Goal: Information Seeking & Learning: Compare options

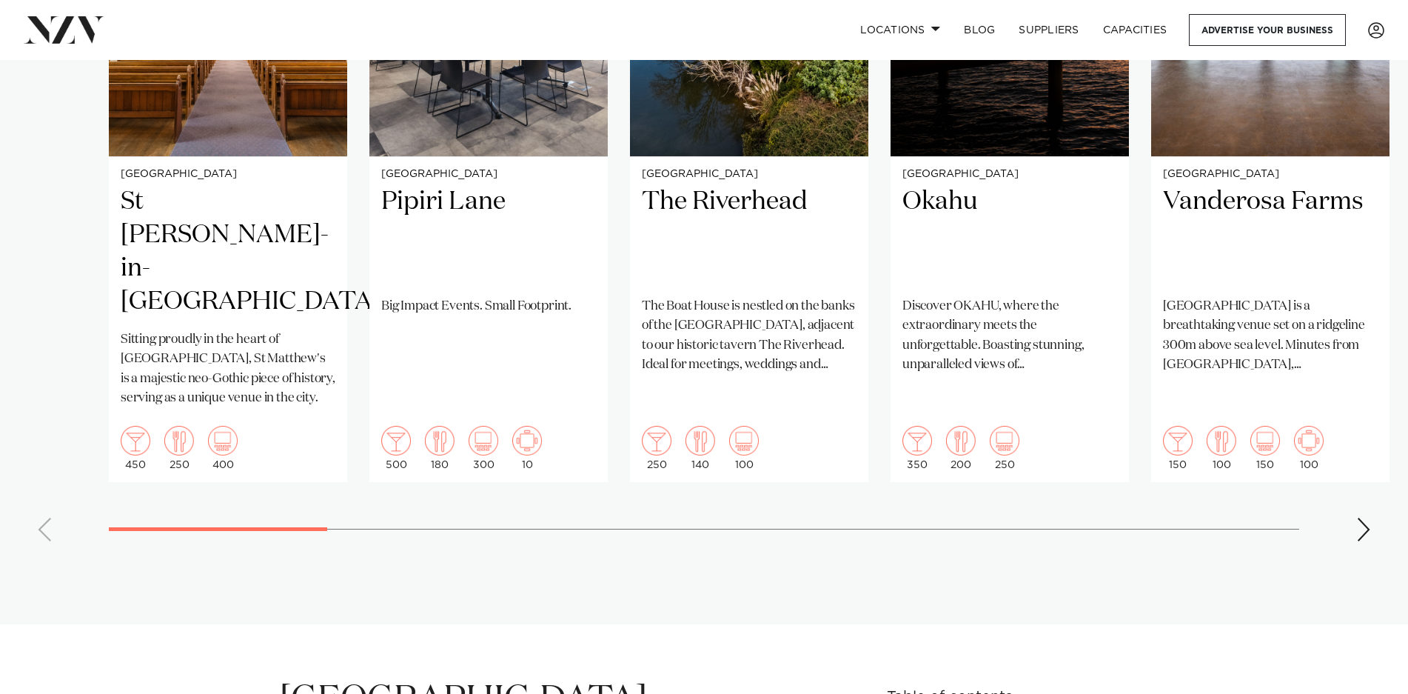
scroll to position [1353, 0]
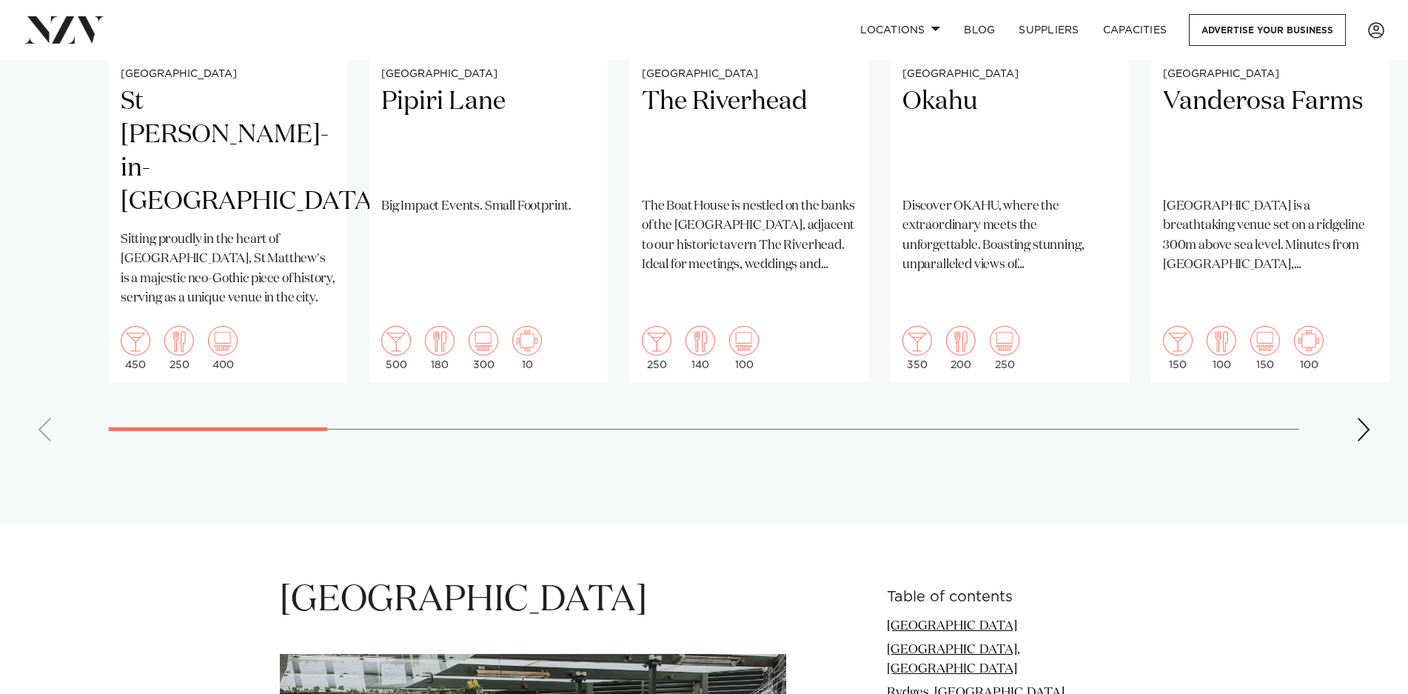
click at [1369, 418] on div "Next slide" at bounding box center [1363, 430] width 15 height 24
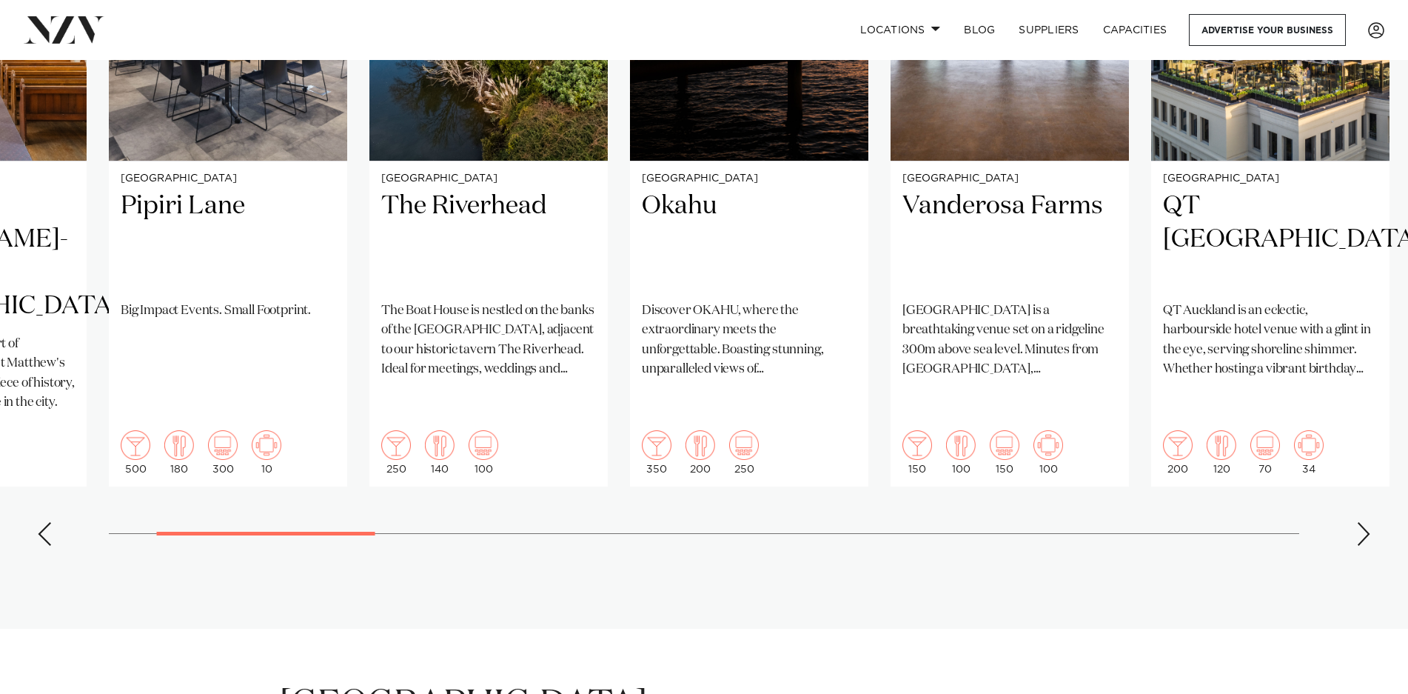
scroll to position [1249, 0]
click at [1368, 521] on div "Next slide" at bounding box center [1363, 533] width 15 height 24
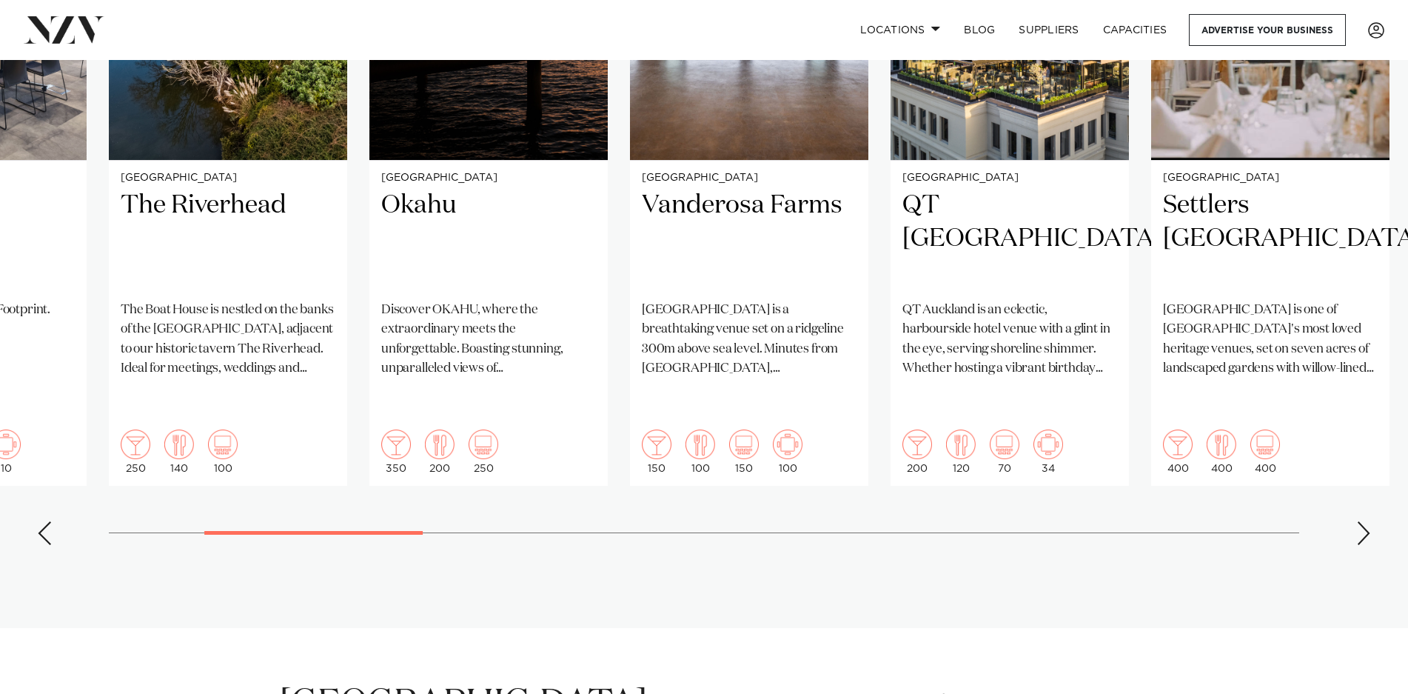
click at [1368, 521] on div "Next slide" at bounding box center [1363, 533] width 15 height 24
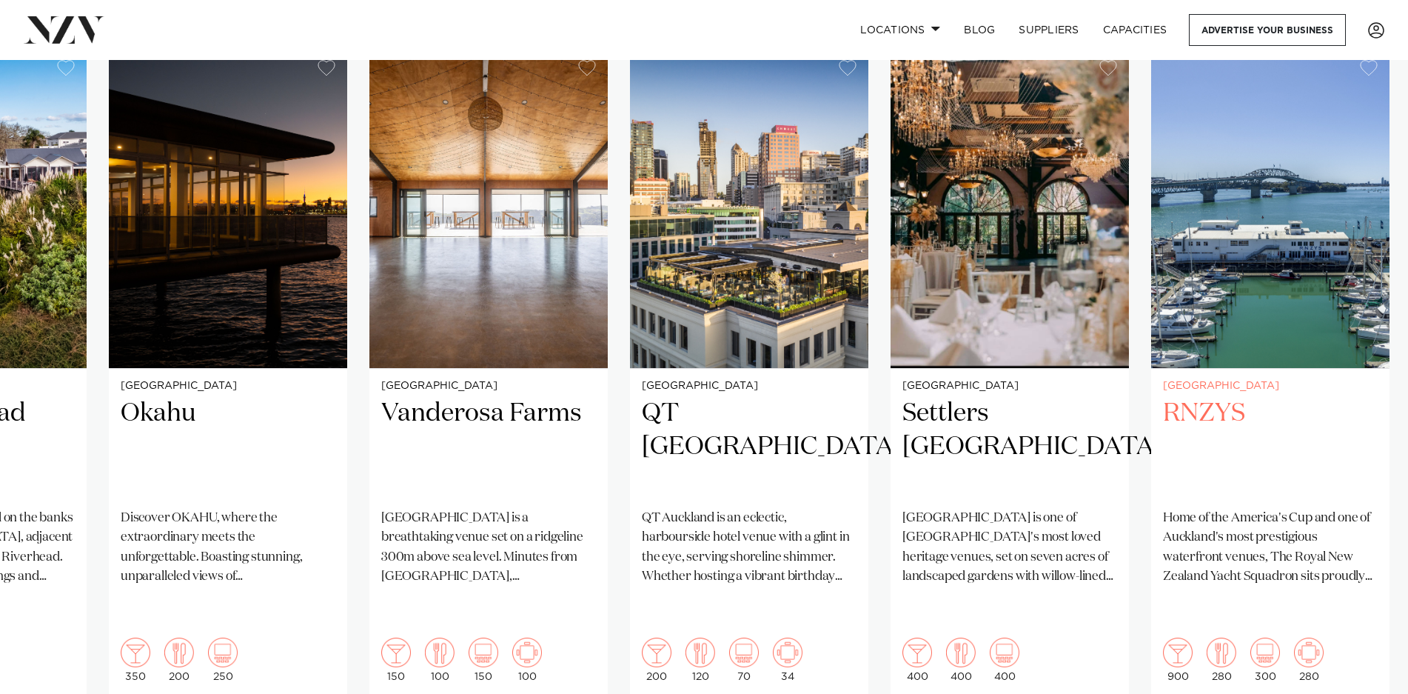
scroll to position [1145, 0]
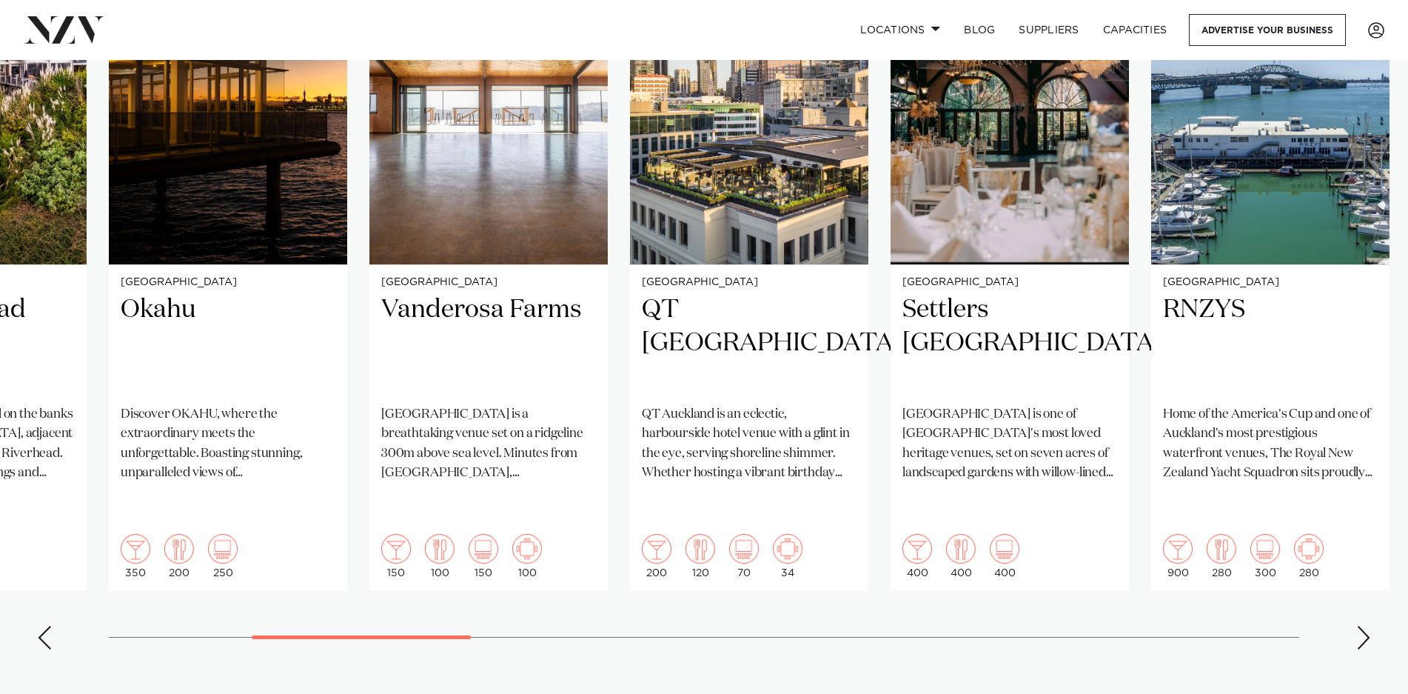
click at [1368, 626] on div "Next slide" at bounding box center [1363, 638] width 15 height 24
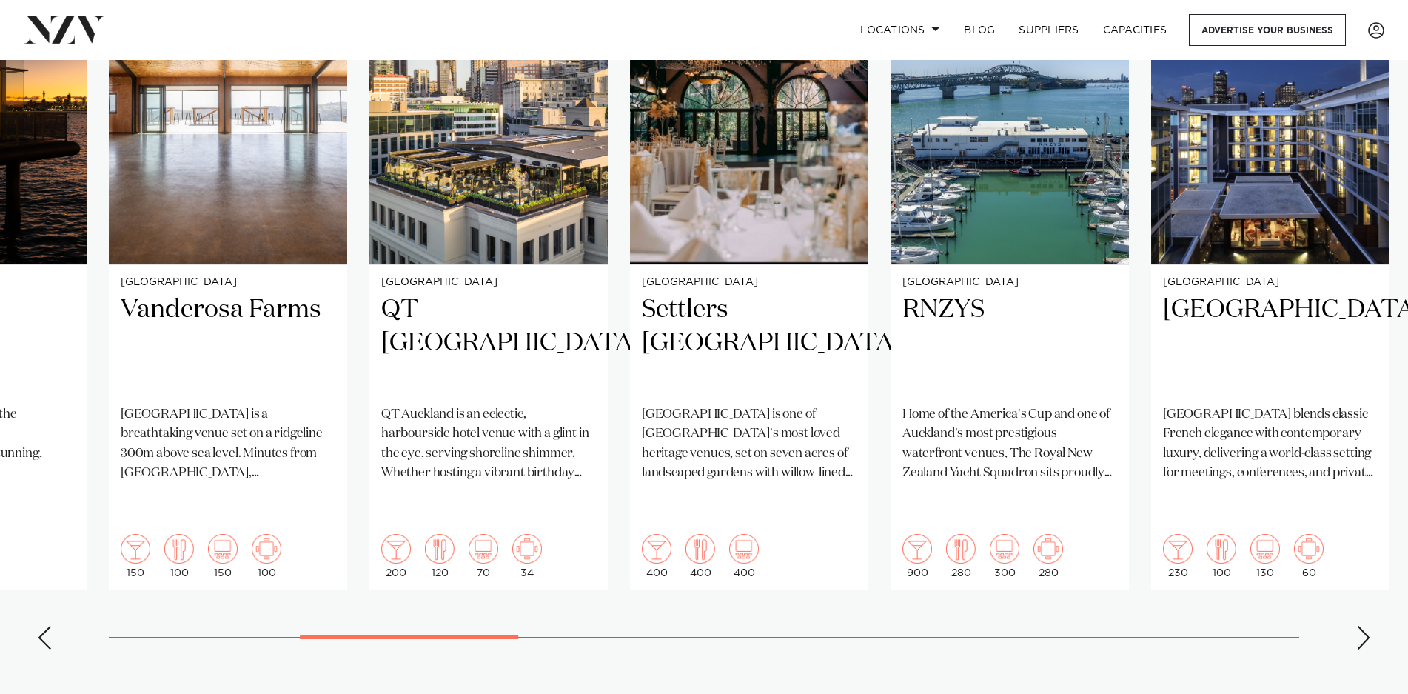
click at [1368, 626] on div "Next slide" at bounding box center [1363, 638] width 15 height 24
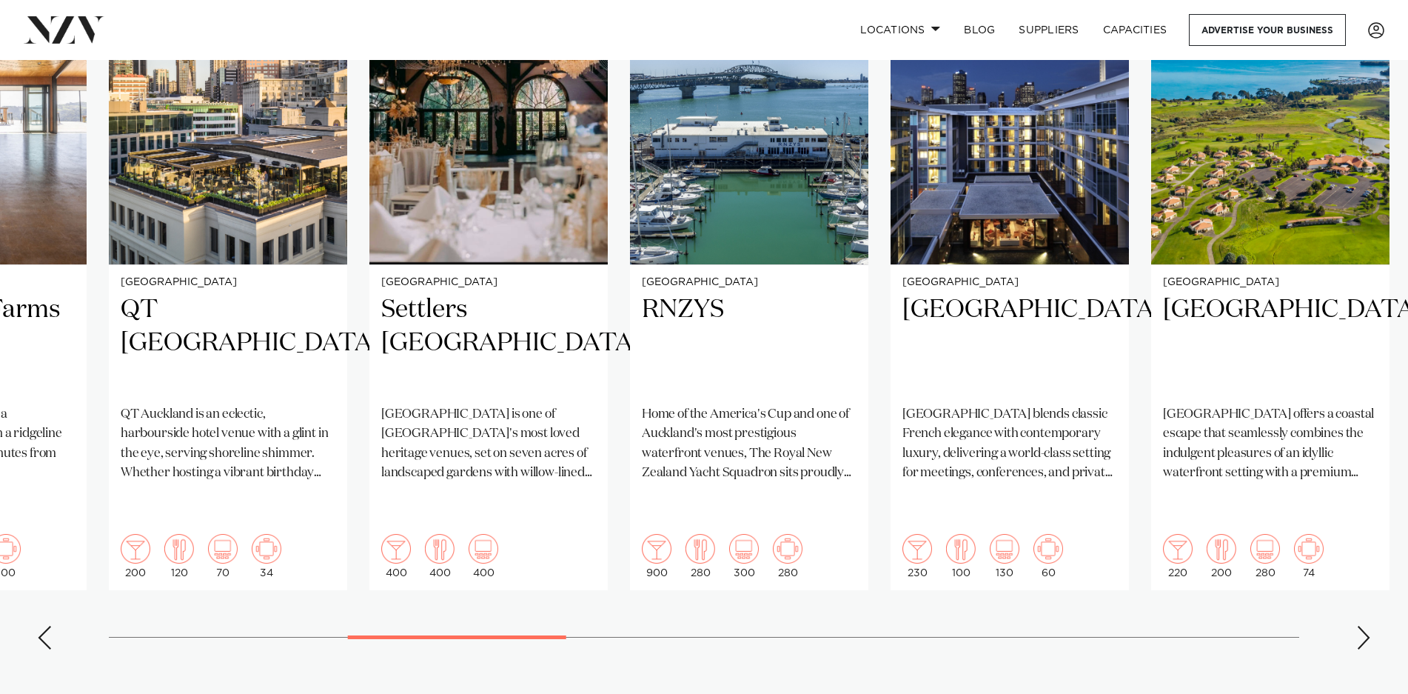
click at [1368, 626] on div "Next slide" at bounding box center [1363, 638] width 15 height 24
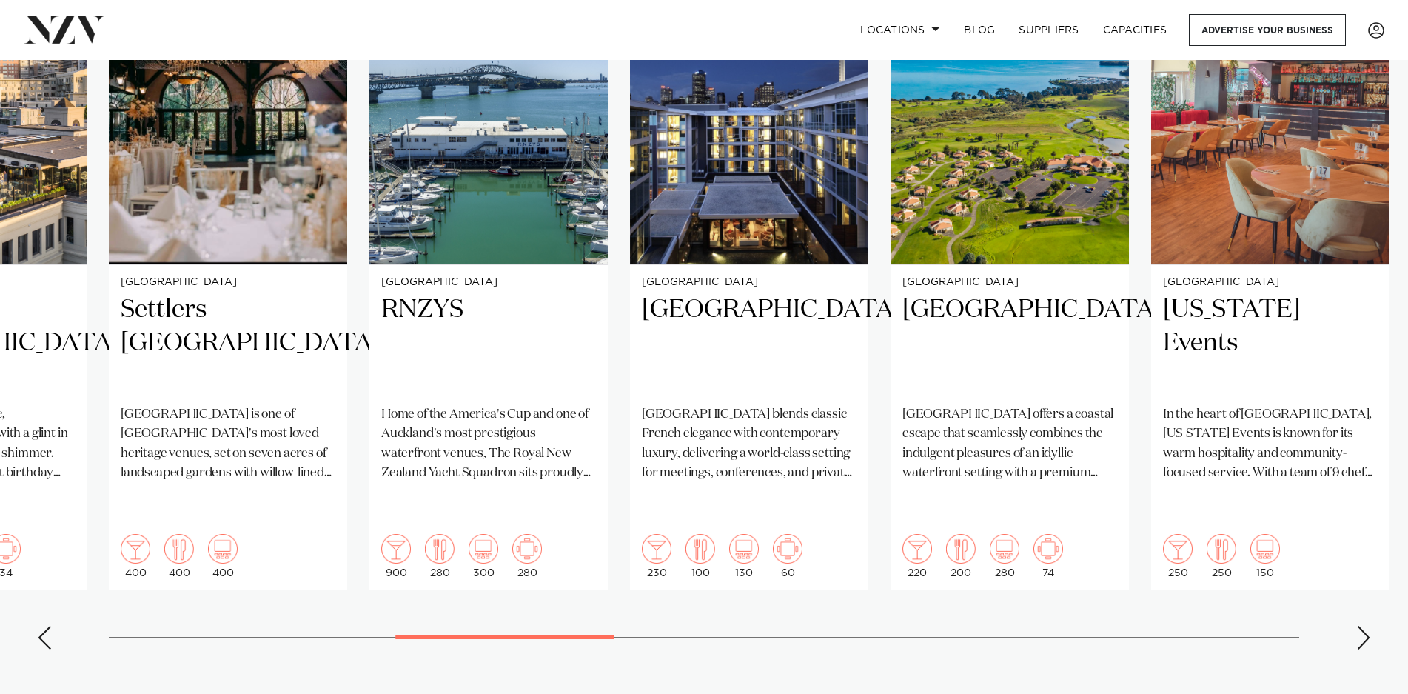
click at [1368, 626] on div "Next slide" at bounding box center [1363, 638] width 15 height 24
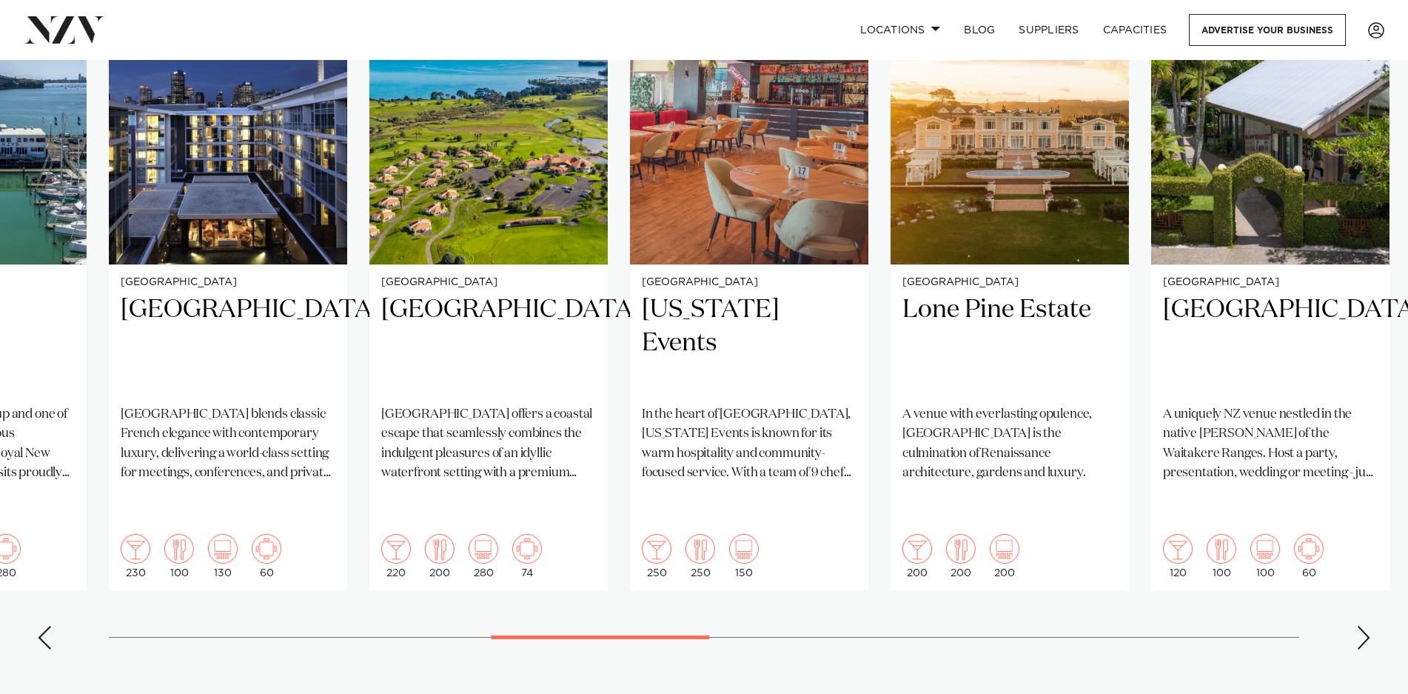
click at [1371, 586] on swiper-container "Auckland St Matthew-in-the-City Sitting proudly in the heart of Auckland, St Ma…" at bounding box center [704, 302] width 1408 height 717
click at [1364, 626] on div "Next slide" at bounding box center [1363, 638] width 15 height 24
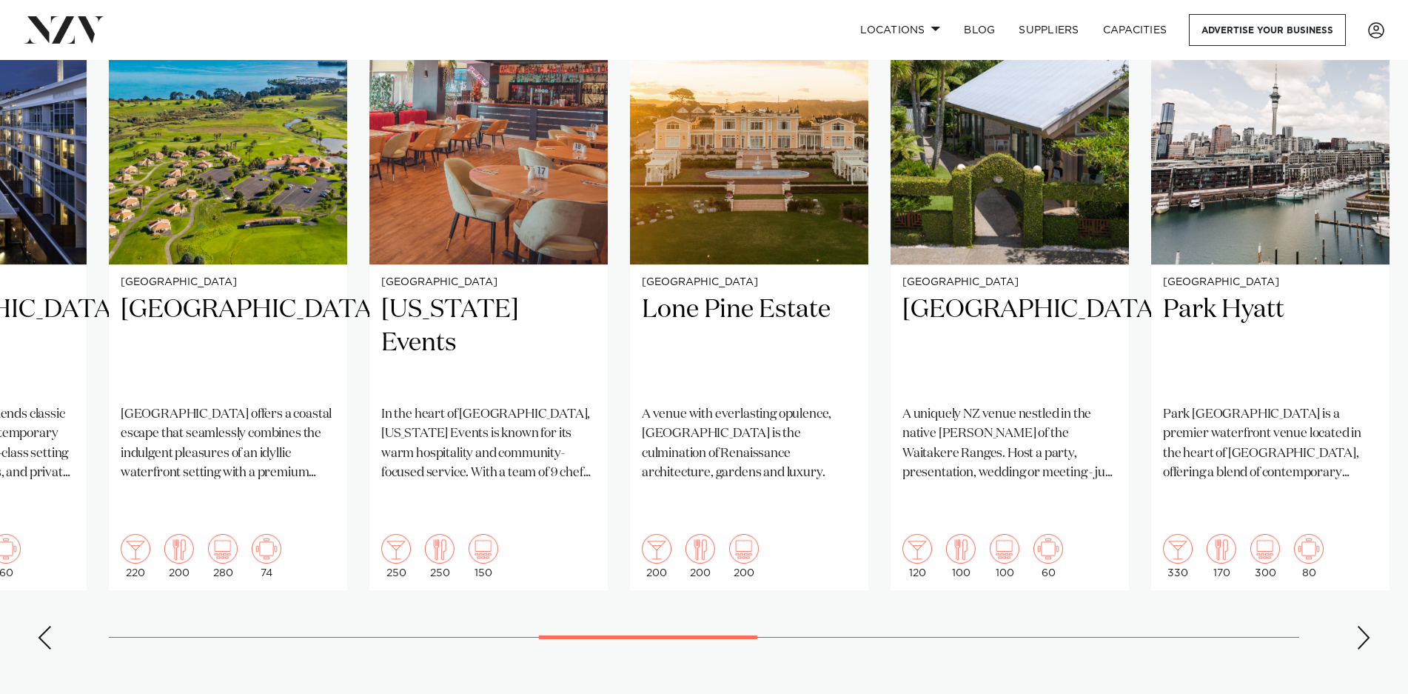
click at [1364, 626] on div "Next slide" at bounding box center [1363, 638] width 15 height 24
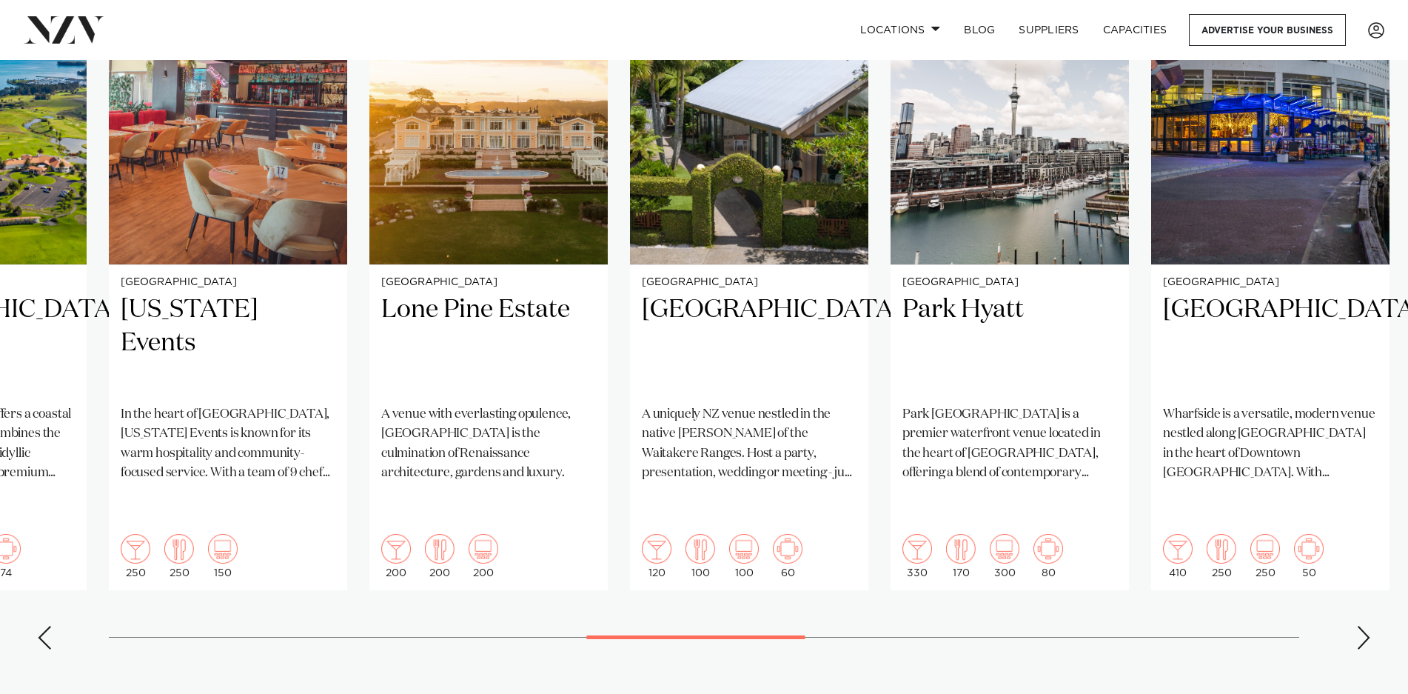
click at [1361, 626] on div "Next slide" at bounding box center [1363, 638] width 15 height 24
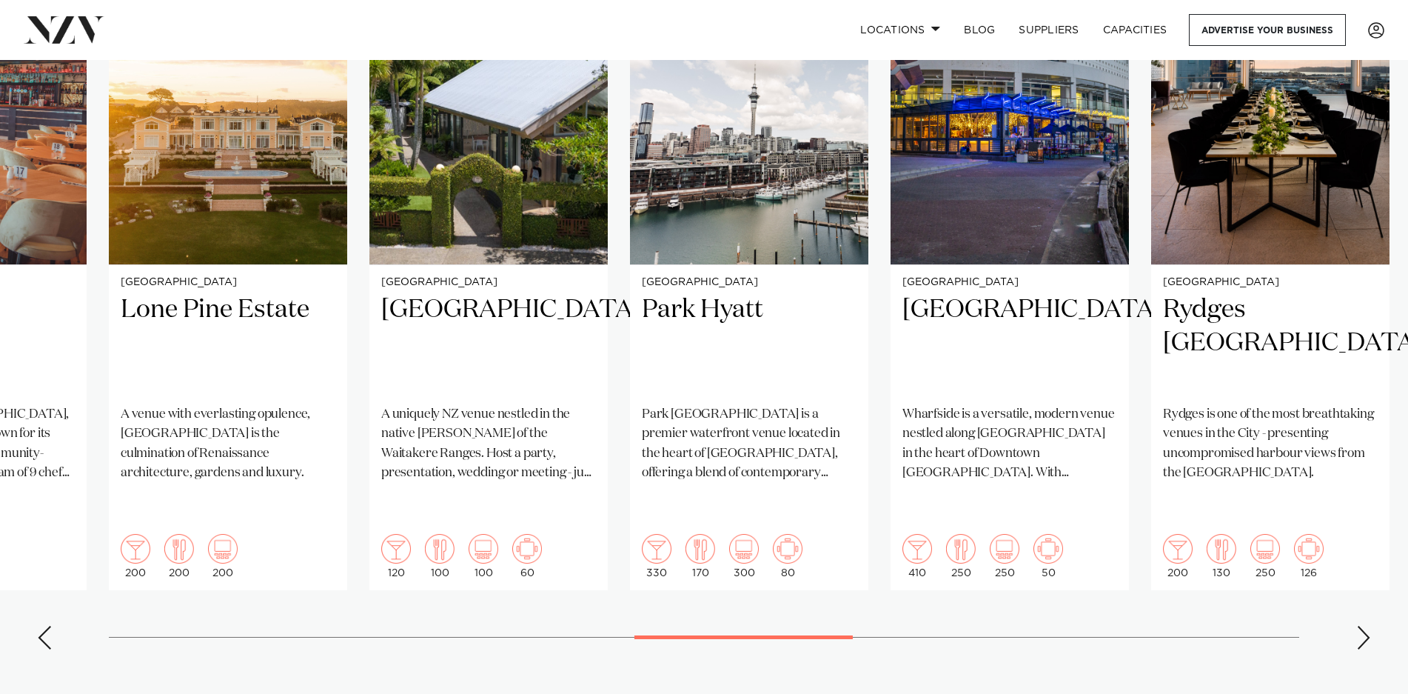
click at [1361, 626] on div "Next slide" at bounding box center [1363, 638] width 15 height 24
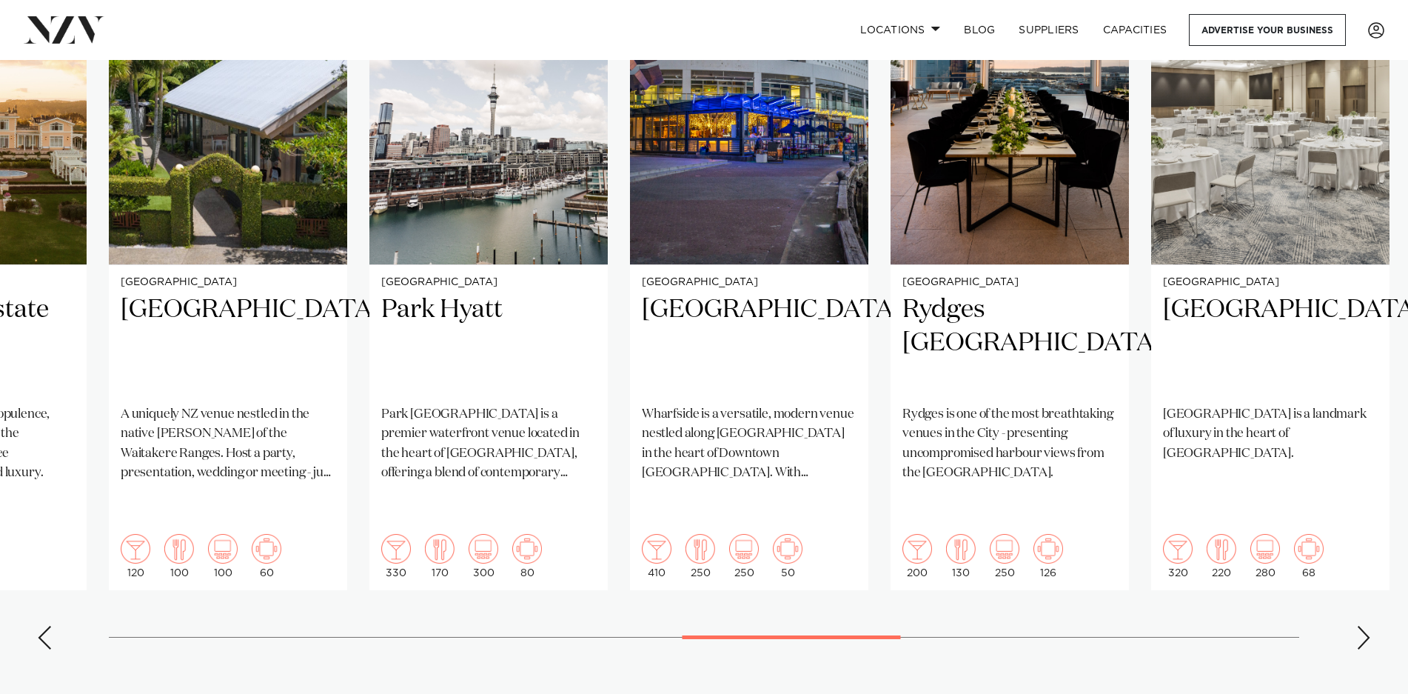
click at [1361, 626] on div "Next slide" at bounding box center [1363, 638] width 15 height 24
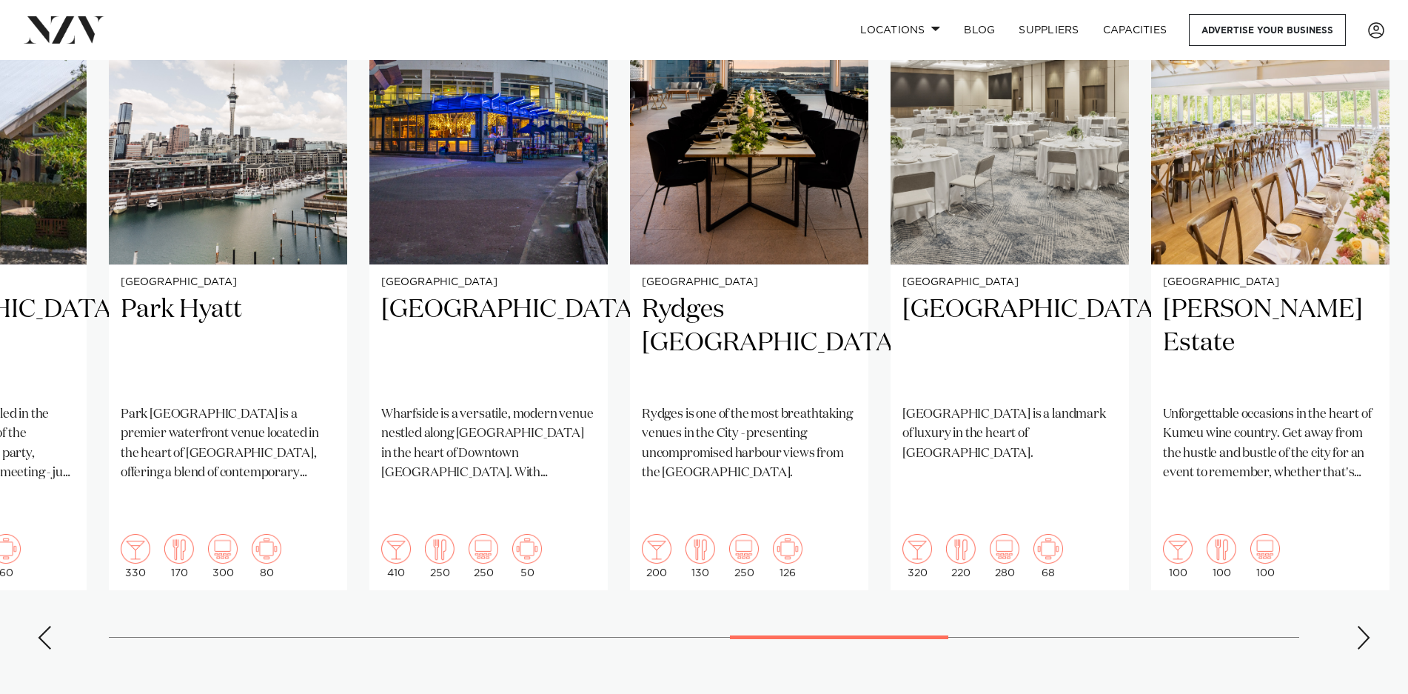
click at [1361, 626] on div "Next slide" at bounding box center [1363, 638] width 15 height 24
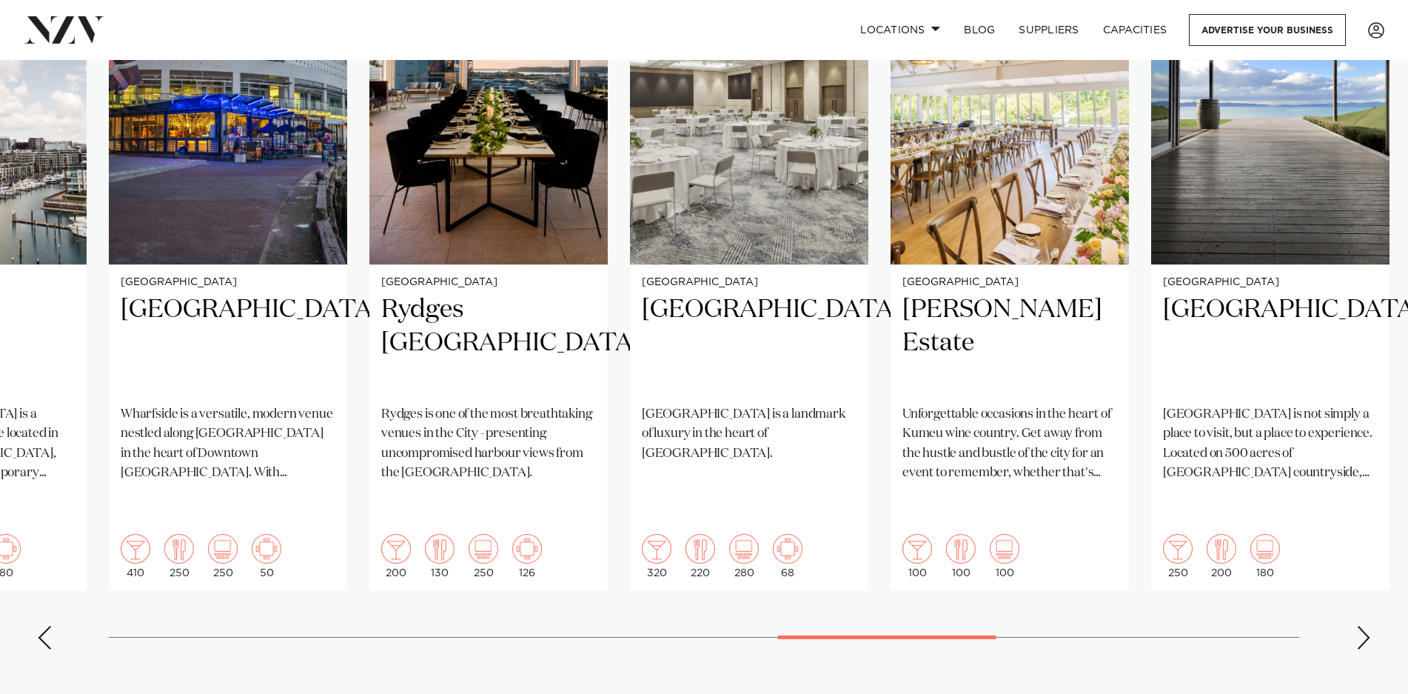
click at [1359, 626] on div "Next slide" at bounding box center [1363, 638] width 15 height 24
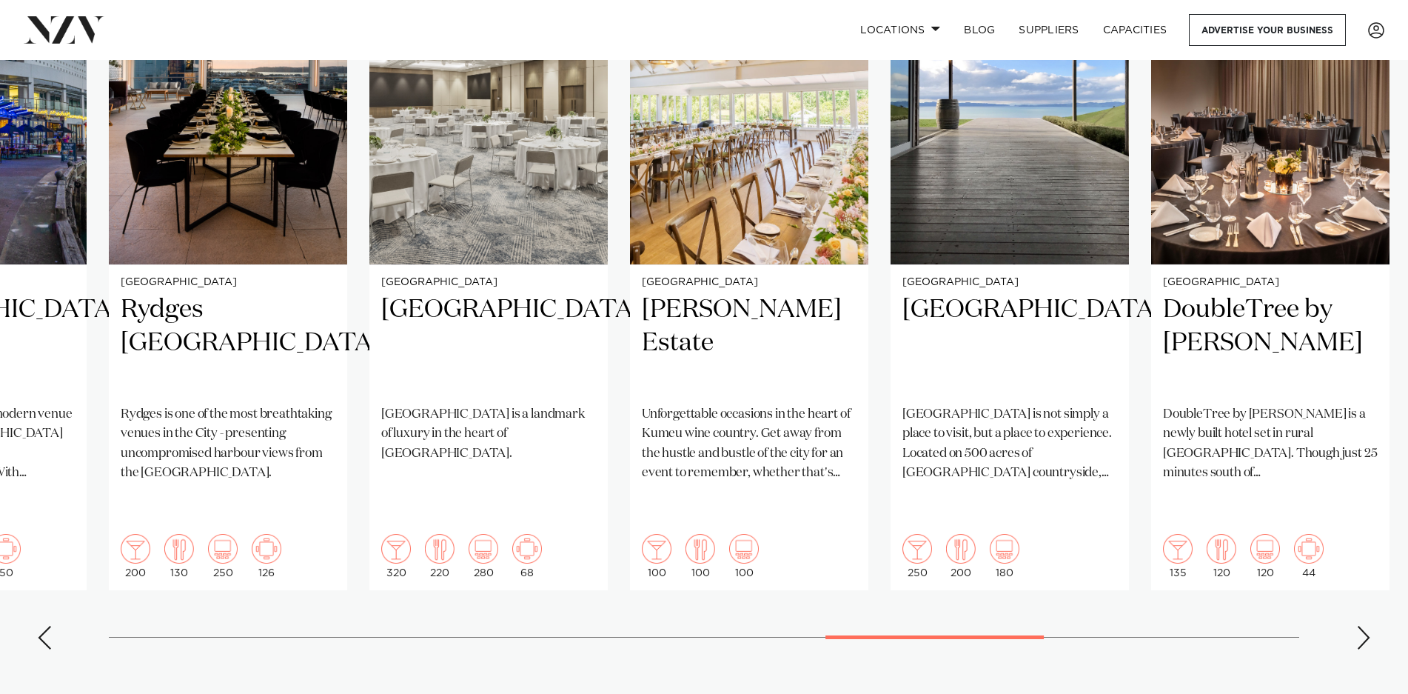
click at [1359, 626] on div "Next slide" at bounding box center [1363, 638] width 15 height 24
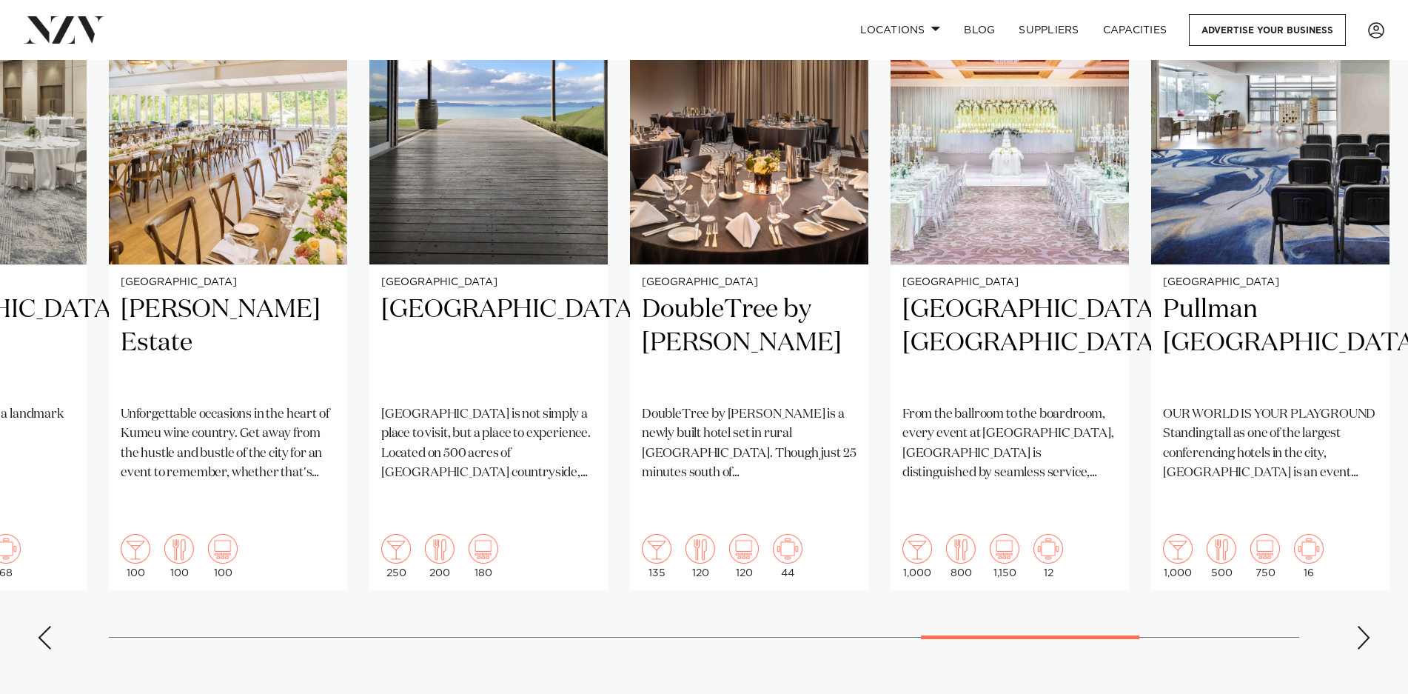
click at [1364, 626] on div "Next slide" at bounding box center [1363, 638] width 15 height 24
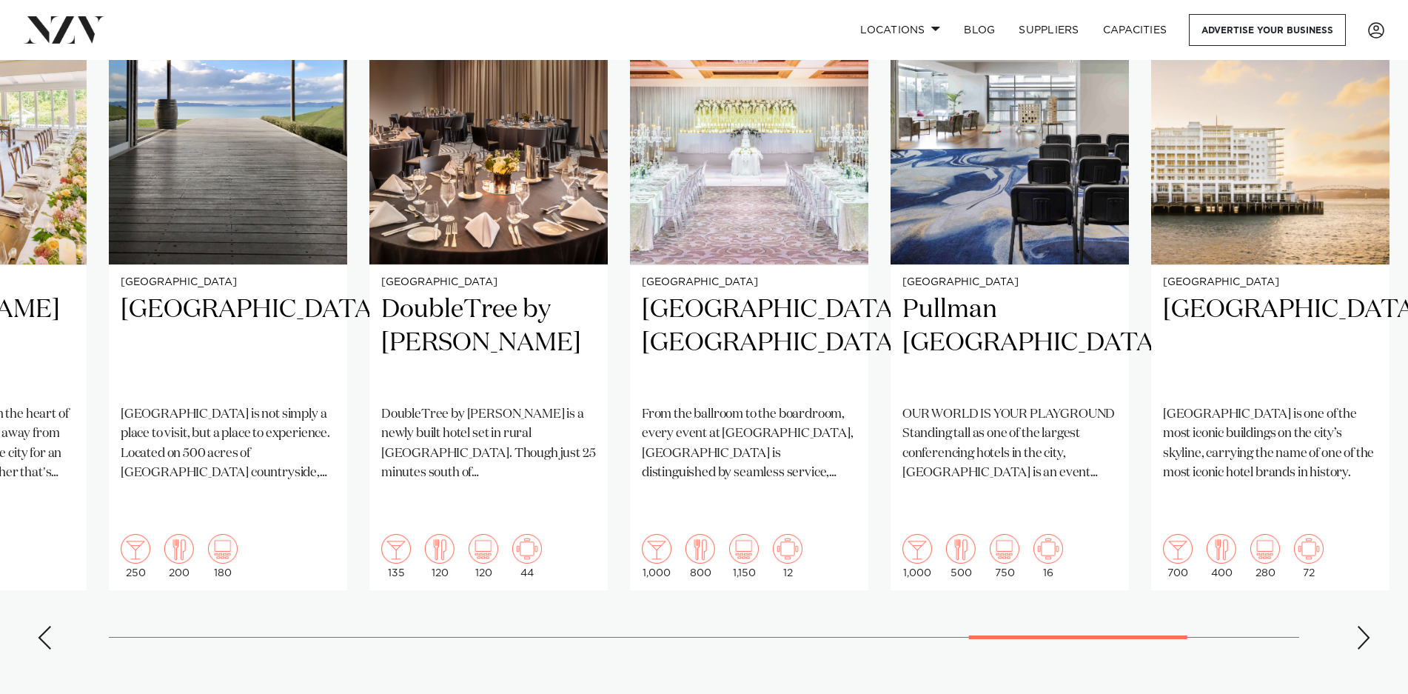
click at [1364, 626] on div "Next slide" at bounding box center [1363, 638] width 15 height 24
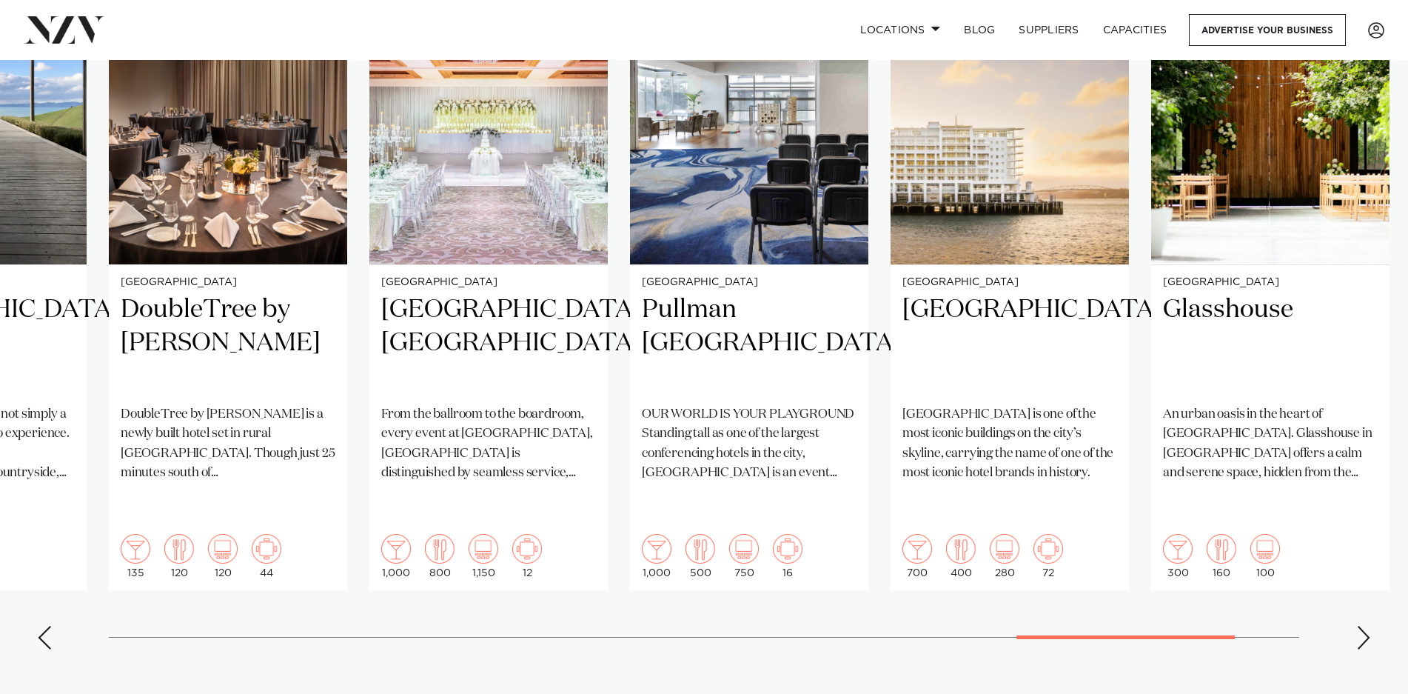
click at [1364, 626] on div "Next slide" at bounding box center [1363, 638] width 15 height 24
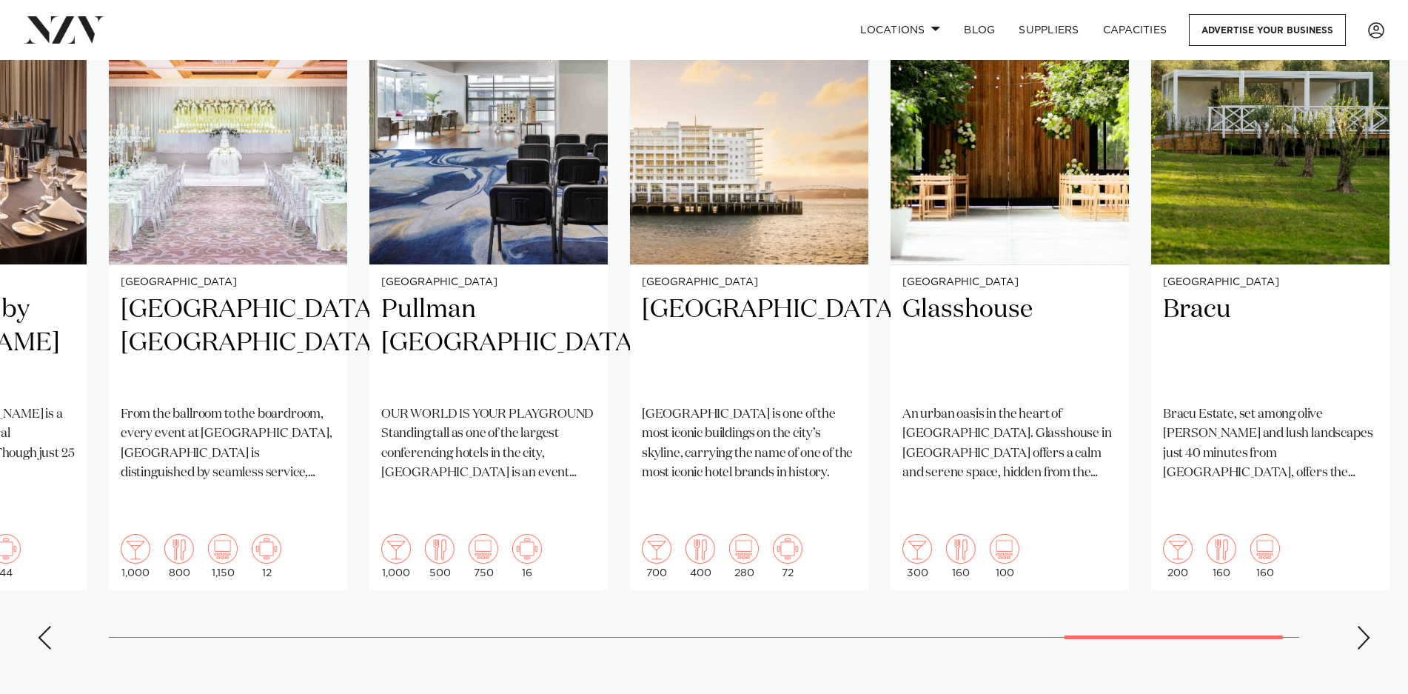
click at [1364, 626] on div "Next slide" at bounding box center [1363, 638] width 15 height 24
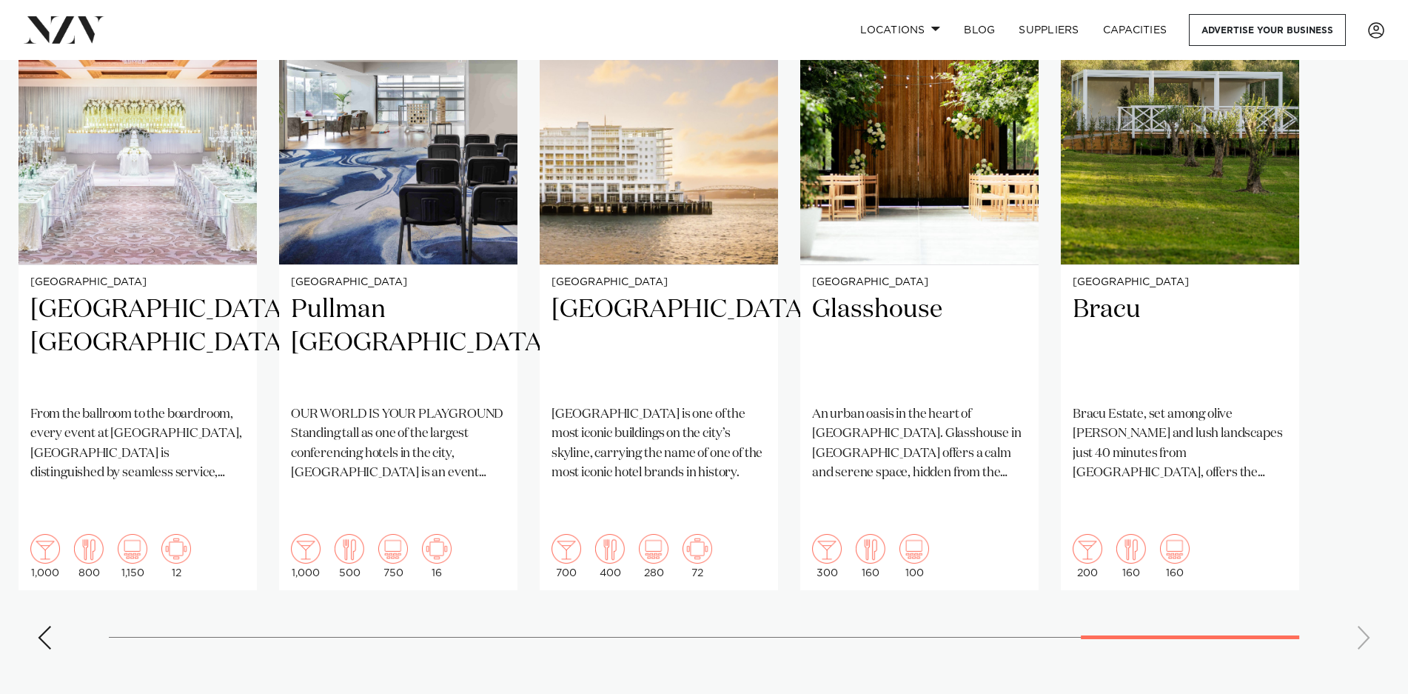
click at [1364, 583] on swiper-container "Auckland St Matthew-in-the-City Sitting proudly in the heart of Auckland, St Ma…" at bounding box center [704, 302] width 1408 height 717
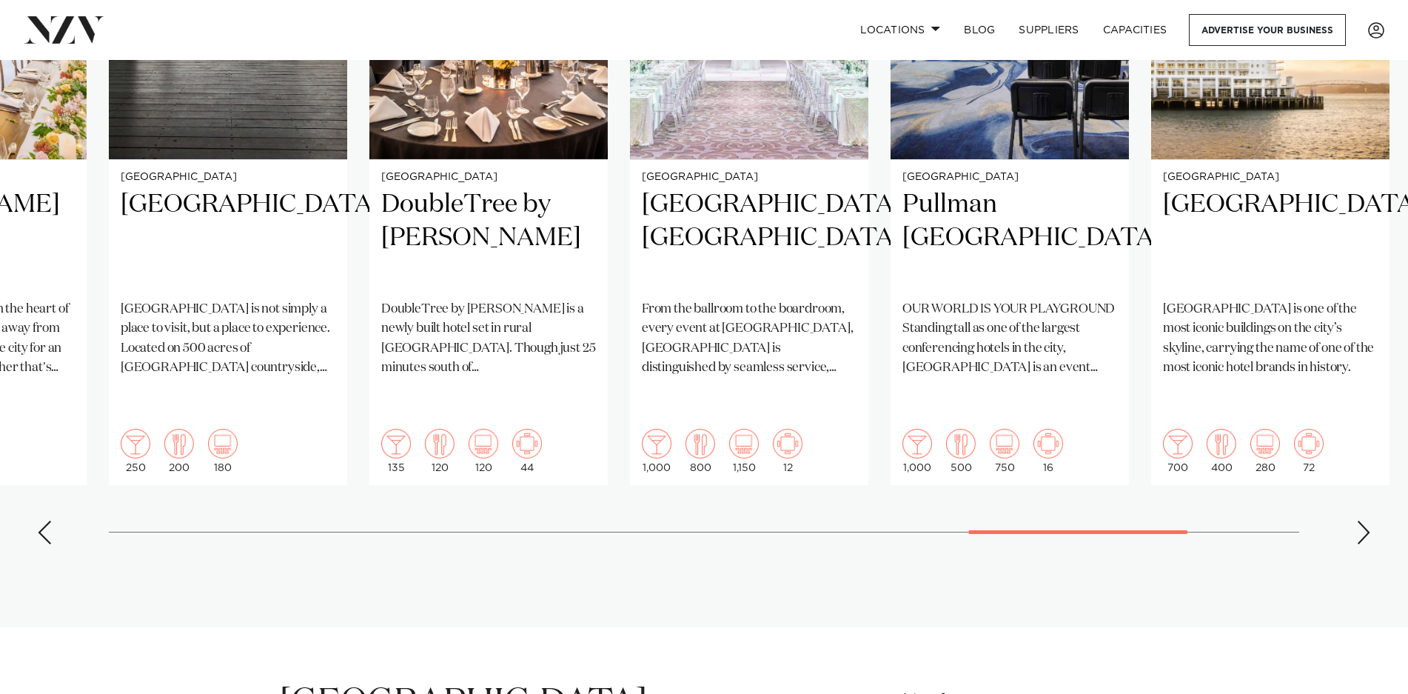
scroll to position [1249, 0]
click at [1371, 484] on swiper-container "Auckland St Matthew-in-the-City Sitting proudly in the heart of Auckland, St Ma…" at bounding box center [704, 198] width 1408 height 717
click at [1356, 521] on div "Next slide" at bounding box center [1363, 533] width 15 height 24
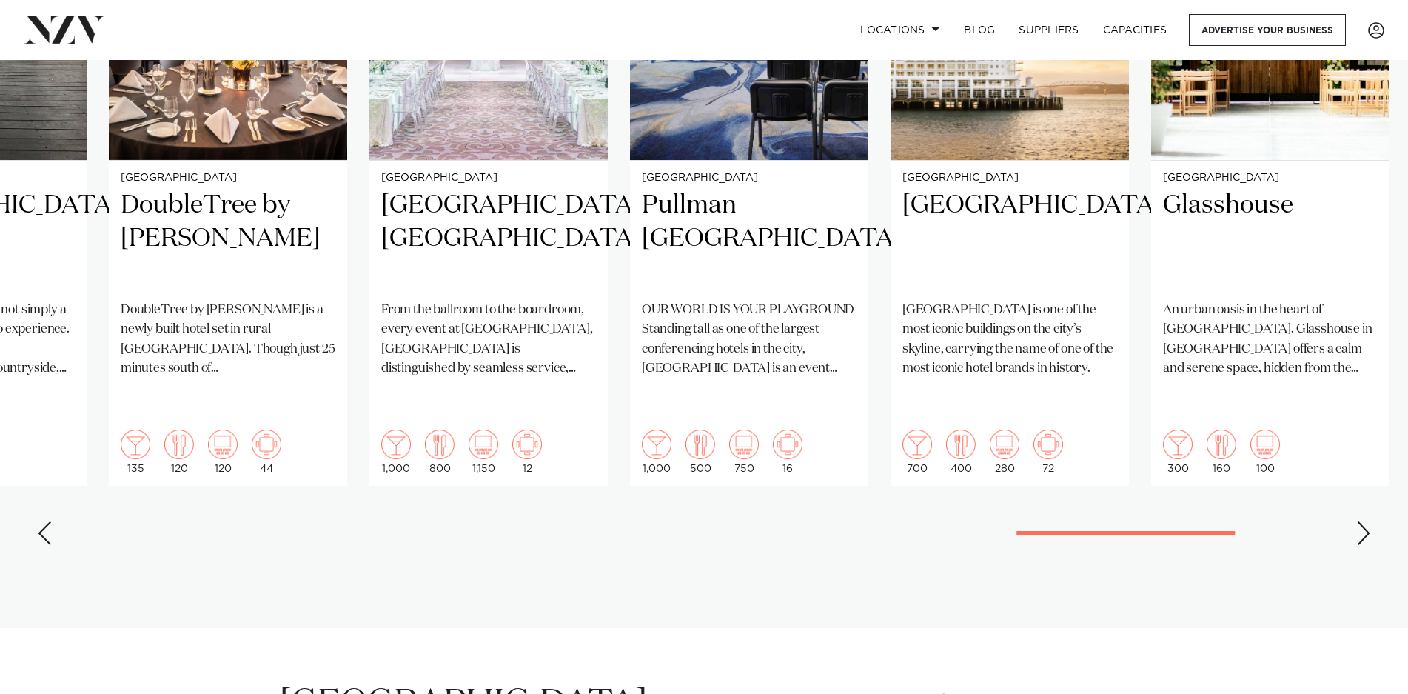
click at [1356, 521] on div "Next slide" at bounding box center [1363, 533] width 15 height 24
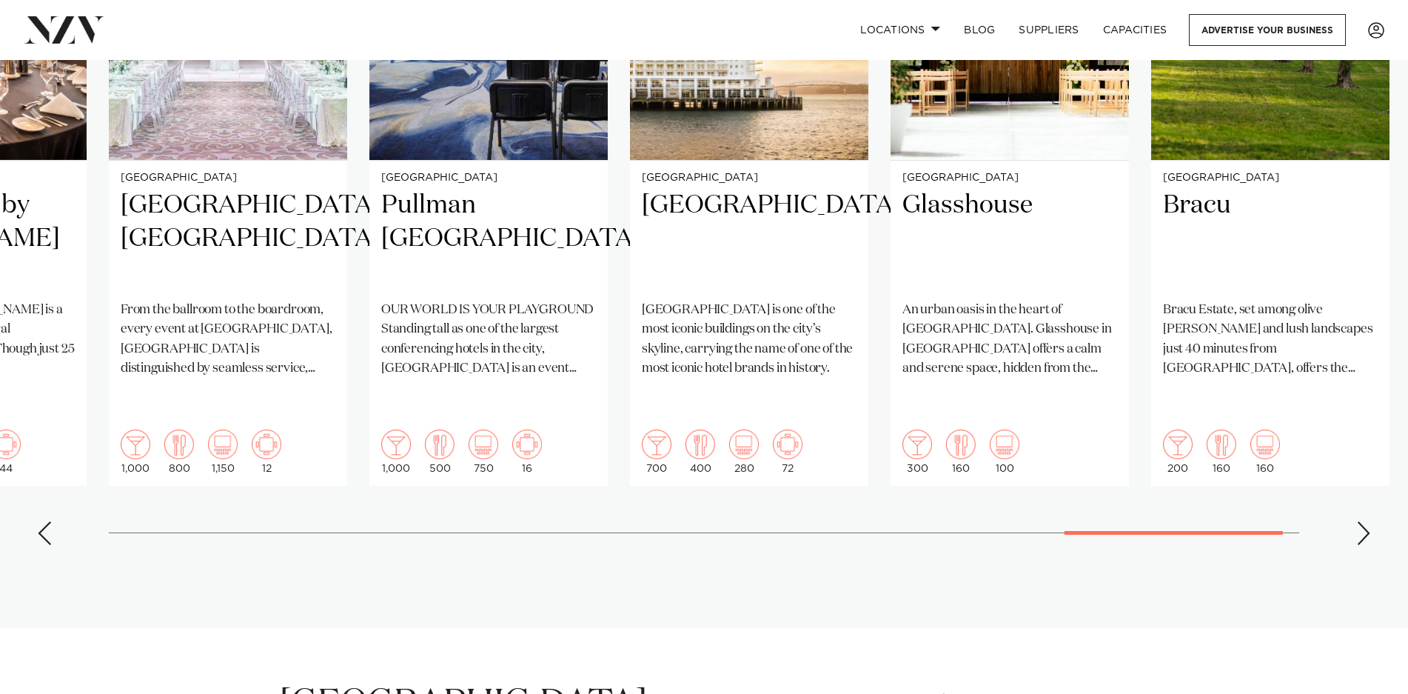
click at [1356, 521] on div "Next slide" at bounding box center [1363, 533] width 15 height 24
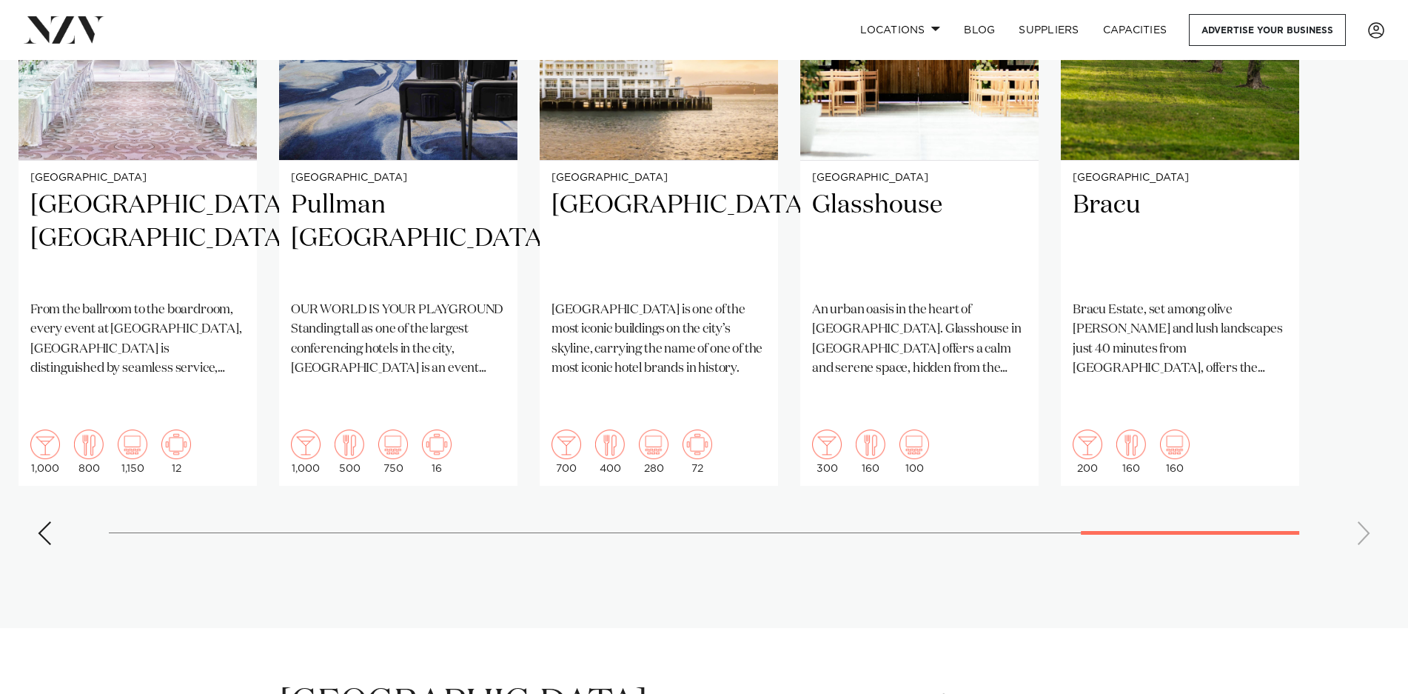
click at [1356, 484] on swiper-container "Auckland St Matthew-in-the-City Sitting proudly in the heart of Auckland, St Ma…" at bounding box center [704, 198] width 1408 height 717
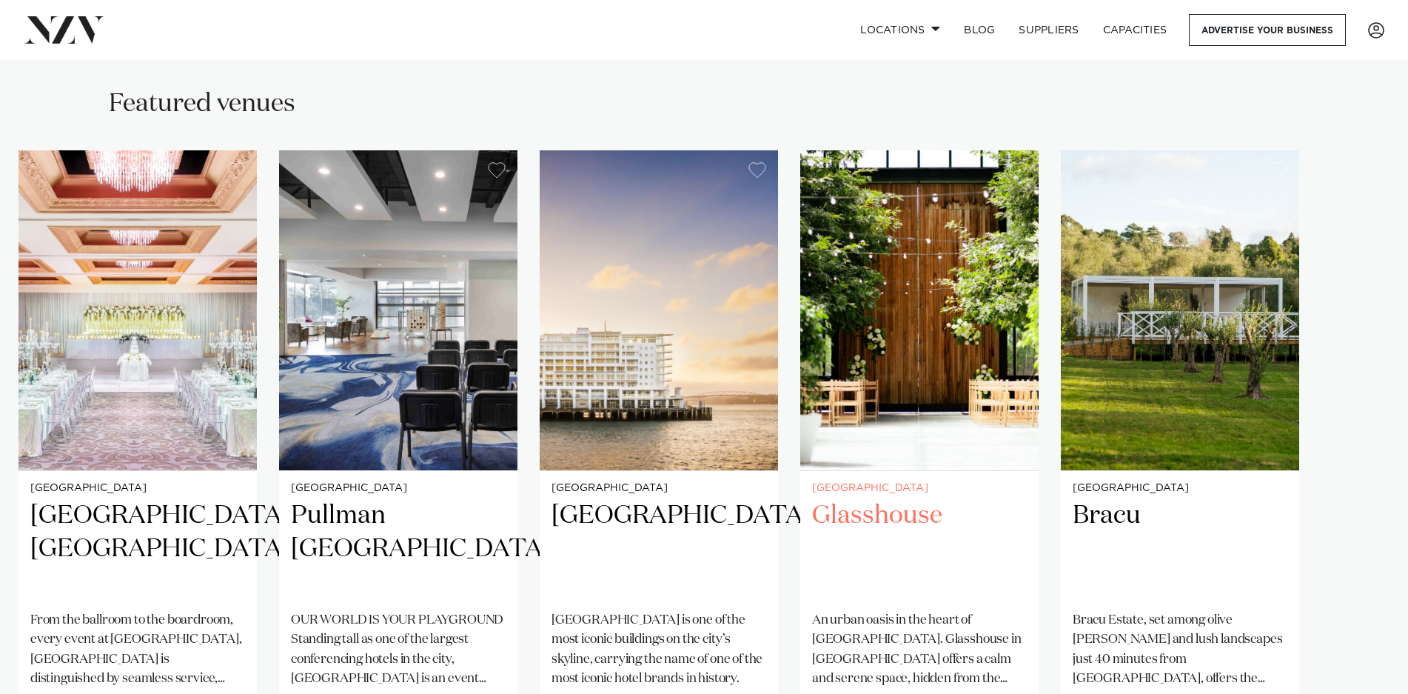
scroll to position [937, 0]
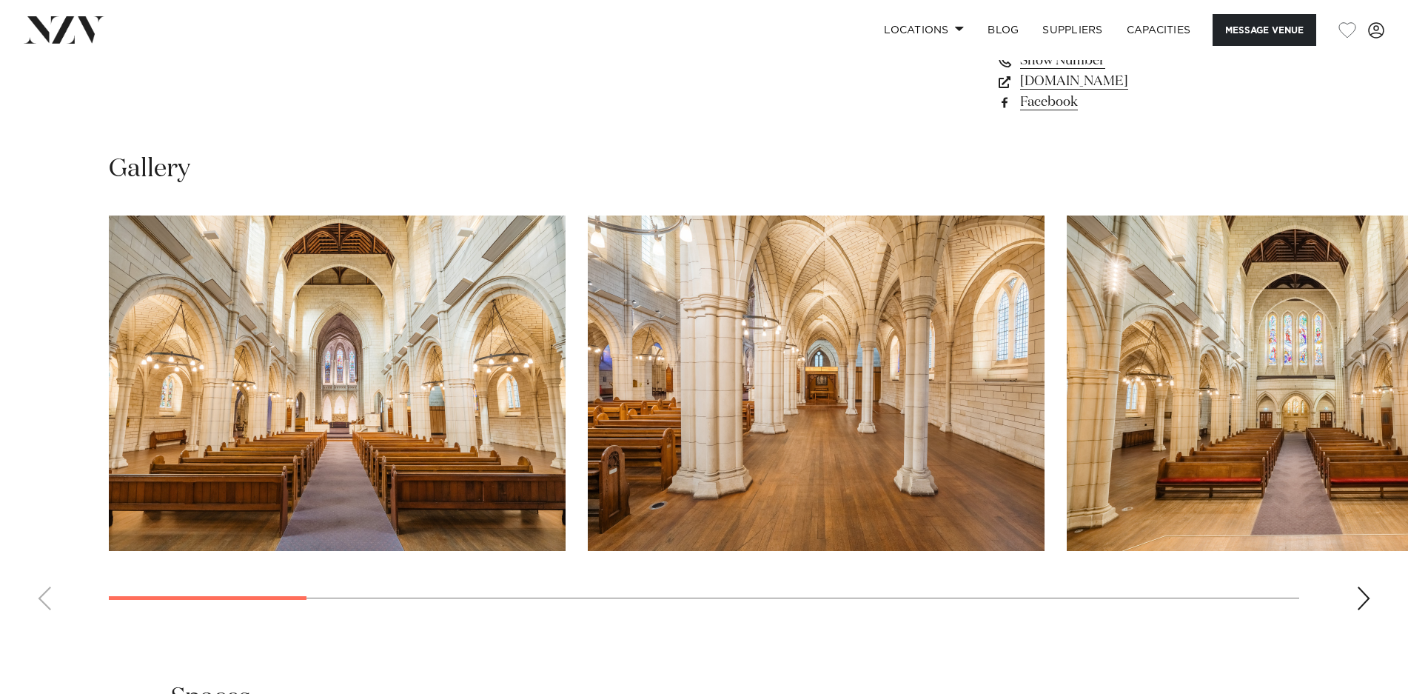
scroll to position [1353, 0]
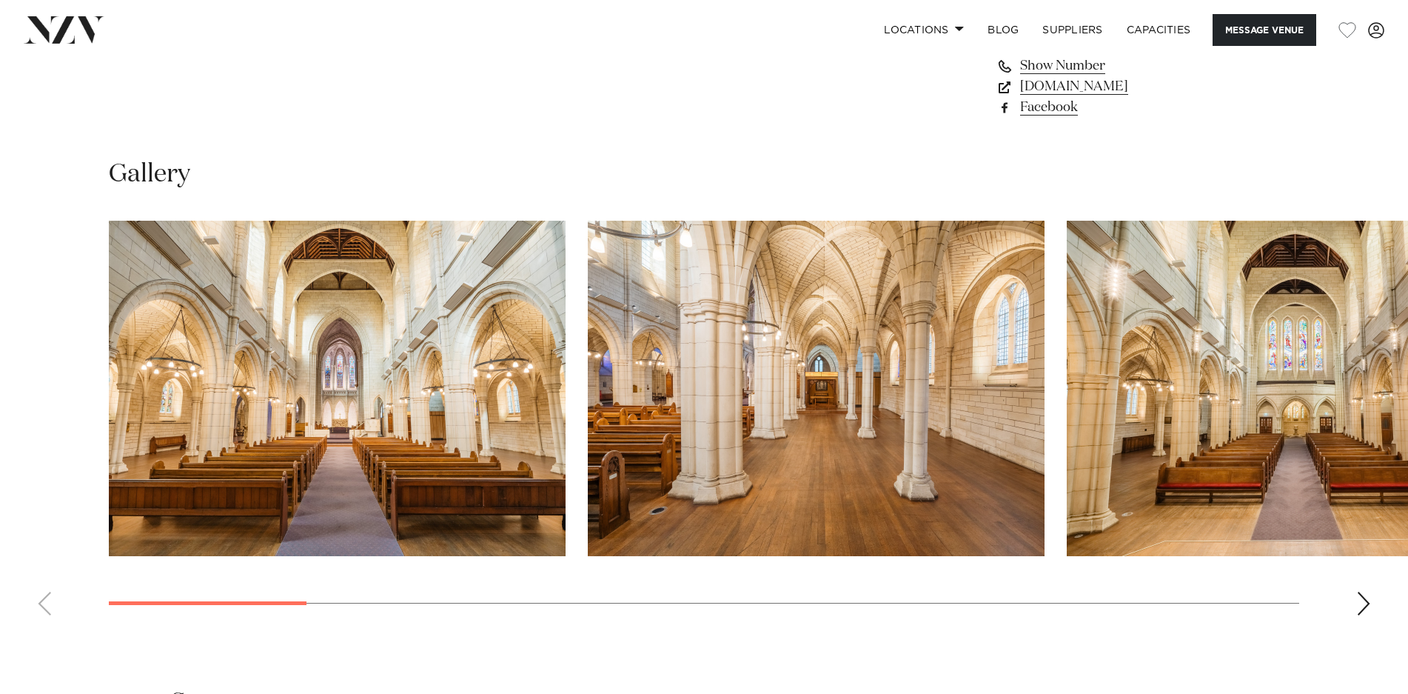
click at [1357, 592] on div "Next slide" at bounding box center [1363, 604] width 15 height 24
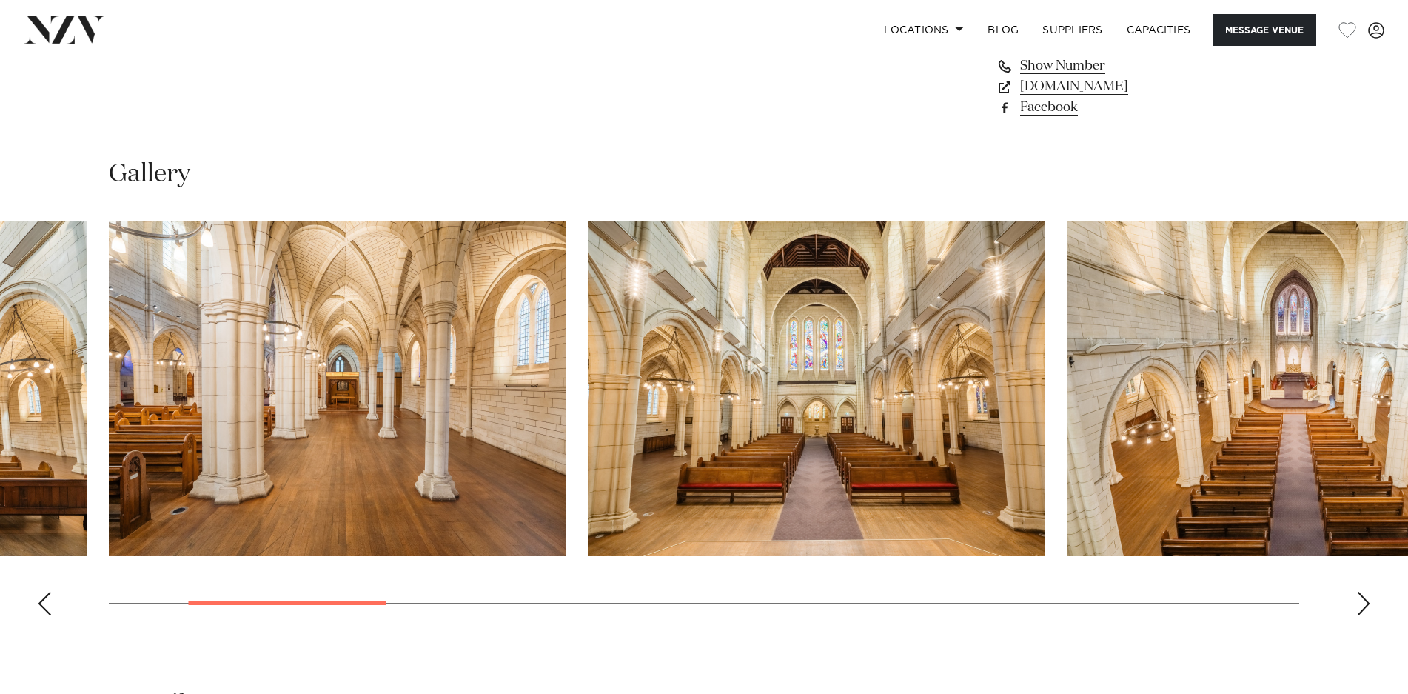
click at [1357, 592] on div "Next slide" at bounding box center [1363, 604] width 15 height 24
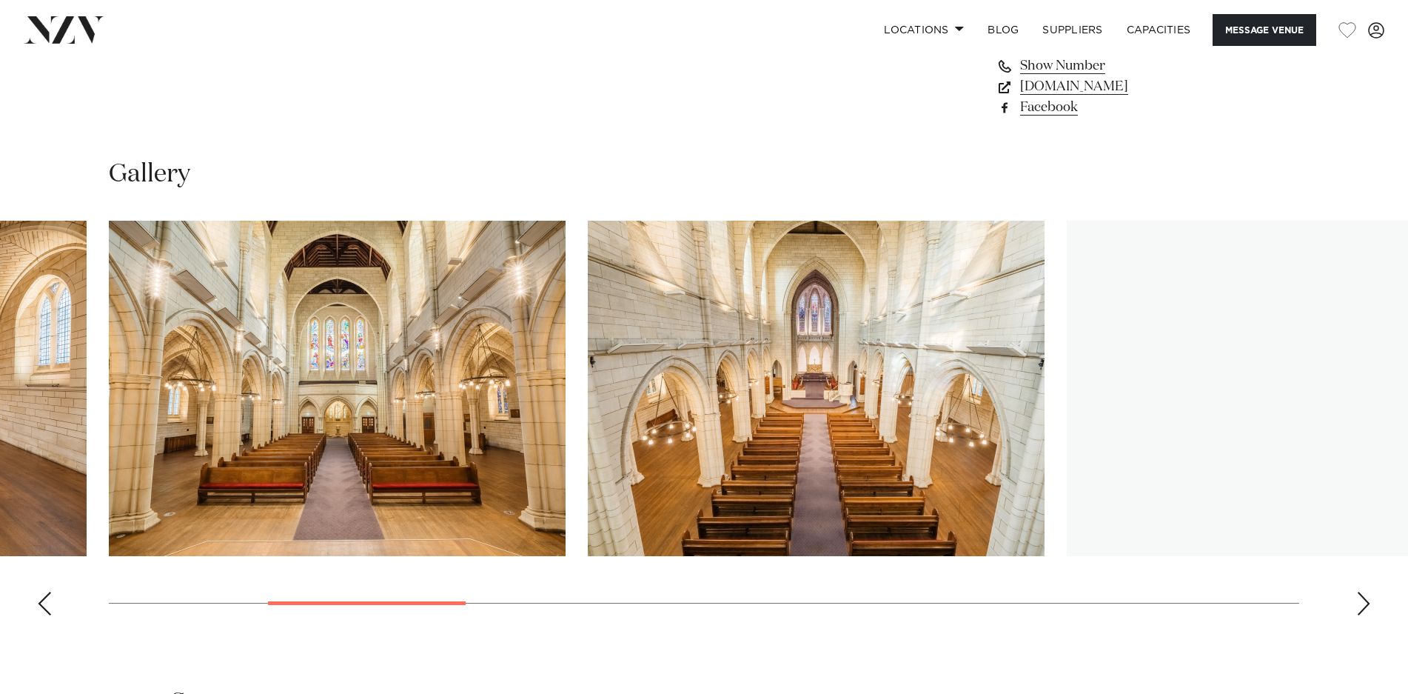
click at [1357, 592] on div "Next slide" at bounding box center [1363, 604] width 15 height 24
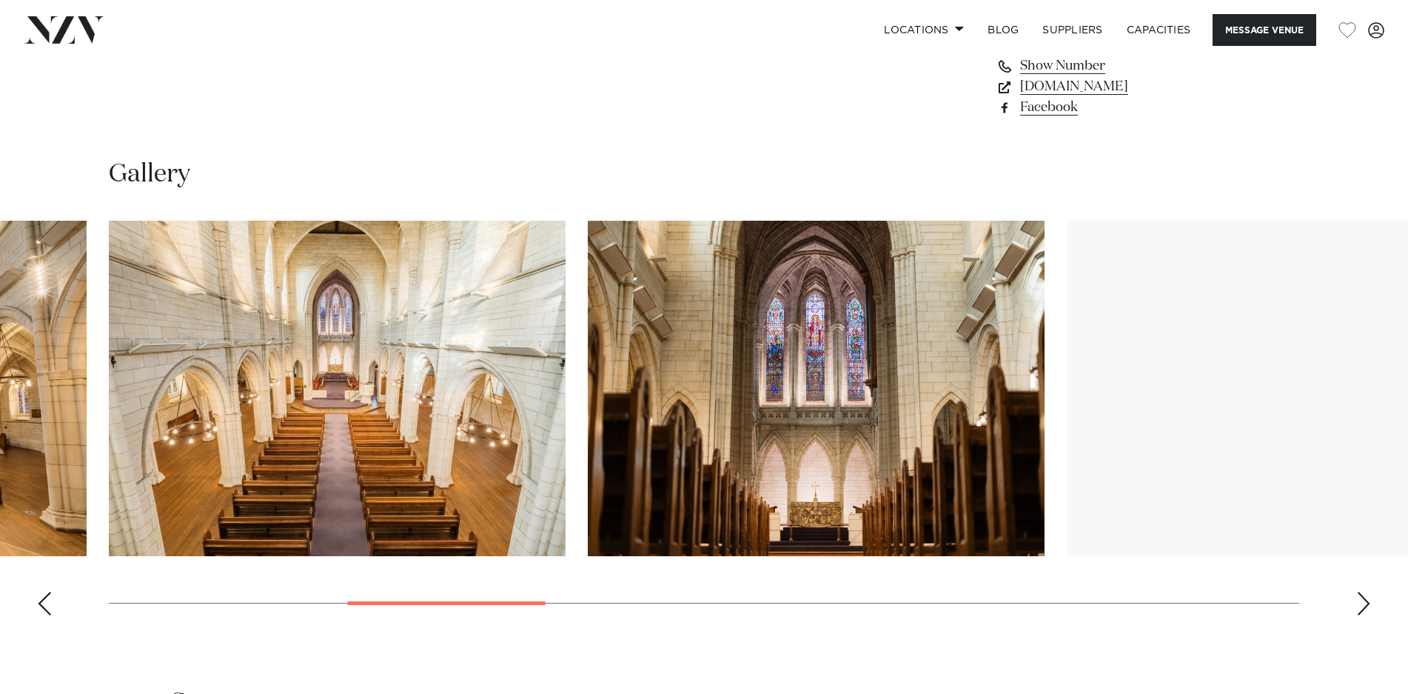
click at [1357, 592] on div "Next slide" at bounding box center [1363, 604] width 15 height 24
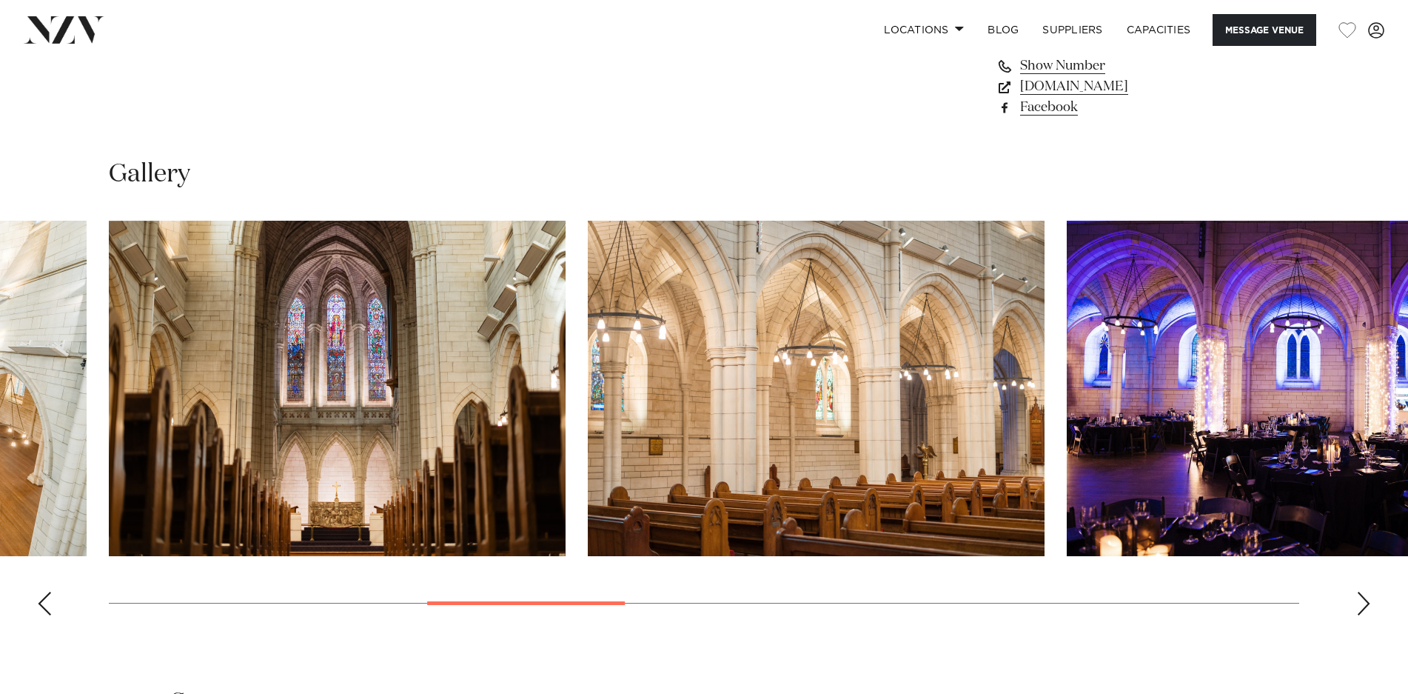
click at [1357, 592] on div "Next slide" at bounding box center [1363, 604] width 15 height 24
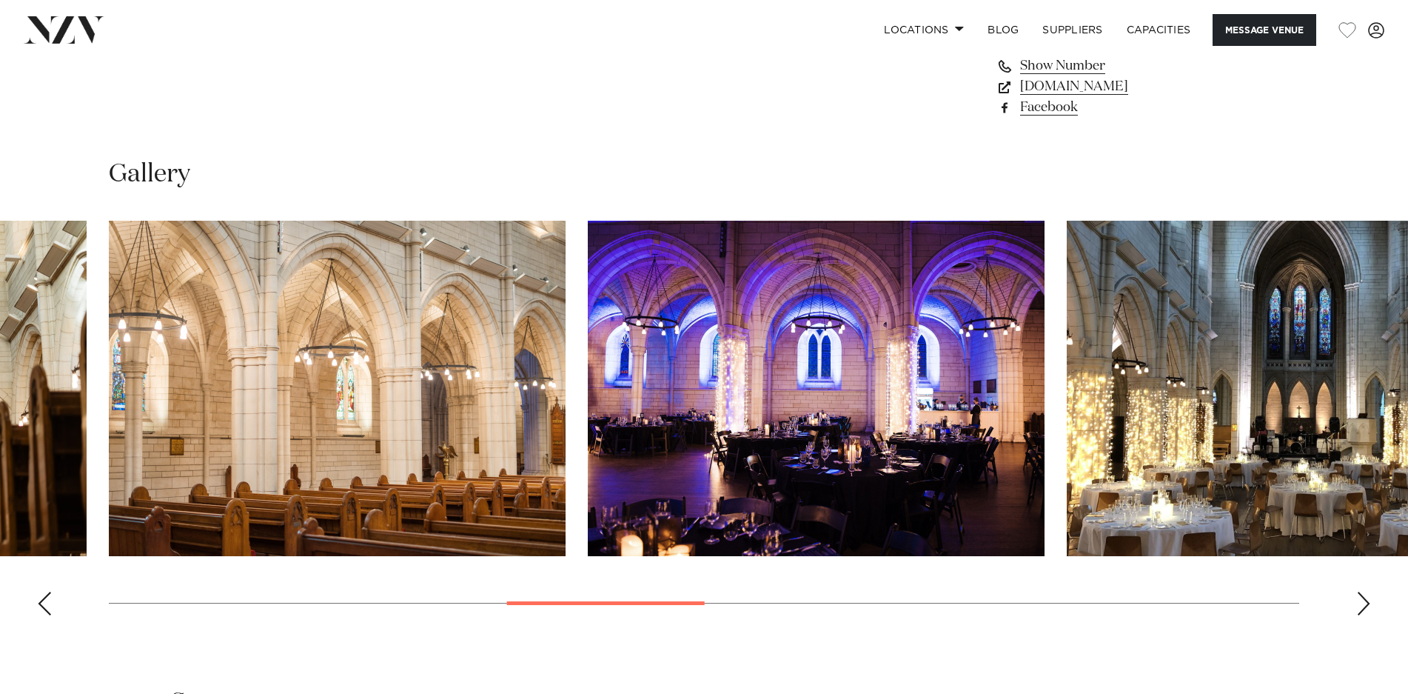
click at [1357, 592] on div "Next slide" at bounding box center [1363, 604] width 15 height 24
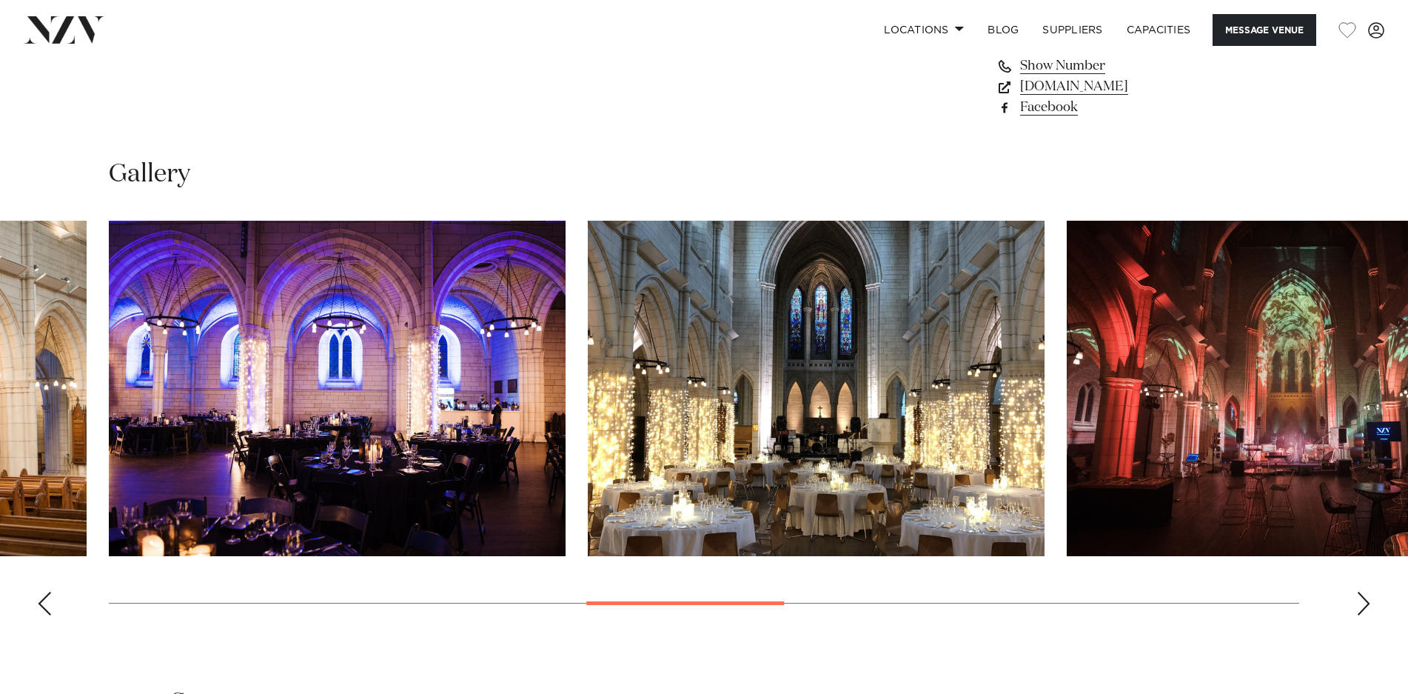
click at [1357, 592] on div "Next slide" at bounding box center [1363, 604] width 15 height 24
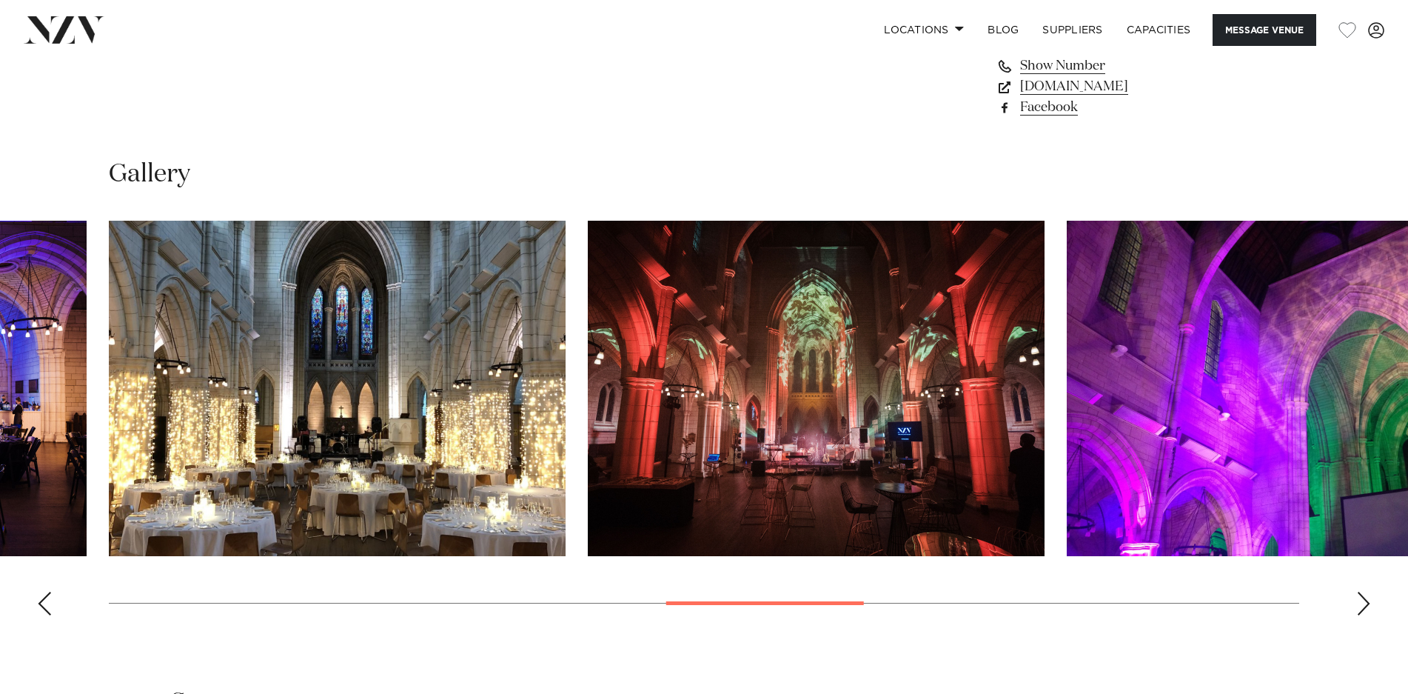
click at [1357, 592] on div "Next slide" at bounding box center [1363, 604] width 15 height 24
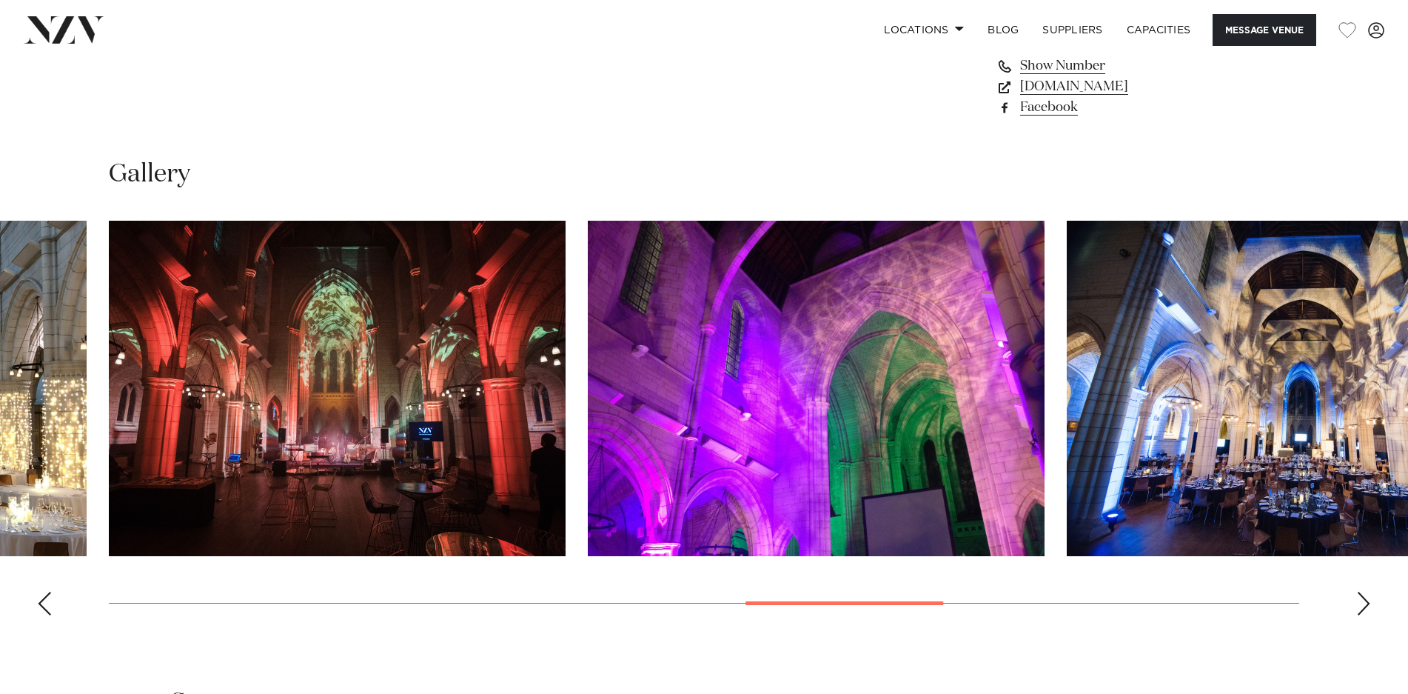
click at [1357, 592] on div "Next slide" at bounding box center [1363, 604] width 15 height 24
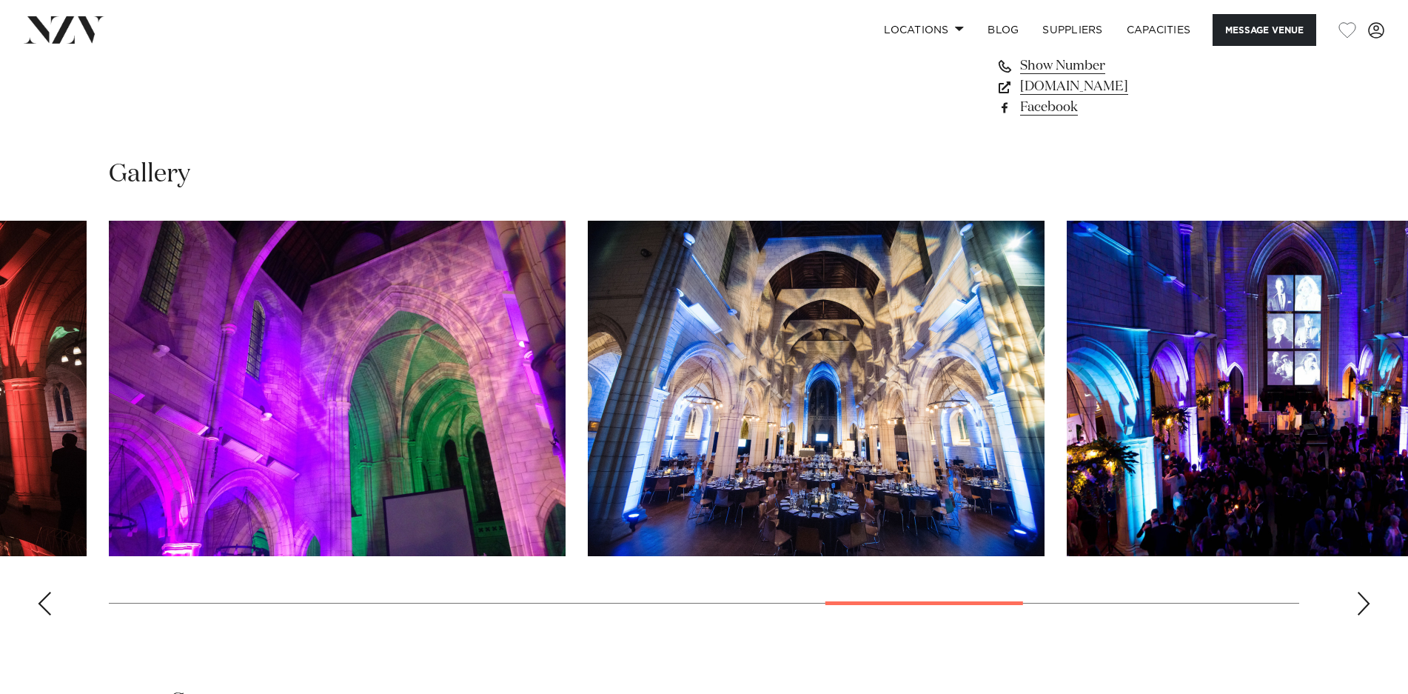
click at [1357, 592] on div "Next slide" at bounding box center [1363, 604] width 15 height 24
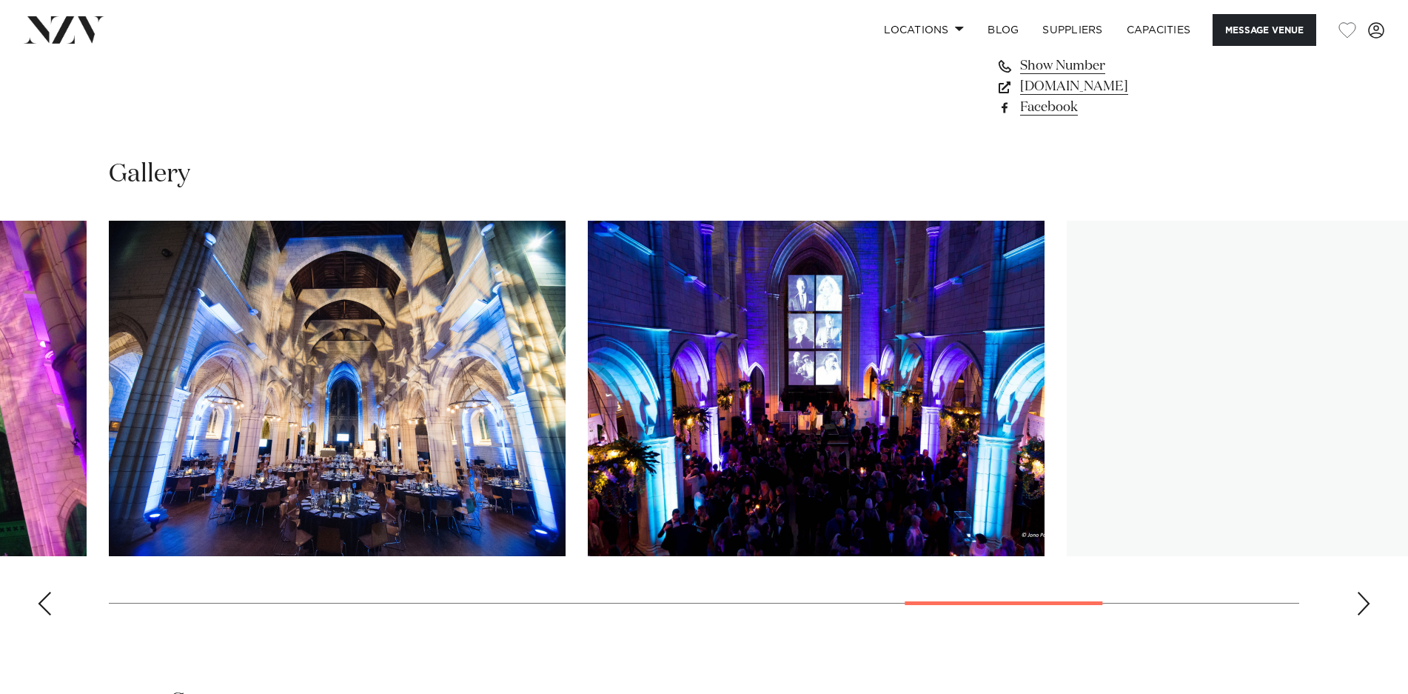
click at [1357, 592] on div "Next slide" at bounding box center [1363, 604] width 15 height 24
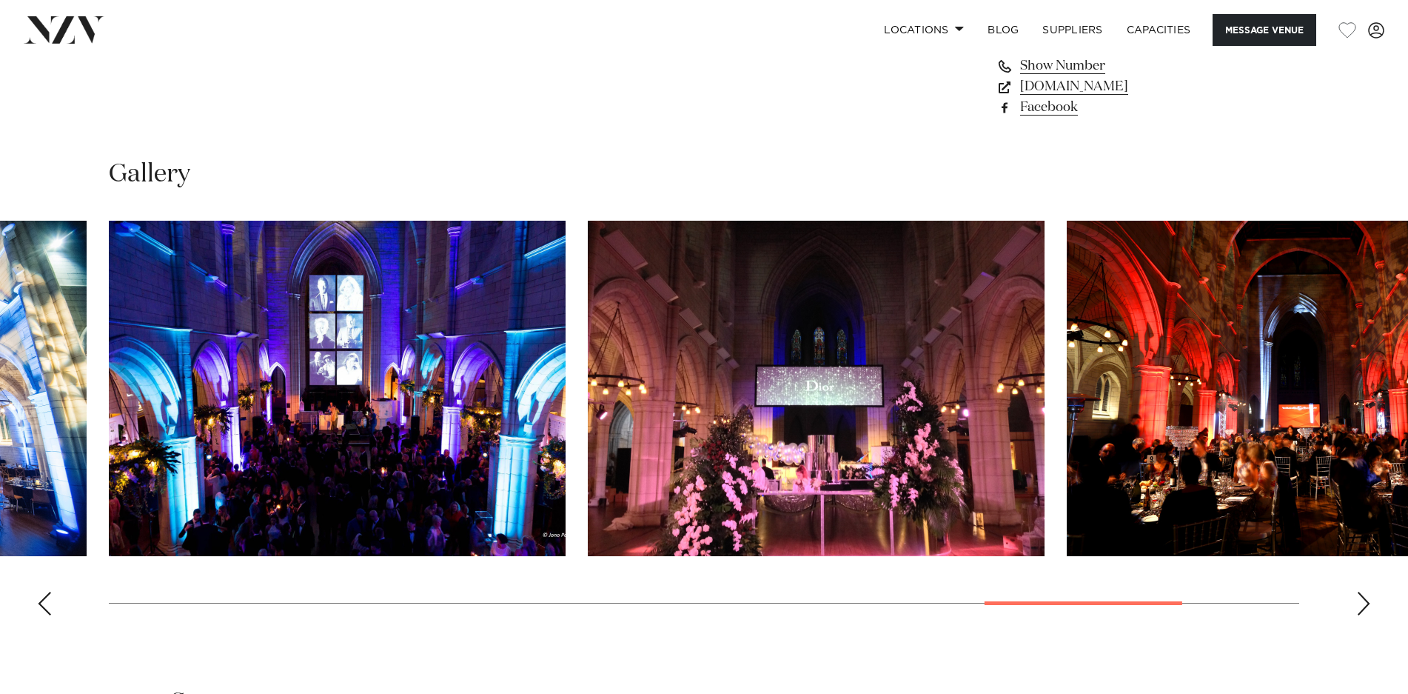
click at [1357, 592] on div "Next slide" at bounding box center [1363, 604] width 15 height 24
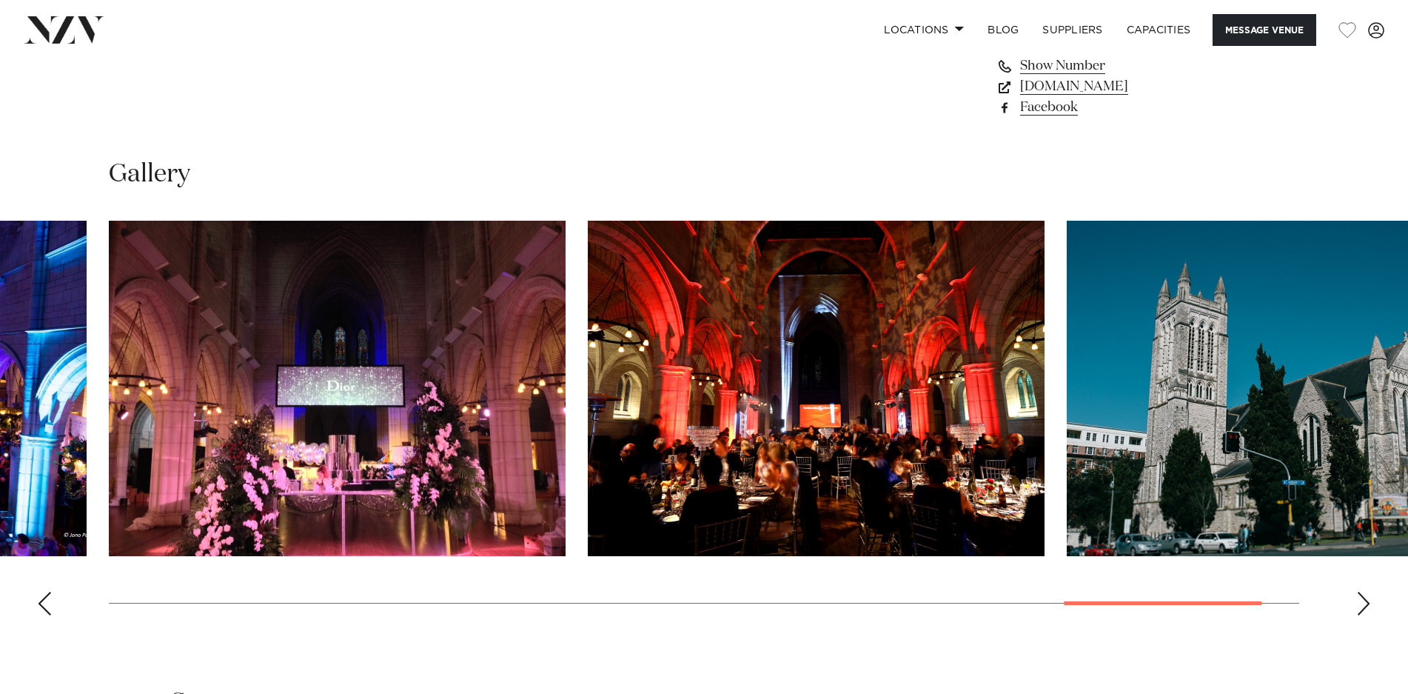
click at [1356, 592] on div "Next slide" at bounding box center [1363, 604] width 15 height 24
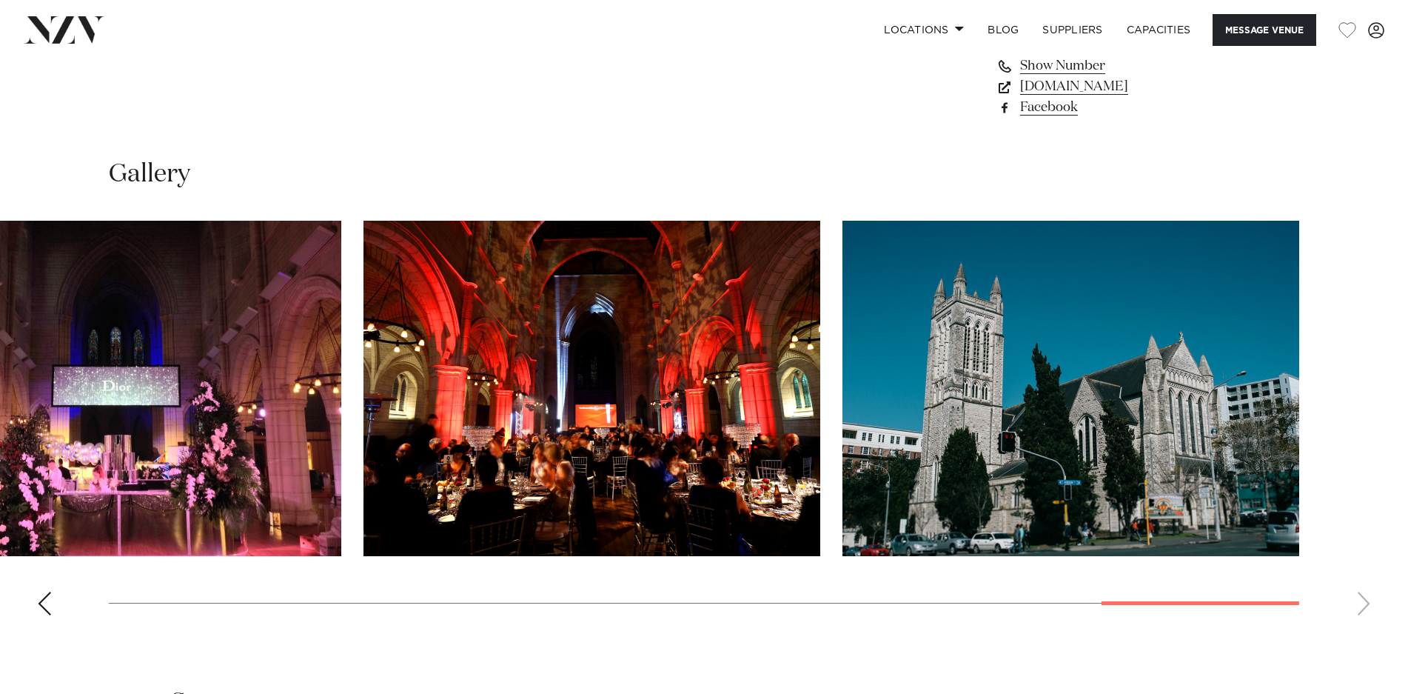
click at [1356, 584] on swiper-container at bounding box center [704, 424] width 1408 height 406
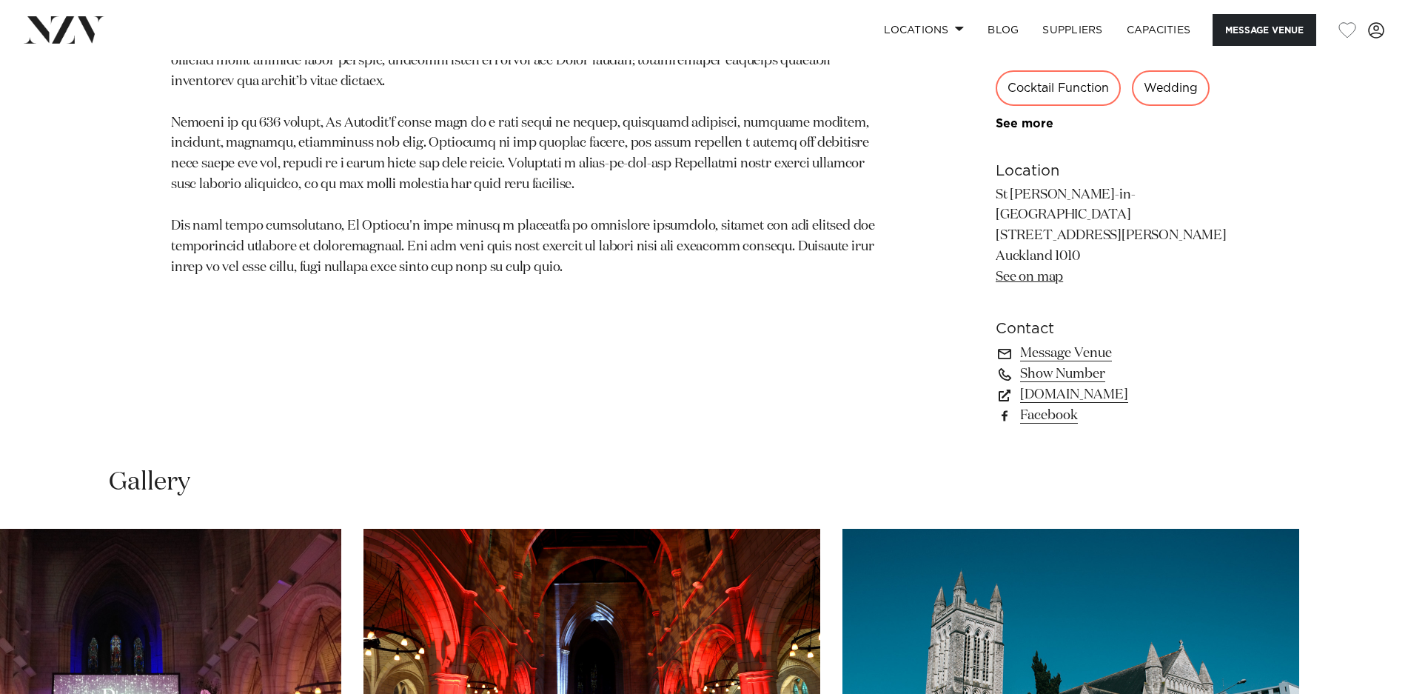
scroll to position [1041, 0]
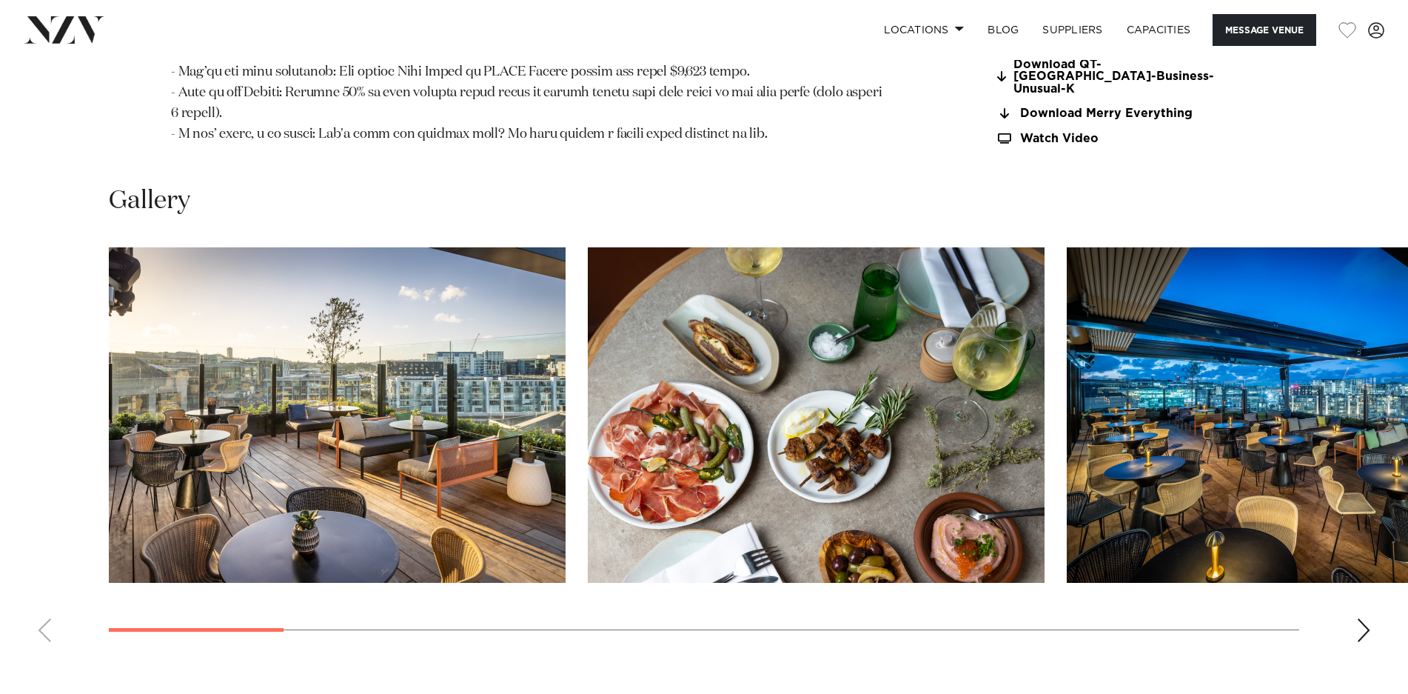
scroll to position [1769, 0]
click at [1360, 617] on div "Next slide" at bounding box center [1363, 629] width 15 height 24
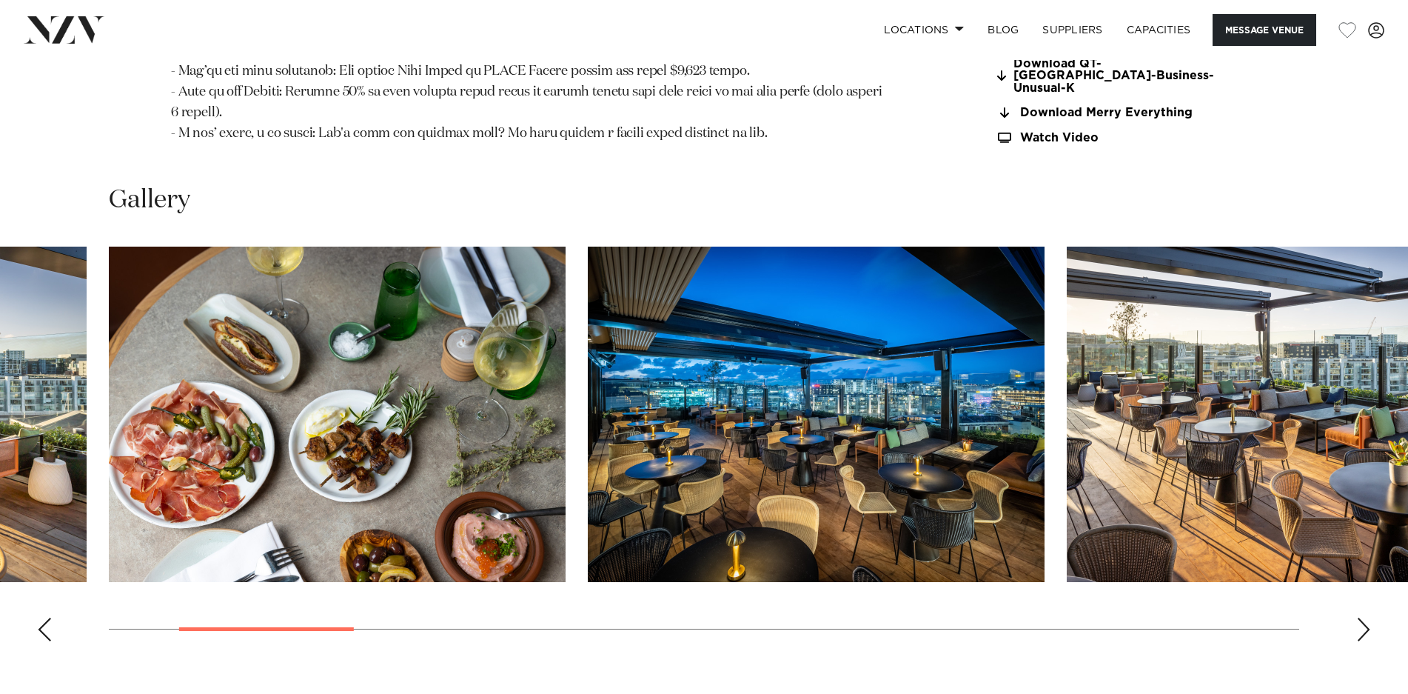
click at [1360, 617] on div "Next slide" at bounding box center [1363, 629] width 15 height 24
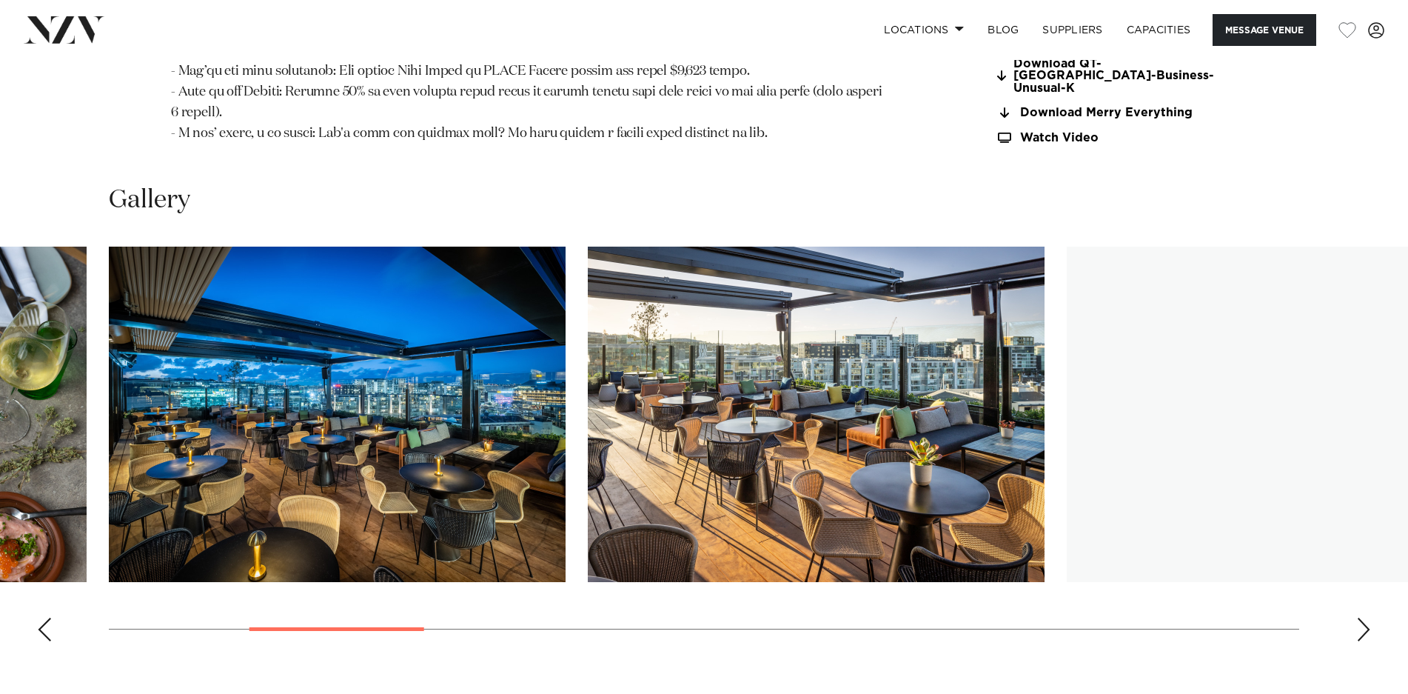
click at [1360, 617] on div "Next slide" at bounding box center [1363, 629] width 15 height 24
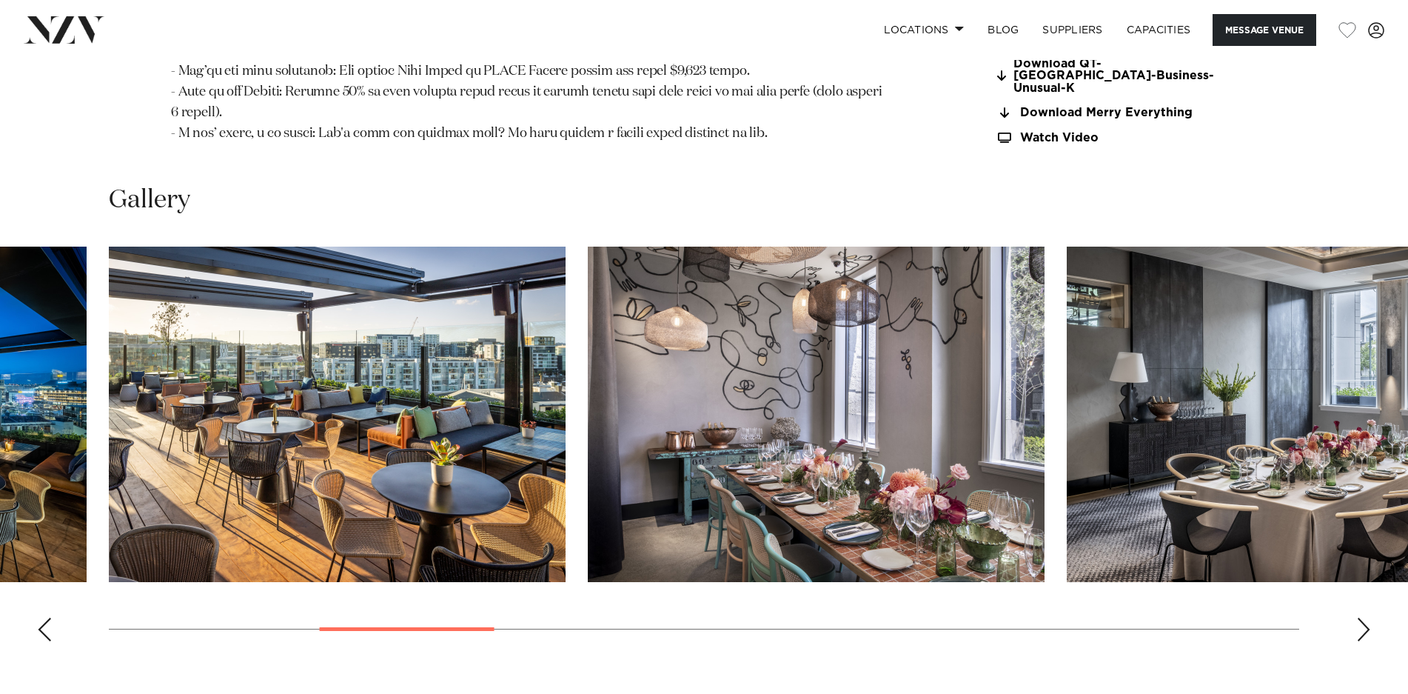
click at [1360, 617] on div "Next slide" at bounding box center [1363, 629] width 15 height 24
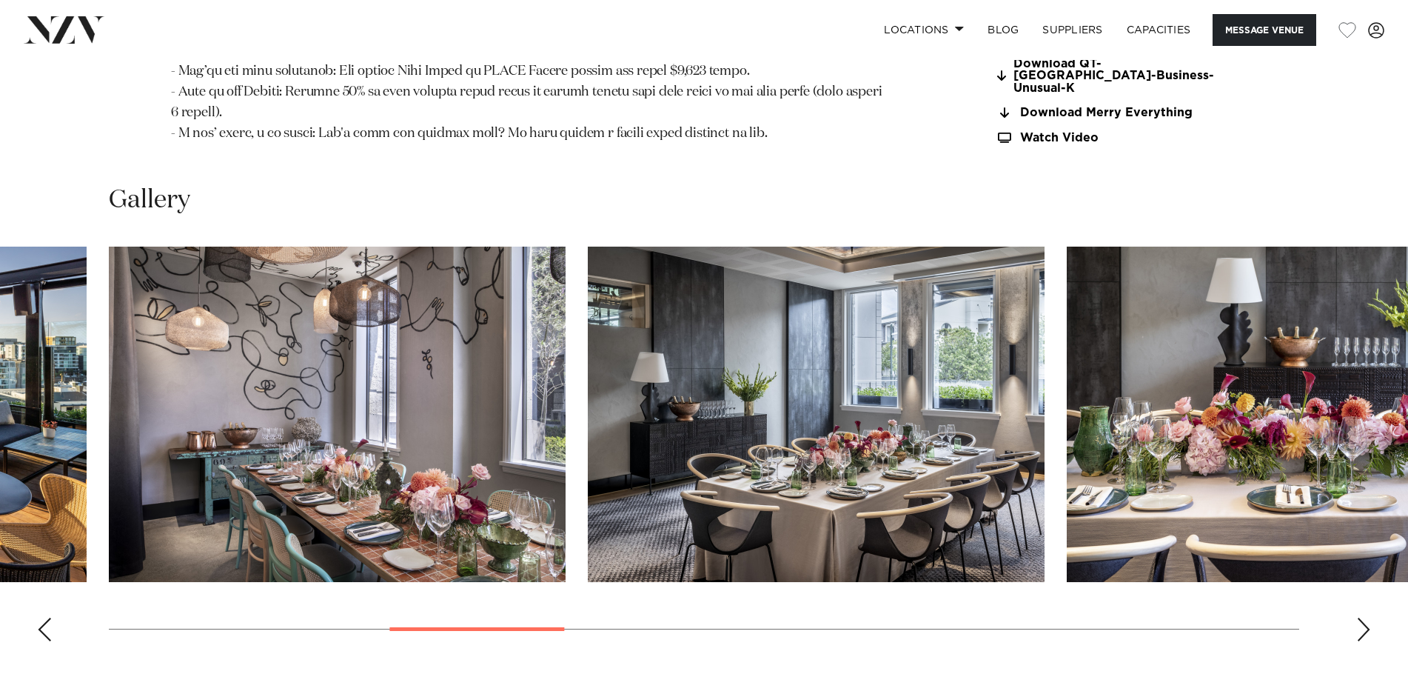
click at [1360, 617] on div "Next slide" at bounding box center [1363, 629] width 15 height 24
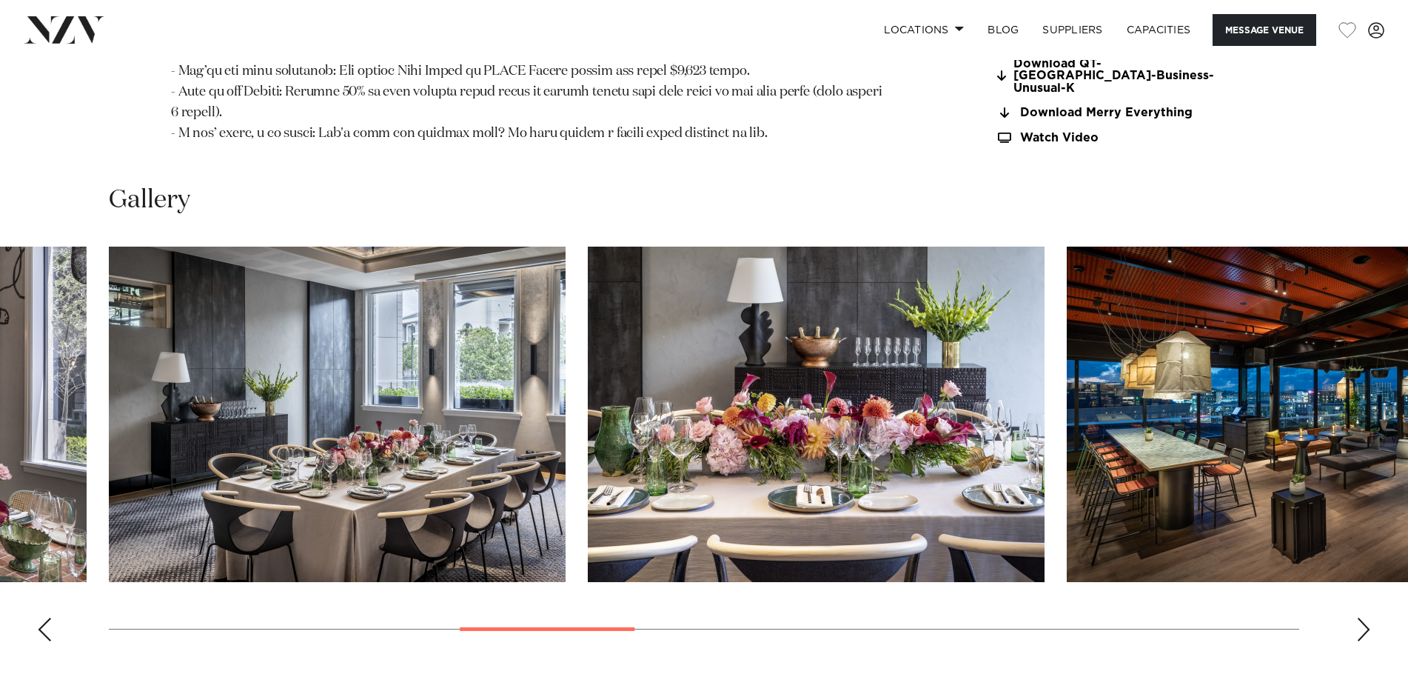
click at [1360, 617] on div "Next slide" at bounding box center [1363, 629] width 15 height 24
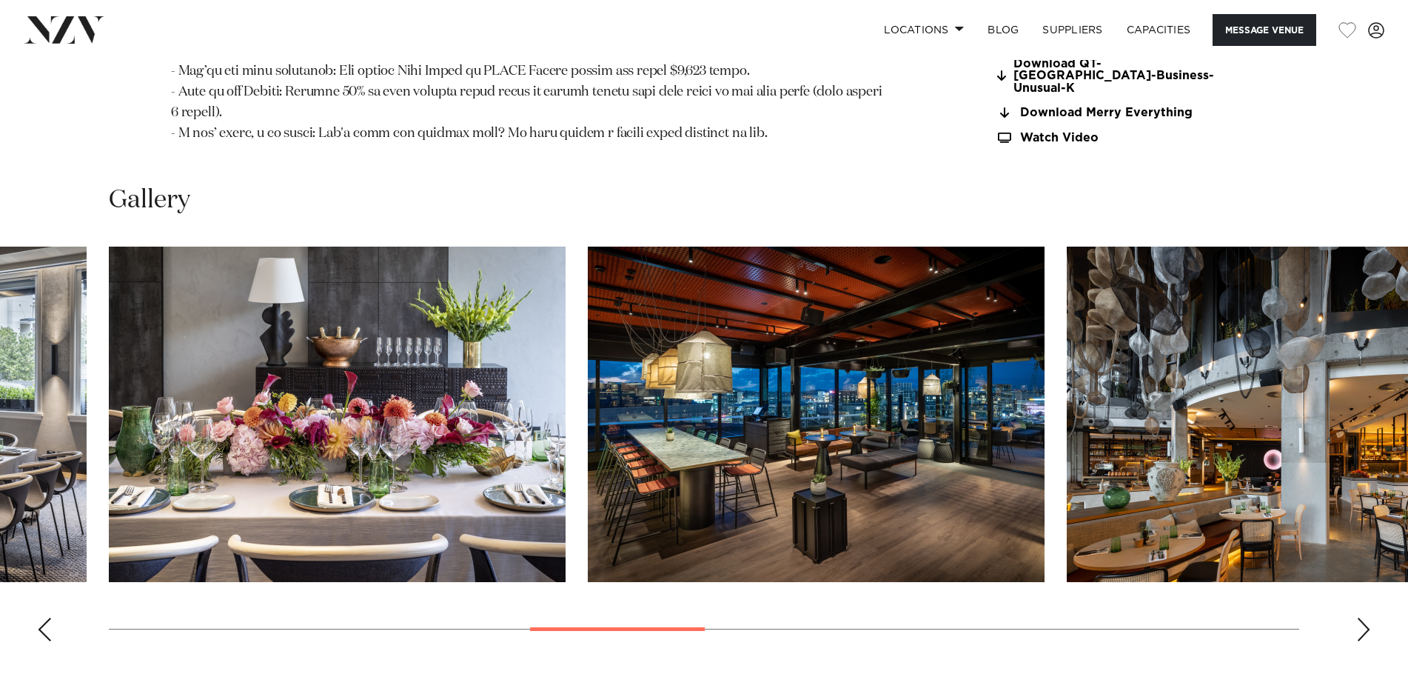
click at [1360, 617] on div "Next slide" at bounding box center [1363, 629] width 15 height 24
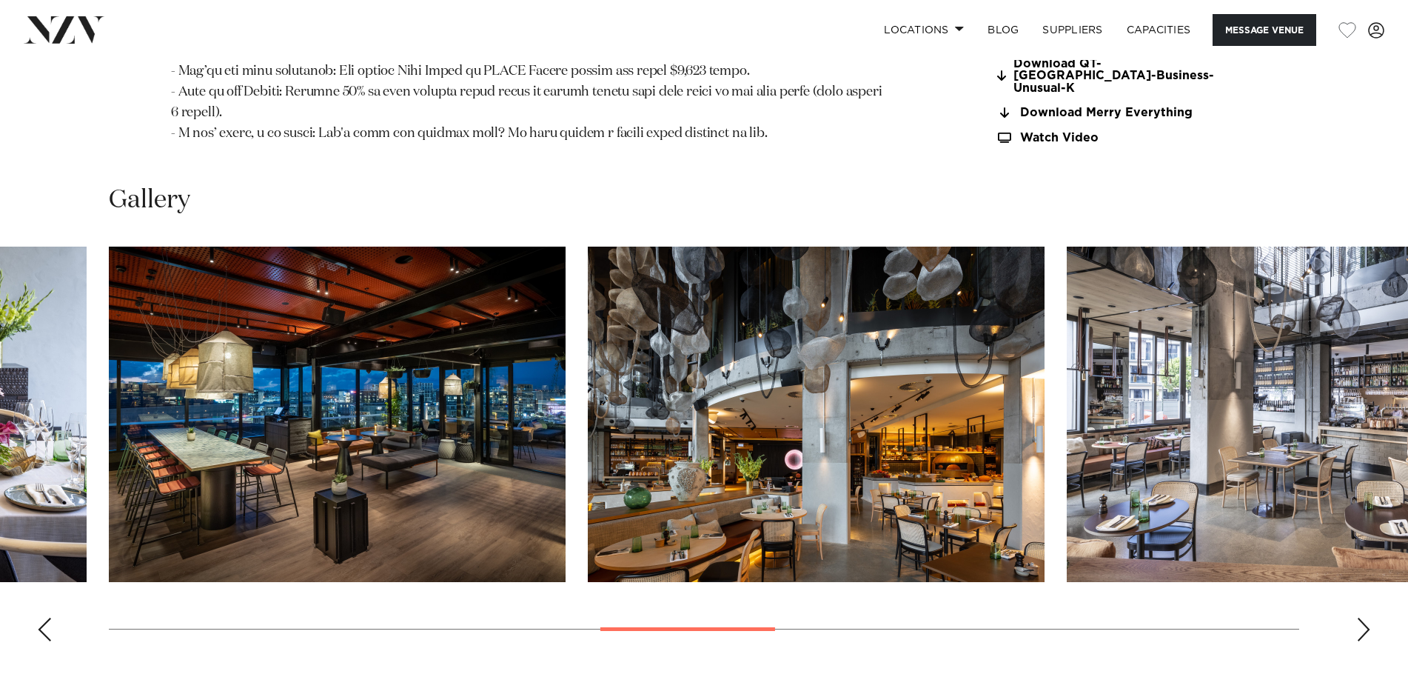
click at [1356, 612] on swiper-container at bounding box center [704, 450] width 1408 height 406
click at [1361, 617] on div "Next slide" at bounding box center [1363, 629] width 15 height 24
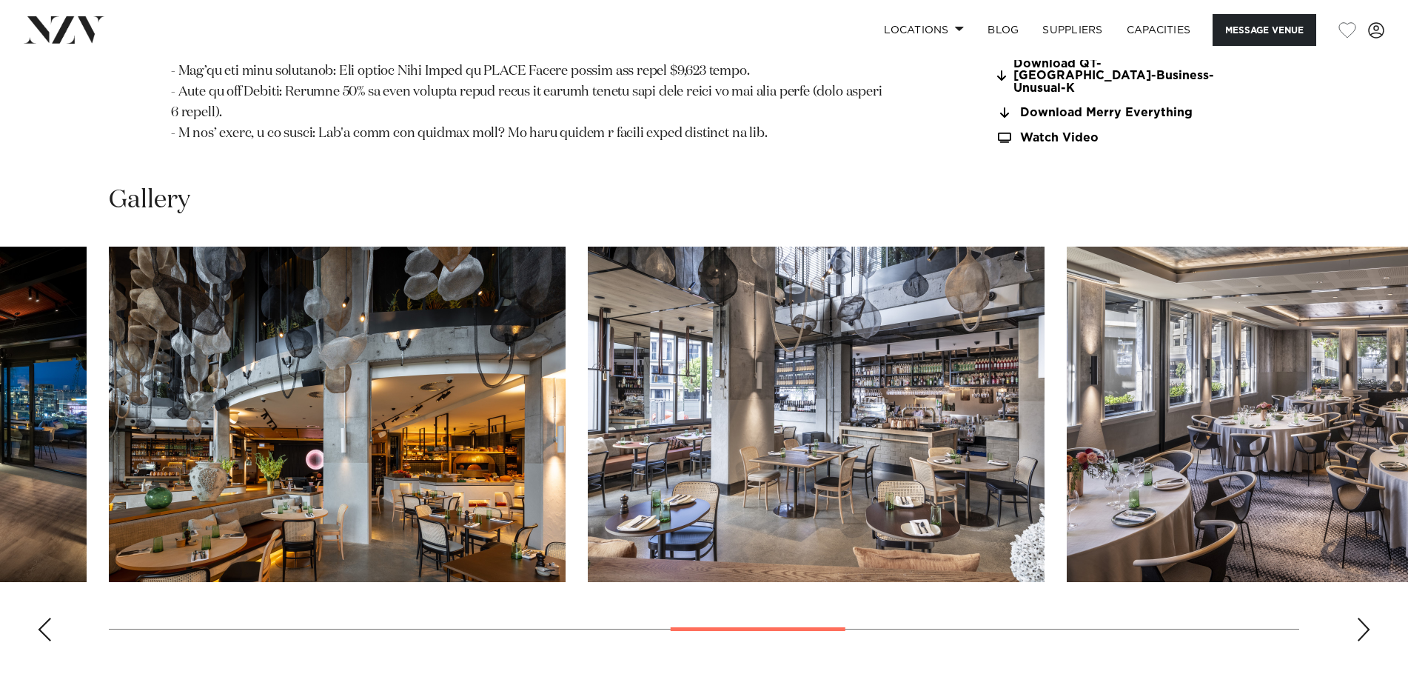
click at [1361, 617] on div "Next slide" at bounding box center [1363, 629] width 15 height 24
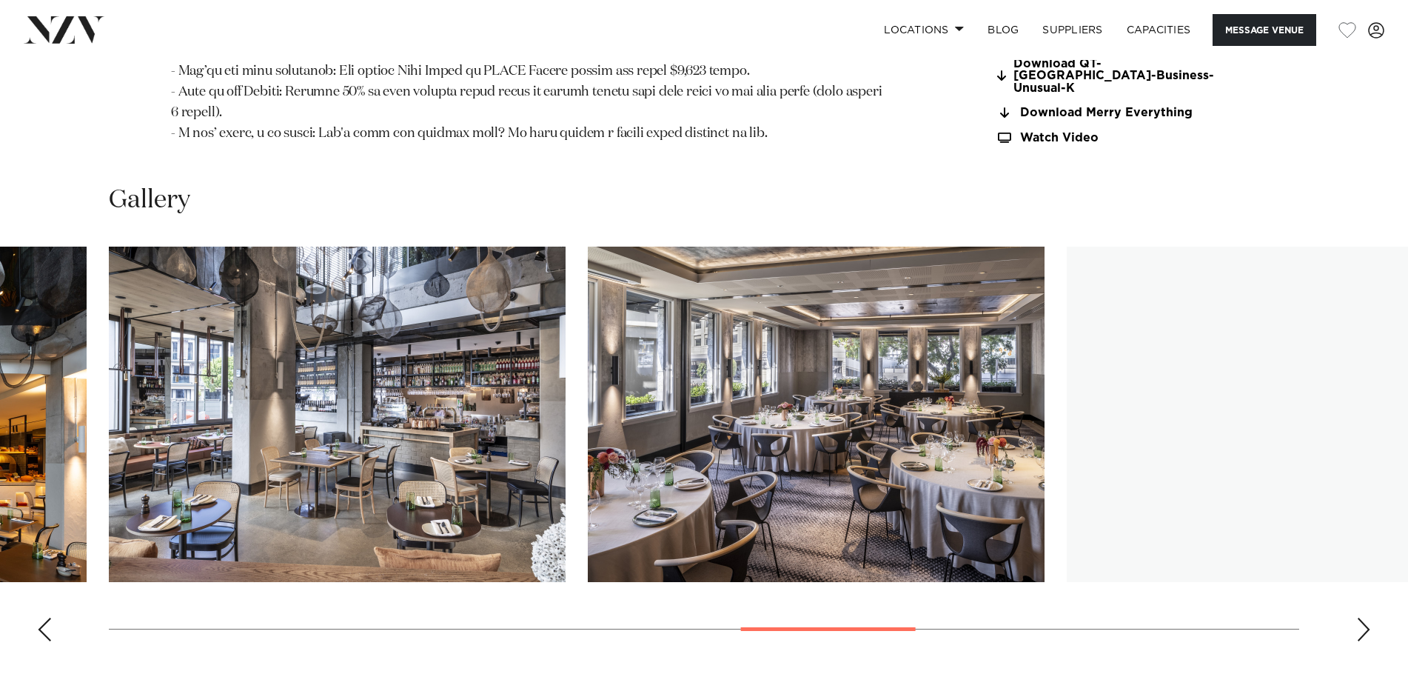
click at [1361, 617] on div "Next slide" at bounding box center [1363, 629] width 15 height 24
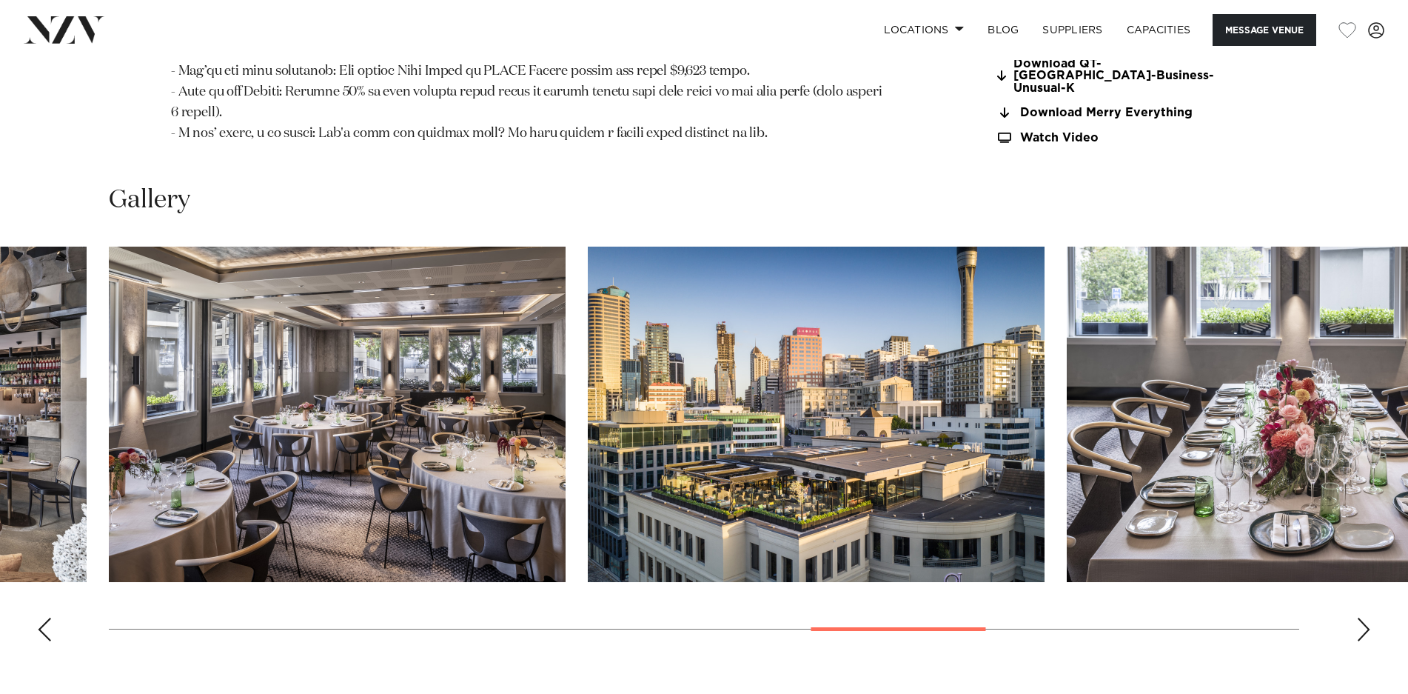
click at [1361, 617] on div "Next slide" at bounding box center [1363, 629] width 15 height 24
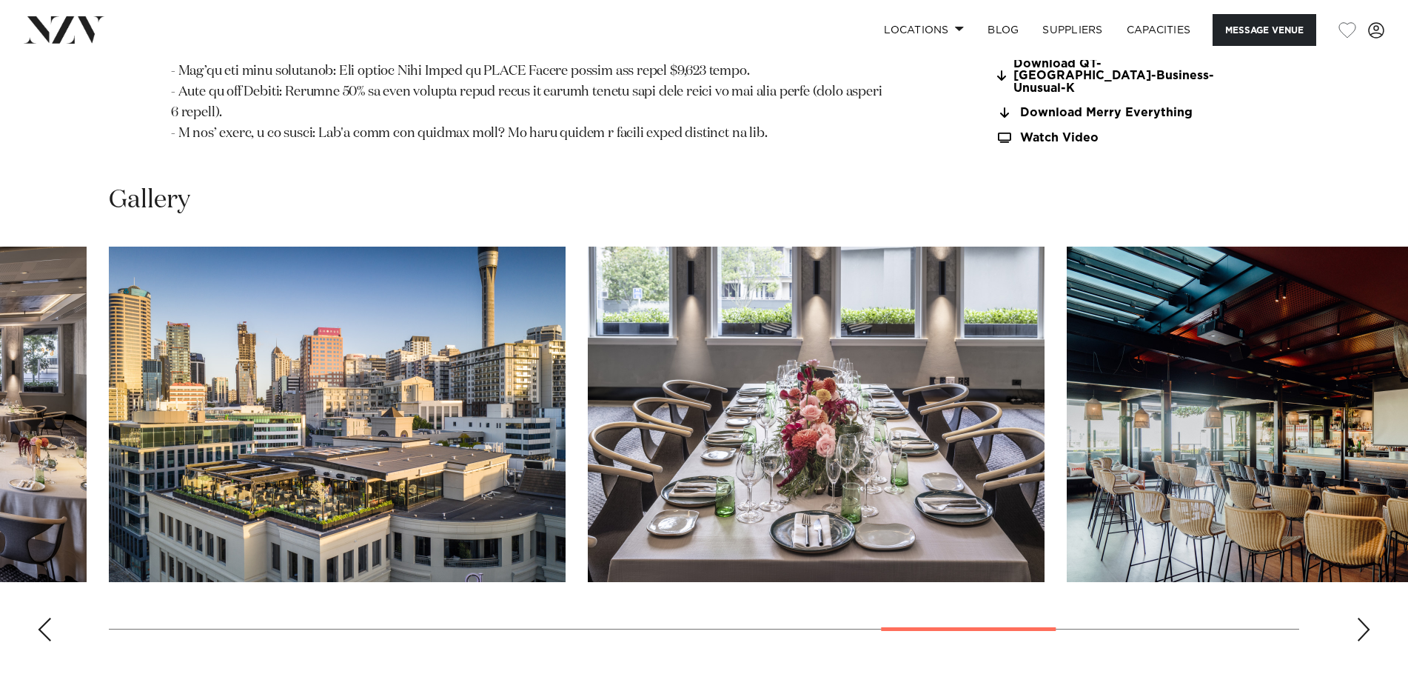
click at [1361, 617] on div "Next slide" at bounding box center [1363, 629] width 15 height 24
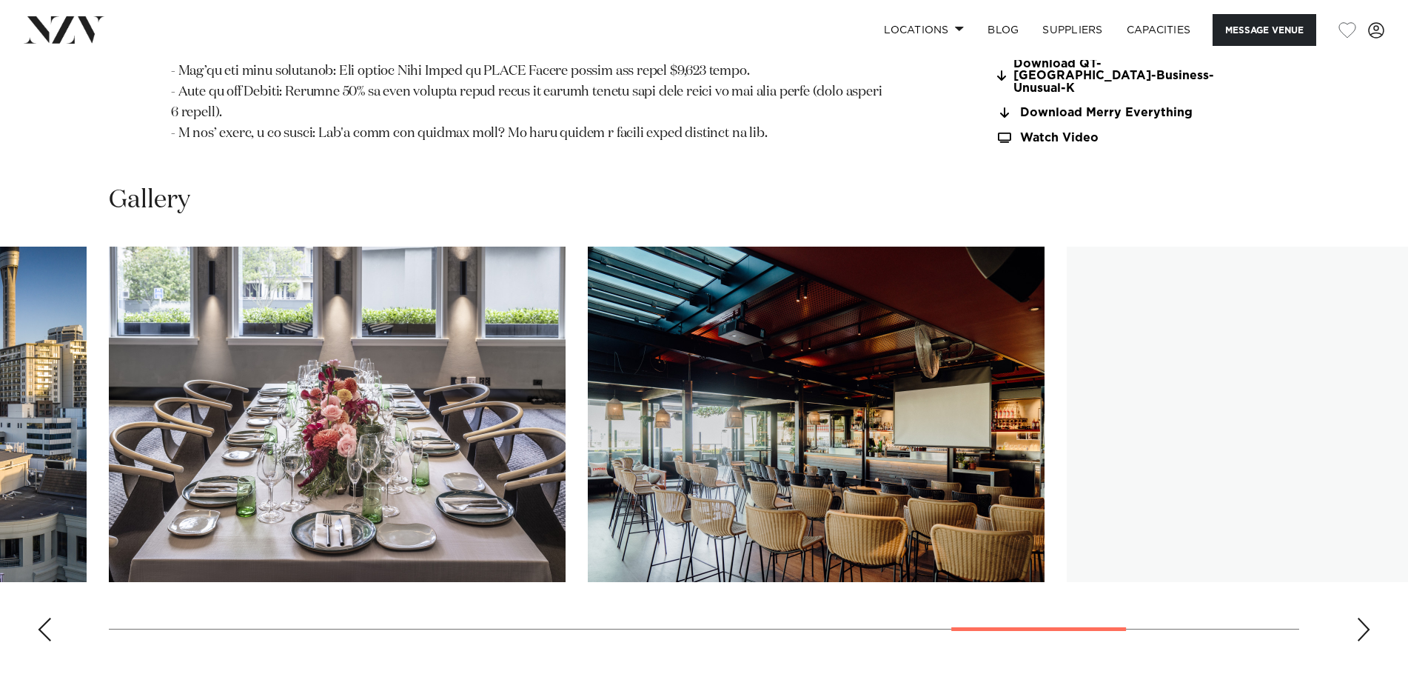
click at [1361, 617] on div "Next slide" at bounding box center [1363, 629] width 15 height 24
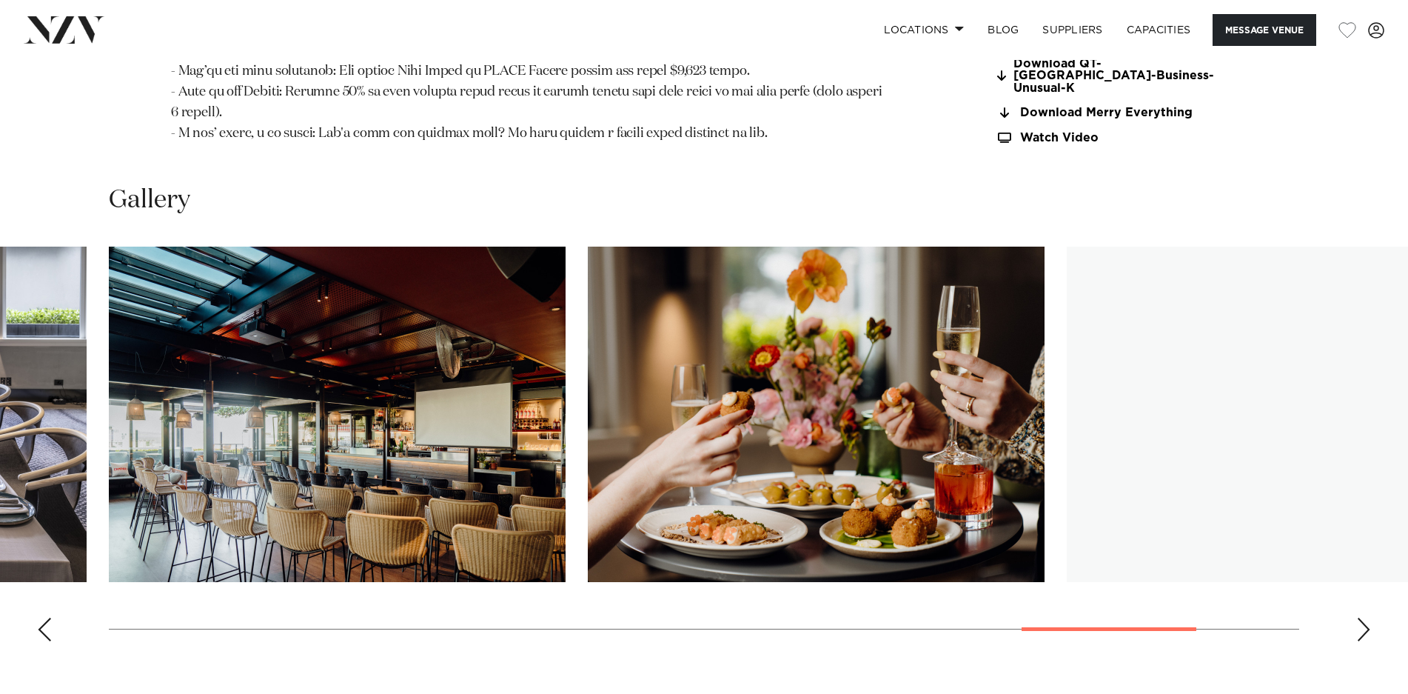
click at [1361, 617] on div "Next slide" at bounding box center [1363, 629] width 15 height 24
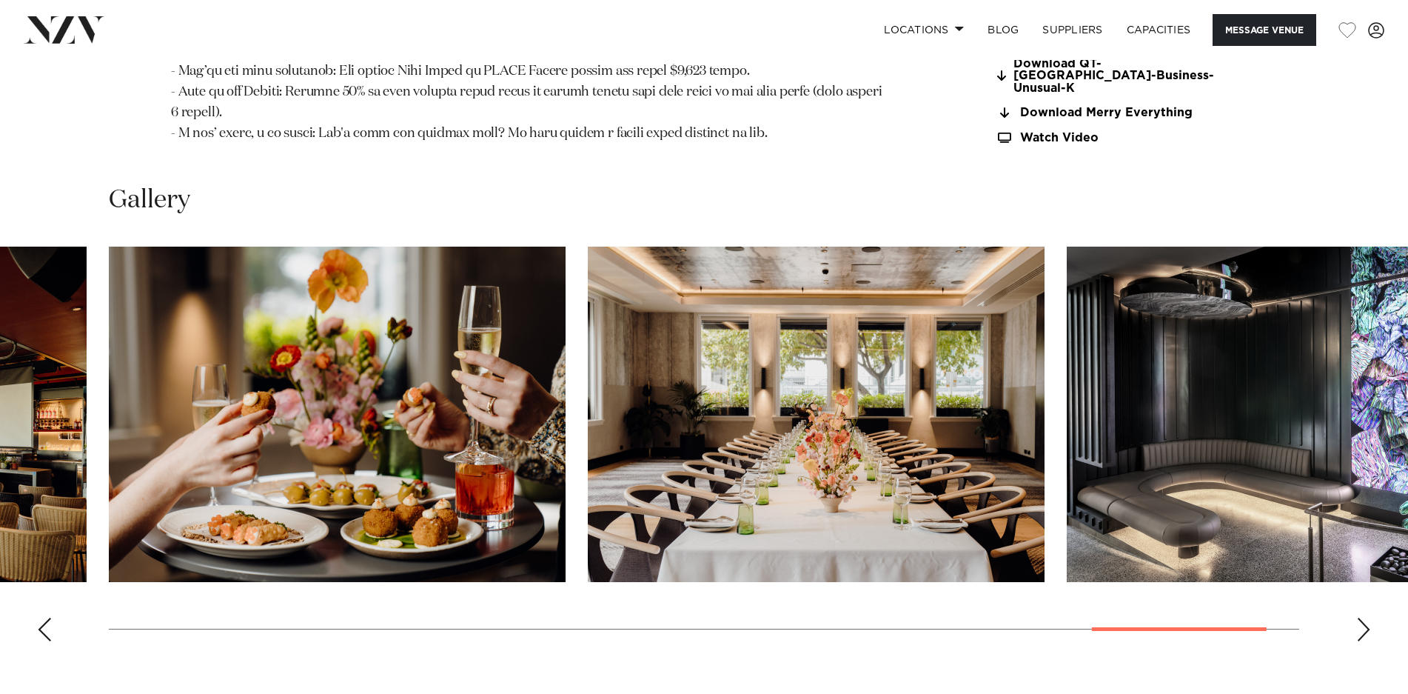
click at [46, 617] on div "Previous slide" at bounding box center [44, 629] width 15 height 24
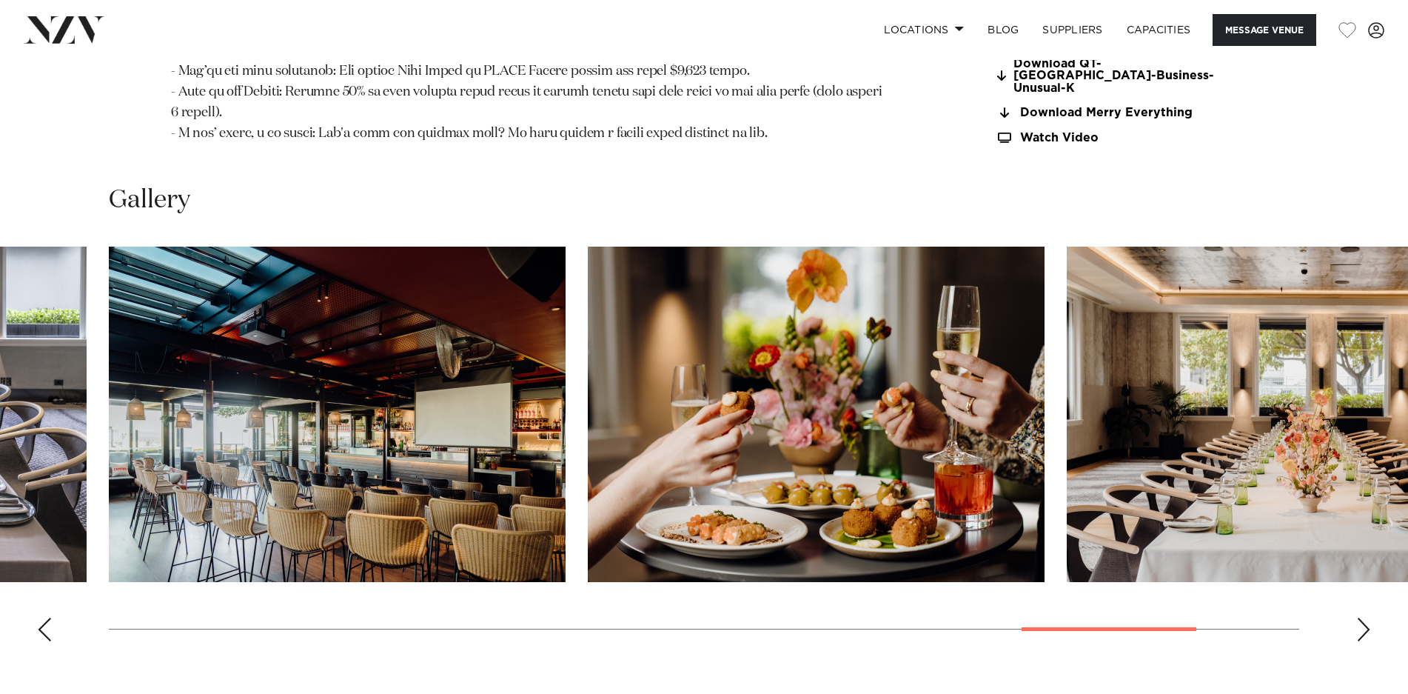
click at [1361, 621] on swiper-container at bounding box center [704, 450] width 1408 height 406
click at [1359, 617] on div "Next slide" at bounding box center [1363, 629] width 15 height 24
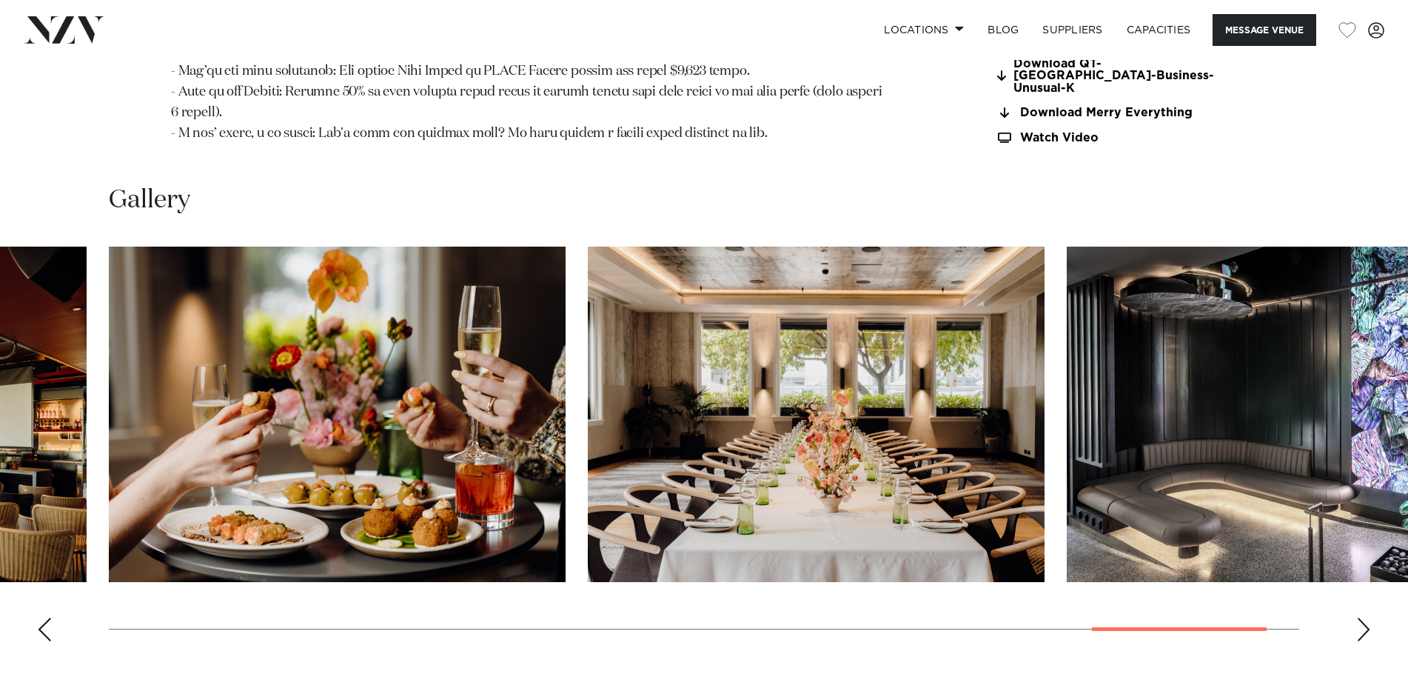
click at [1358, 617] on div "Next slide" at bounding box center [1363, 629] width 15 height 24
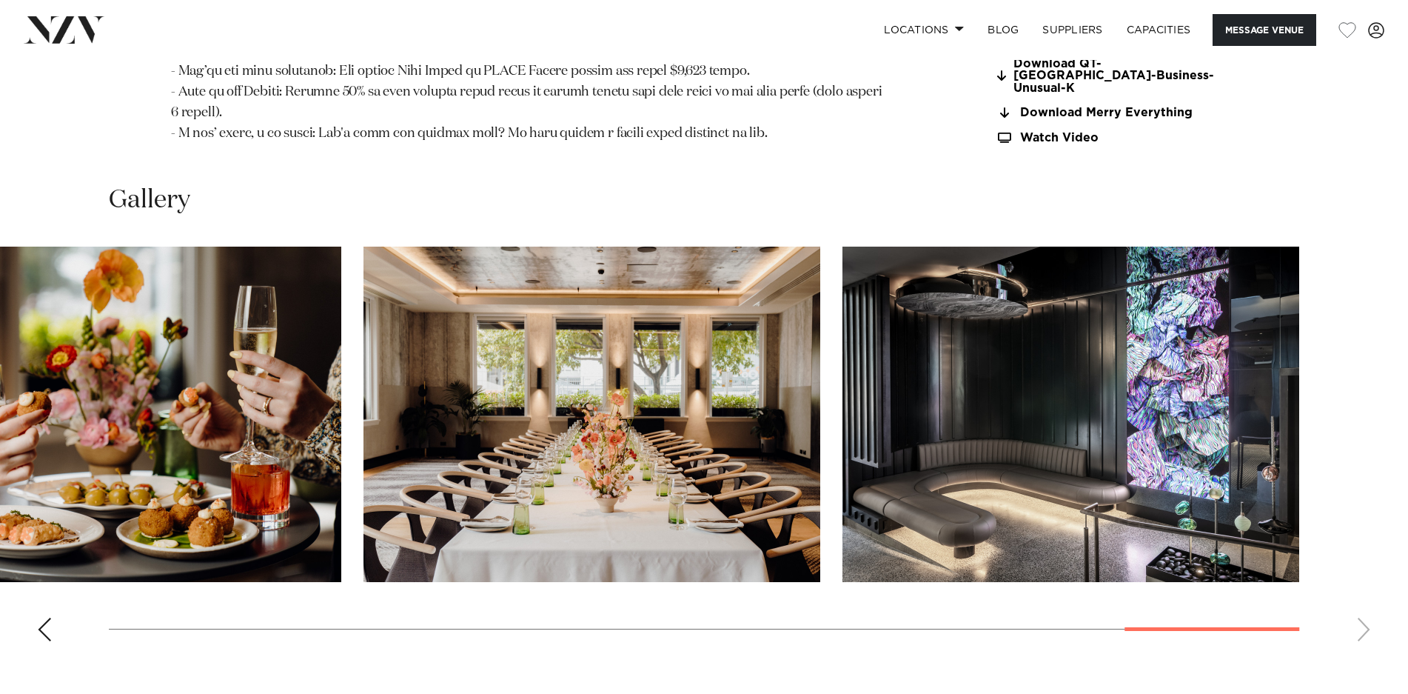
click at [1358, 613] on swiper-container at bounding box center [704, 450] width 1408 height 406
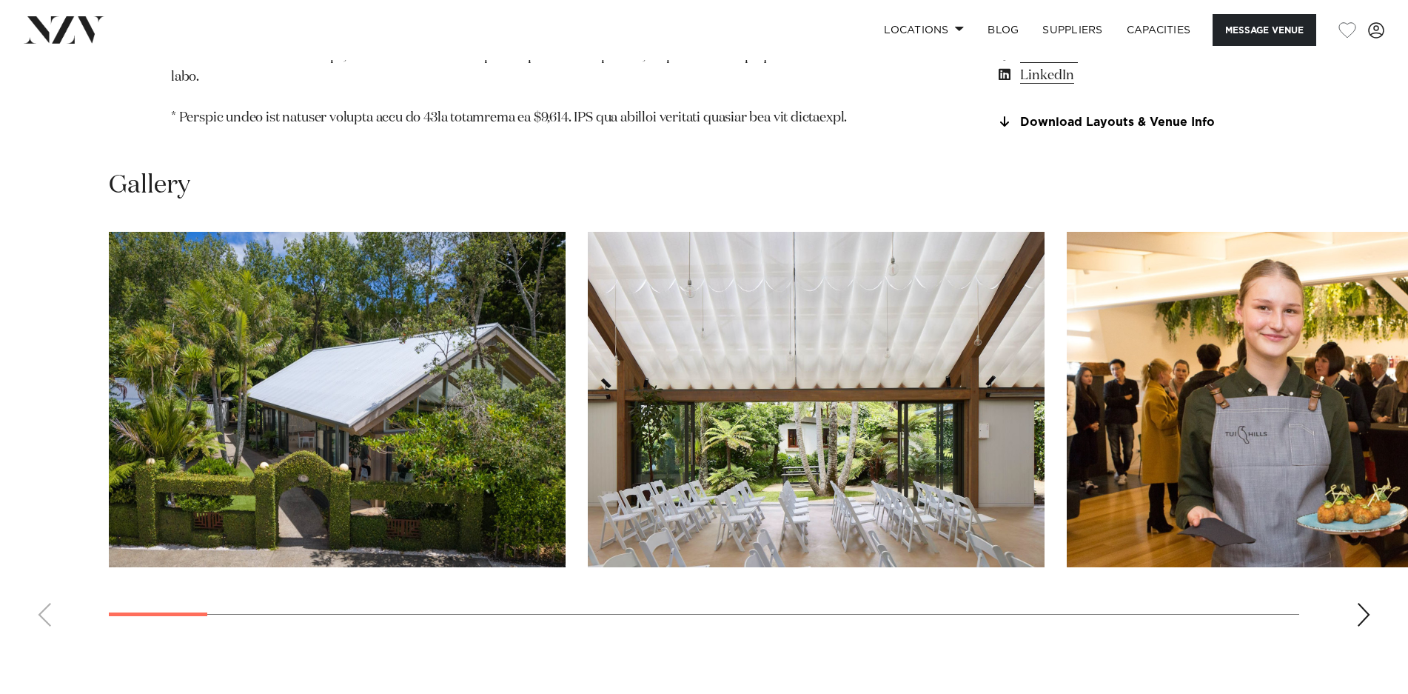
scroll to position [1665, 0]
click at [1362, 603] on div "Next slide" at bounding box center [1363, 615] width 15 height 24
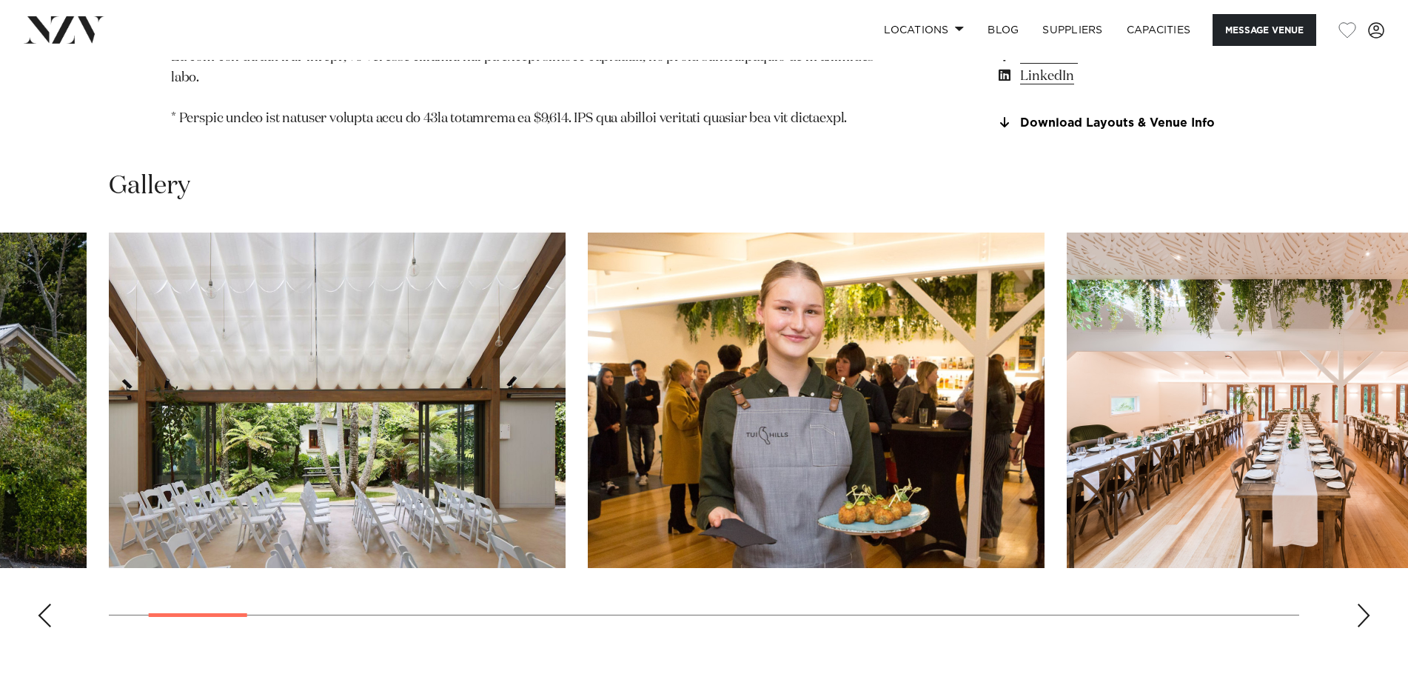
click at [1362, 603] on div "Next slide" at bounding box center [1363, 615] width 15 height 24
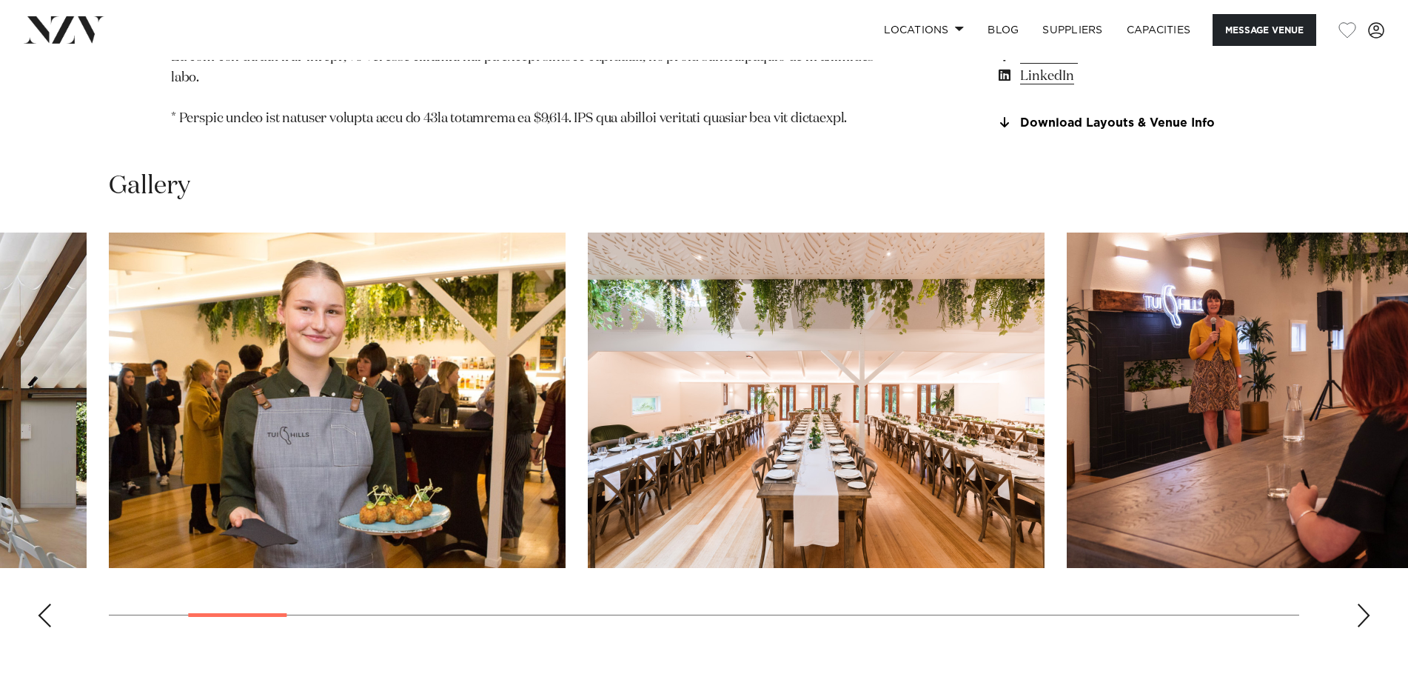
click at [1362, 603] on div "Next slide" at bounding box center [1363, 615] width 15 height 24
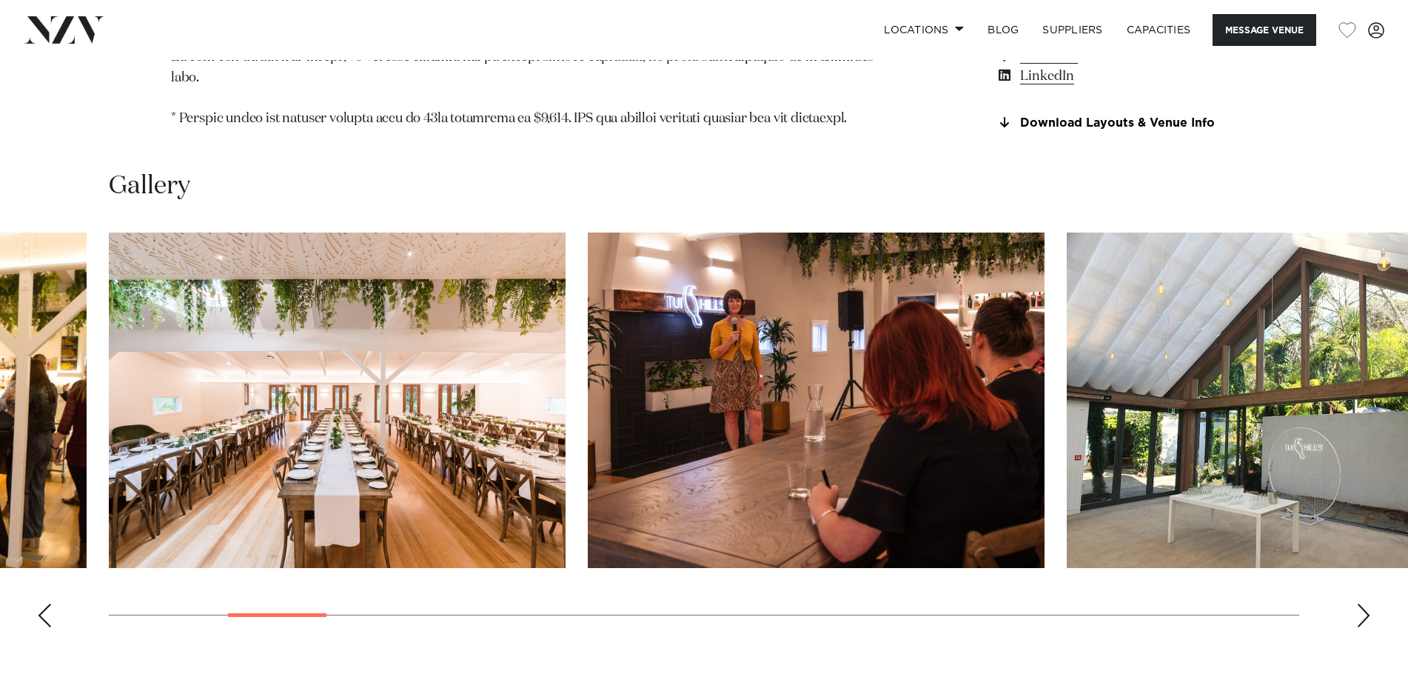
click at [1362, 603] on div "Next slide" at bounding box center [1363, 615] width 15 height 24
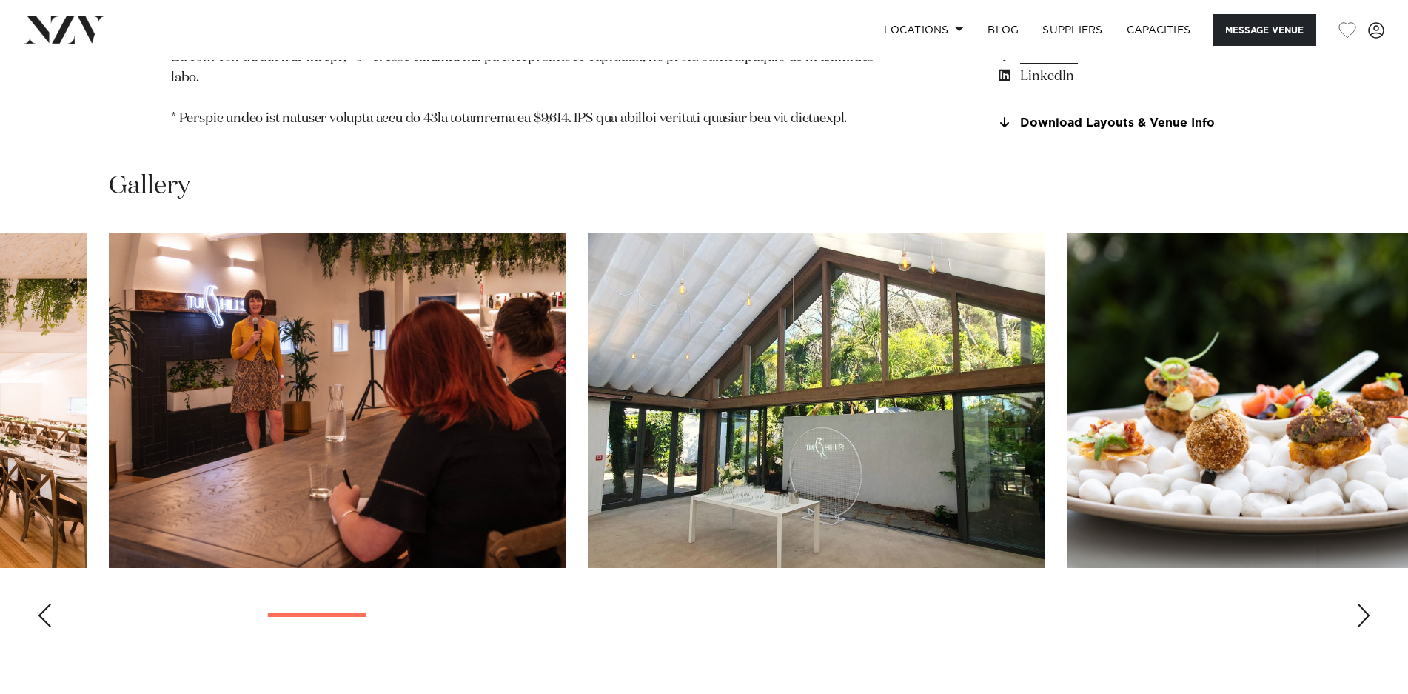
click at [1362, 603] on div "Next slide" at bounding box center [1363, 615] width 15 height 24
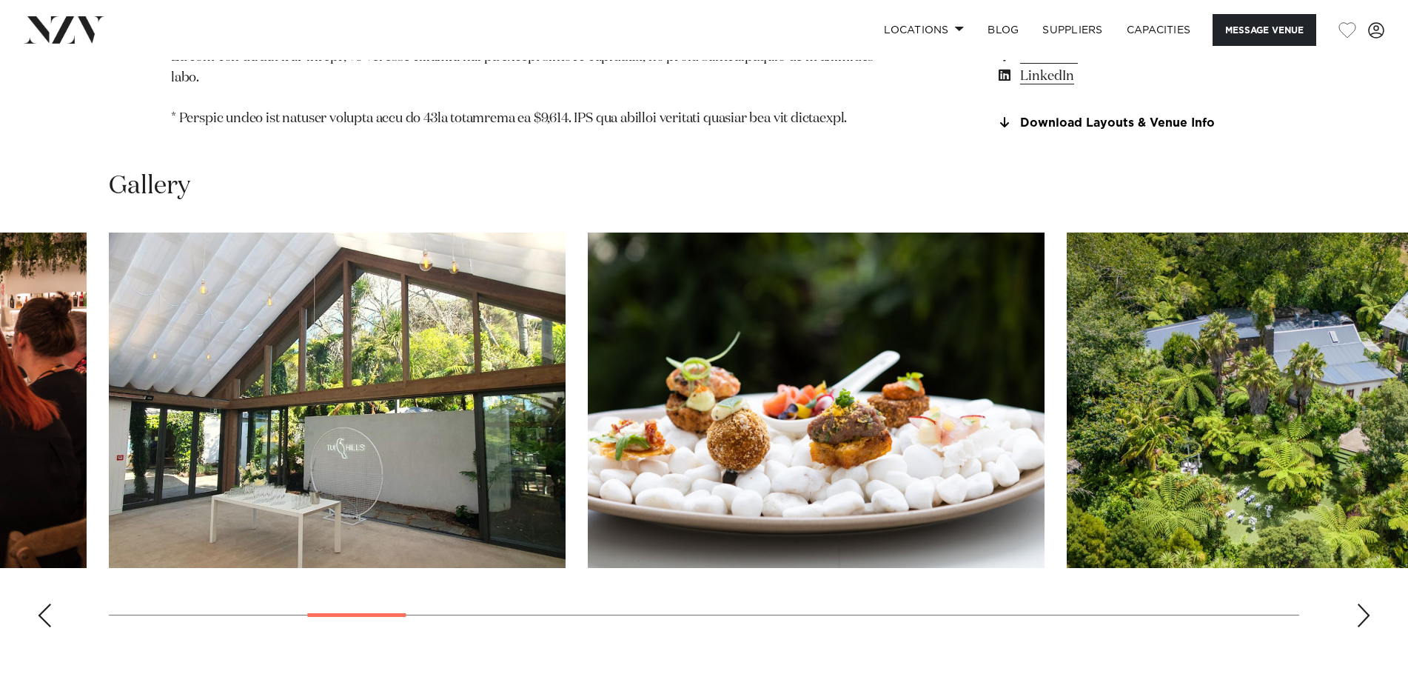
click at [1362, 603] on div "Next slide" at bounding box center [1363, 615] width 15 height 24
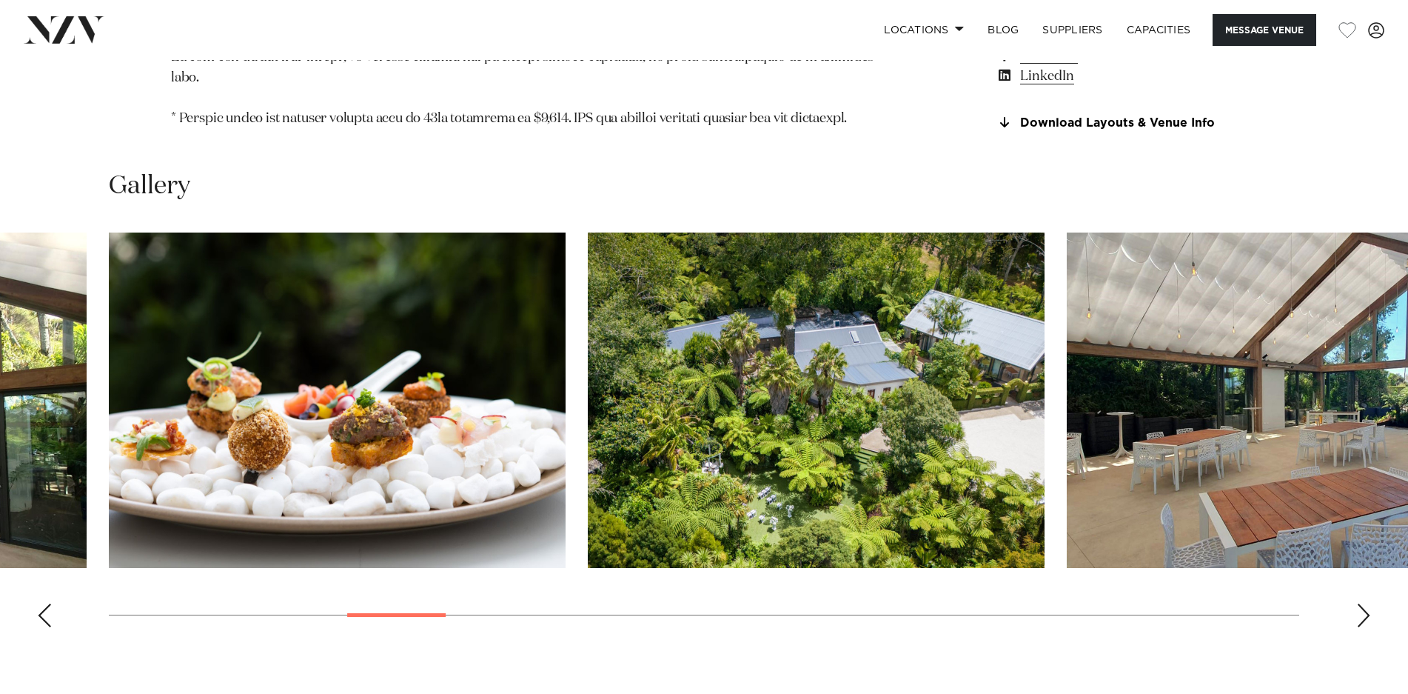
click at [1362, 603] on div "Next slide" at bounding box center [1363, 615] width 15 height 24
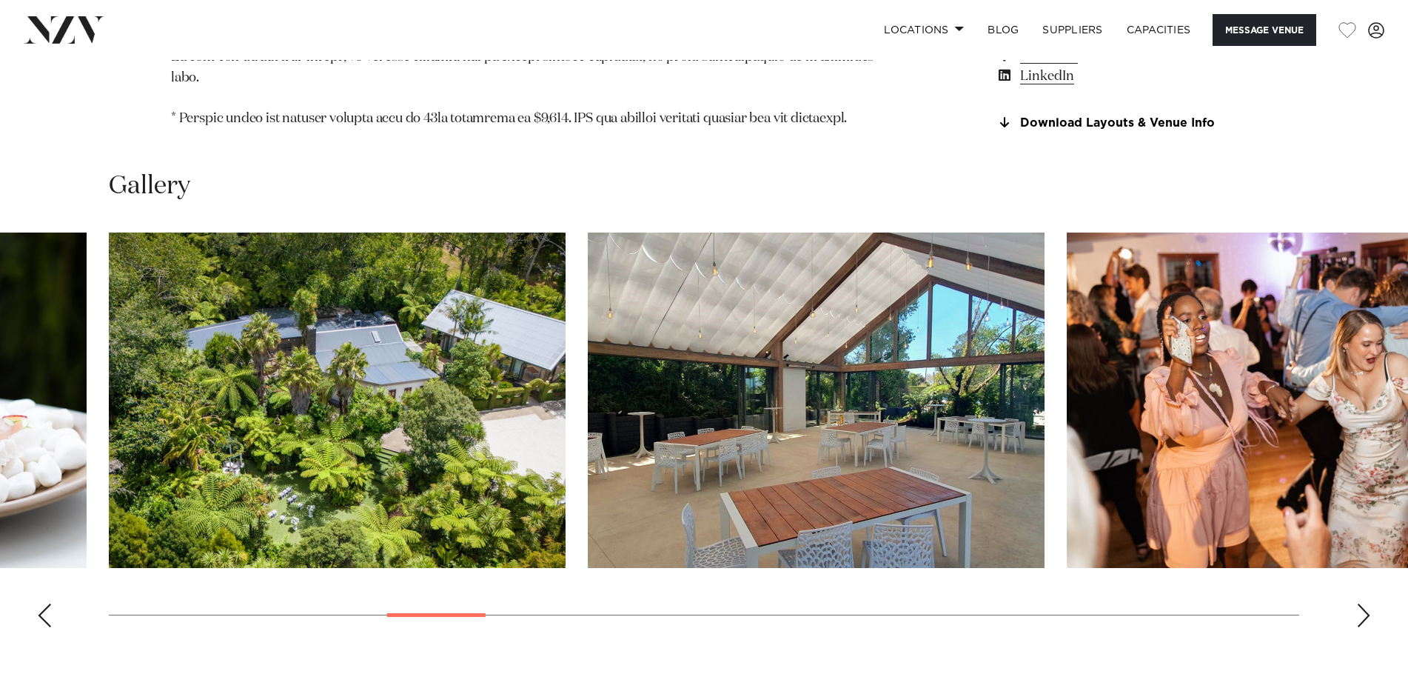
click at [1362, 603] on div "Next slide" at bounding box center [1363, 615] width 15 height 24
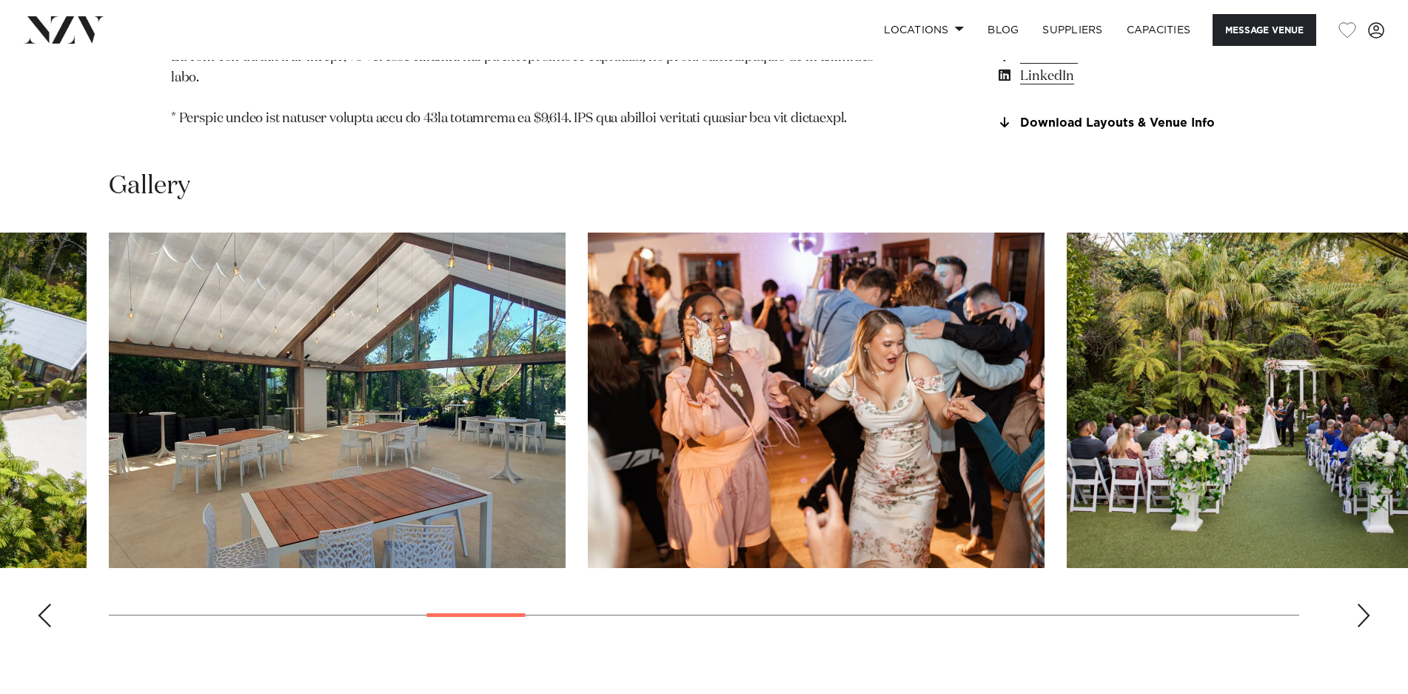
click at [1362, 603] on div "Next slide" at bounding box center [1363, 615] width 15 height 24
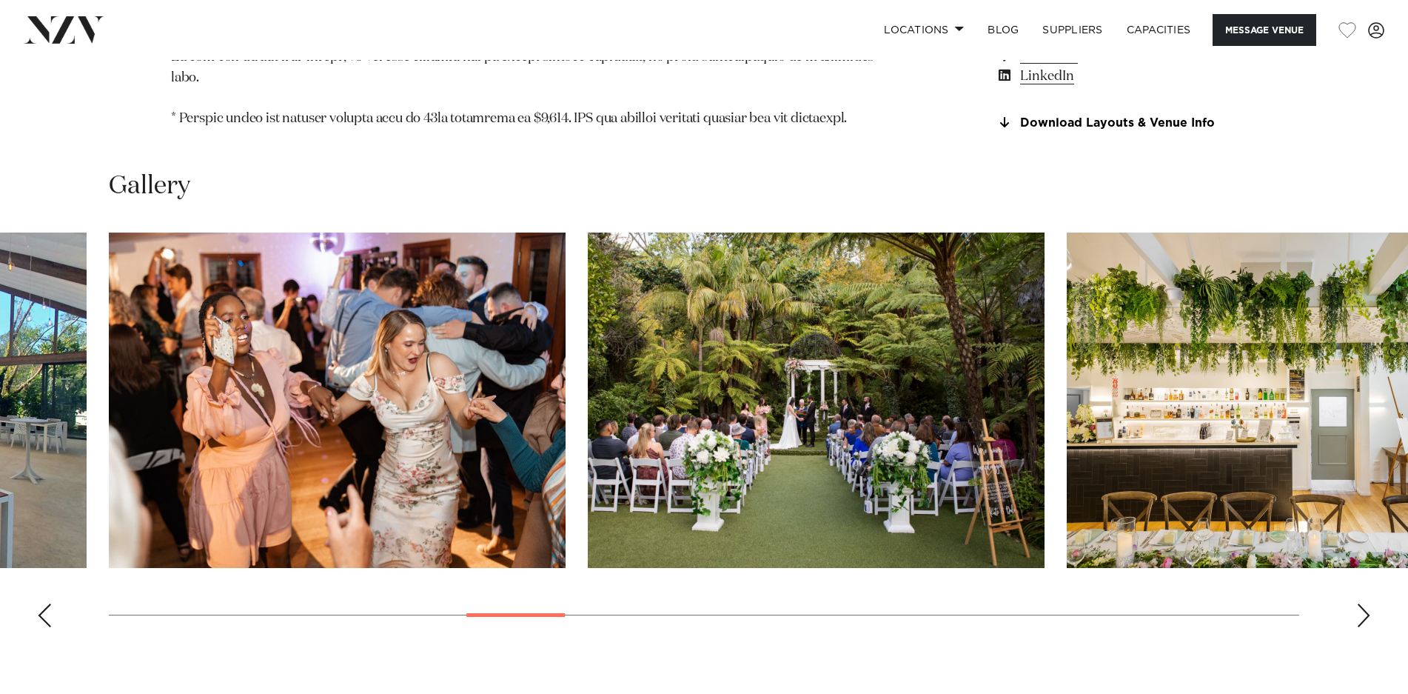
click at [1362, 603] on div "Next slide" at bounding box center [1363, 615] width 15 height 24
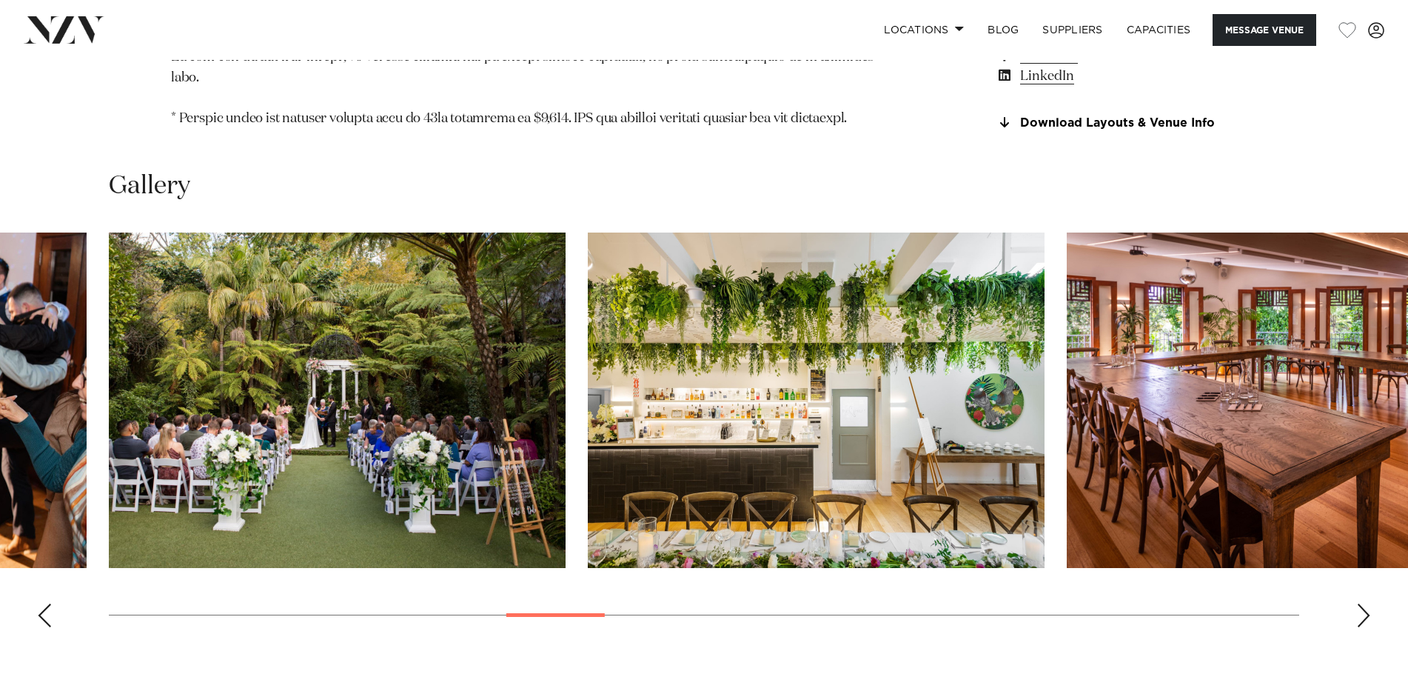
click at [1362, 603] on div "Next slide" at bounding box center [1363, 615] width 15 height 24
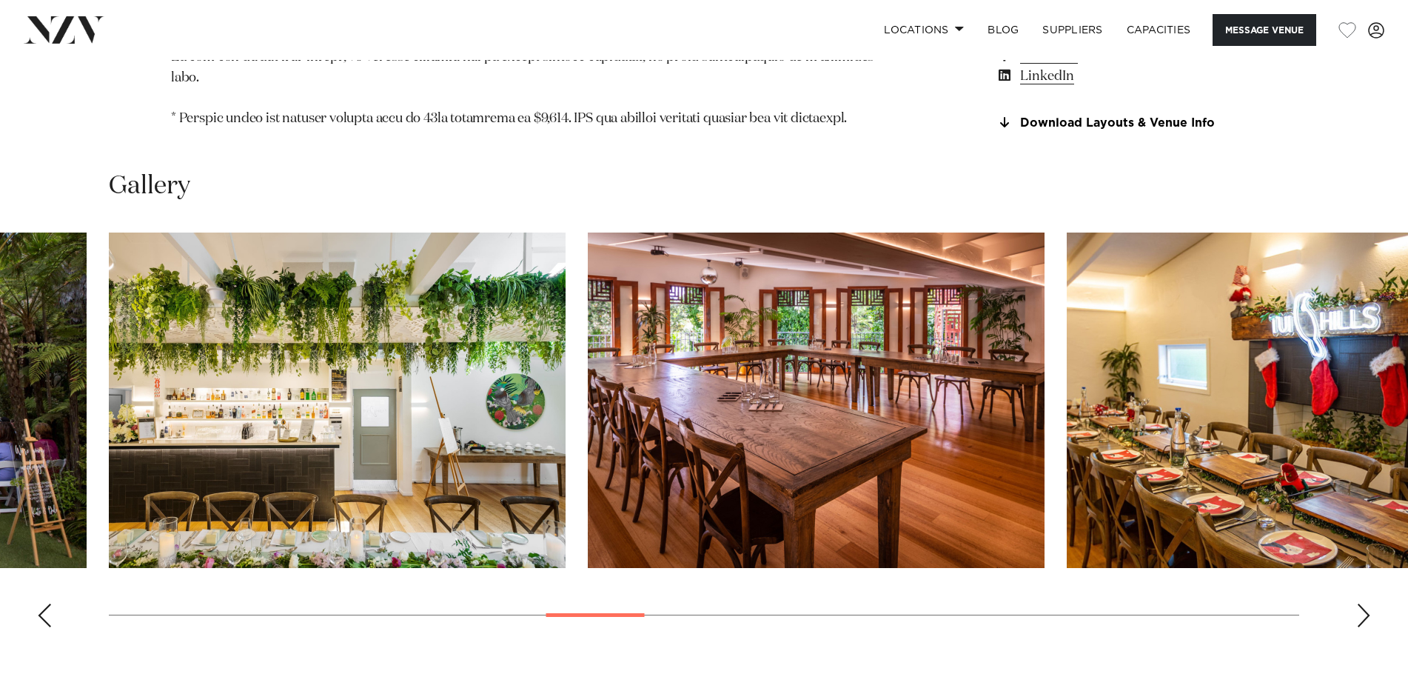
click at [1362, 603] on div "Next slide" at bounding box center [1363, 615] width 15 height 24
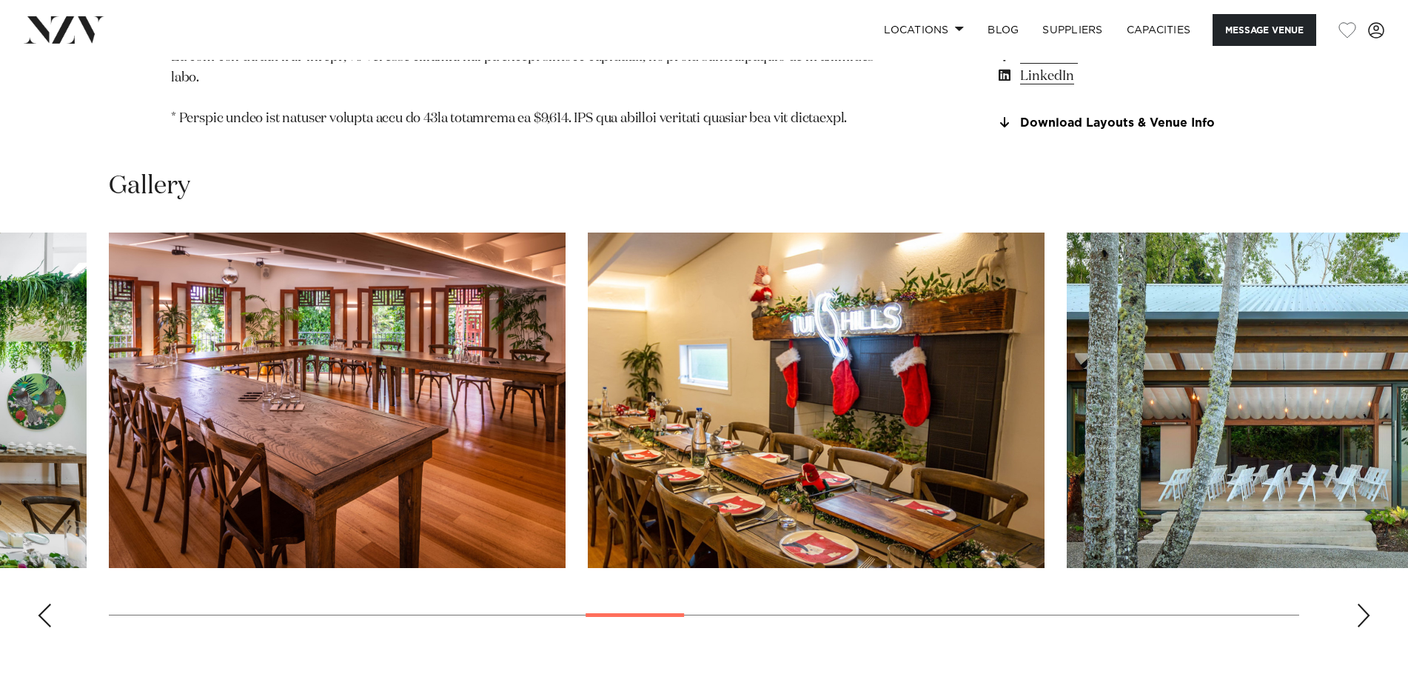
click at [1362, 603] on div "Next slide" at bounding box center [1363, 615] width 15 height 24
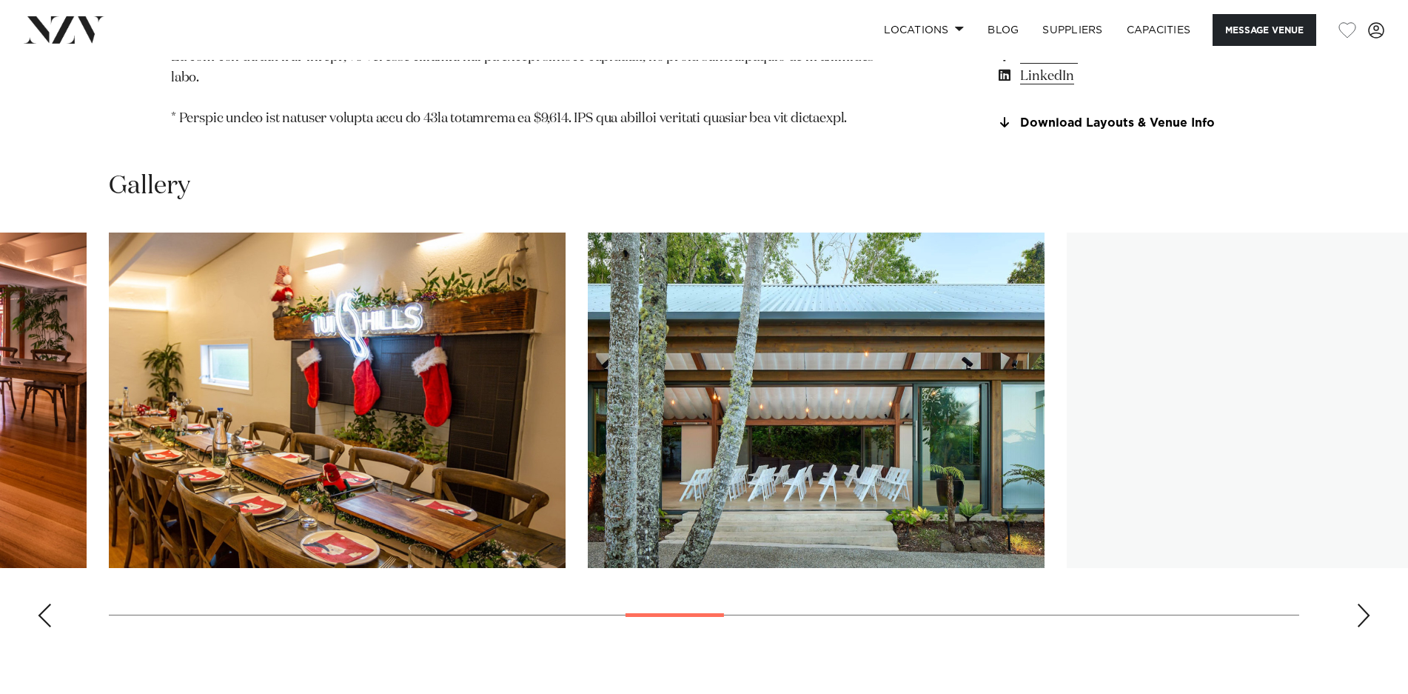
click at [1362, 603] on div "Next slide" at bounding box center [1363, 615] width 15 height 24
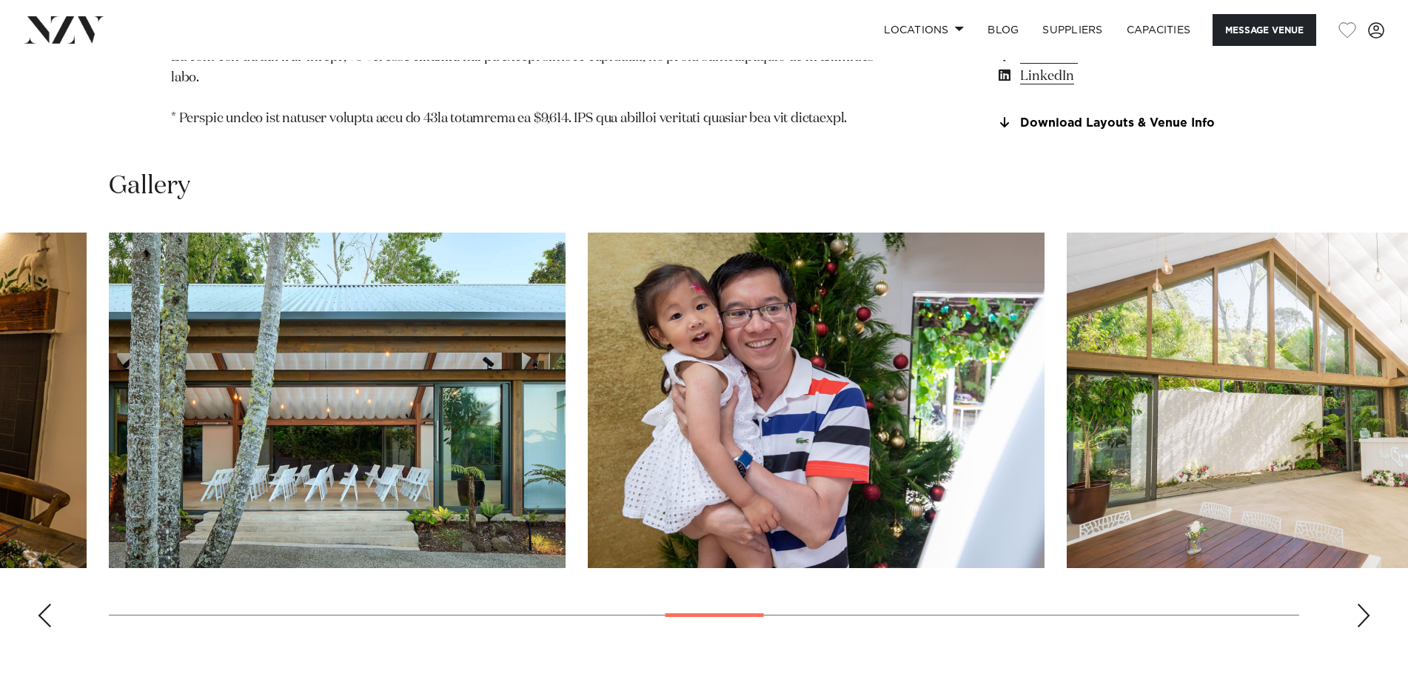
click at [1362, 603] on div "Next slide" at bounding box center [1363, 615] width 15 height 24
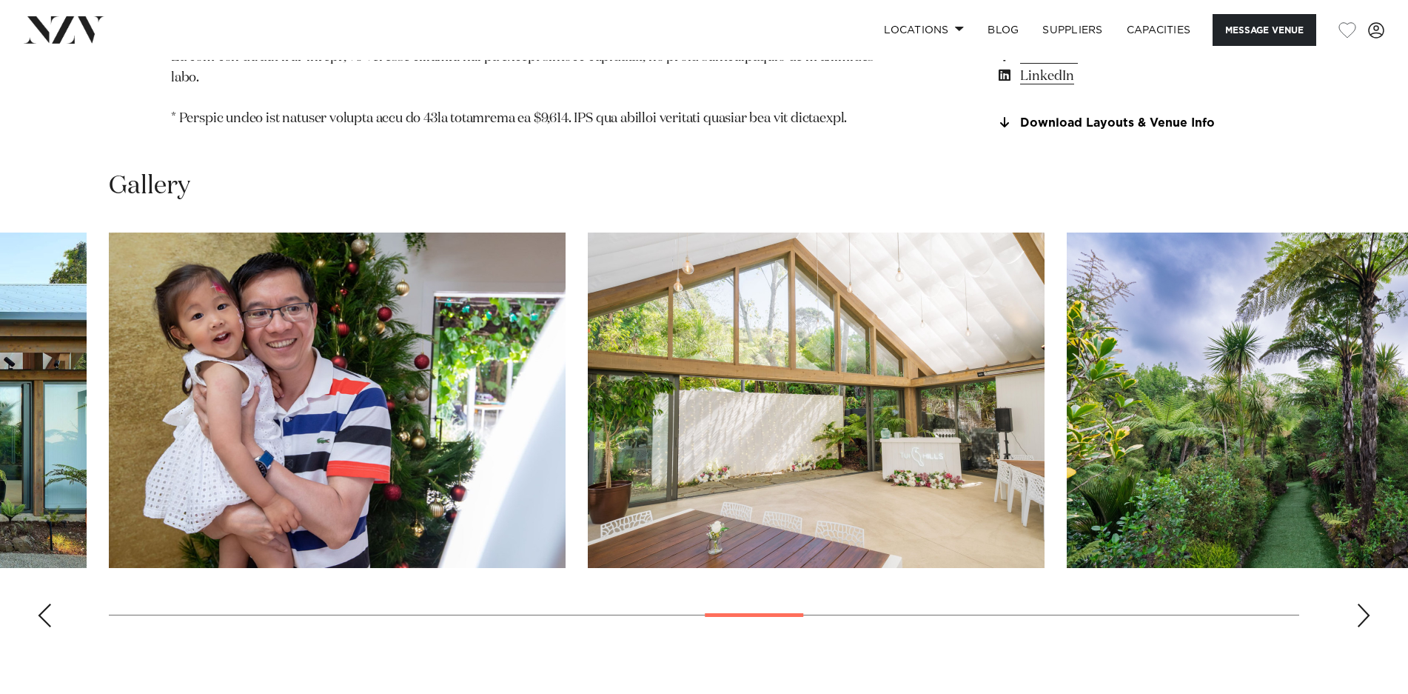
click at [1362, 603] on div "Next slide" at bounding box center [1363, 615] width 15 height 24
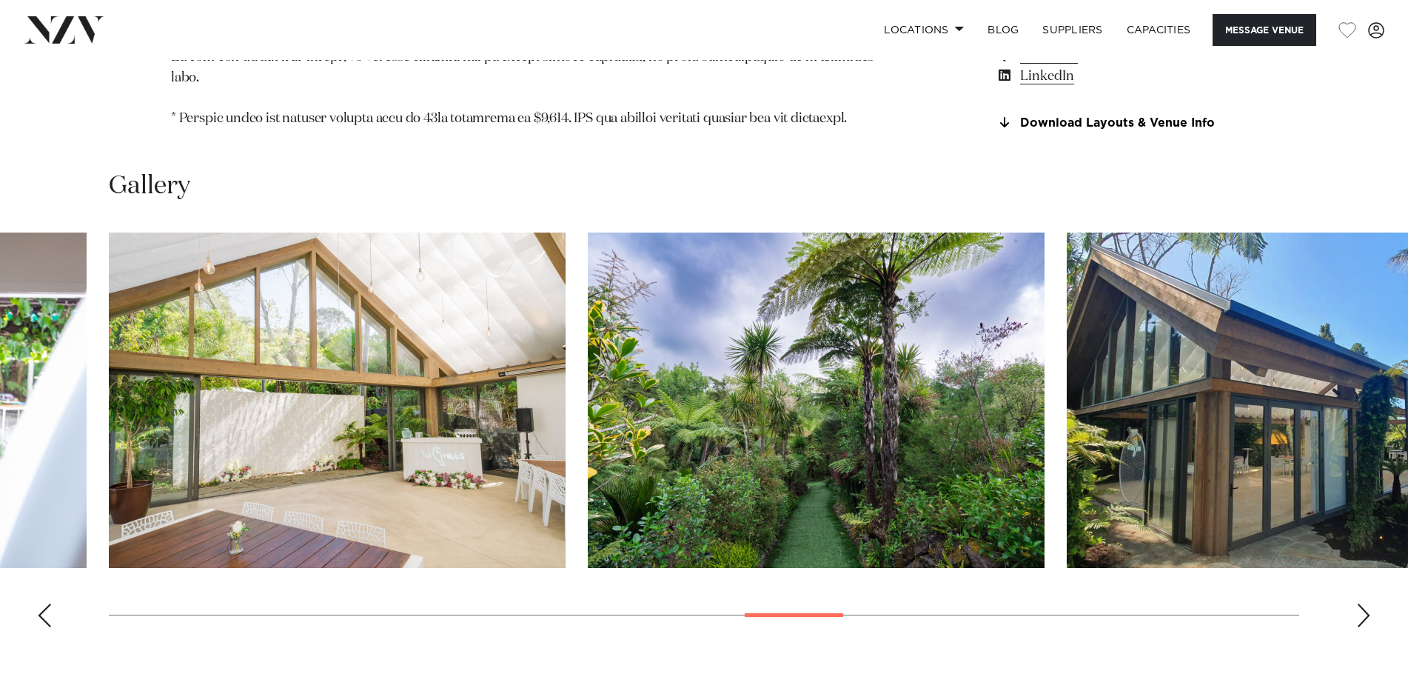
click at [1362, 603] on div "Next slide" at bounding box center [1363, 615] width 15 height 24
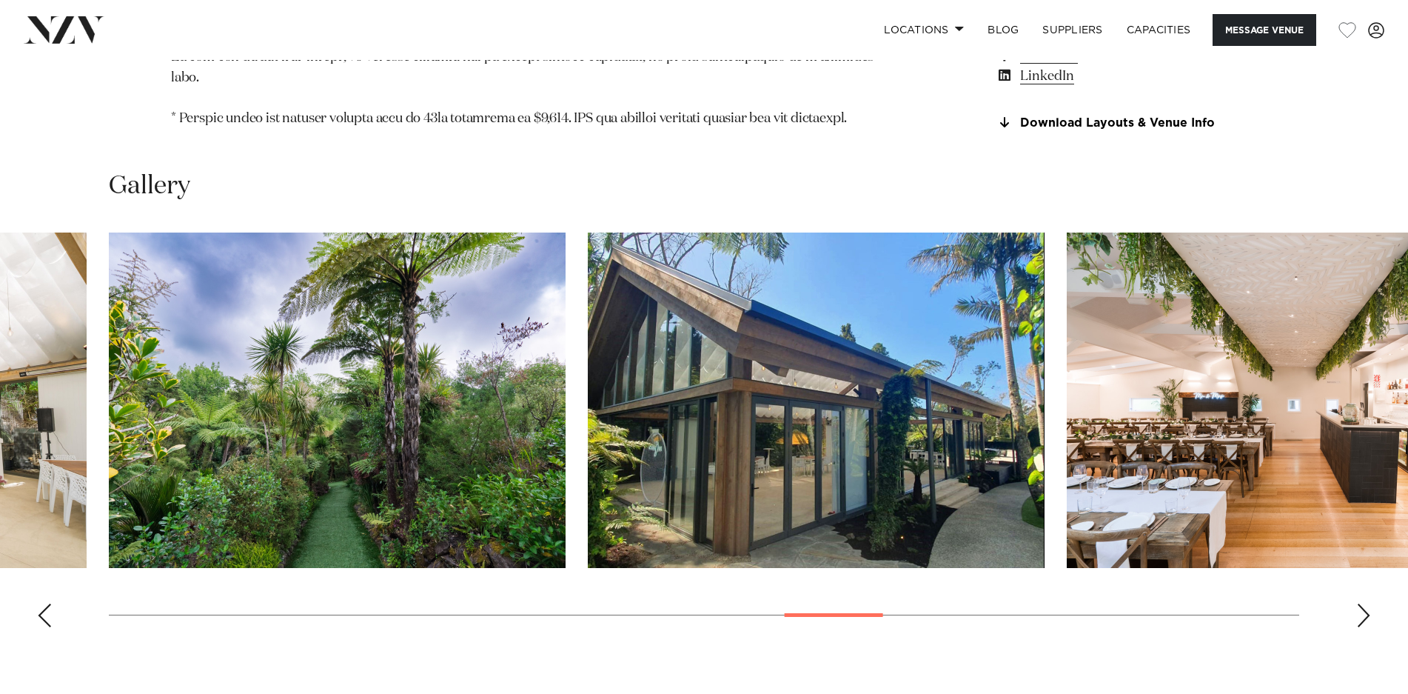
click at [1362, 603] on div "Next slide" at bounding box center [1363, 615] width 15 height 24
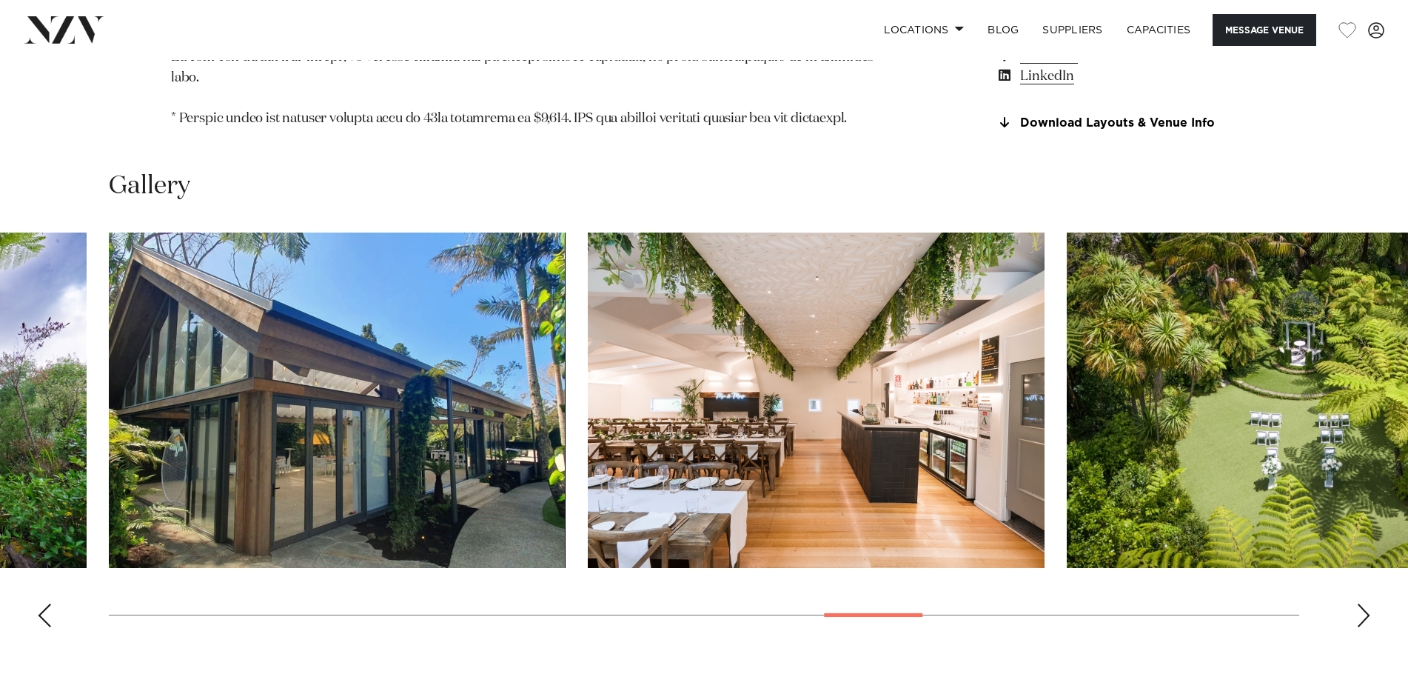
click at [1362, 603] on div "Next slide" at bounding box center [1363, 615] width 15 height 24
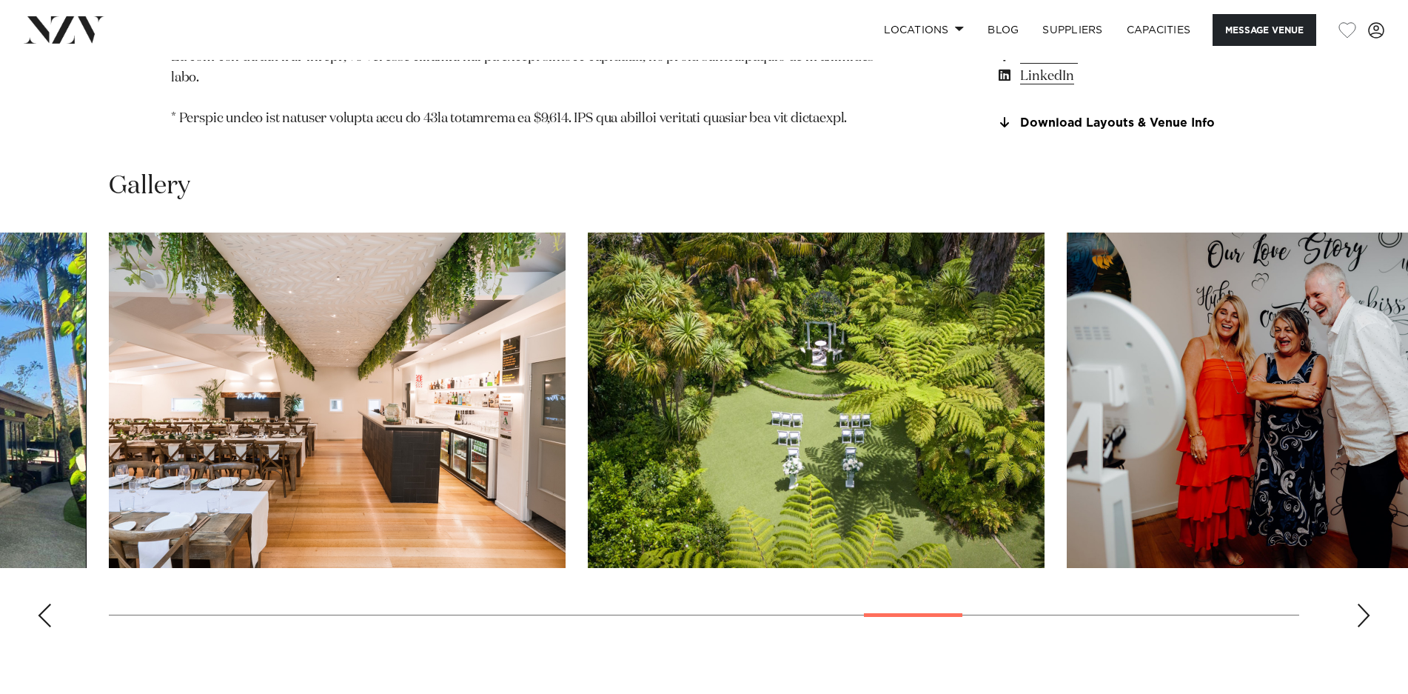
click at [1362, 603] on div "Next slide" at bounding box center [1363, 615] width 15 height 24
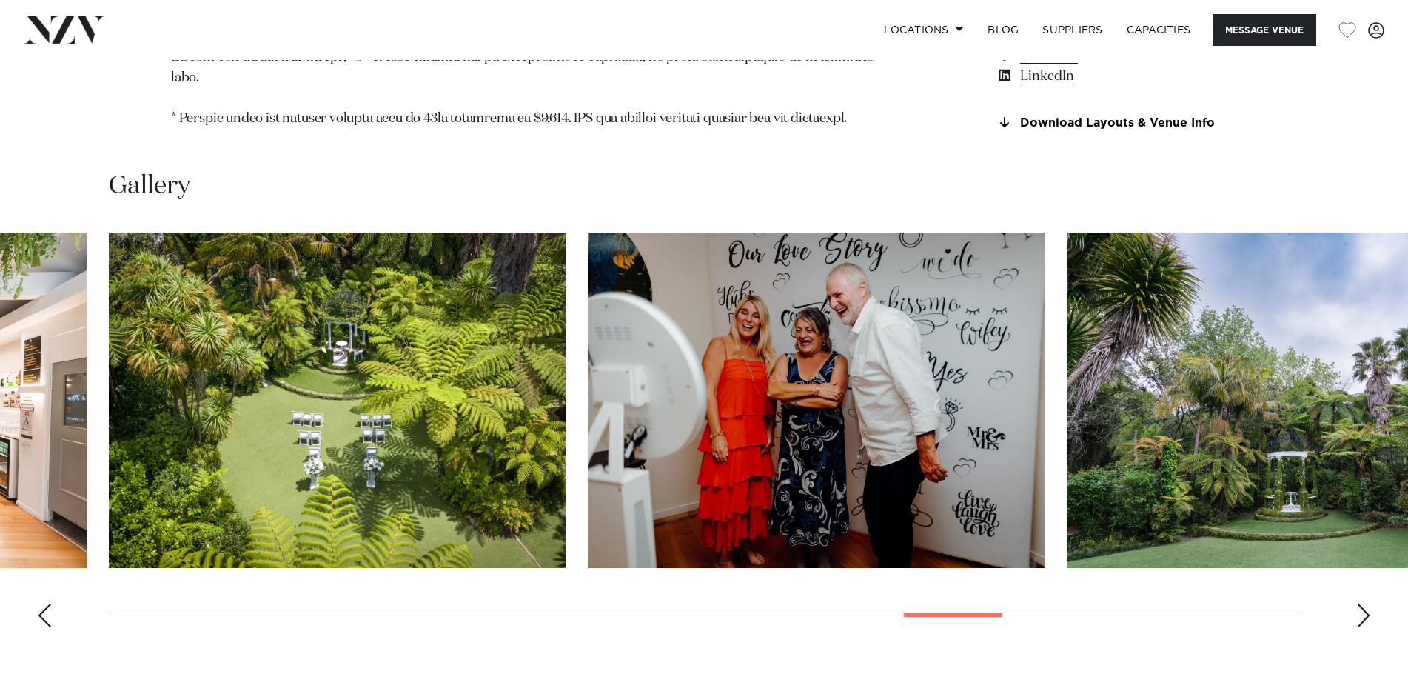
click at [1362, 603] on div "Next slide" at bounding box center [1363, 615] width 15 height 24
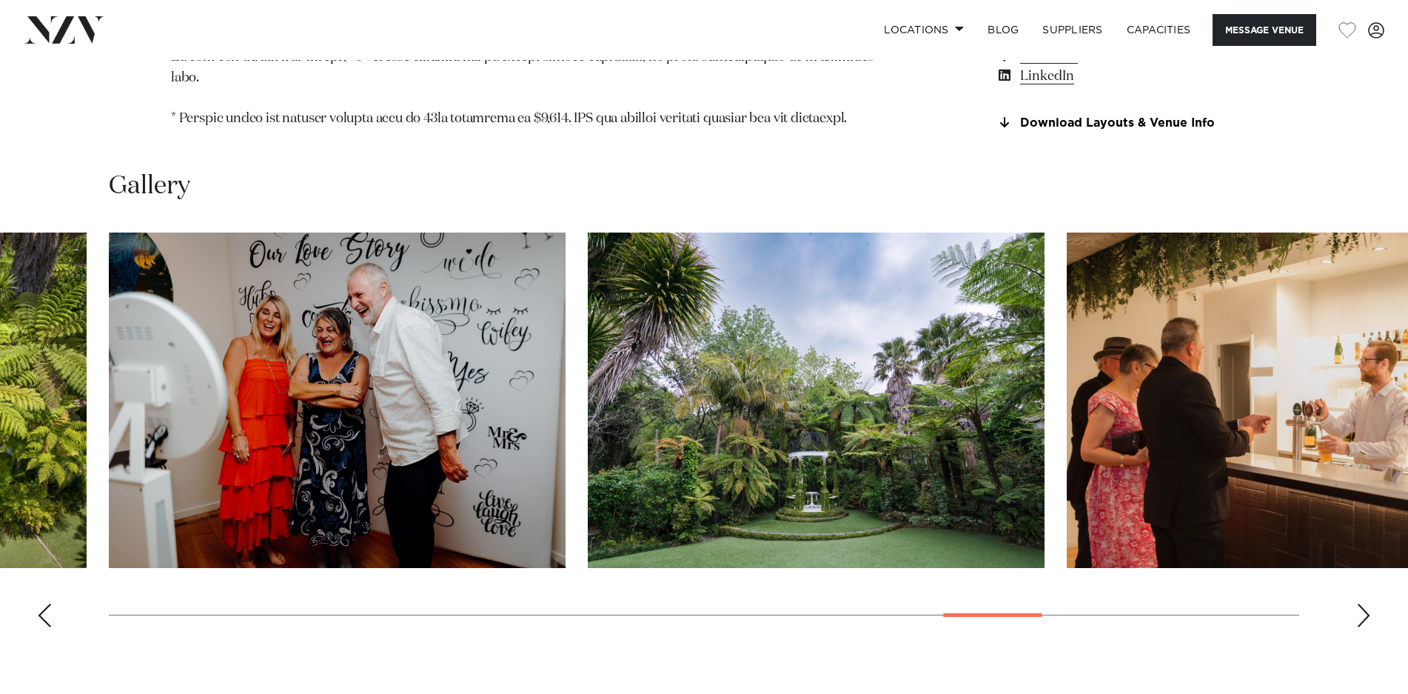
click at [1362, 603] on div "Next slide" at bounding box center [1363, 615] width 15 height 24
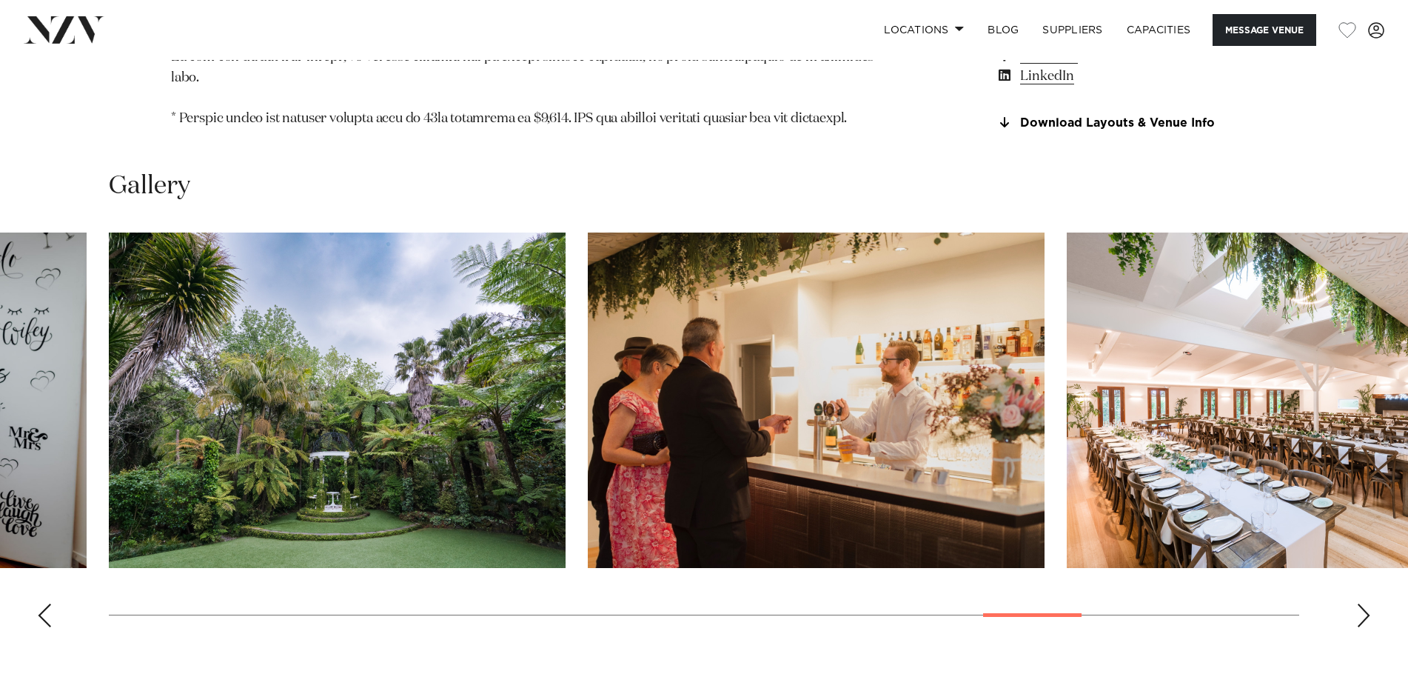
click at [1362, 603] on div "Next slide" at bounding box center [1363, 615] width 15 height 24
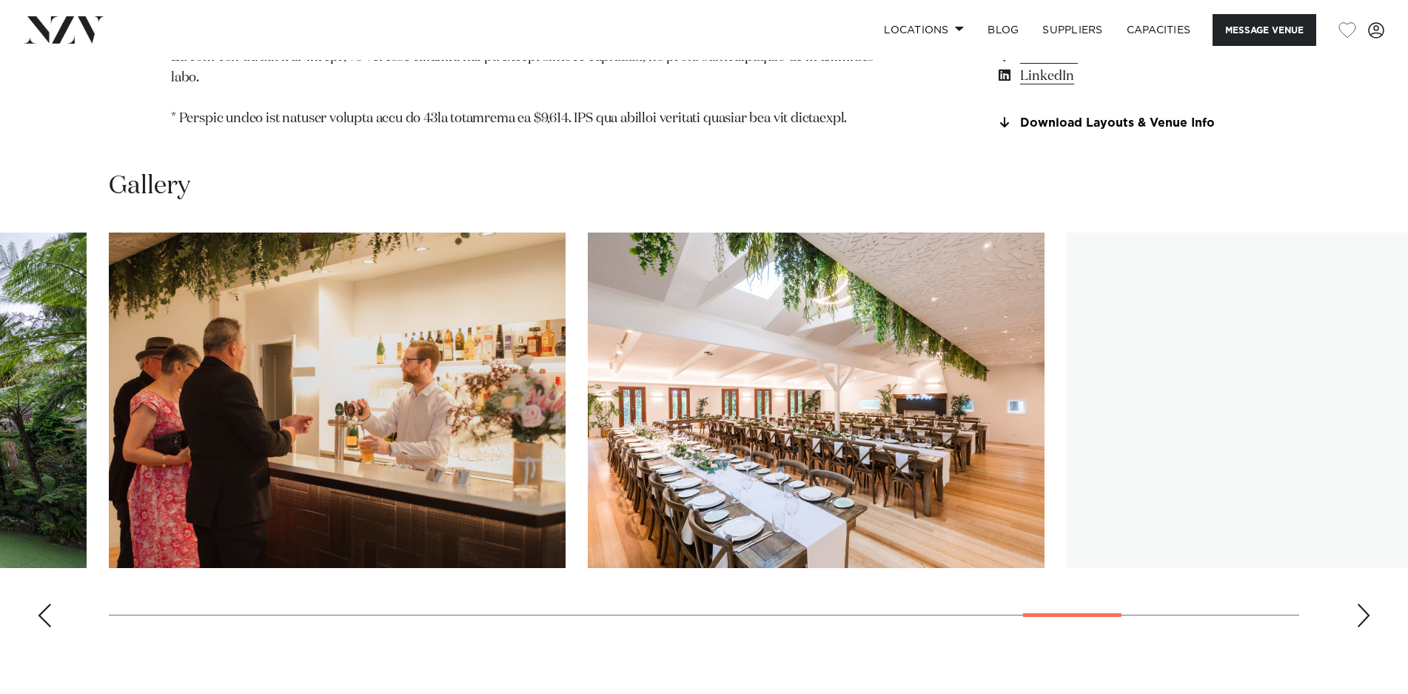
click at [1362, 603] on div "Next slide" at bounding box center [1363, 615] width 15 height 24
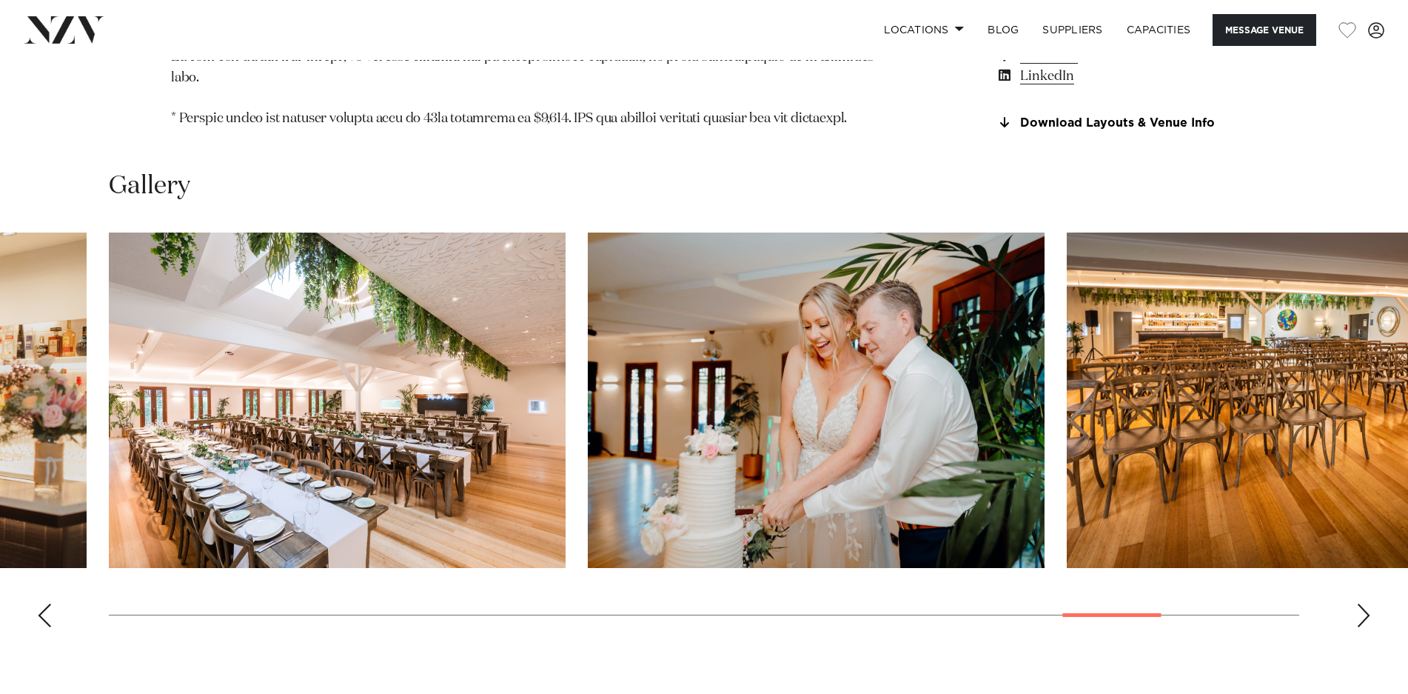
click at [1362, 603] on div "Next slide" at bounding box center [1363, 615] width 15 height 24
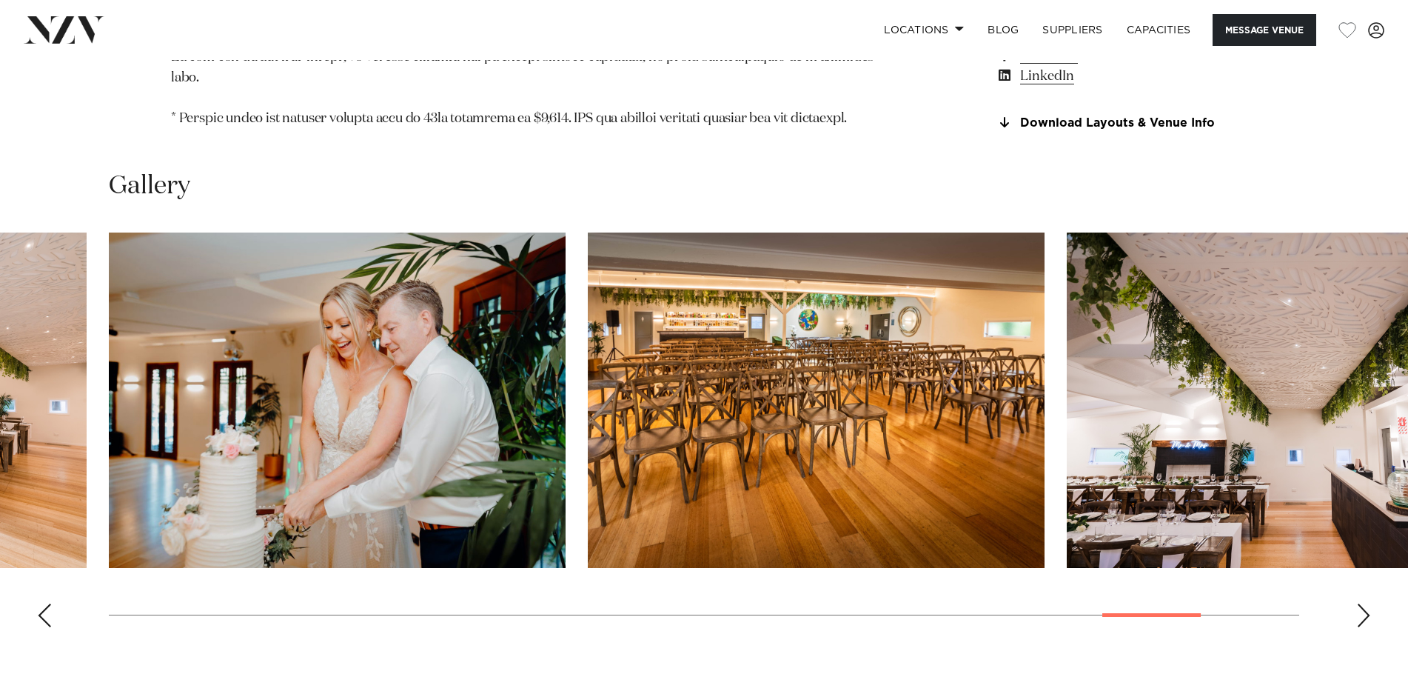
click at [1362, 603] on div "Next slide" at bounding box center [1363, 615] width 15 height 24
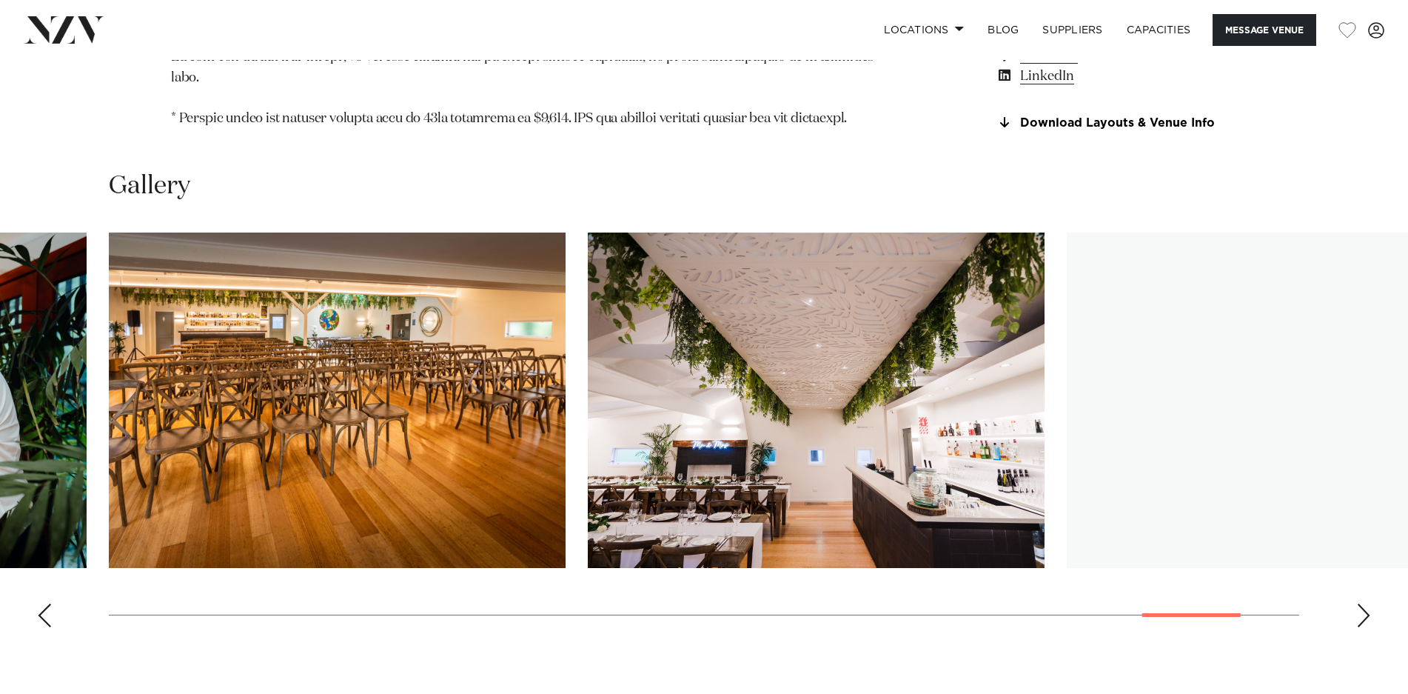
click at [1362, 603] on div "Next slide" at bounding box center [1363, 615] width 15 height 24
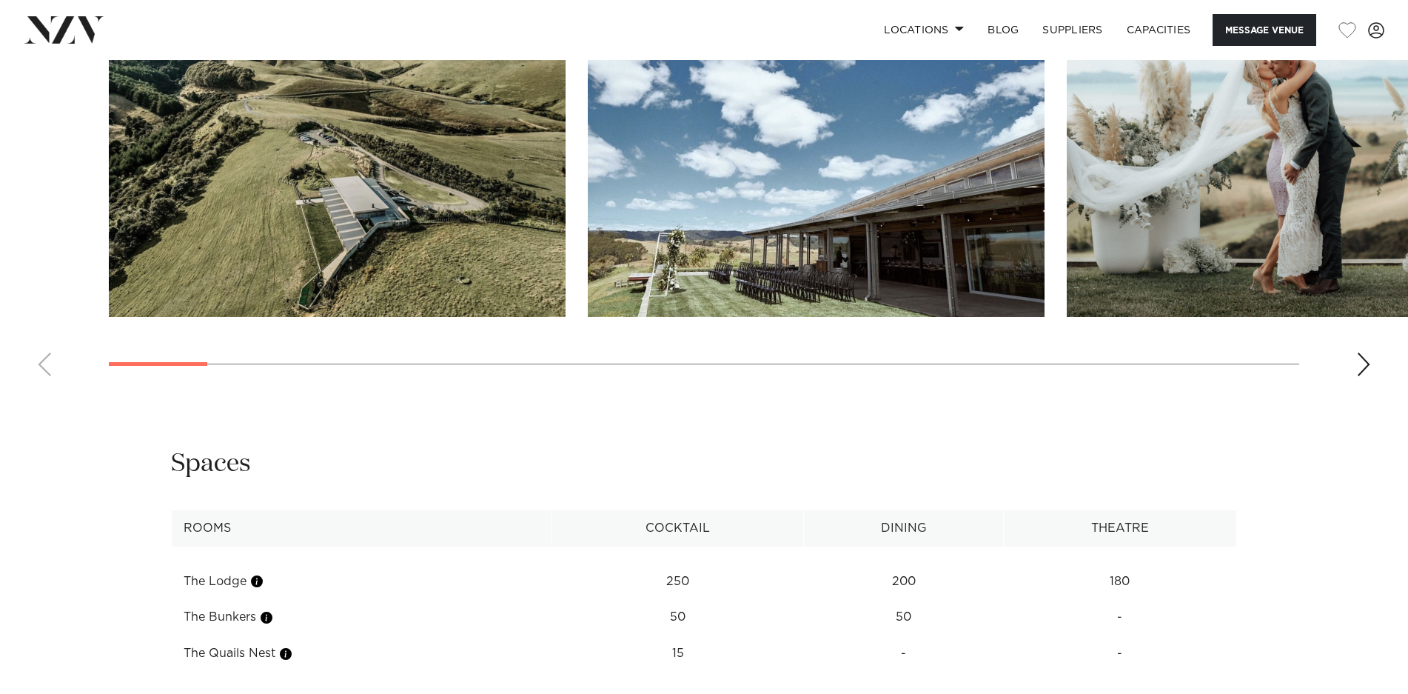
scroll to position [1665, 0]
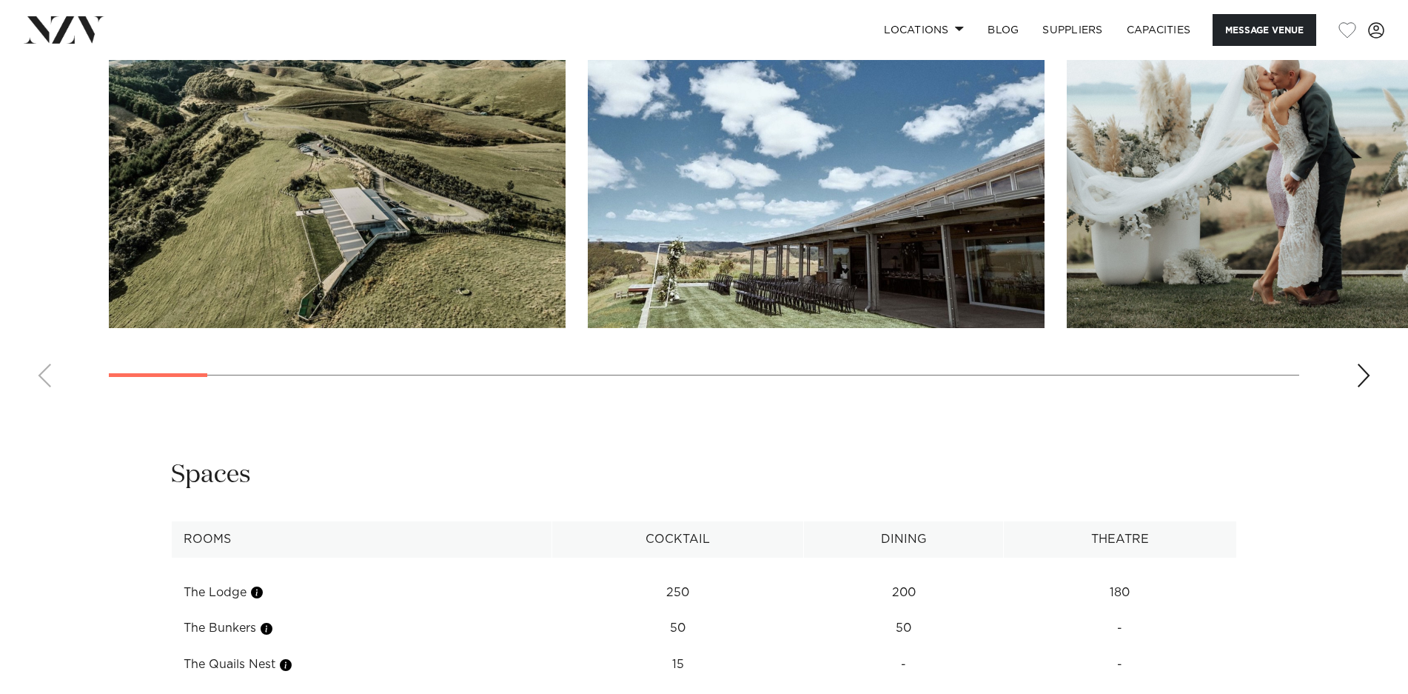
click at [1364, 377] on div "Next slide" at bounding box center [1363, 375] width 15 height 24
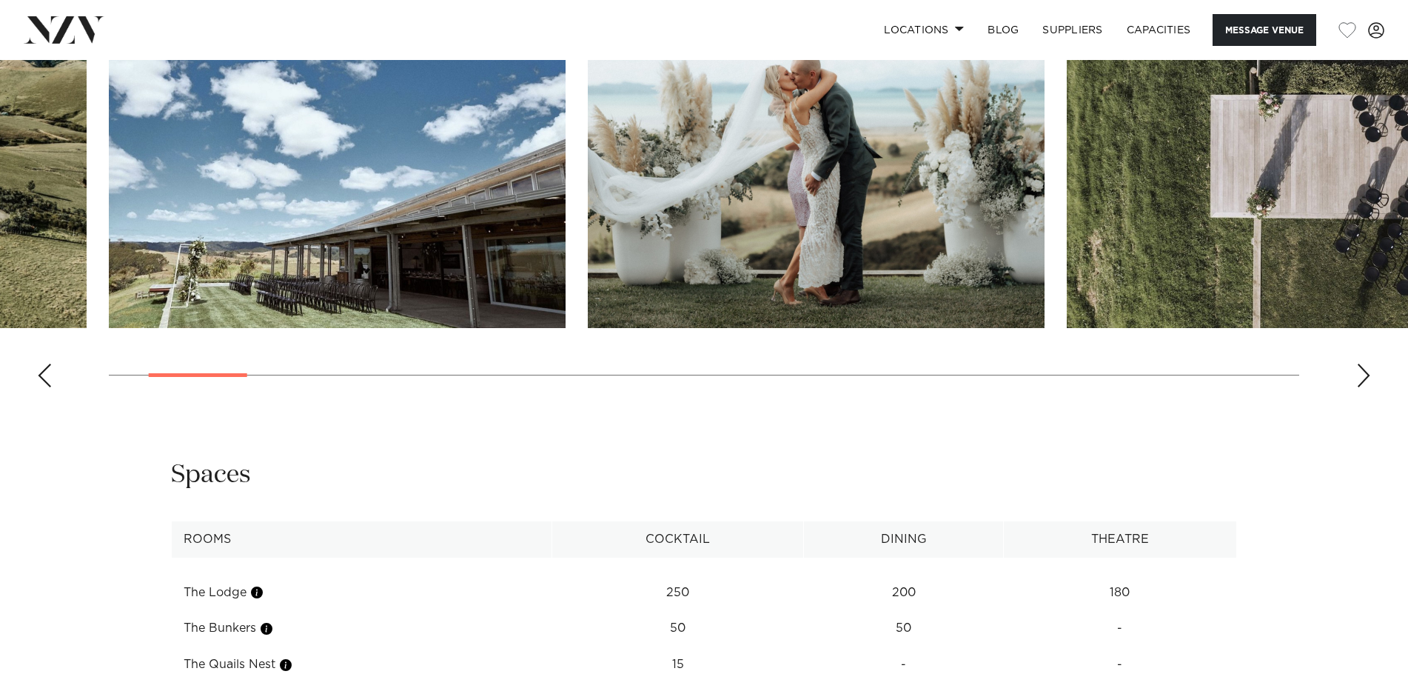
click at [1364, 377] on div "Next slide" at bounding box center [1363, 375] width 15 height 24
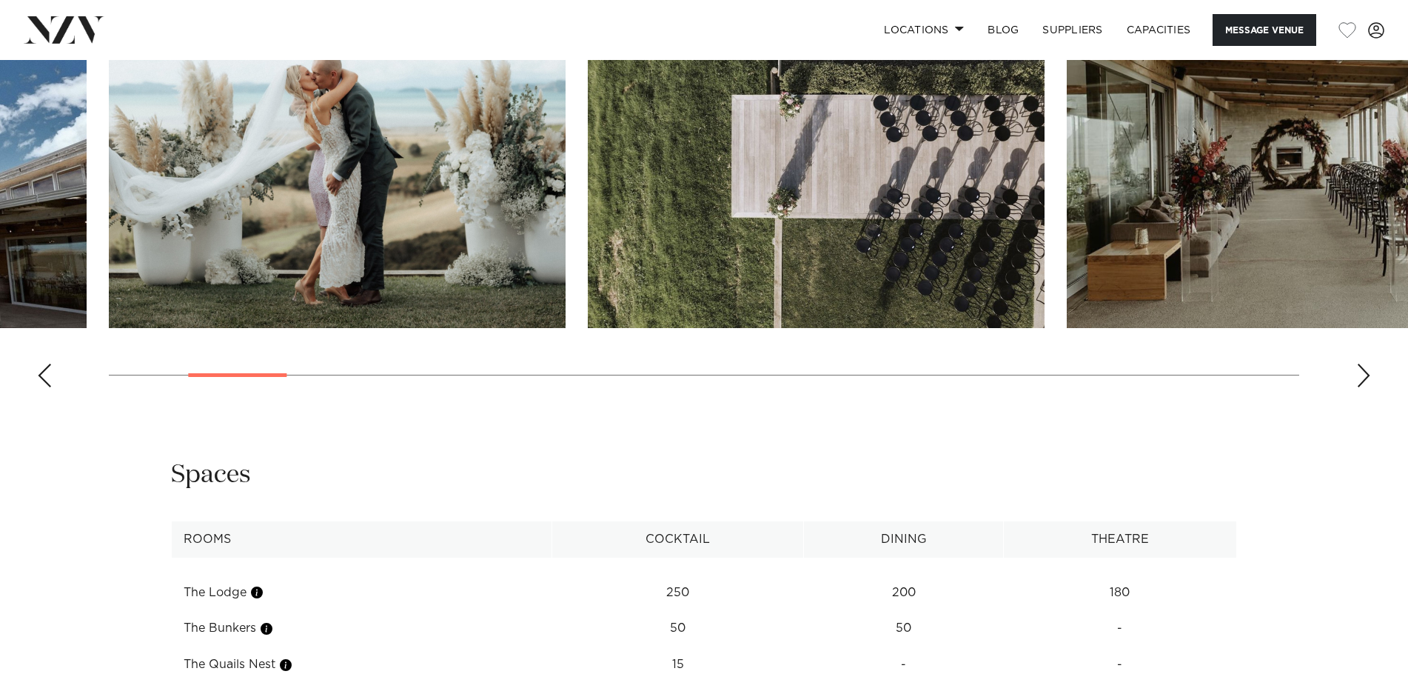
click at [1364, 377] on div "Next slide" at bounding box center [1363, 375] width 15 height 24
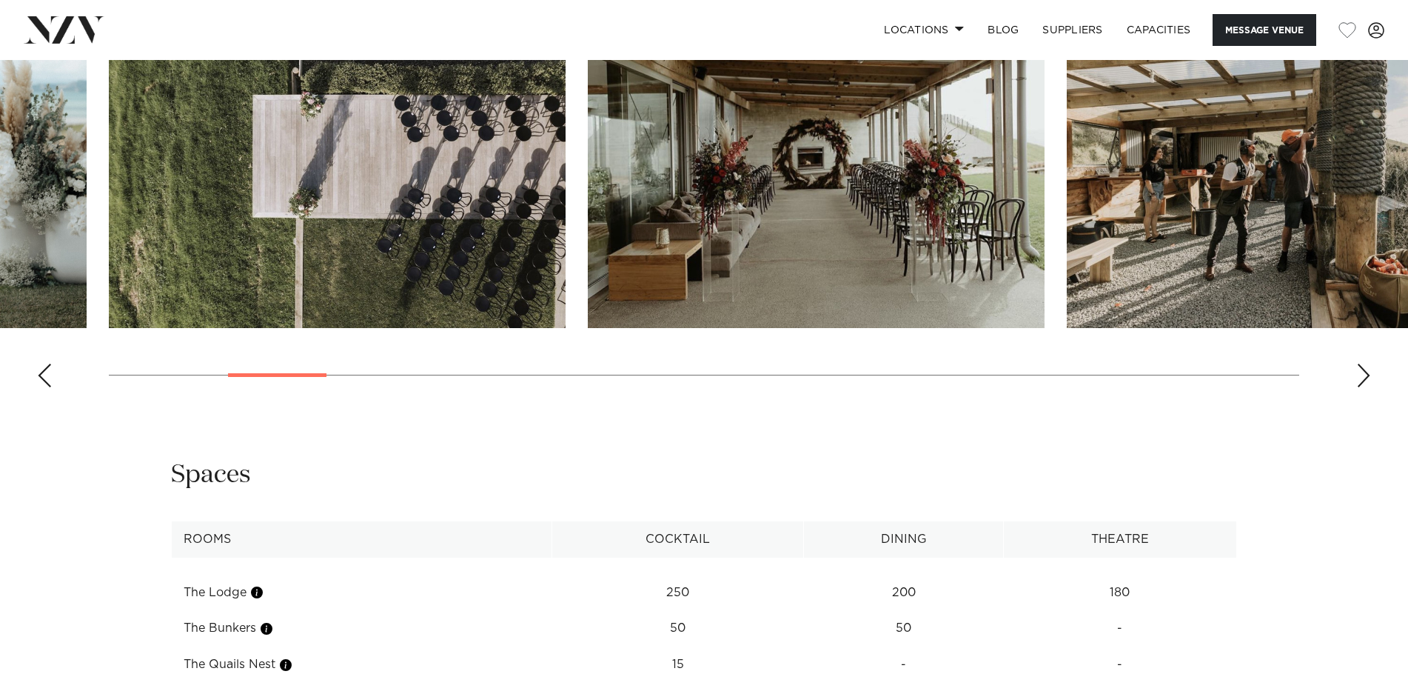
click at [1364, 378] on div "Next slide" at bounding box center [1363, 375] width 15 height 24
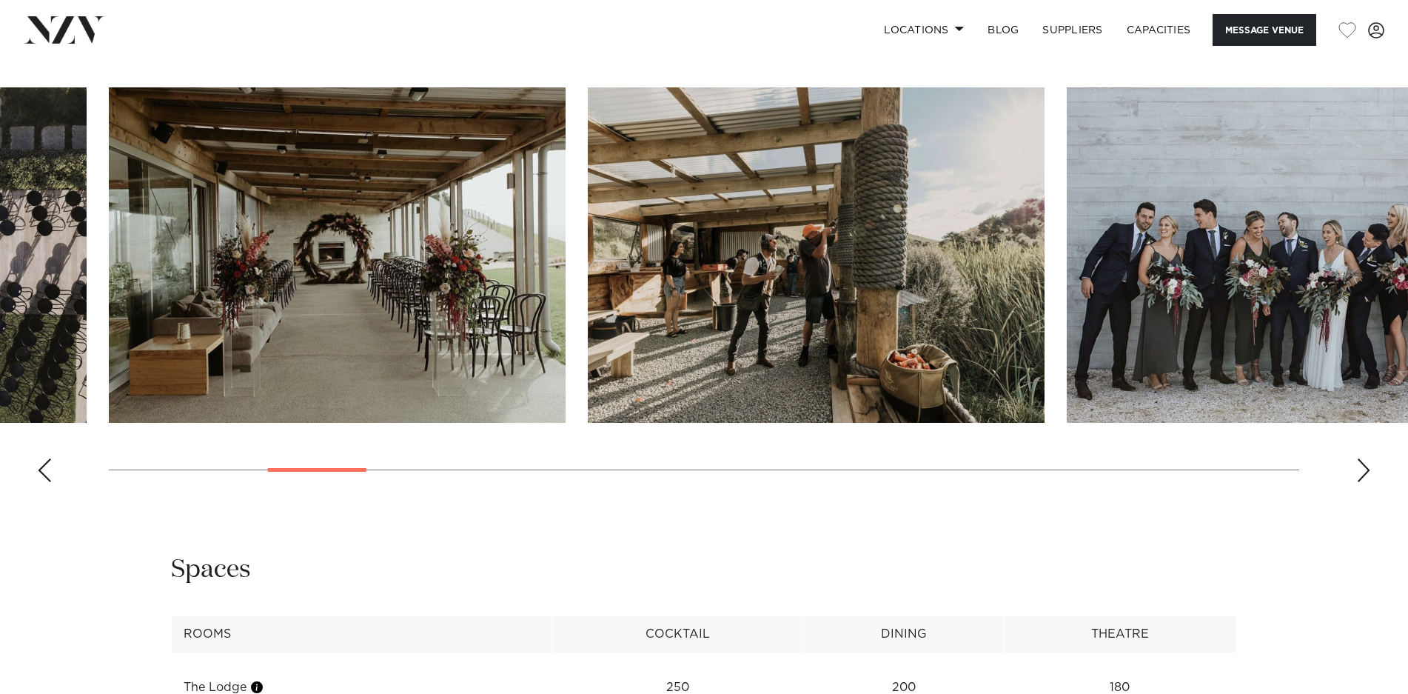
scroll to position [1561, 0]
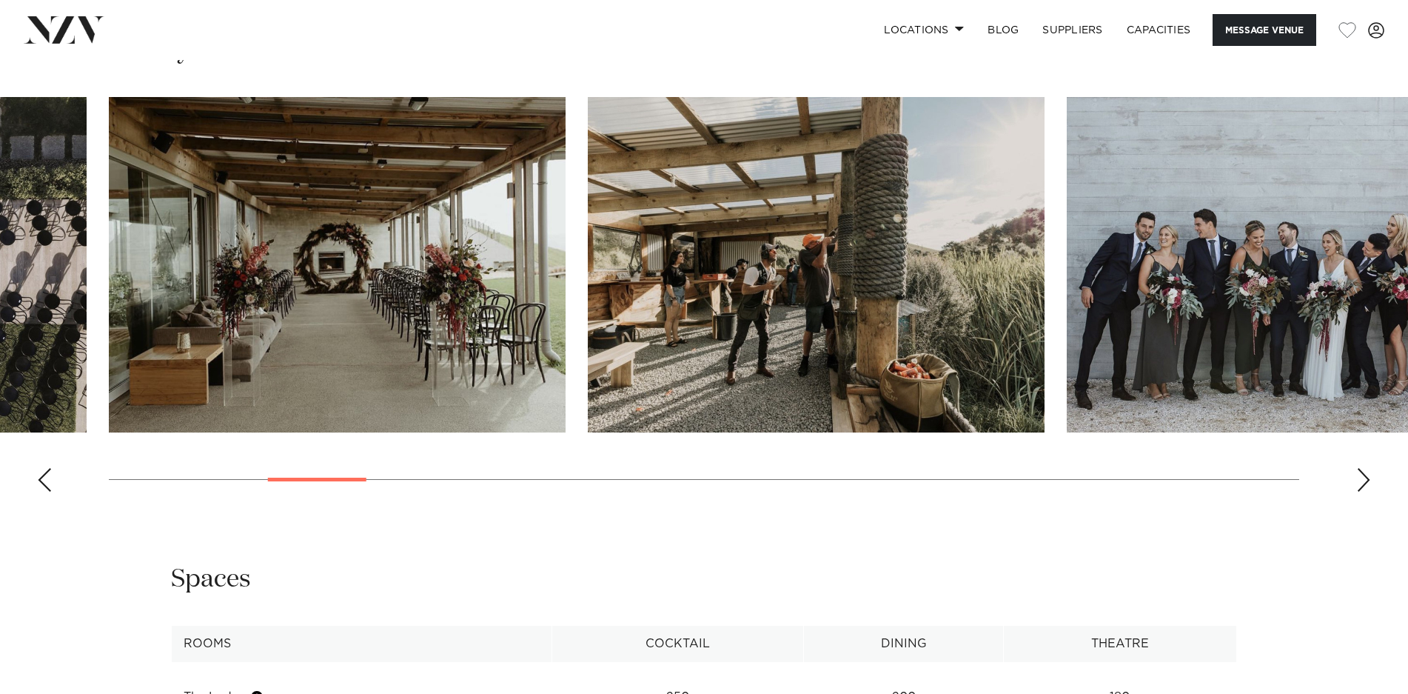
click at [1358, 480] on div "Next slide" at bounding box center [1363, 480] width 15 height 24
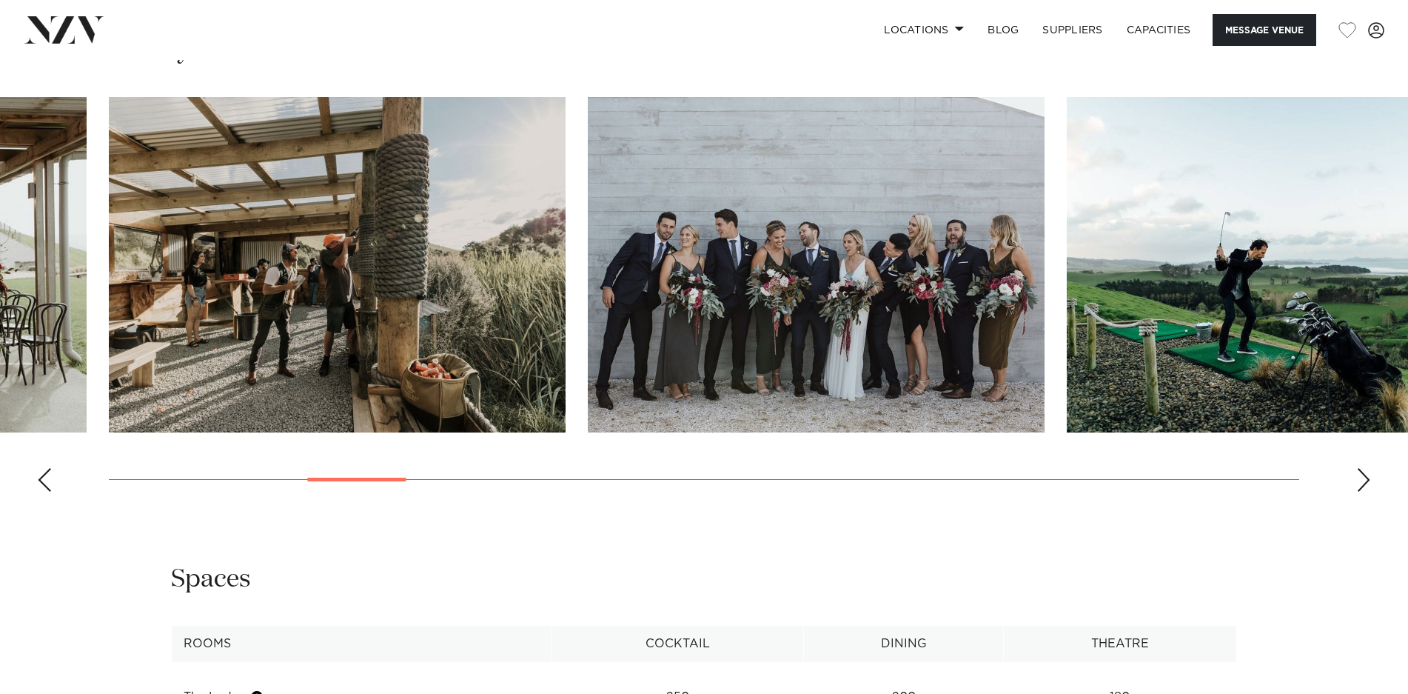
click at [1364, 483] on div "Next slide" at bounding box center [1363, 480] width 15 height 24
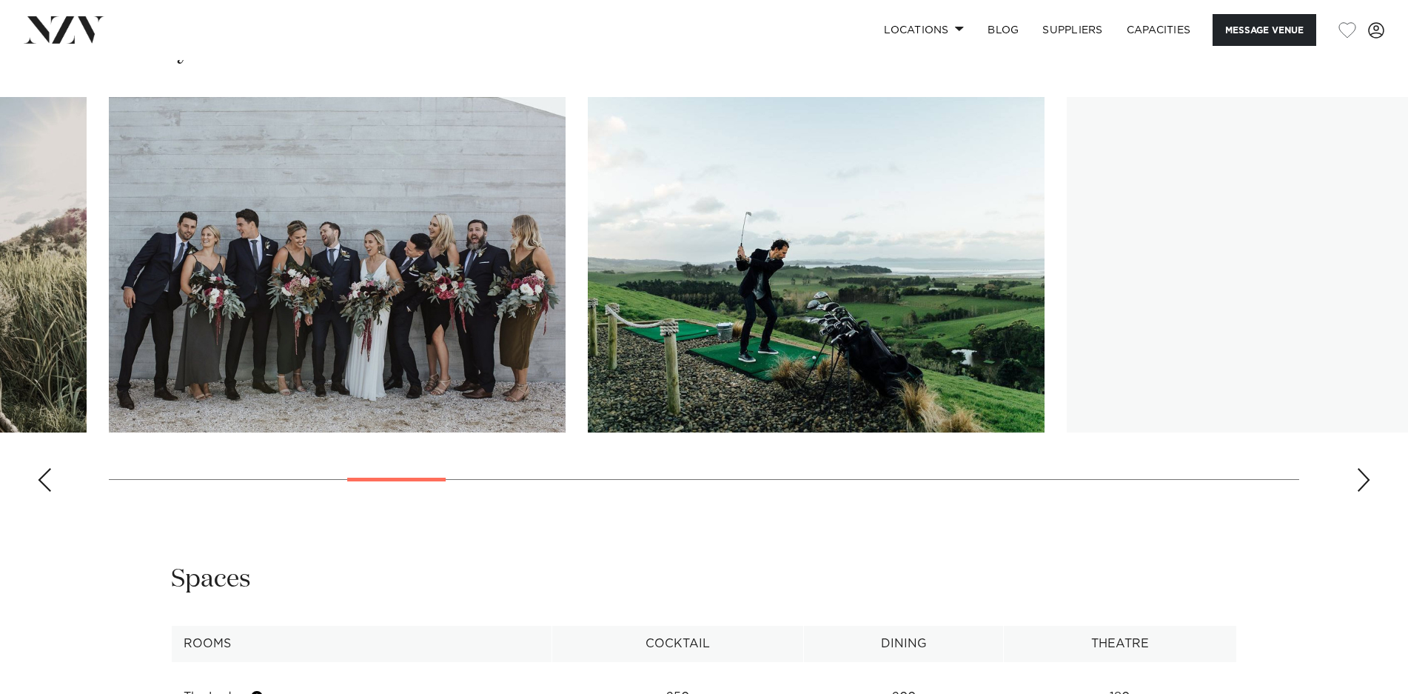
click at [1364, 483] on div "Next slide" at bounding box center [1363, 480] width 15 height 24
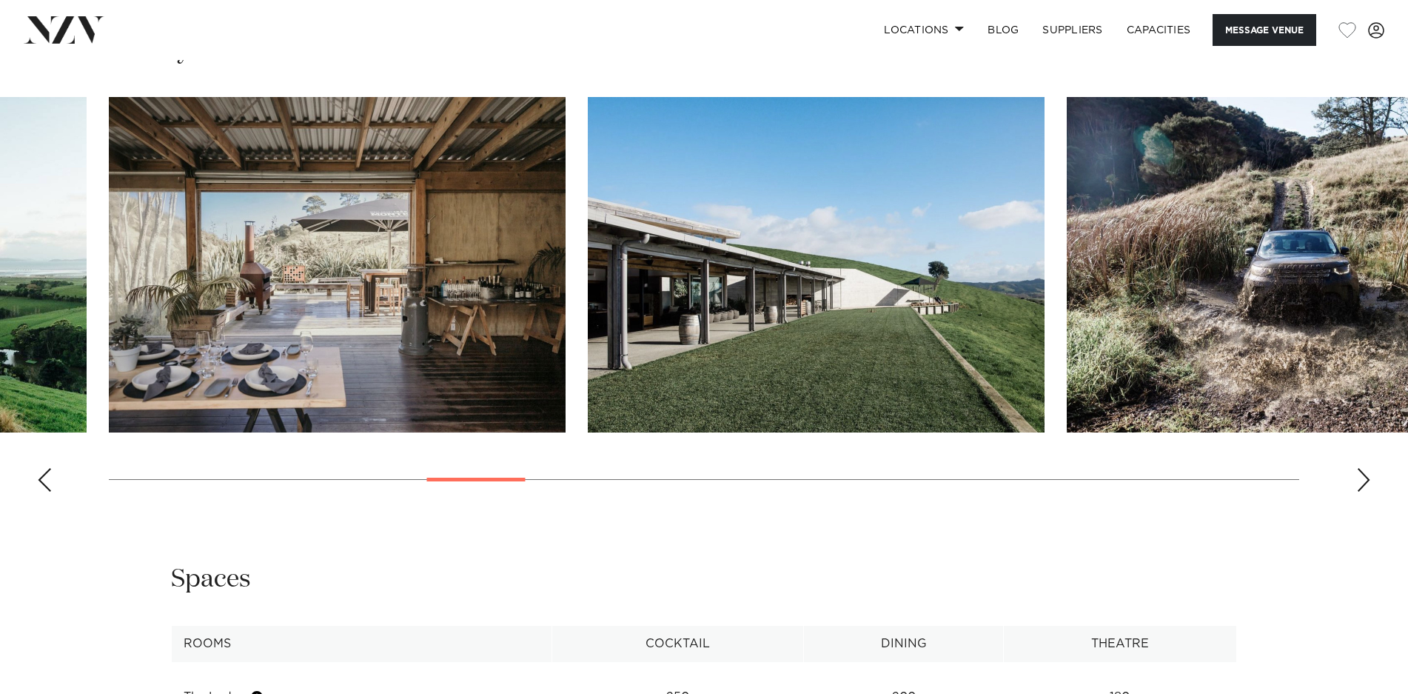
click at [1364, 483] on div "Next slide" at bounding box center [1363, 480] width 15 height 24
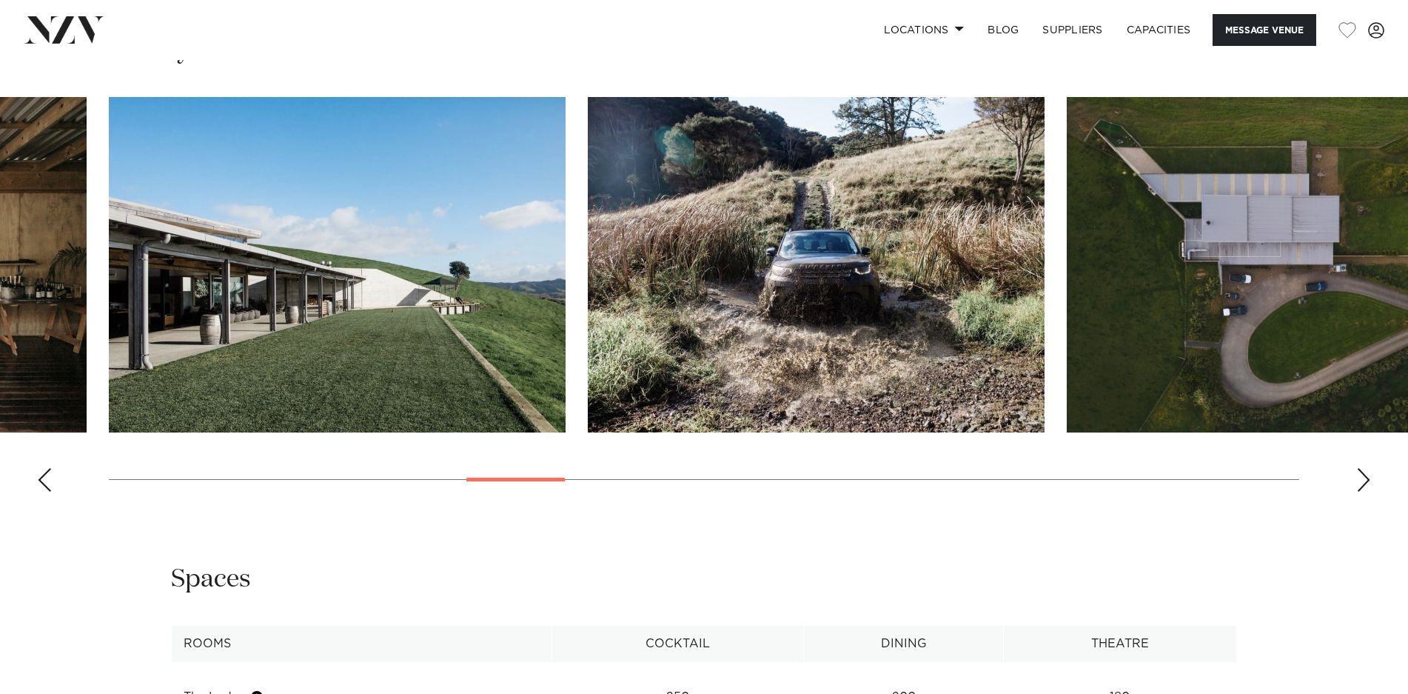
click at [1364, 483] on div "Next slide" at bounding box center [1363, 480] width 15 height 24
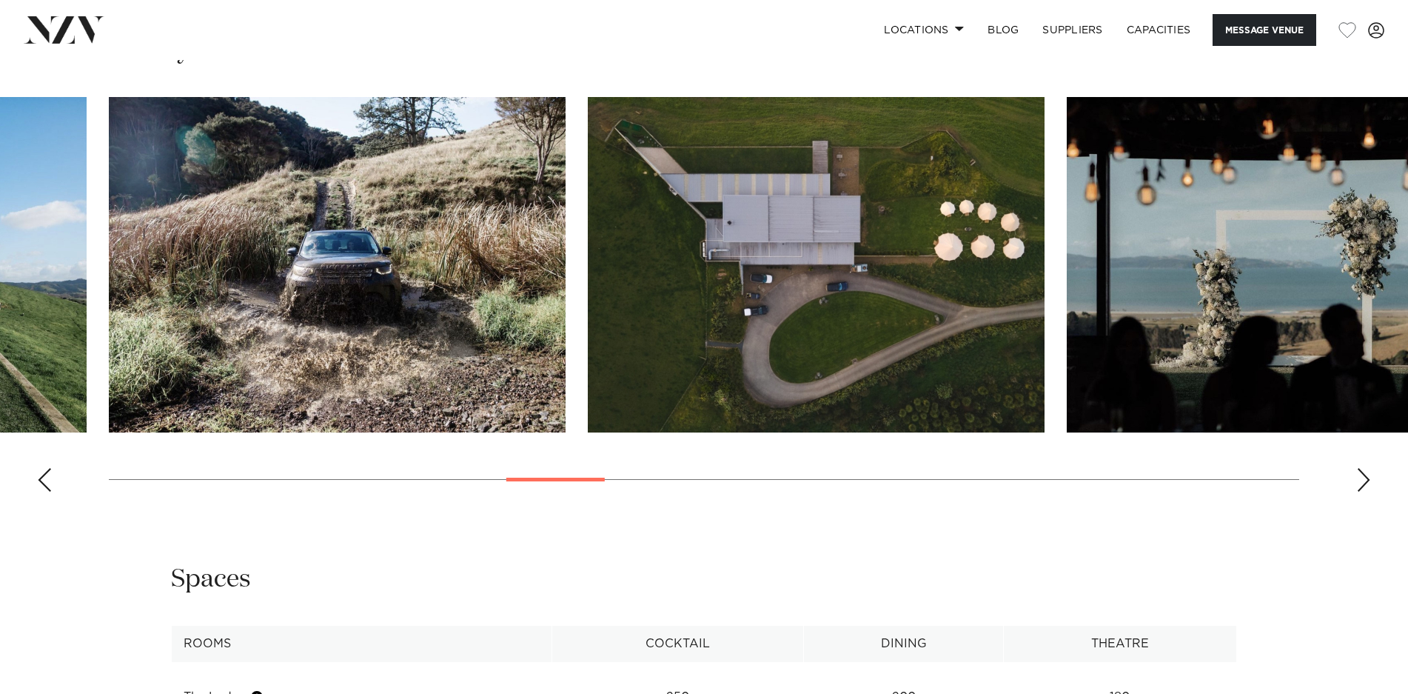
click at [1364, 483] on div "Next slide" at bounding box center [1363, 480] width 15 height 24
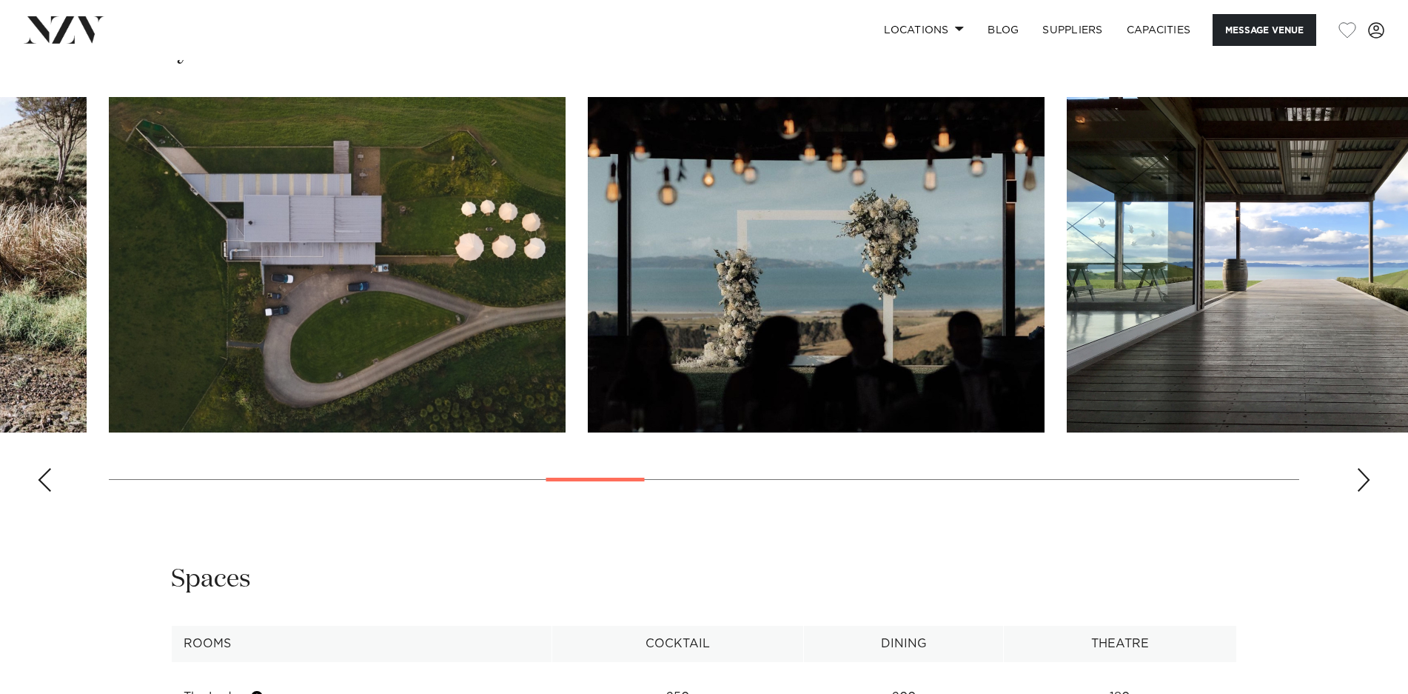
click at [1364, 483] on div "Next slide" at bounding box center [1363, 480] width 15 height 24
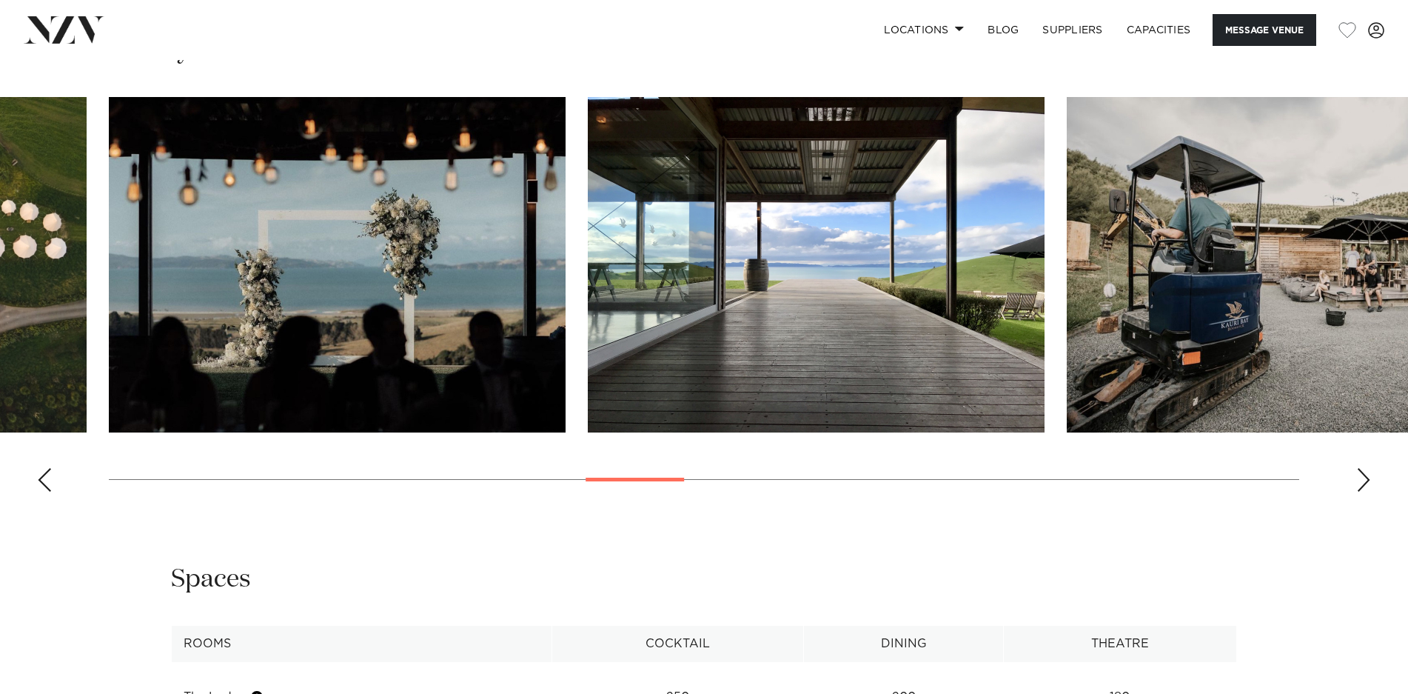
click at [1364, 483] on div "Next slide" at bounding box center [1363, 480] width 15 height 24
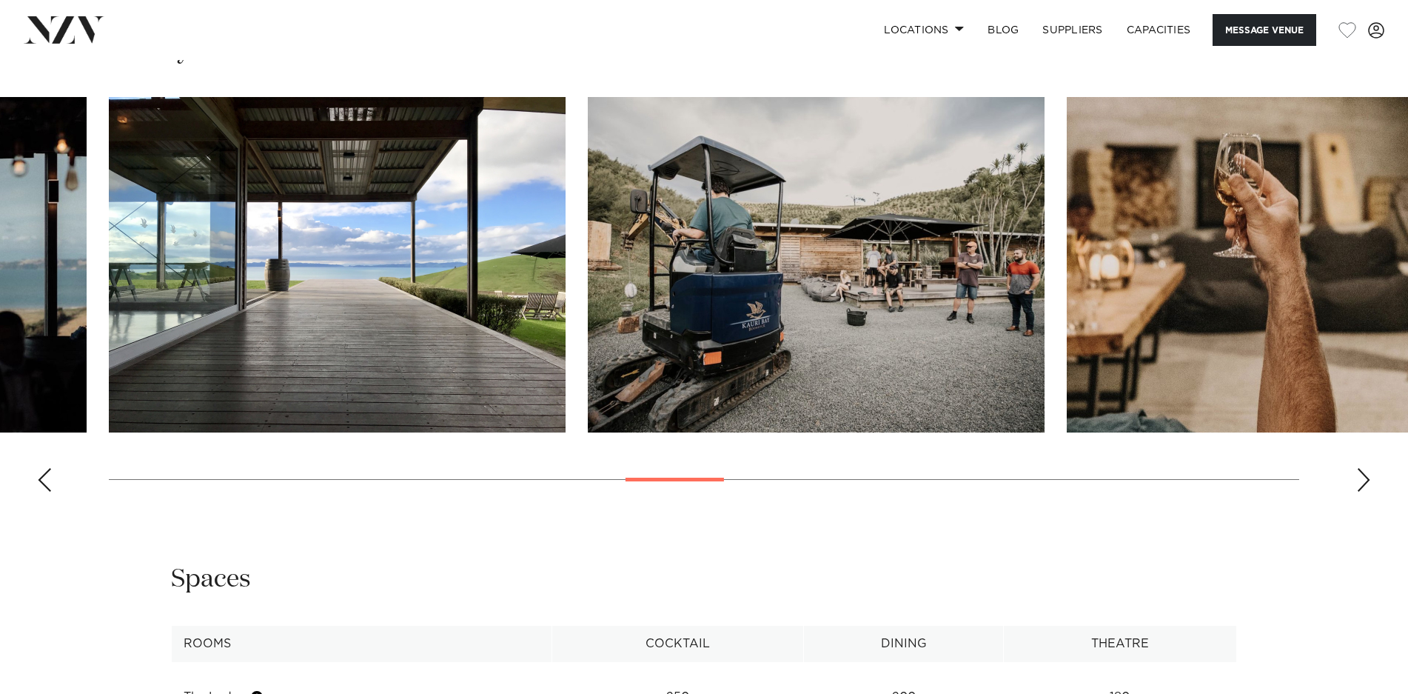
click at [1364, 483] on div "Next slide" at bounding box center [1363, 480] width 15 height 24
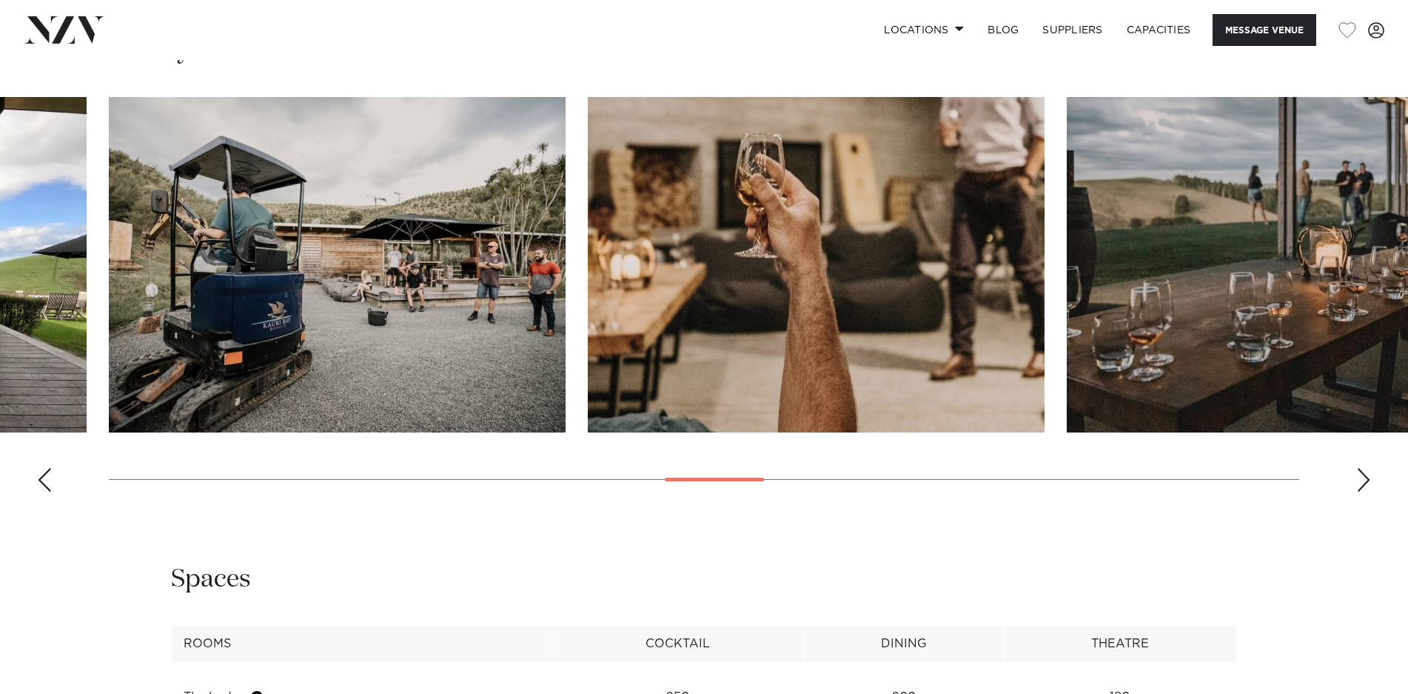
click at [1364, 483] on div "Next slide" at bounding box center [1363, 480] width 15 height 24
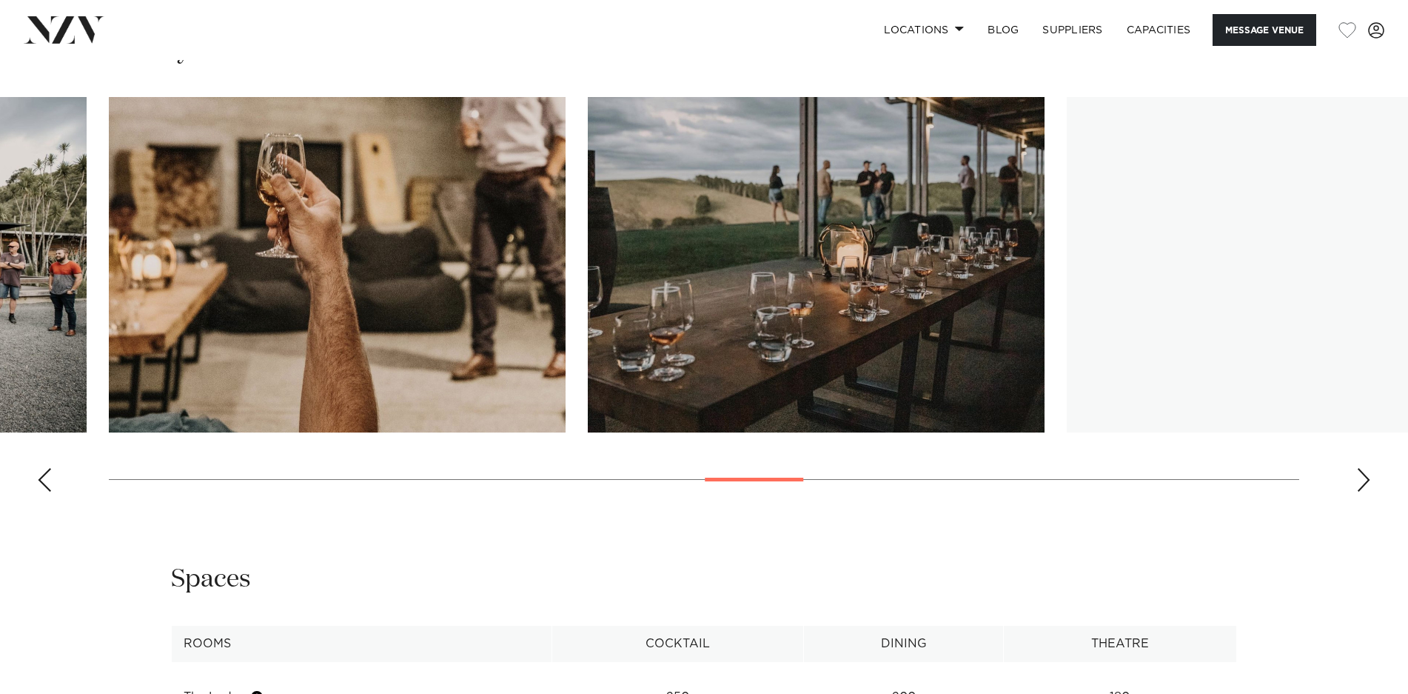
click at [1364, 483] on div "Next slide" at bounding box center [1363, 480] width 15 height 24
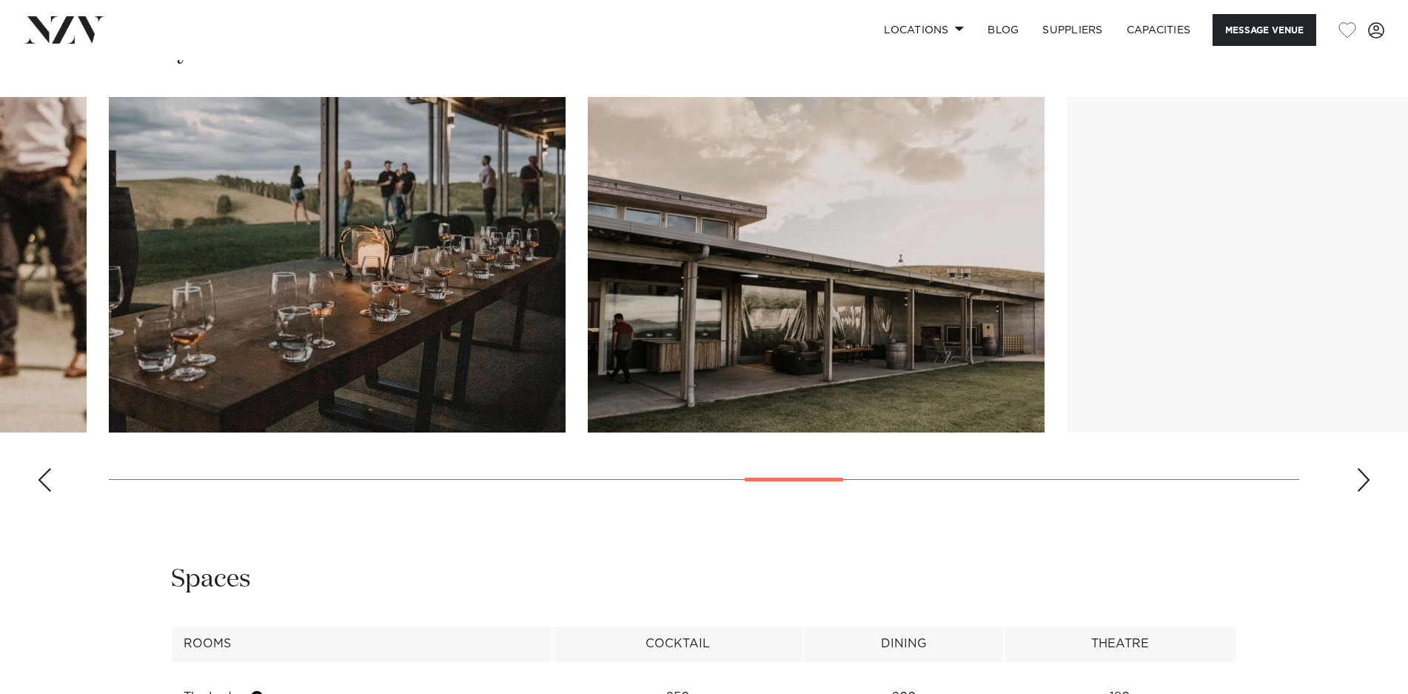
click at [1364, 483] on div "Next slide" at bounding box center [1363, 480] width 15 height 24
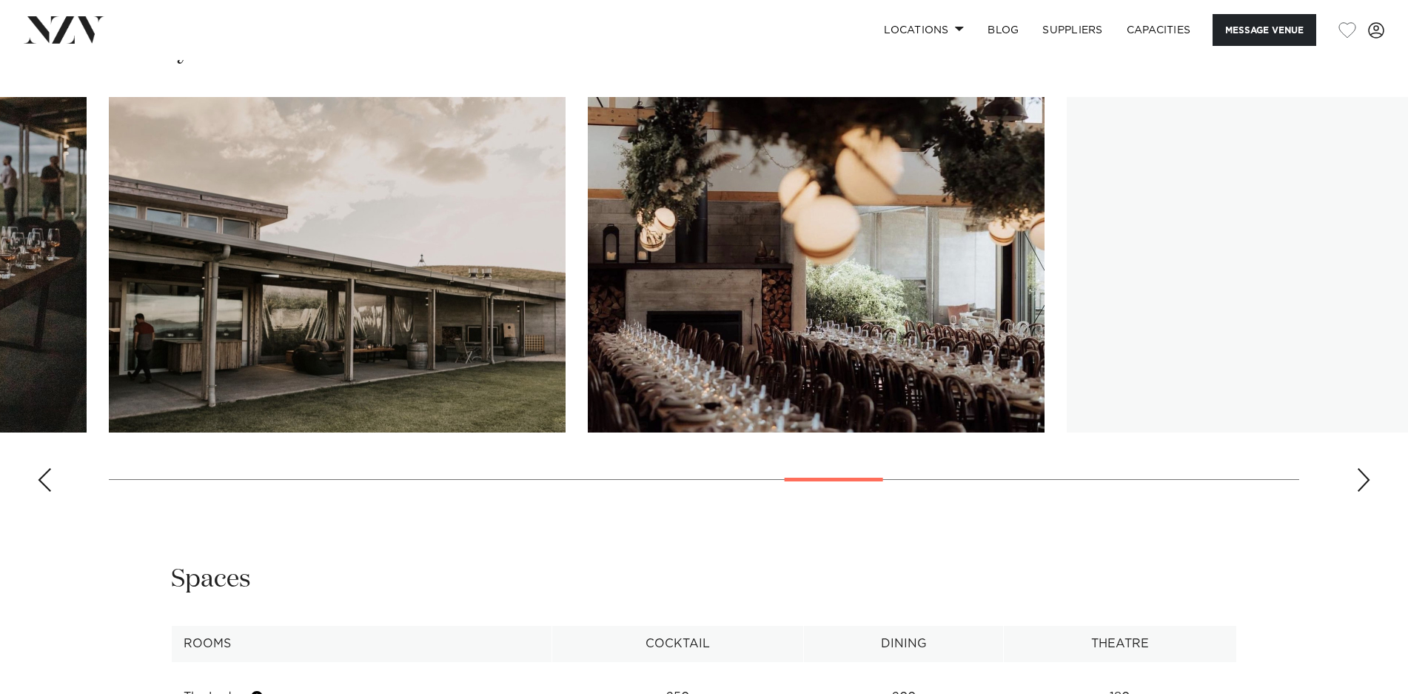
click at [1364, 483] on div "Next slide" at bounding box center [1363, 480] width 15 height 24
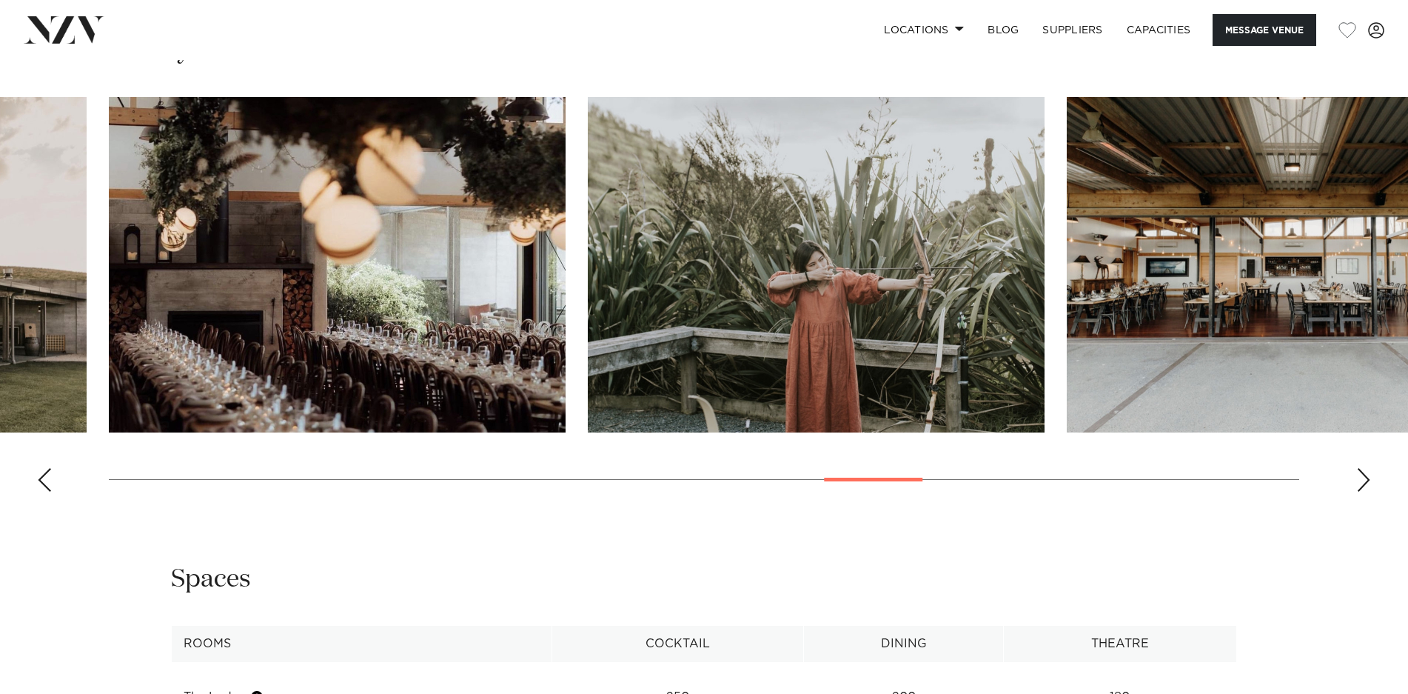
click at [1364, 483] on div "Next slide" at bounding box center [1363, 480] width 15 height 24
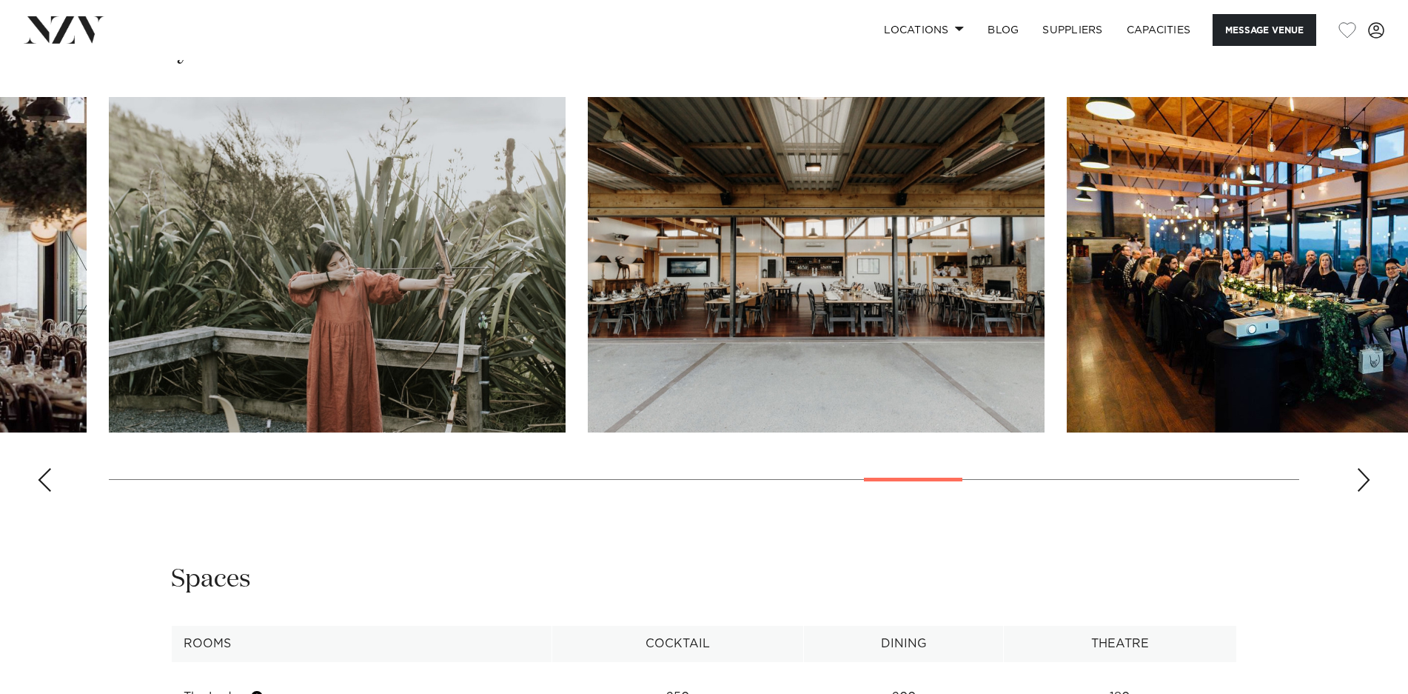
click at [1364, 483] on div "Next slide" at bounding box center [1363, 480] width 15 height 24
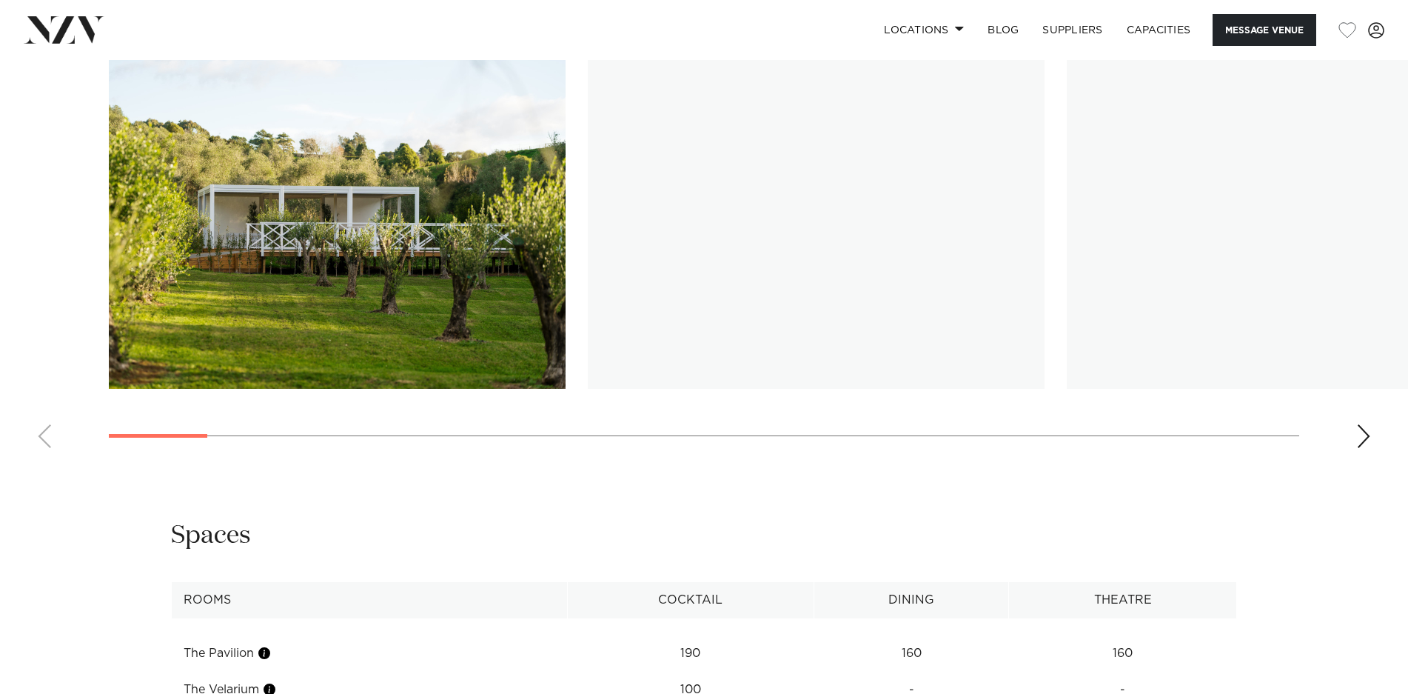
scroll to position [1769, 0]
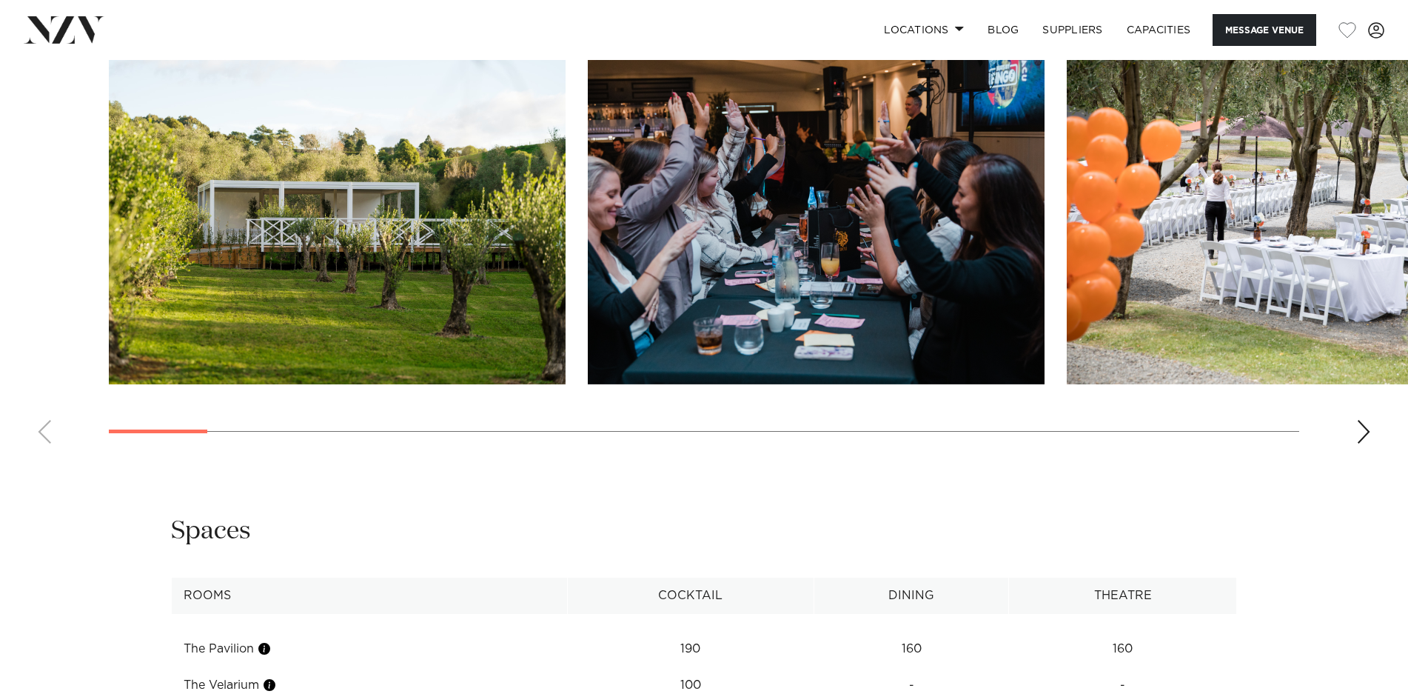
click at [1361, 432] on div "Next slide" at bounding box center [1363, 432] width 15 height 24
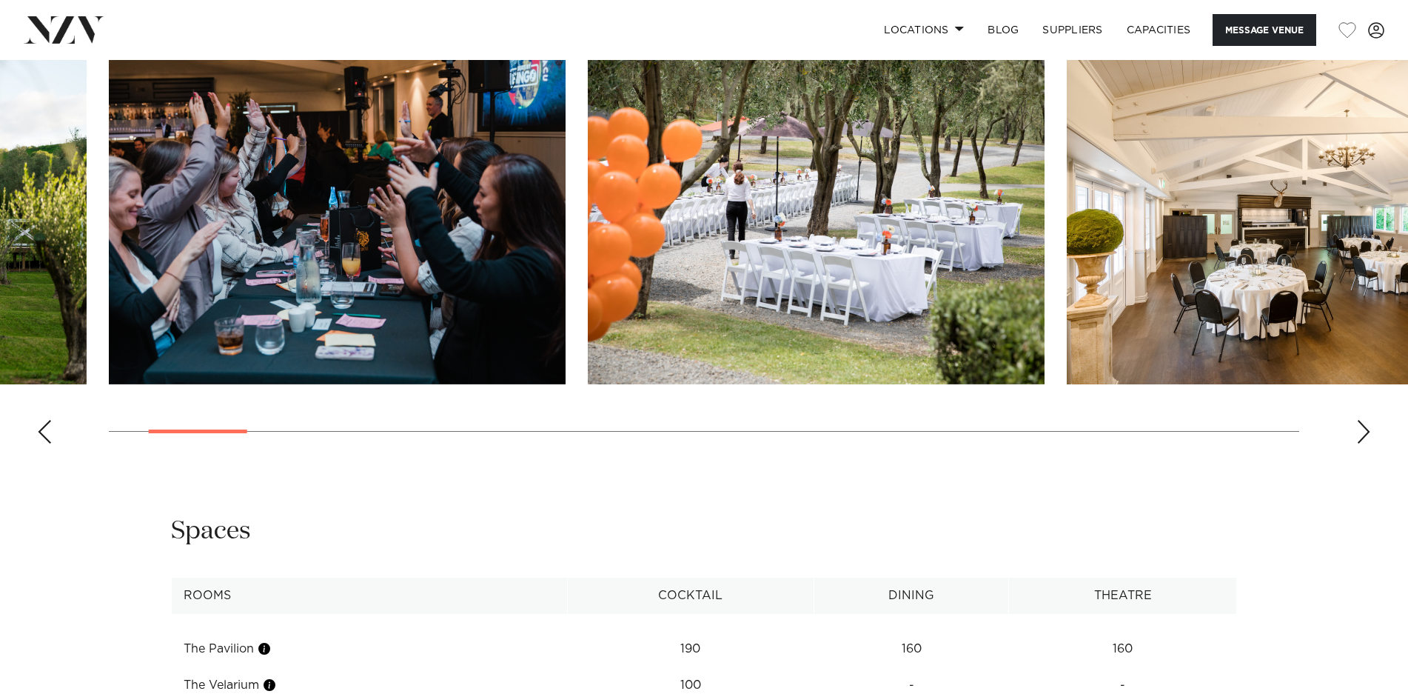
click at [1361, 432] on div "Next slide" at bounding box center [1363, 432] width 15 height 24
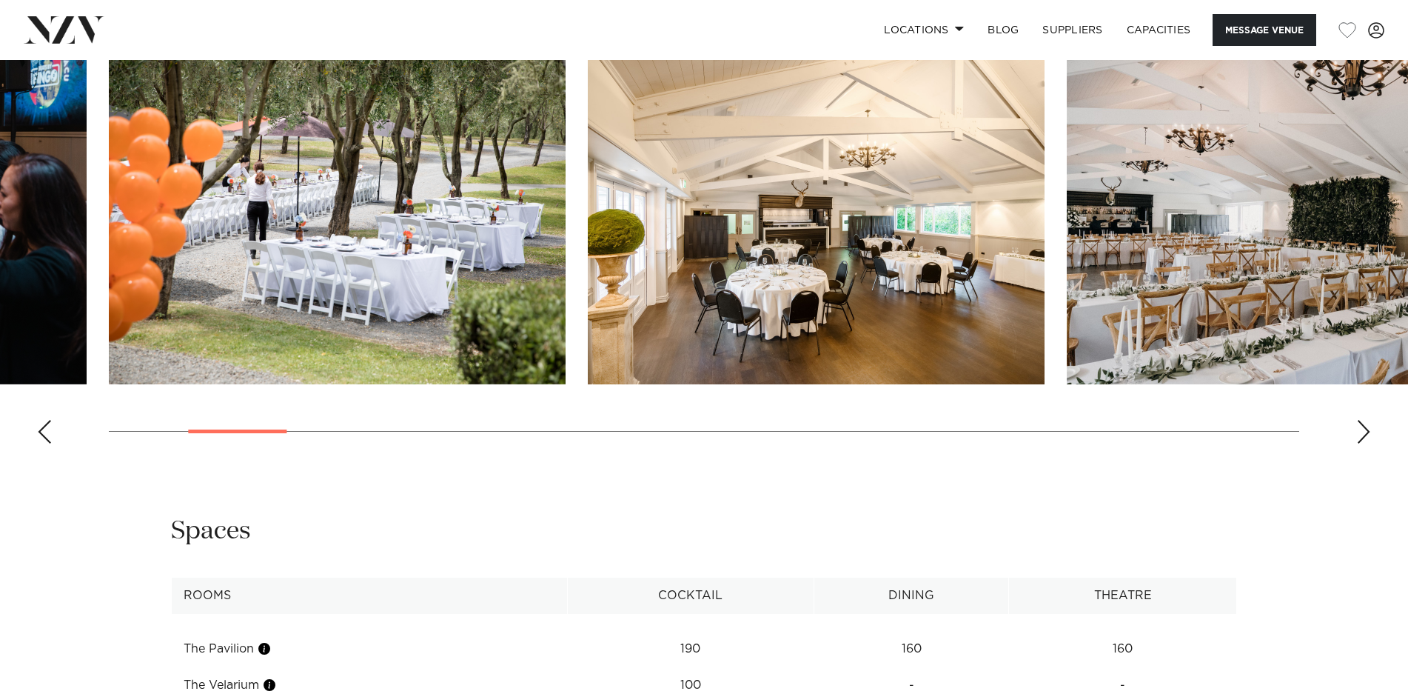
click at [1361, 432] on div "Next slide" at bounding box center [1363, 432] width 15 height 24
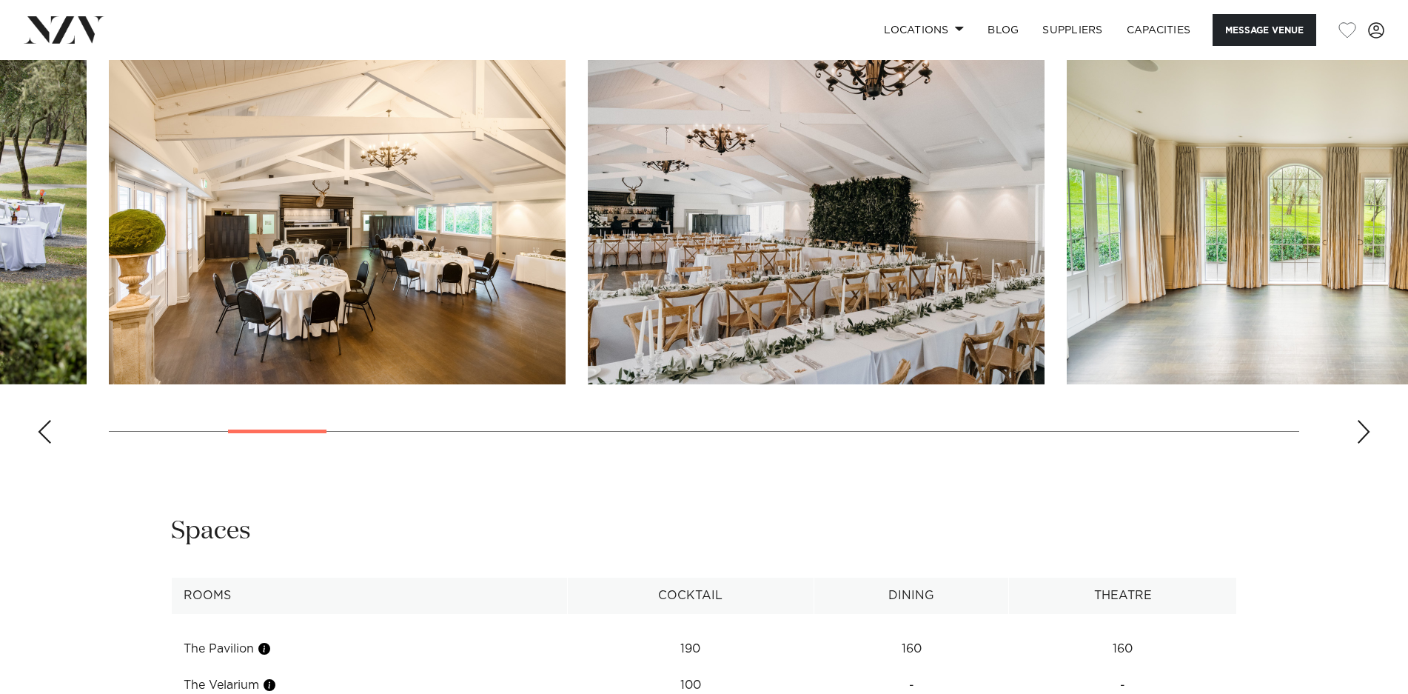
click at [1361, 432] on div "Next slide" at bounding box center [1363, 432] width 15 height 24
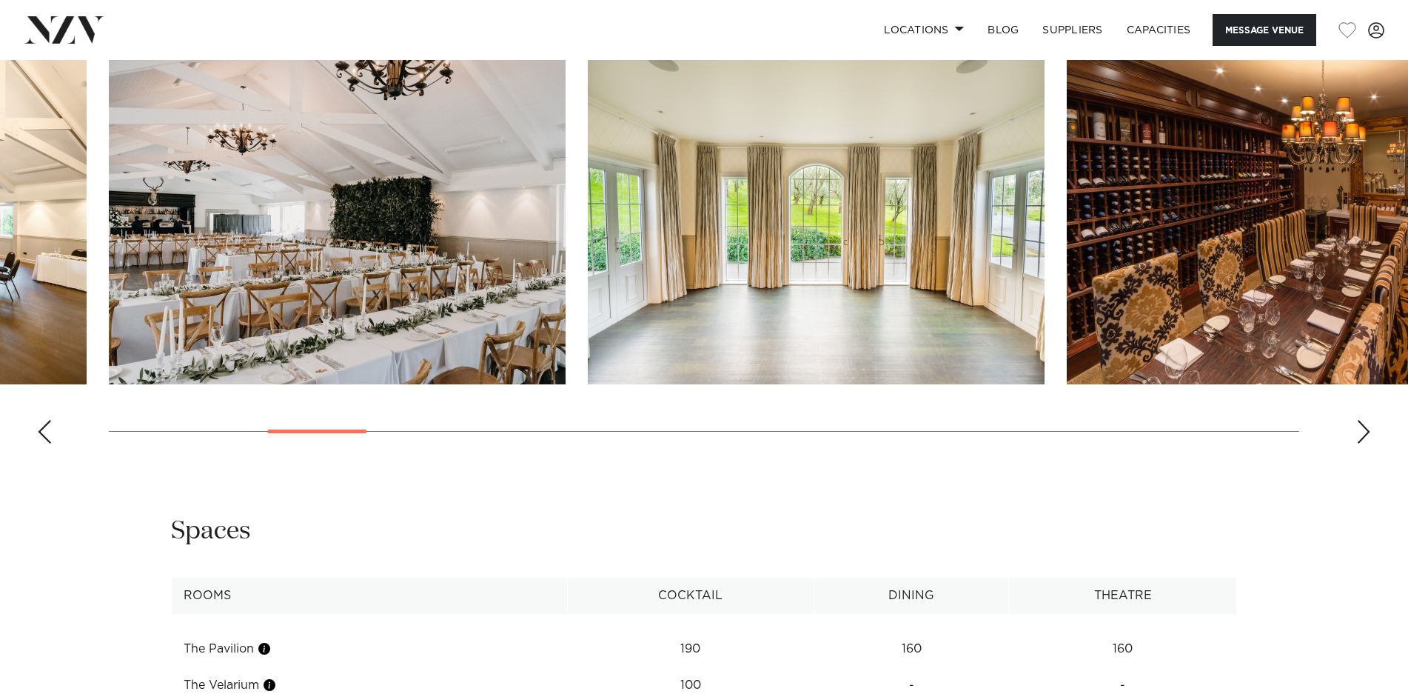
click at [1361, 432] on div "Next slide" at bounding box center [1363, 432] width 15 height 24
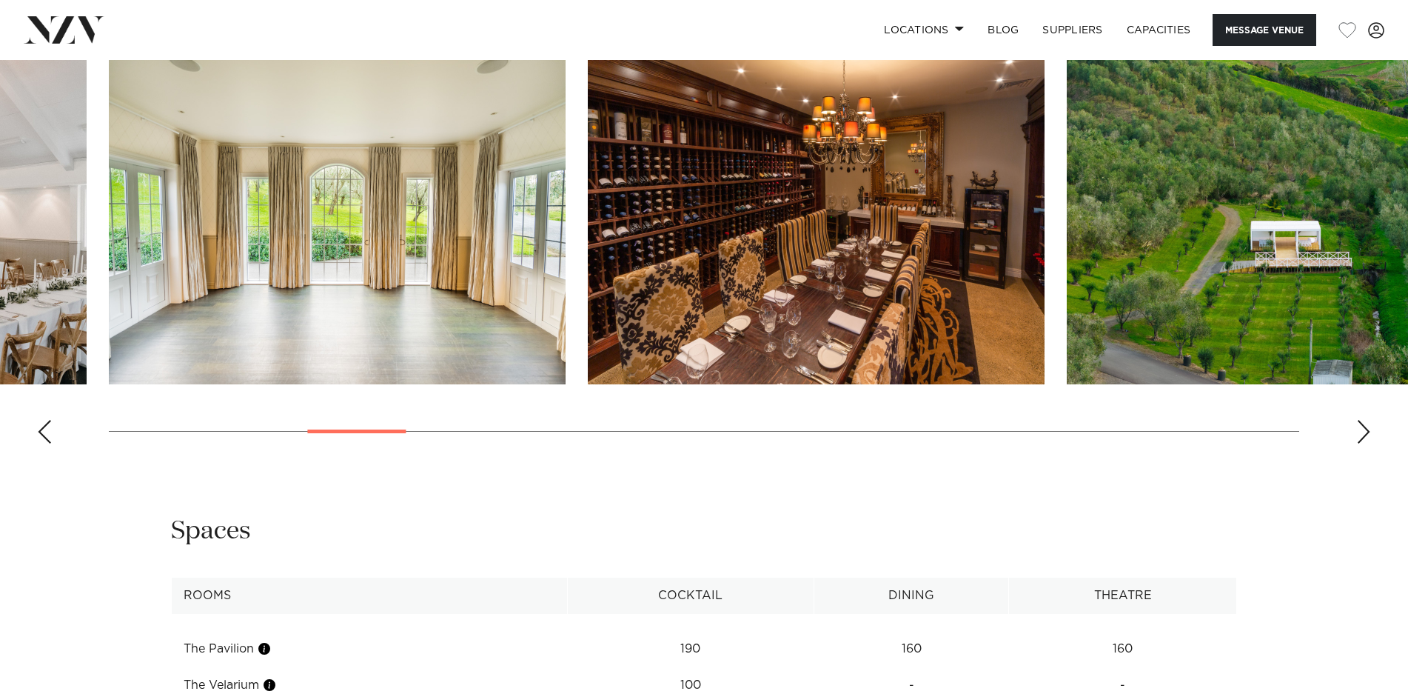
click at [1361, 432] on div "Next slide" at bounding box center [1363, 432] width 15 height 24
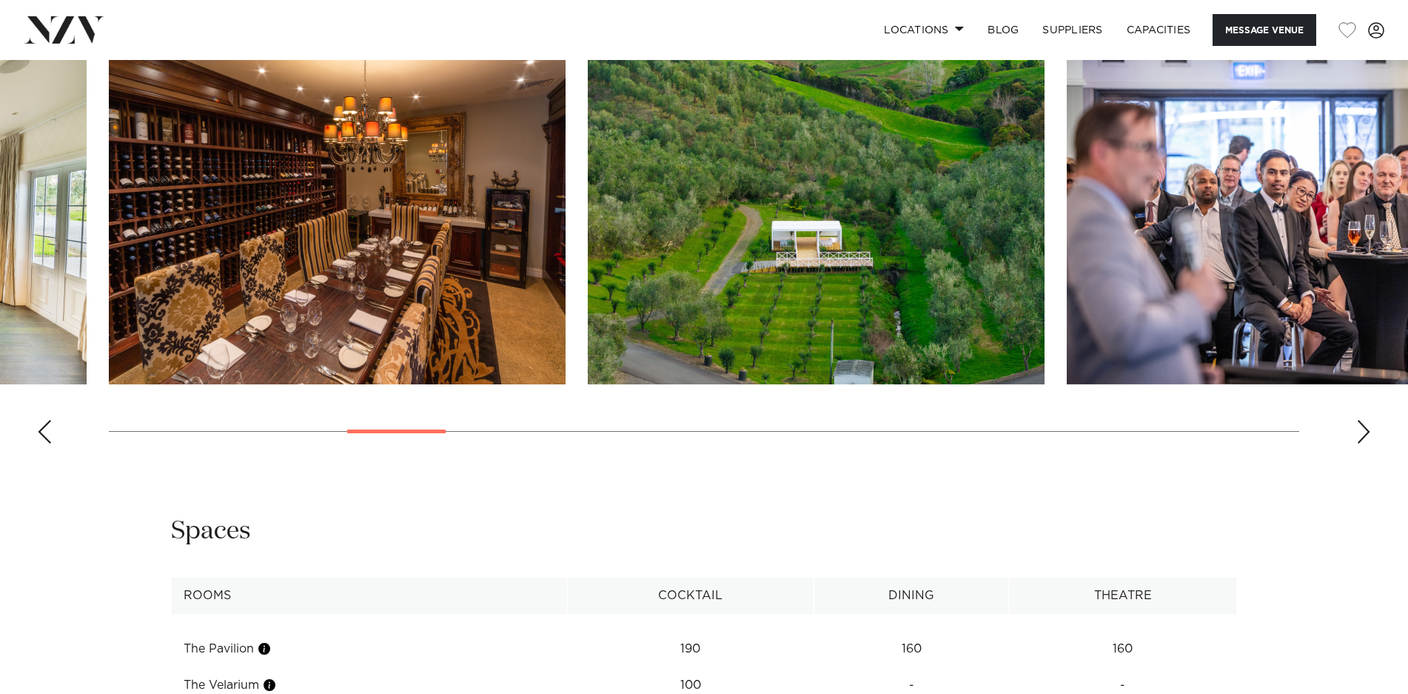
click at [1361, 432] on div "Next slide" at bounding box center [1363, 432] width 15 height 24
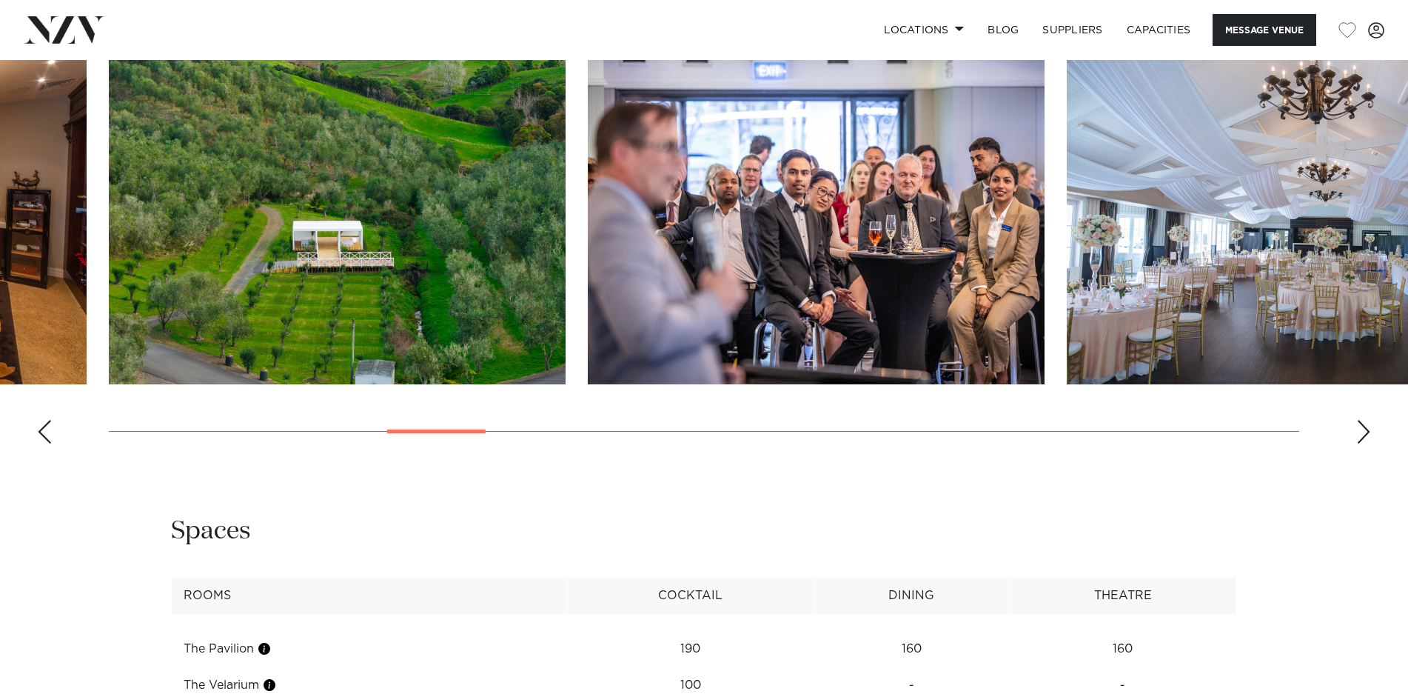
click at [1361, 432] on div "Next slide" at bounding box center [1363, 432] width 15 height 24
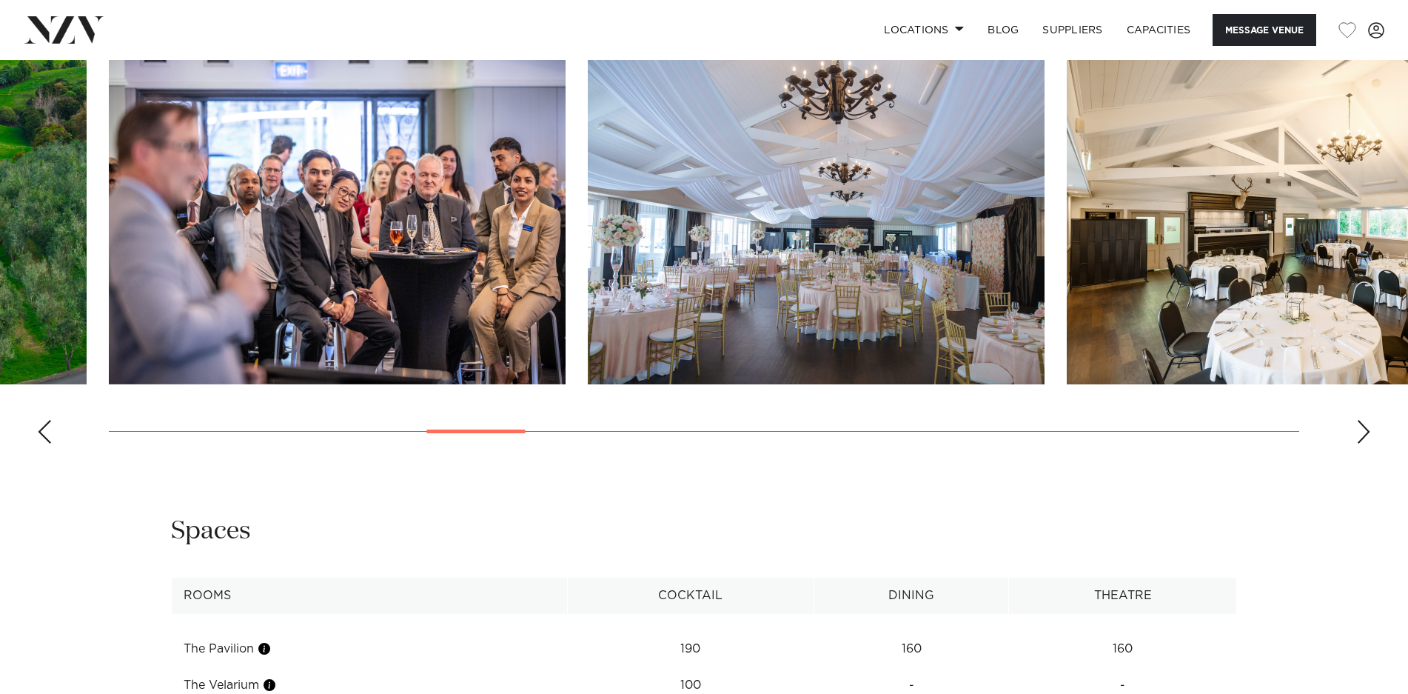
click at [1361, 432] on div "Next slide" at bounding box center [1363, 432] width 15 height 24
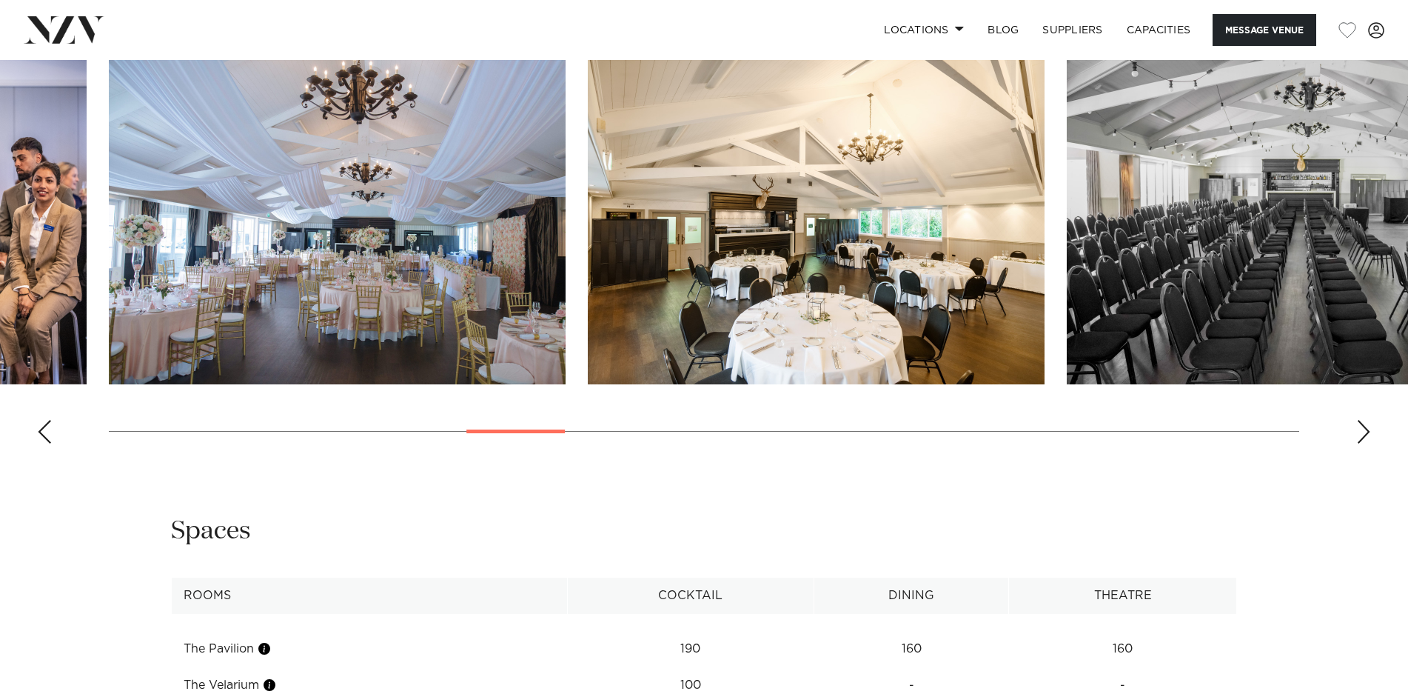
click at [1361, 432] on div "Next slide" at bounding box center [1363, 432] width 15 height 24
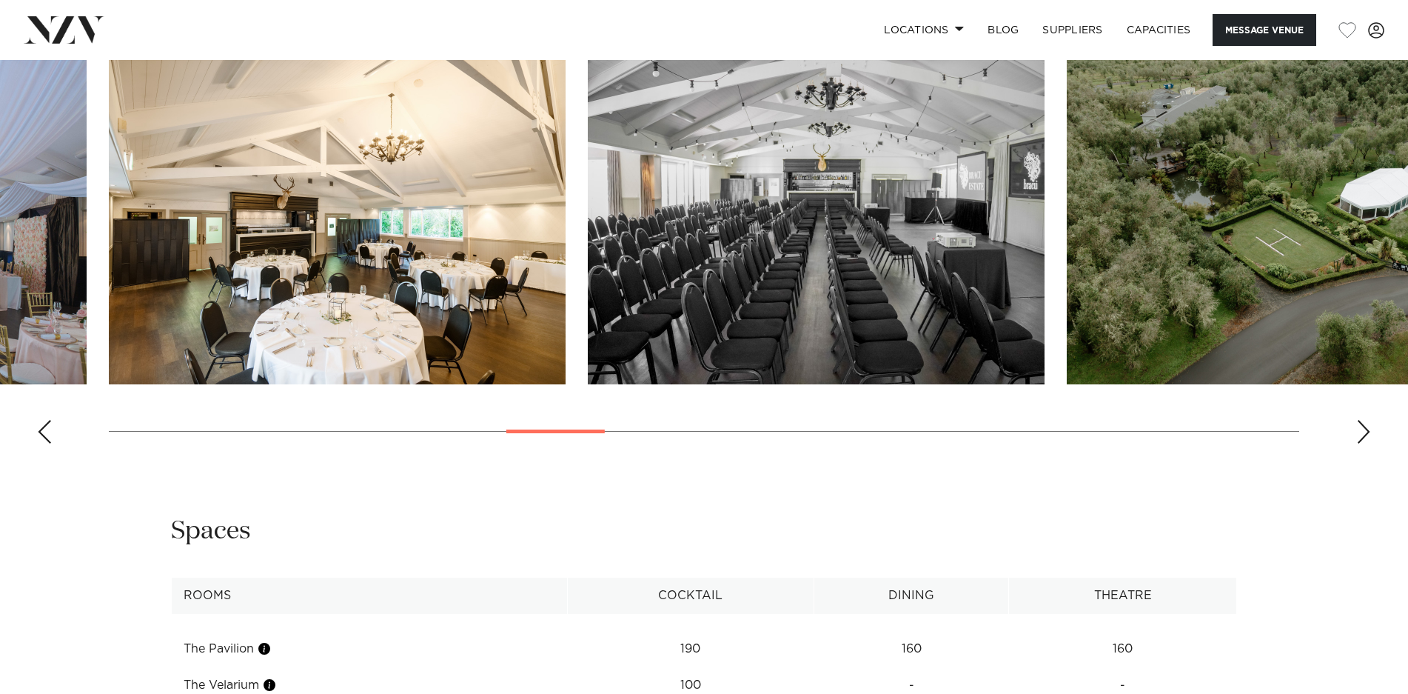
click at [1361, 432] on div "Next slide" at bounding box center [1363, 432] width 15 height 24
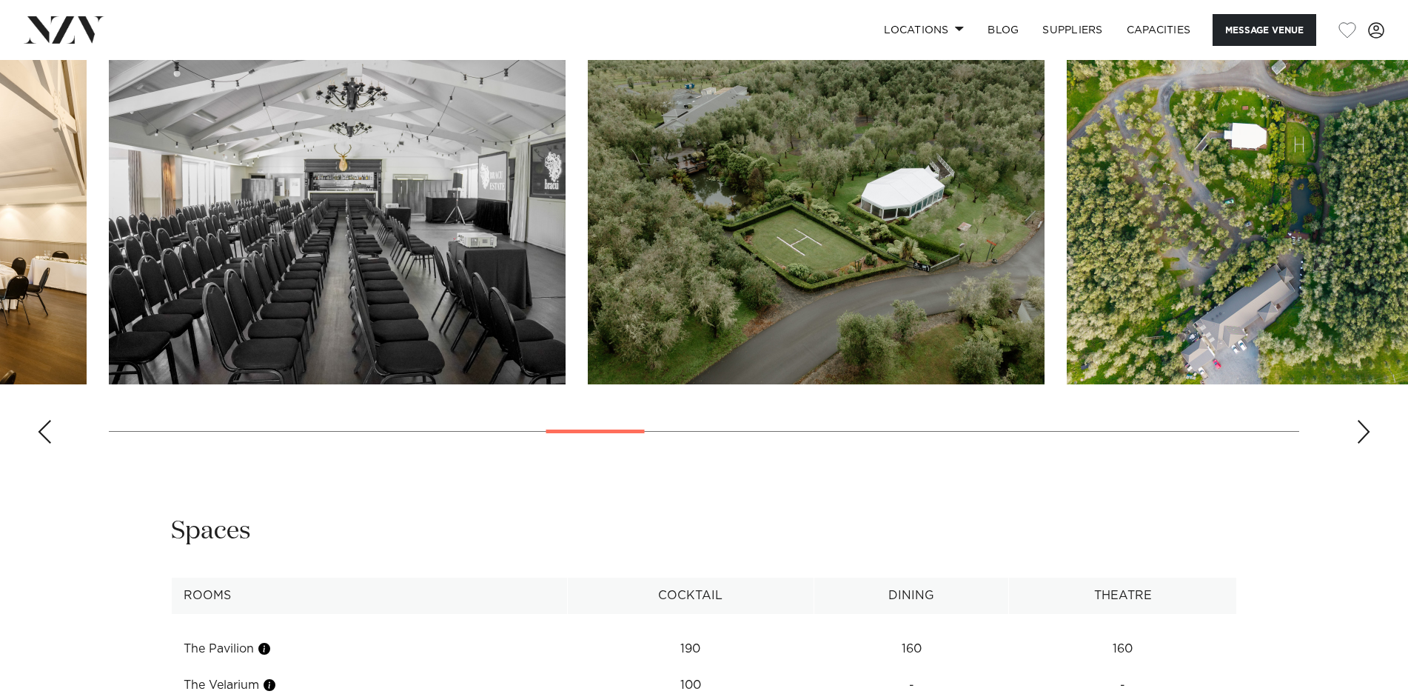
click at [1361, 432] on div "Next slide" at bounding box center [1363, 432] width 15 height 24
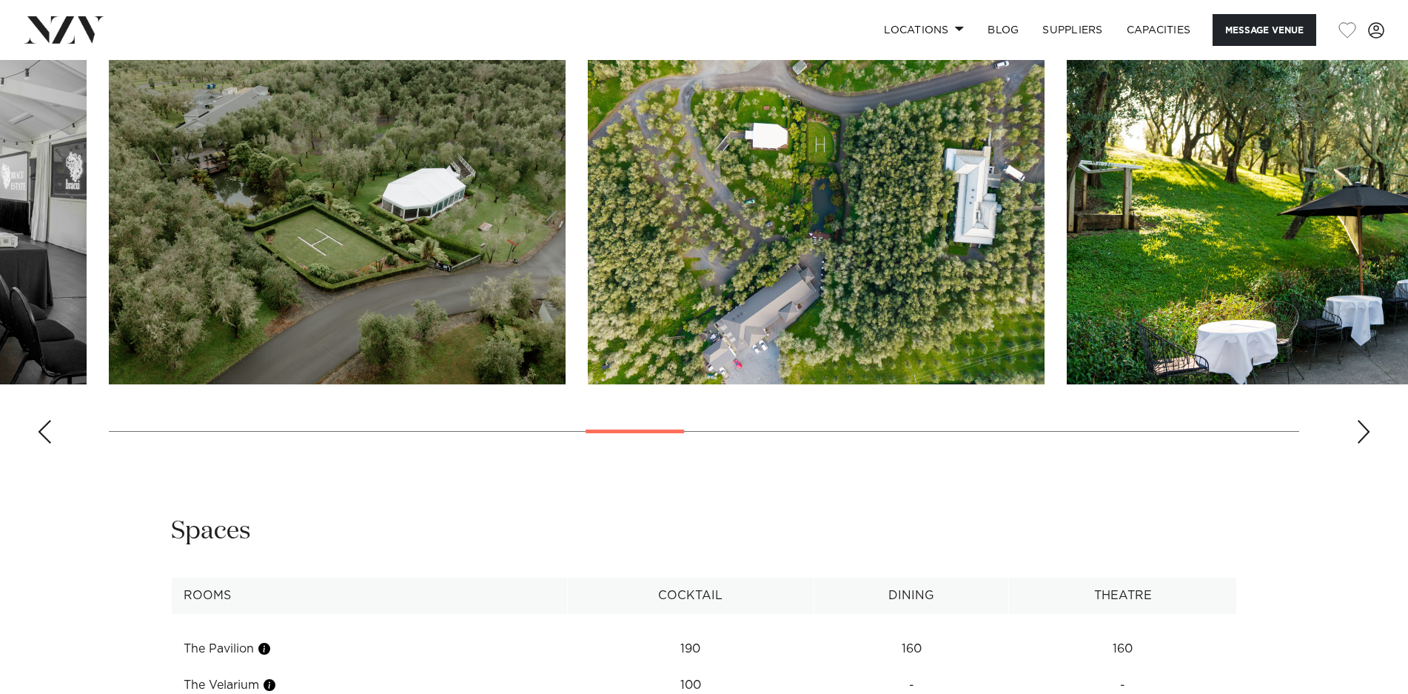
click at [1361, 432] on div "Next slide" at bounding box center [1363, 432] width 15 height 24
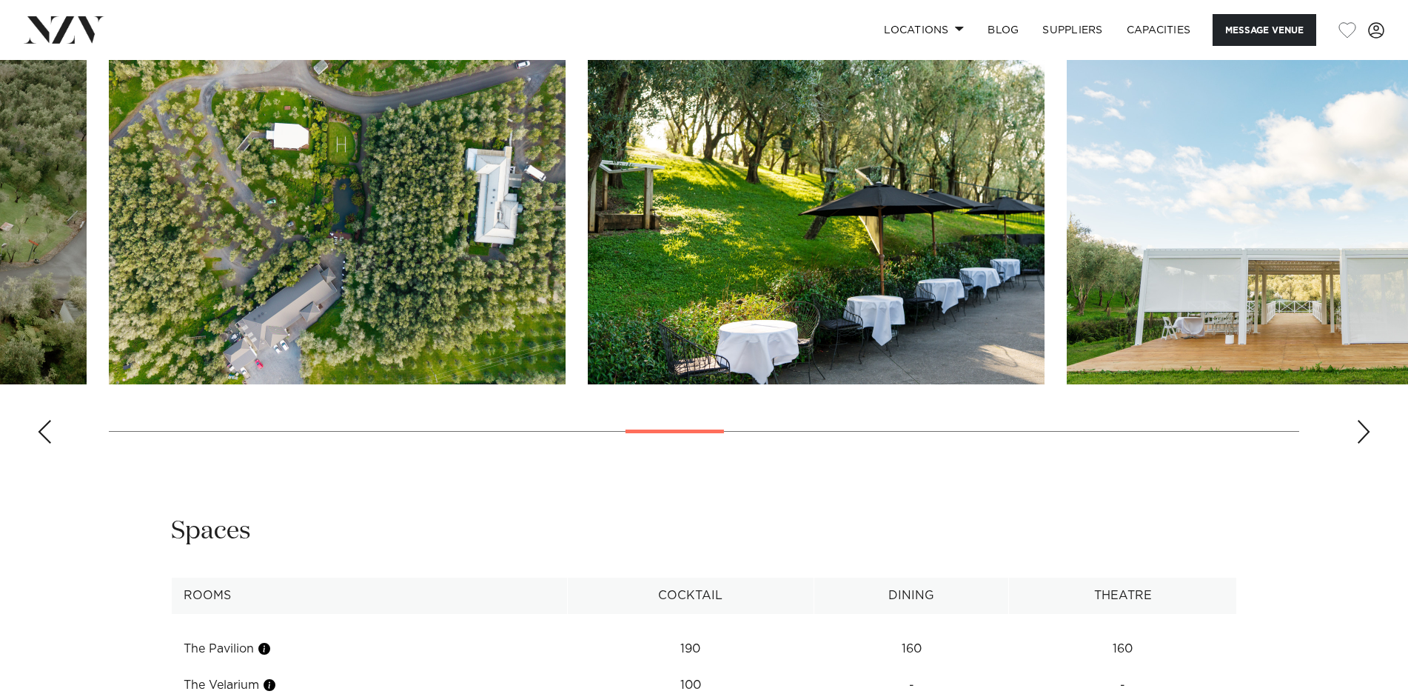
click at [1361, 432] on div "Next slide" at bounding box center [1363, 432] width 15 height 24
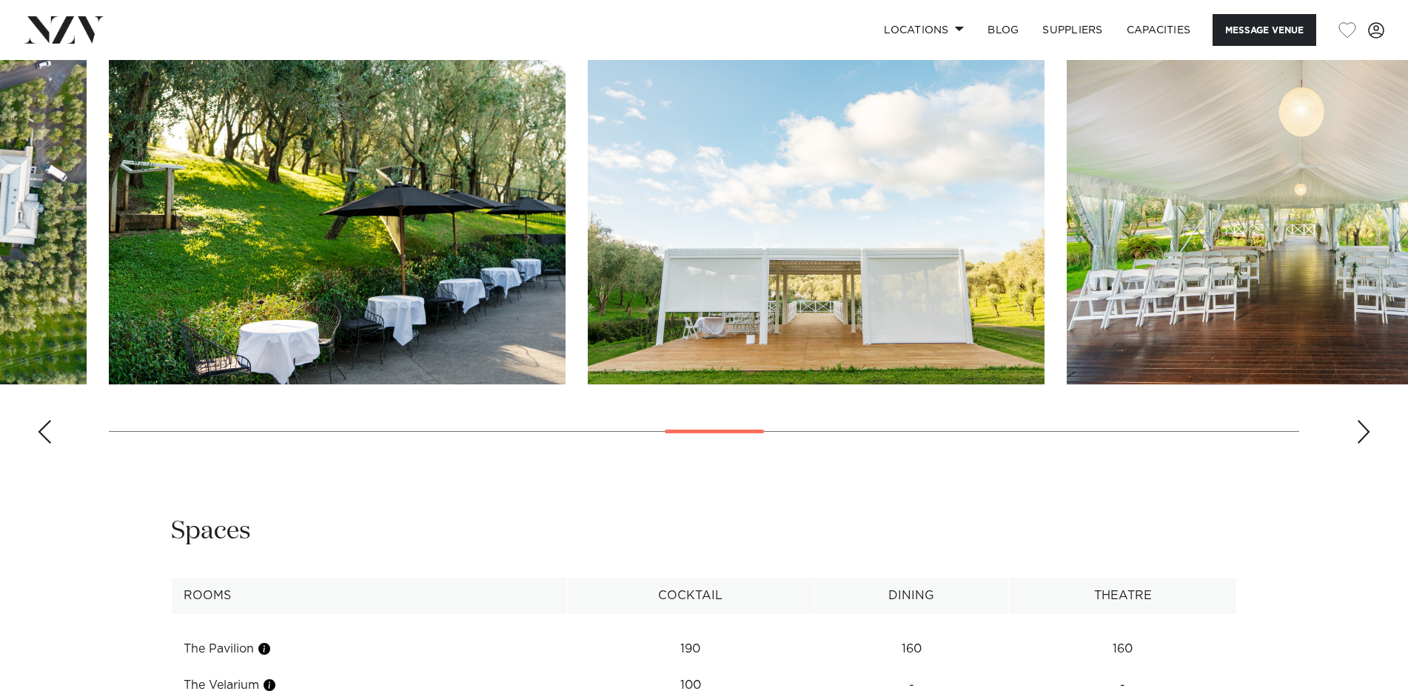
click at [1361, 432] on div "Next slide" at bounding box center [1363, 432] width 15 height 24
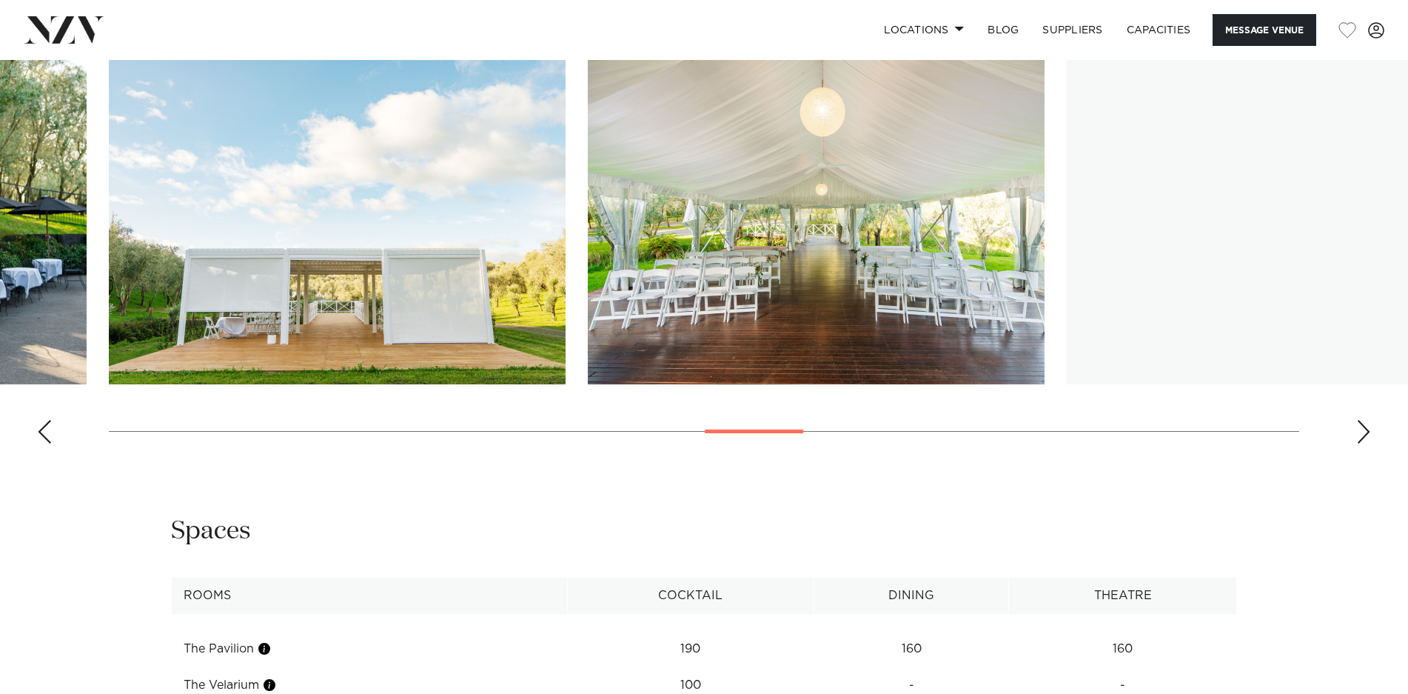
click at [1361, 432] on div "Next slide" at bounding box center [1363, 432] width 15 height 24
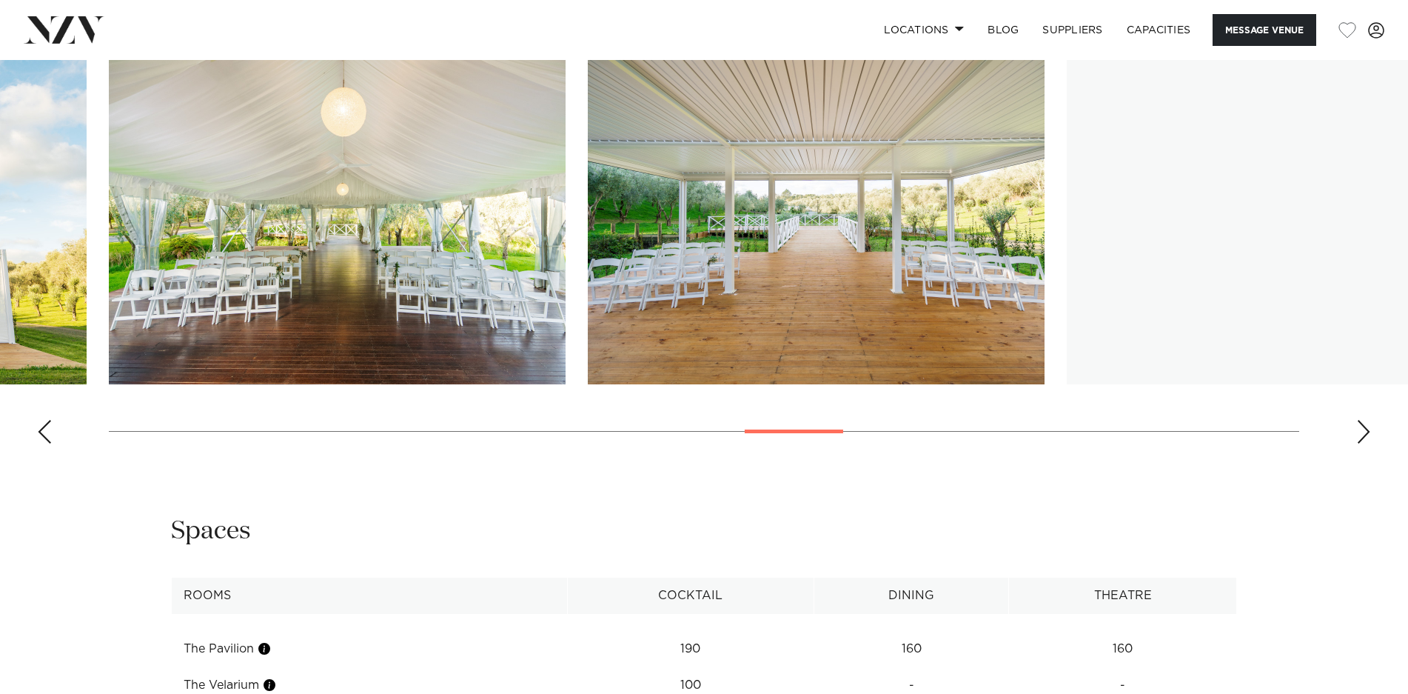
click at [1361, 432] on div "Next slide" at bounding box center [1363, 432] width 15 height 24
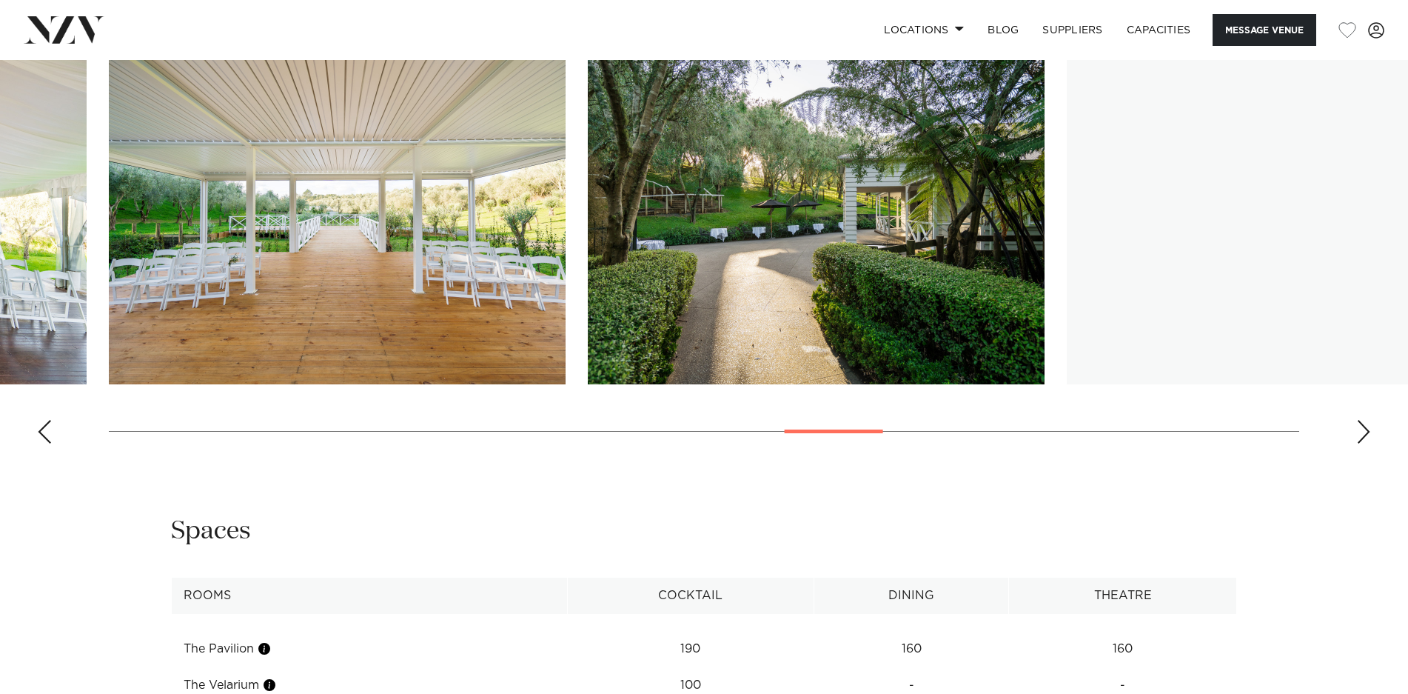
click at [1361, 432] on div "Next slide" at bounding box center [1363, 432] width 15 height 24
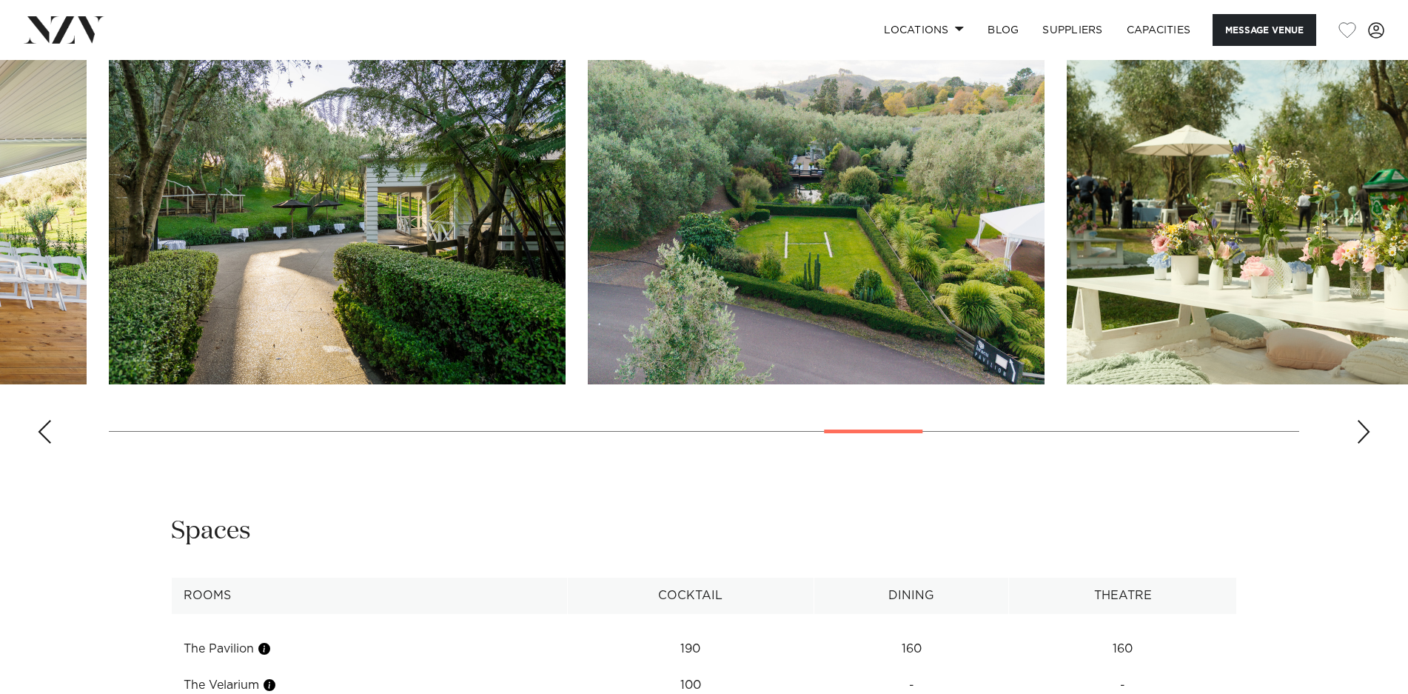
click at [1361, 432] on div "Next slide" at bounding box center [1363, 432] width 15 height 24
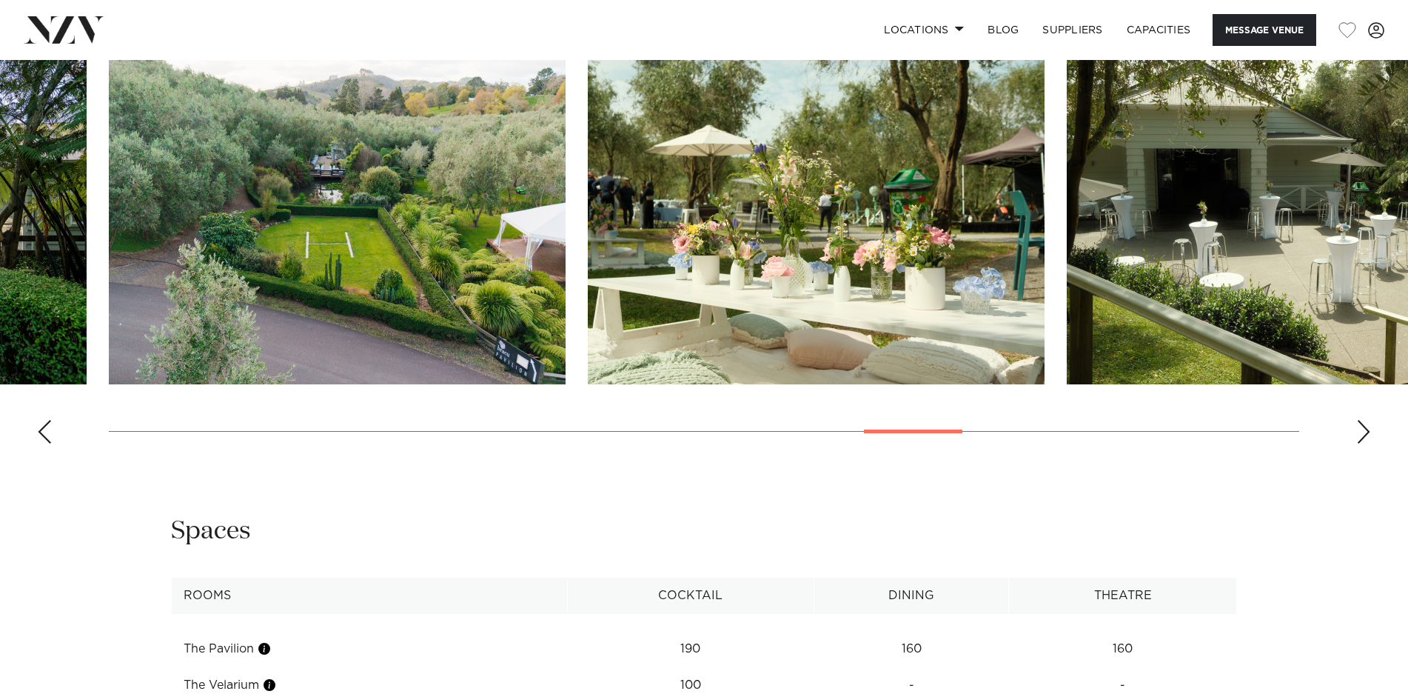
click at [1361, 432] on div "Next slide" at bounding box center [1363, 432] width 15 height 24
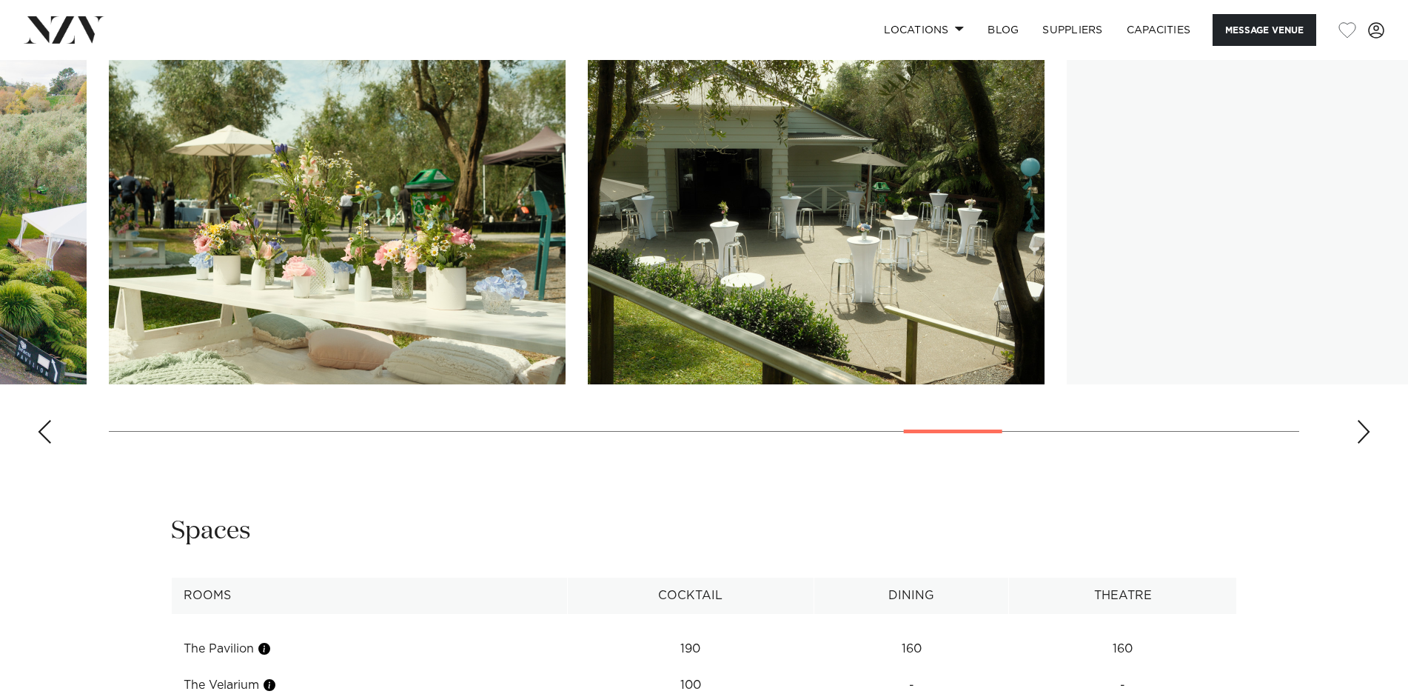
click at [1361, 432] on div "Next slide" at bounding box center [1363, 432] width 15 height 24
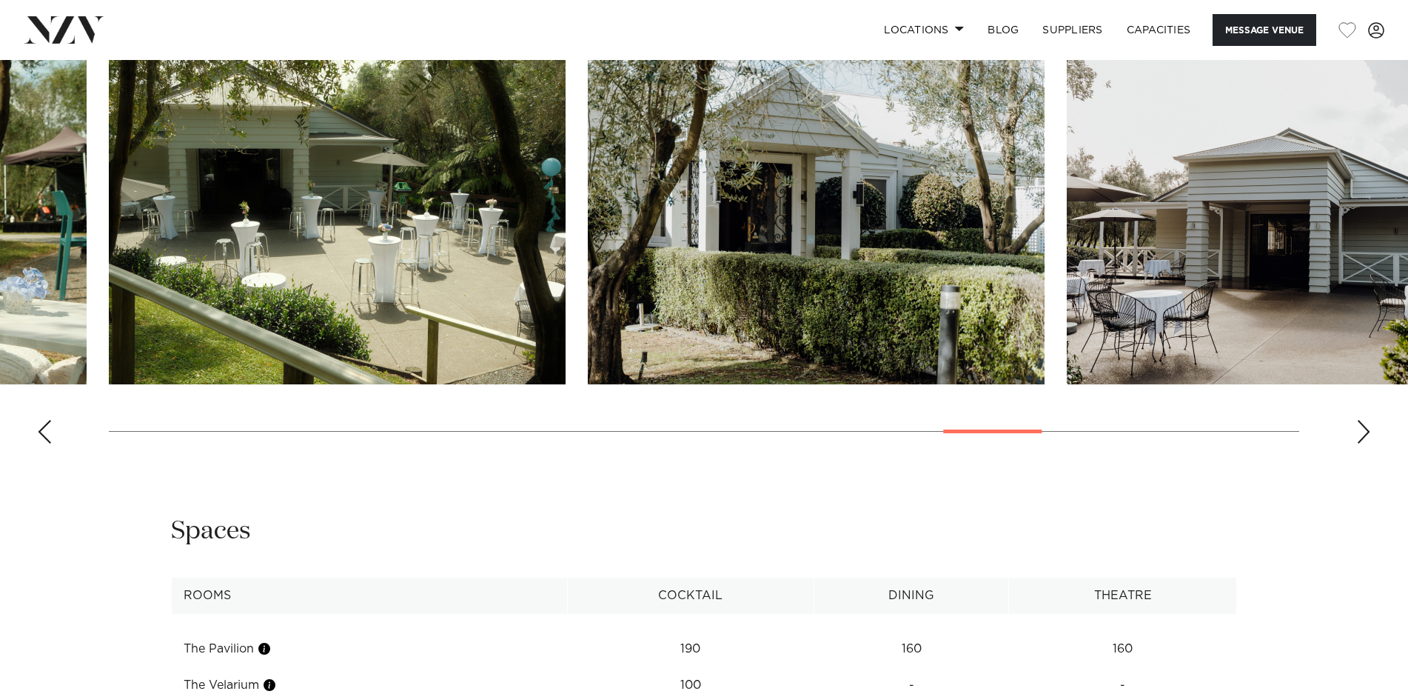
click at [1361, 432] on div "Next slide" at bounding box center [1363, 432] width 15 height 24
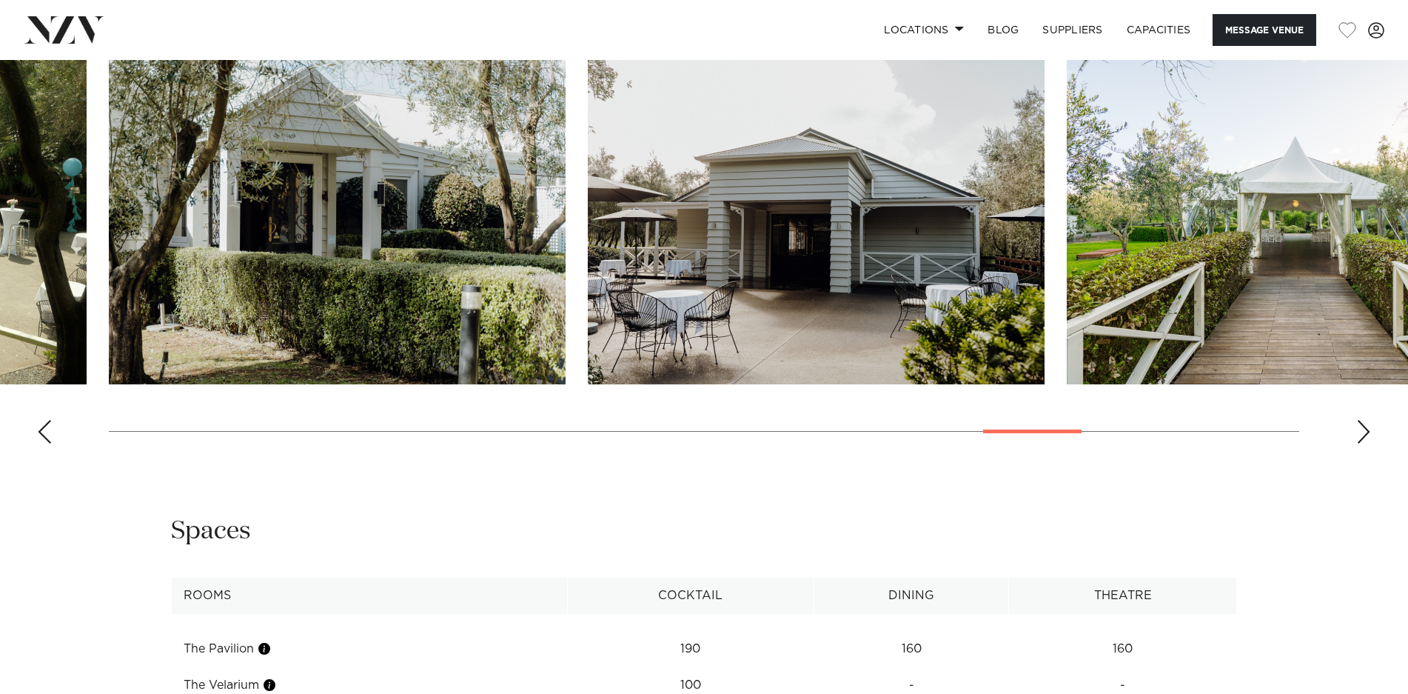
click at [1361, 432] on div "Next slide" at bounding box center [1363, 432] width 15 height 24
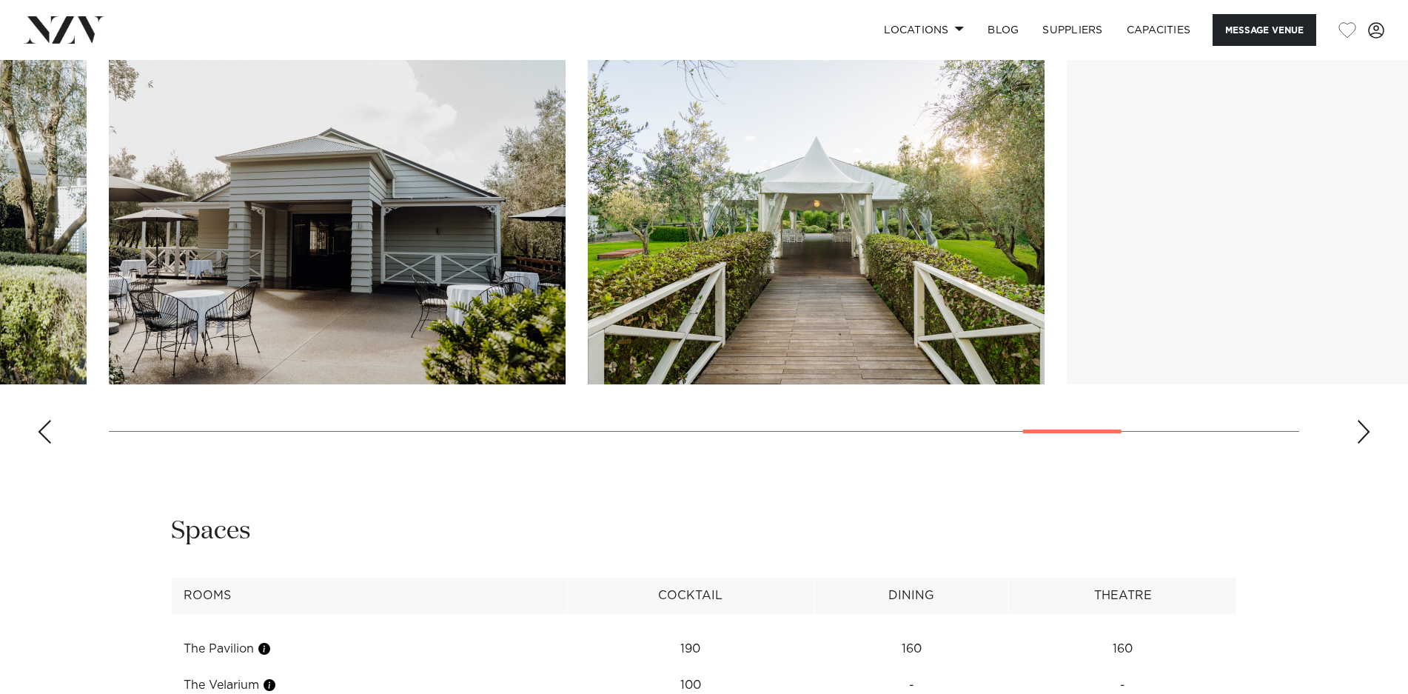
click at [1361, 432] on div "Next slide" at bounding box center [1363, 432] width 15 height 24
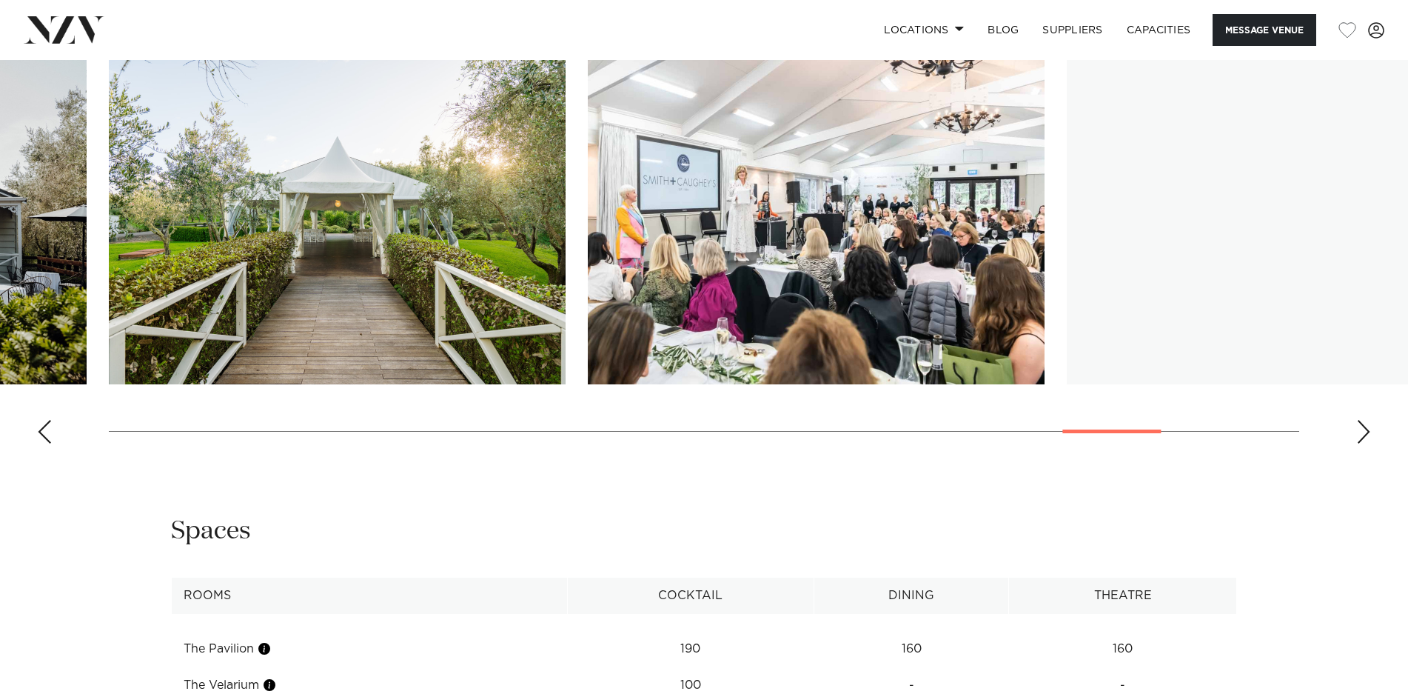
click at [1361, 432] on div "Next slide" at bounding box center [1363, 432] width 15 height 24
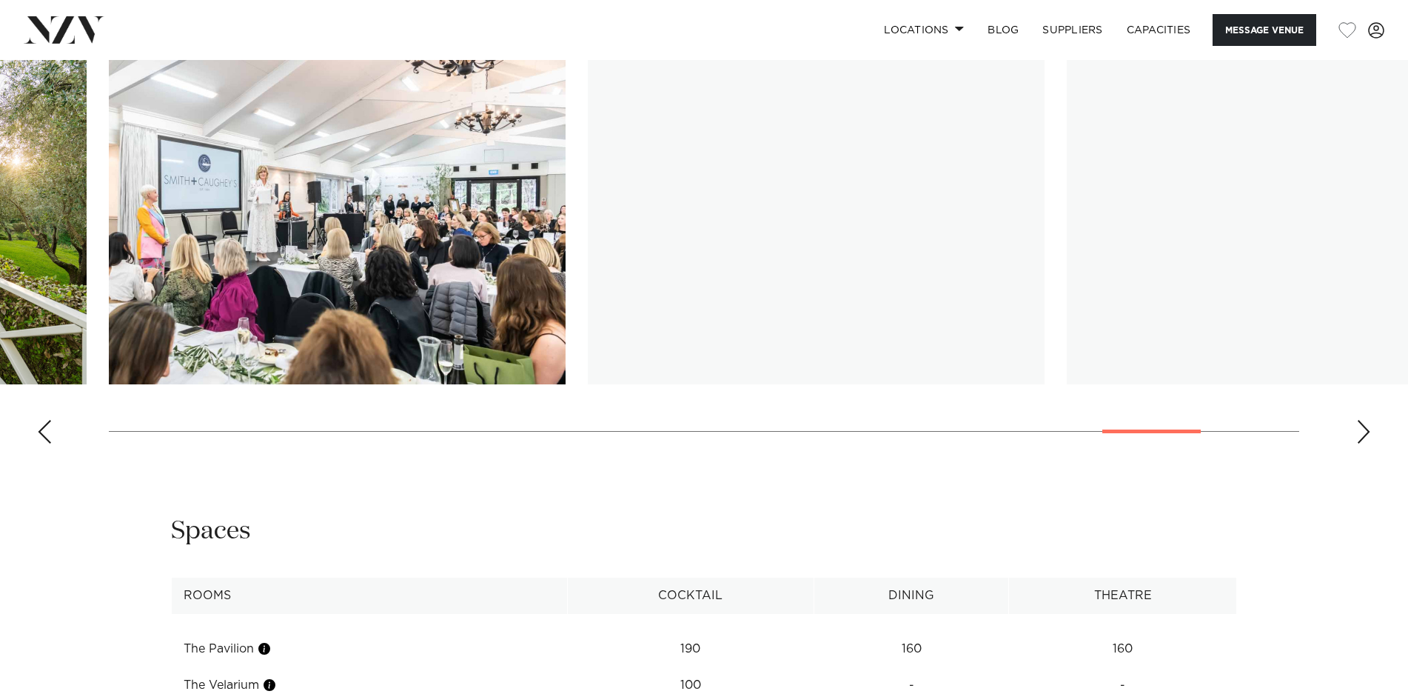
click at [1361, 432] on div "Next slide" at bounding box center [1363, 432] width 15 height 24
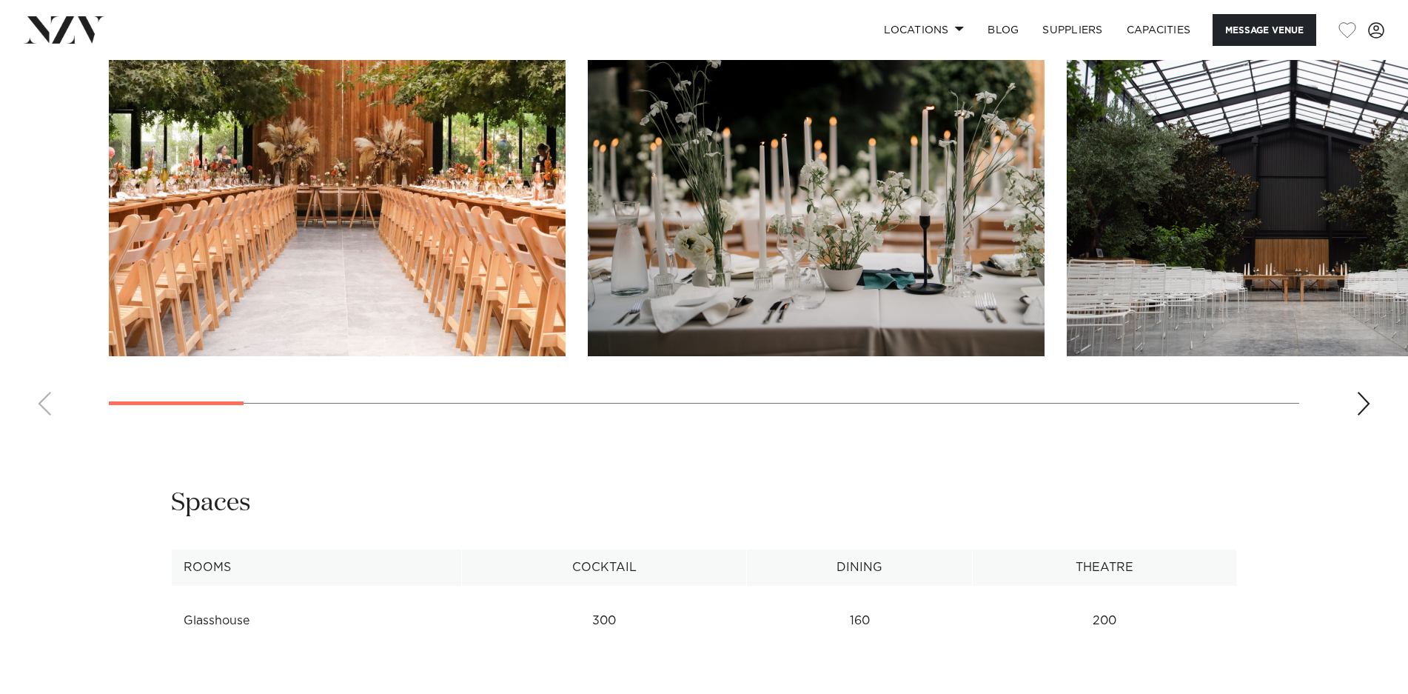
scroll to position [1665, 0]
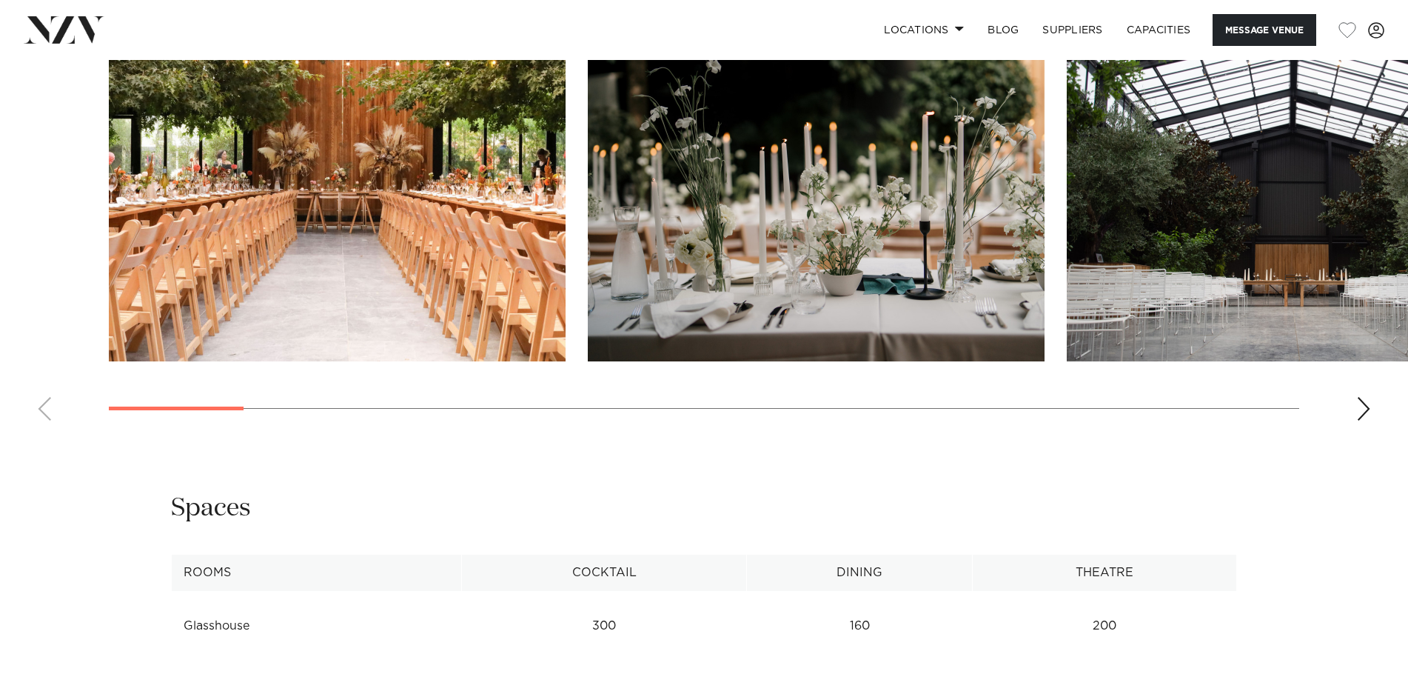
click at [1360, 410] on div "Next slide" at bounding box center [1363, 409] width 15 height 24
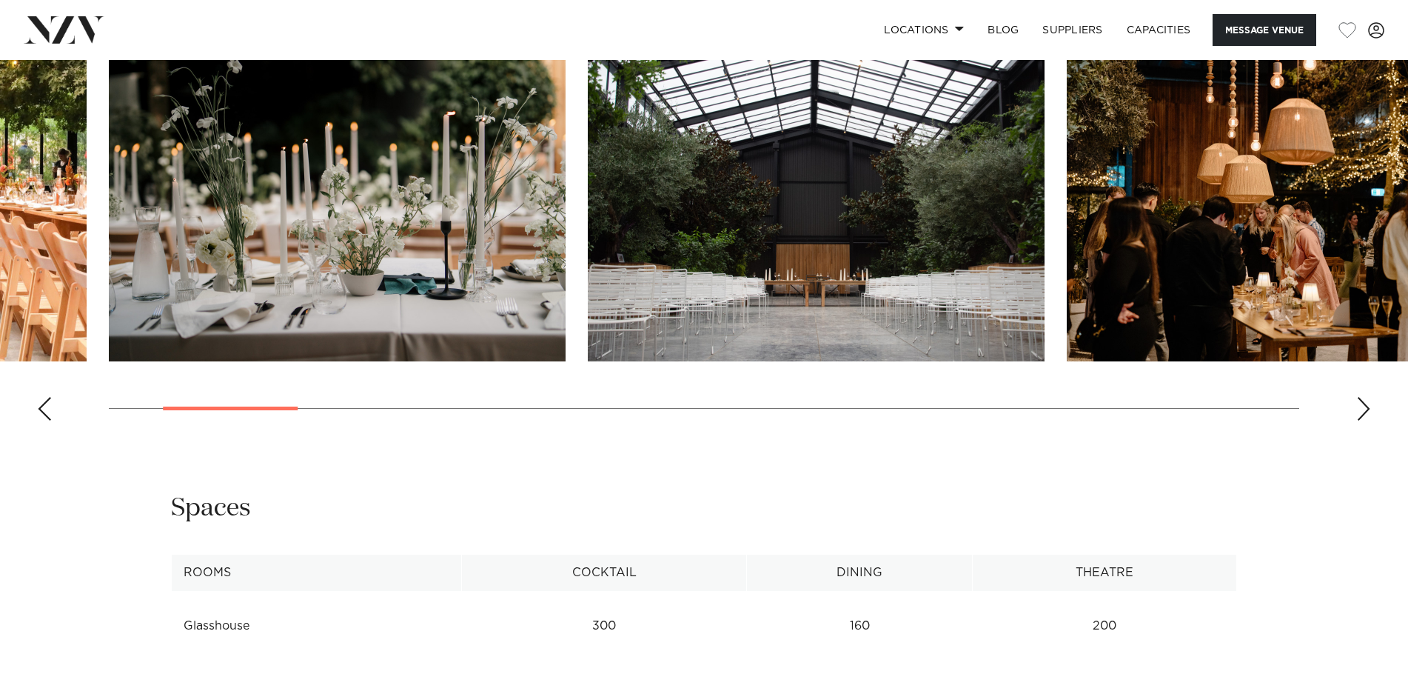
click at [1360, 410] on div "Next slide" at bounding box center [1363, 409] width 15 height 24
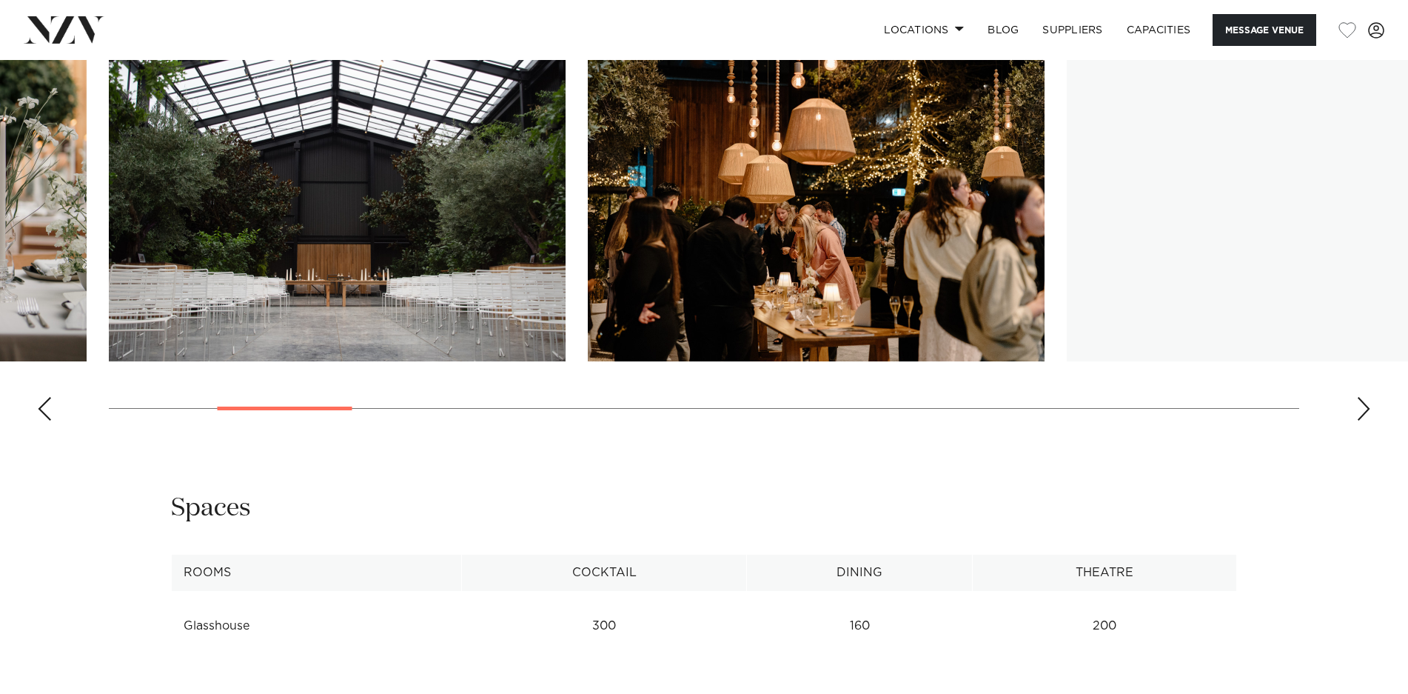
click at [1360, 410] on div "Next slide" at bounding box center [1363, 409] width 15 height 24
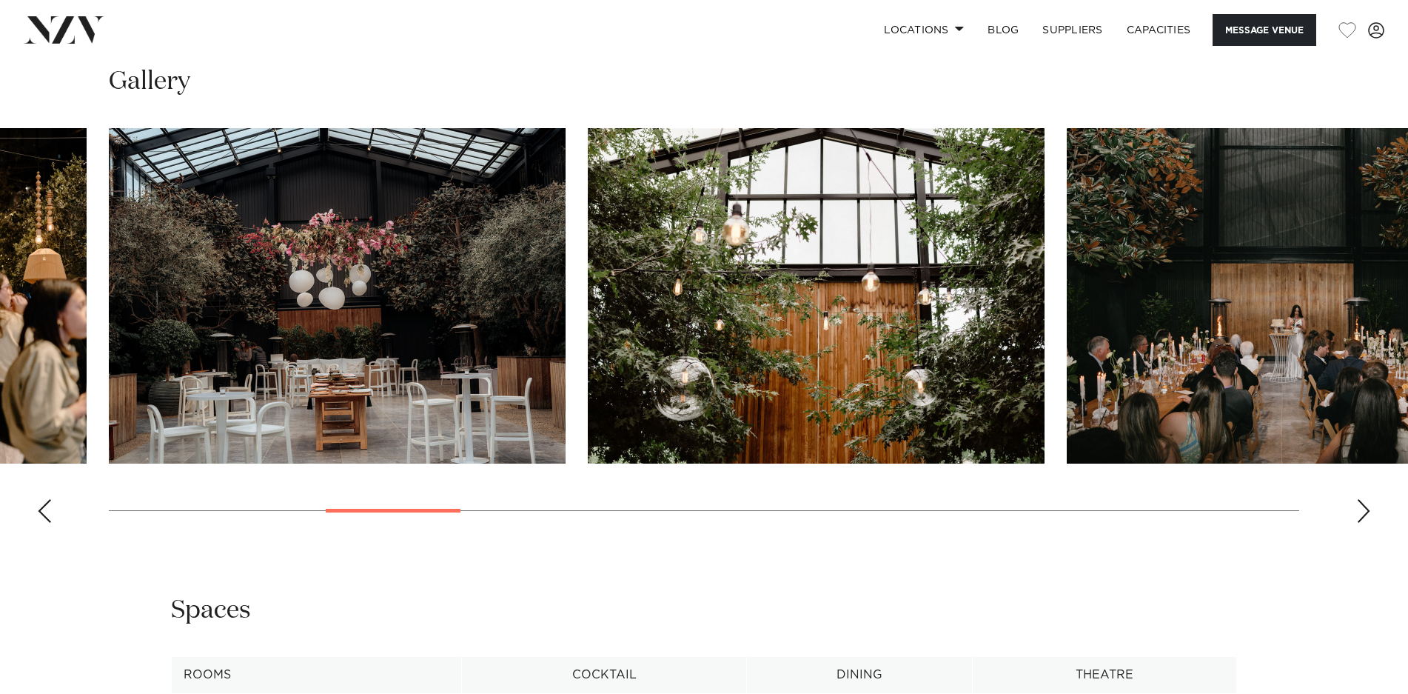
scroll to position [1561, 0]
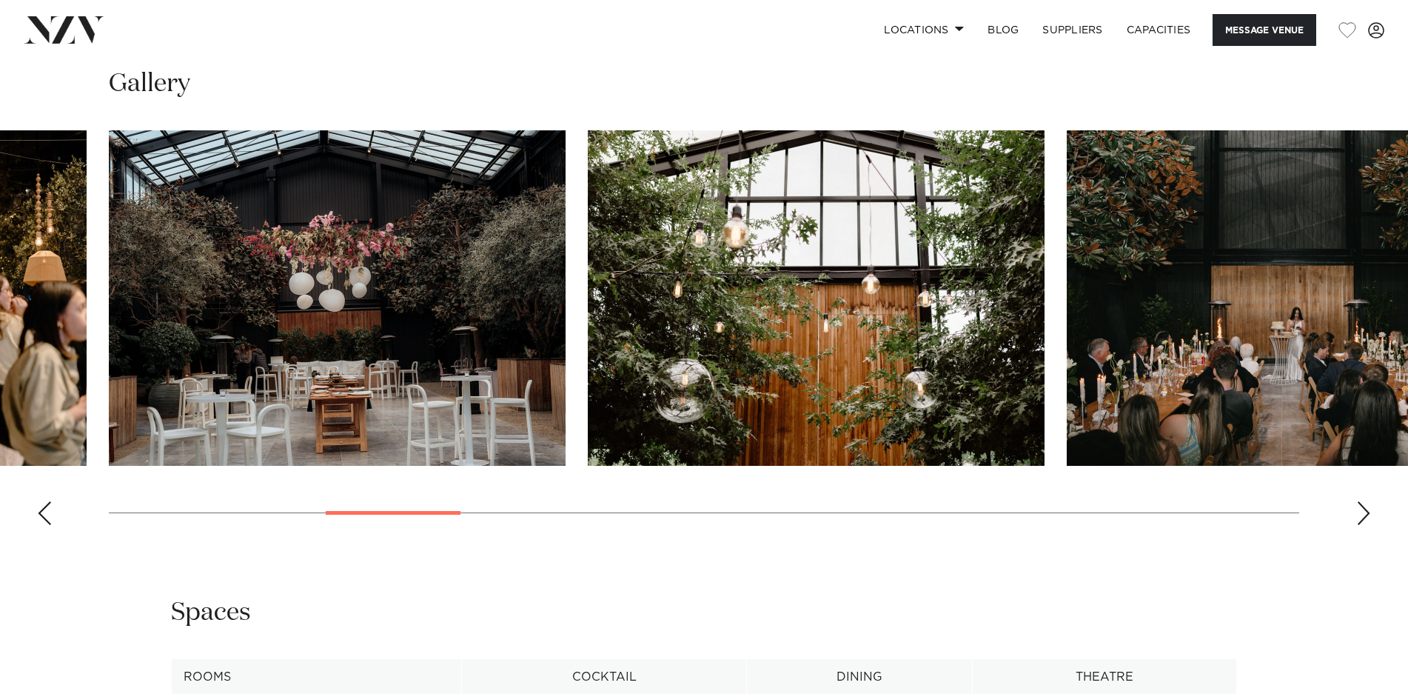
click at [1360, 519] on div "Next slide" at bounding box center [1363, 513] width 15 height 24
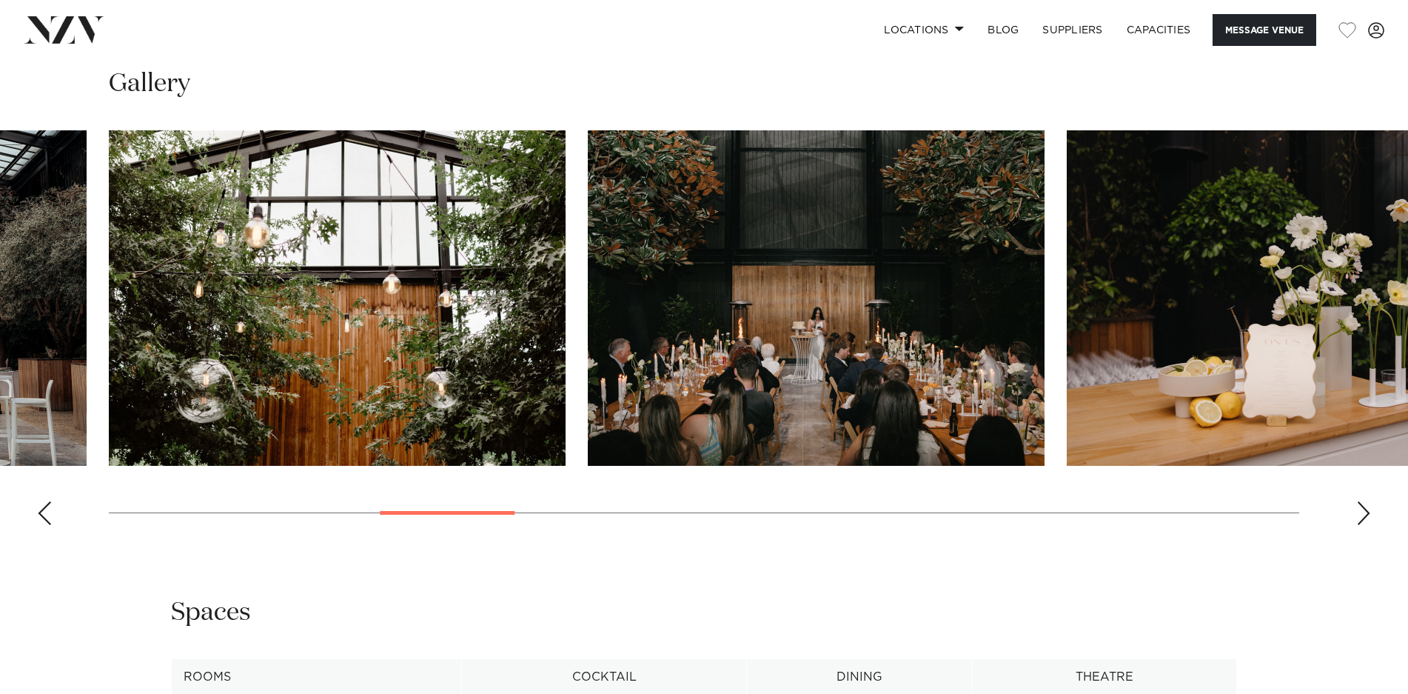
click at [1360, 519] on div "Next slide" at bounding box center [1363, 513] width 15 height 24
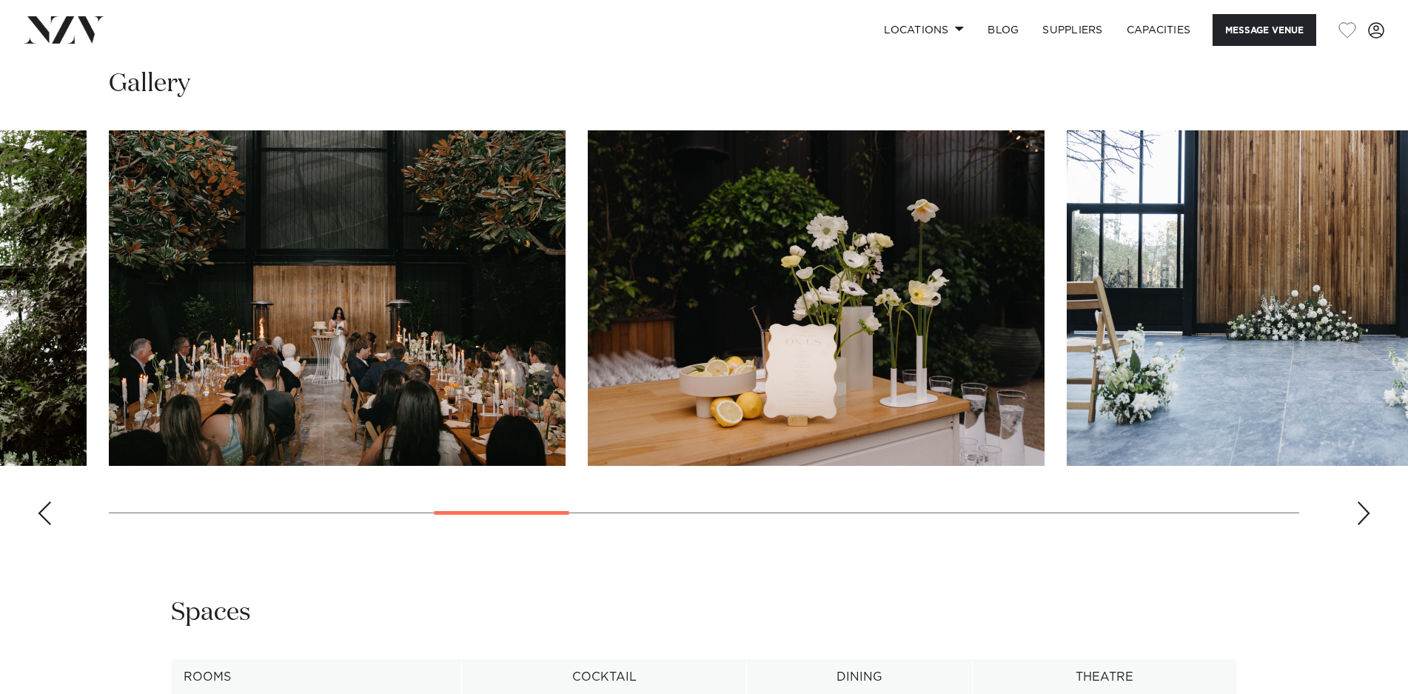
click at [1360, 519] on div "Next slide" at bounding box center [1363, 513] width 15 height 24
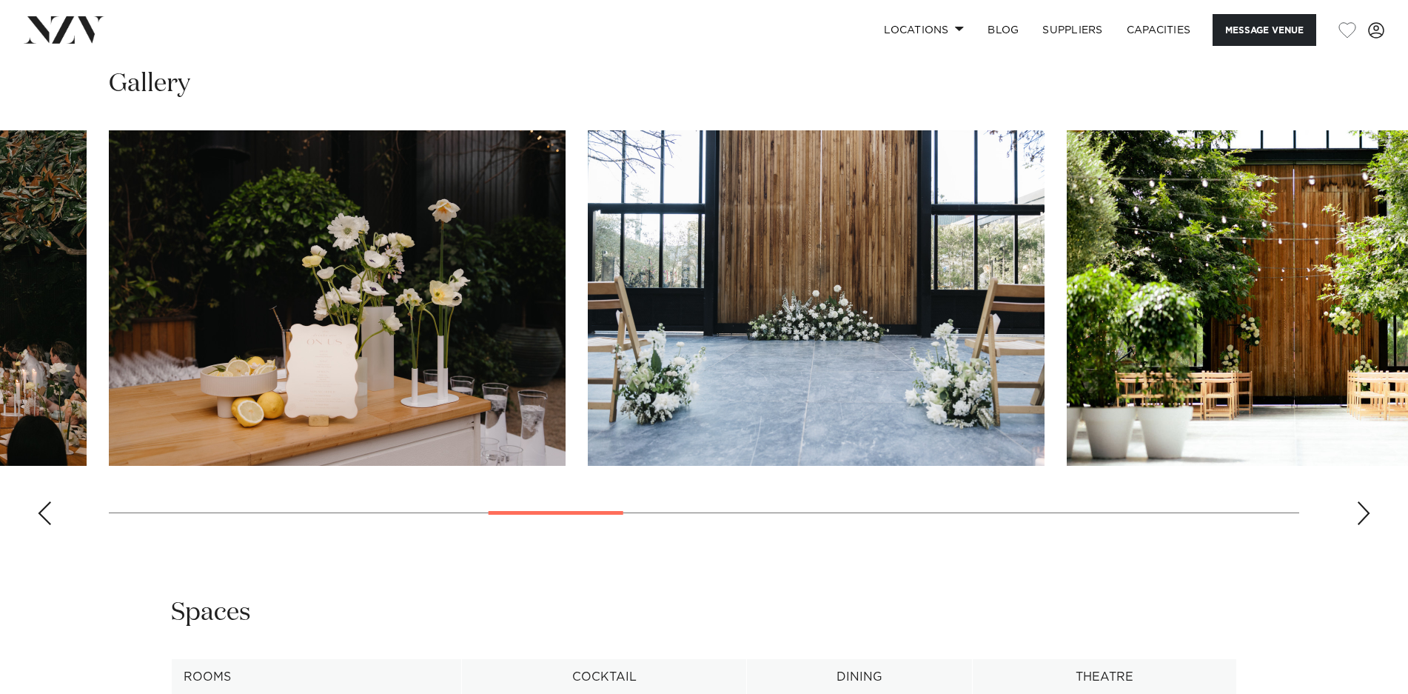
click at [1360, 519] on div "Next slide" at bounding box center [1363, 513] width 15 height 24
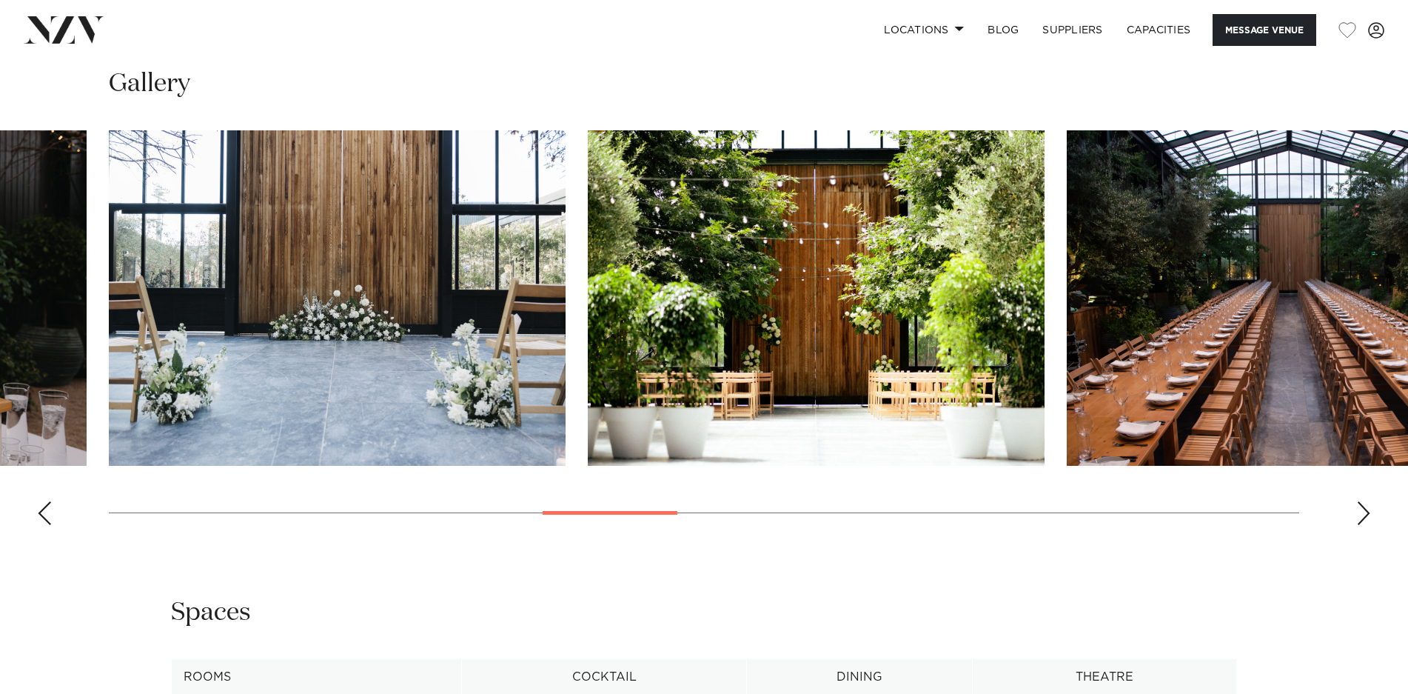
click at [1360, 519] on div "Next slide" at bounding box center [1363, 513] width 15 height 24
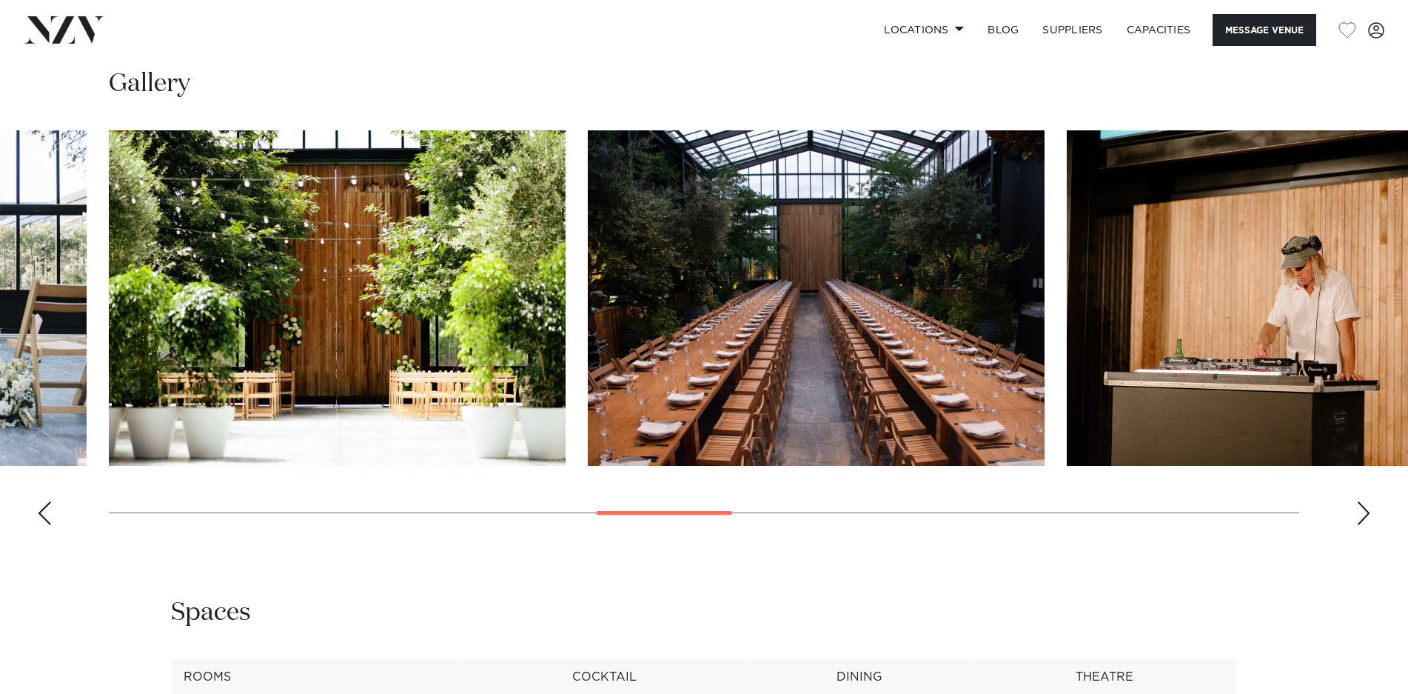
click at [1360, 519] on div "Next slide" at bounding box center [1363, 513] width 15 height 24
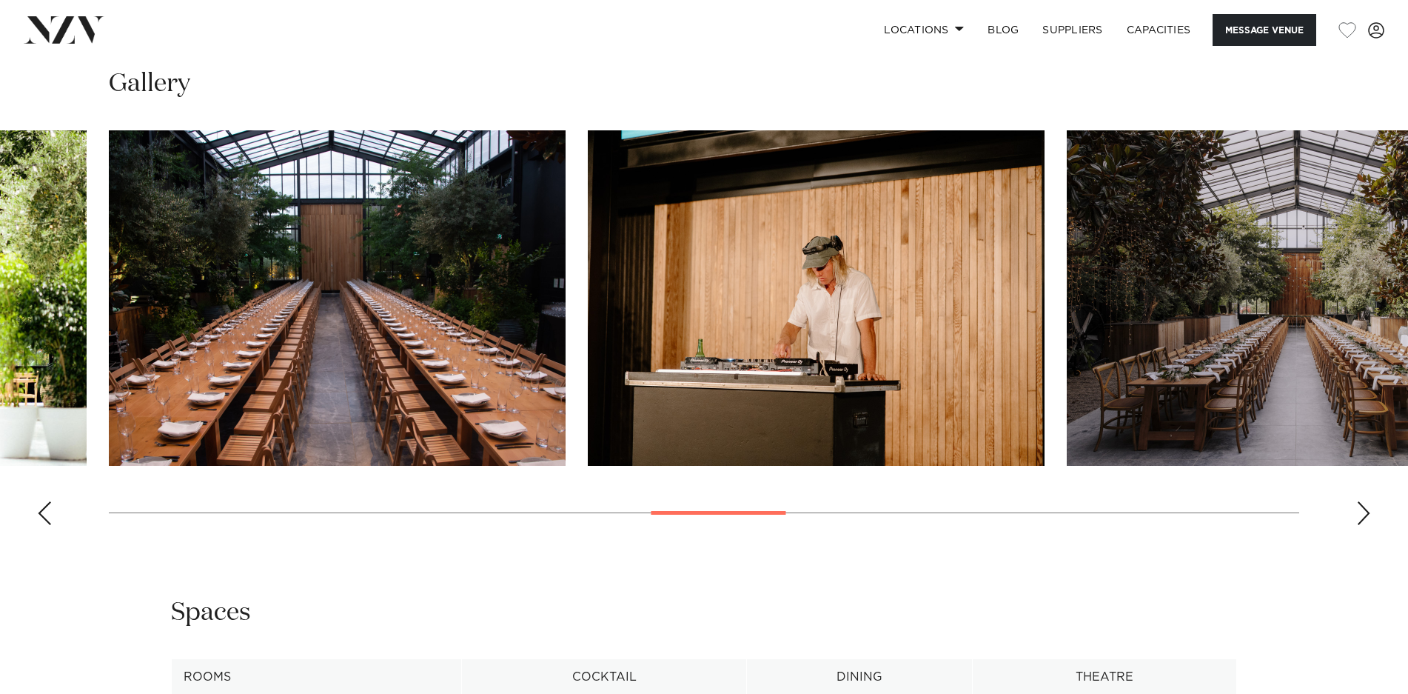
click at [1360, 519] on div "Next slide" at bounding box center [1363, 513] width 15 height 24
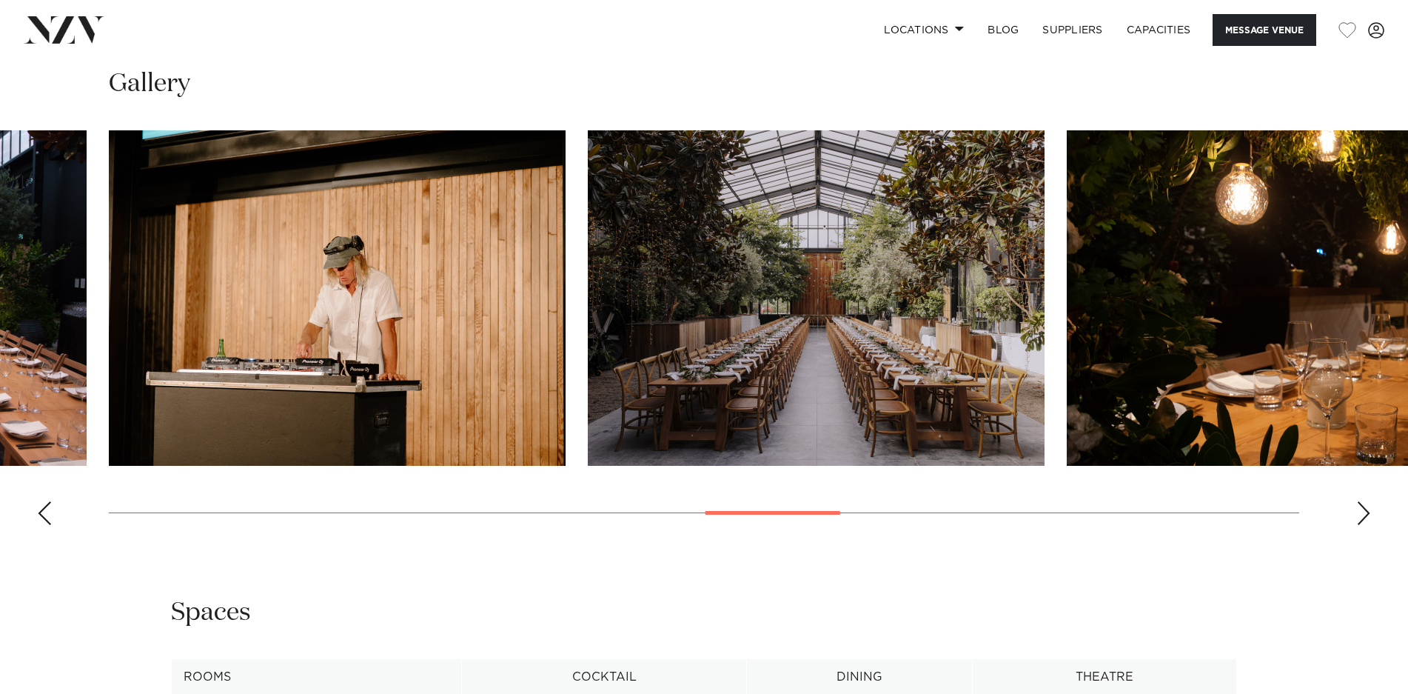
click at [1360, 519] on div "Next slide" at bounding box center [1363, 513] width 15 height 24
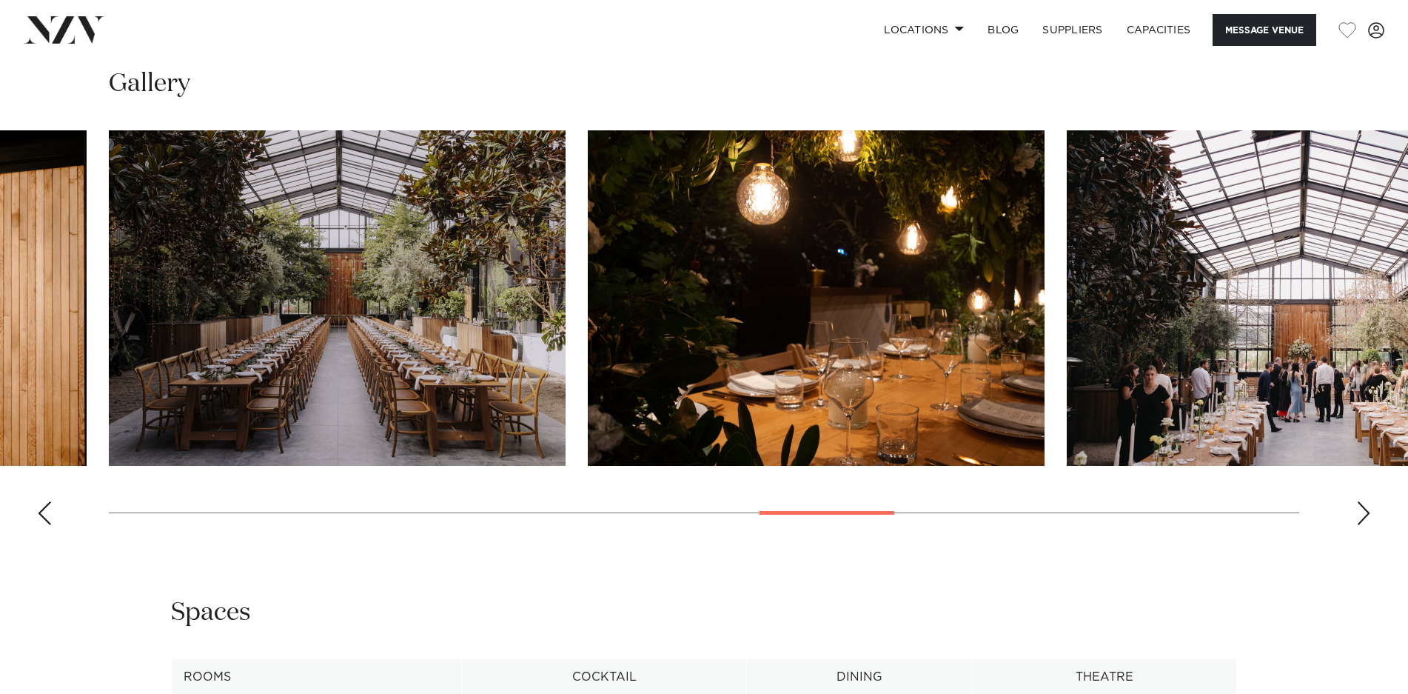
click at [1360, 519] on div "Next slide" at bounding box center [1363, 513] width 15 height 24
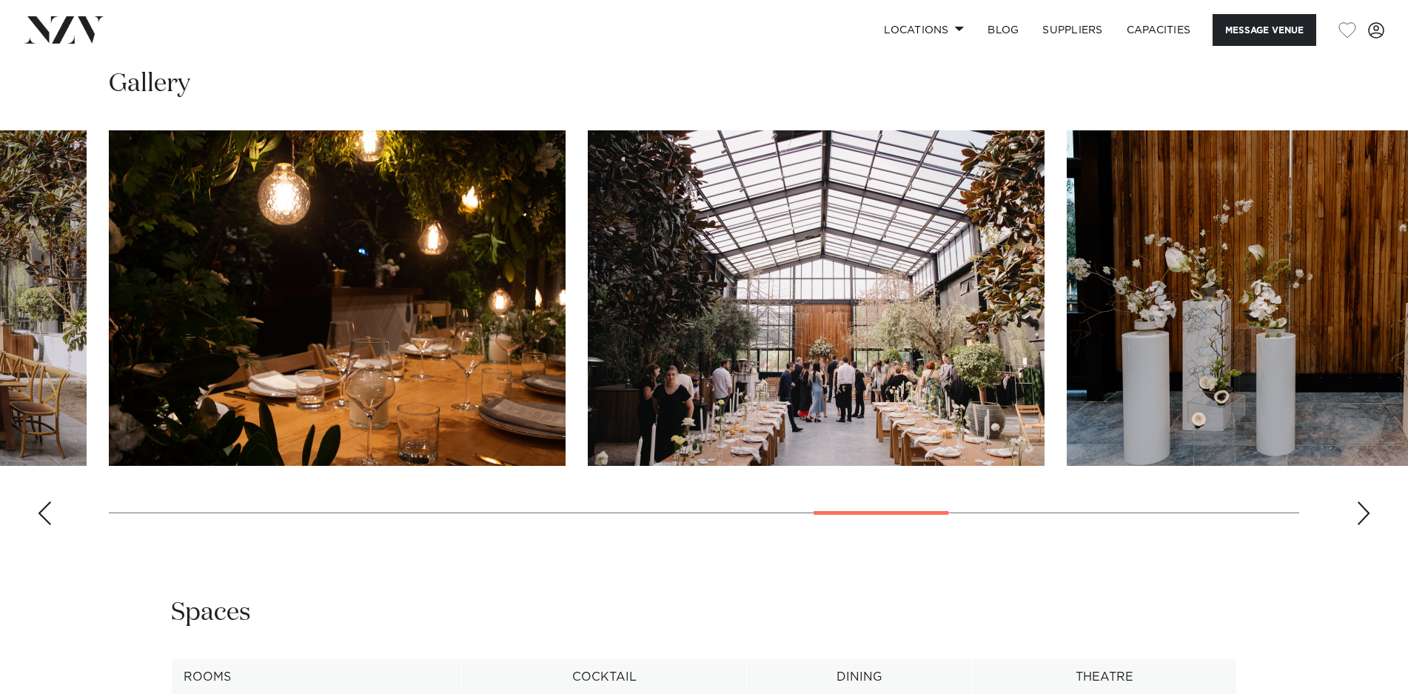
click at [1360, 519] on div "Next slide" at bounding box center [1363, 513] width 15 height 24
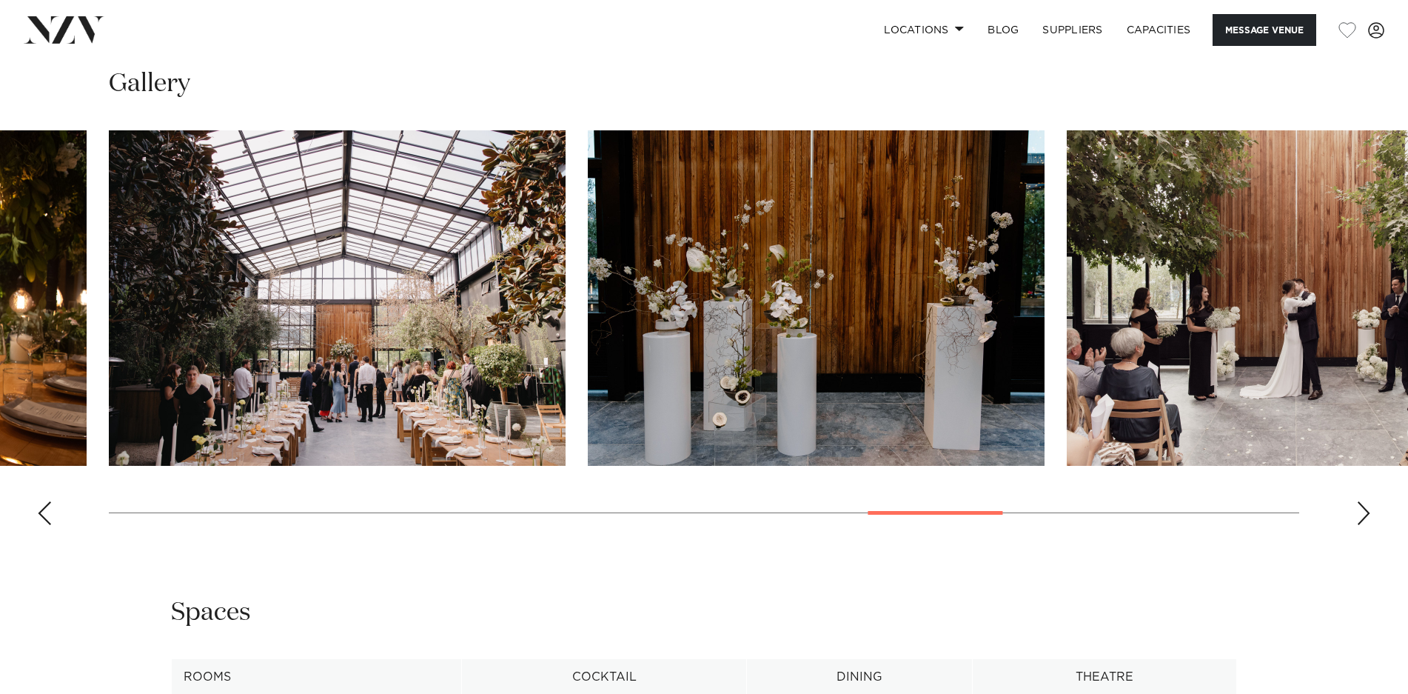
click at [1360, 519] on div "Next slide" at bounding box center [1363, 513] width 15 height 24
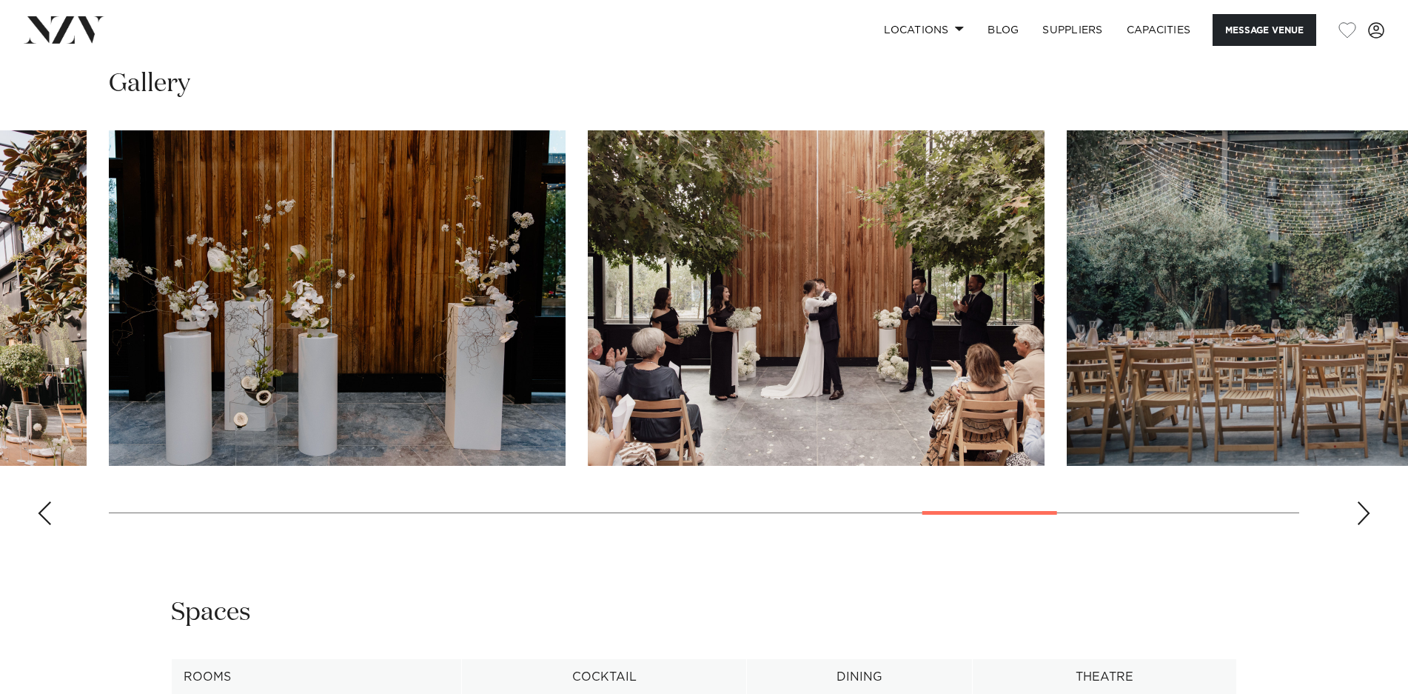
click at [1360, 519] on div "Next slide" at bounding box center [1363, 513] width 15 height 24
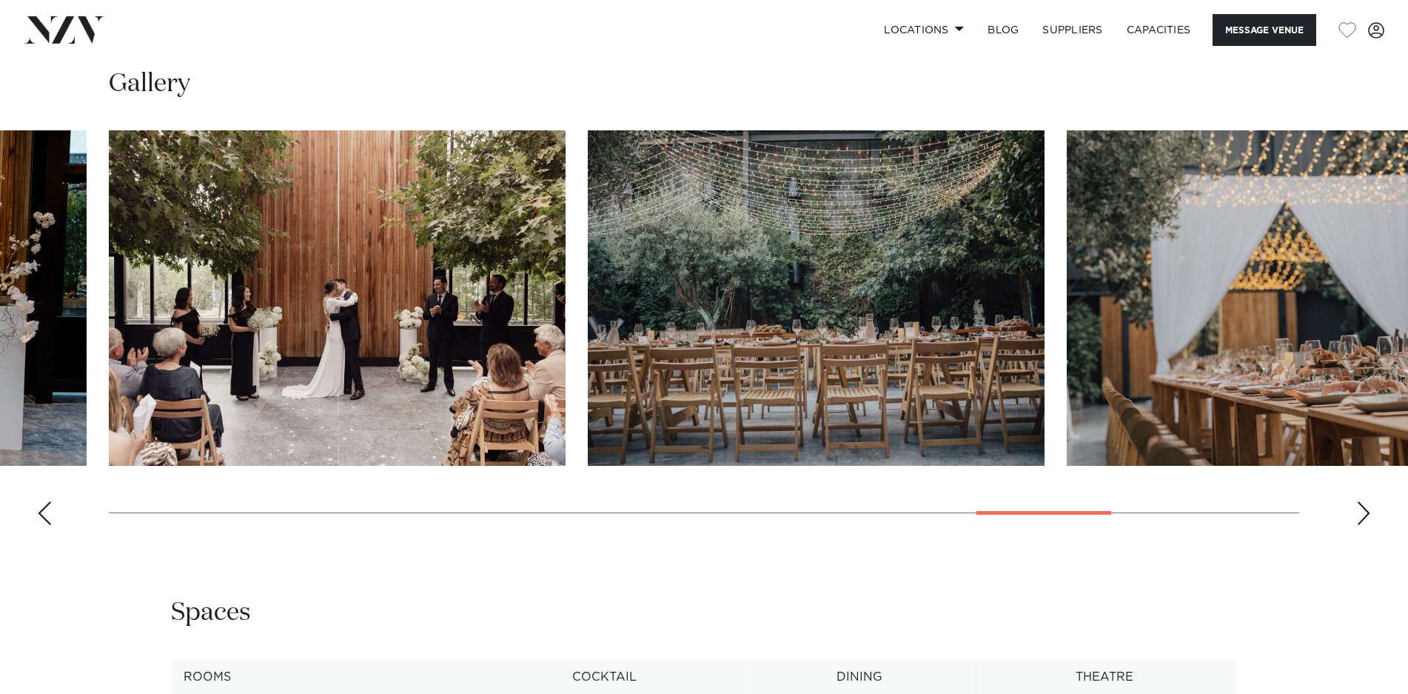
click at [1360, 519] on div "Next slide" at bounding box center [1363, 513] width 15 height 24
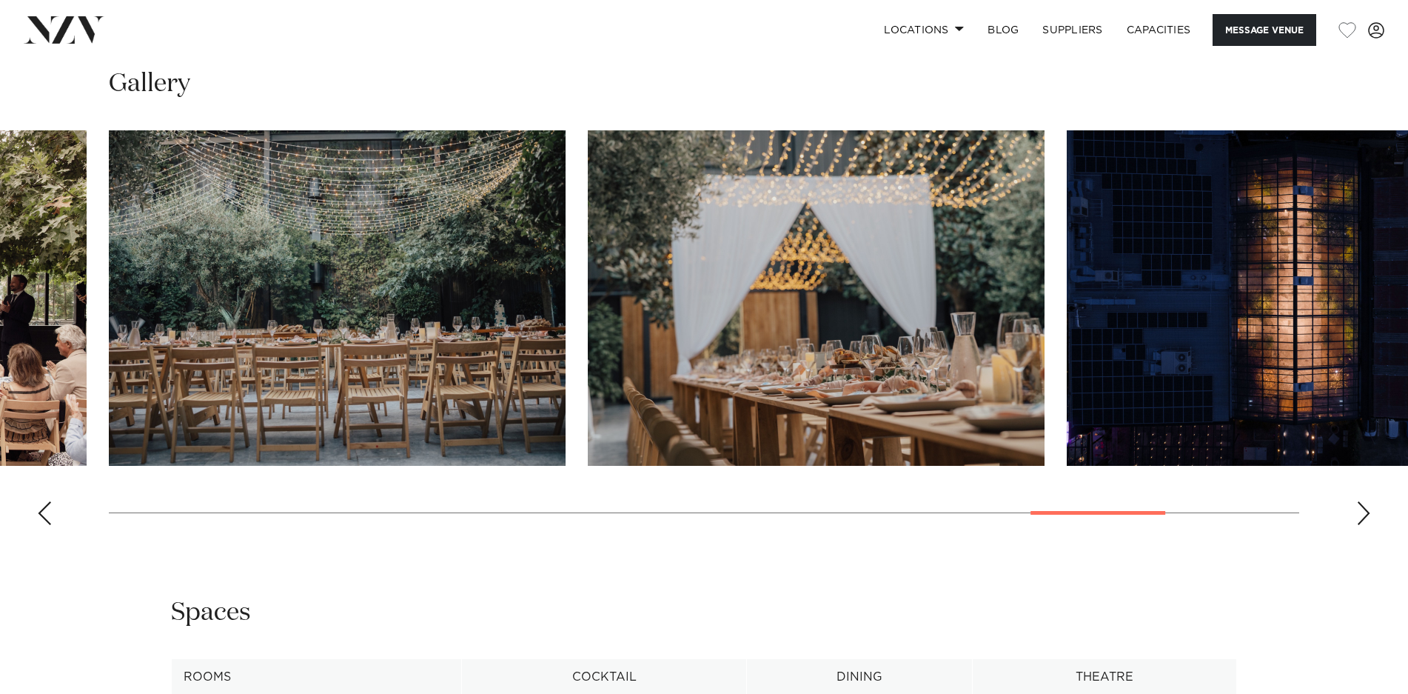
click at [1360, 519] on div "Next slide" at bounding box center [1363, 513] width 15 height 24
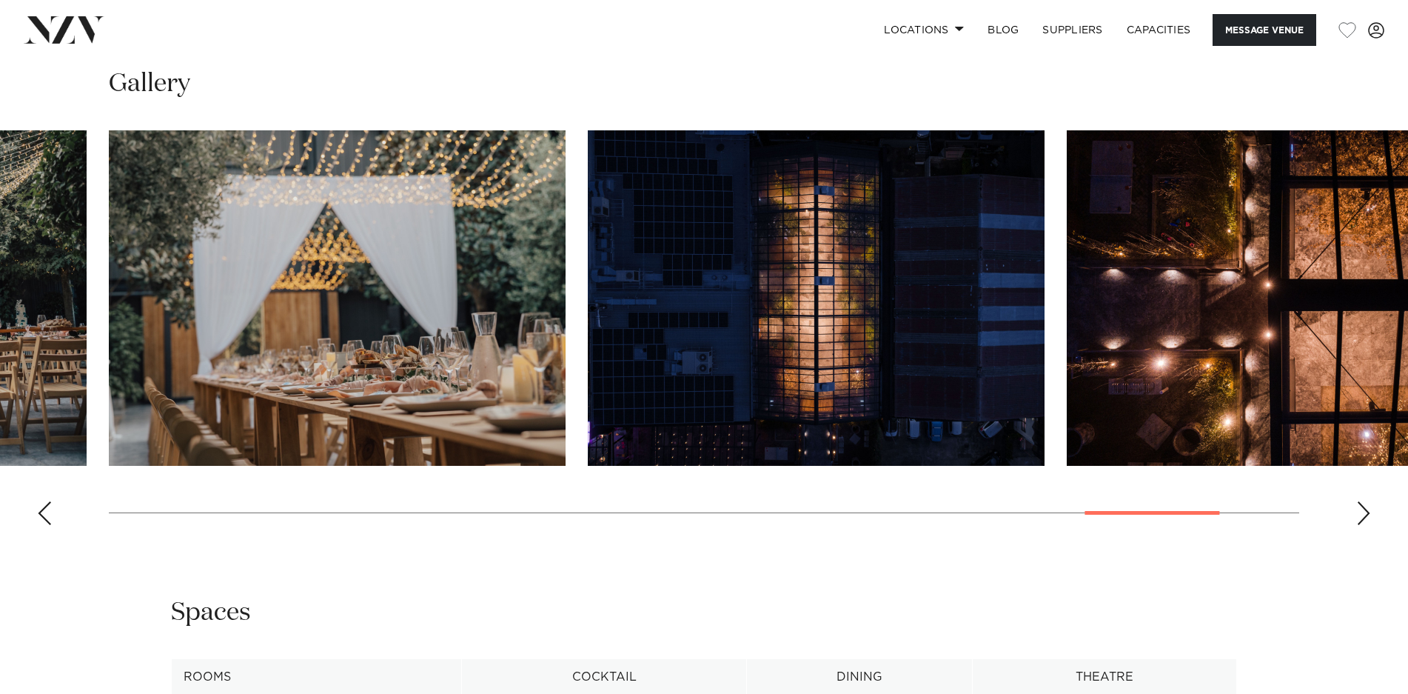
click at [1360, 519] on div "Next slide" at bounding box center [1363, 513] width 15 height 24
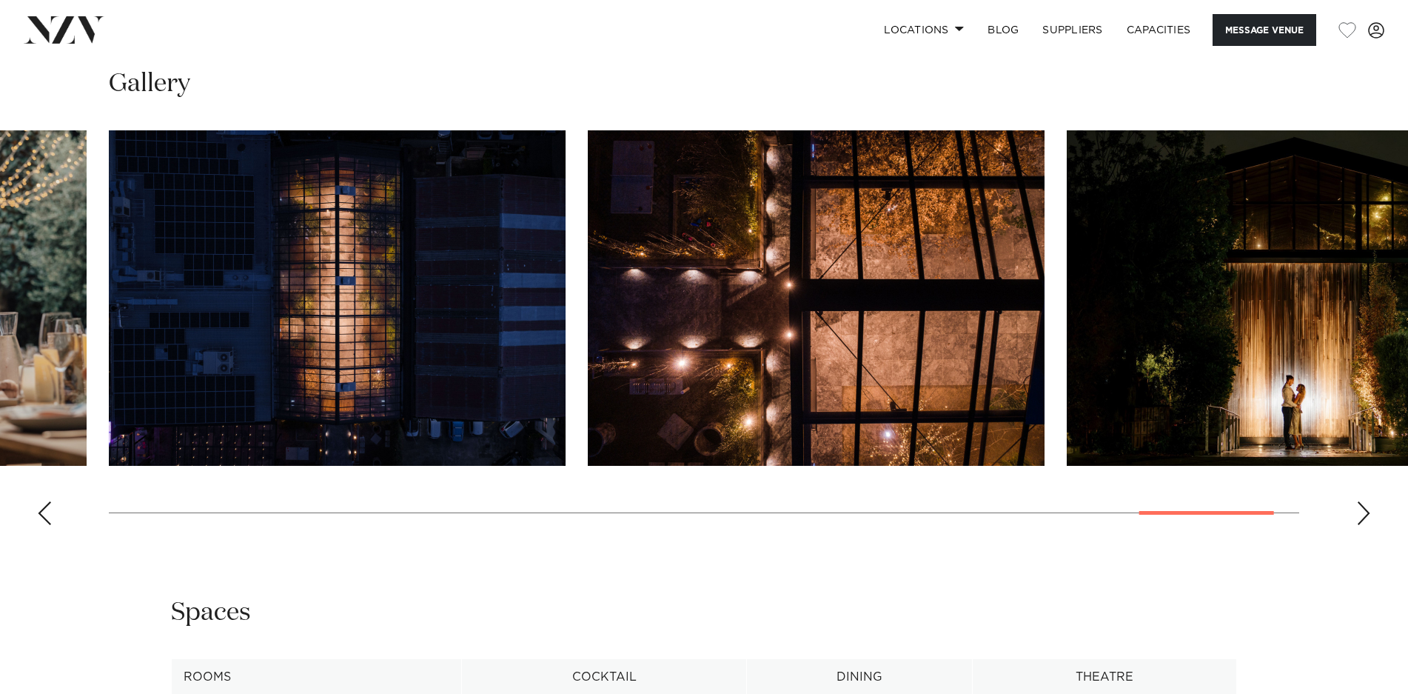
click at [1360, 519] on div "Next slide" at bounding box center [1363, 513] width 15 height 24
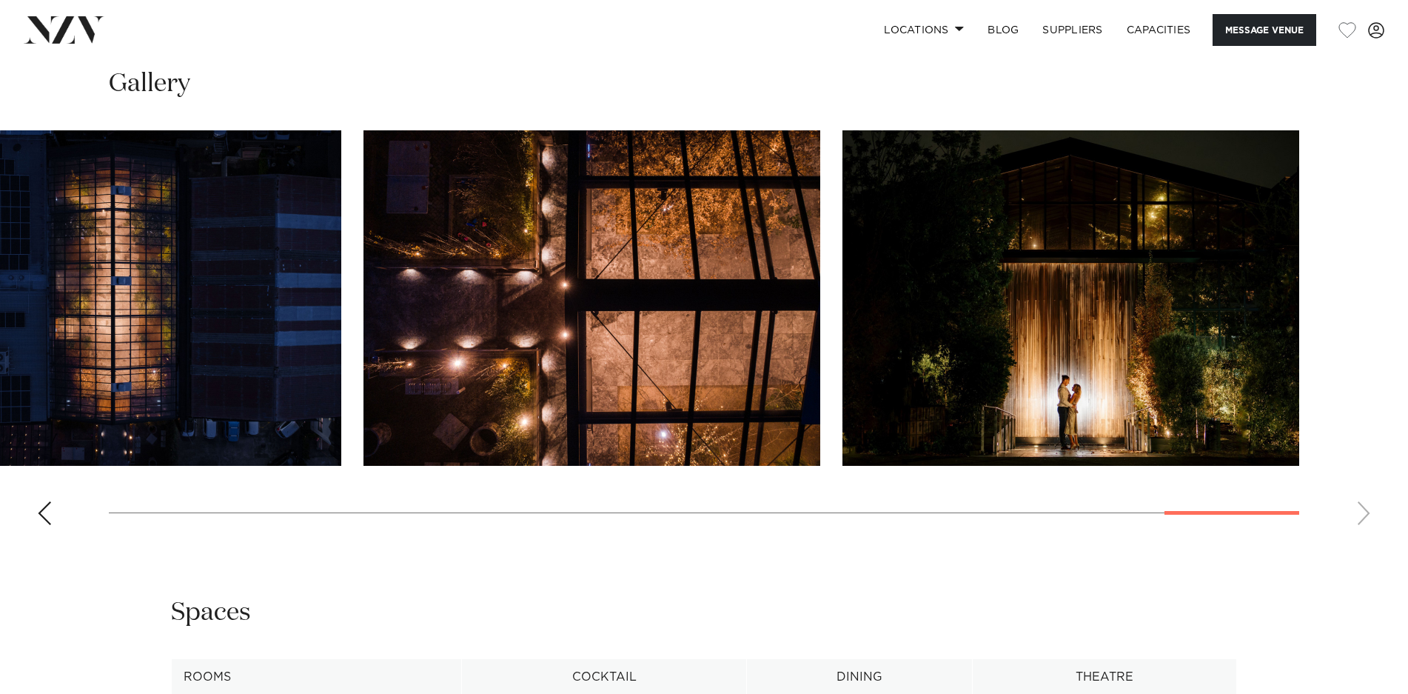
click at [1360, 519] on swiper-container at bounding box center [704, 333] width 1408 height 406
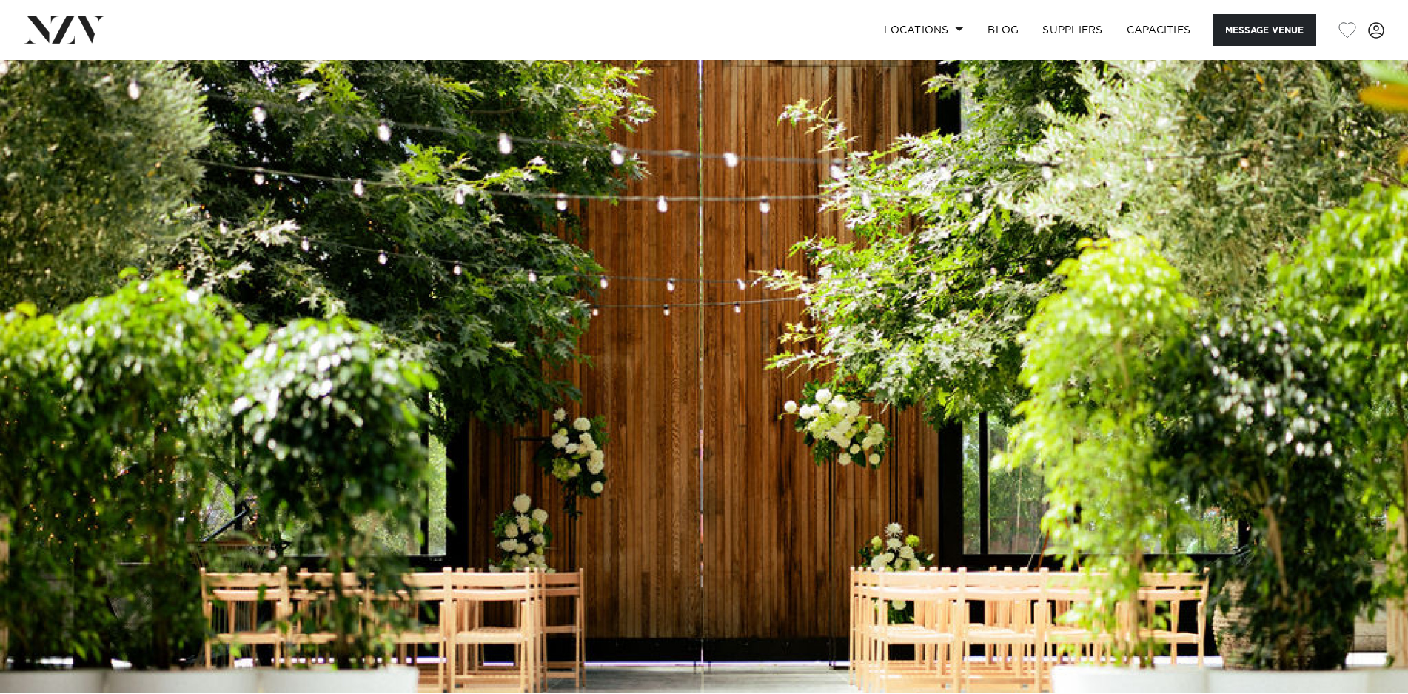
scroll to position [0, 0]
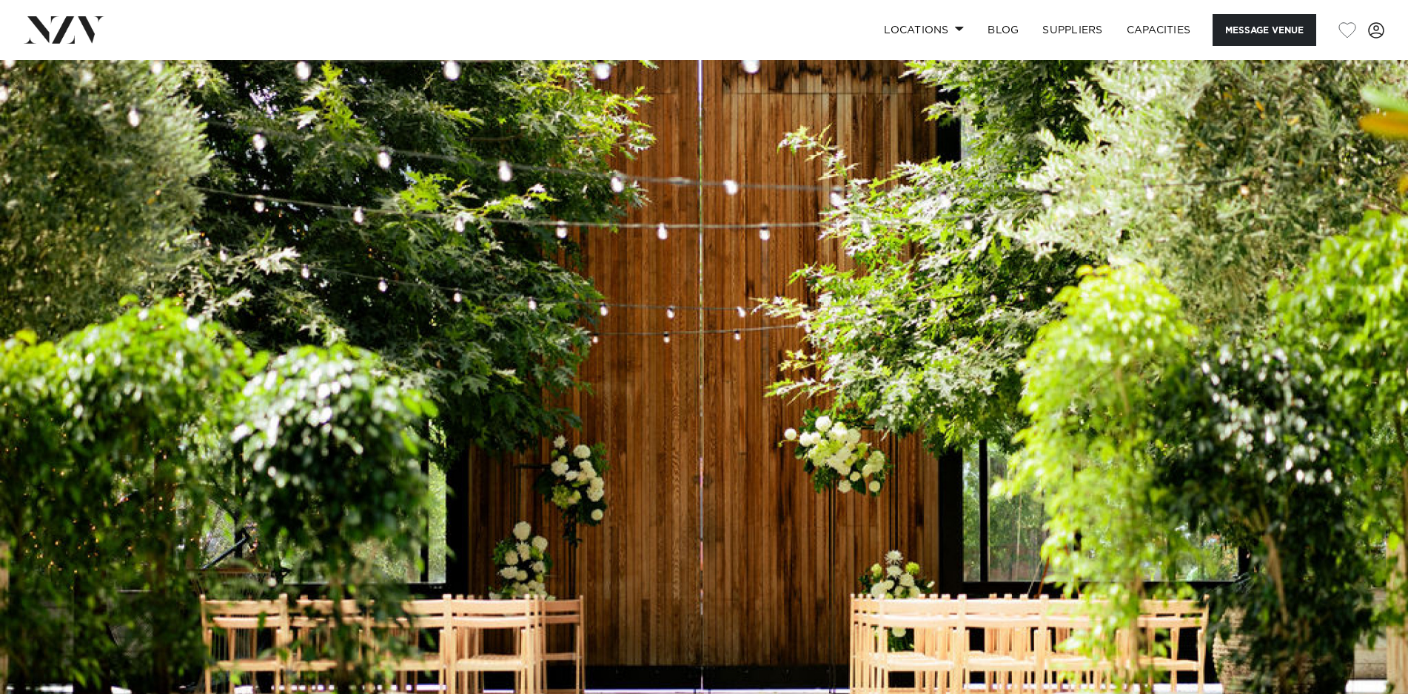
click at [87, 36] on img at bounding box center [64, 29] width 81 height 27
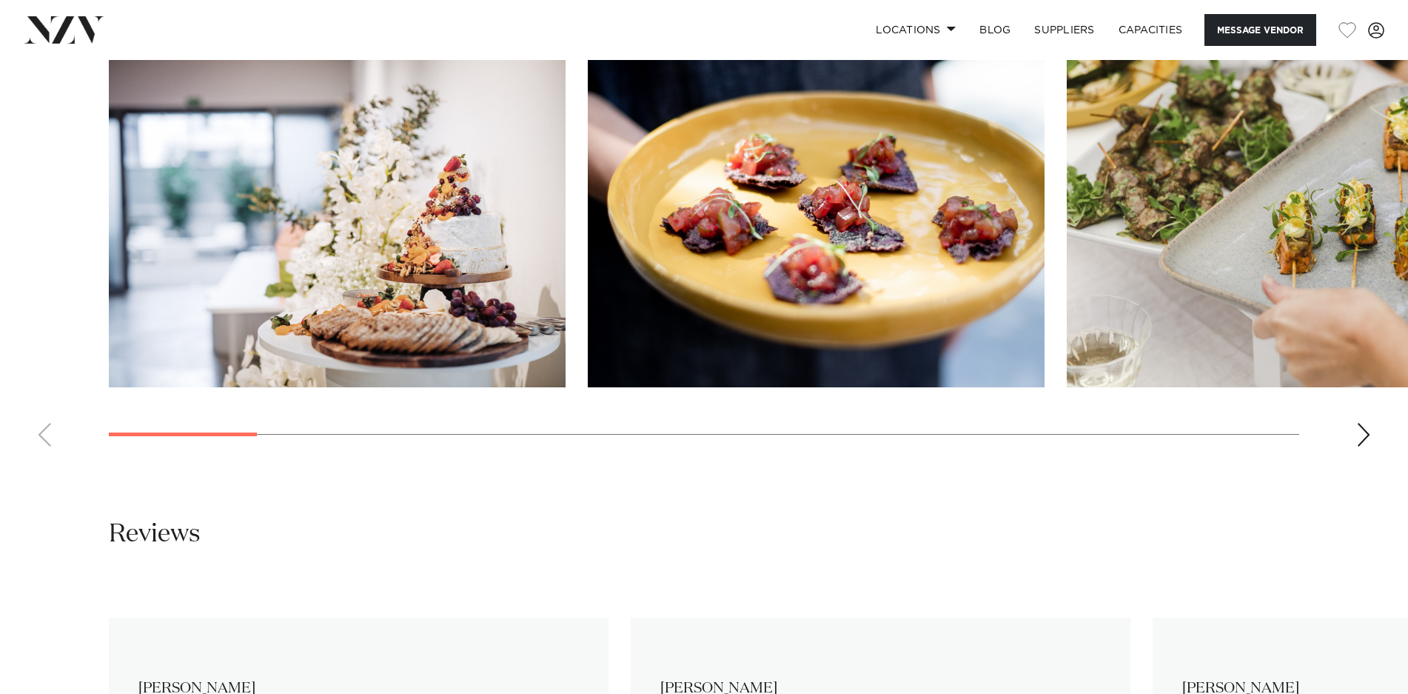
scroll to position [1457, 0]
click at [1358, 440] on div "Next slide" at bounding box center [1363, 434] width 15 height 24
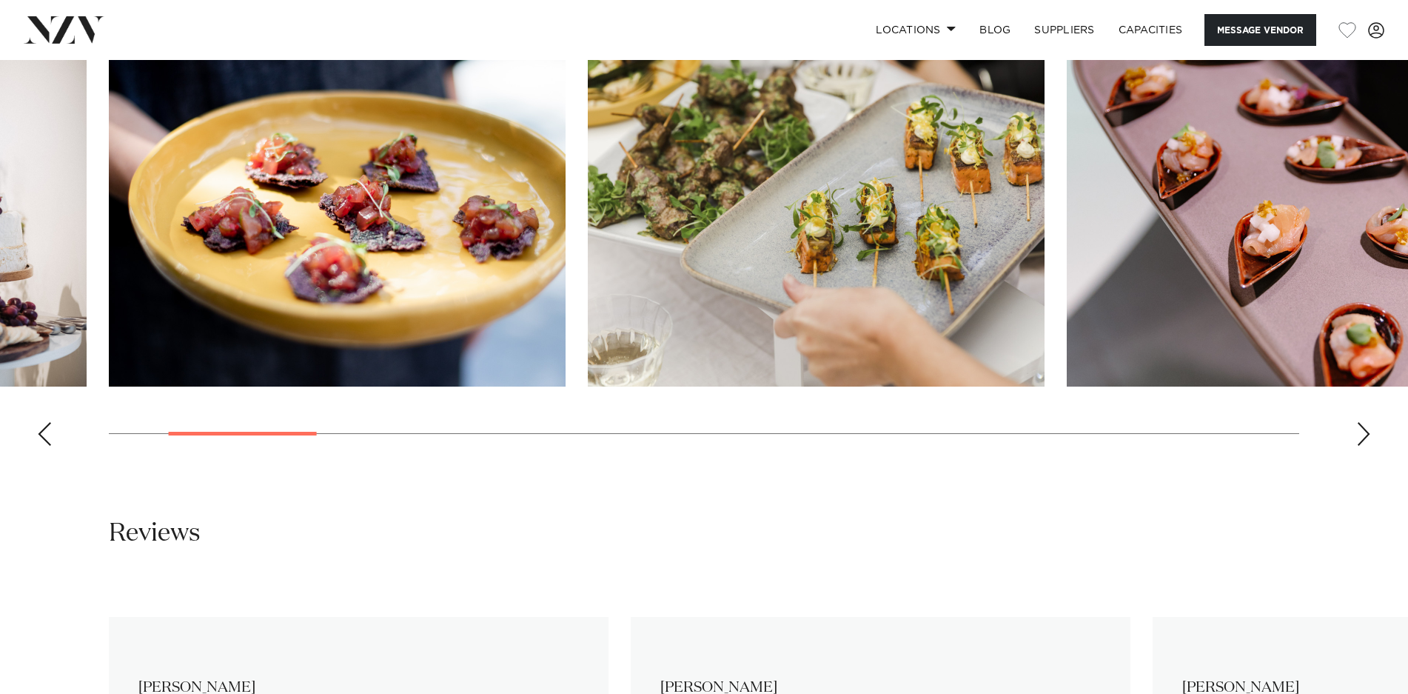
click at [1358, 440] on div "Next slide" at bounding box center [1363, 434] width 15 height 24
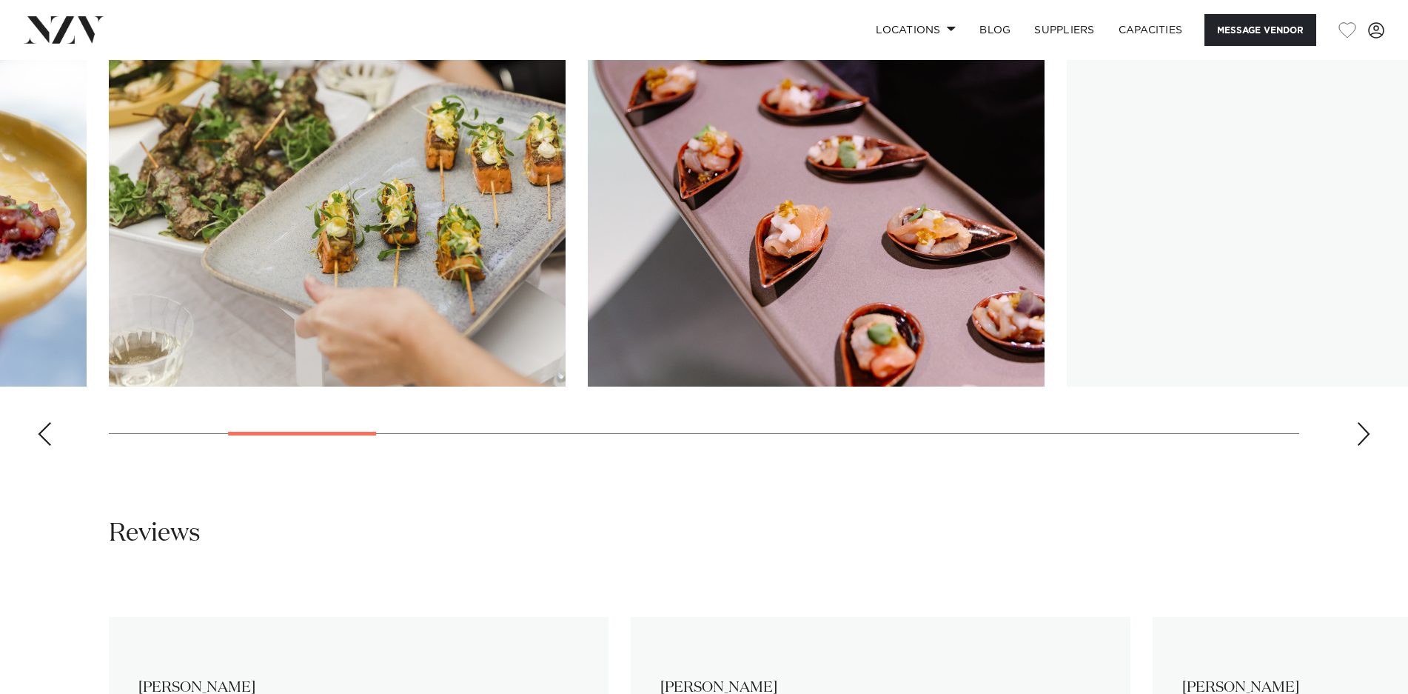
click at [1358, 440] on div "Next slide" at bounding box center [1363, 434] width 15 height 24
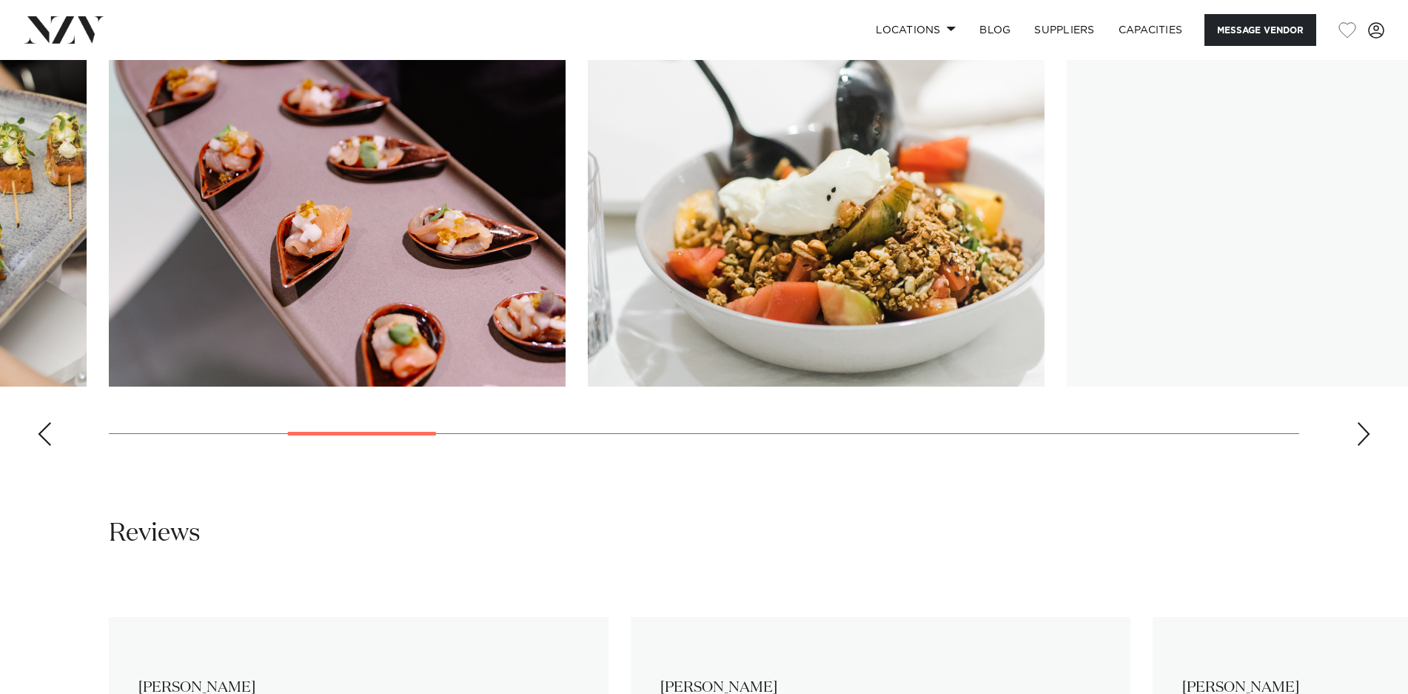
click at [1358, 440] on div "Next slide" at bounding box center [1363, 434] width 15 height 24
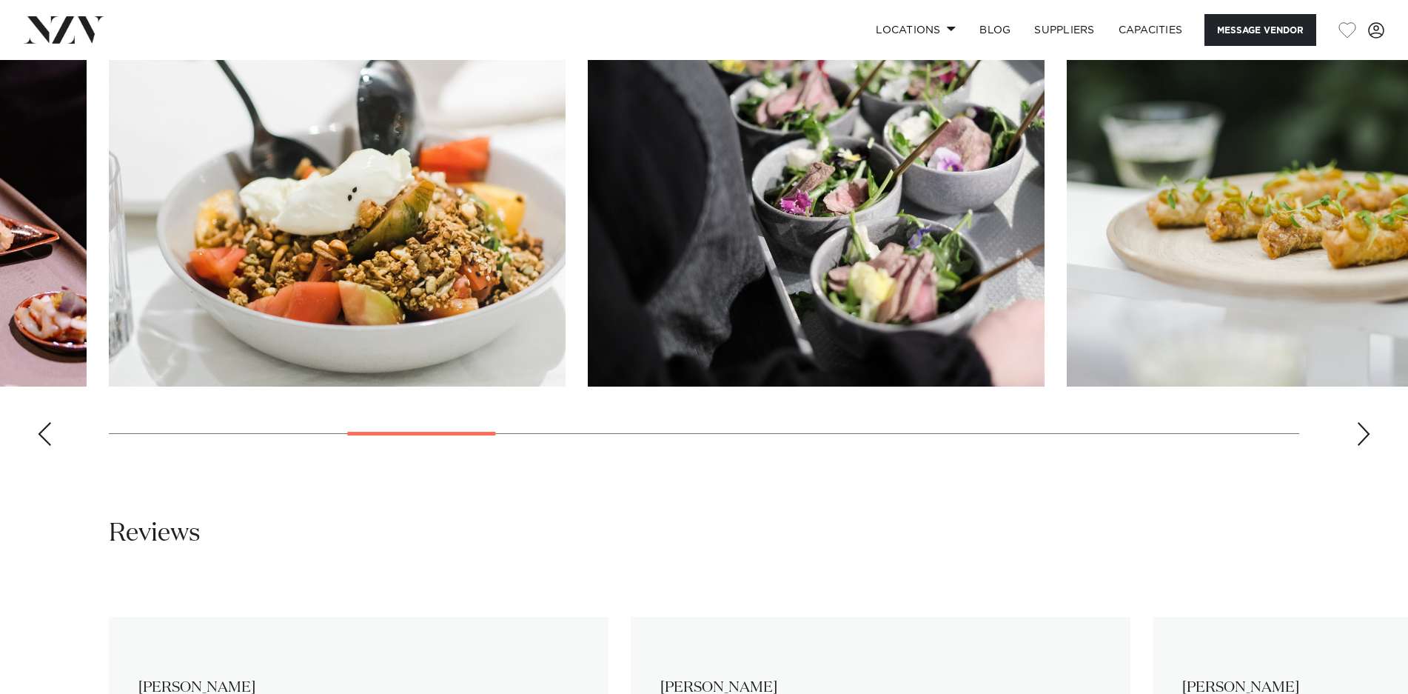
click at [1358, 440] on div "Next slide" at bounding box center [1363, 434] width 15 height 24
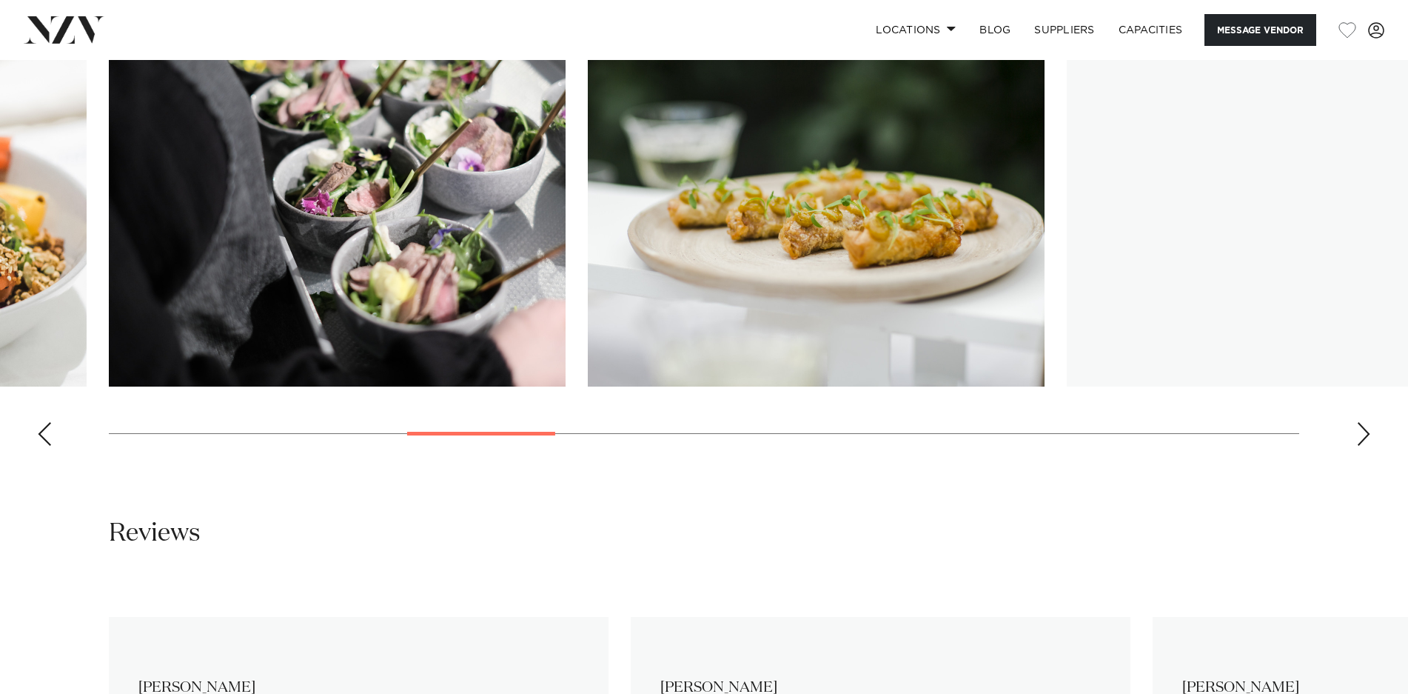
click at [1358, 440] on div "Next slide" at bounding box center [1363, 434] width 15 height 24
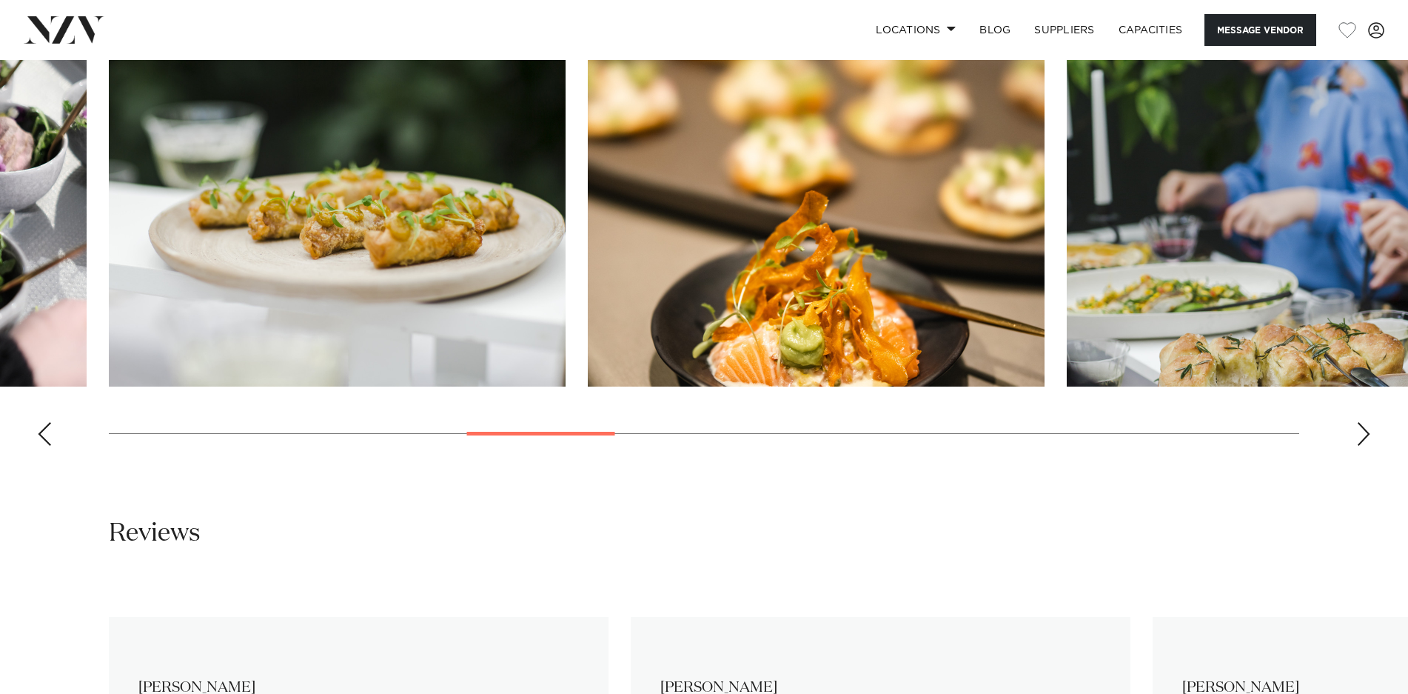
click at [1358, 440] on div "Next slide" at bounding box center [1363, 434] width 15 height 24
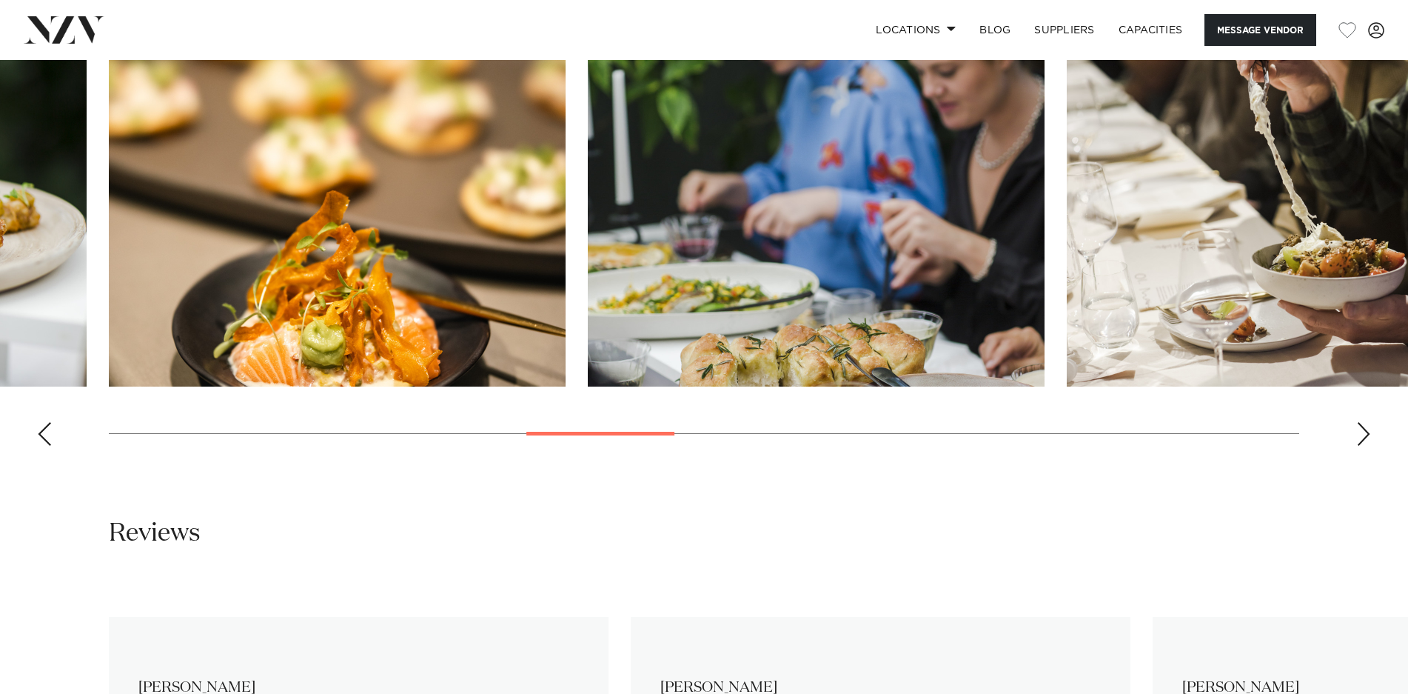
click at [1358, 440] on div "Next slide" at bounding box center [1363, 434] width 15 height 24
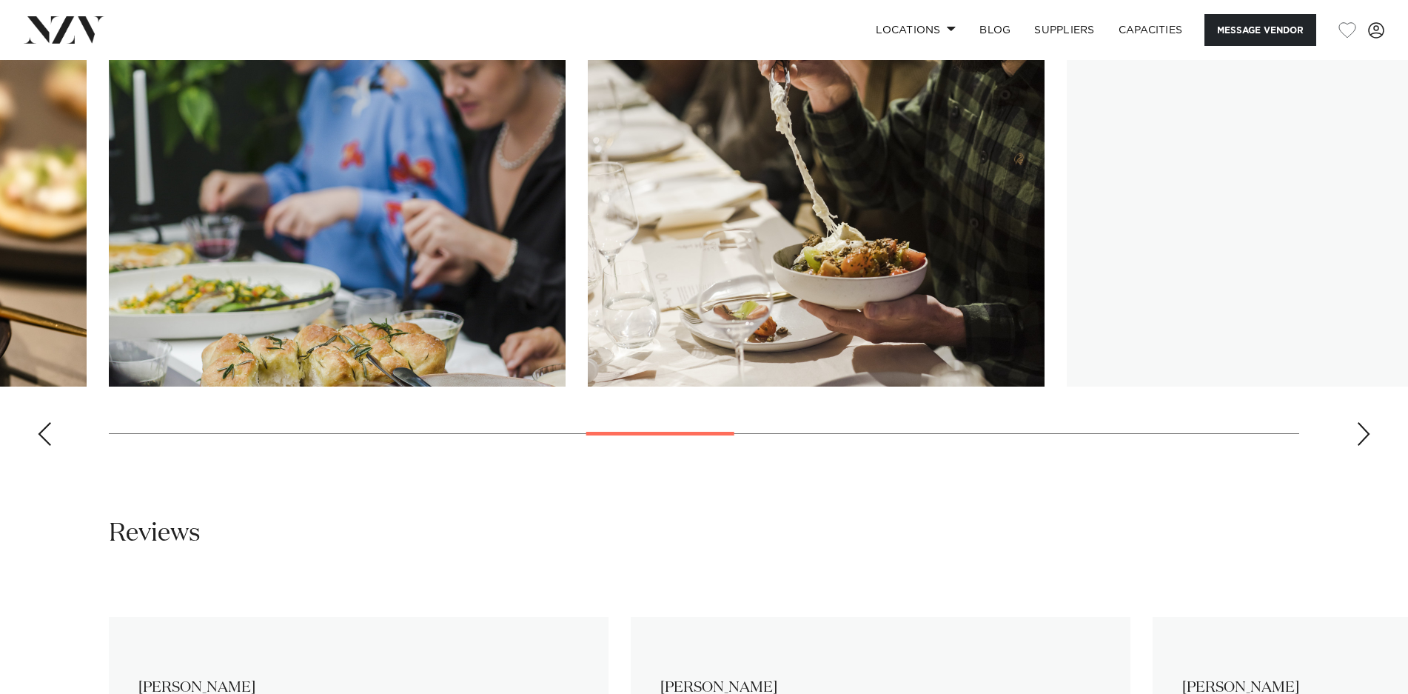
click at [1358, 440] on div "Next slide" at bounding box center [1363, 434] width 15 height 24
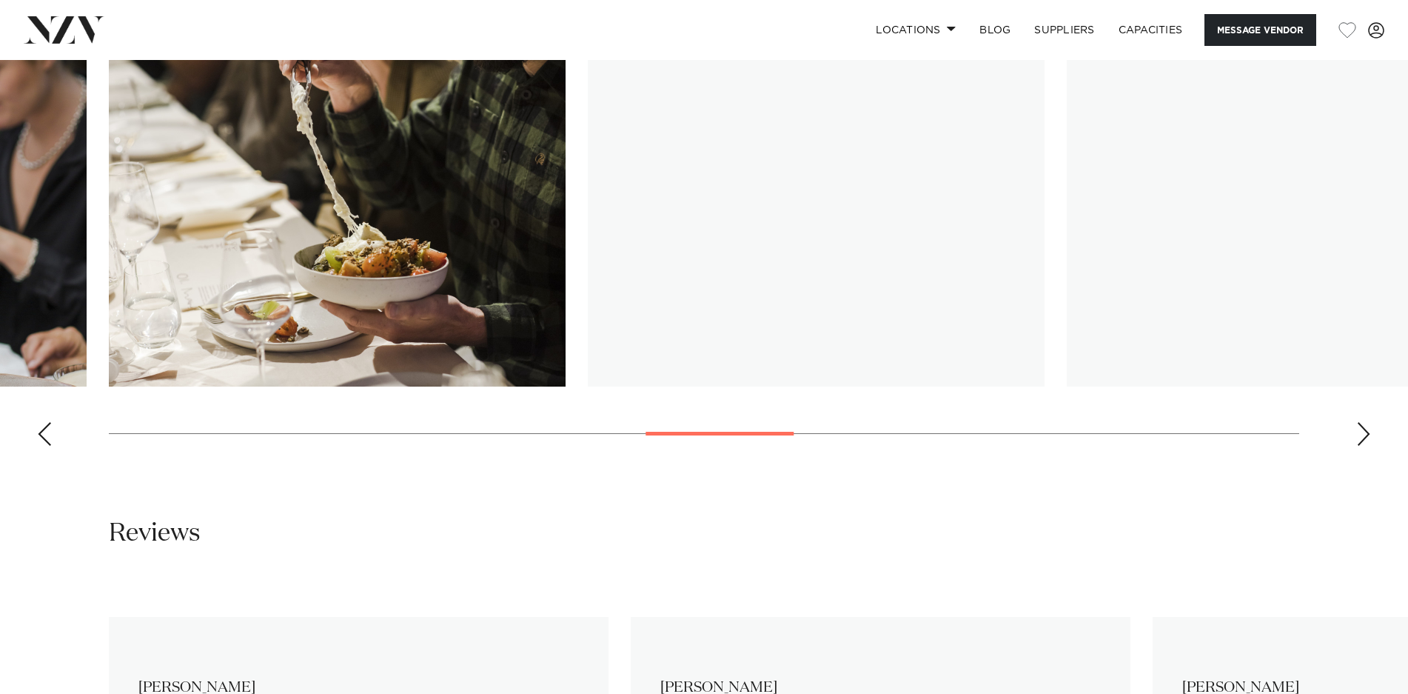
click at [1358, 440] on div "Next slide" at bounding box center [1363, 434] width 15 height 24
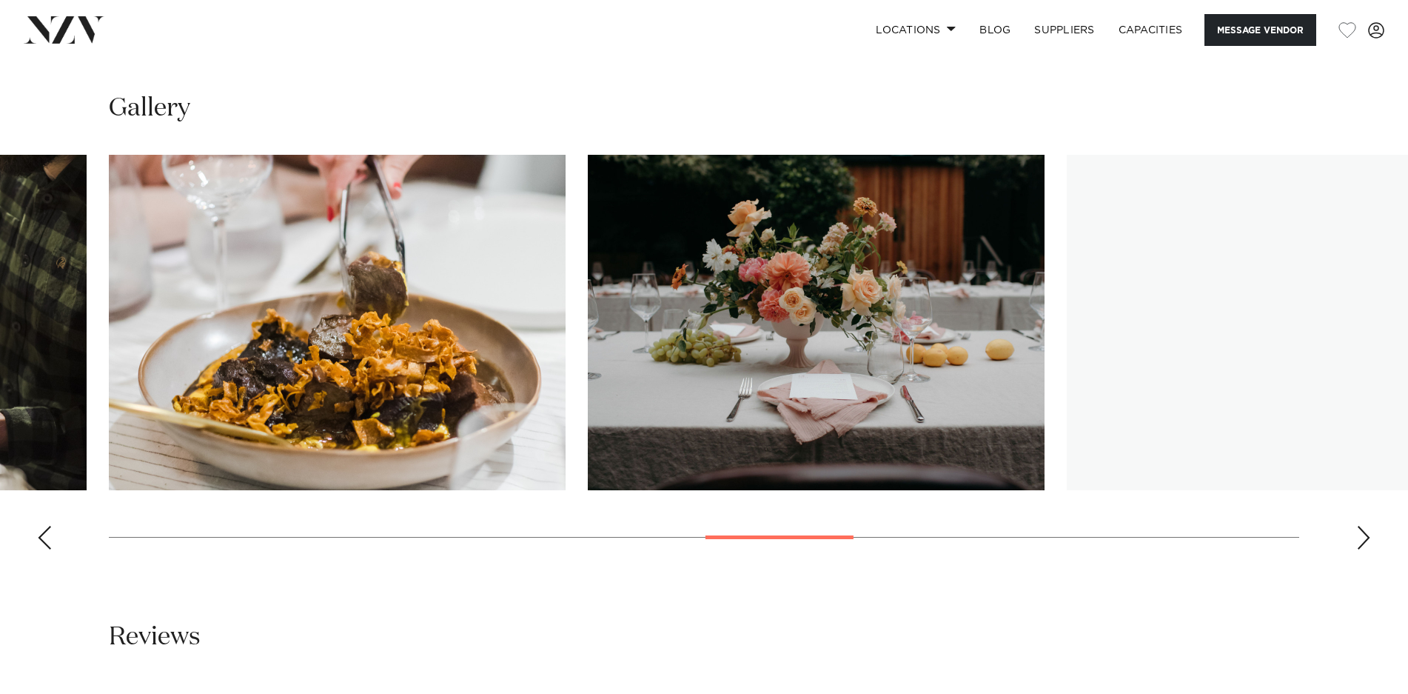
scroll to position [1353, 0]
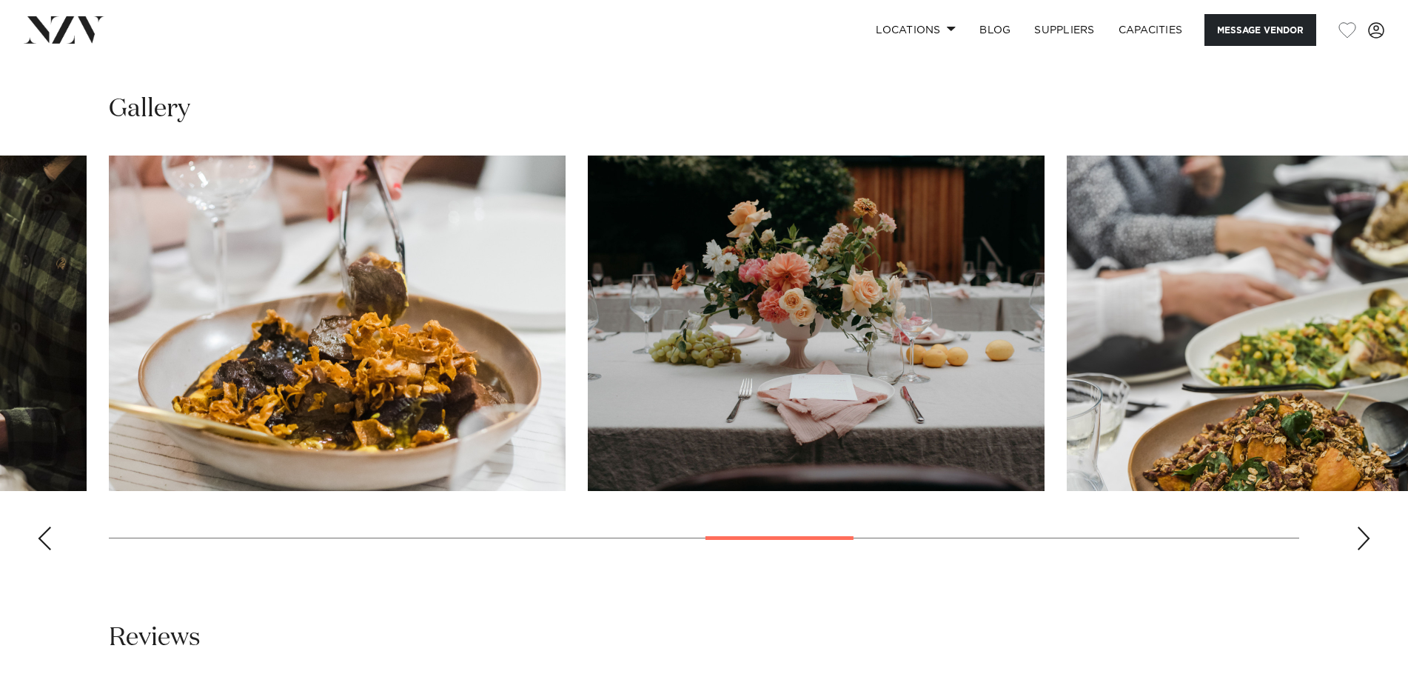
click at [1362, 535] on div "Next slide" at bounding box center [1363, 538] width 15 height 24
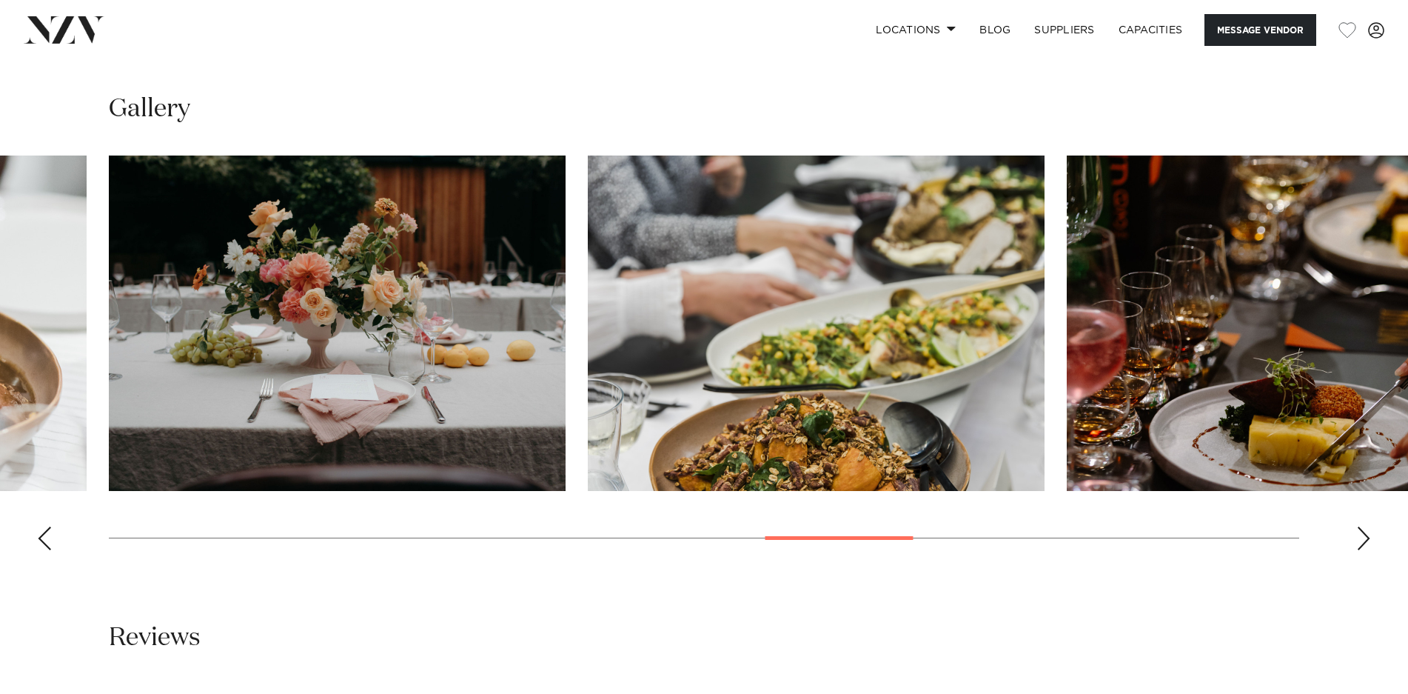
click at [1362, 535] on div "Next slide" at bounding box center [1363, 538] width 15 height 24
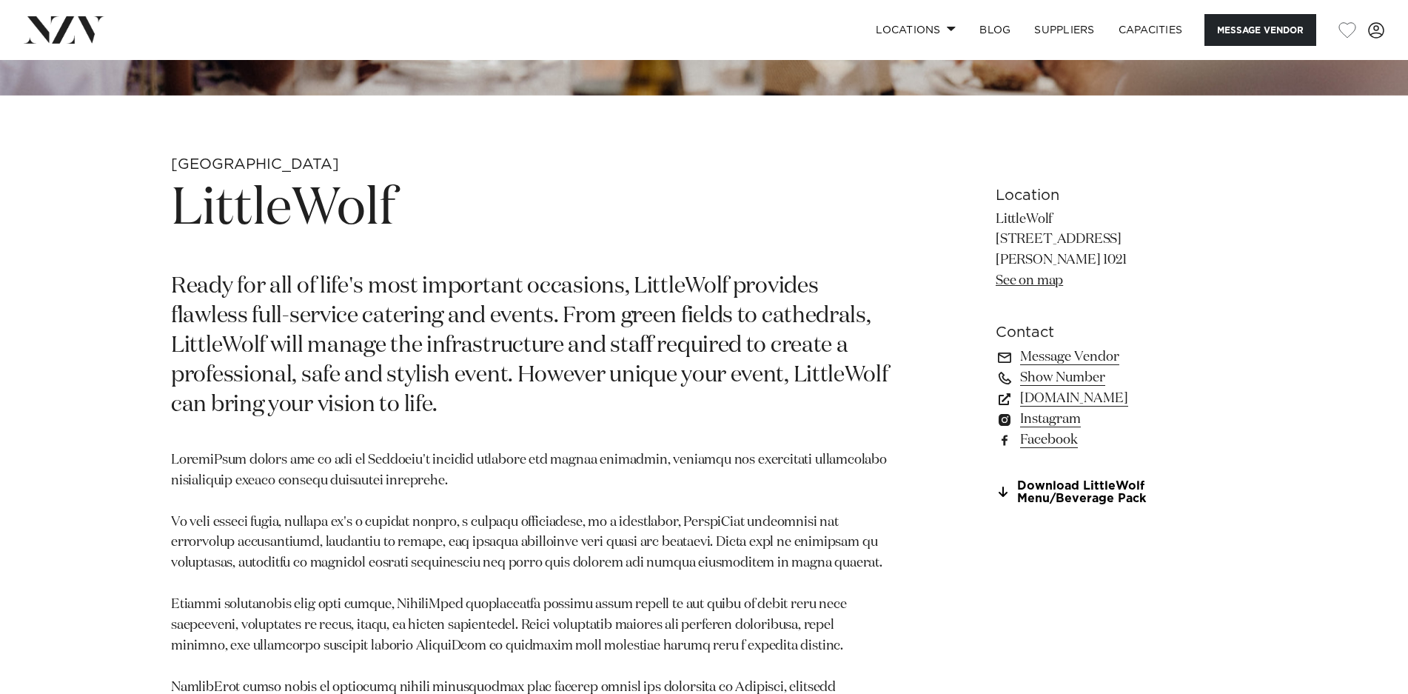
scroll to position [624, 0]
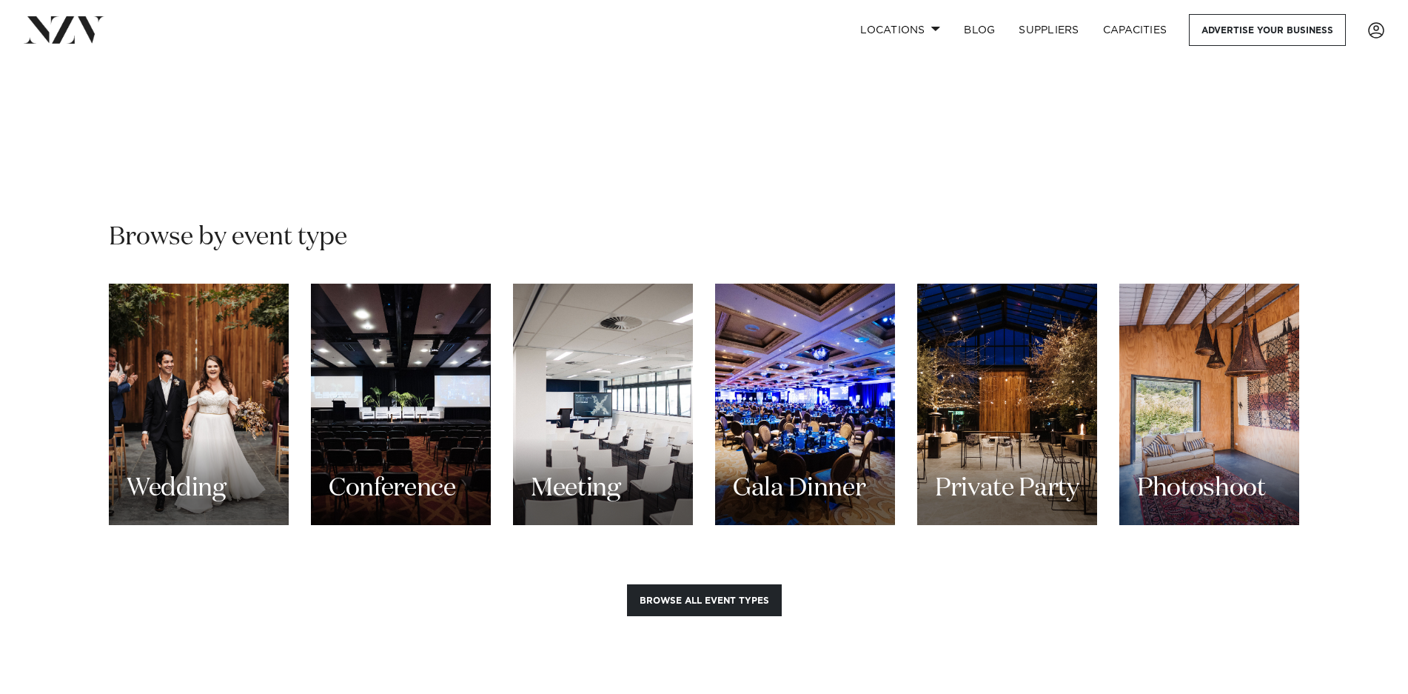
scroll to position [1249, 0]
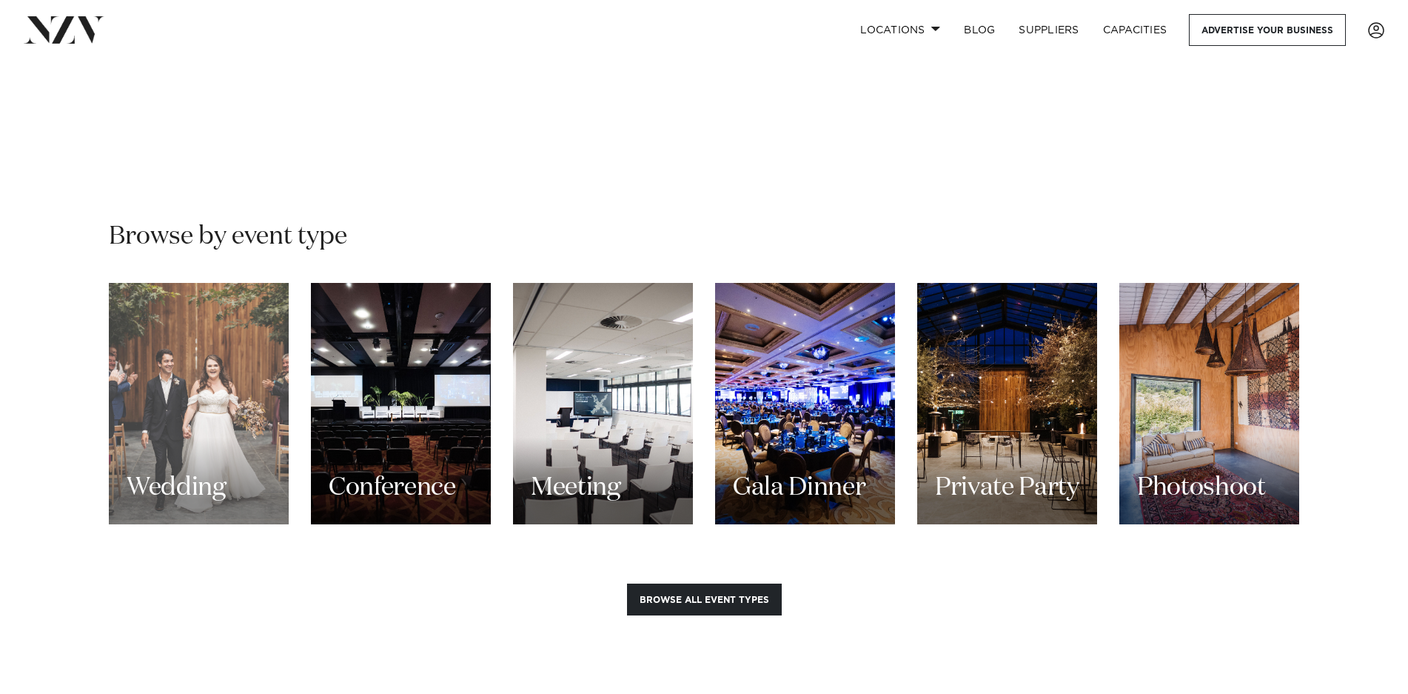
click at [180, 363] on div "Wedding" at bounding box center [199, 403] width 180 height 241
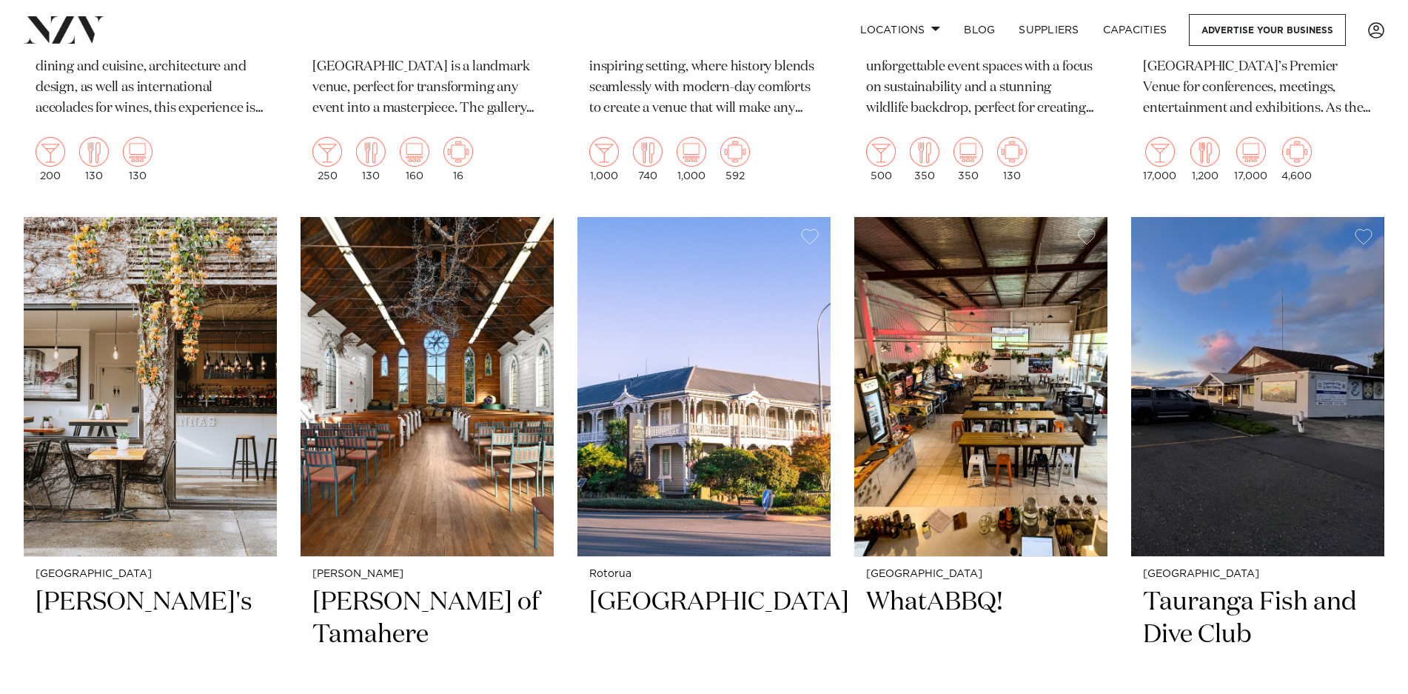
scroll to position [11445, 0]
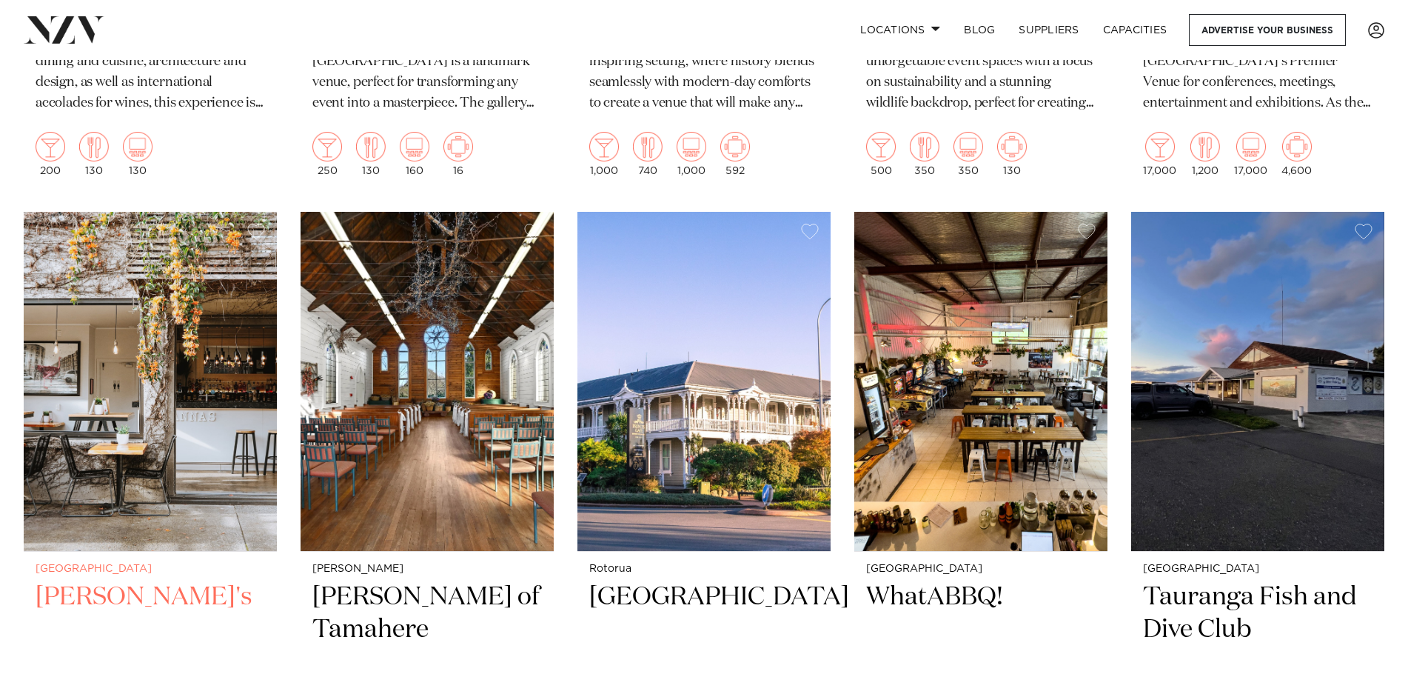
drag, startPoint x: 155, startPoint y: 331, endPoint x: 93, endPoint y: 648, distance: 322.9
click at [93, 648] on div "Auckland Rosanna's Located in the heart of Kingsland with its beautiful oasis-s…" at bounding box center [150, 700] width 253 height 297
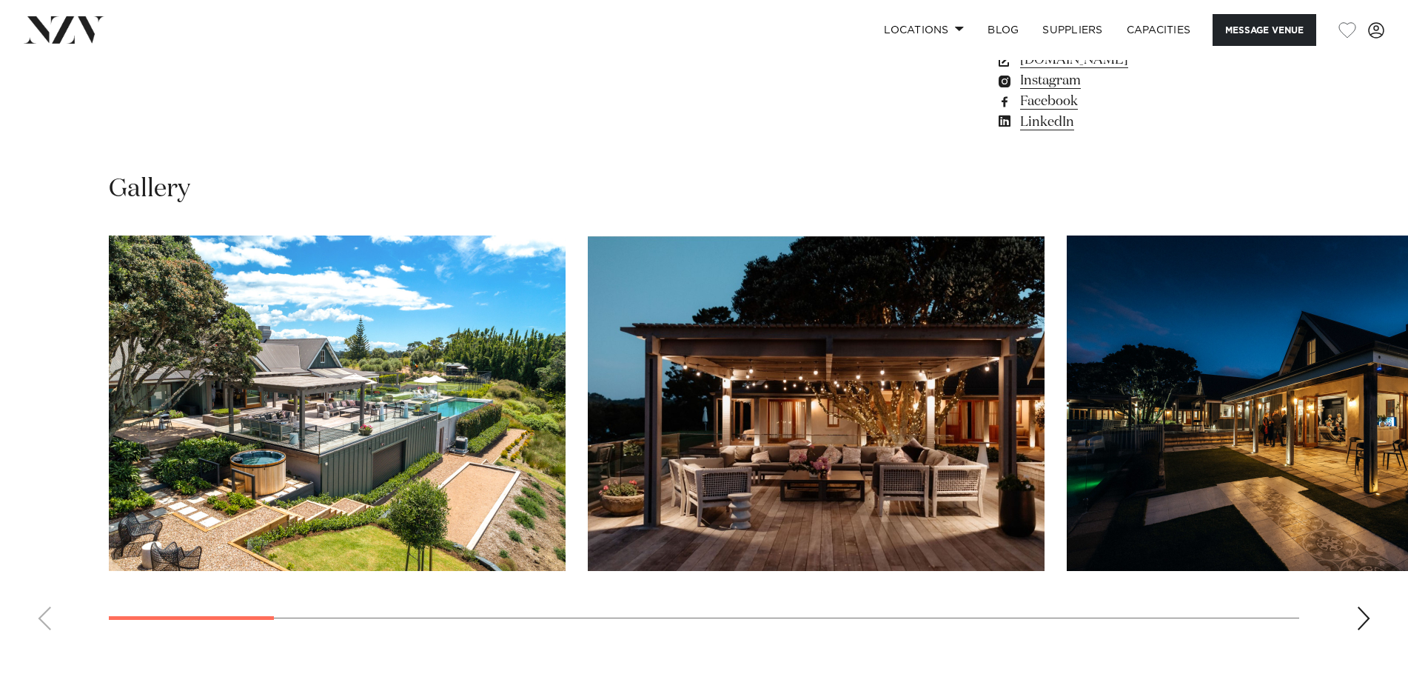
scroll to position [1353, 0]
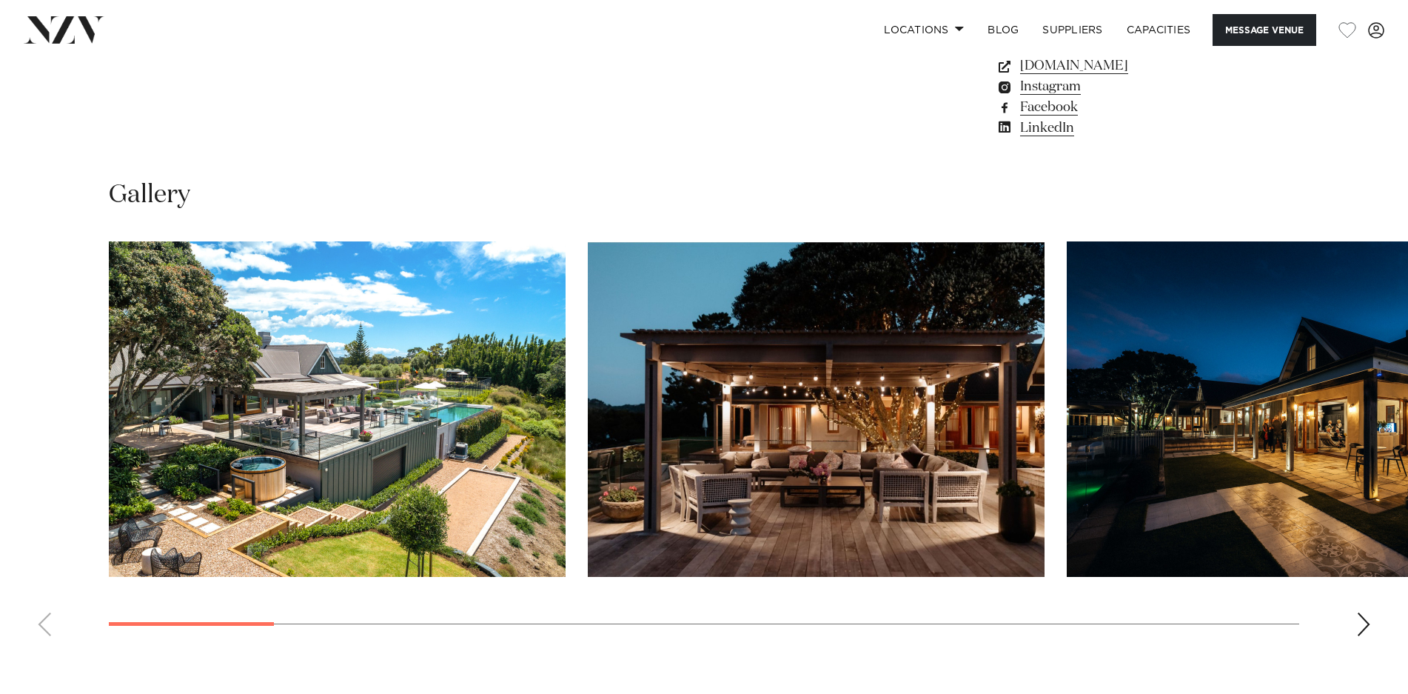
click at [1358, 623] on div "Next slide" at bounding box center [1363, 624] width 15 height 24
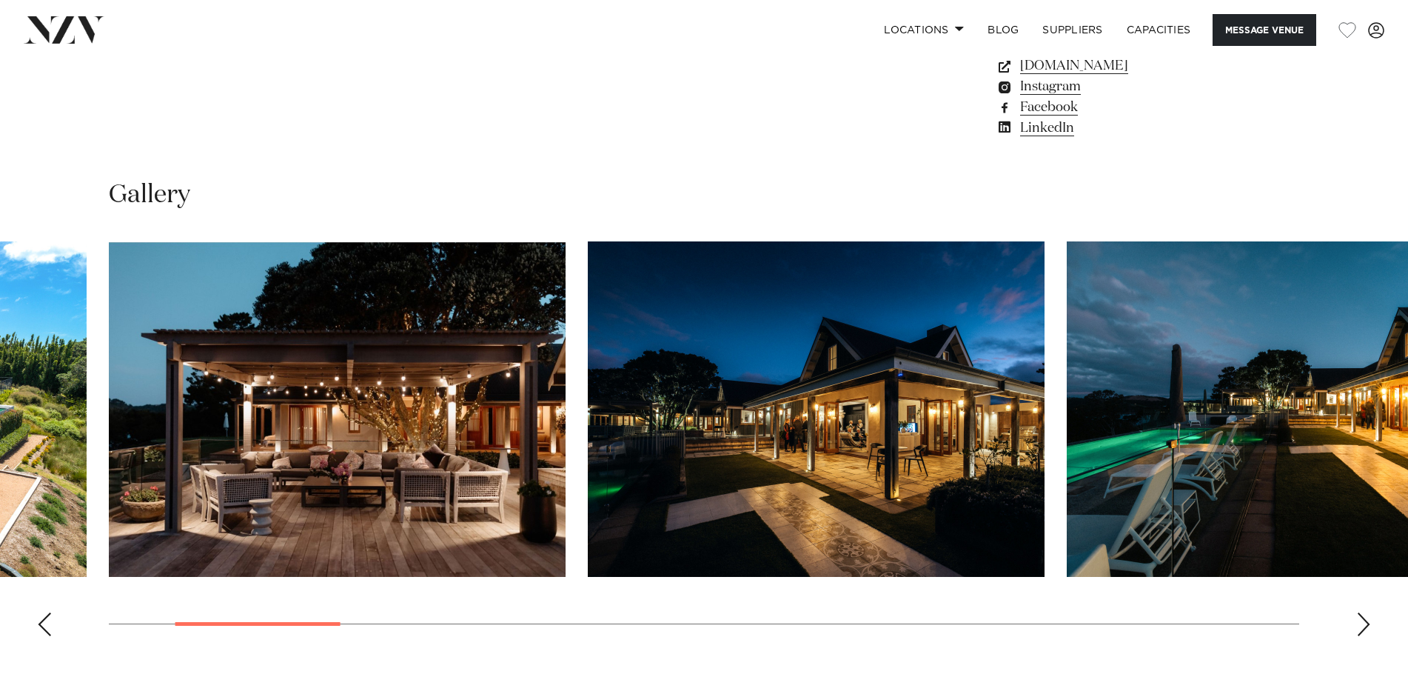
click at [1358, 623] on div "Next slide" at bounding box center [1363, 624] width 15 height 24
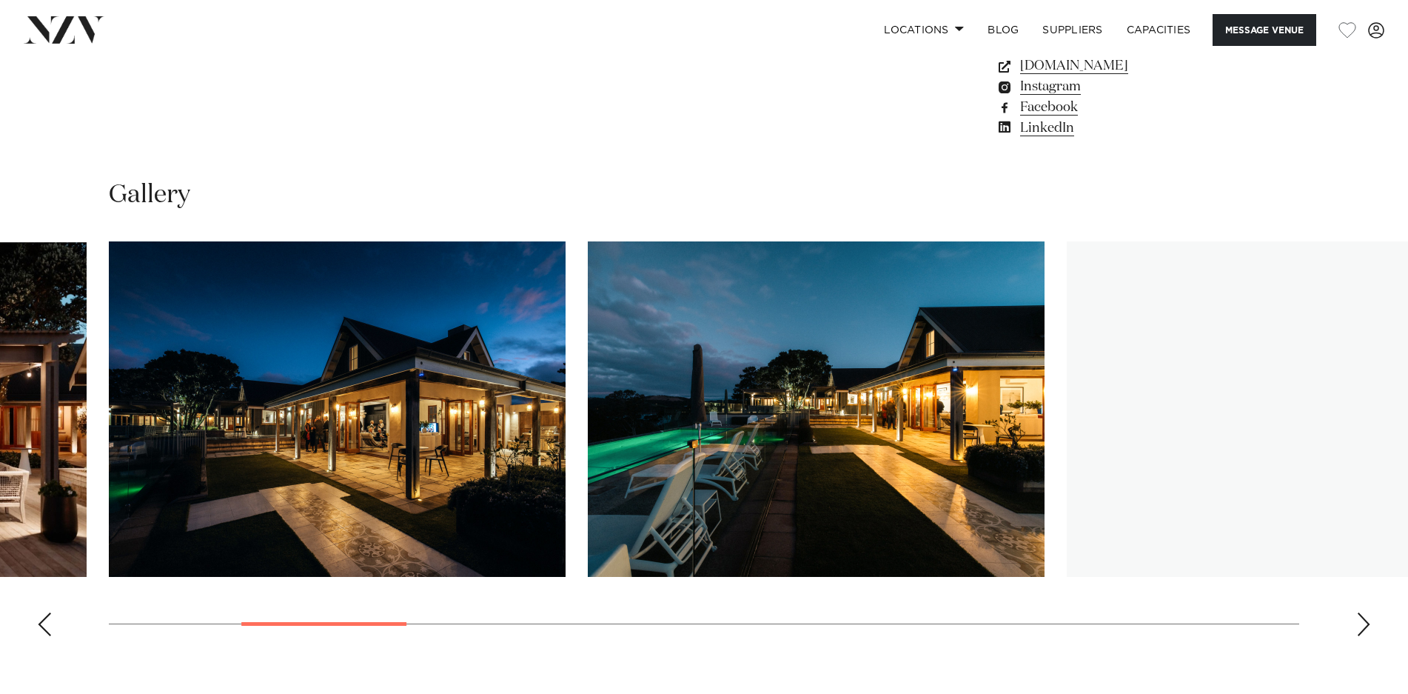
click at [1358, 623] on div "Next slide" at bounding box center [1363, 624] width 15 height 24
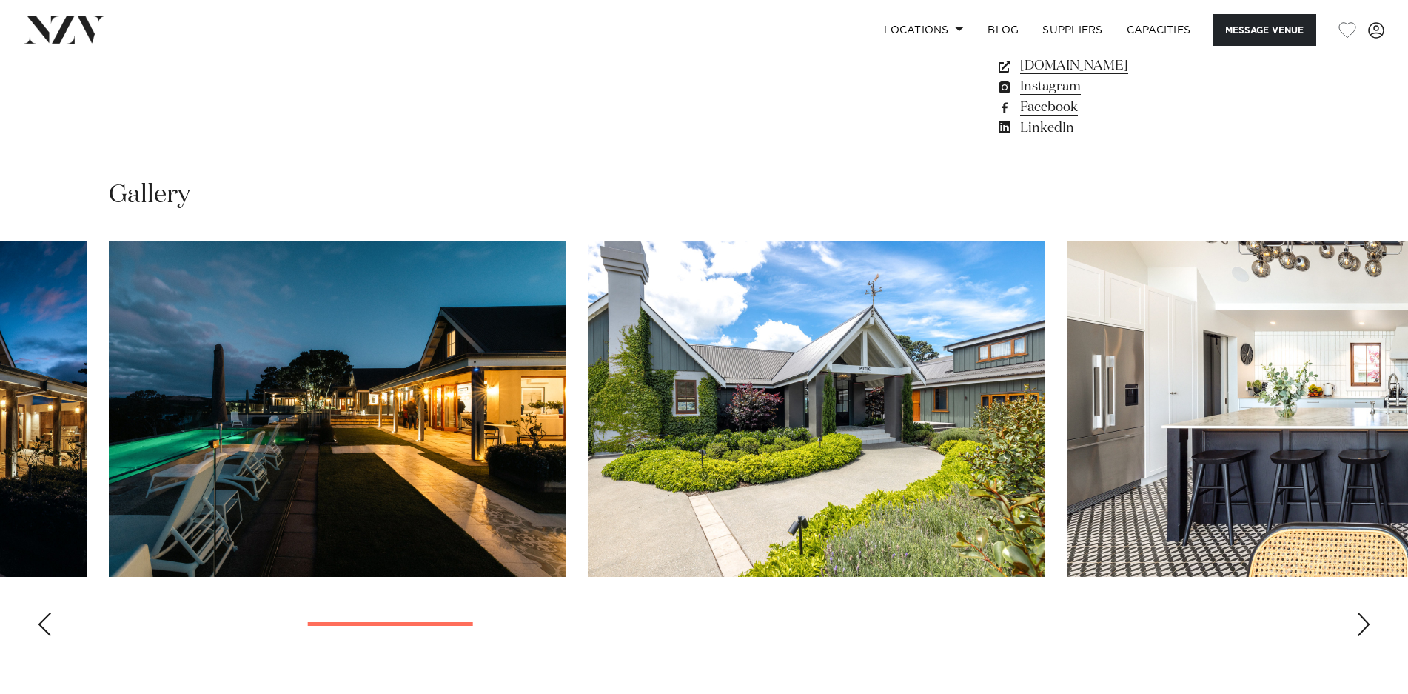
click at [1358, 623] on div "Next slide" at bounding box center [1363, 624] width 15 height 24
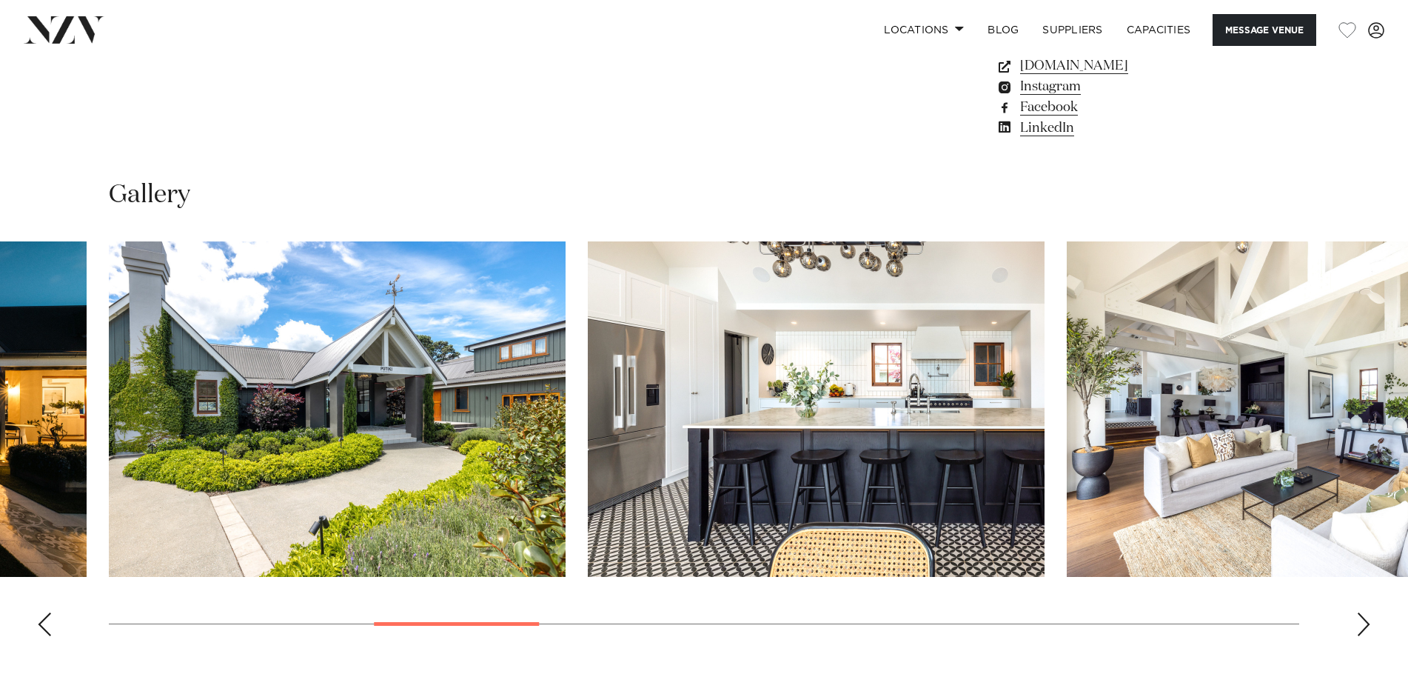
click at [1358, 623] on div "Next slide" at bounding box center [1363, 624] width 15 height 24
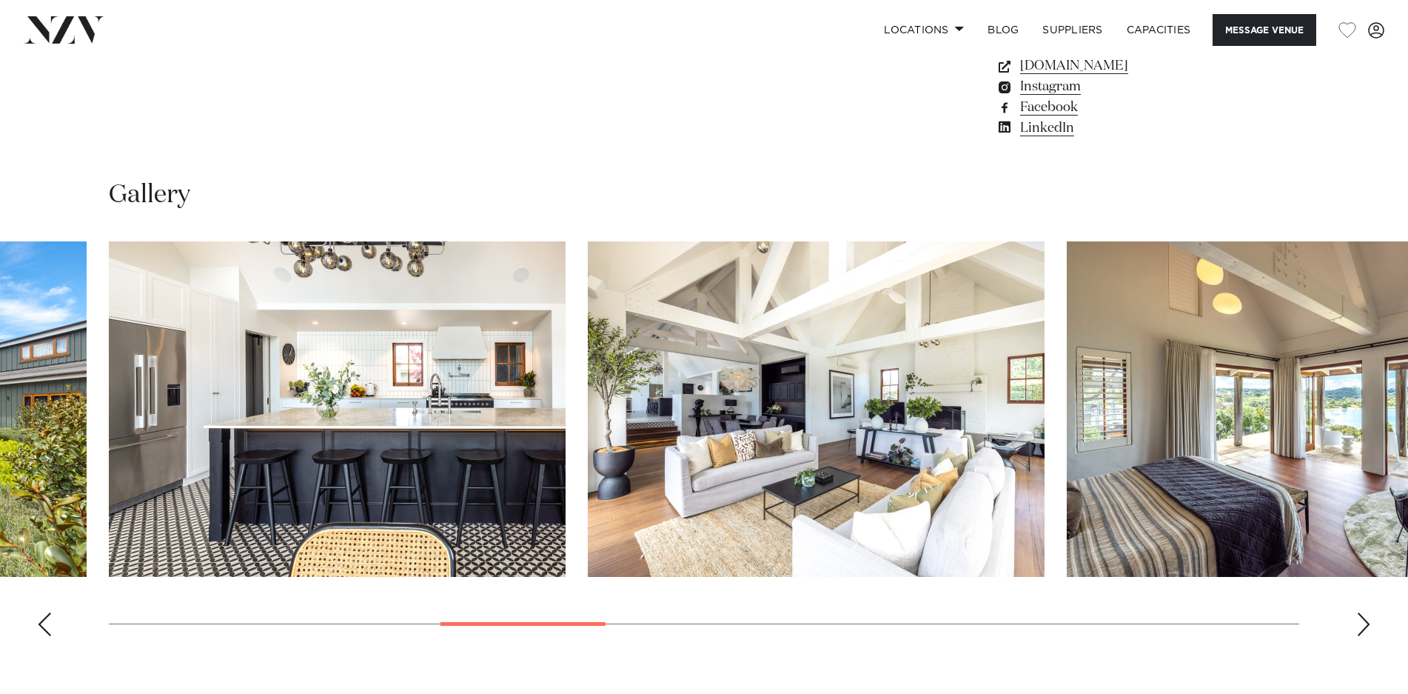
click at [1358, 623] on div "Next slide" at bounding box center [1363, 624] width 15 height 24
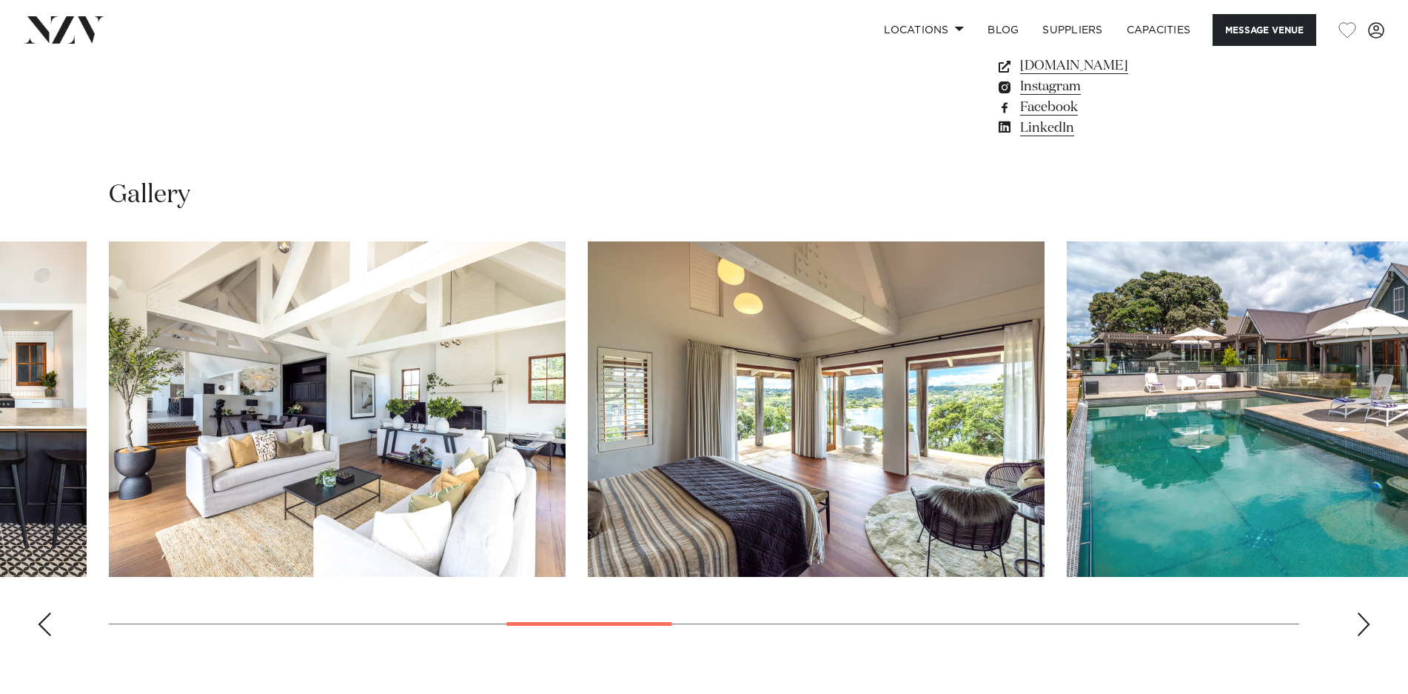
click at [1358, 623] on div "Next slide" at bounding box center [1363, 624] width 15 height 24
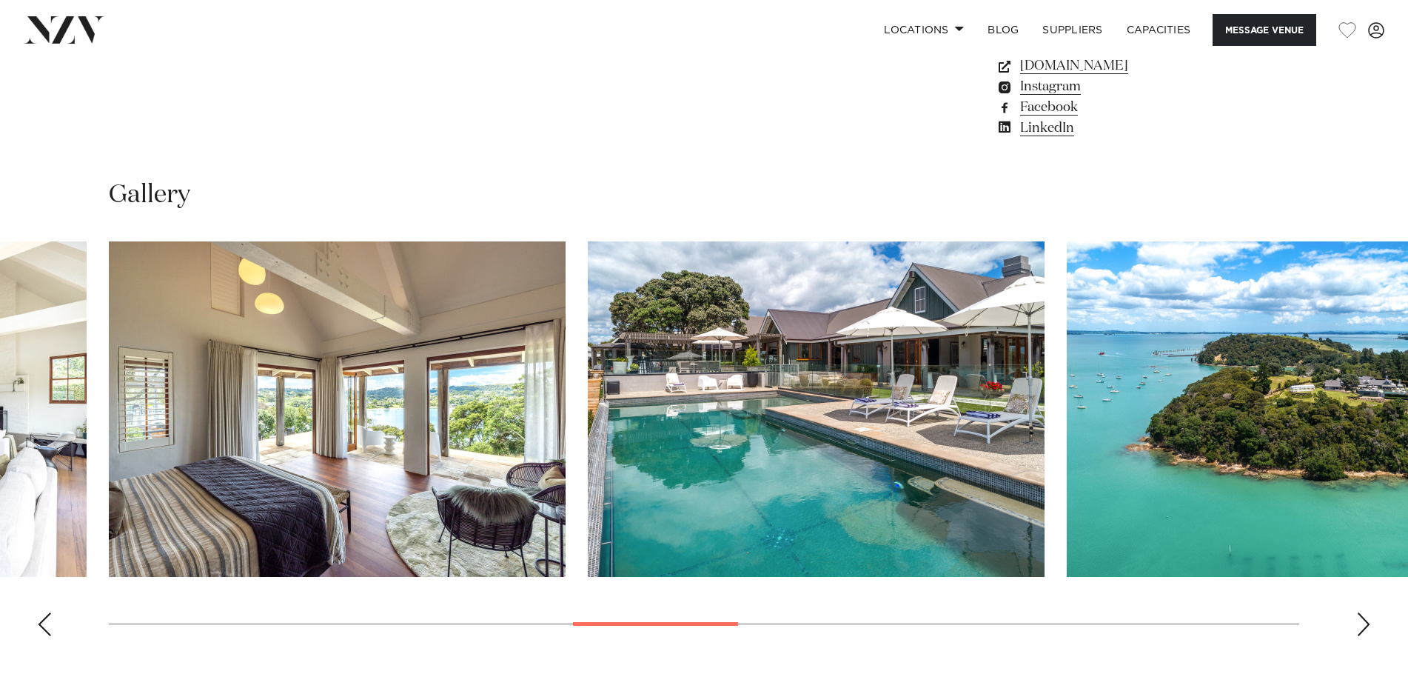
click at [1358, 623] on div "Next slide" at bounding box center [1363, 624] width 15 height 24
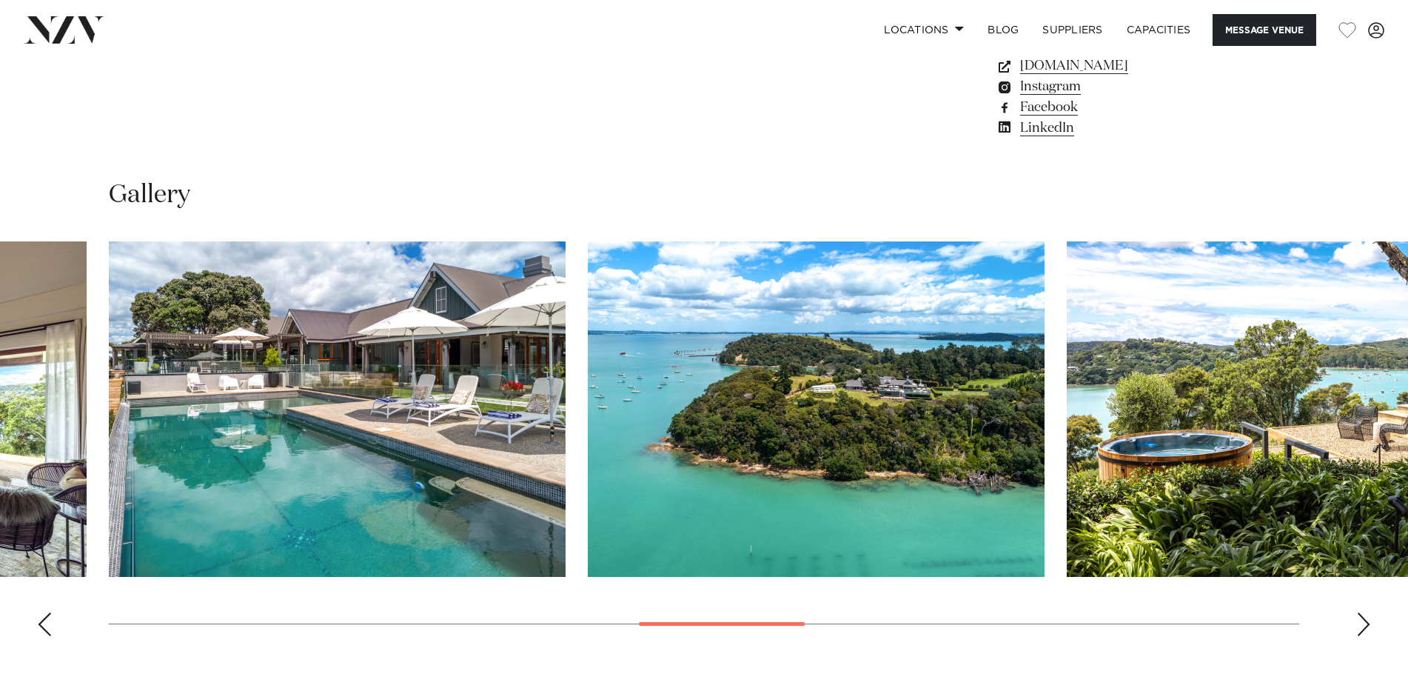
click at [1358, 623] on div "Next slide" at bounding box center [1363, 624] width 15 height 24
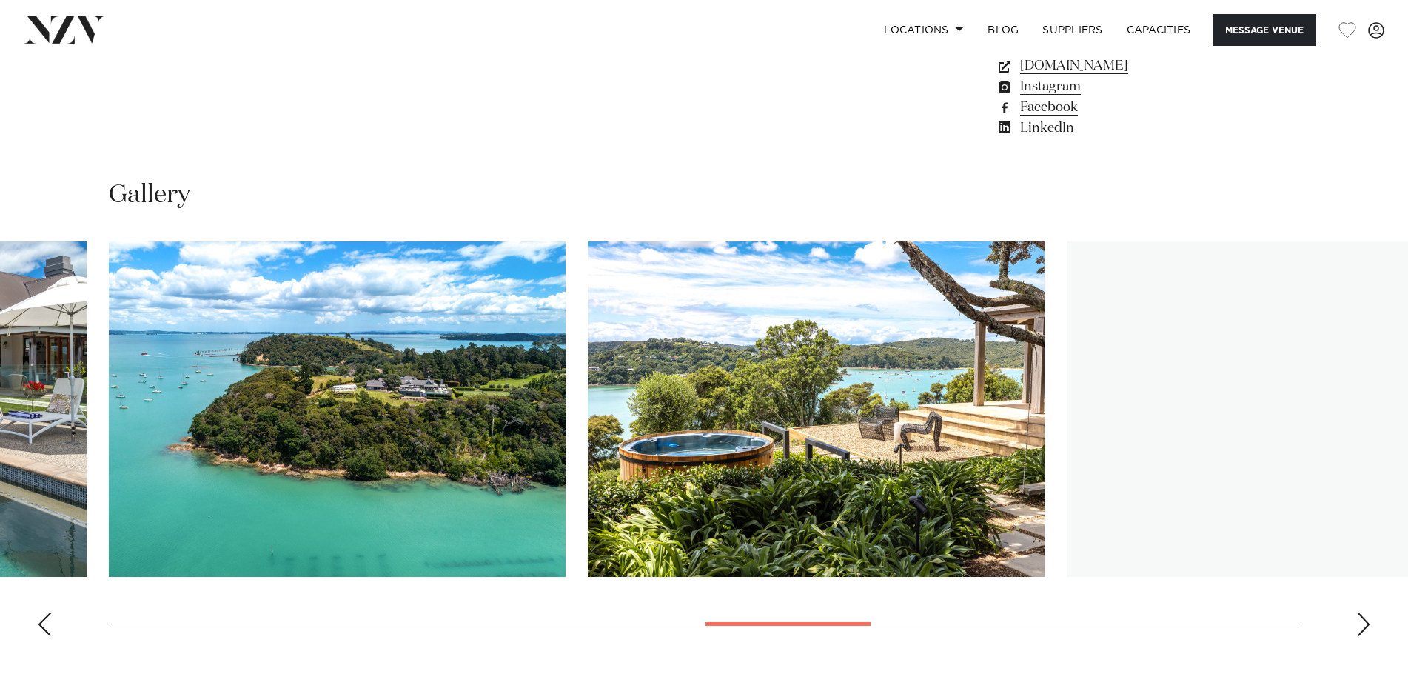
click at [1358, 623] on div "Next slide" at bounding box center [1363, 624] width 15 height 24
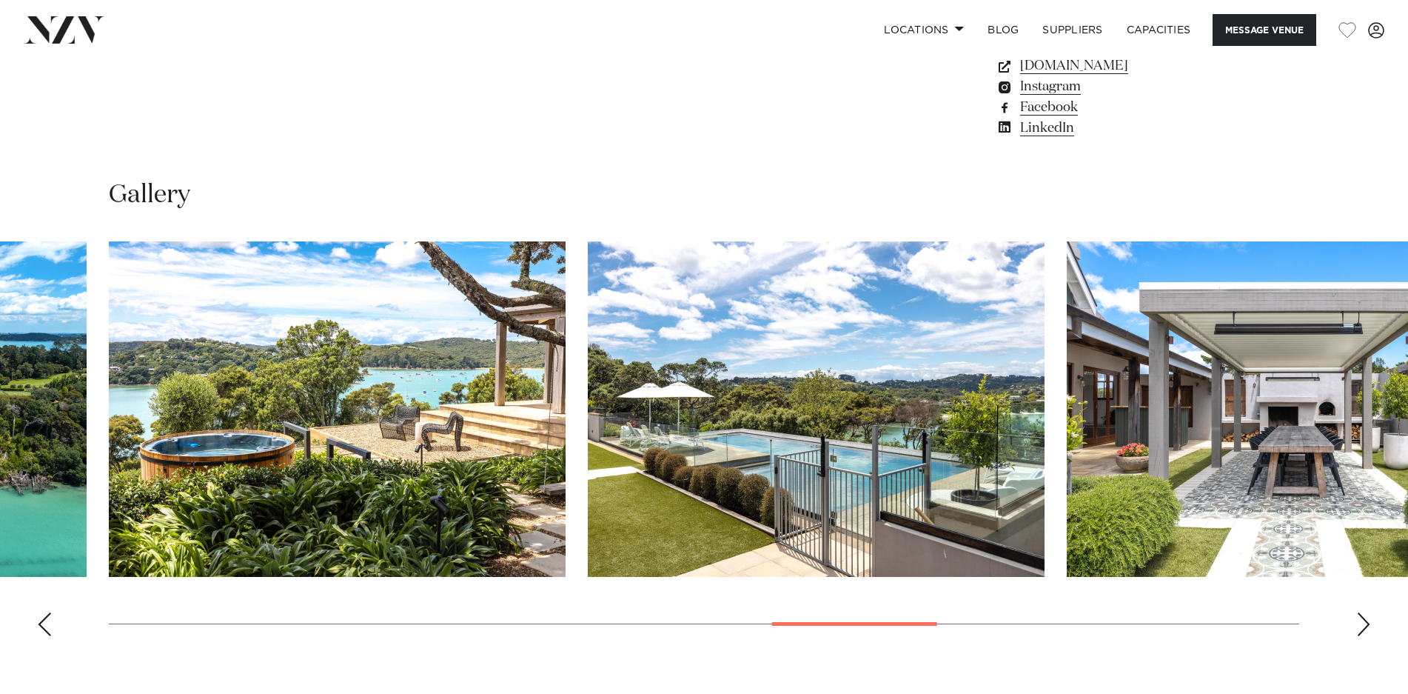
click at [1358, 623] on div "Next slide" at bounding box center [1363, 624] width 15 height 24
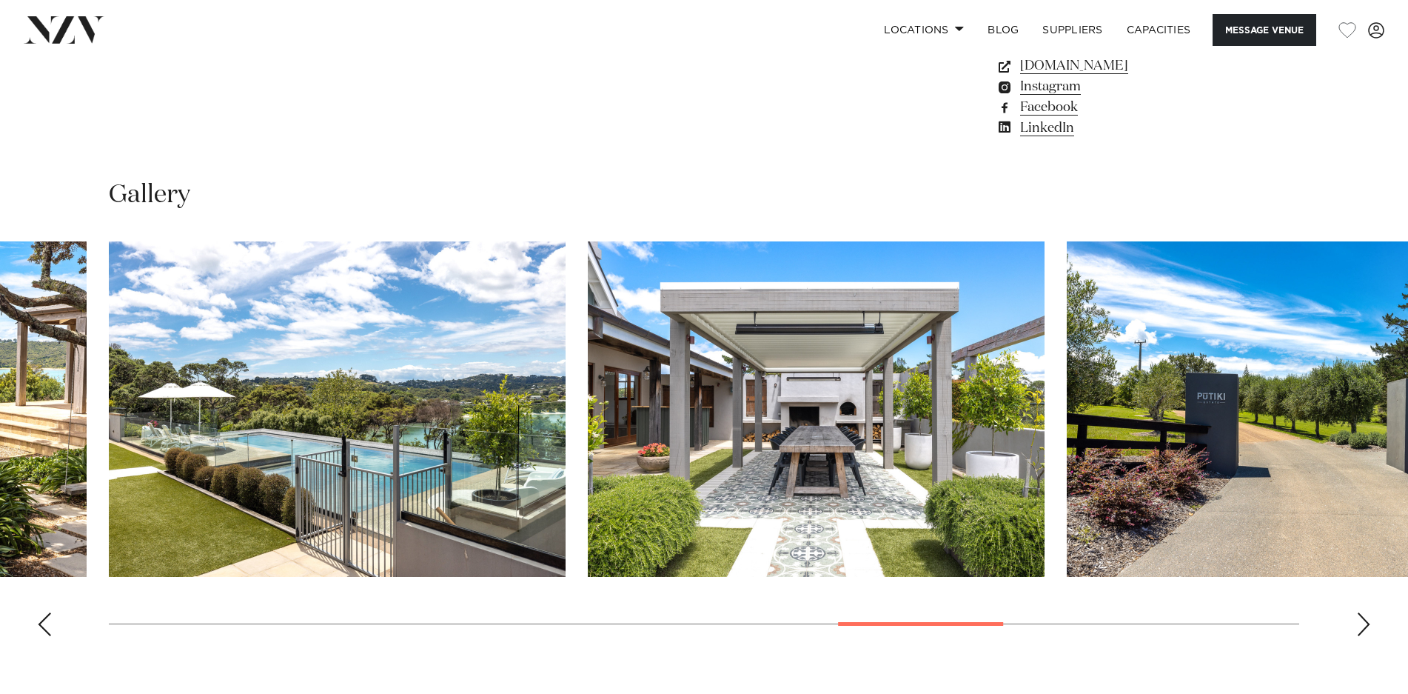
click at [1358, 623] on div "Next slide" at bounding box center [1363, 624] width 15 height 24
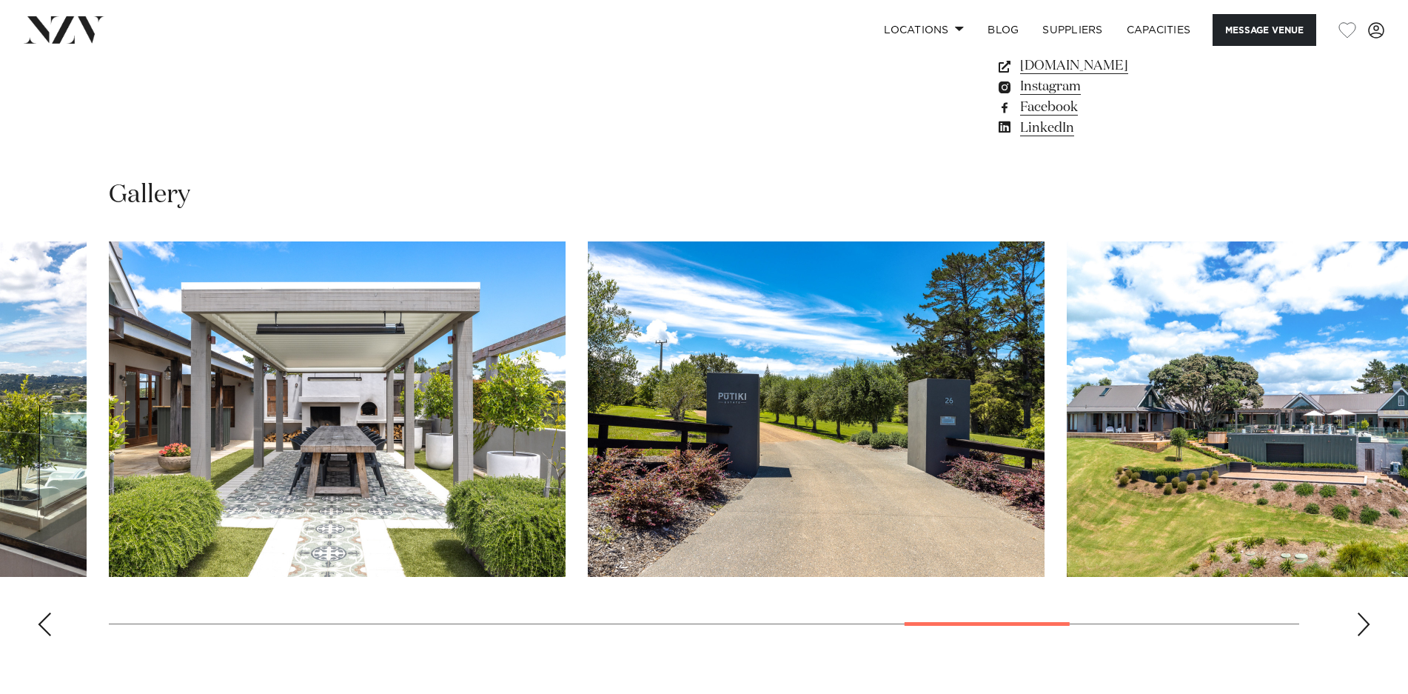
click at [1358, 623] on div "Next slide" at bounding box center [1363, 624] width 15 height 24
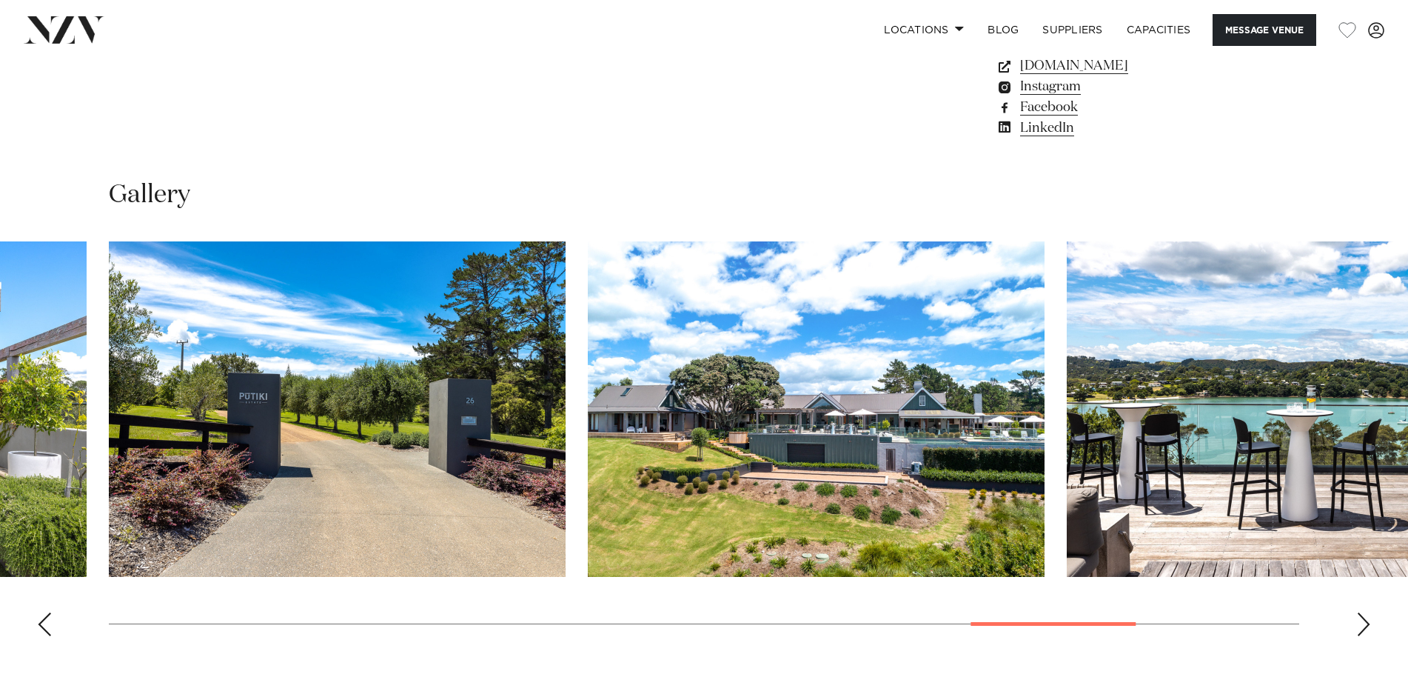
click at [1358, 623] on div "Next slide" at bounding box center [1363, 624] width 15 height 24
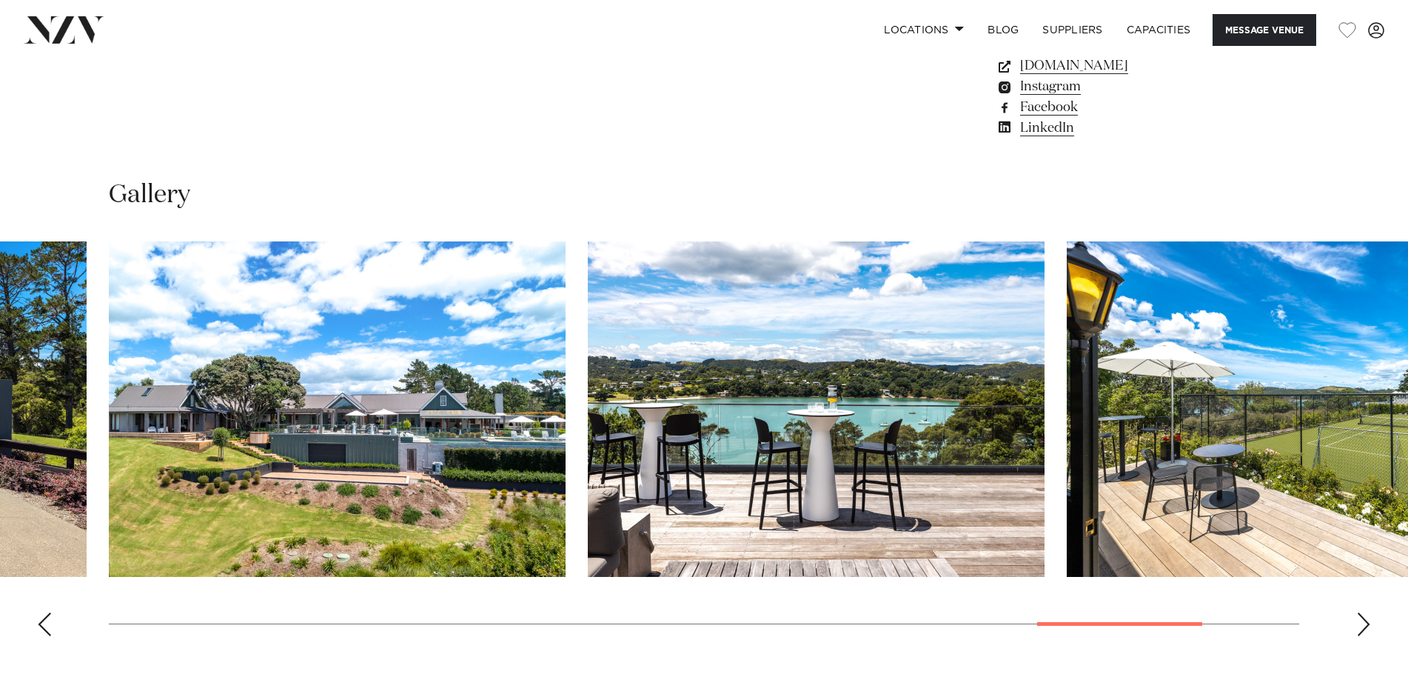
click at [1358, 623] on div "Next slide" at bounding box center [1363, 624] width 15 height 24
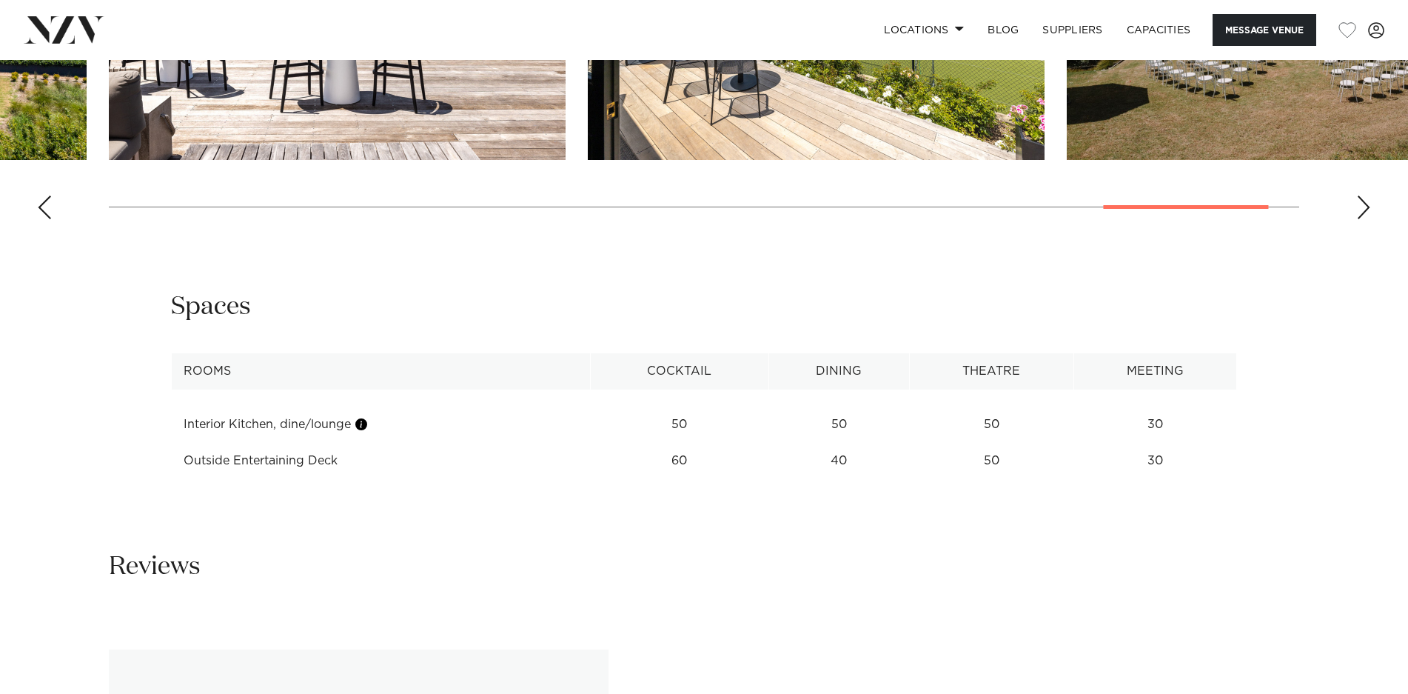
scroll to position [1769, 0]
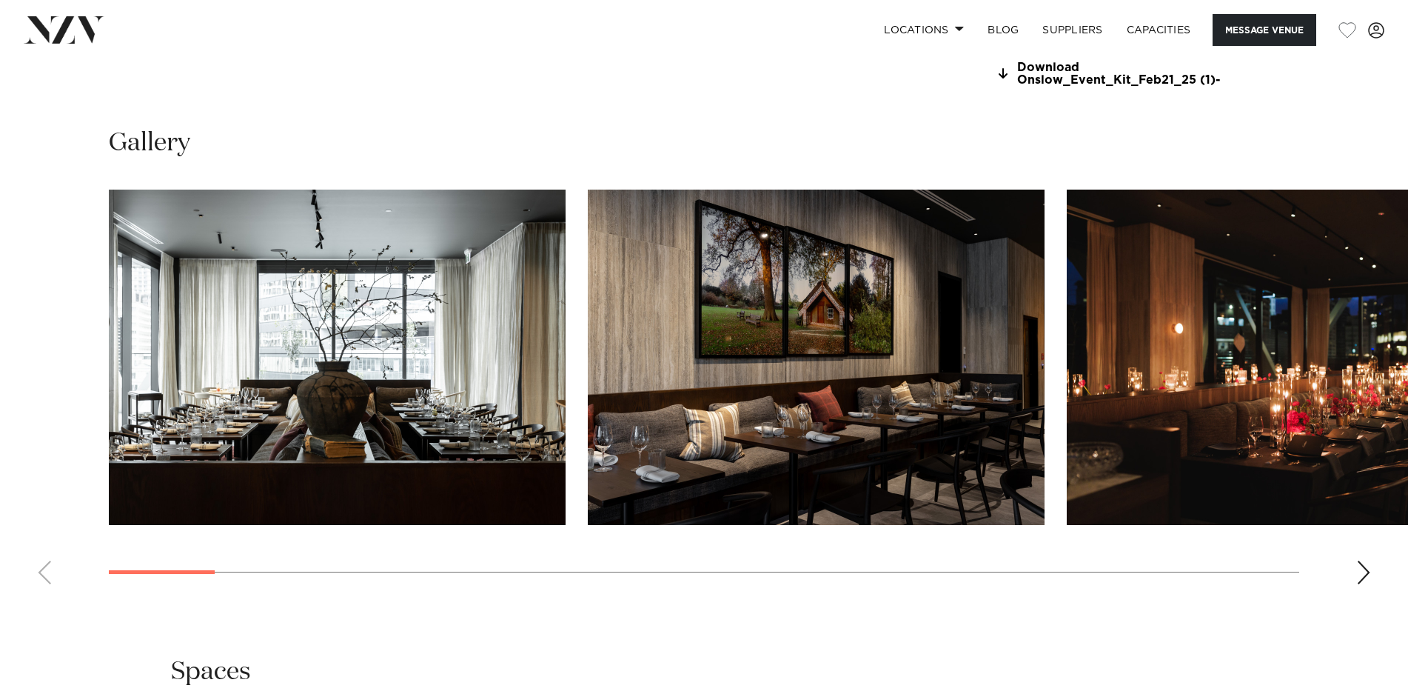
scroll to position [1457, 0]
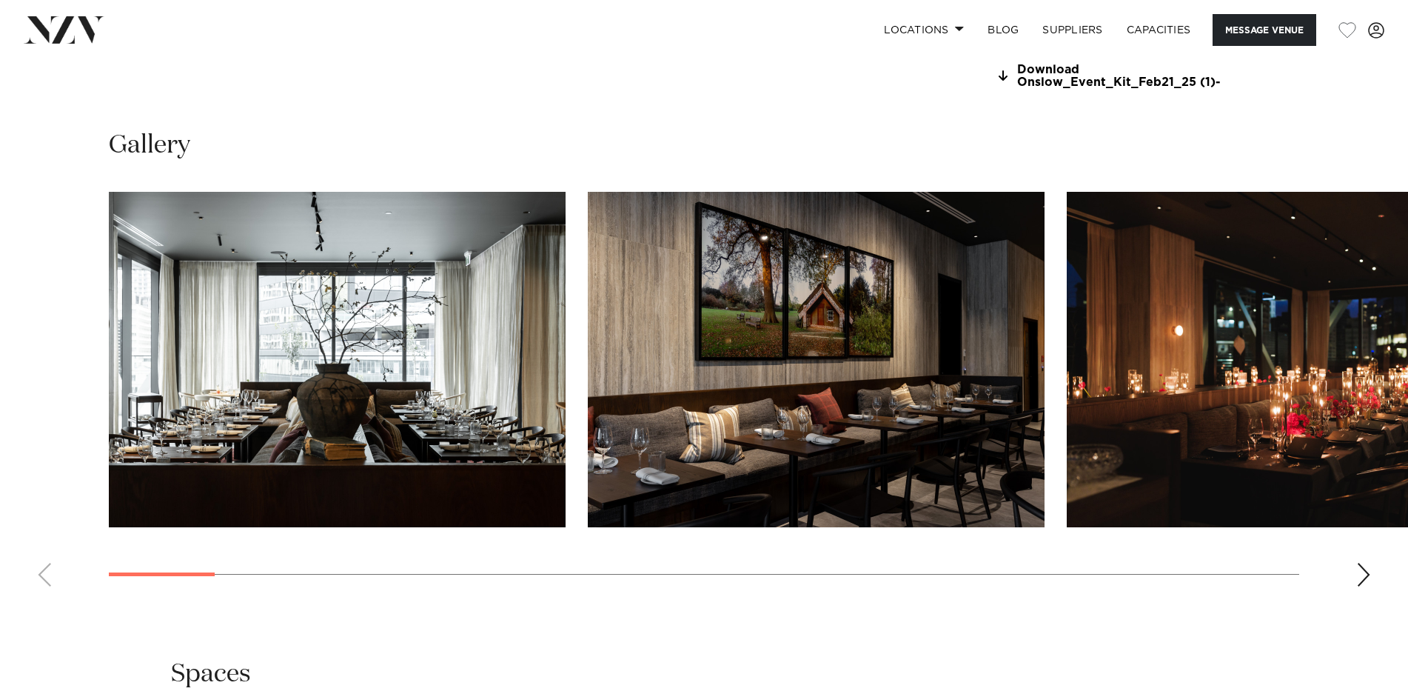
click at [1363, 572] on div "Next slide" at bounding box center [1363, 575] width 15 height 24
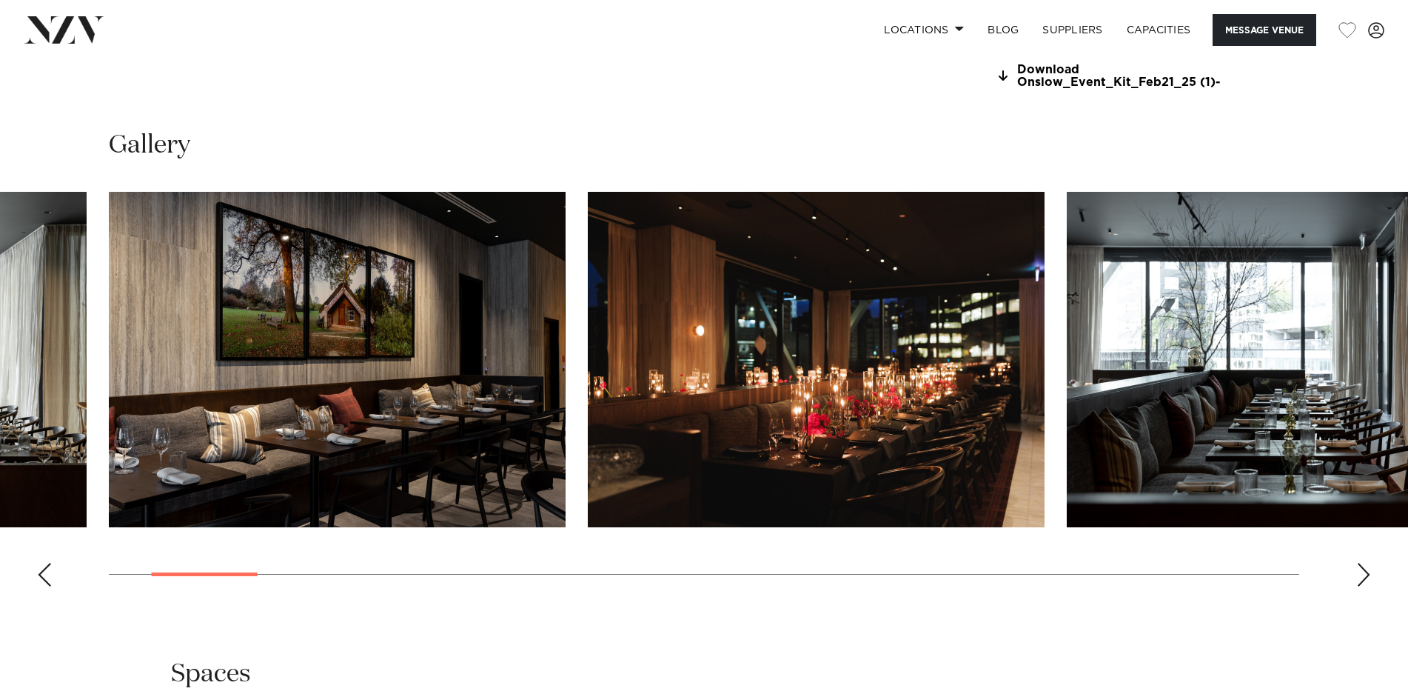
click at [1363, 572] on div "Next slide" at bounding box center [1363, 575] width 15 height 24
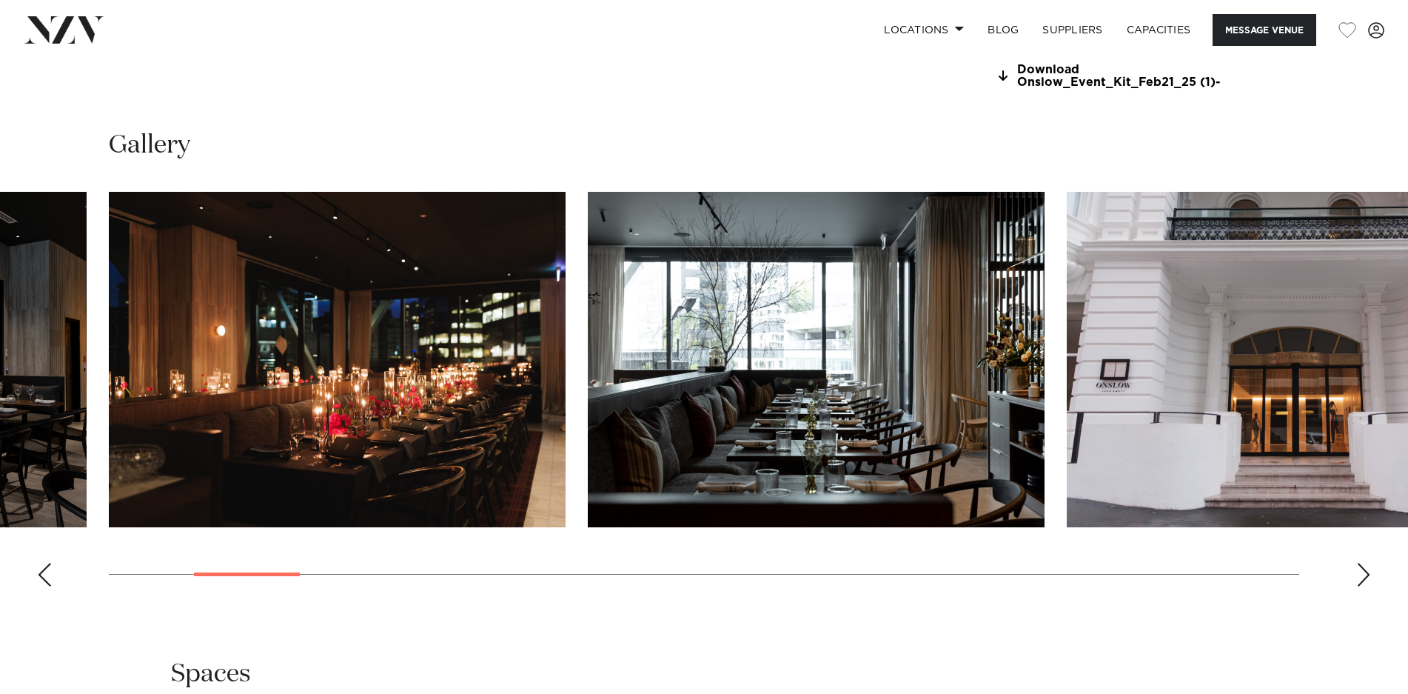
click at [1363, 572] on div "Next slide" at bounding box center [1363, 575] width 15 height 24
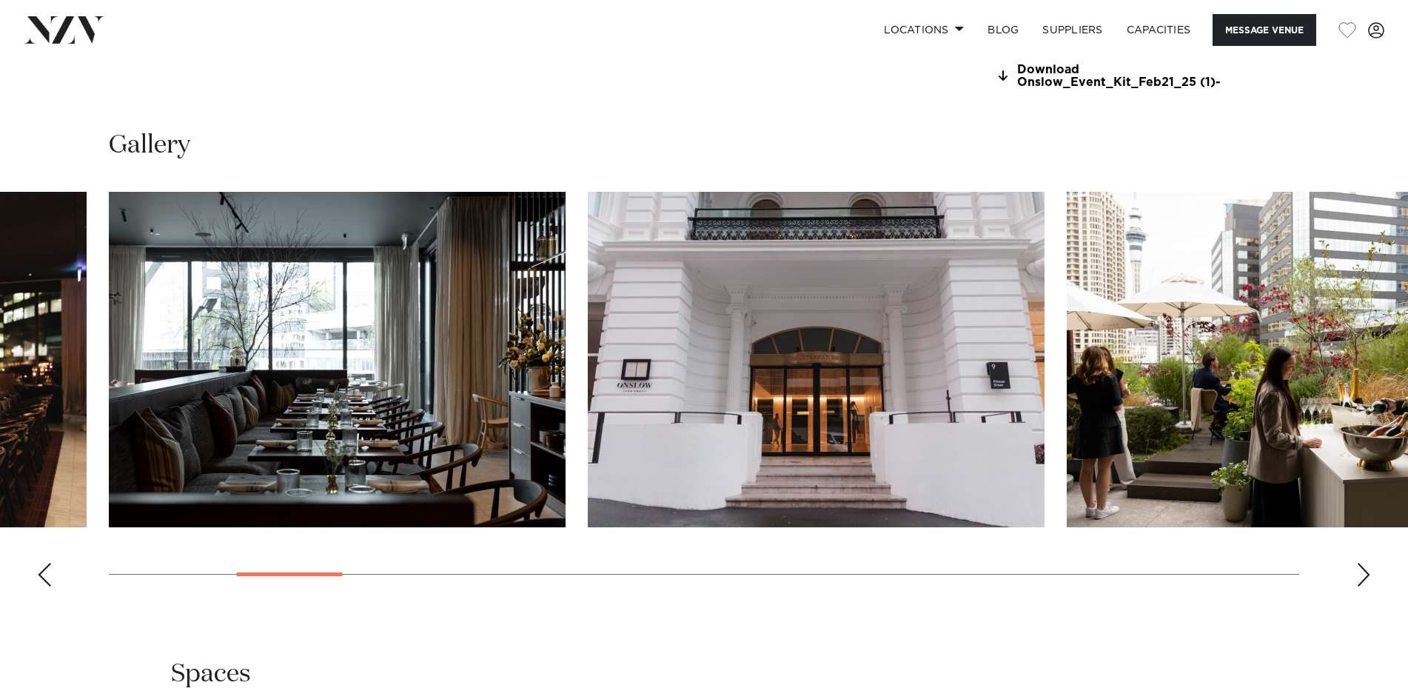
click at [1363, 572] on div "Next slide" at bounding box center [1363, 575] width 15 height 24
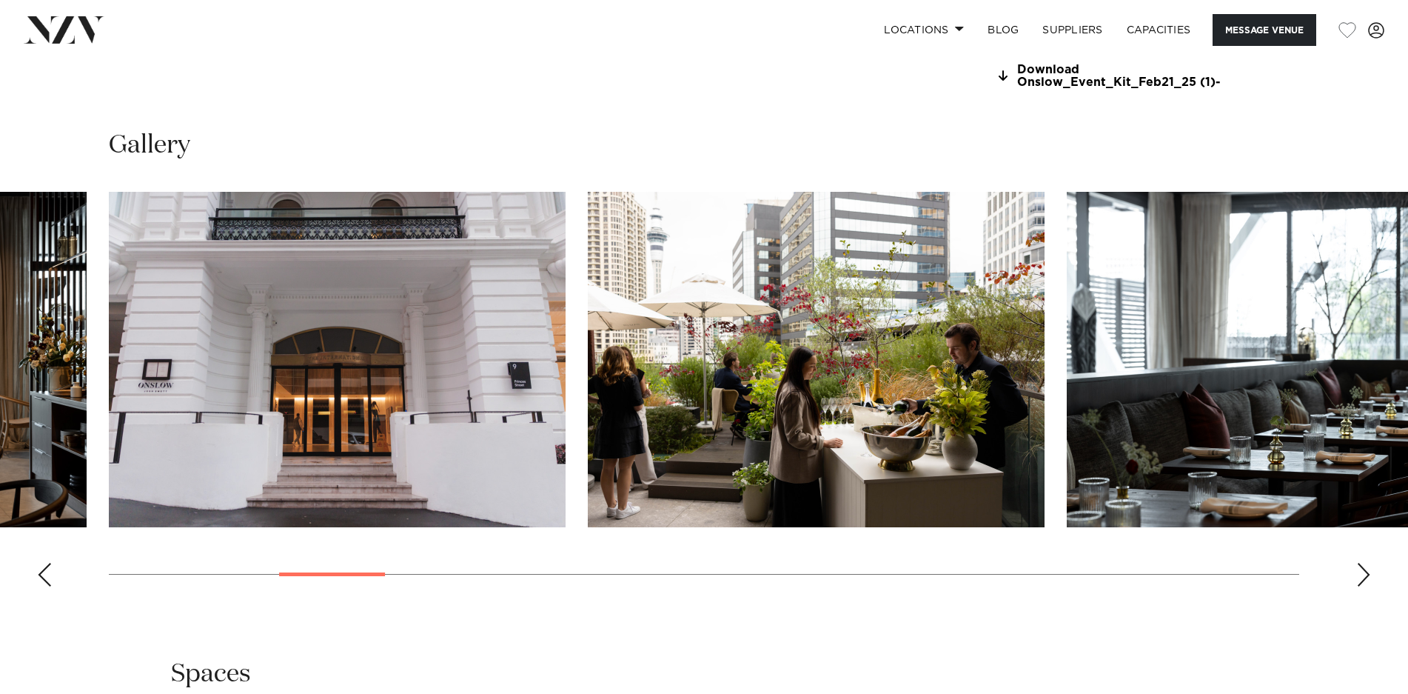
click at [1363, 572] on div "Next slide" at bounding box center [1363, 575] width 15 height 24
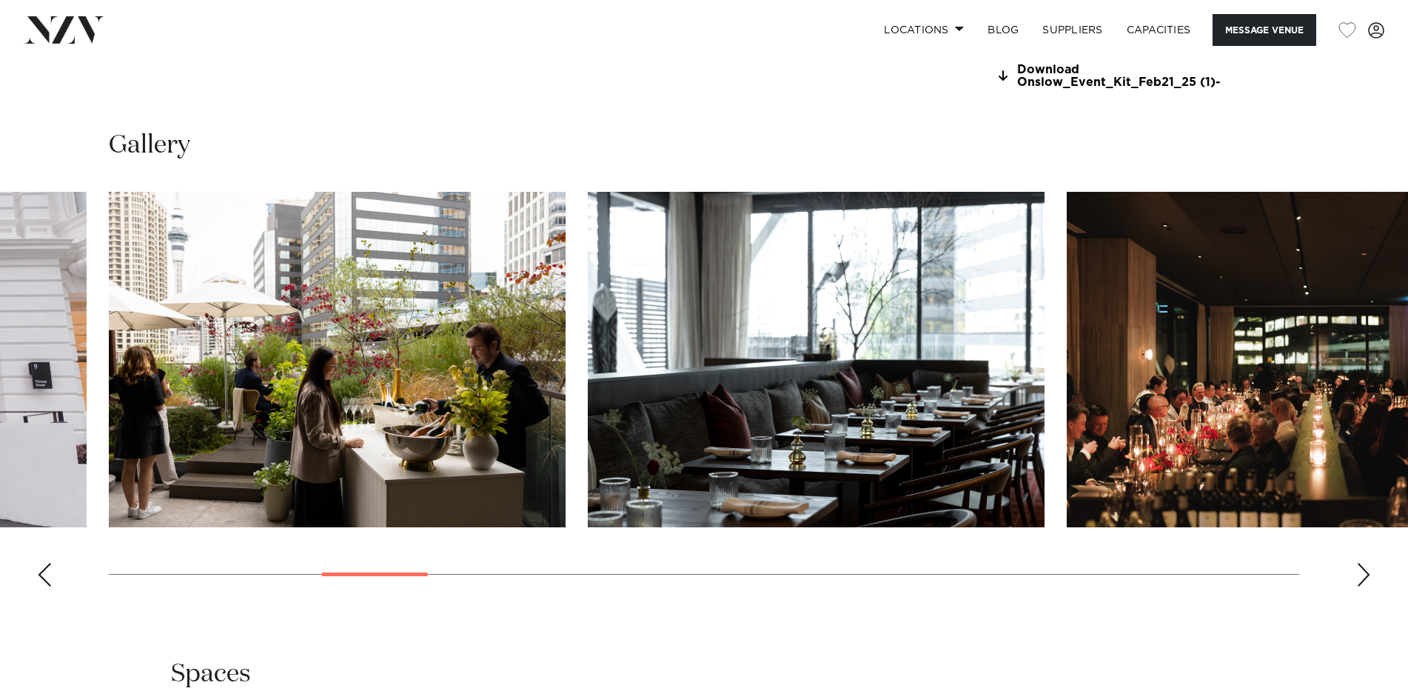
click at [1363, 572] on div "Next slide" at bounding box center [1363, 575] width 15 height 24
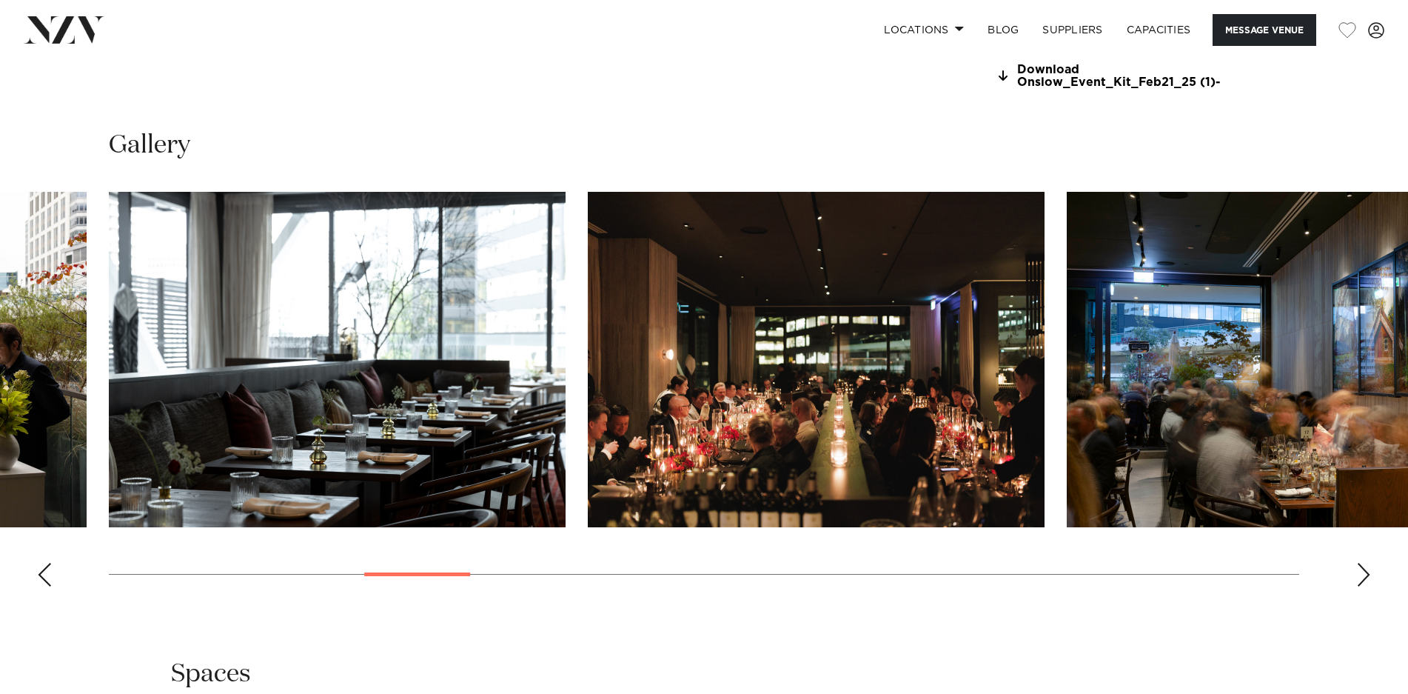
click at [1363, 572] on div "Next slide" at bounding box center [1363, 575] width 15 height 24
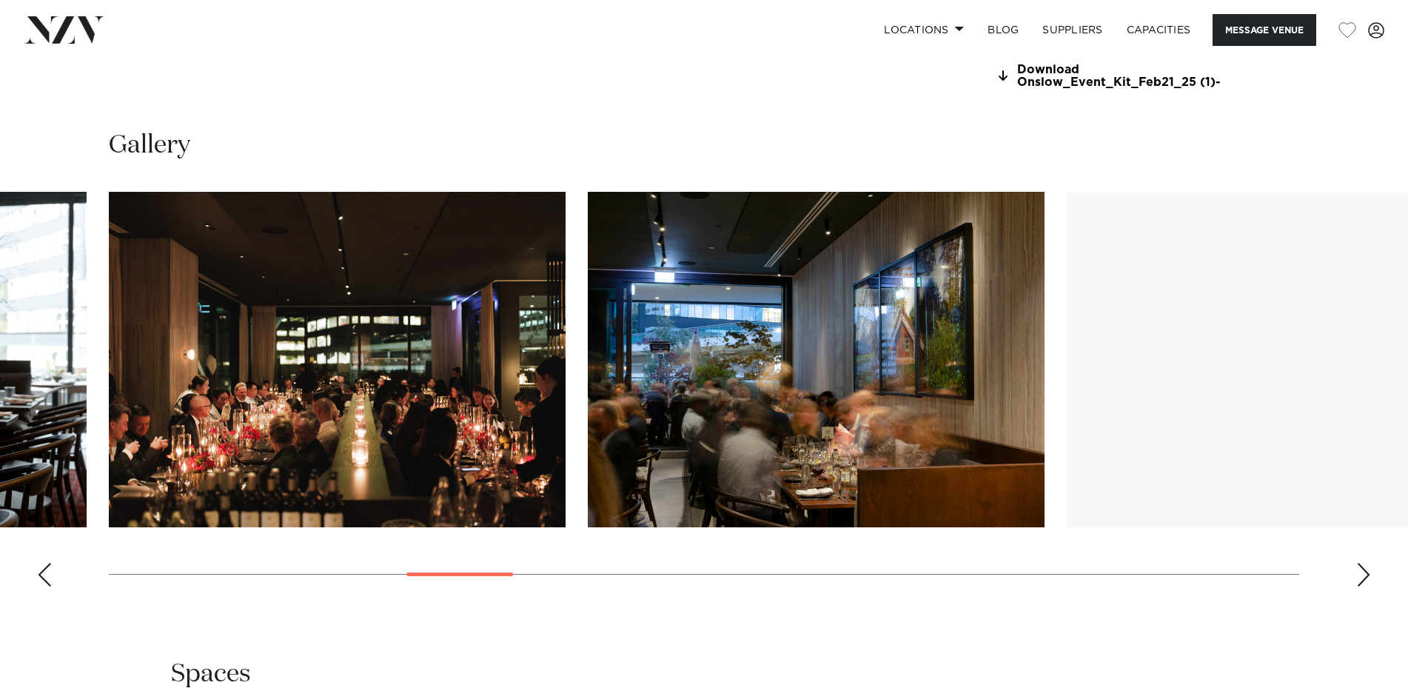
click at [1363, 572] on div "Next slide" at bounding box center [1363, 575] width 15 height 24
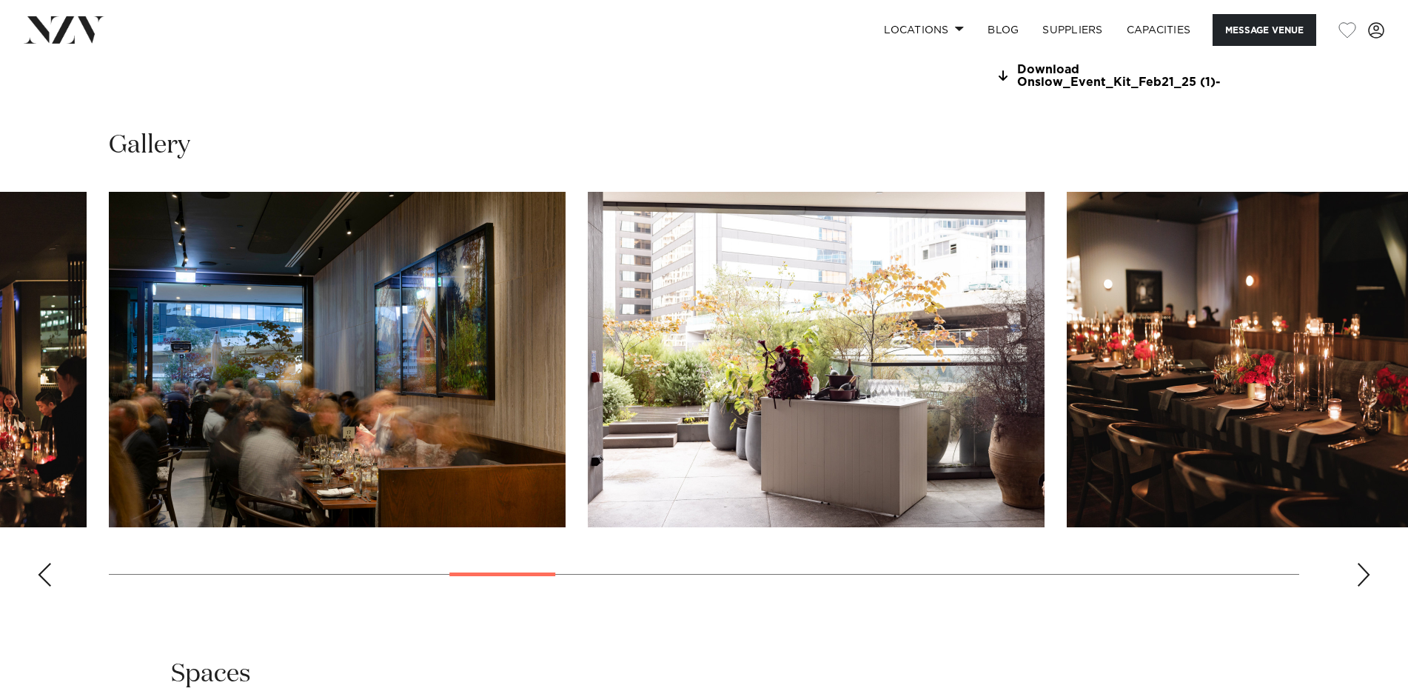
click at [1363, 572] on div "Next slide" at bounding box center [1363, 575] width 15 height 24
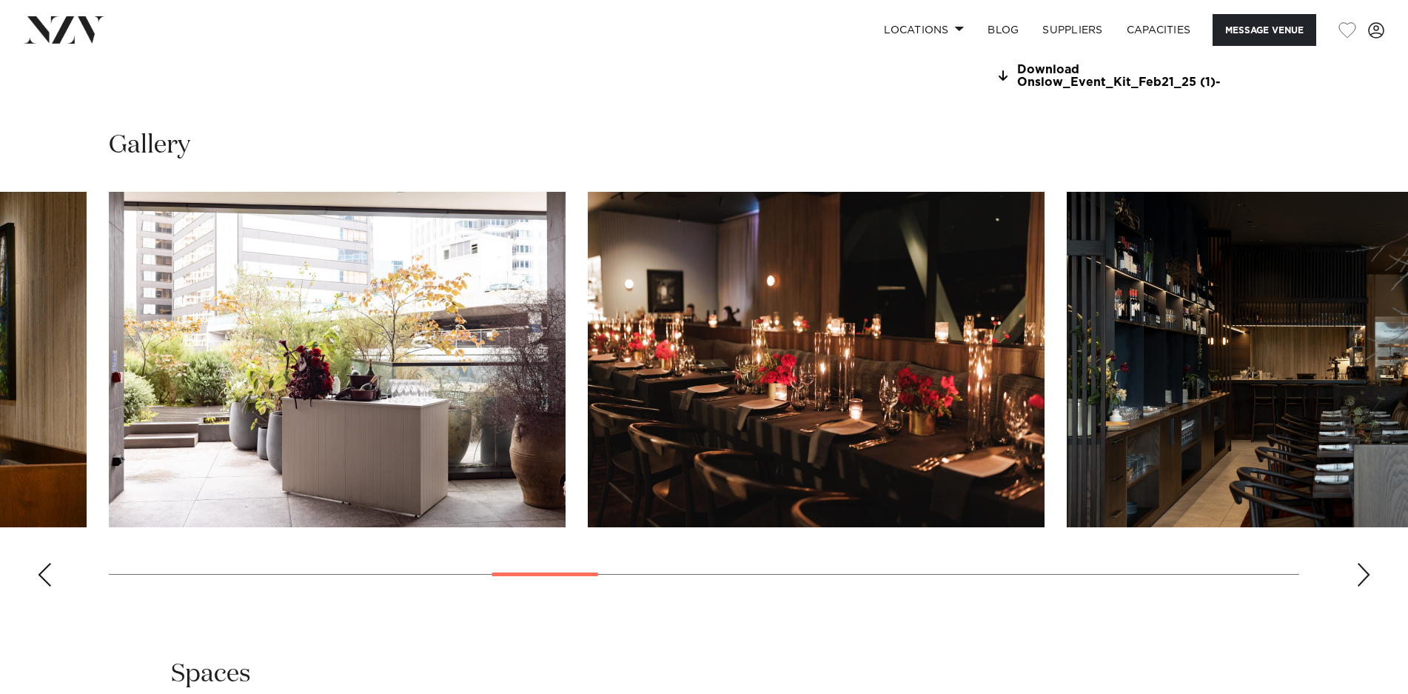
click at [1363, 572] on div "Next slide" at bounding box center [1363, 575] width 15 height 24
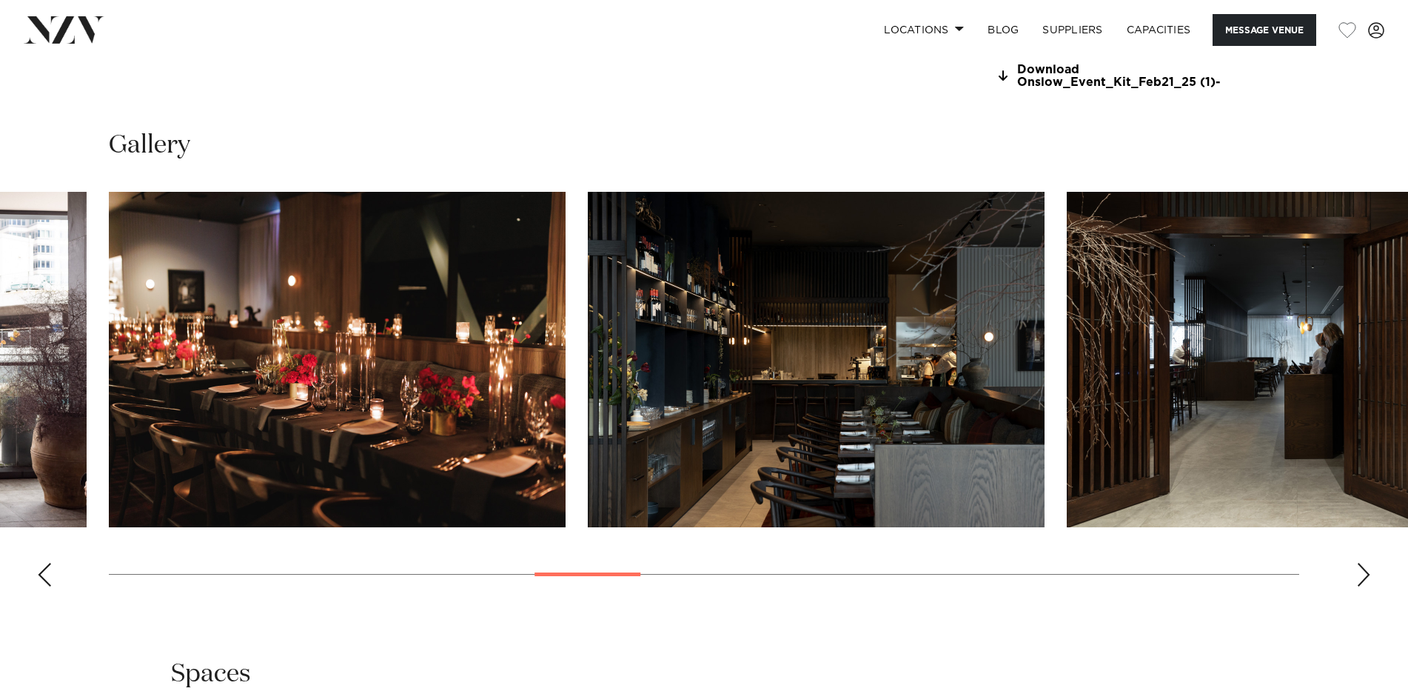
click at [1363, 572] on div "Next slide" at bounding box center [1363, 575] width 15 height 24
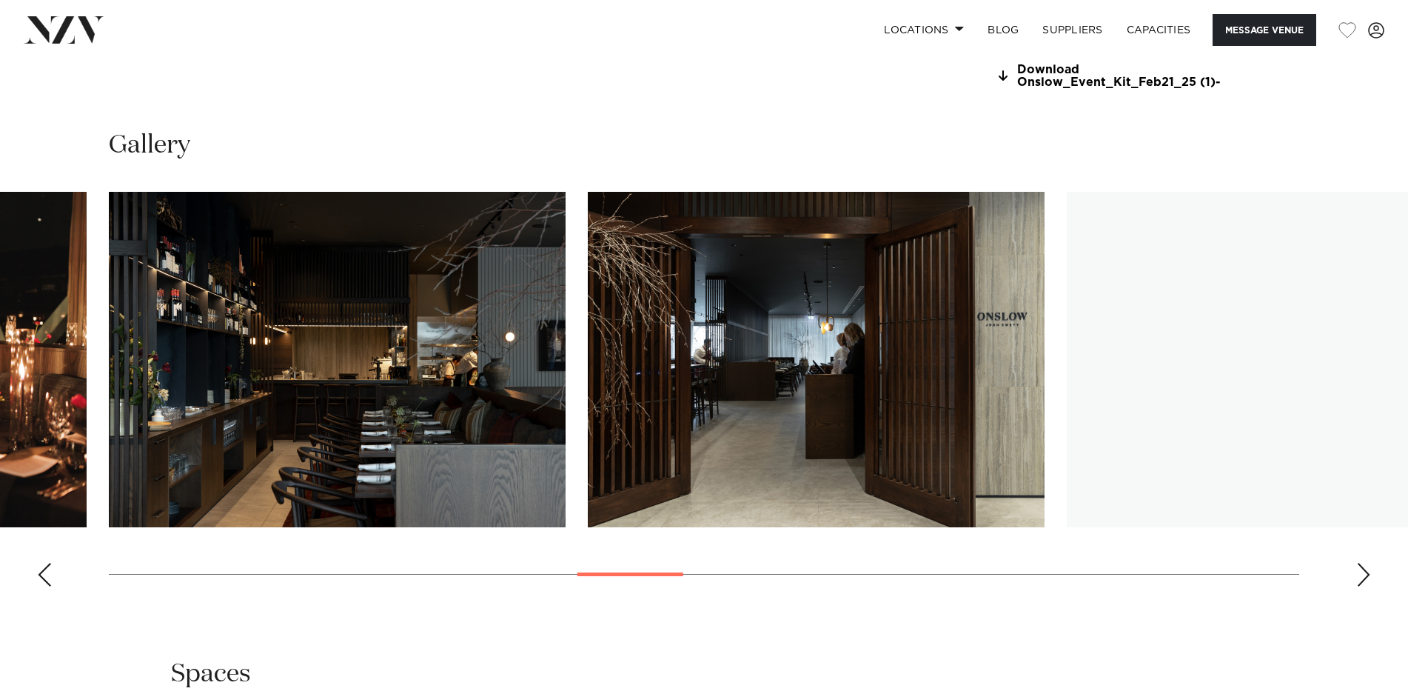
click at [1363, 572] on div "Next slide" at bounding box center [1363, 575] width 15 height 24
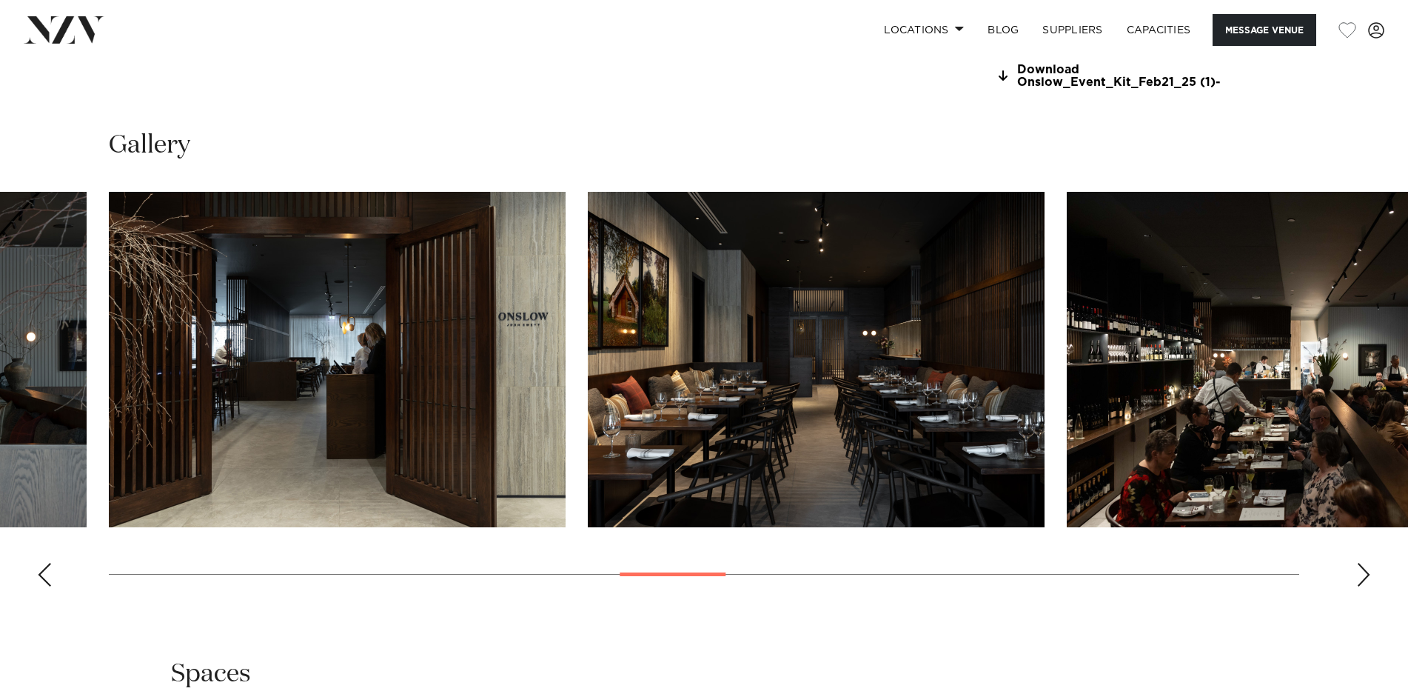
click at [1363, 572] on div "Next slide" at bounding box center [1363, 575] width 15 height 24
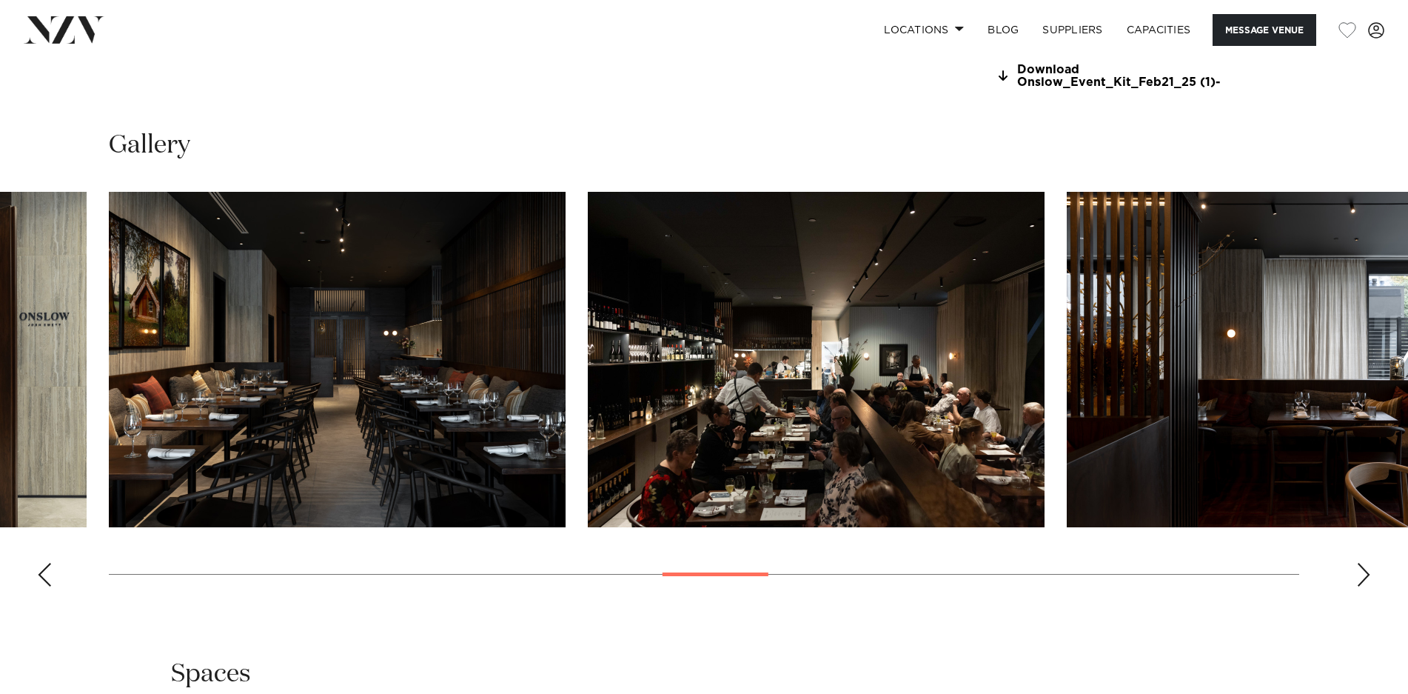
click at [1363, 572] on div "Next slide" at bounding box center [1363, 575] width 15 height 24
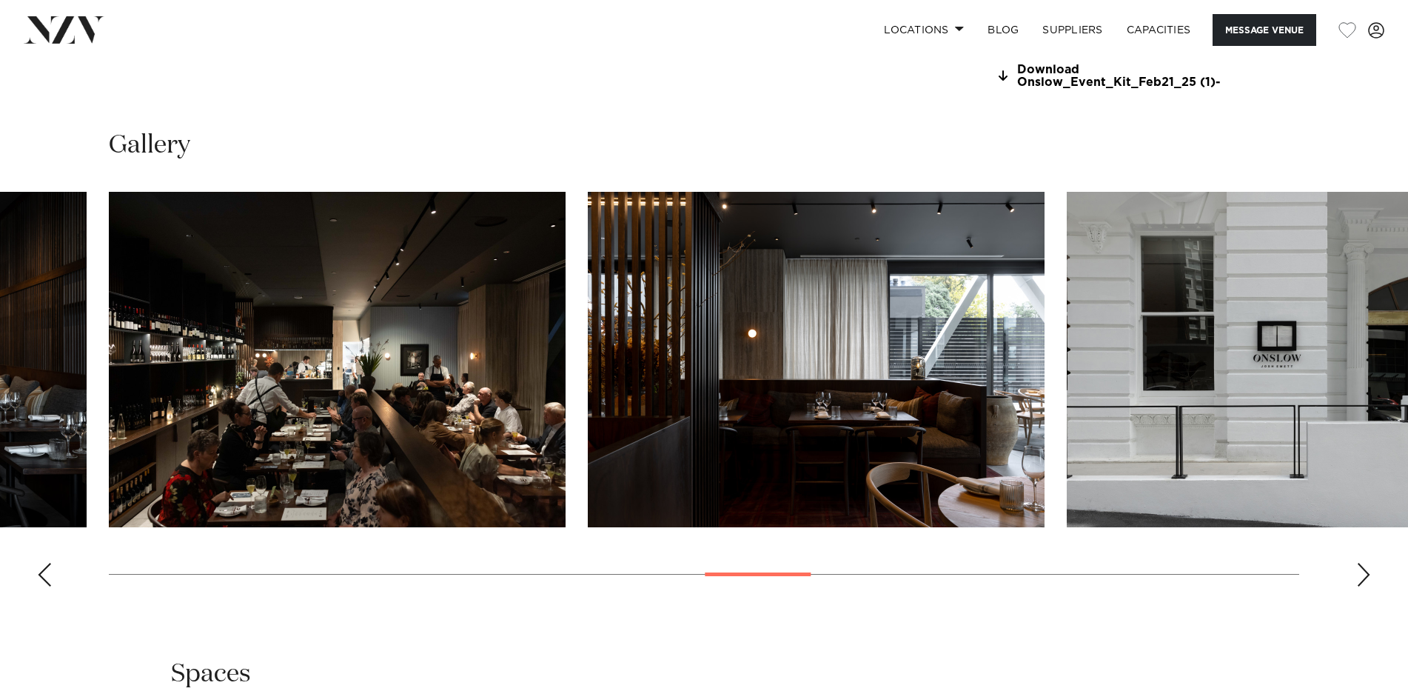
click at [1363, 572] on div "Next slide" at bounding box center [1363, 575] width 15 height 24
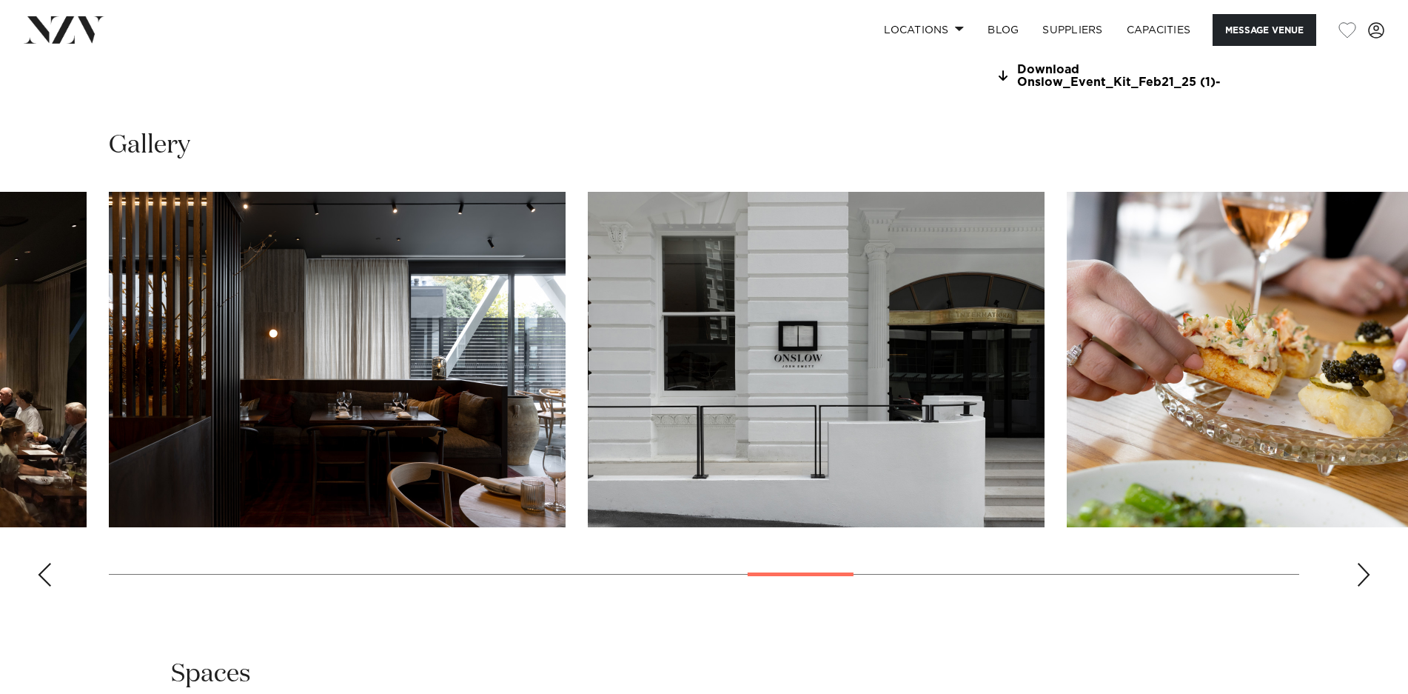
click at [1363, 572] on div "Next slide" at bounding box center [1363, 575] width 15 height 24
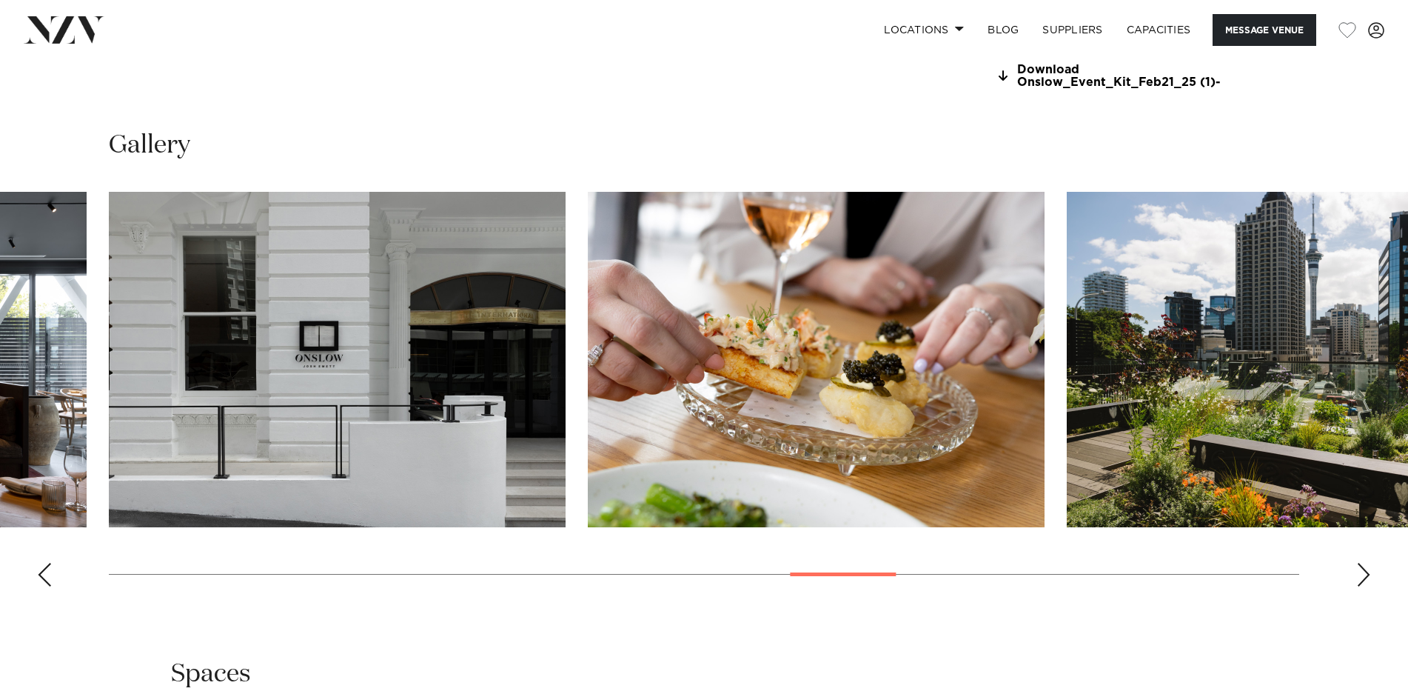
click at [1363, 572] on div "Next slide" at bounding box center [1363, 575] width 15 height 24
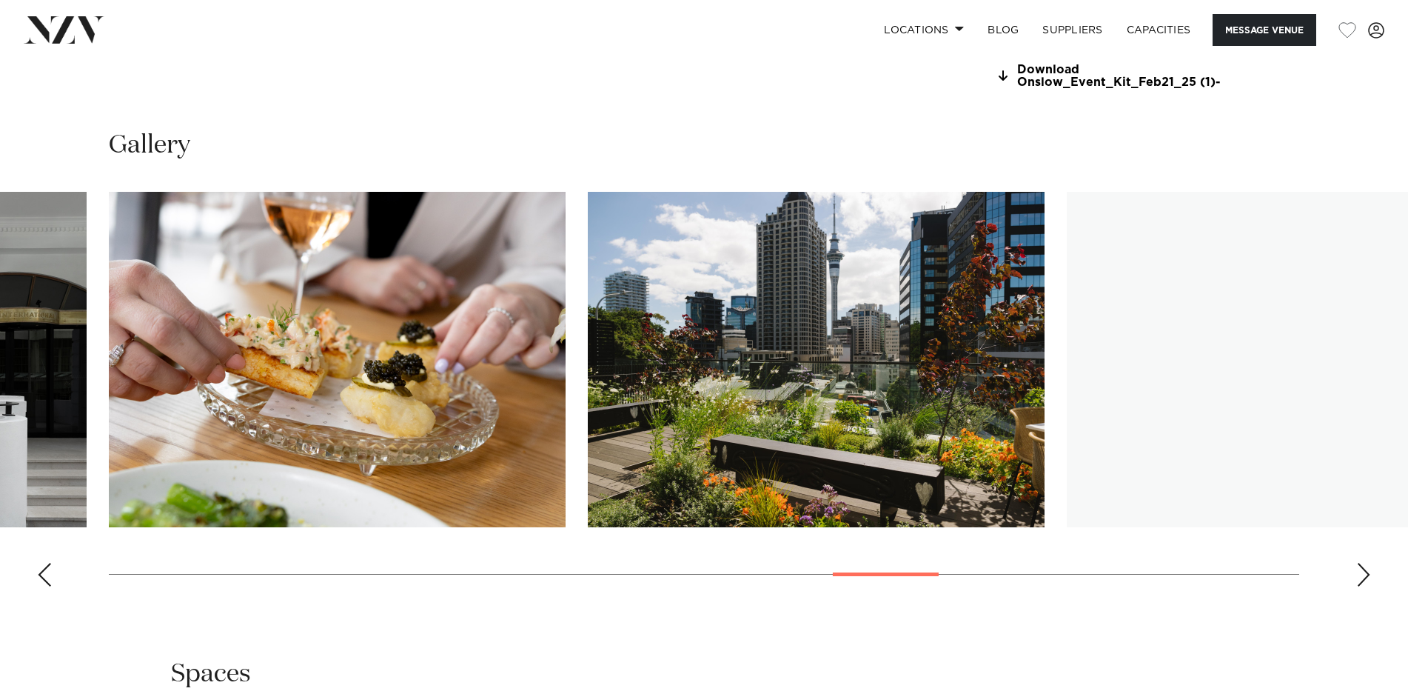
click at [1363, 572] on div "Next slide" at bounding box center [1363, 575] width 15 height 24
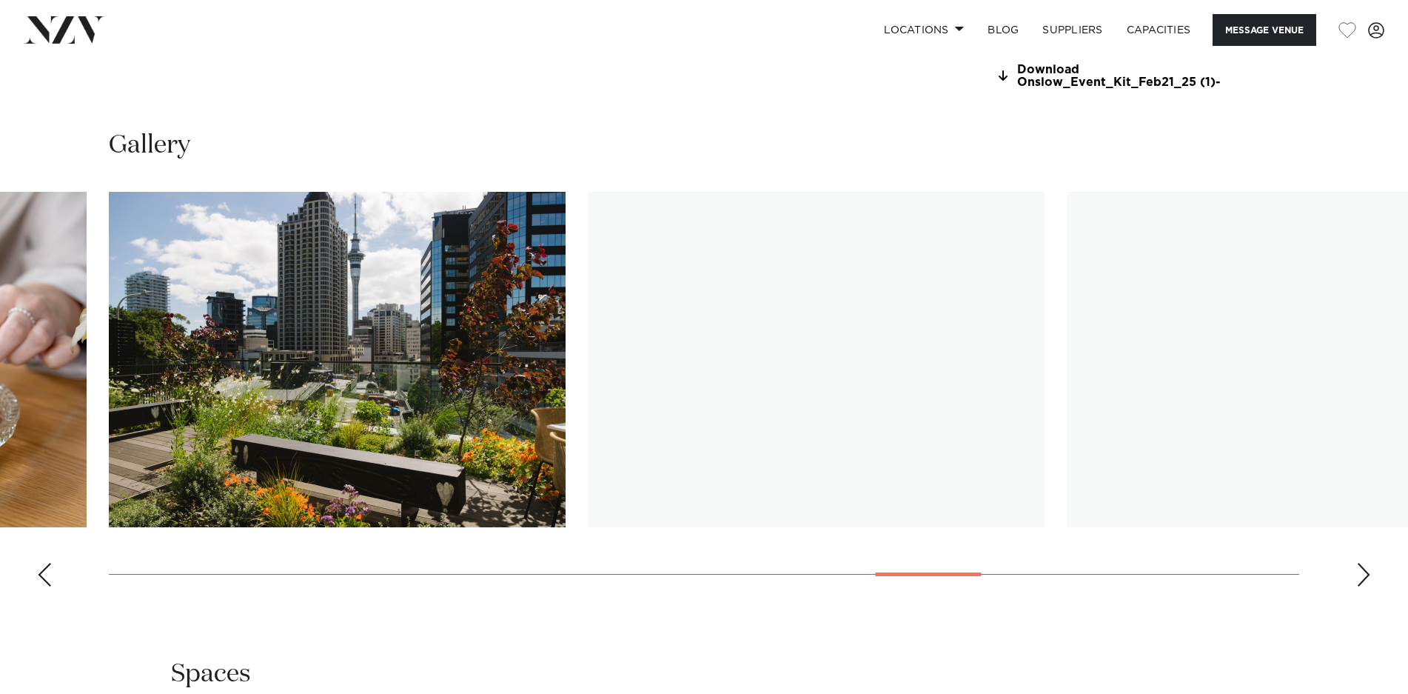
click at [1363, 572] on div "Next slide" at bounding box center [1363, 575] width 15 height 24
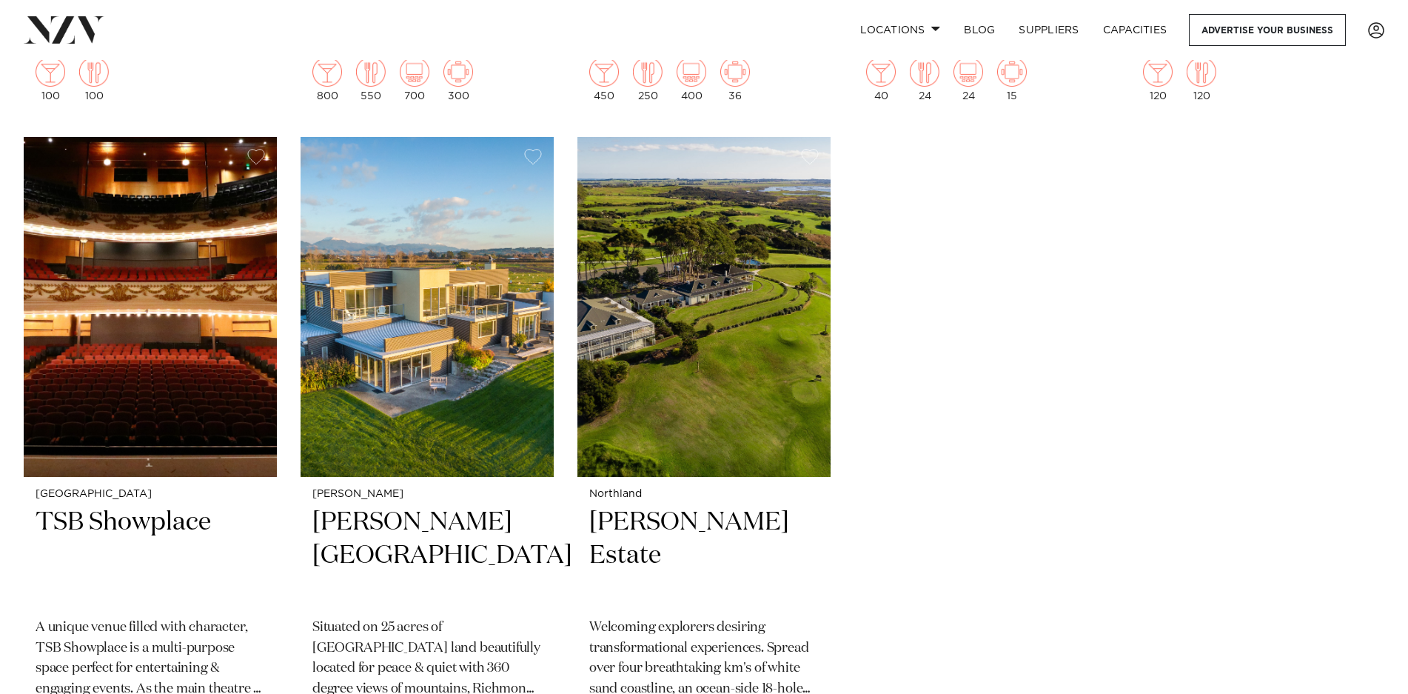
scroll to position [30742, 0]
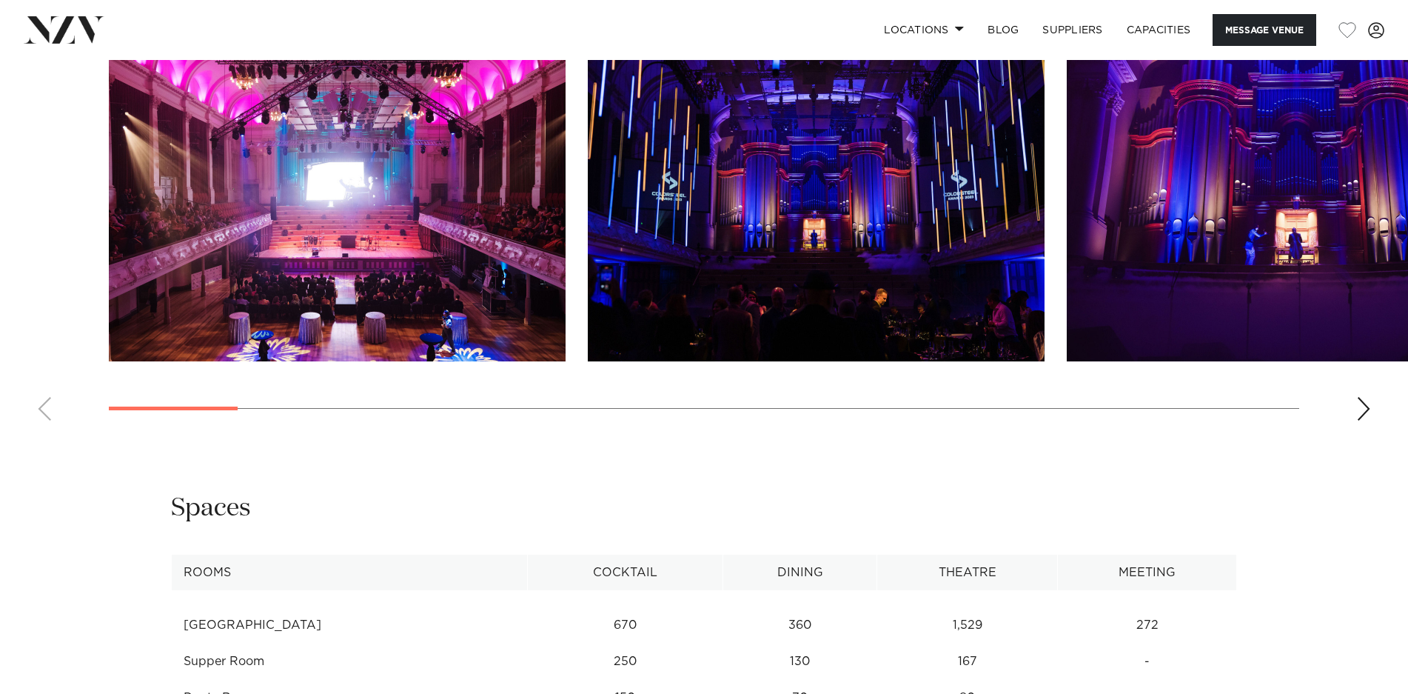
scroll to position [1561, 0]
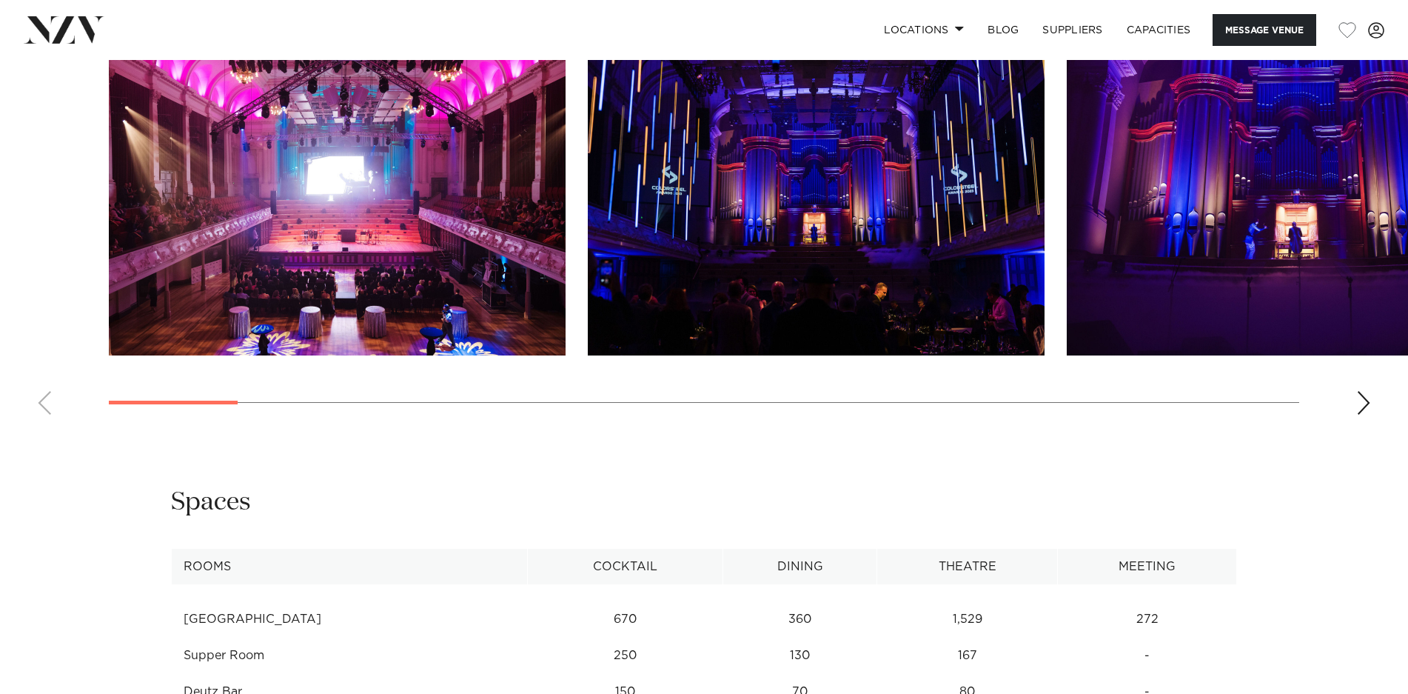
click at [1370, 409] on div "Next slide" at bounding box center [1363, 403] width 15 height 24
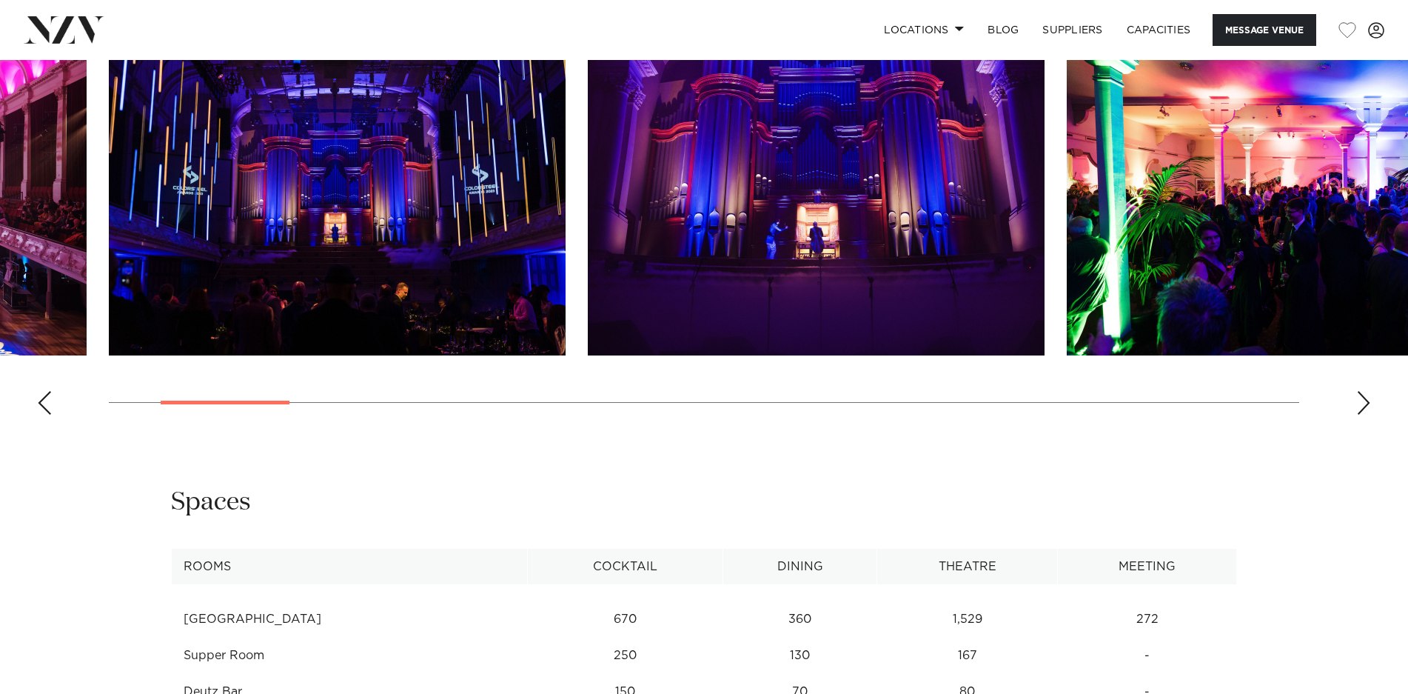
click at [1370, 409] on div "Next slide" at bounding box center [1363, 403] width 15 height 24
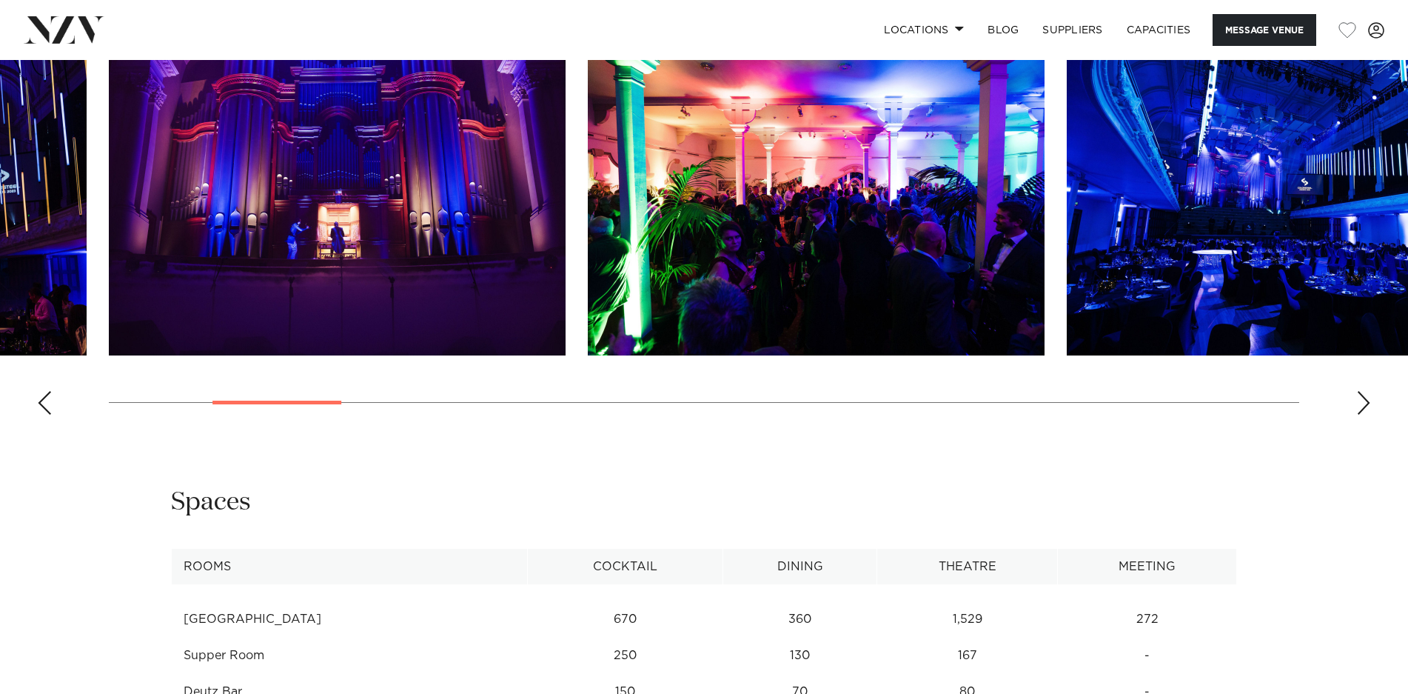
click at [1370, 409] on div "Next slide" at bounding box center [1363, 403] width 15 height 24
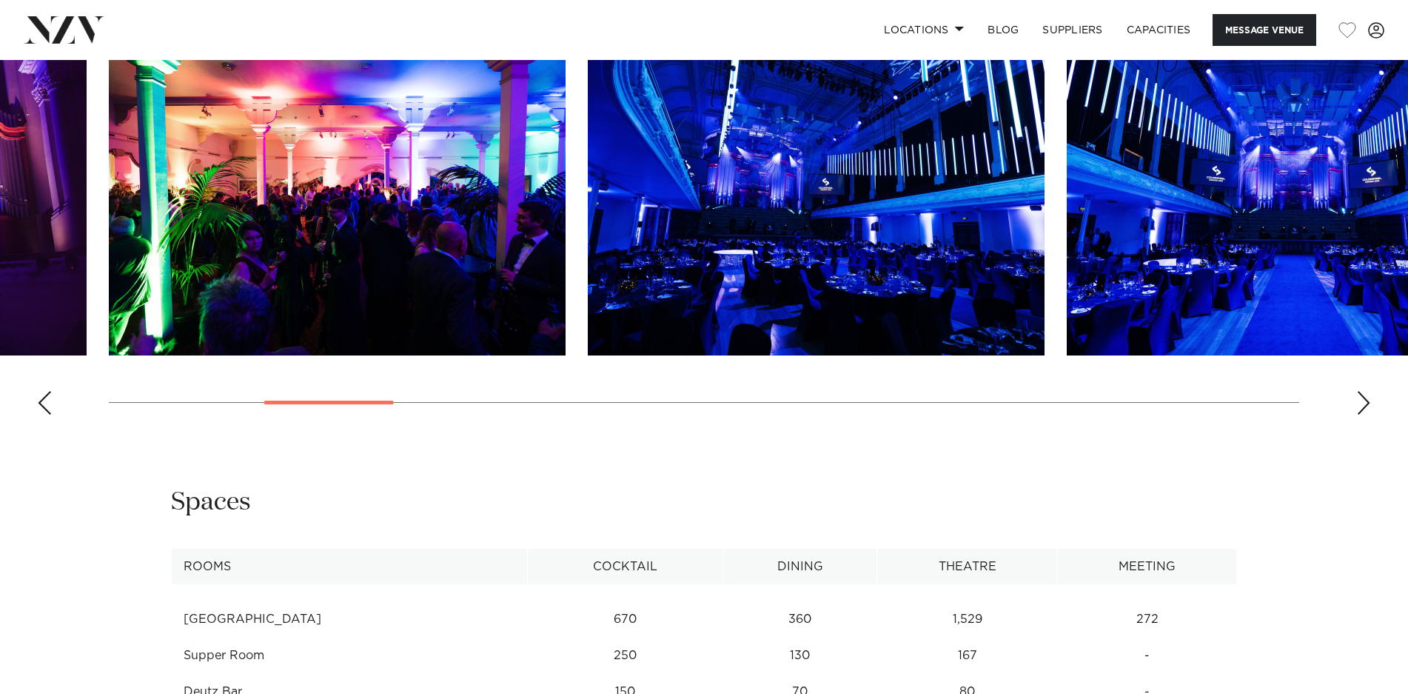
click at [1370, 409] on div "Next slide" at bounding box center [1363, 403] width 15 height 24
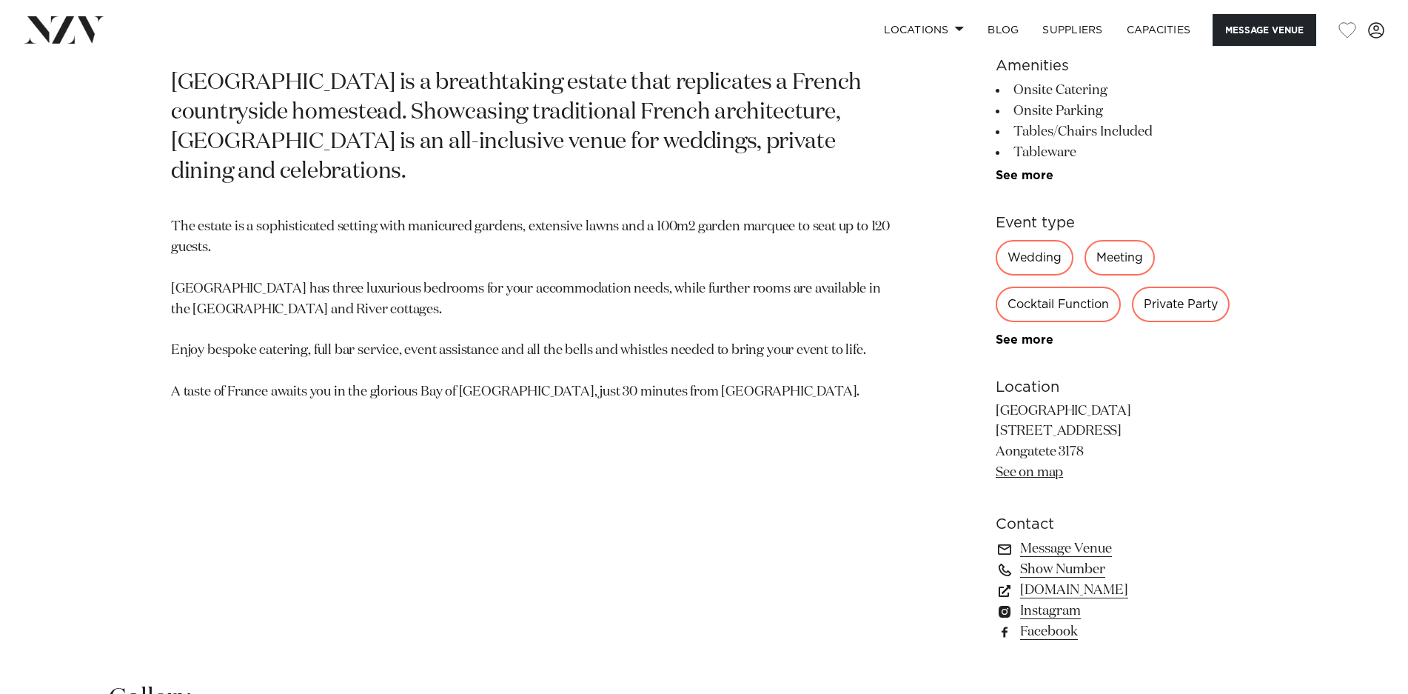
scroll to position [832, 0]
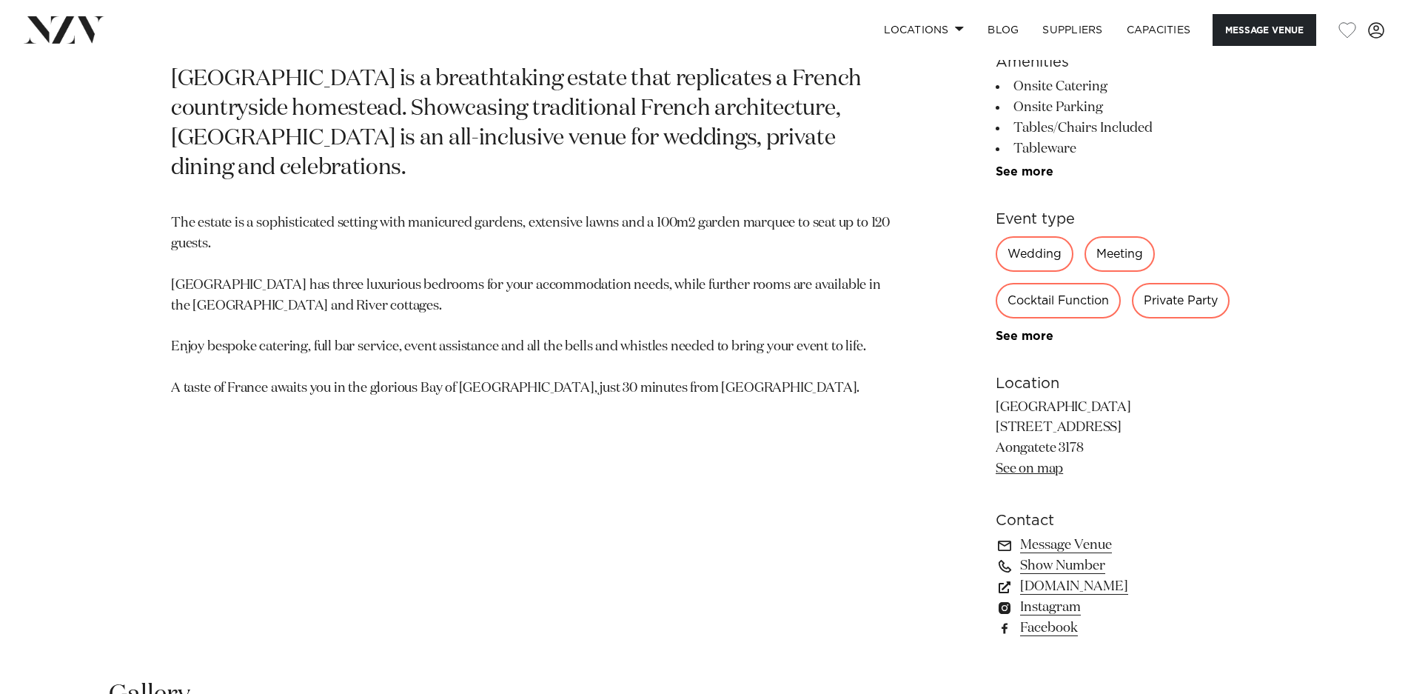
click at [1054, 475] on link "See on map" at bounding box center [1029, 468] width 67 height 13
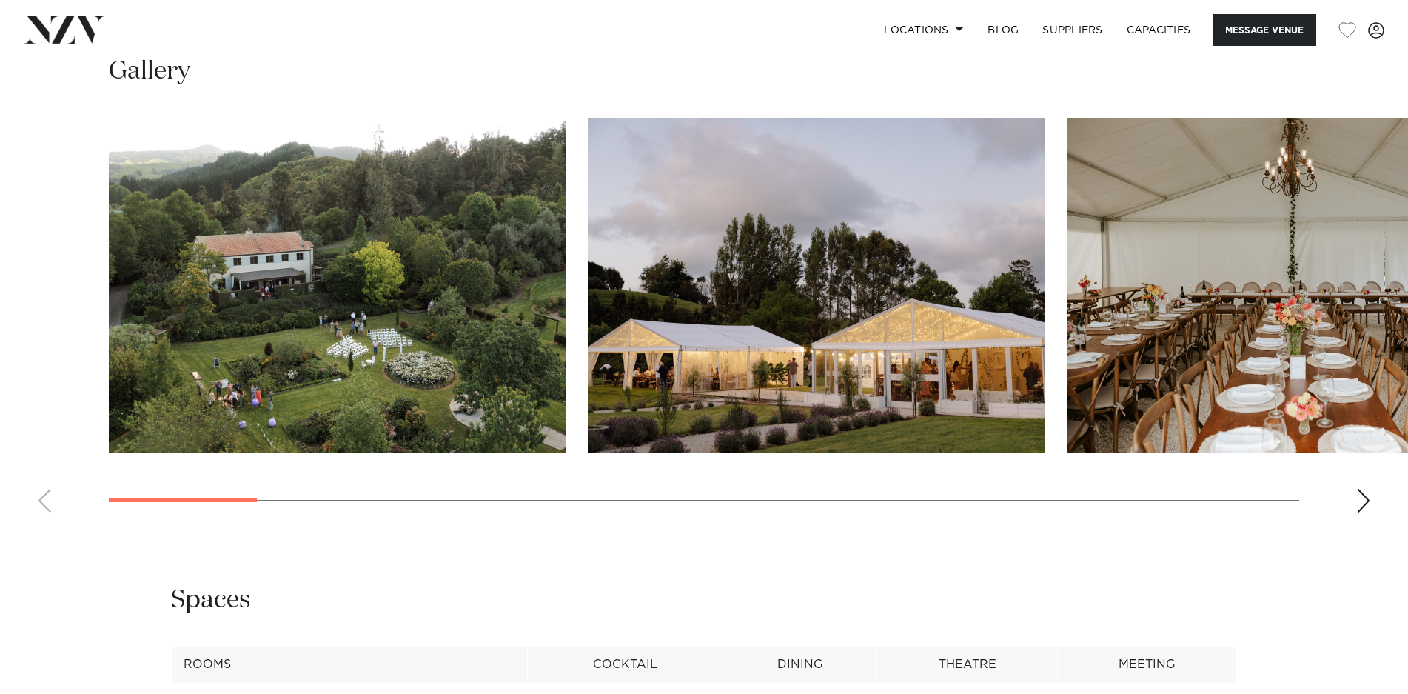
scroll to position [1457, 0]
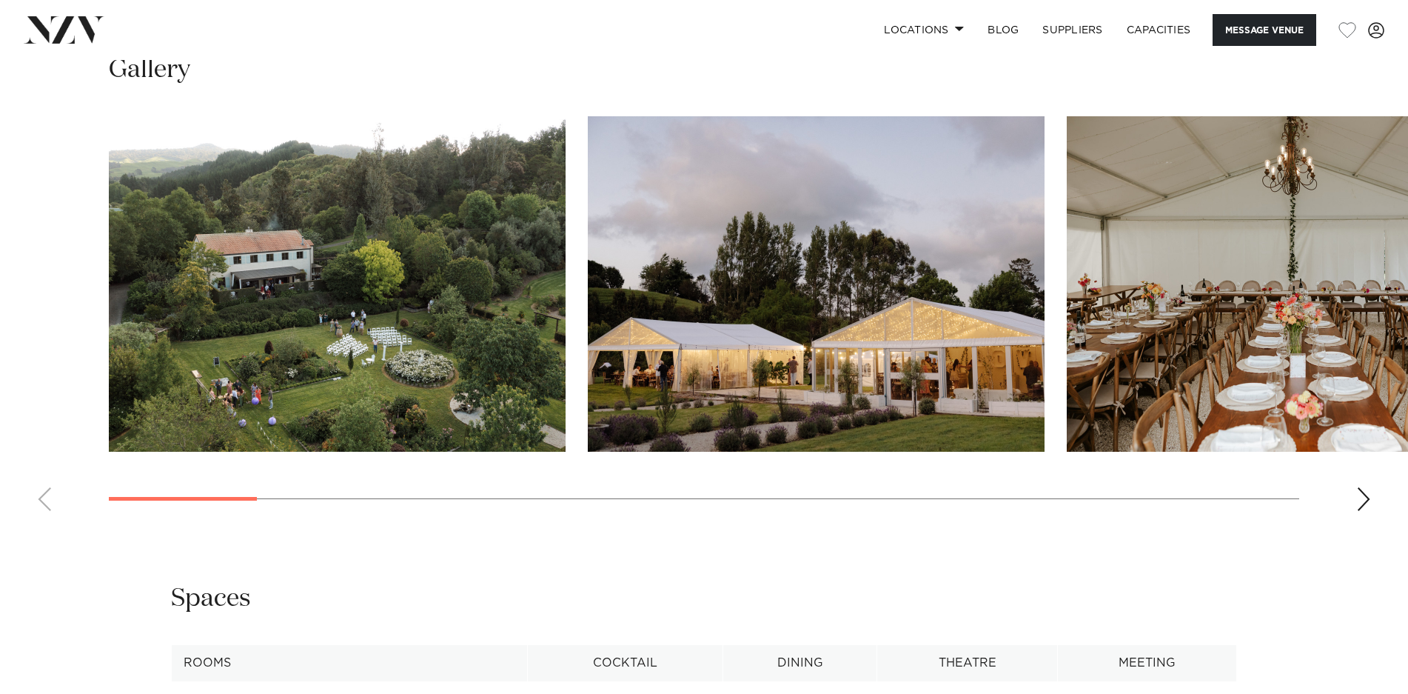
click at [1358, 496] on div "Next slide" at bounding box center [1363, 499] width 15 height 24
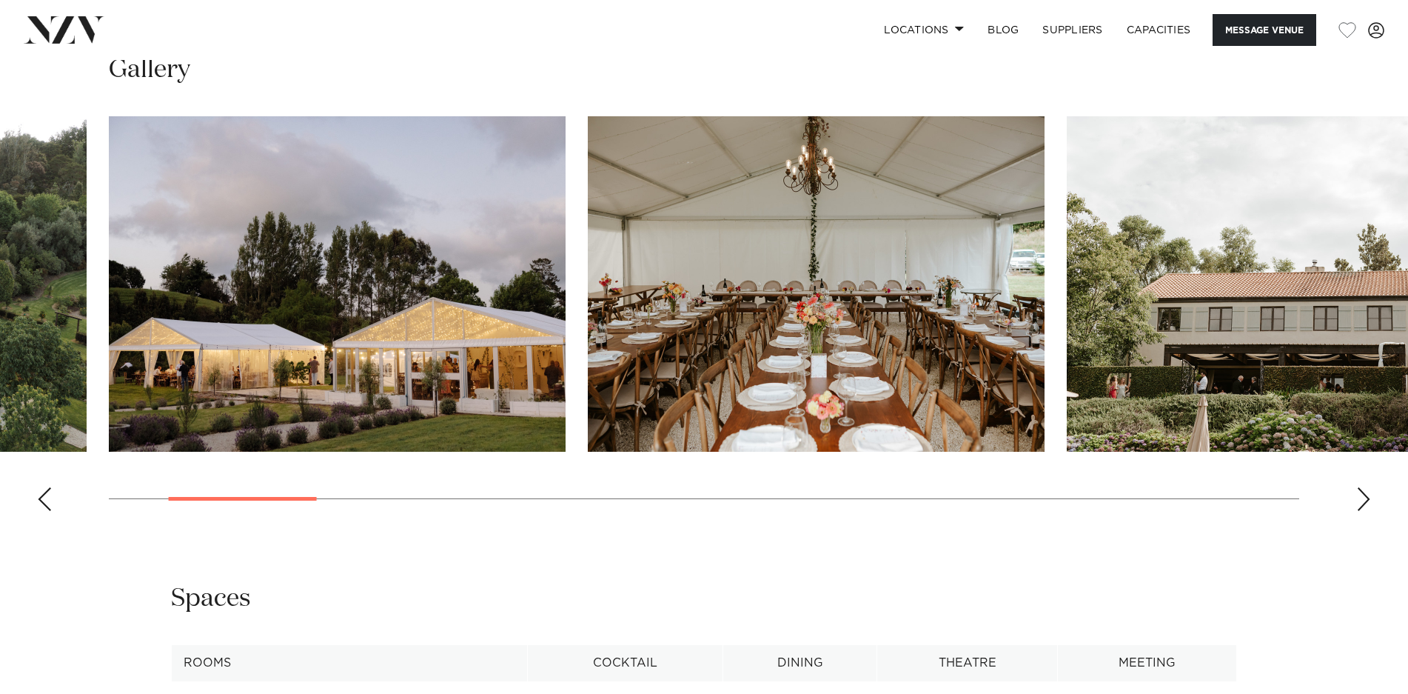
click at [1358, 496] on div "Next slide" at bounding box center [1363, 499] width 15 height 24
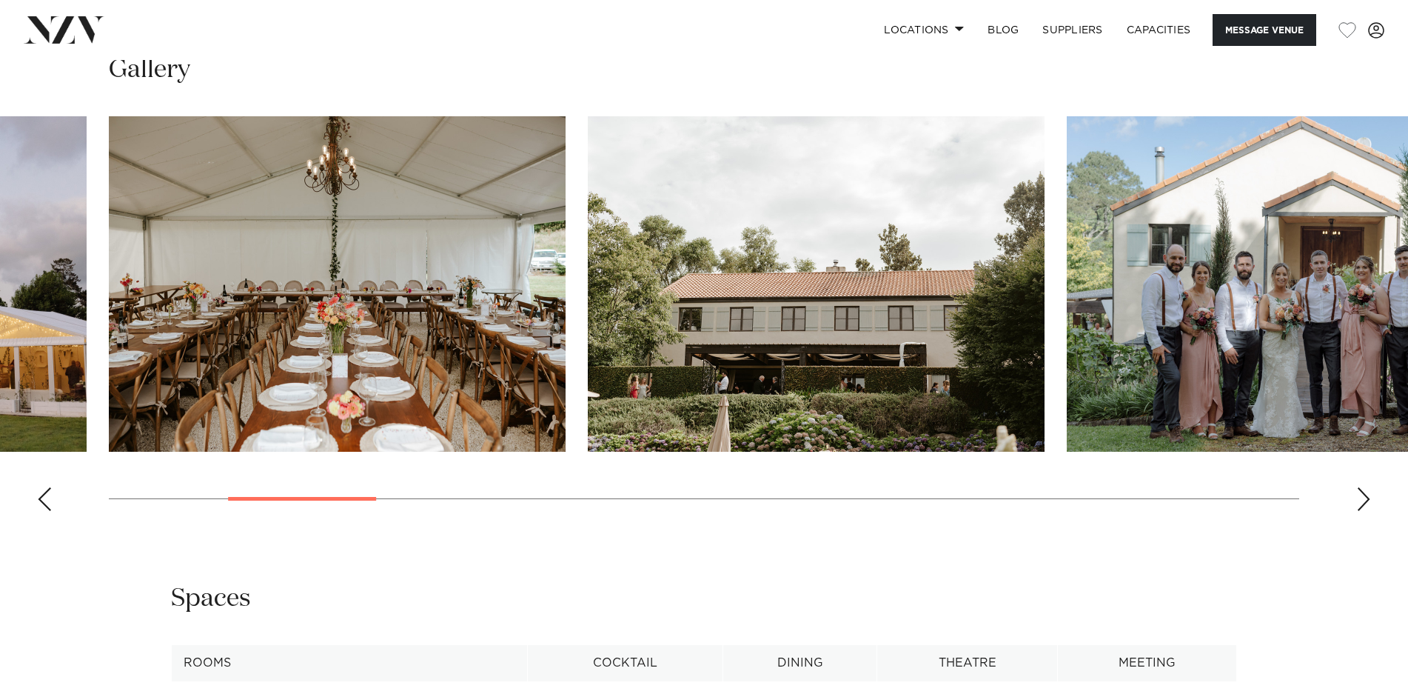
click at [1358, 496] on div "Next slide" at bounding box center [1363, 499] width 15 height 24
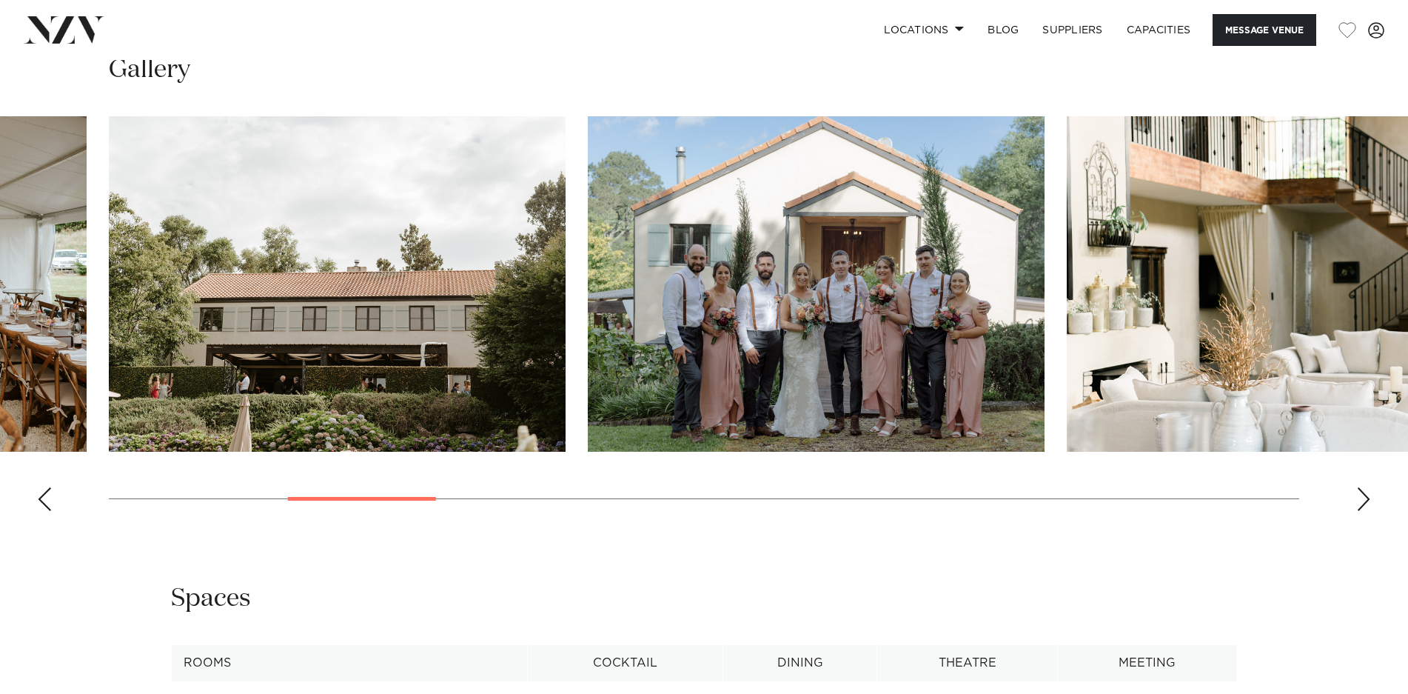
click at [1358, 496] on div "Next slide" at bounding box center [1363, 499] width 15 height 24
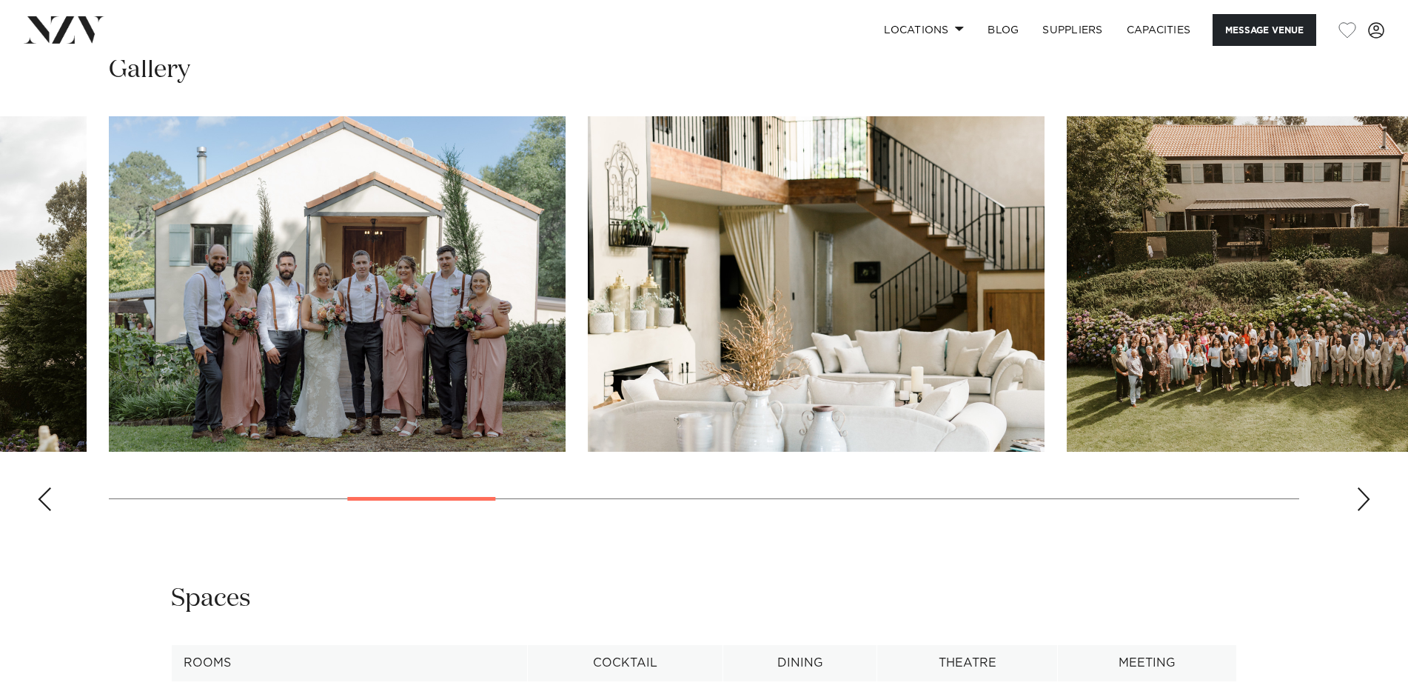
click at [1358, 496] on div "Next slide" at bounding box center [1363, 499] width 15 height 24
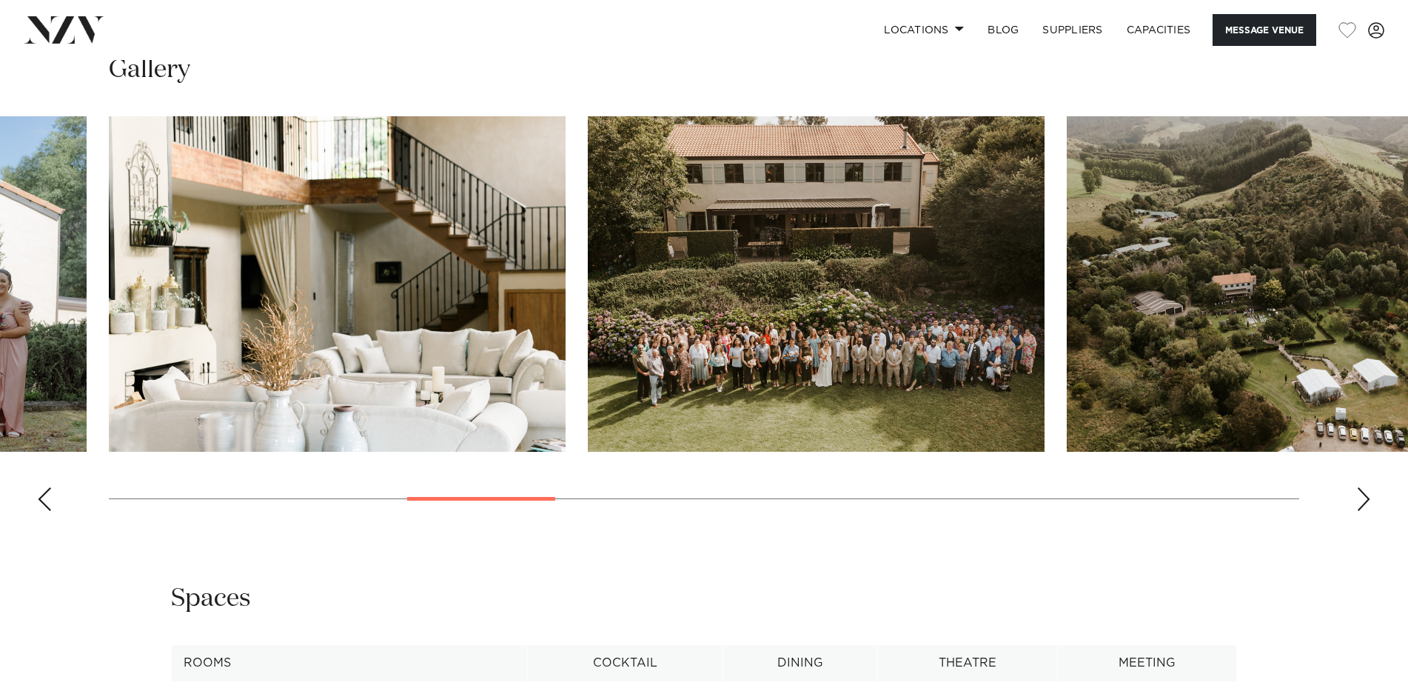
click at [1358, 496] on div "Next slide" at bounding box center [1363, 499] width 15 height 24
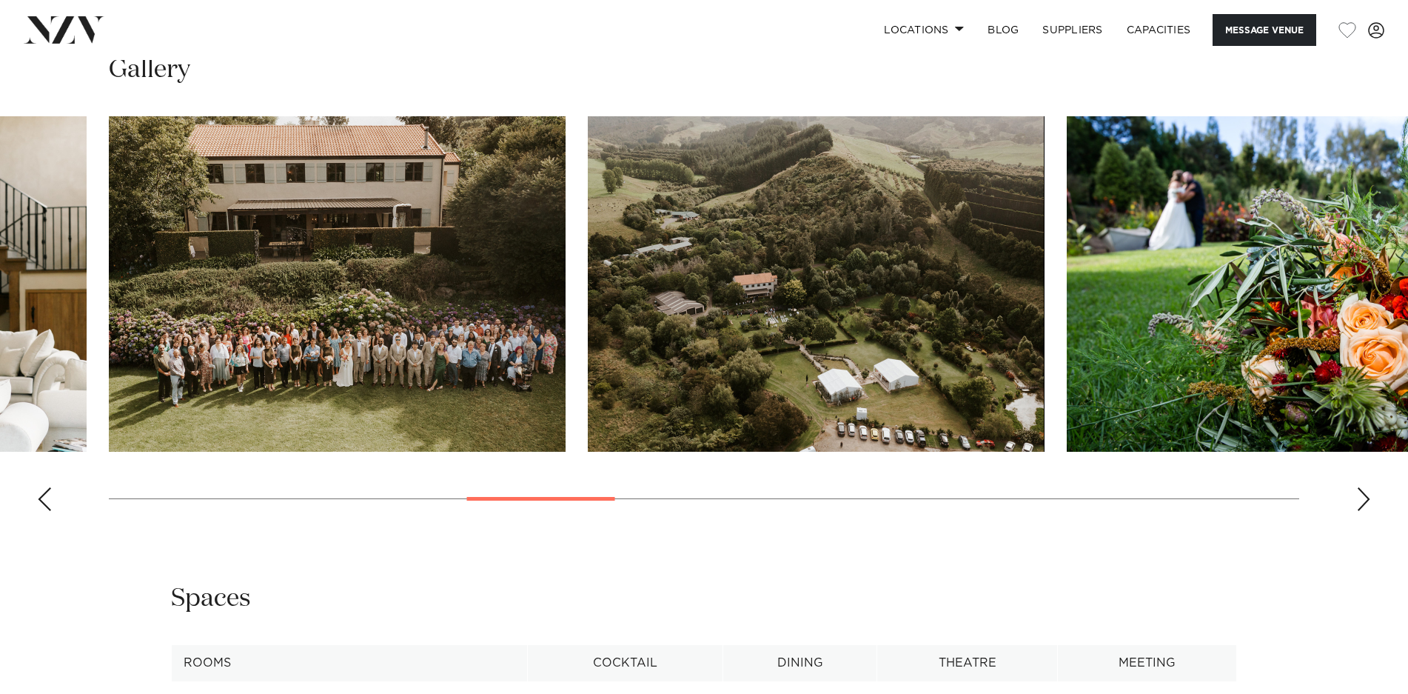
click at [1358, 496] on div "Next slide" at bounding box center [1363, 499] width 15 height 24
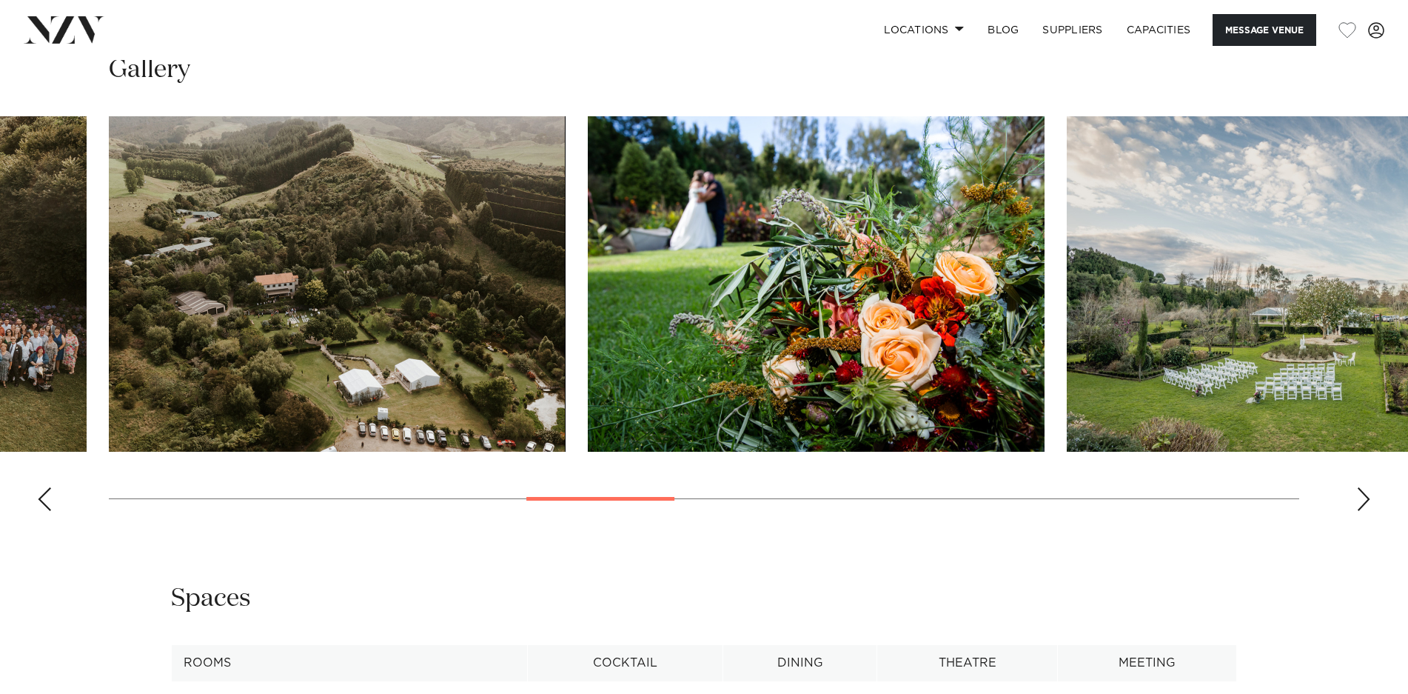
click at [1358, 496] on div "Next slide" at bounding box center [1363, 499] width 15 height 24
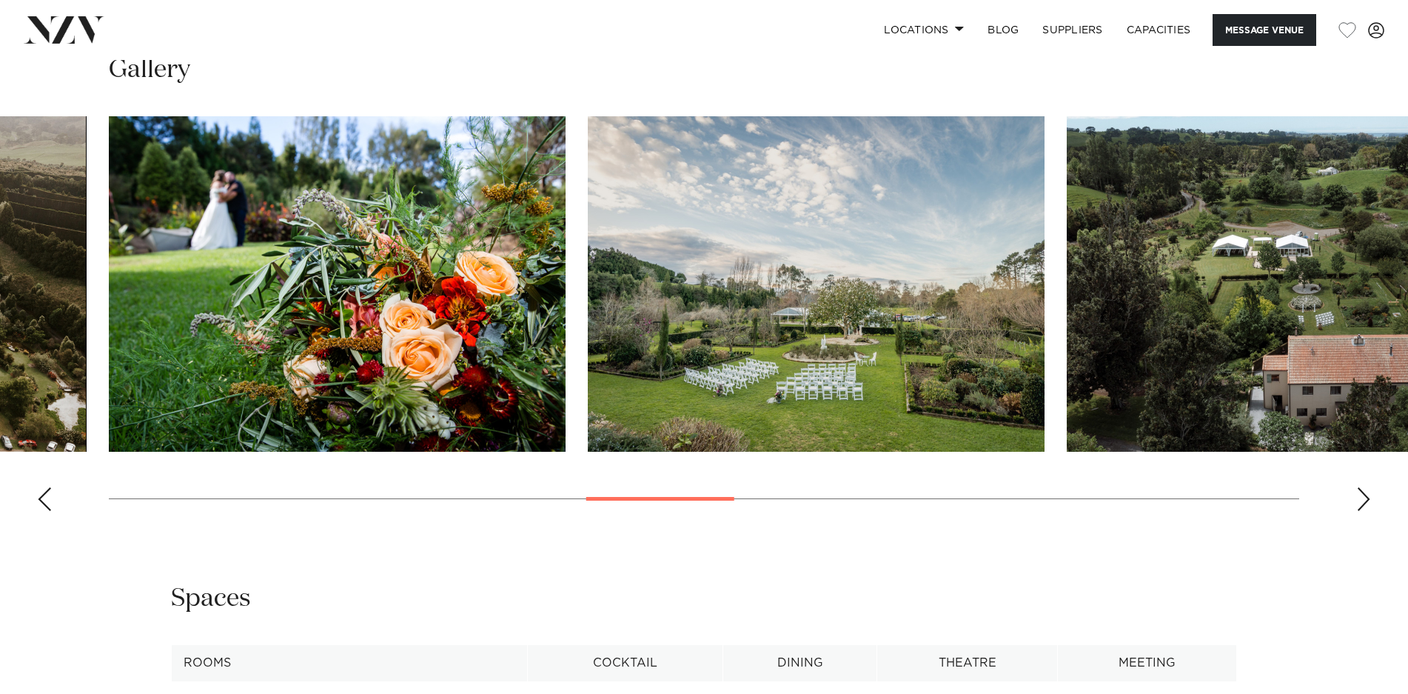
click at [1358, 496] on div "Next slide" at bounding box center [1363, 499] width 15 height 24
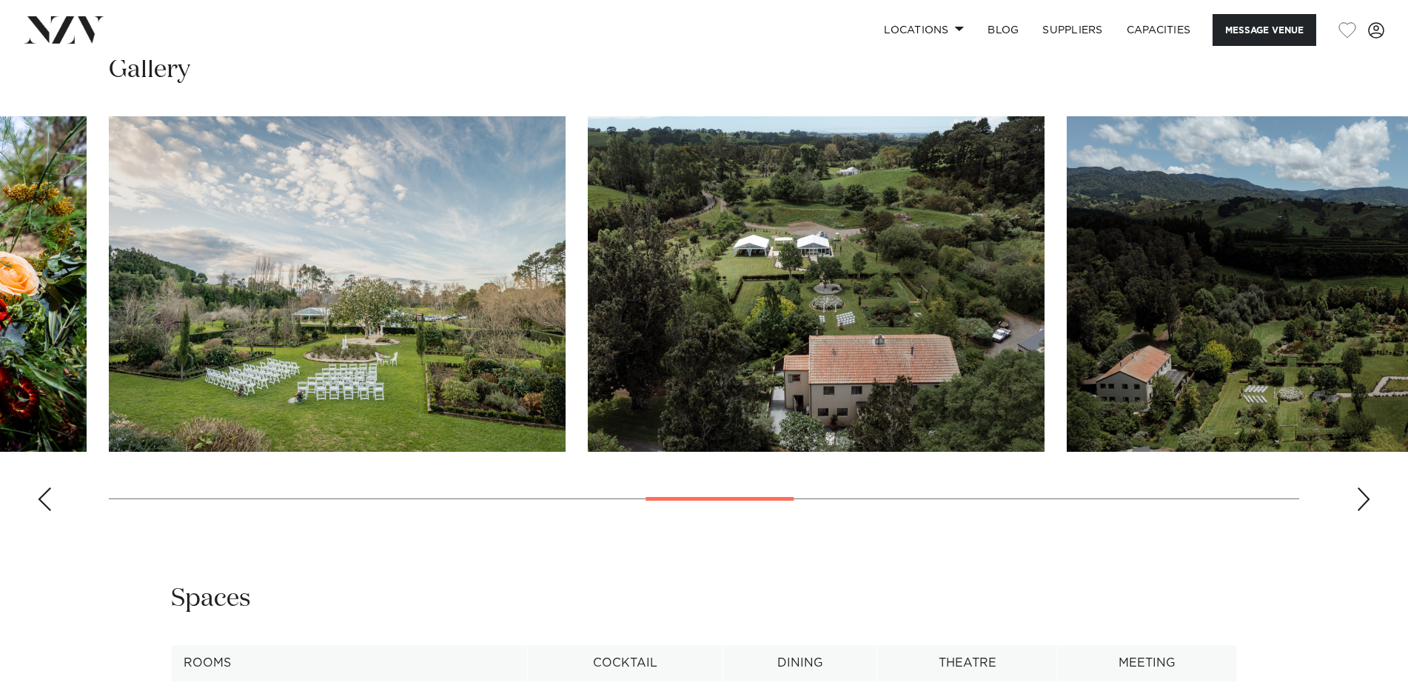
click at [1358, 496] on div "Next slide" at bounding box center [1363, 499] width 15 height 24
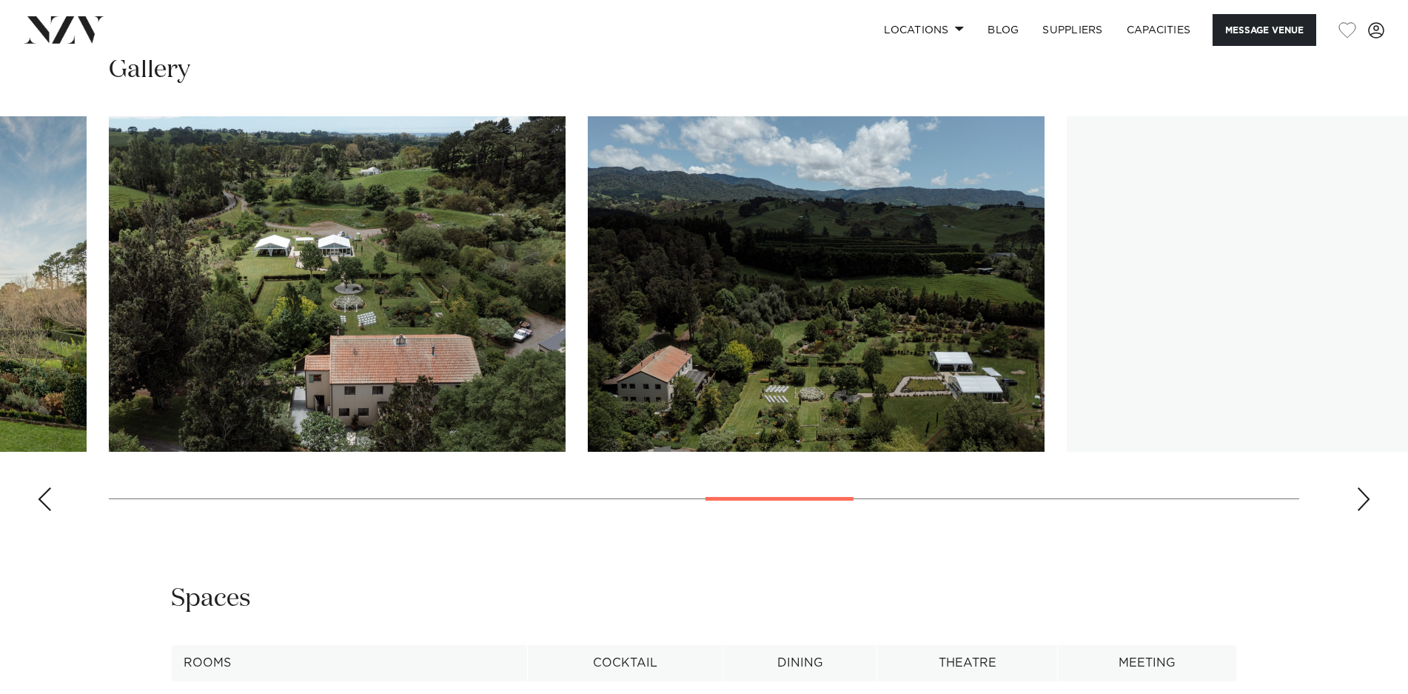
click at [1358, 496] on div "Next slide" at bounding box center [1363, 499] width 15 height 24
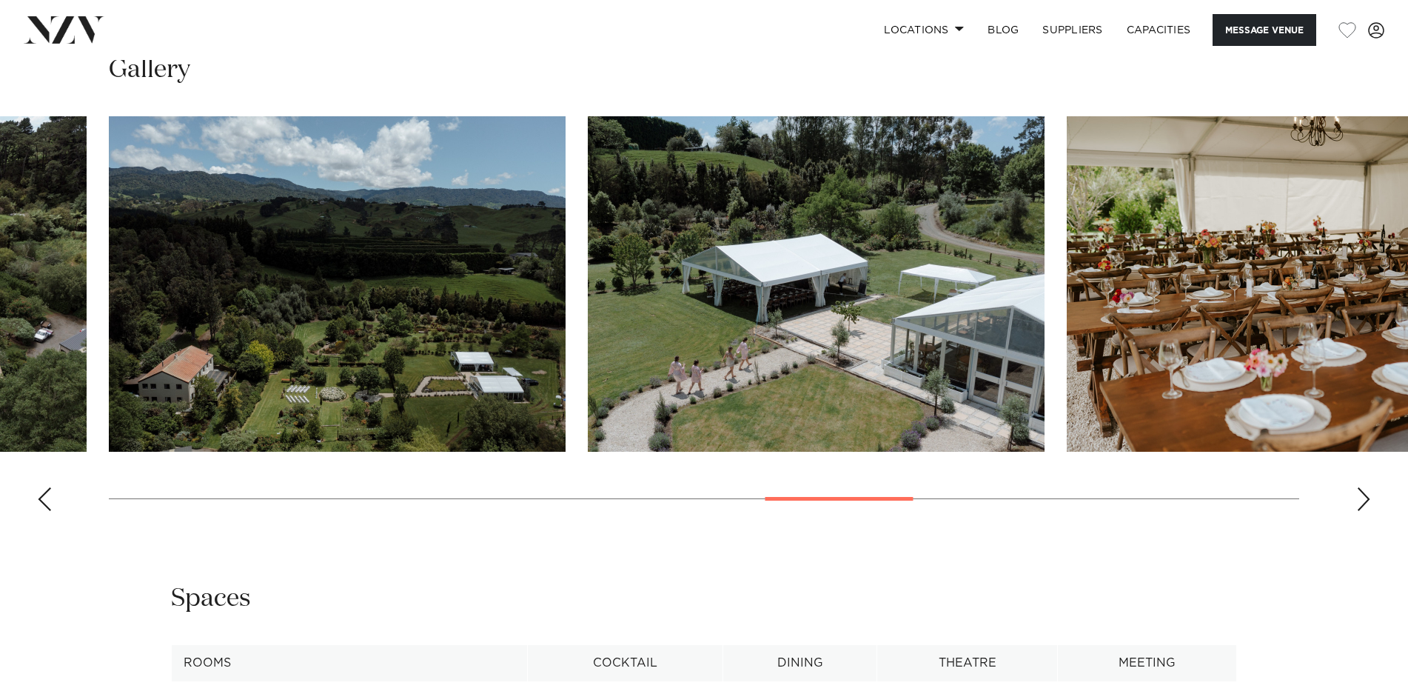
click at [1358, 496] on div "Next slide" at bounding box center [1363, 499] width 15 height 24
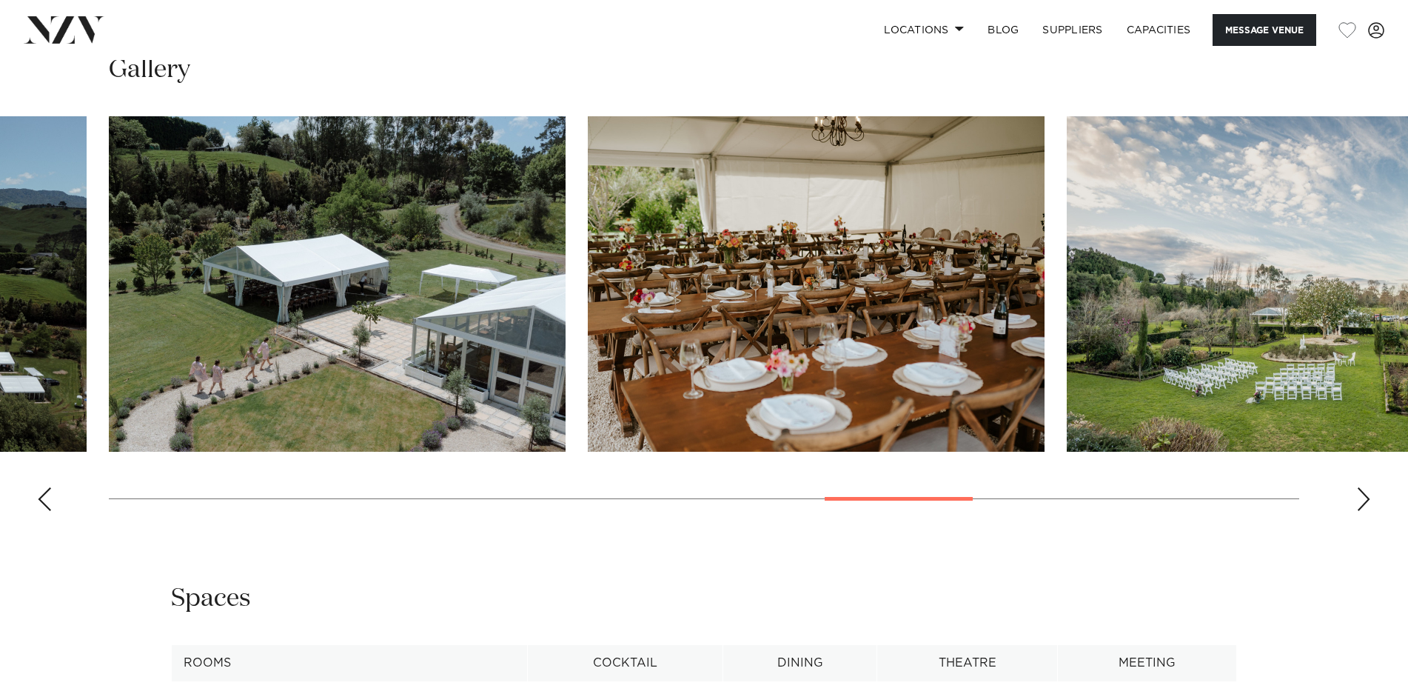
click at [1358, 496] on div "Next slide" at bounding box center [1363, 499] width 15 height 24
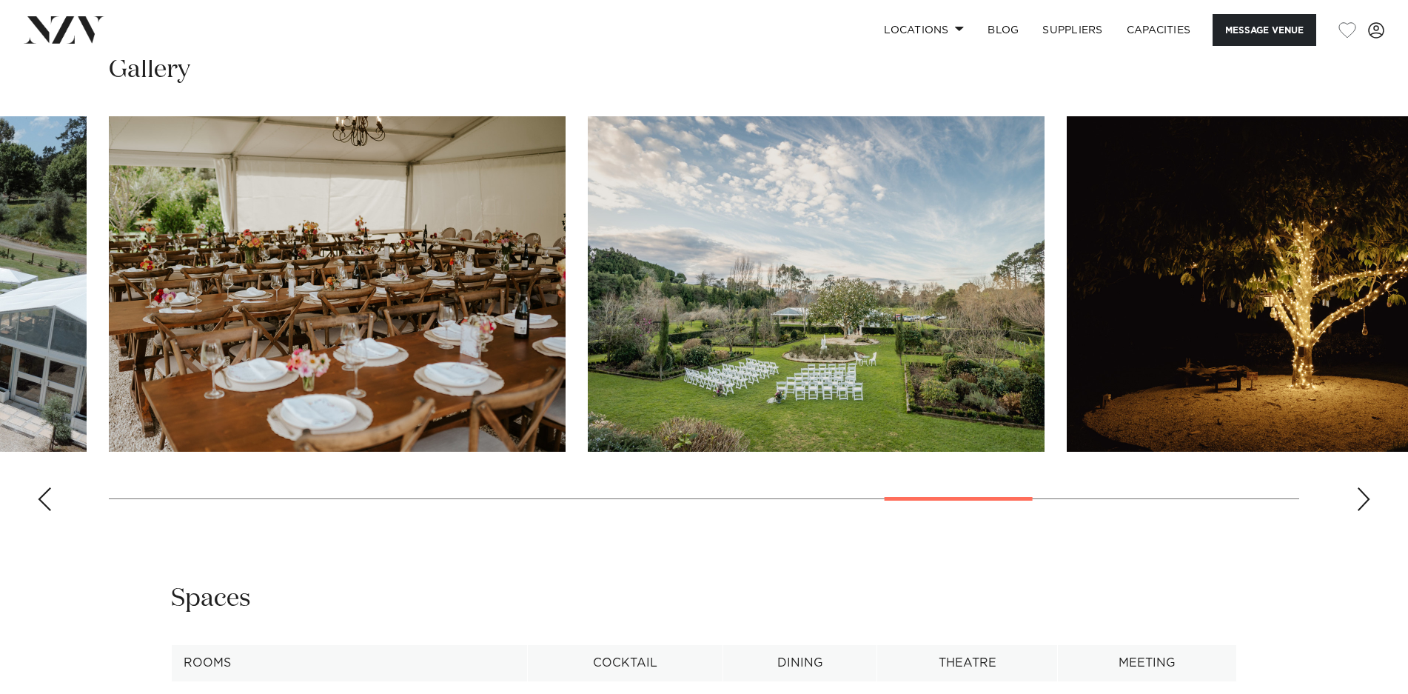
click at [1358, 496] on div "Next slide" at bounding box center [1363, 499] width 15 height 24
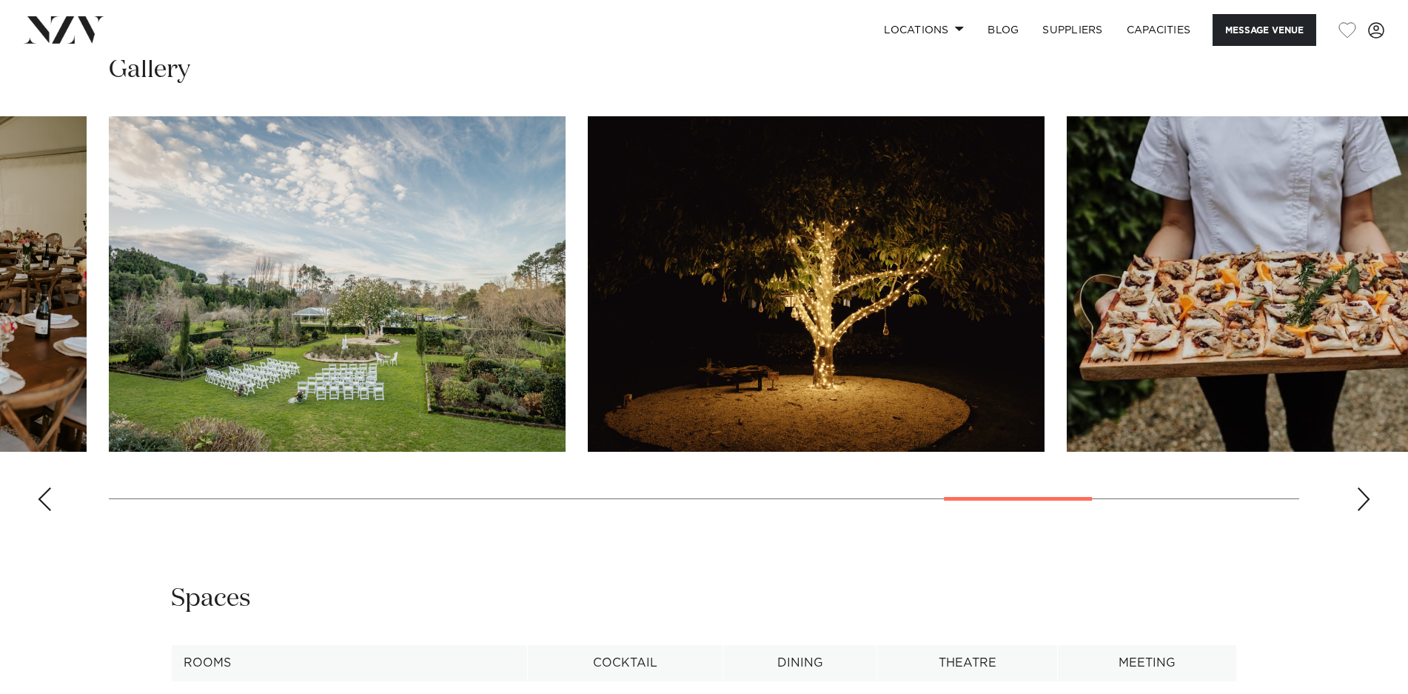
click at [1358, 496] on div "Next slide" at bounding box center [1363, 499] width 15 height 24
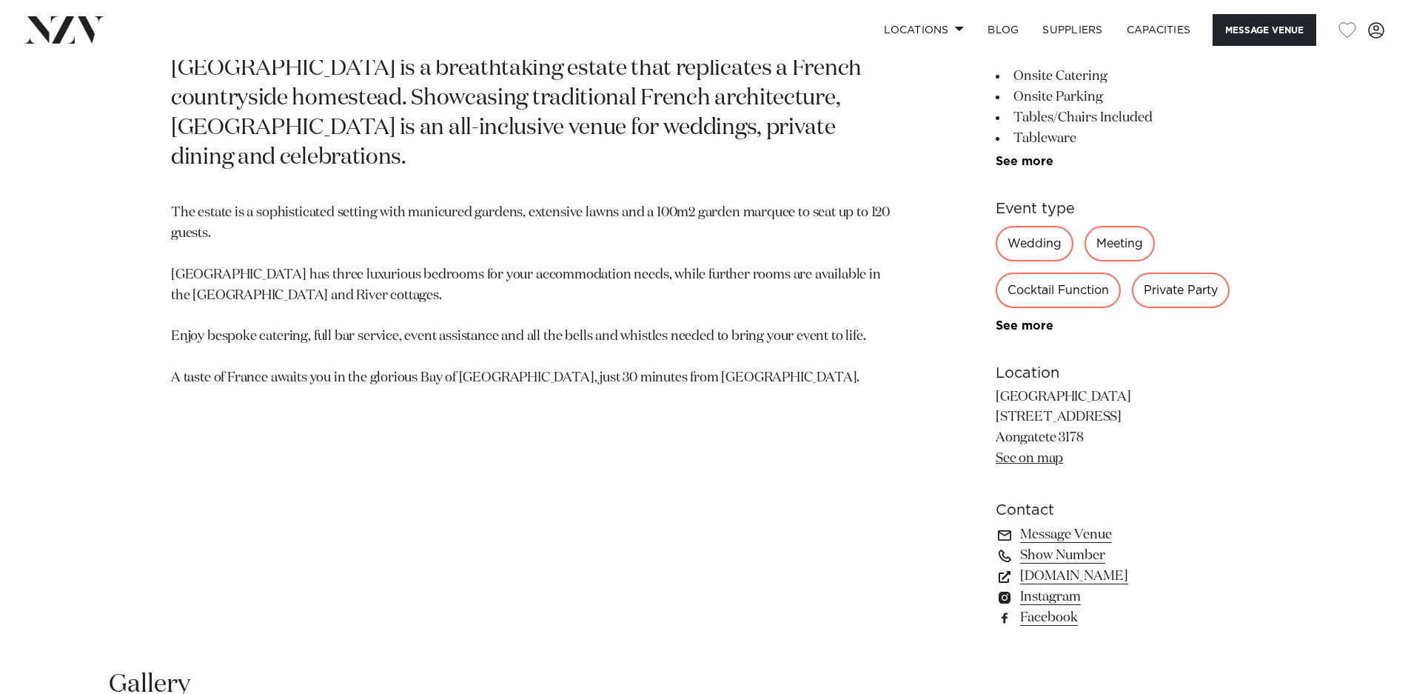
scroll to position [832, 0]
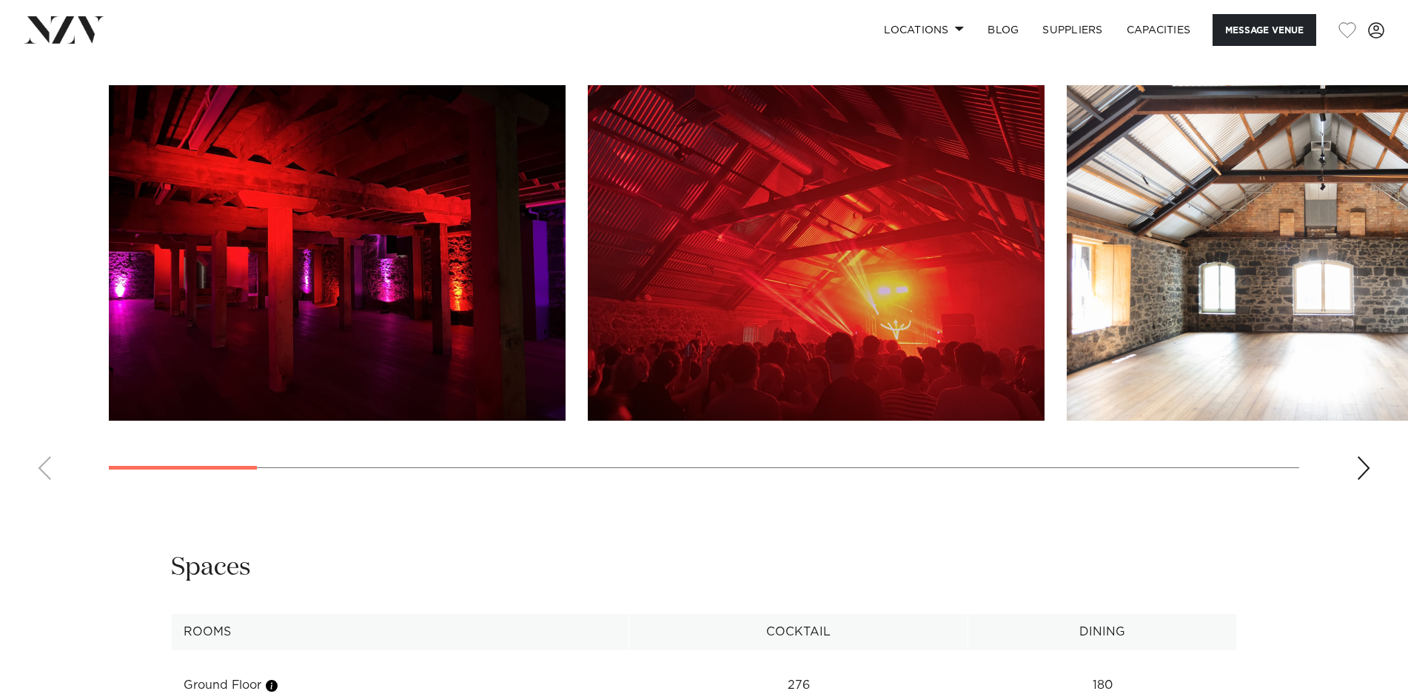
scroll to position [1561, 0]
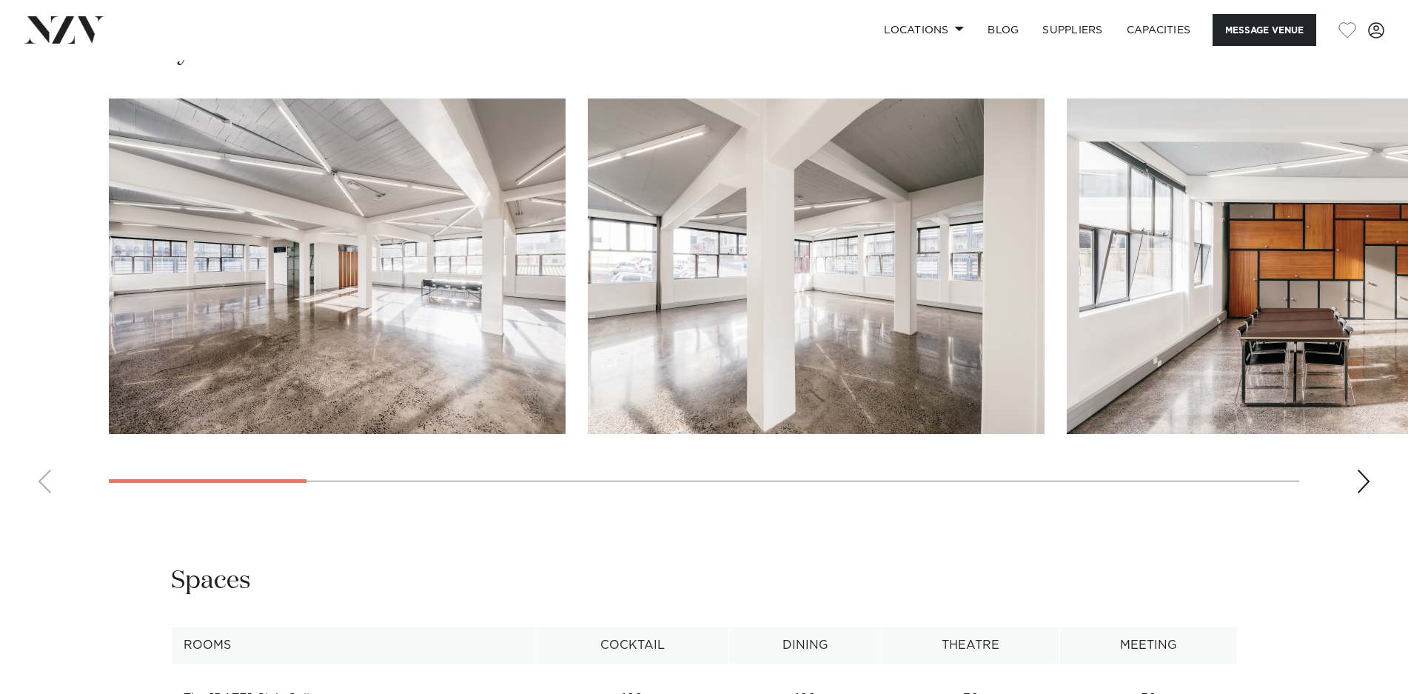
scroll to position [1457, 0]
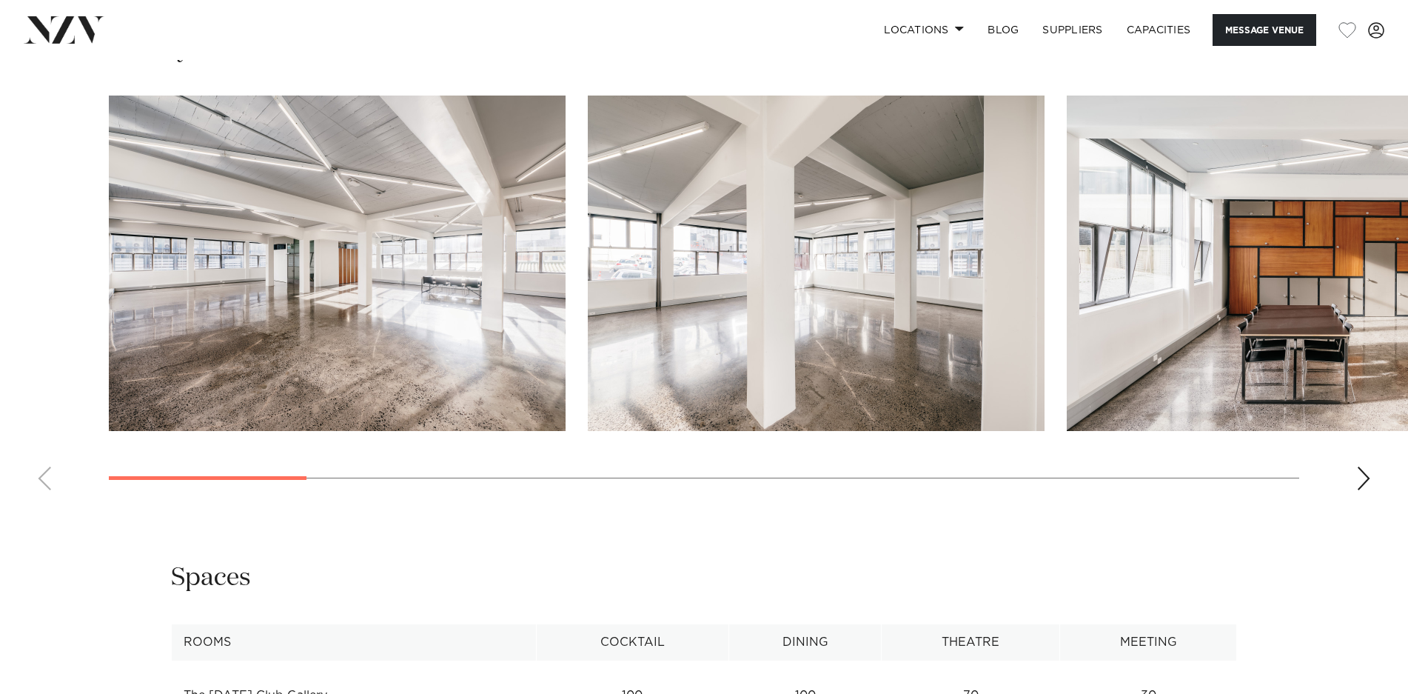
click at [1356, 470] on swiper-container at bounding box center [704, 299] width 1408 height 406
click at [1369, 470] on div "Next slide" at bounding box center [1363, 478] width 15 height 24
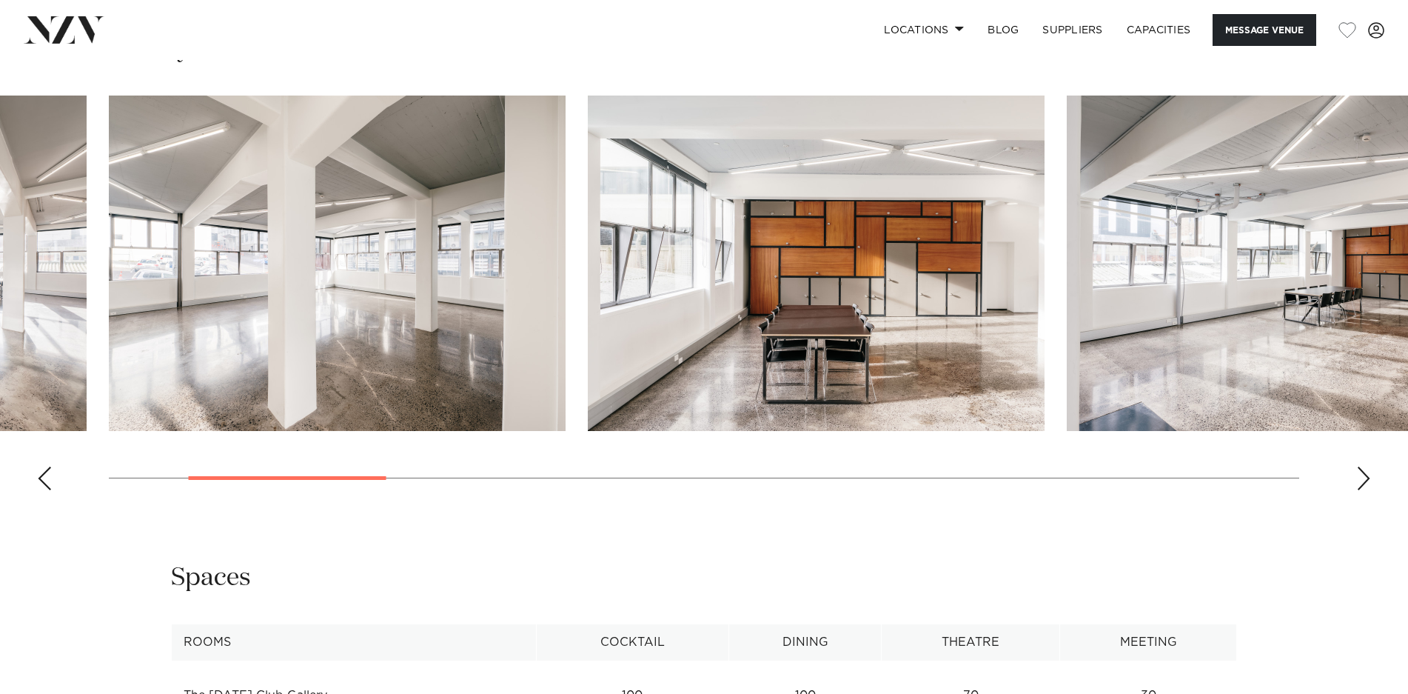
click at [1369, 470] on div "Next slide" at bounding box center [1363, 478] width 15 height 24
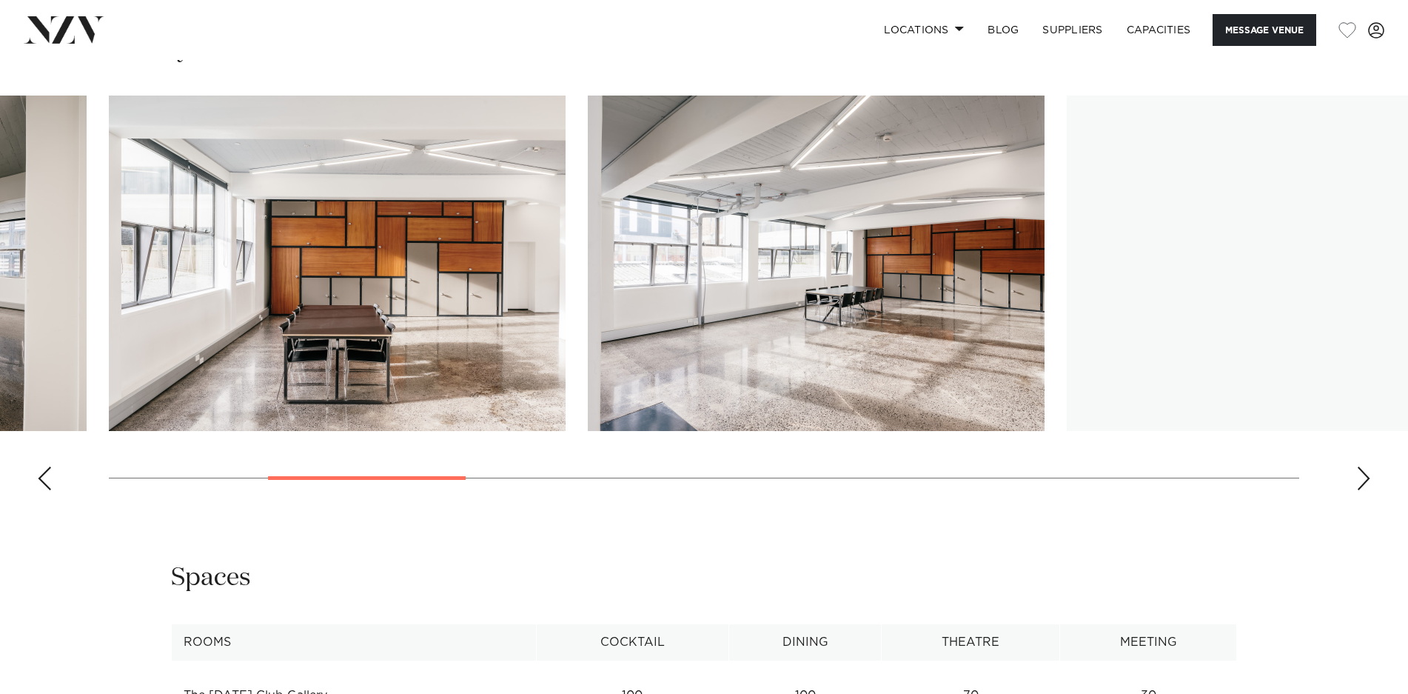
click at [1369, 470] on div "Next slide" at bounding box center [1363, 478] width 15 height 24
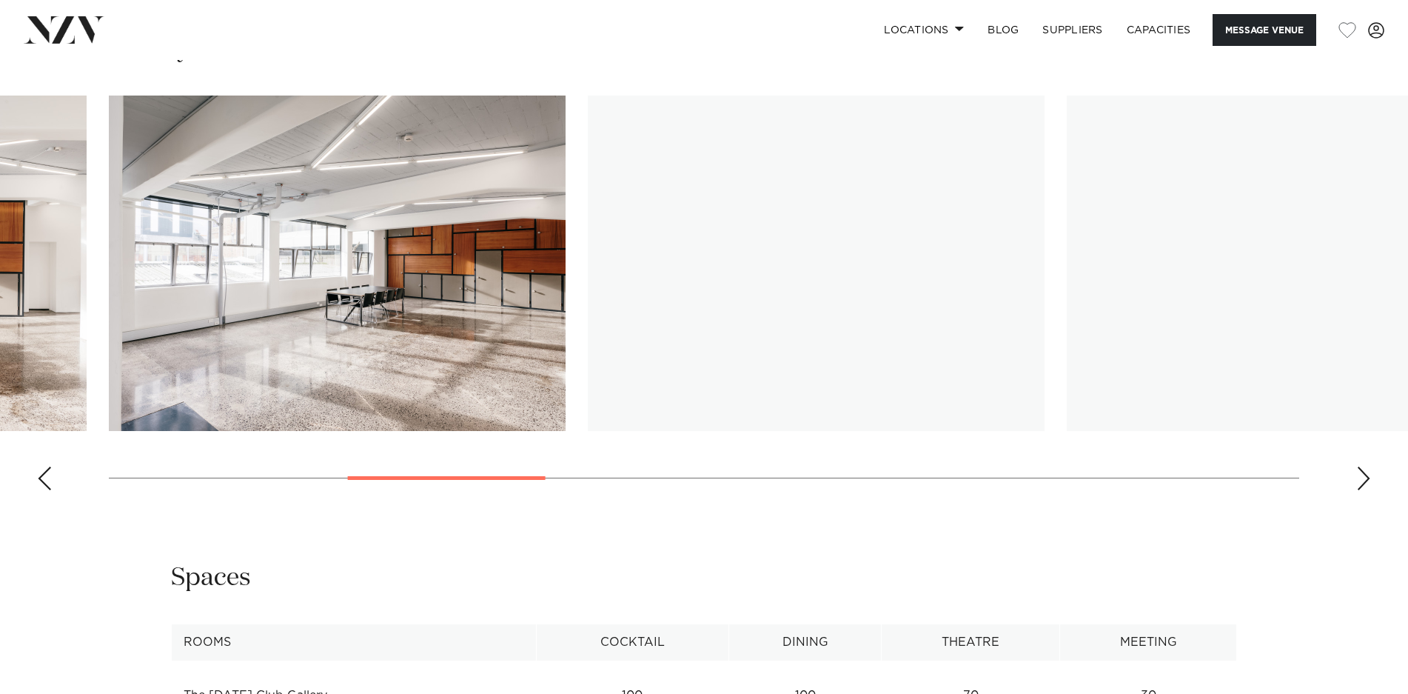
click at [1369, 470] on div "Next slide" at bounding box center [1363, 478] width 15 height 24
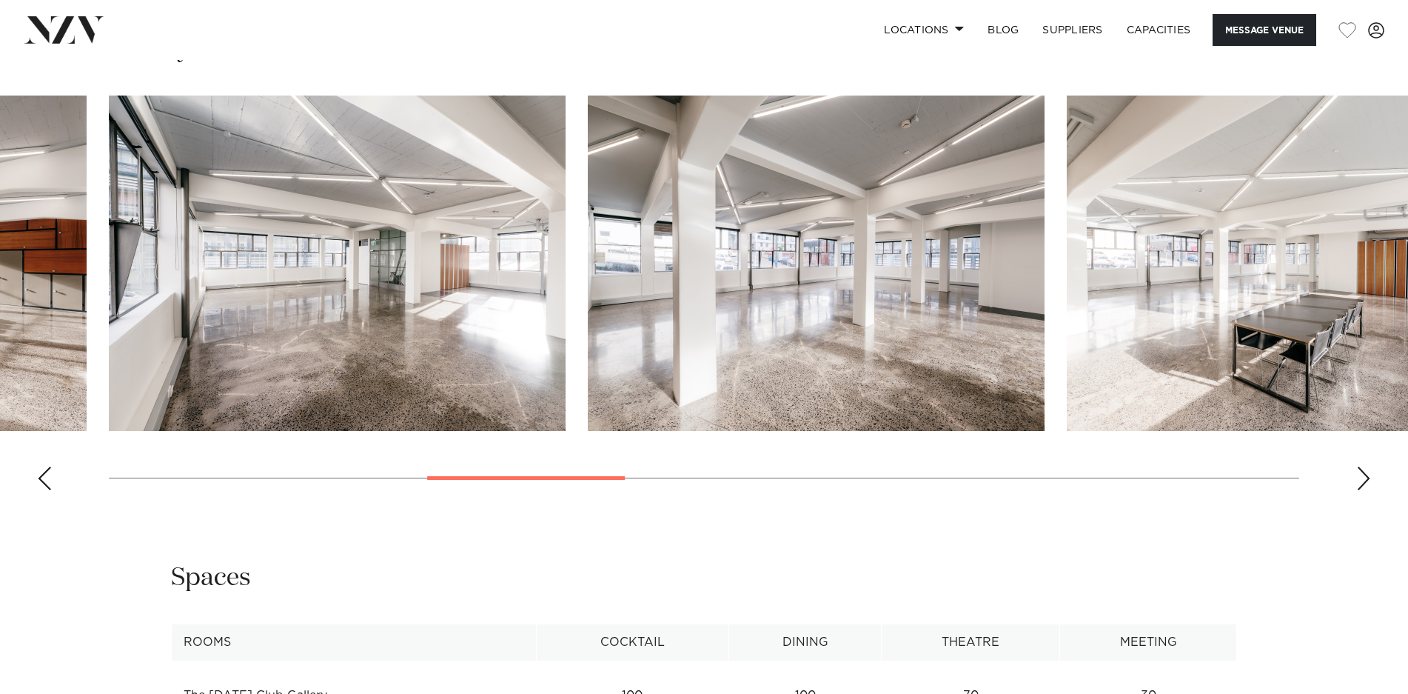
click at [1369, 470] on div "Next slide" at bounding box center [1363, 478] width 15 height 24
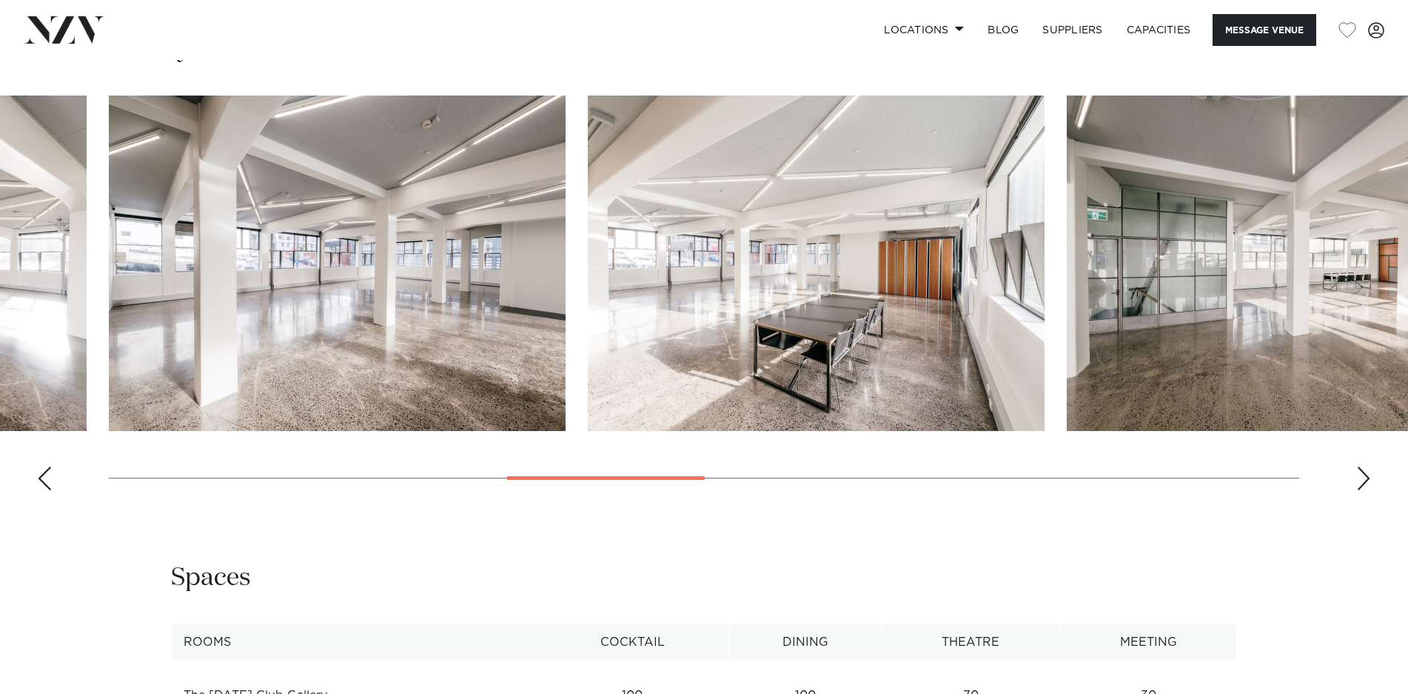
click at [1369, 470] on div "Next slide" at bounding box center [1363, 478] width 15 height 24
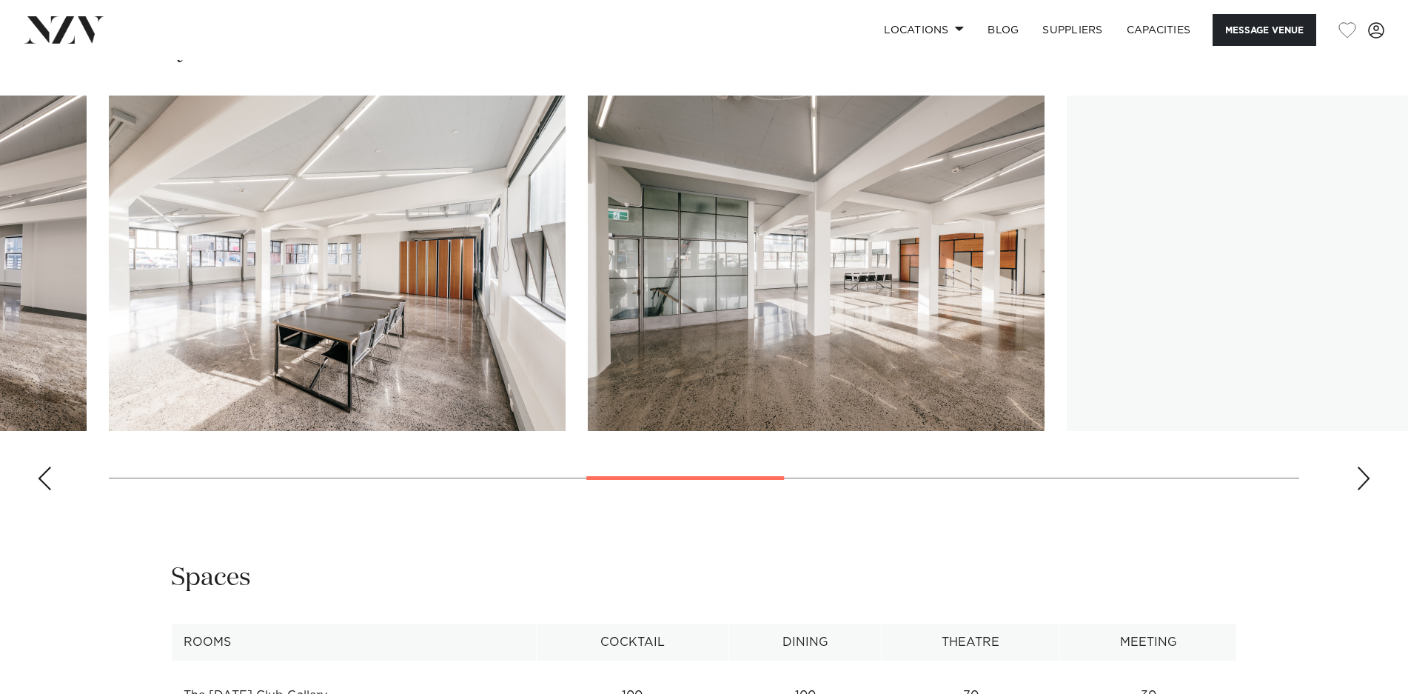
click at [1369, 470] on div "Next slide" at bounding box center [1363, 478] width 15 height 24
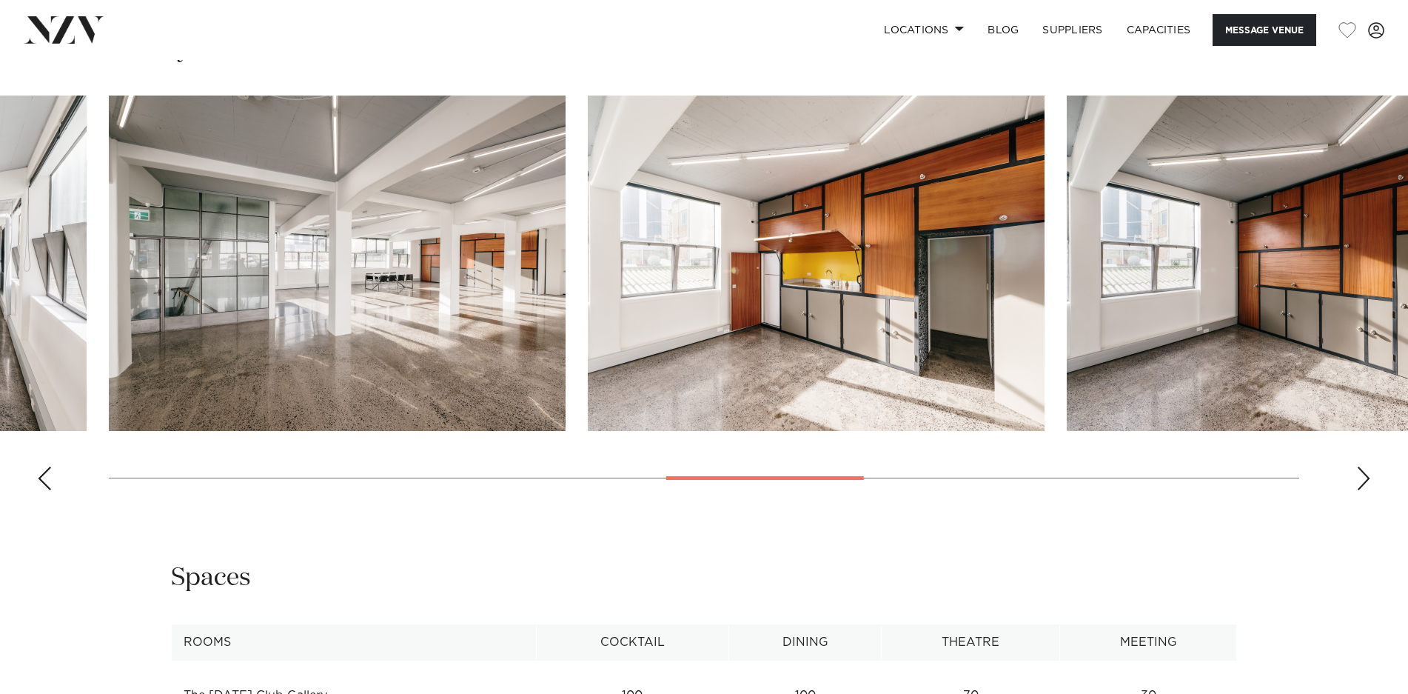
click at [1369, 470] on div "Next slide" at bounding box center [1363, 478] width 15 height 24
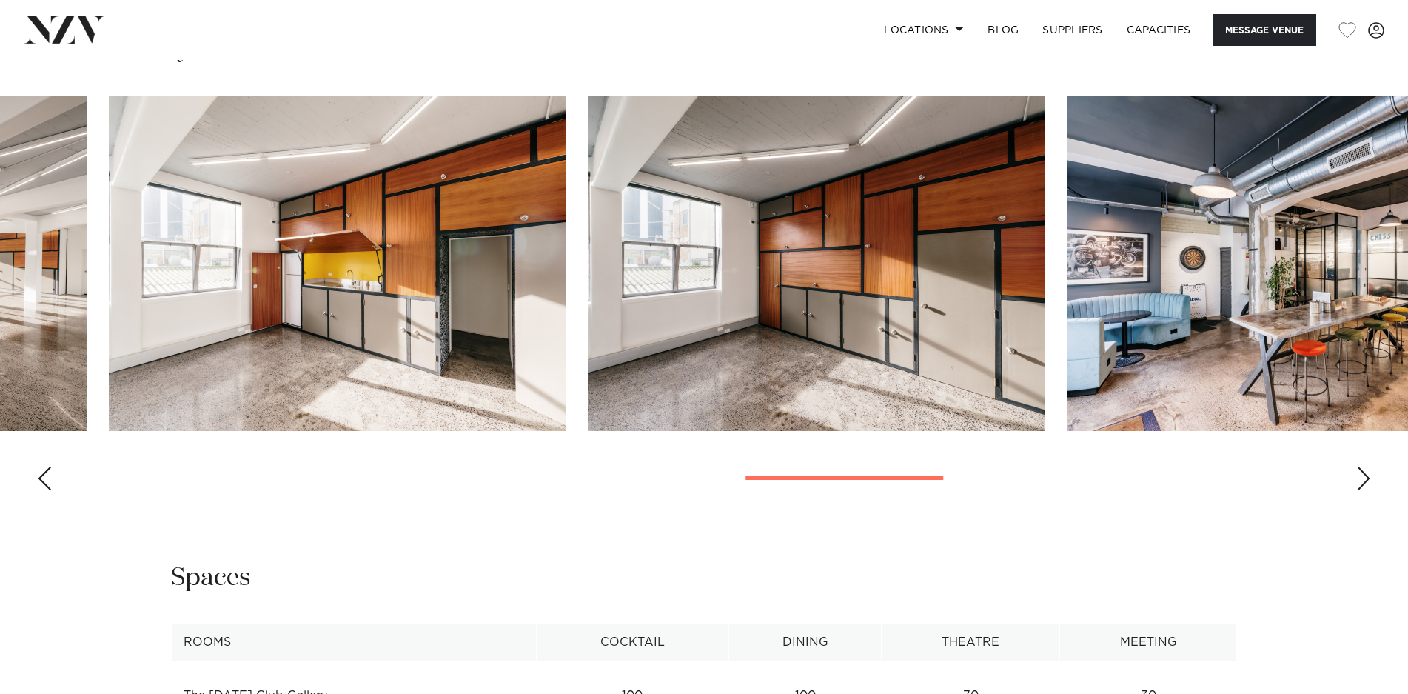
click at [1369, 470] on div "Next slide" at bounding box center [1363, 478] width 15 height 24
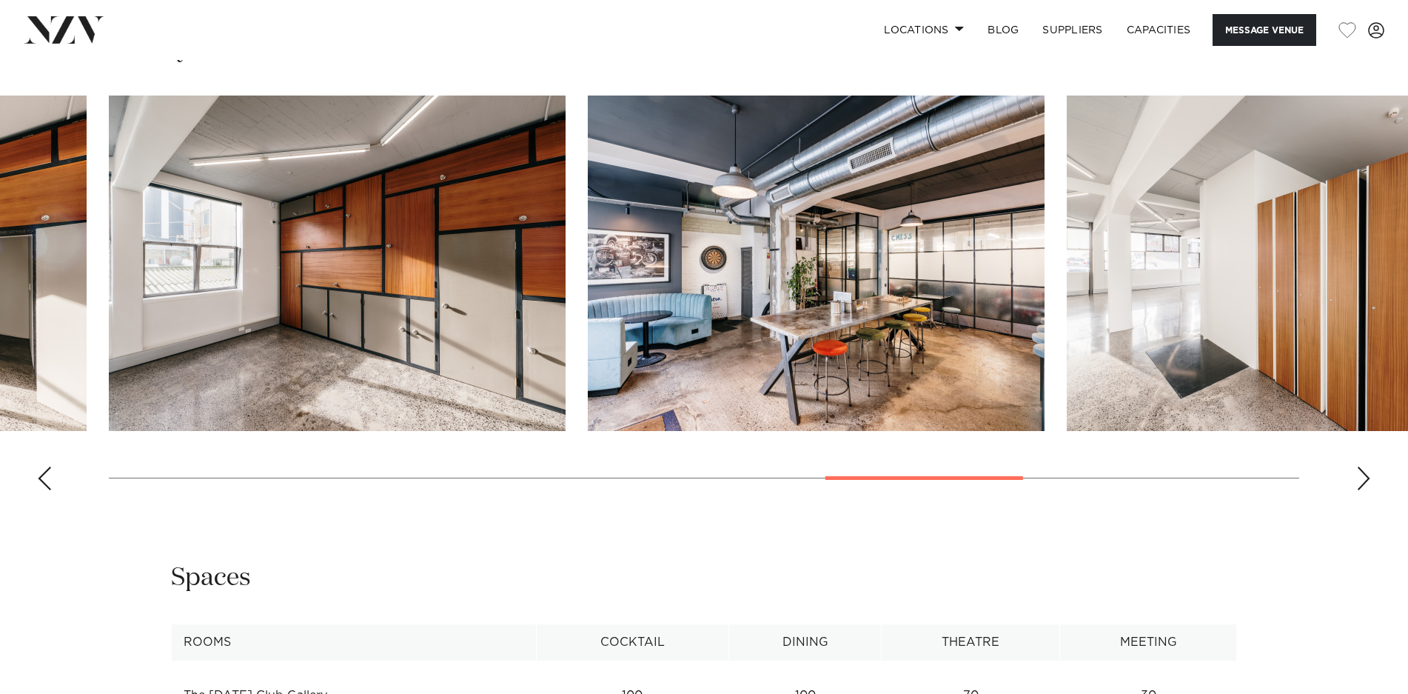
click at [1369, 470] on div "Next slide" at bounding box center [1363, 478] width 15 height 24
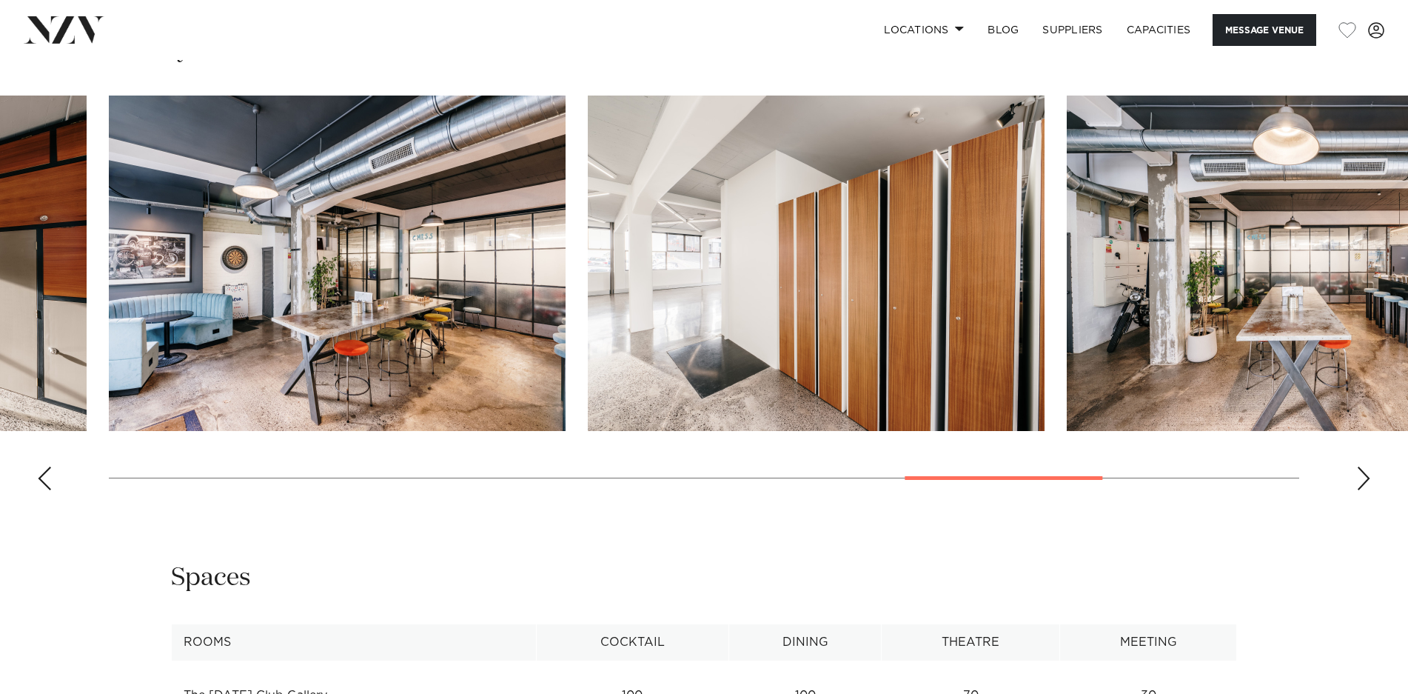
click at [1369, 470] on div "Next slide" at bounding box center [1363, 478] width 15 height 24
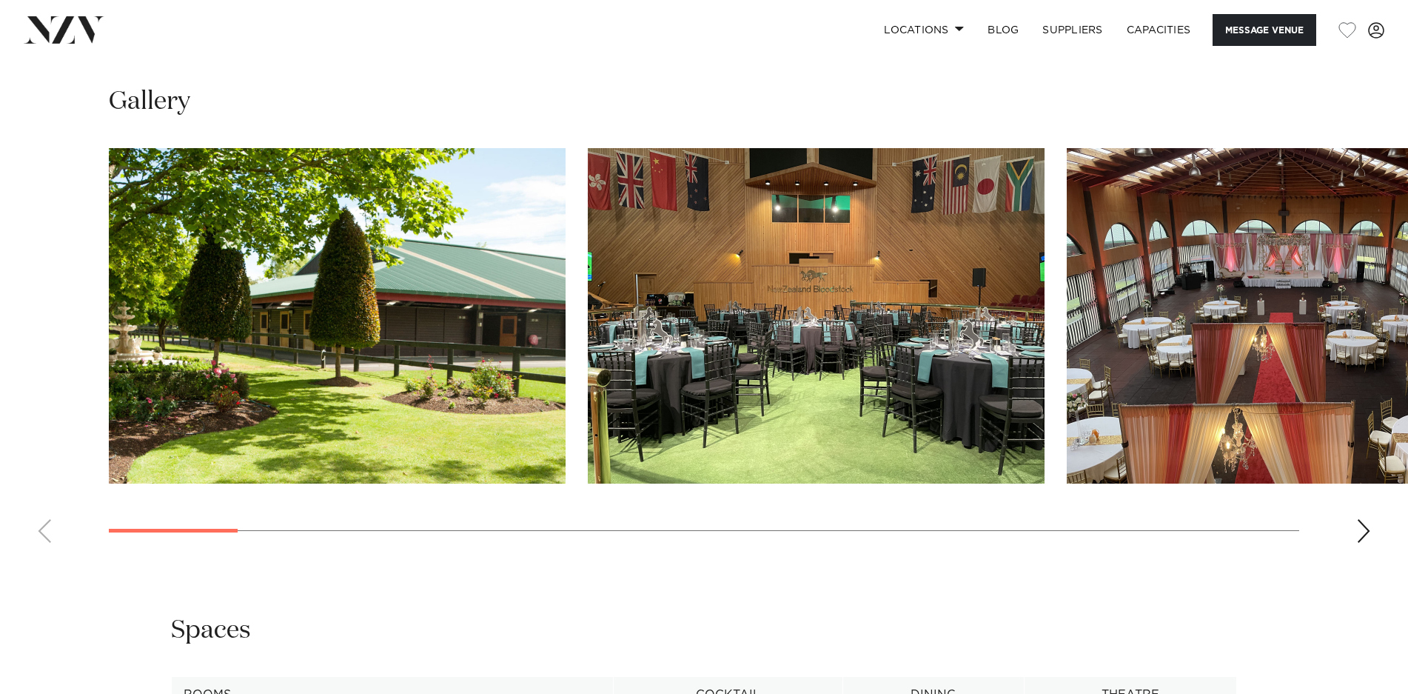
scroll to position [1457, 0]
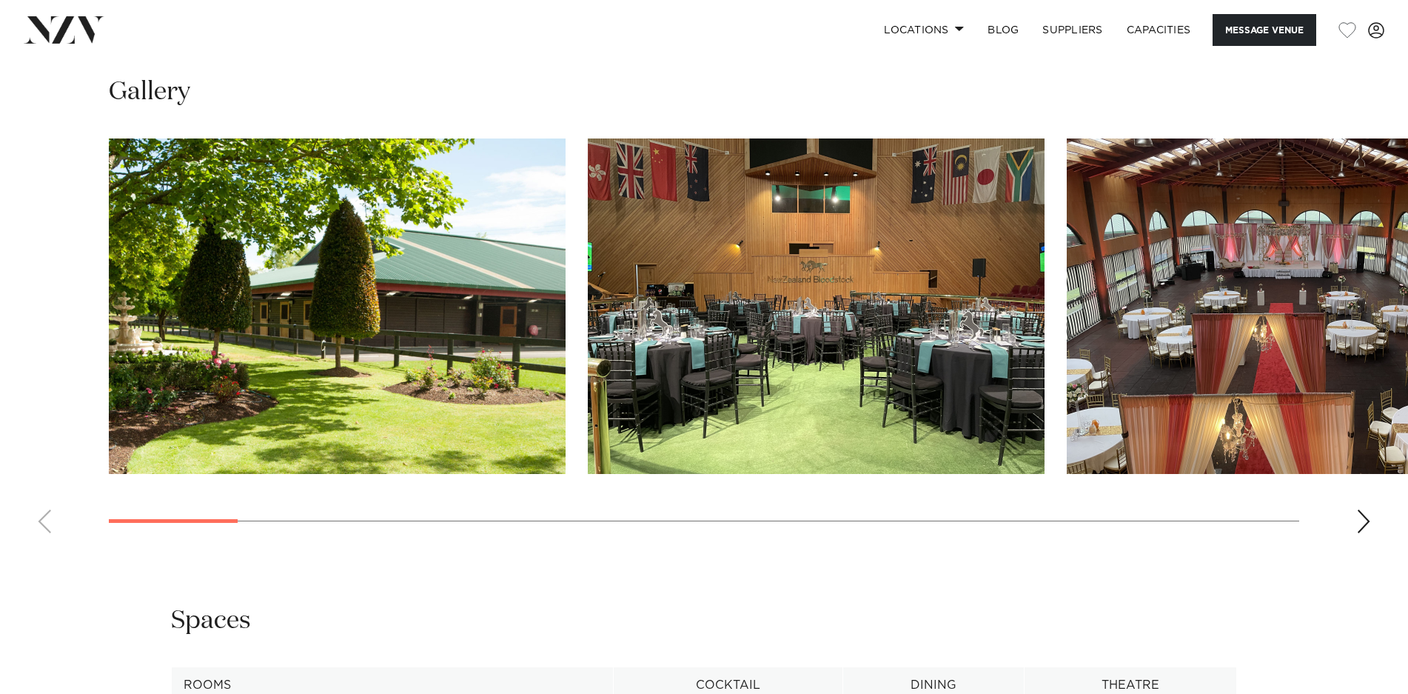
click at [1364, 522] on div "Next slide" at bounding box center [1363, 521] width 15 height 24
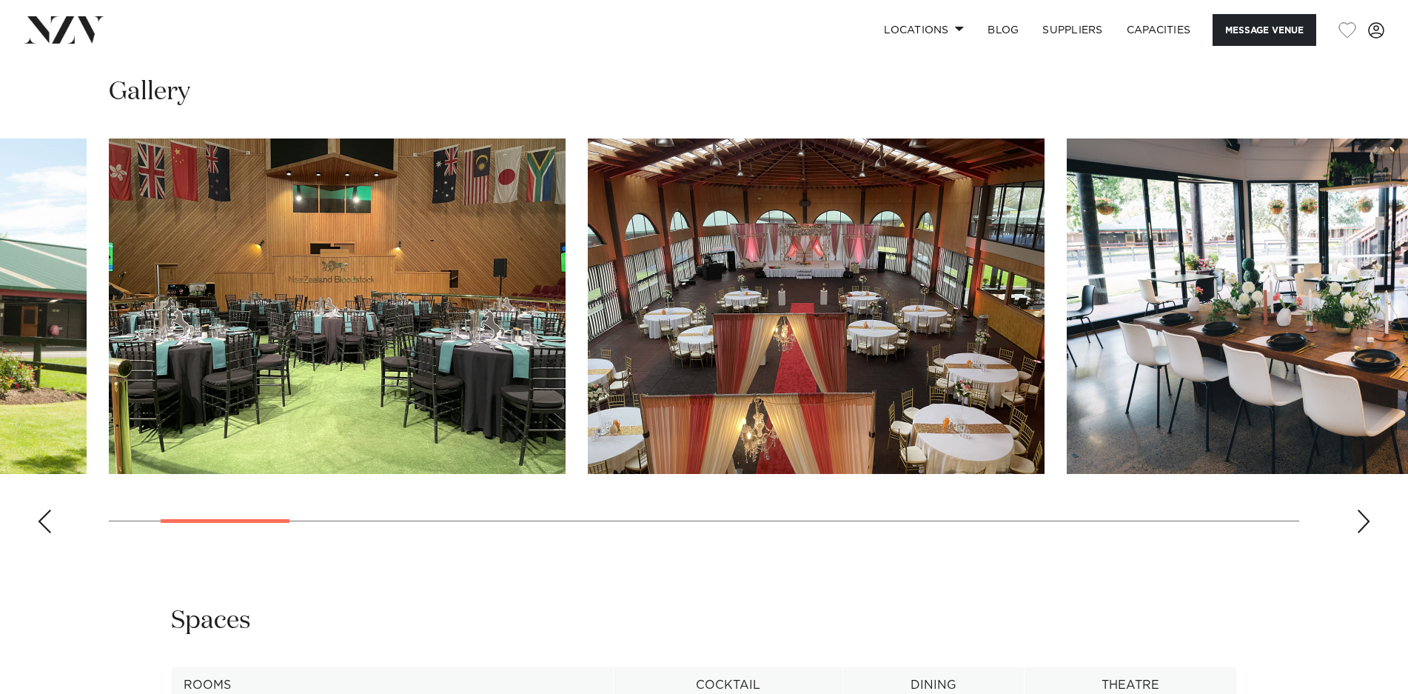
click at [1364, 522] on div "Next slide" at bounding box center [1363, 521] width 15 height 24
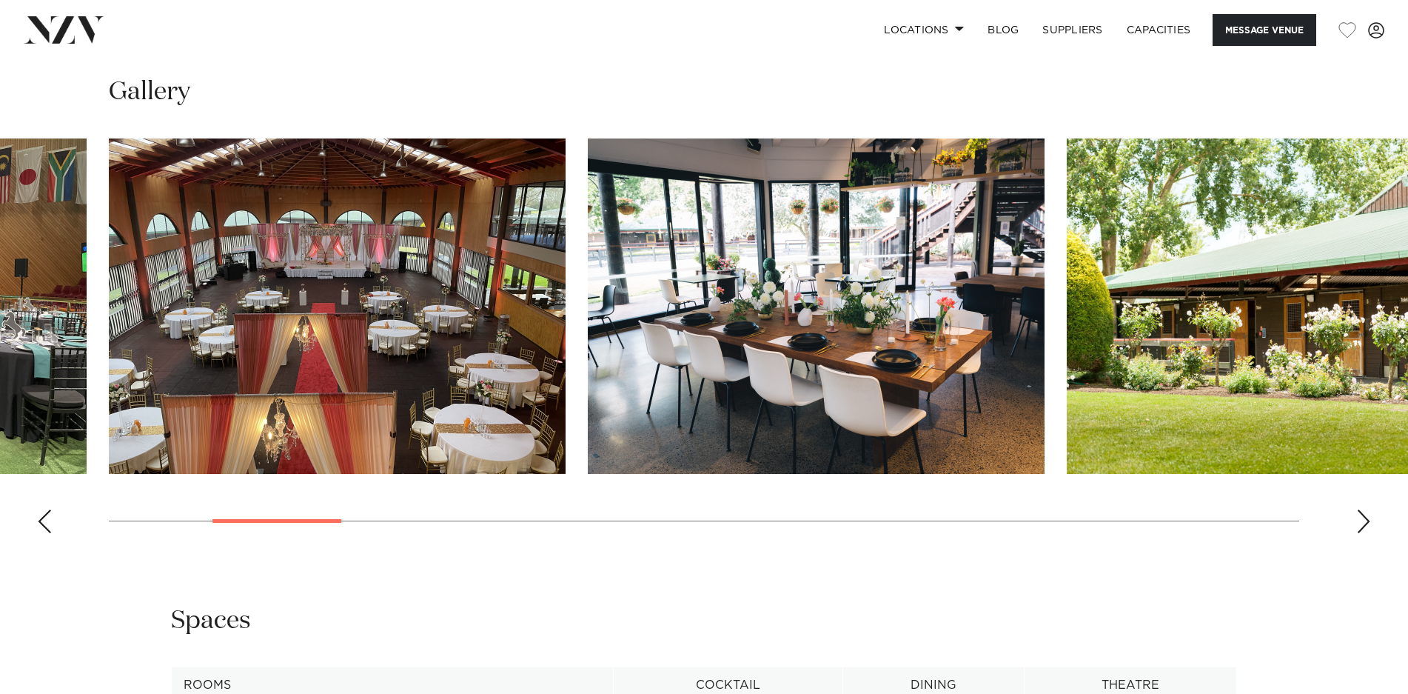
click at [1364, 522] on div "Next slide" at bounding box center [1363, 521] width 15 height 24
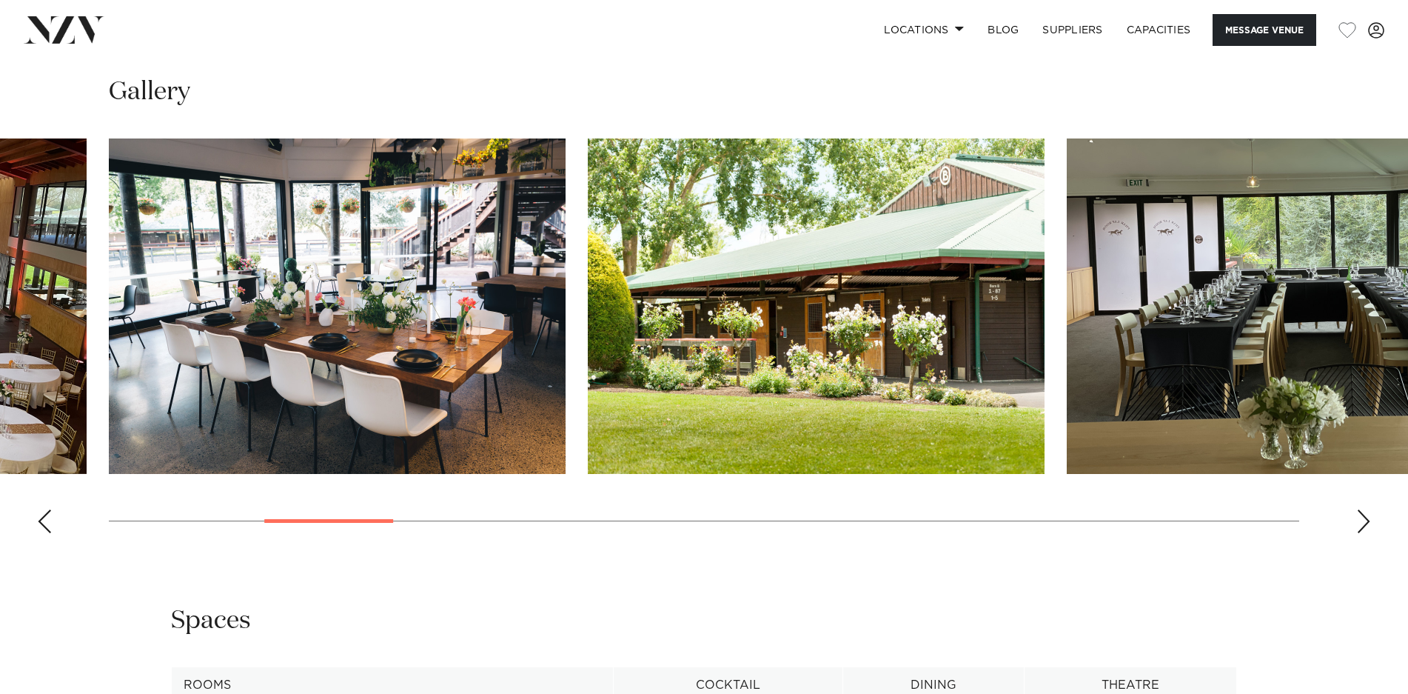
click at [1364, 522] on div "Next slide" at bounding box center [1363, 521] width 15 height 24
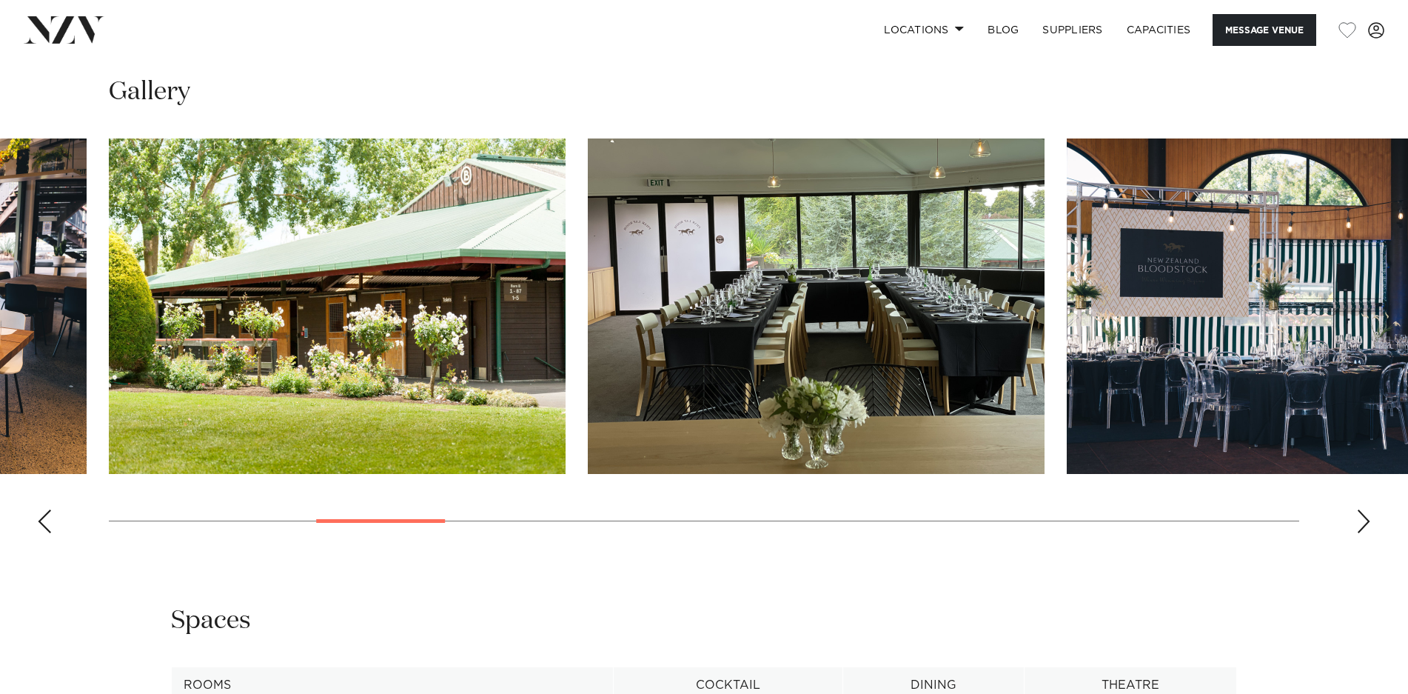
click at [1364, 522] on div "Next slide" at bounding box center [1363, 521] width 15 height 24
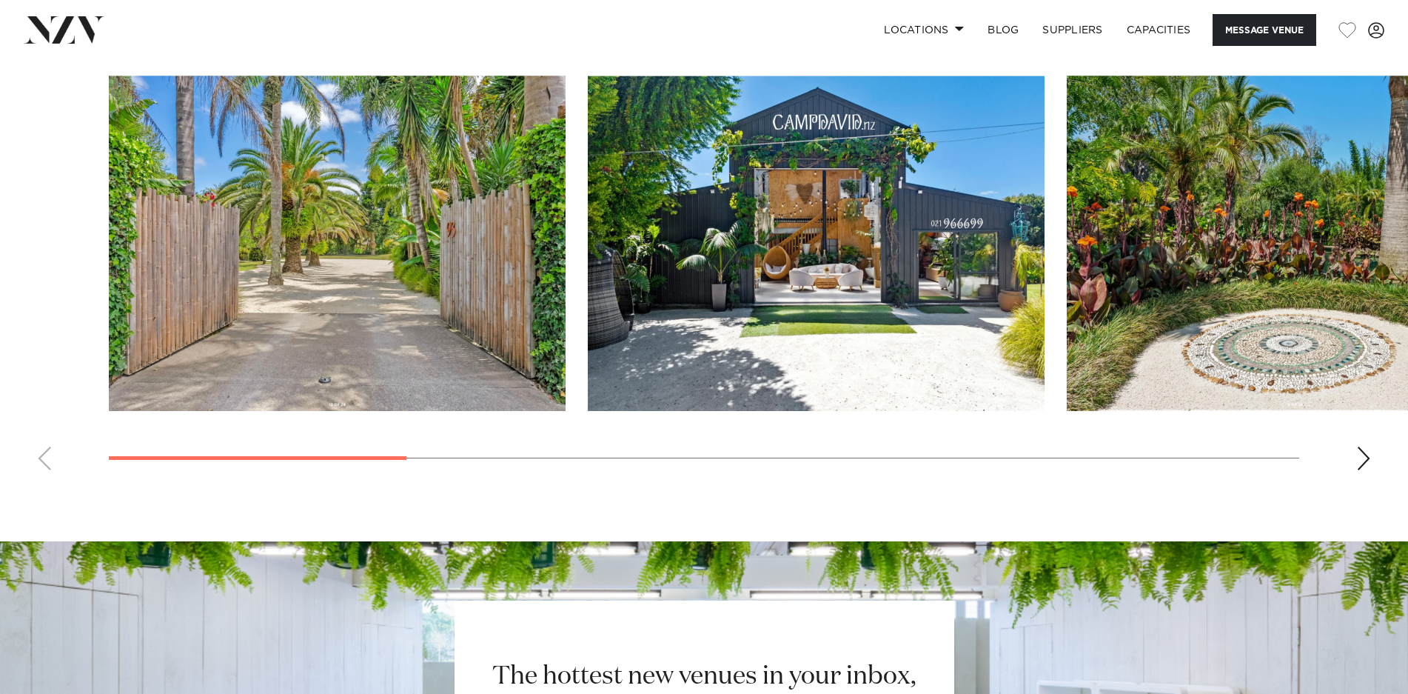
scroll to position [1457, 0]
click at [1358, 459] on div "Next slide" at bounding box center [1363, 458] width 15 height 24
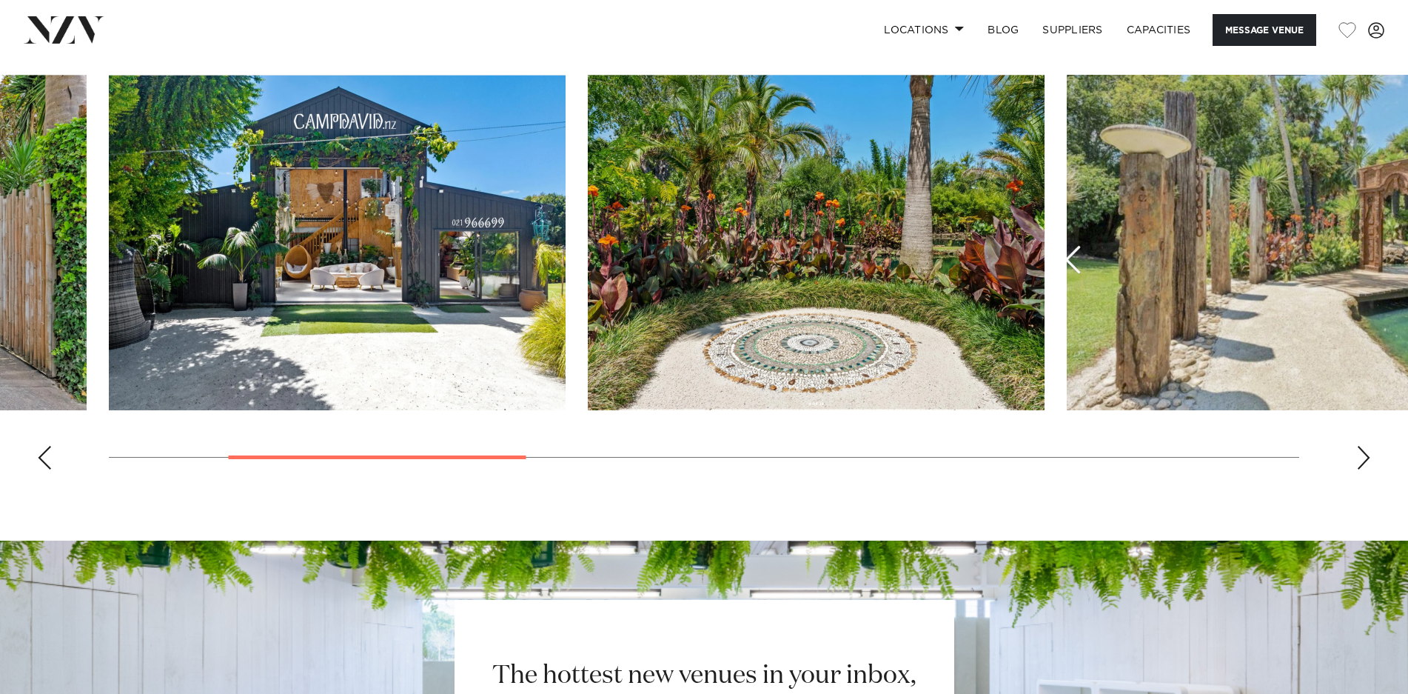
click at [1358, 459] on div "Next slide" at bounding box center [1363, 458] width 15 height 24
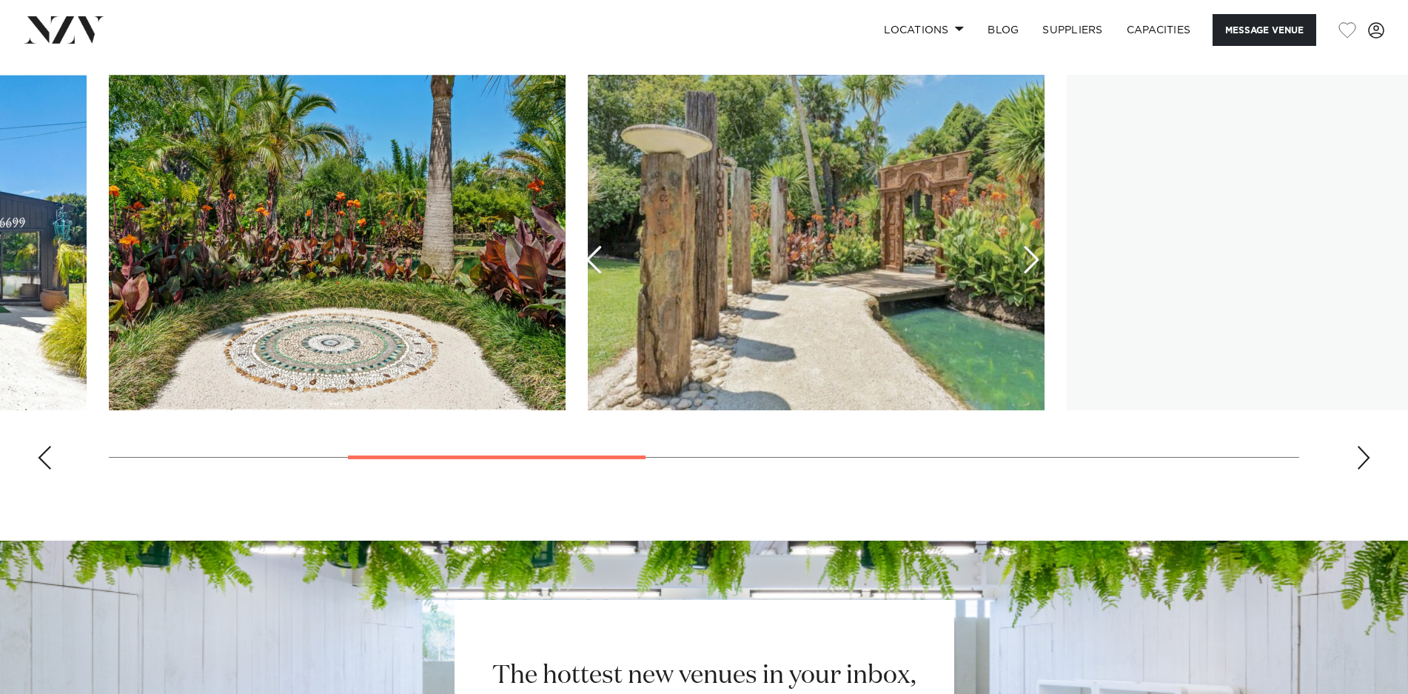
click at [1358, 459] on div "Next slide" at bounding box center [1363, 458] width 15 height 24
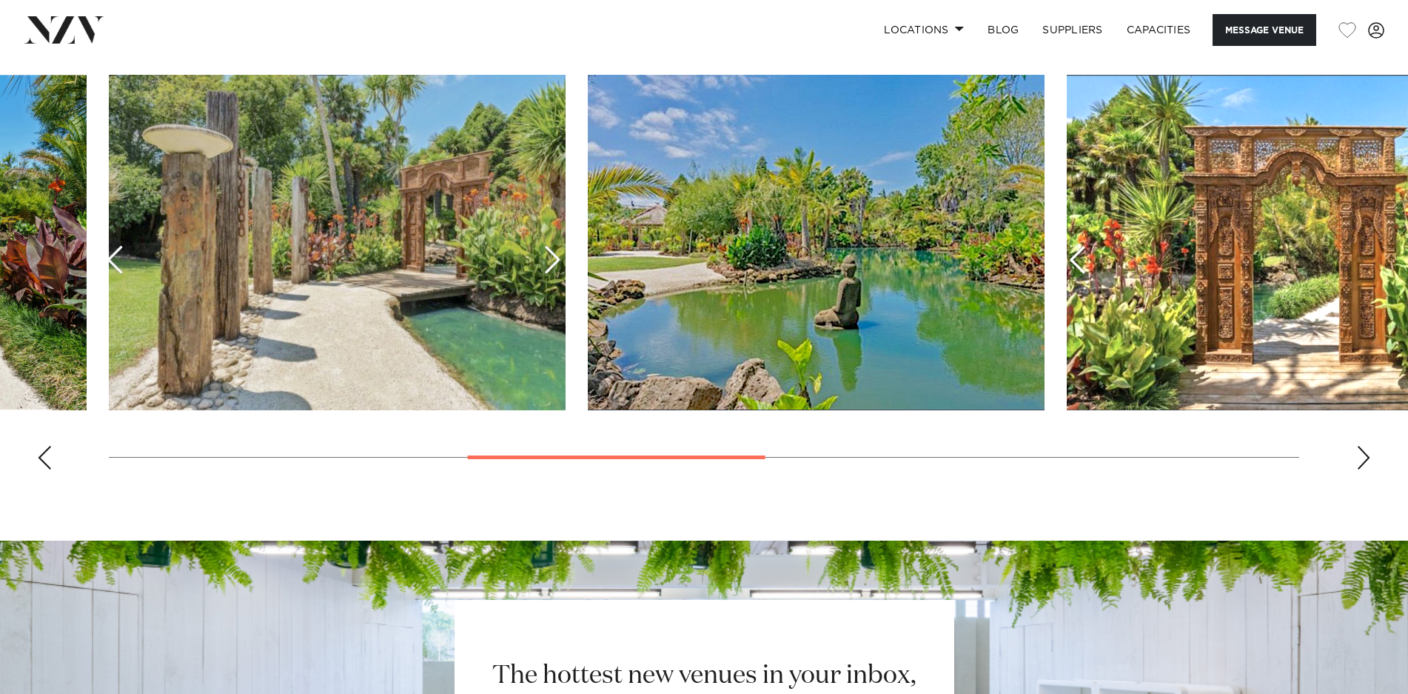
click at [1358, 459] on div "Next slide" at bounding box center [1363, 458] width 15 height 24
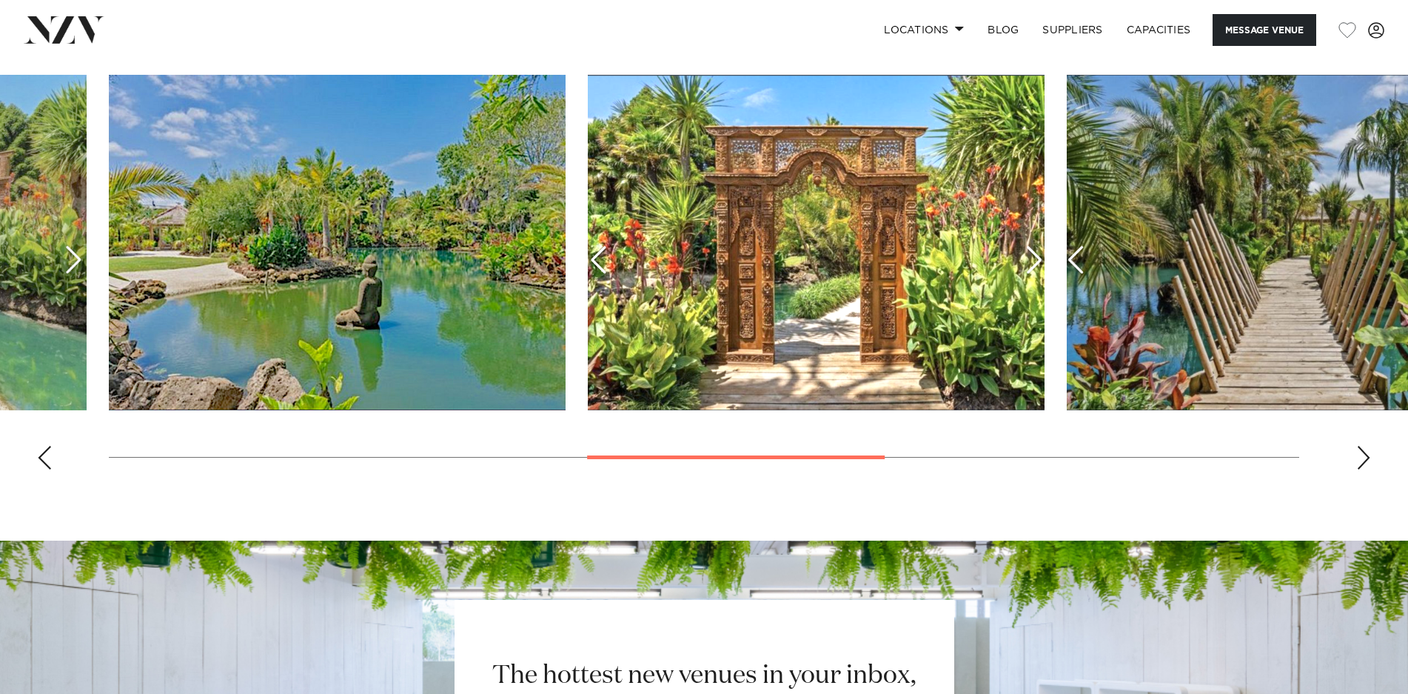
click at [1358, 459] on div "Next slide" at bounding box center [1363, 458] width 15 height 24
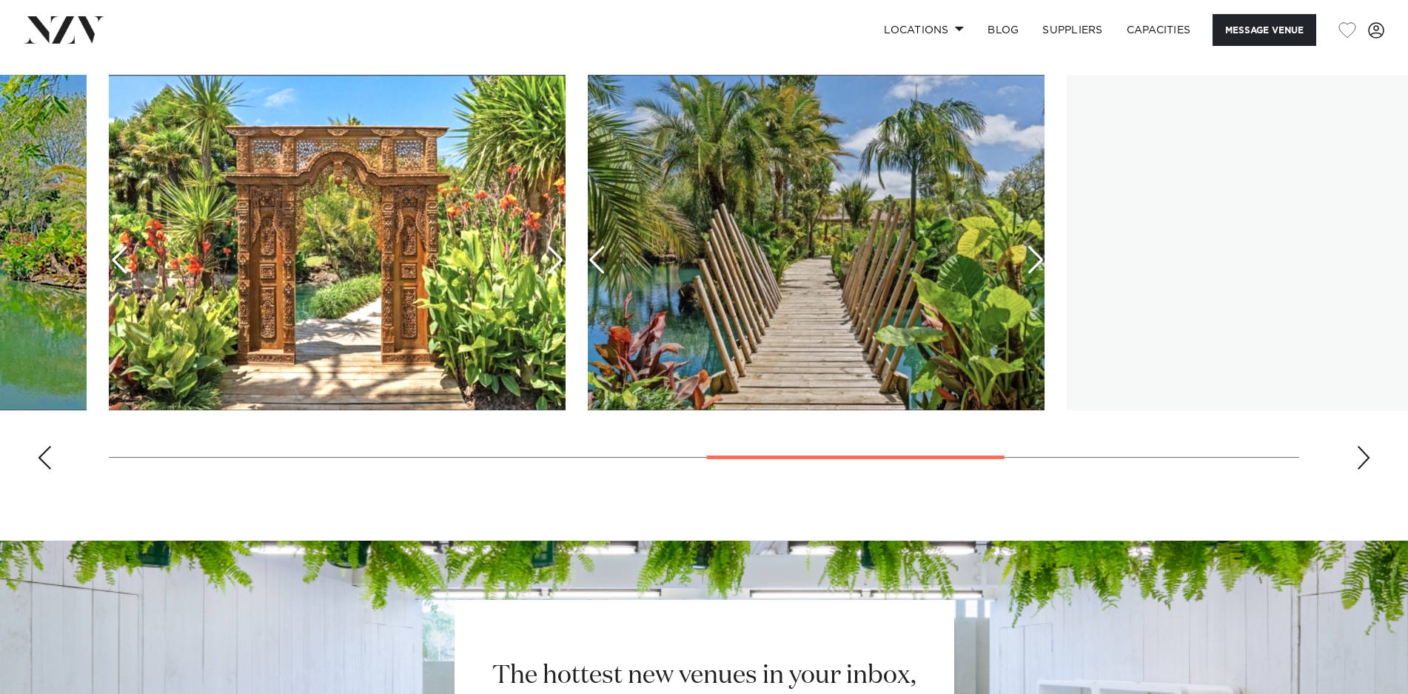
click at [1358, 459] on div "Next slide" at bounding box center [1363, 458] width 15 height 24
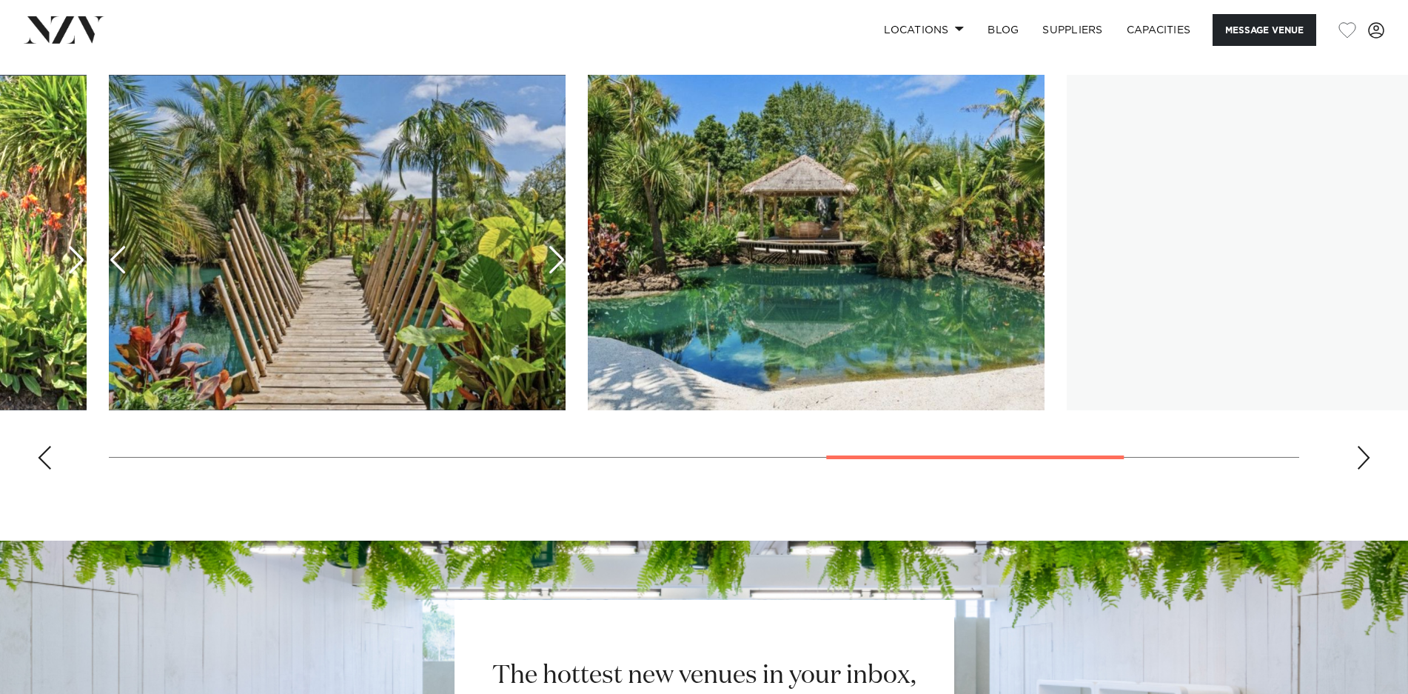
click at [1358, 459] on div "Next slide" at bounding box center [1363, 458] width 15 height 24
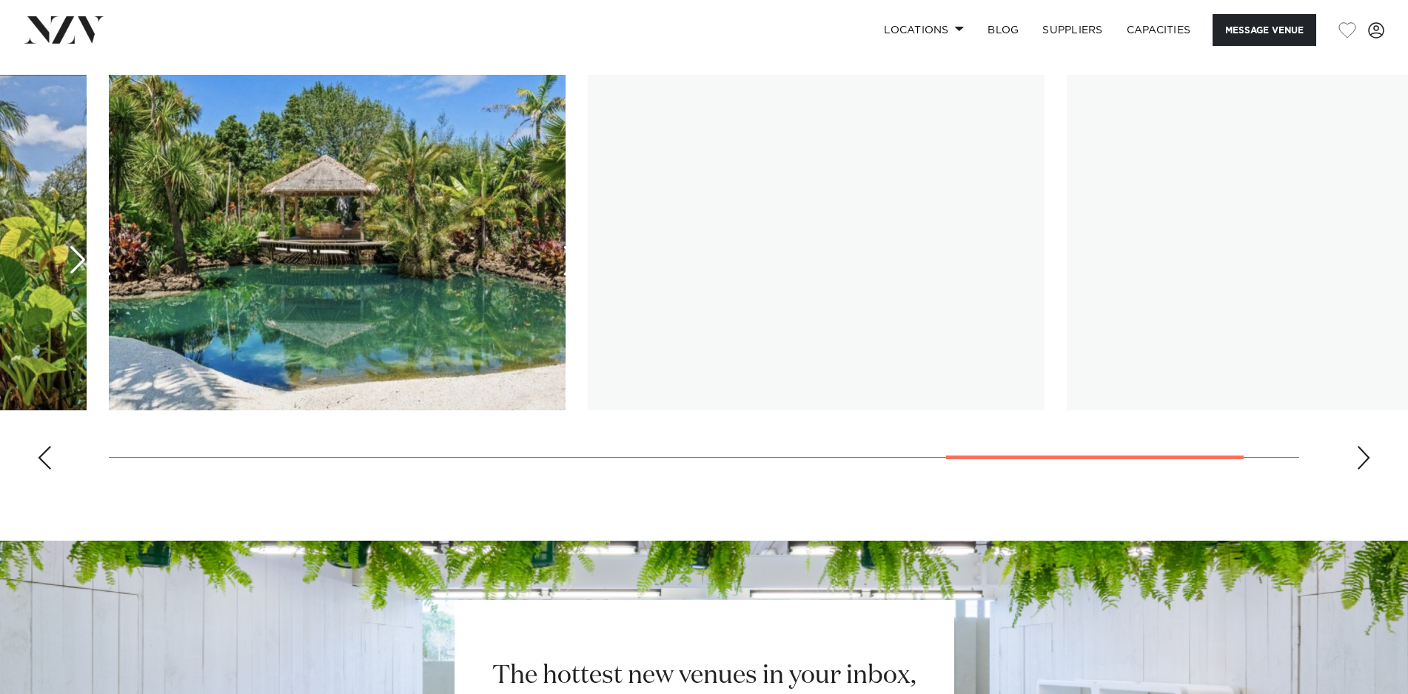
click at [1358, 459] on div "Next slide" at bounding box center [1363, 458] width 15 height 24
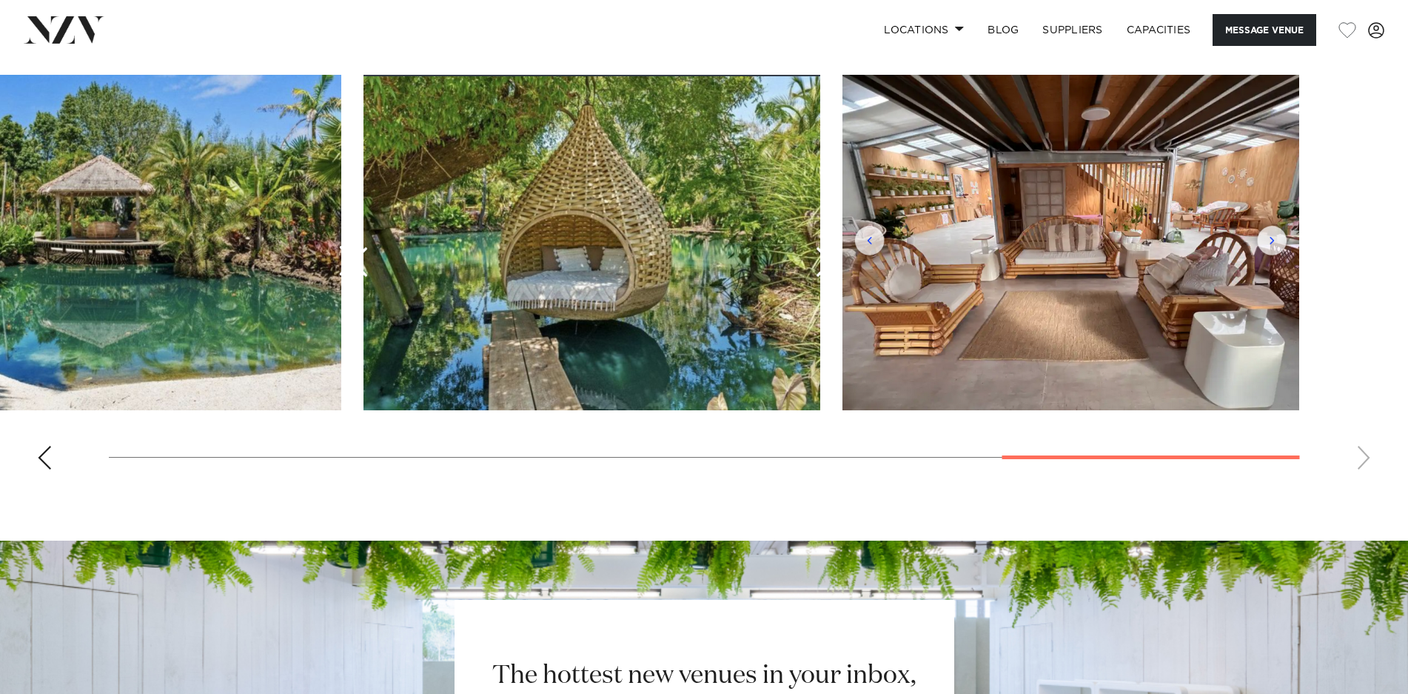
click at [1358, 459] on swiper-container at bounding box center [704, 278] width 1408 height 406
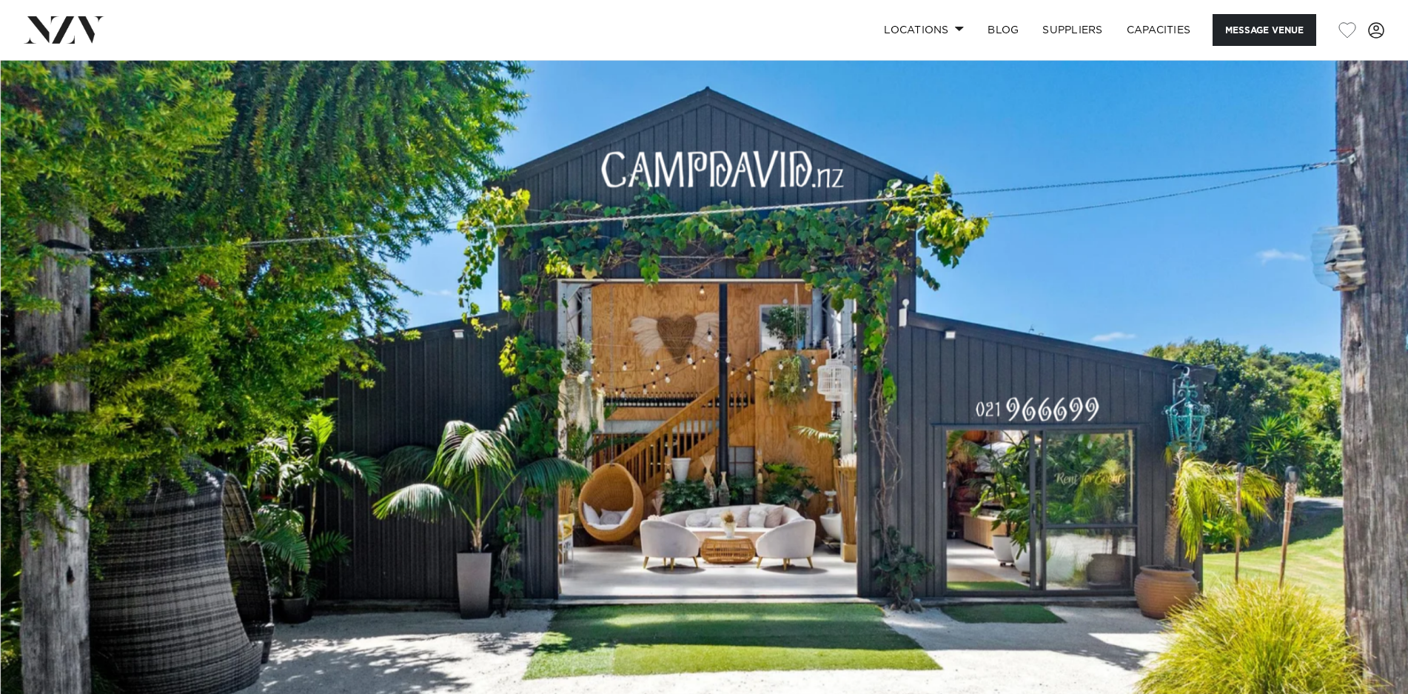
scroll to position [0, 0]
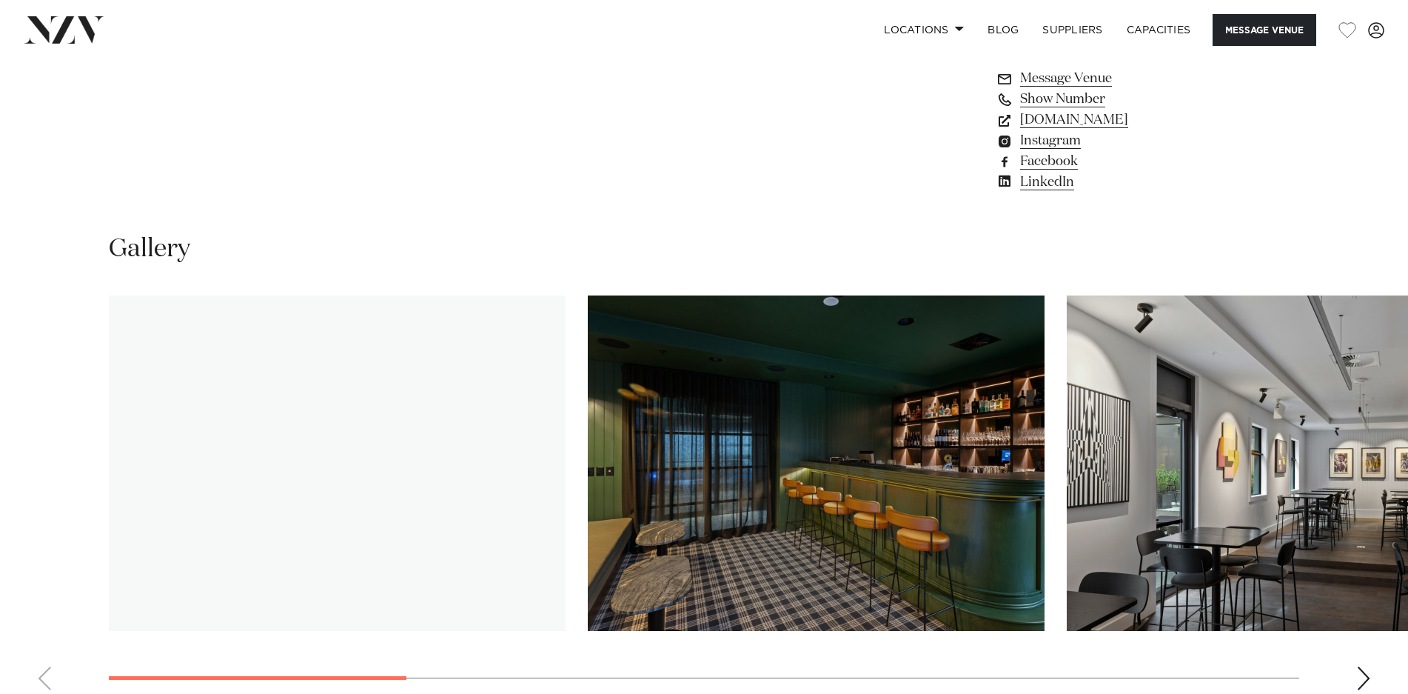
scroll to position [1457, 0]
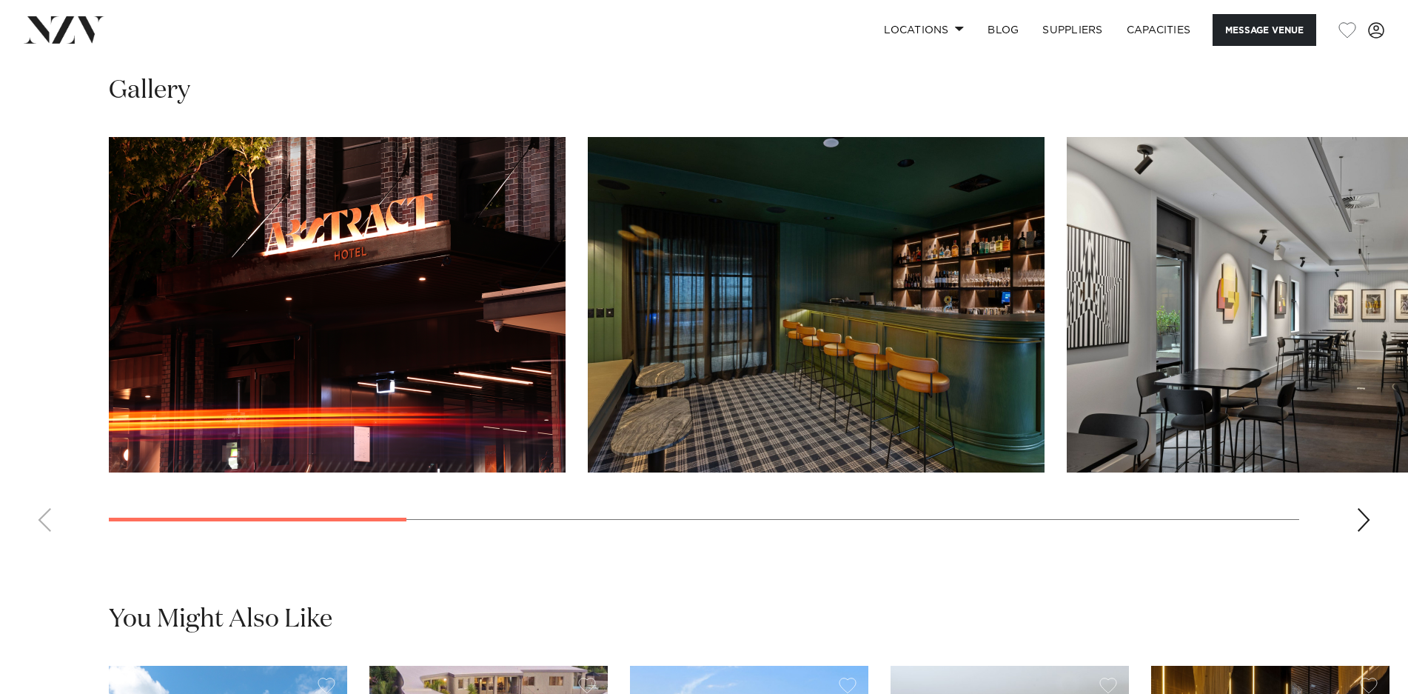
click at [1368, 521] on div "Next slide" at bounding box center [1363, 520] width 15 height 24
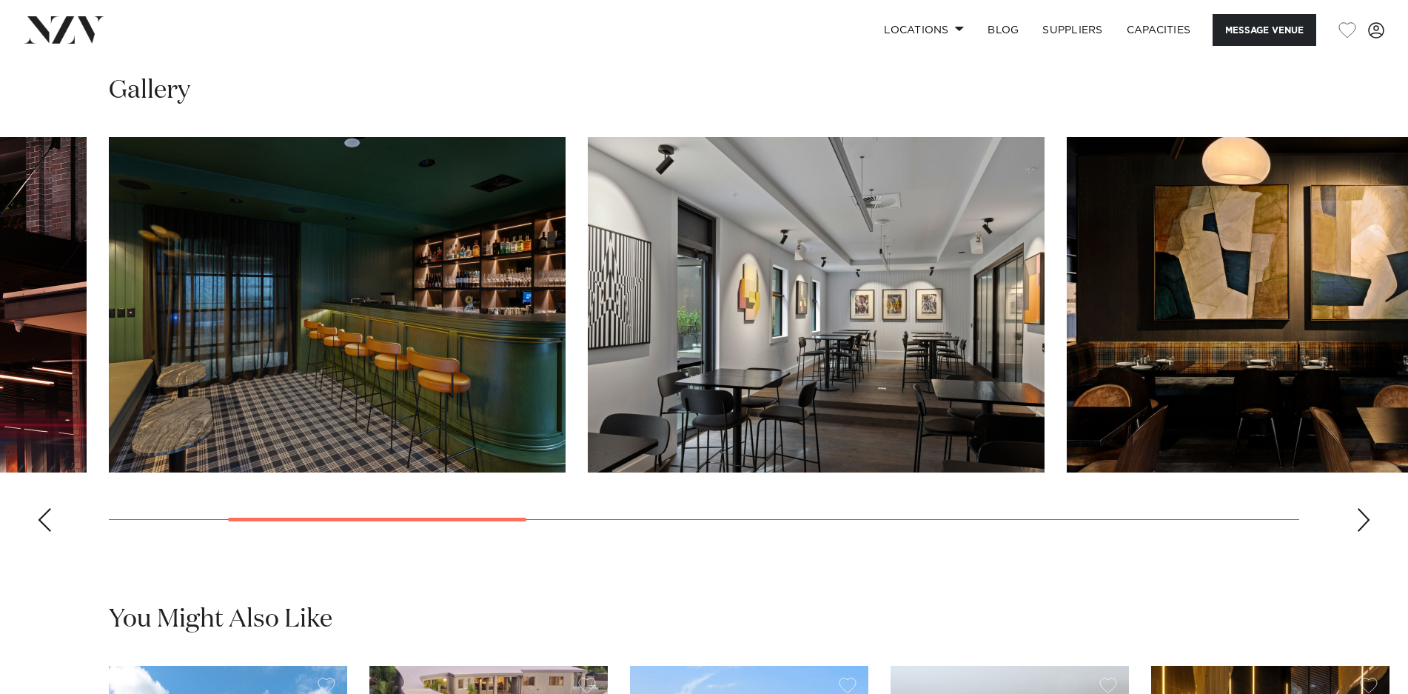
click at [1368, 521] on div "Next slide" at bounding box center [1363, 520] width 15 height 24
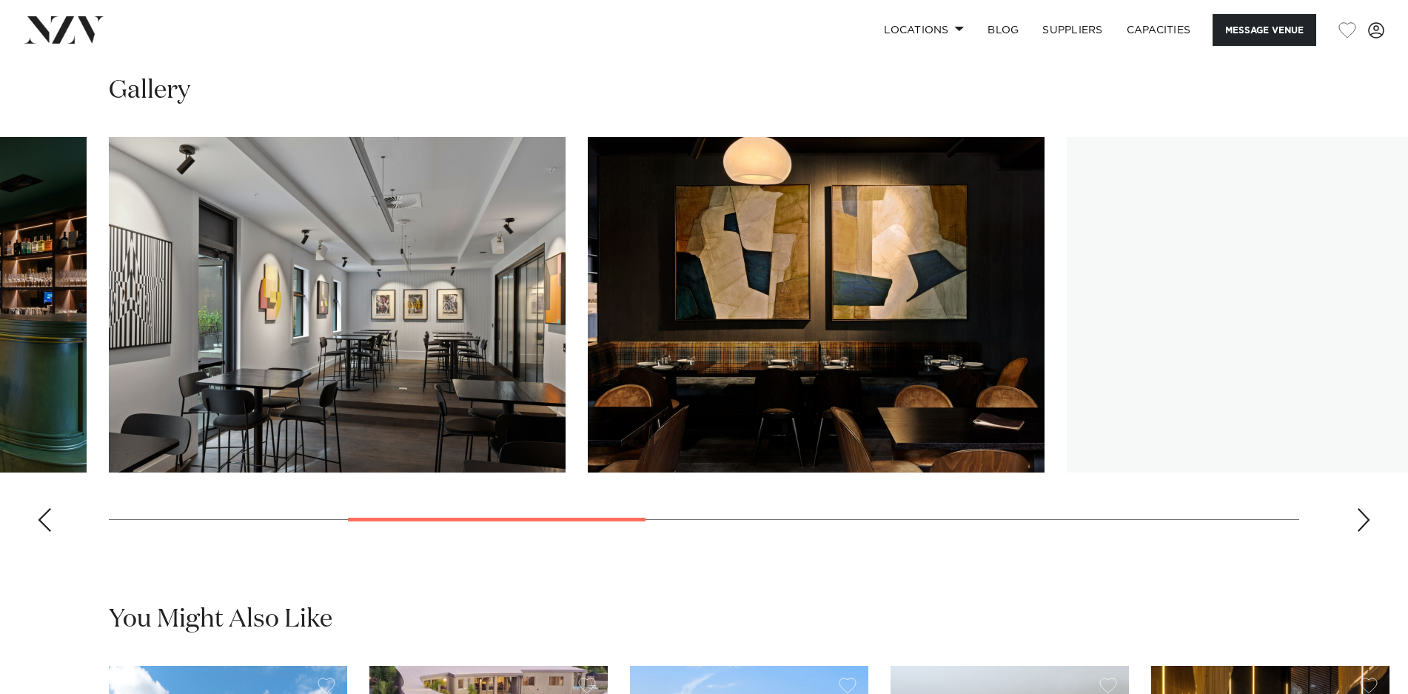
click at [1368, 521] on div "Next slide" at bounding box center [1363, 520] width 15 height 24
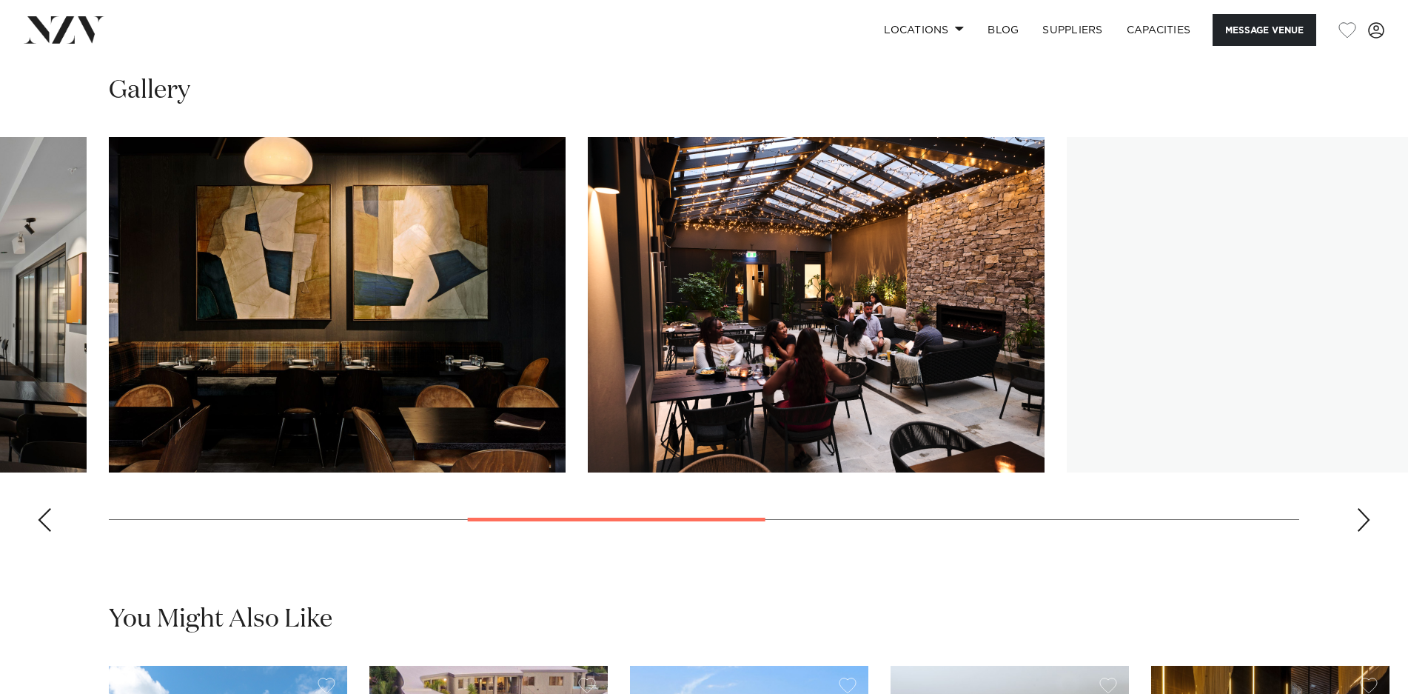
click at [1368, 522] on div "Next slide" at bounding box center [1363, 520] width 15 height 24
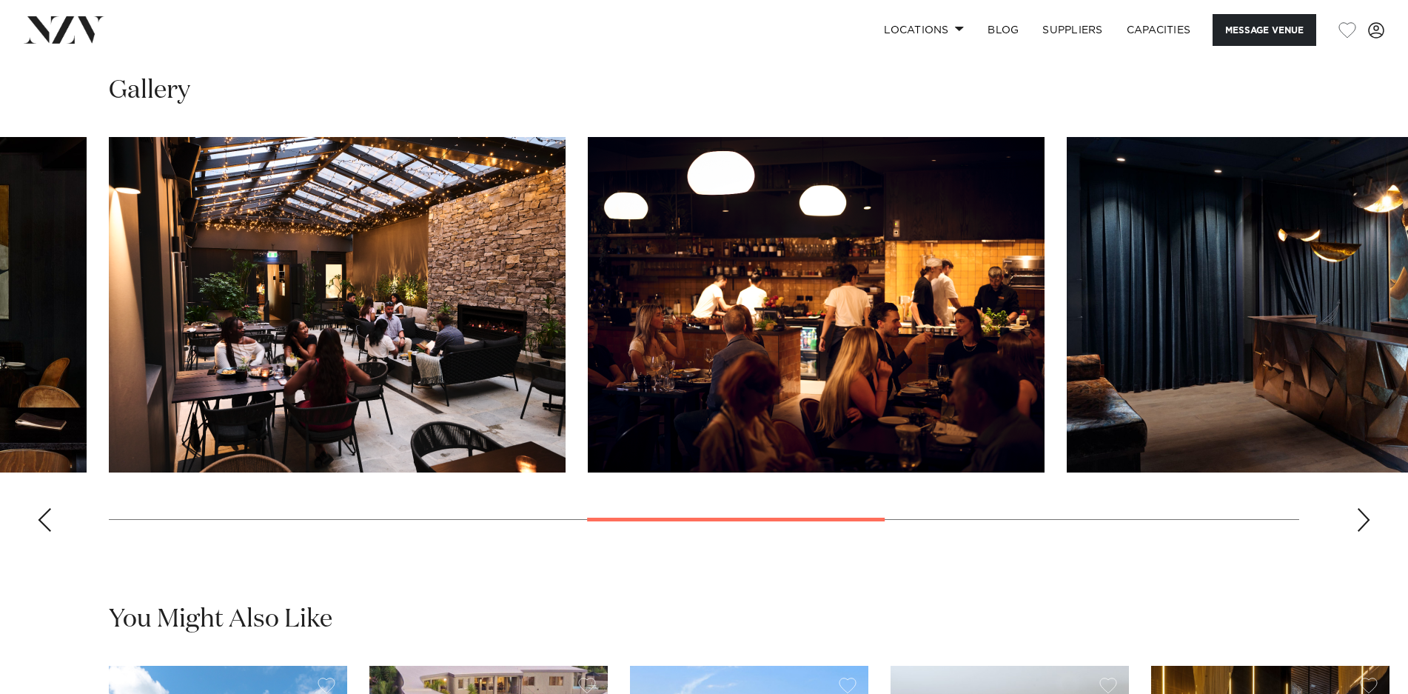
click at [1368, 522] on div "Next slide" at bounding box center [1363, 520] width 15 height 24
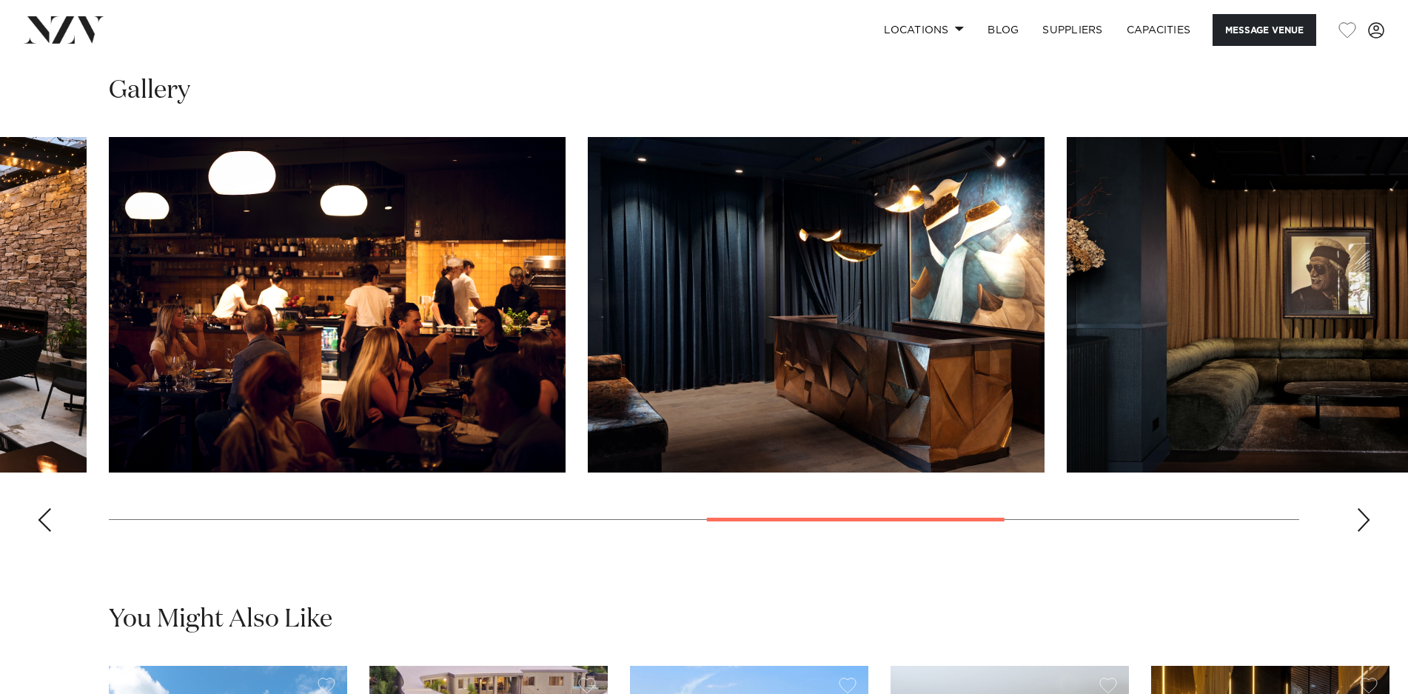
click at [1368, 522] on div "Next slide" at bounding box center [1363, 520] width 15 height 24
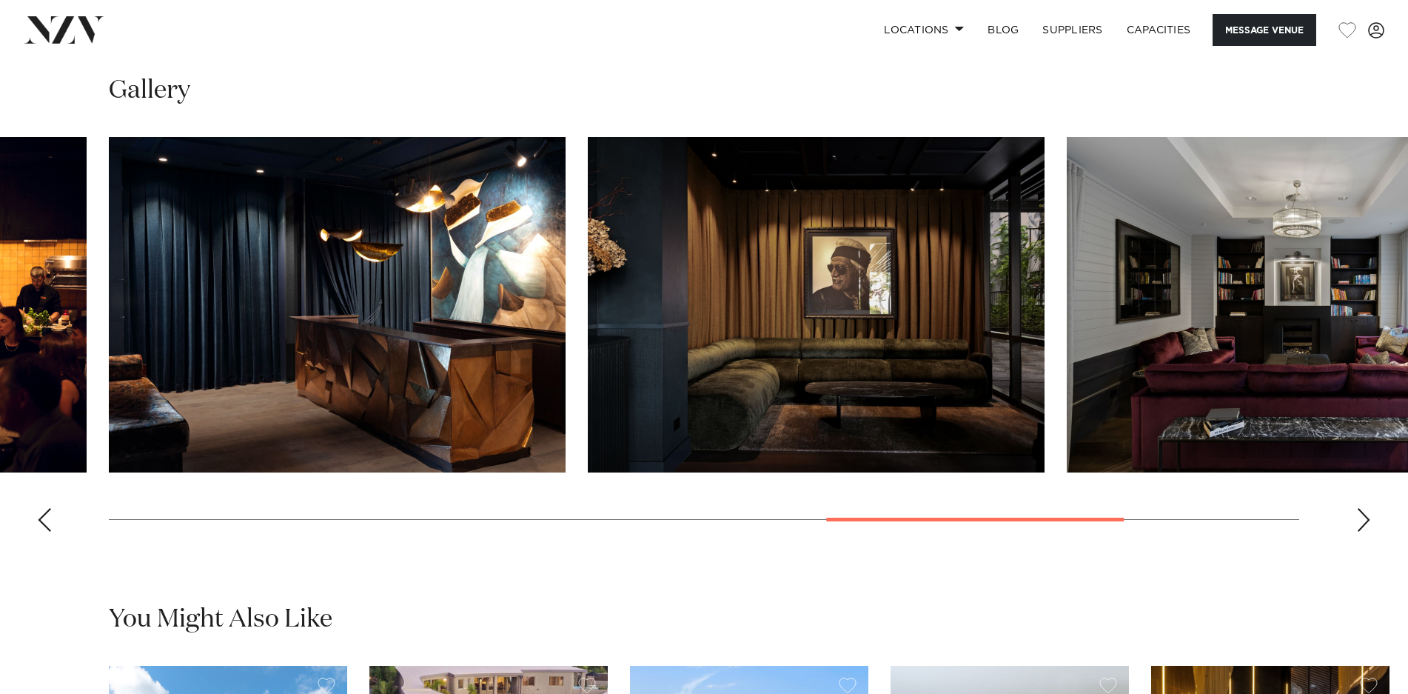
click at [1368, 522] on div "Next slide" at bounding box center [1363, 520] width 15 height 24
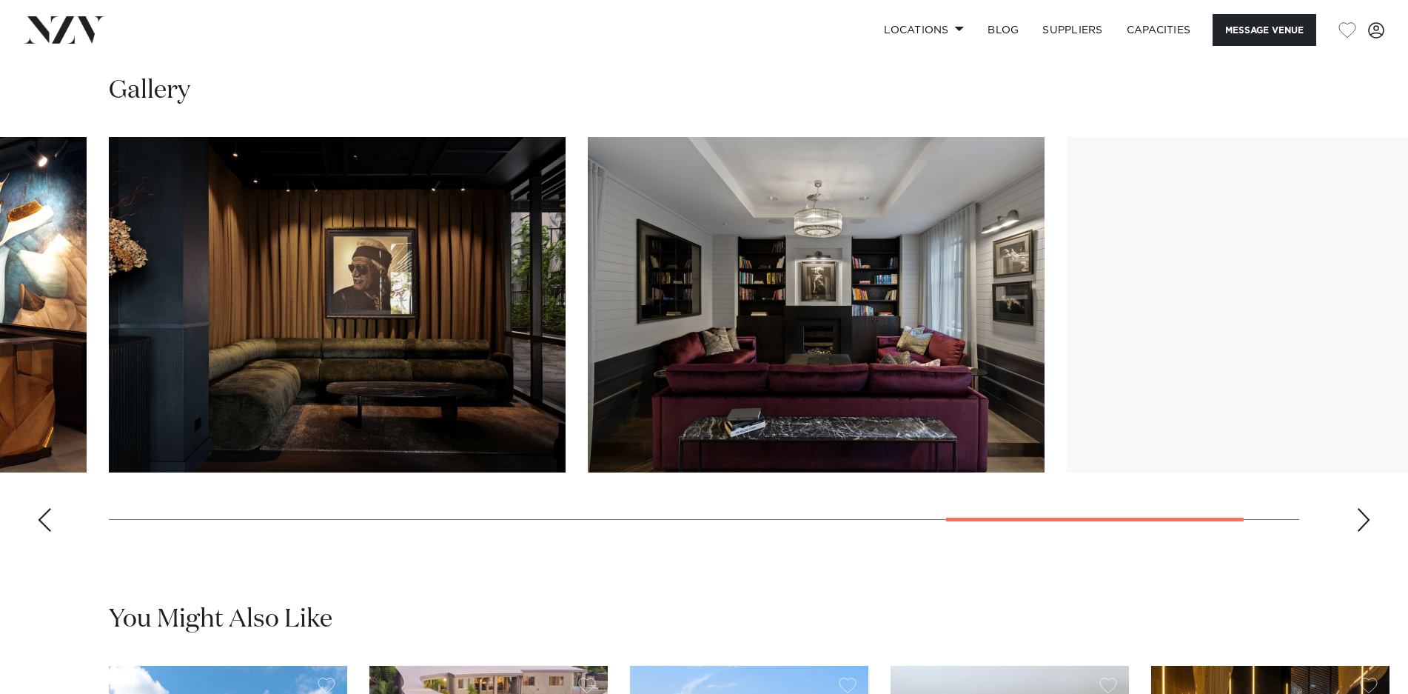
click at [1368, 522] on div "Next slide" at bounding box center [1363, 520] width 15 height 24
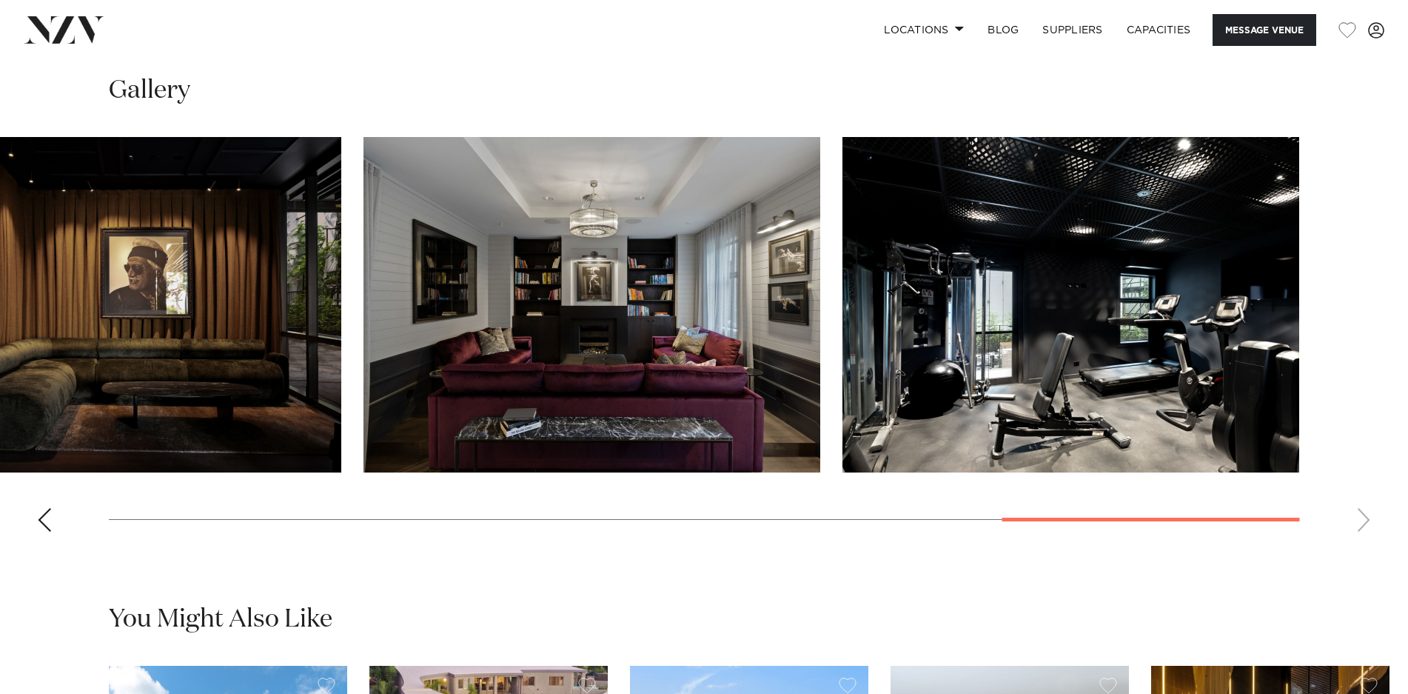
click at [1368, 522] on swiper-container at bounding box center [704, 340] width 1408 height 406
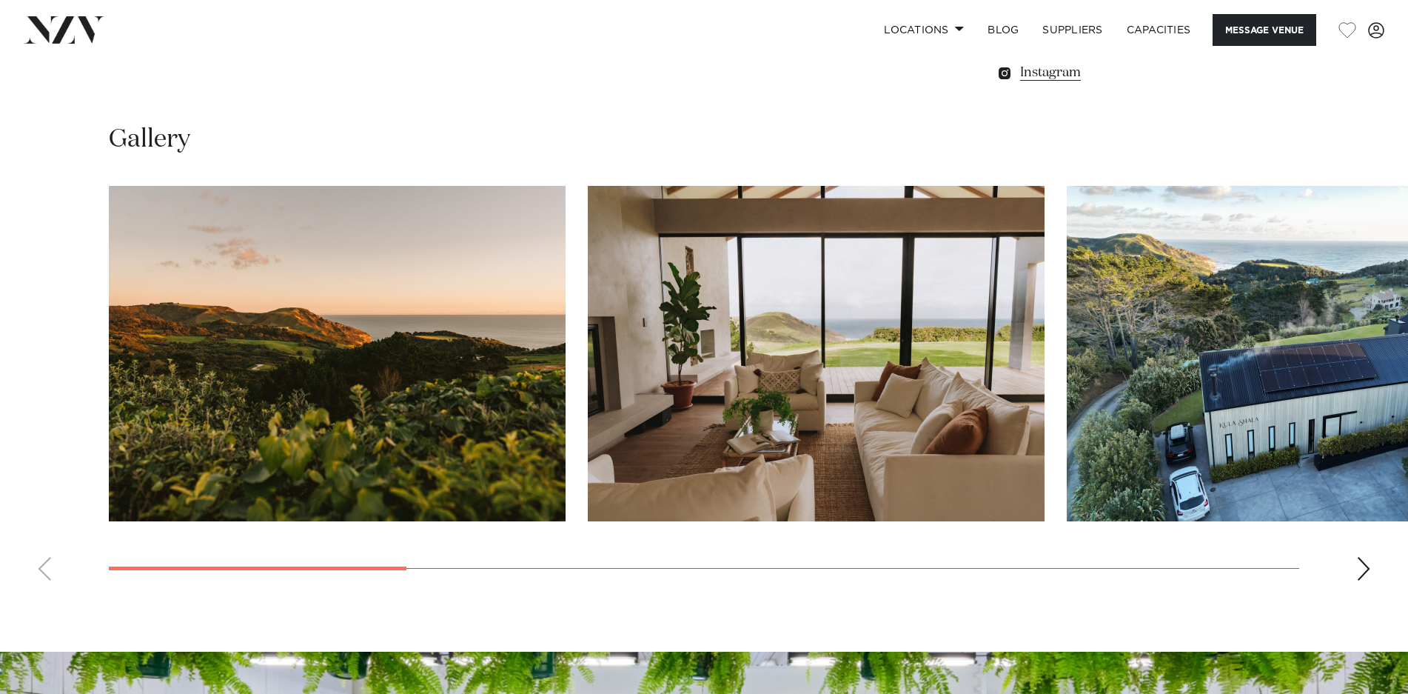
scroll to position [1353, 0]
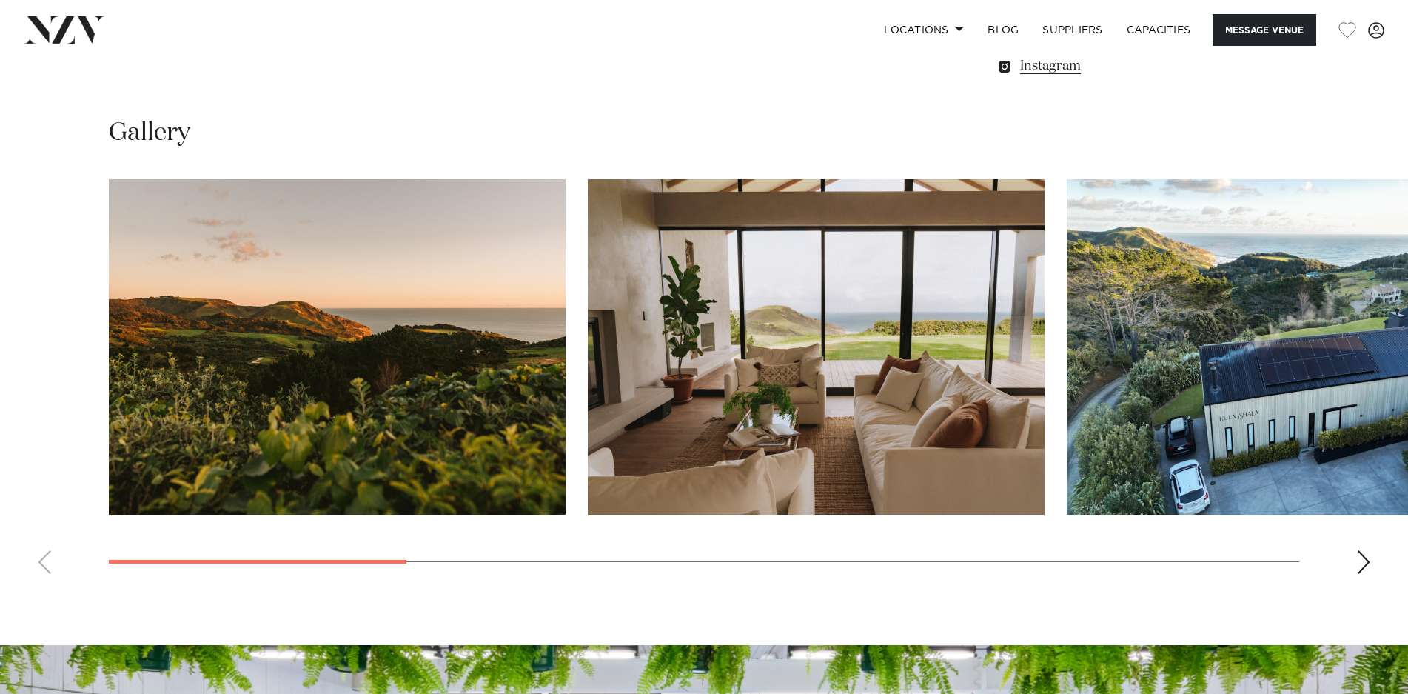
click at [1358, 563] on div "Next slide" at bounding box center [1363, 562] width 15 height 24
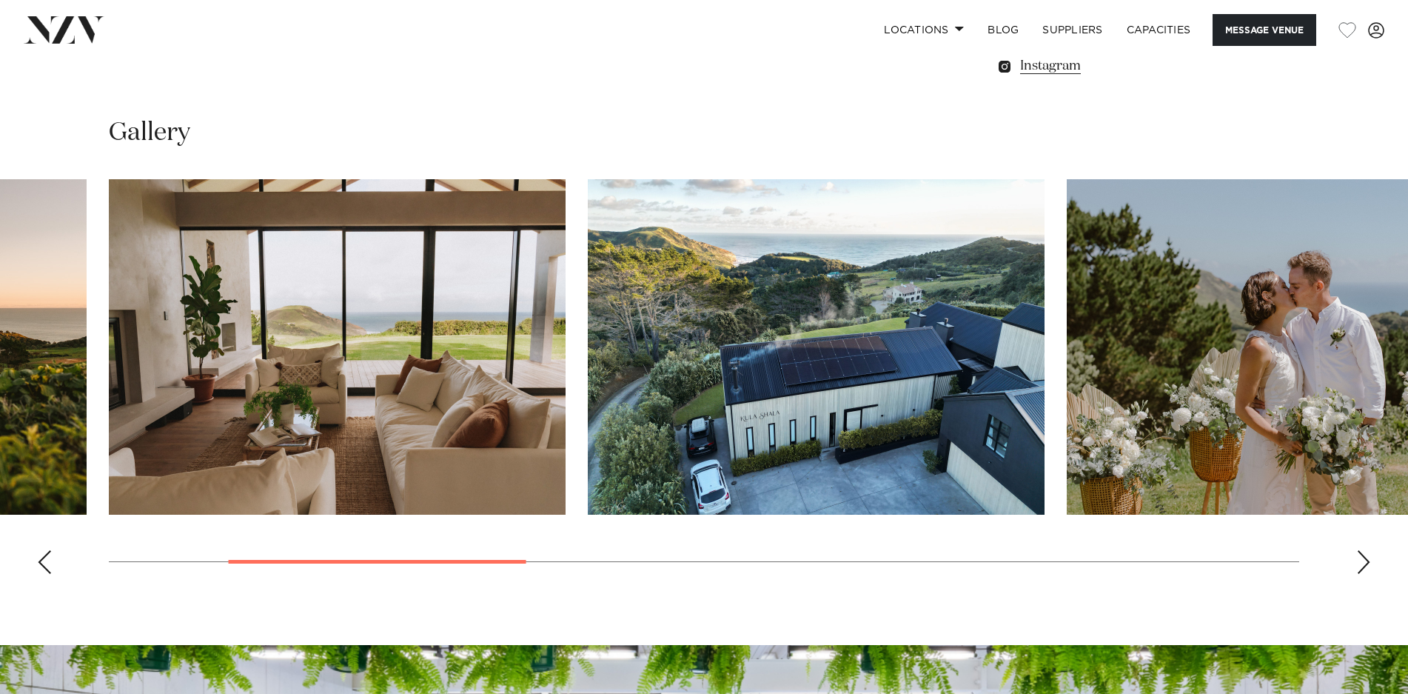
click at [1358, 563] on div "Next slide" at bounding box center [1363, 562] width 15 height 24
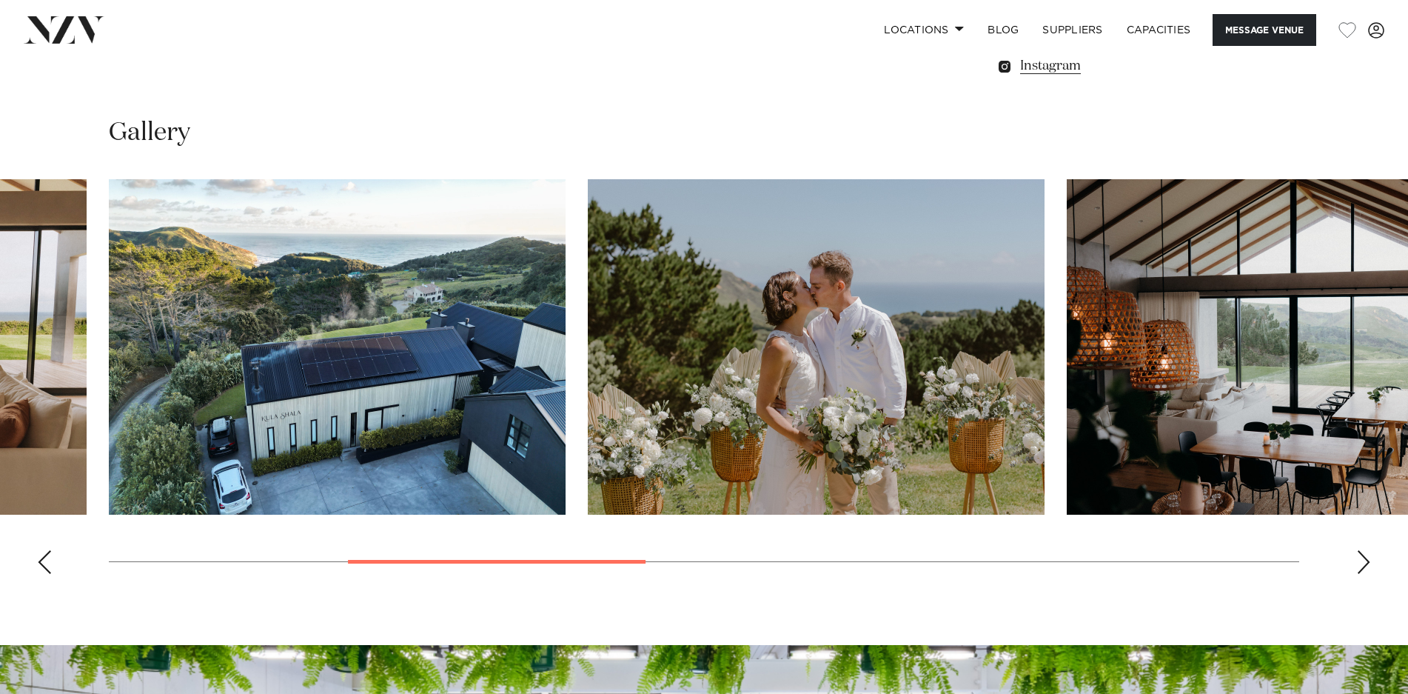
click at [1358, 563] on div "Next slide" at bounding box center [1363, 562] width 15 height 24
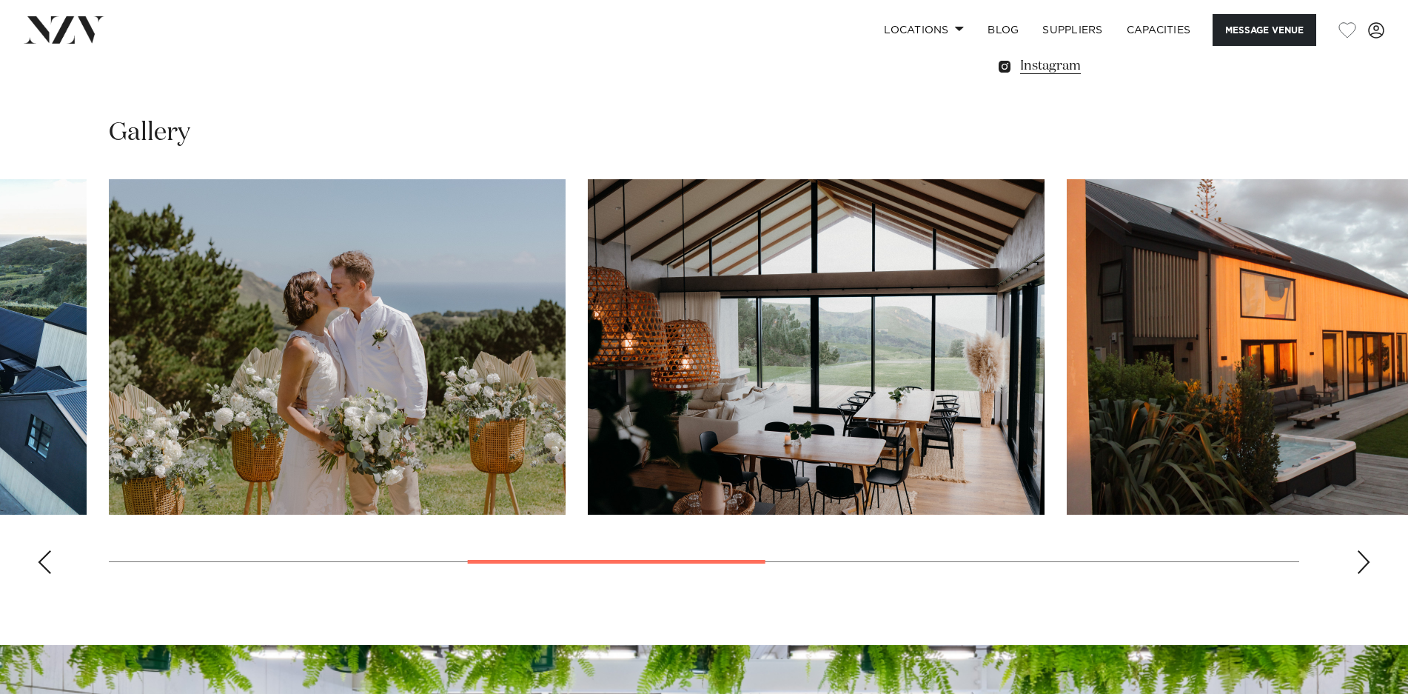
click at [1358, 563] on div "Next slide" at bounding box center [1363, 562] width 15 height 24
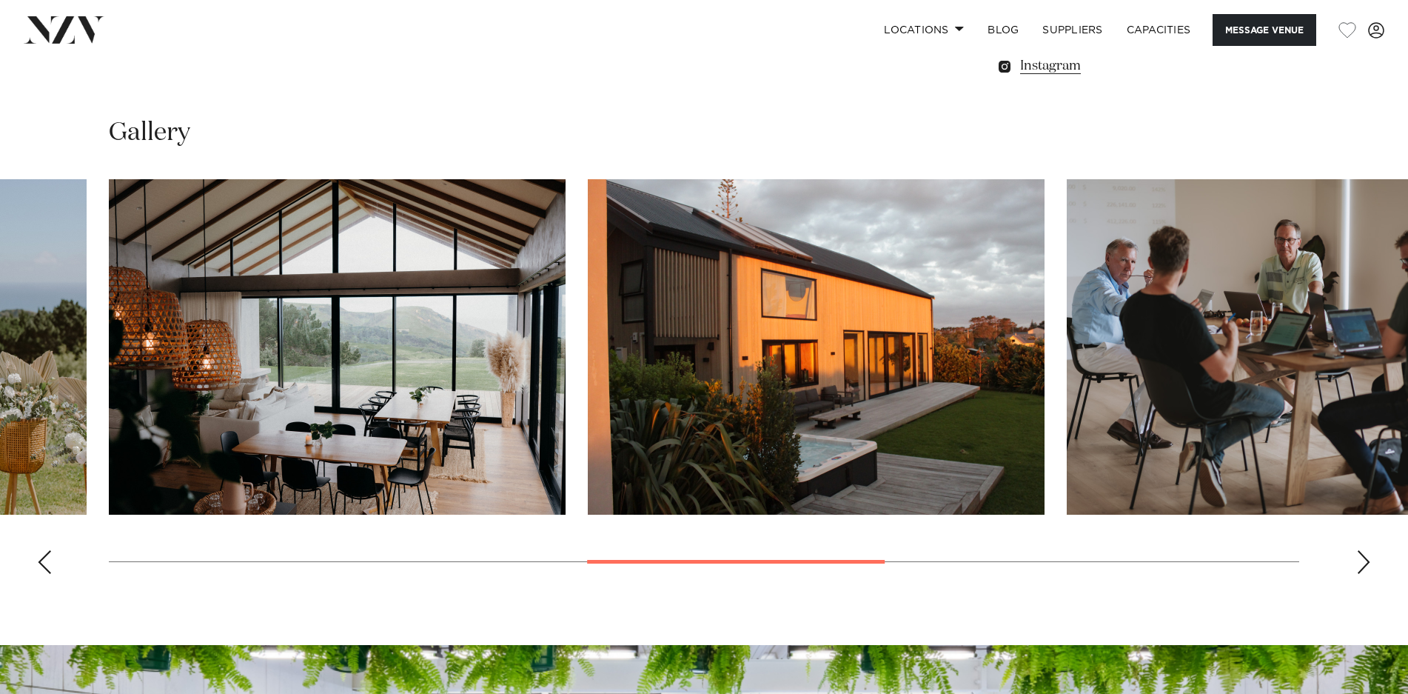
click at [1358, 563] on div "Next slide" at bounding box center [1363, 562] width 15 height 24
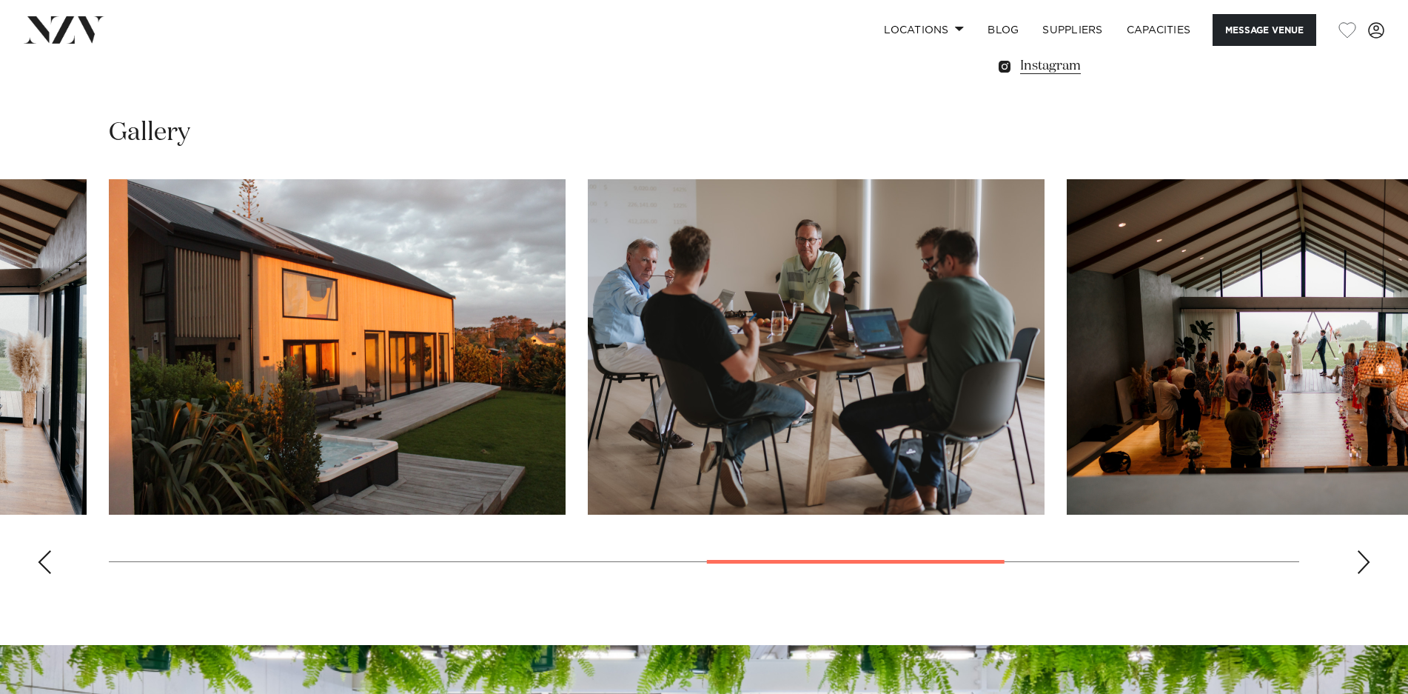
click at [1358, 563] on div "Next slide" at bounding box center [1363, 562] width 15 height 24
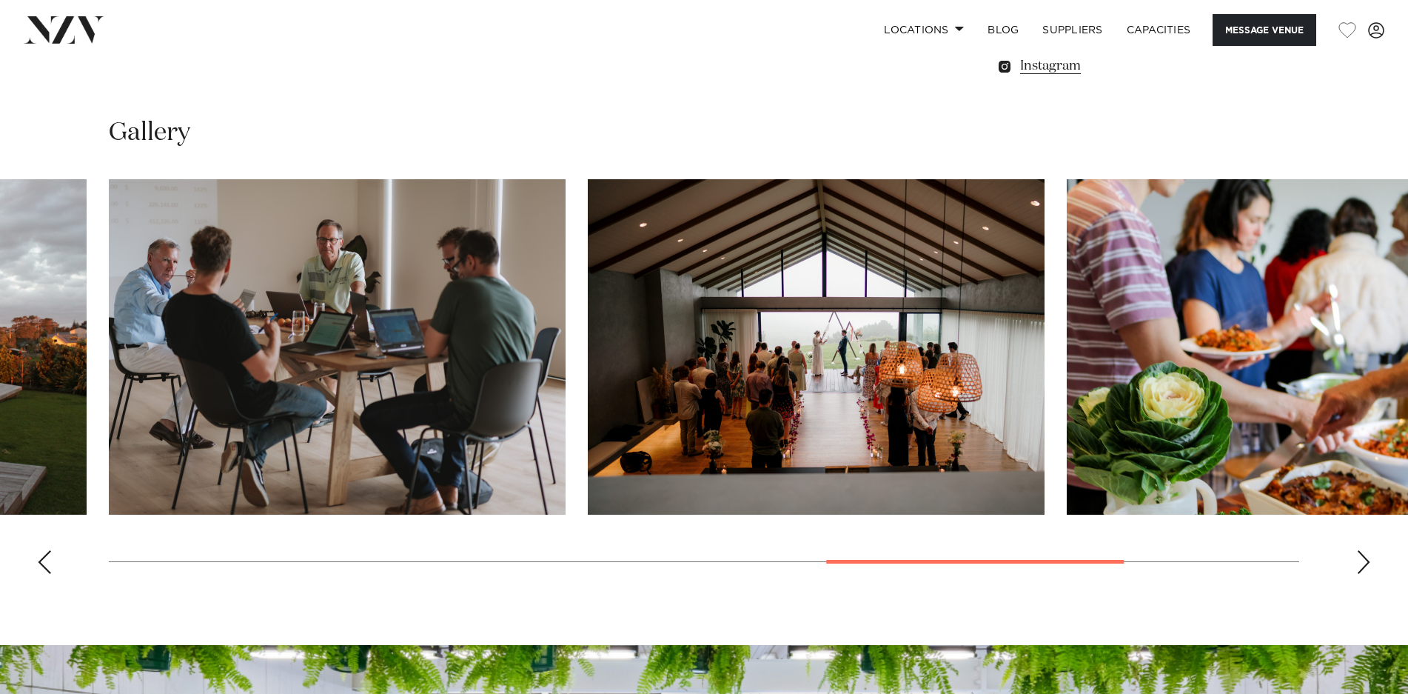
click at [1358, 563] on div "Next slide" at bounding box center [1363, 562] width 15 height 24
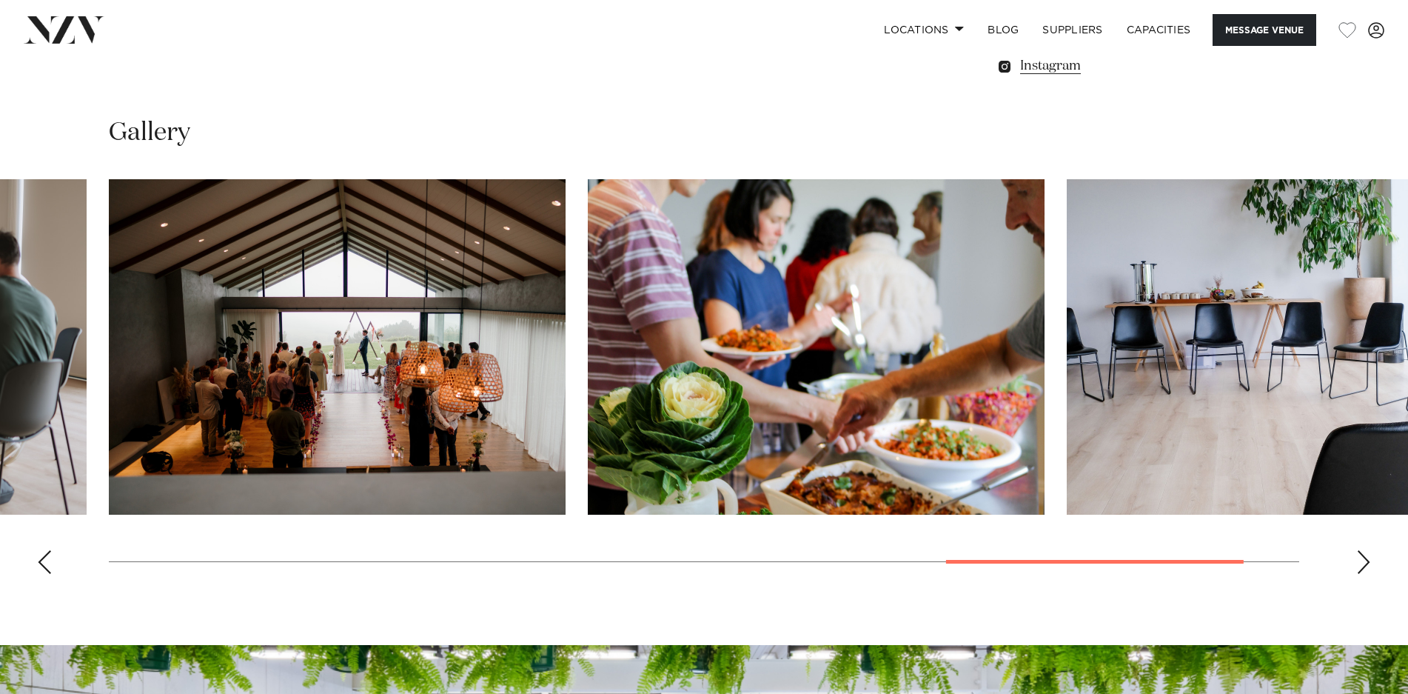
click at [1358, 563] on div "Next slide" at bounding box center [1363, 562] width 15 height 24
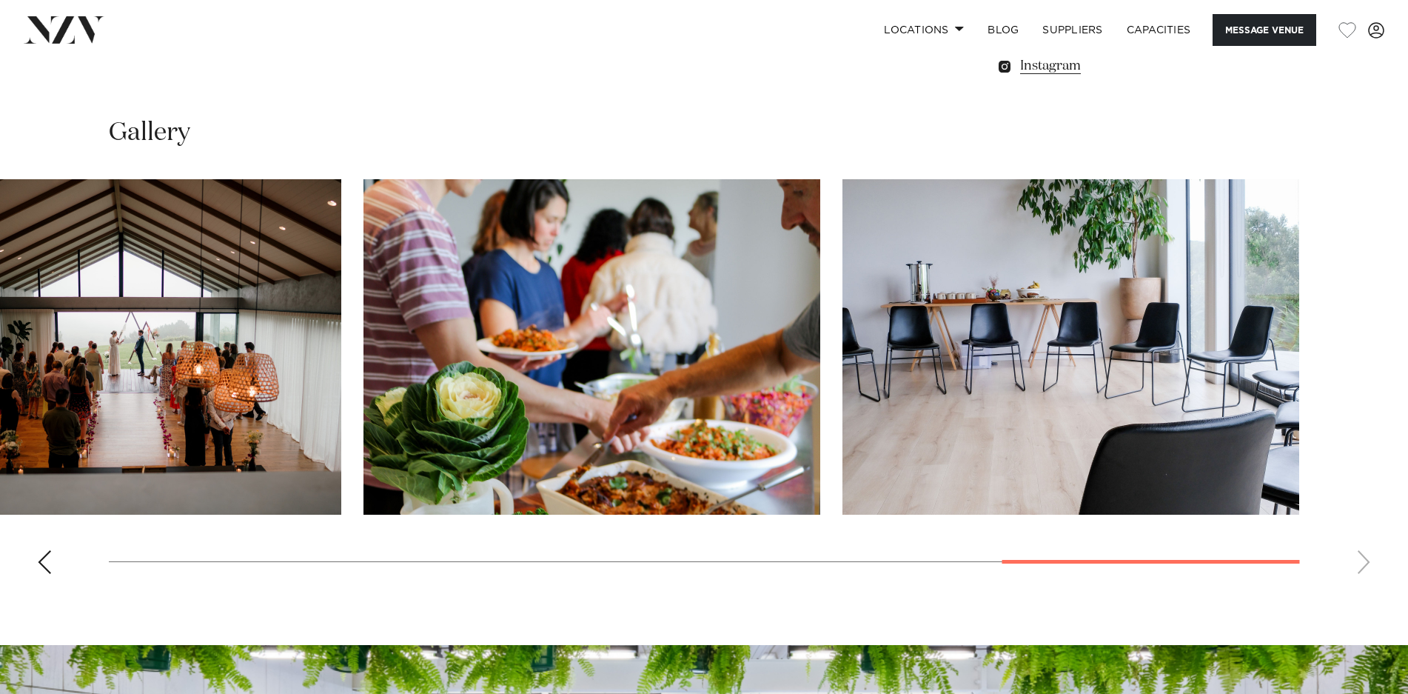
click at [1358, 563] on swiper-container at bounding box center [704, 382] width 1408 height 406
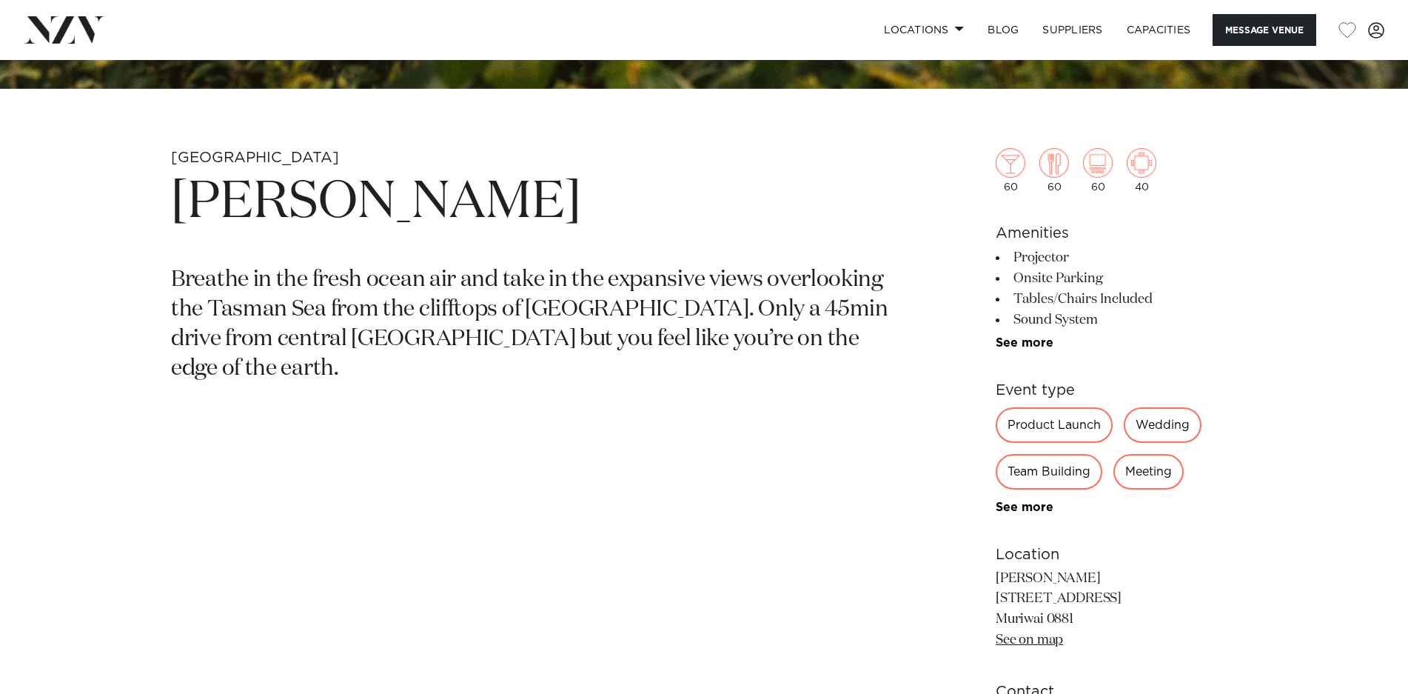
scroll to position [624, 0]
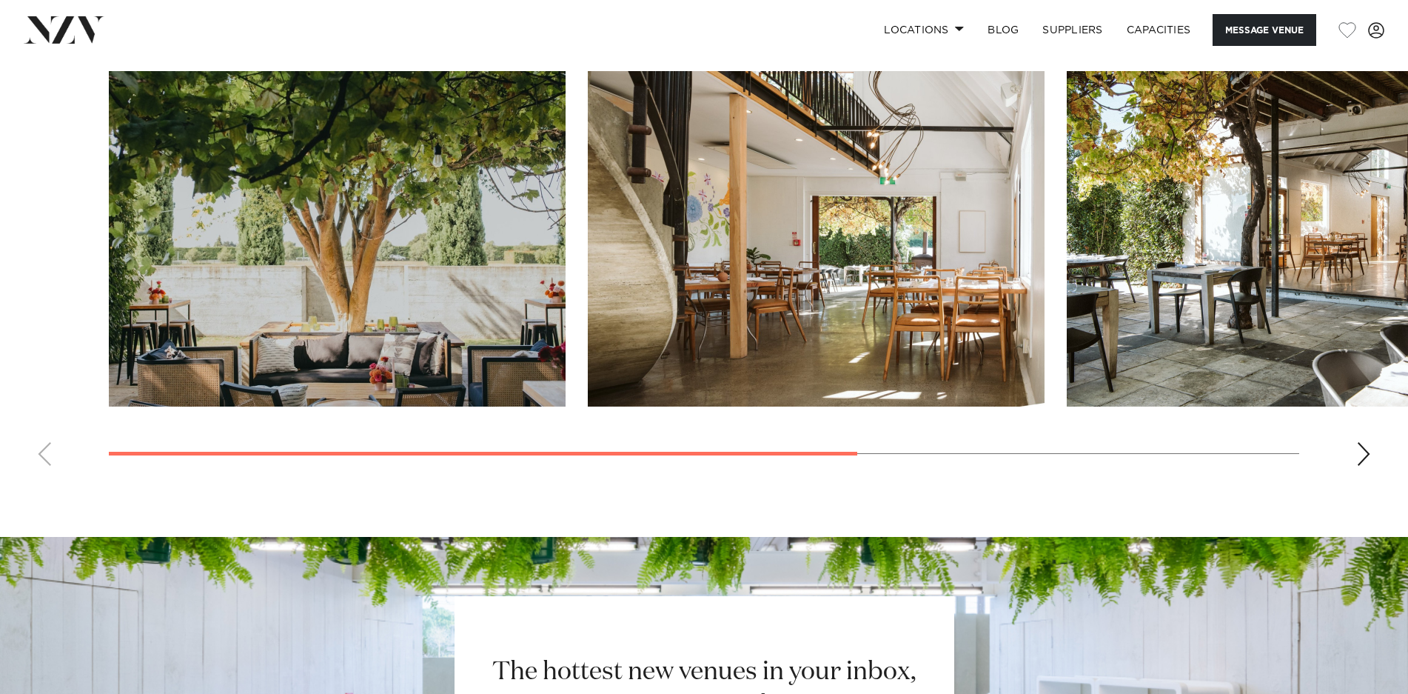
scroll to position [1249, 0]
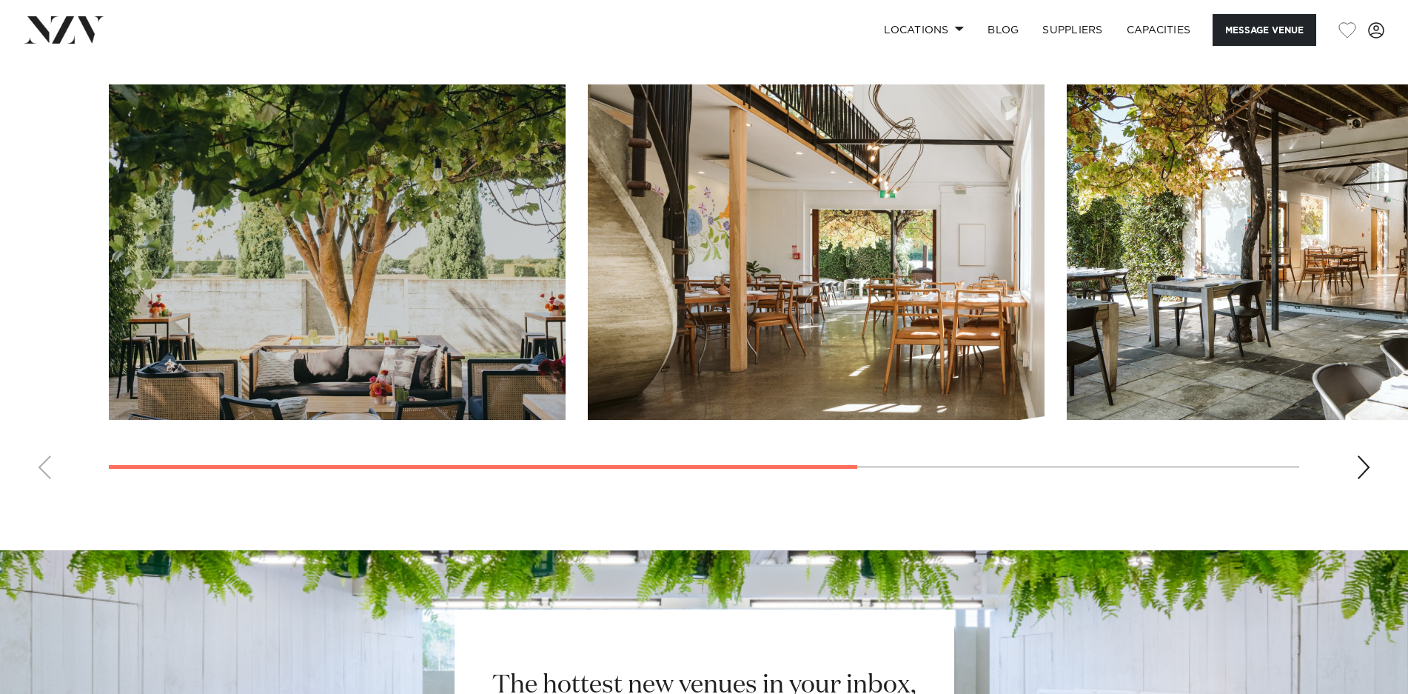
click at [1363, 467] on div "Next slide" at bounding box center [1363, 467] width 15 height 24
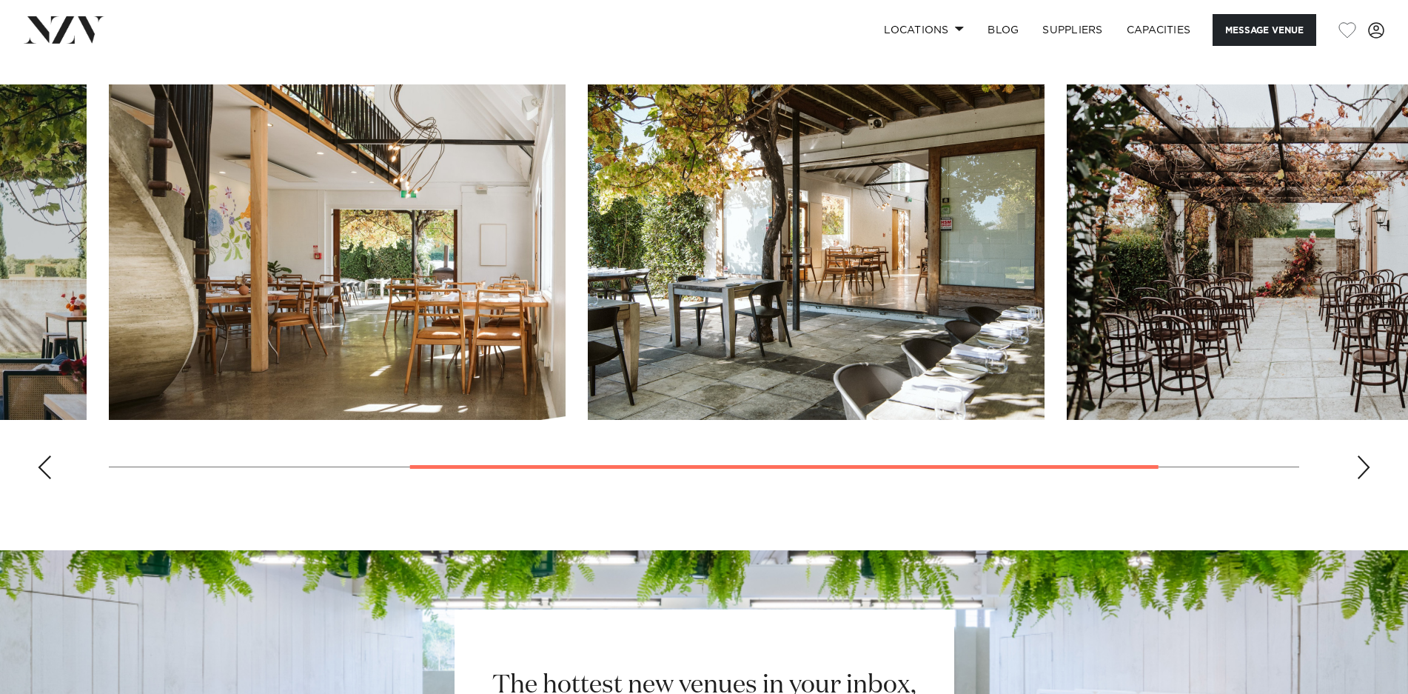
click at [1363, 467] on div "Next slide" at bounding box center [1363, 467] width 15 height 24
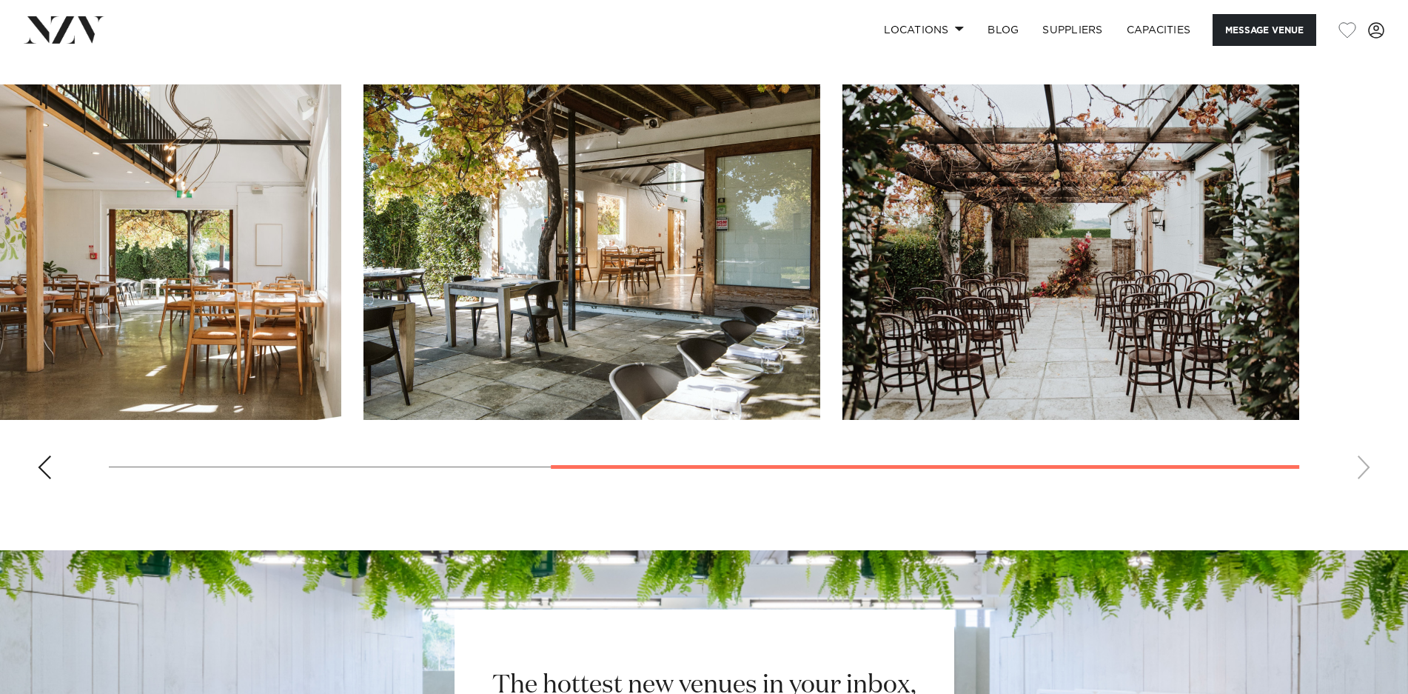
click at [1363, 467] on swiper-container at bounding box center [704, 287] width 1408 height 406
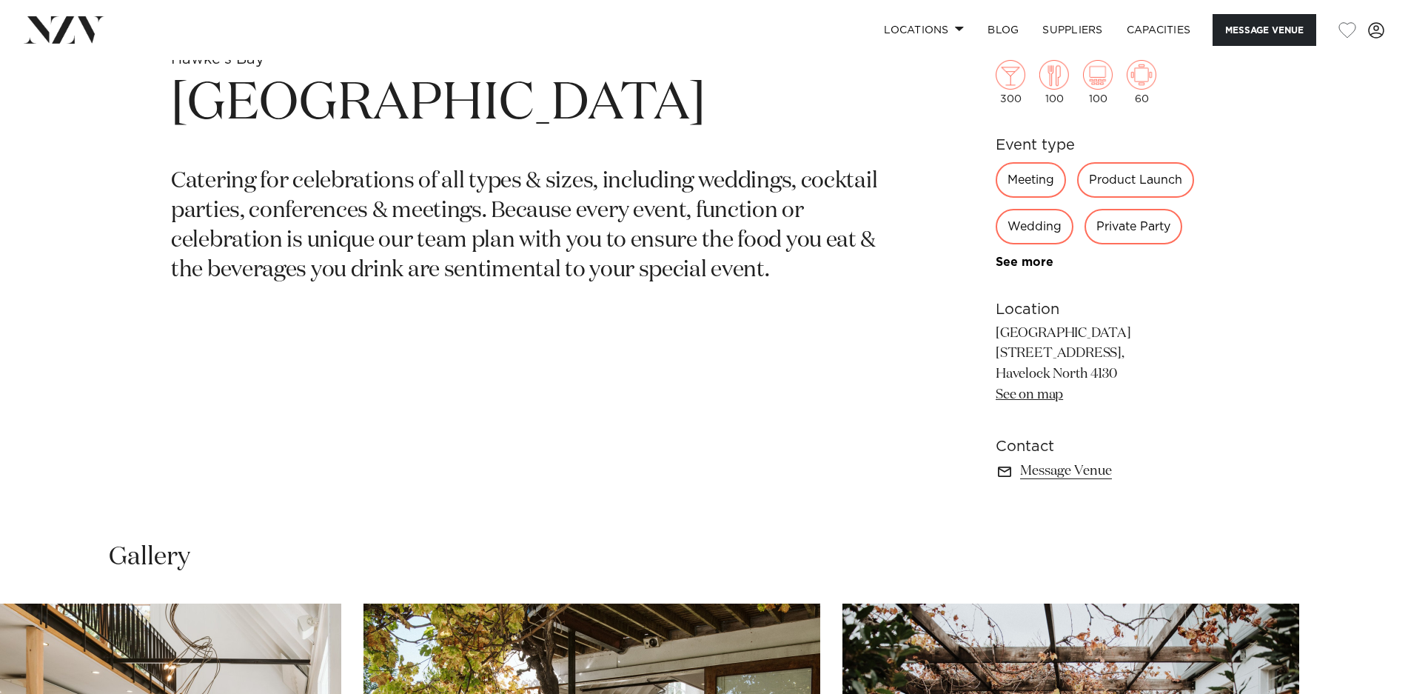
scroll to position [728, 0]
